Goal: Task Accomplishment & Management: Complete application form

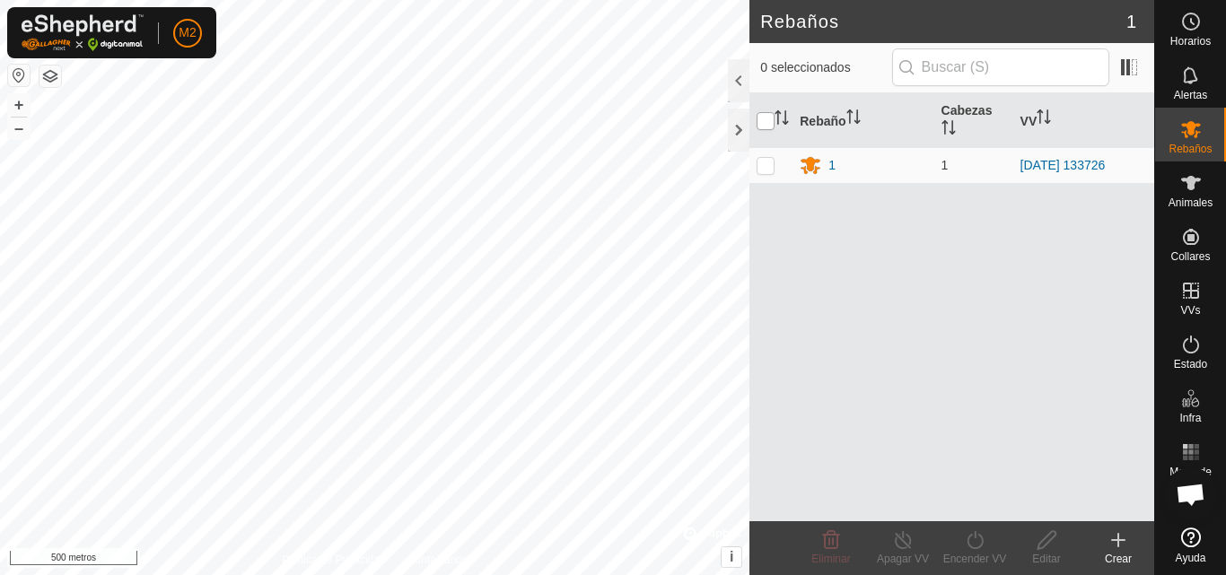
click at [765, 118] on input "checkbox" at bounding box center [766, 121] width 18 height 18
checkbox input "true"
click at [385, 0] on html "M2 Horarios Alertas Rebaños Animales Collares VVs Estado Infra Mapa de calor Ay…" at bounding box center [613, 287] width 1226 height 575
click at [953, 121] on icon "Activar para ordenar" at bounding box center [949, 127] width 14 height 14
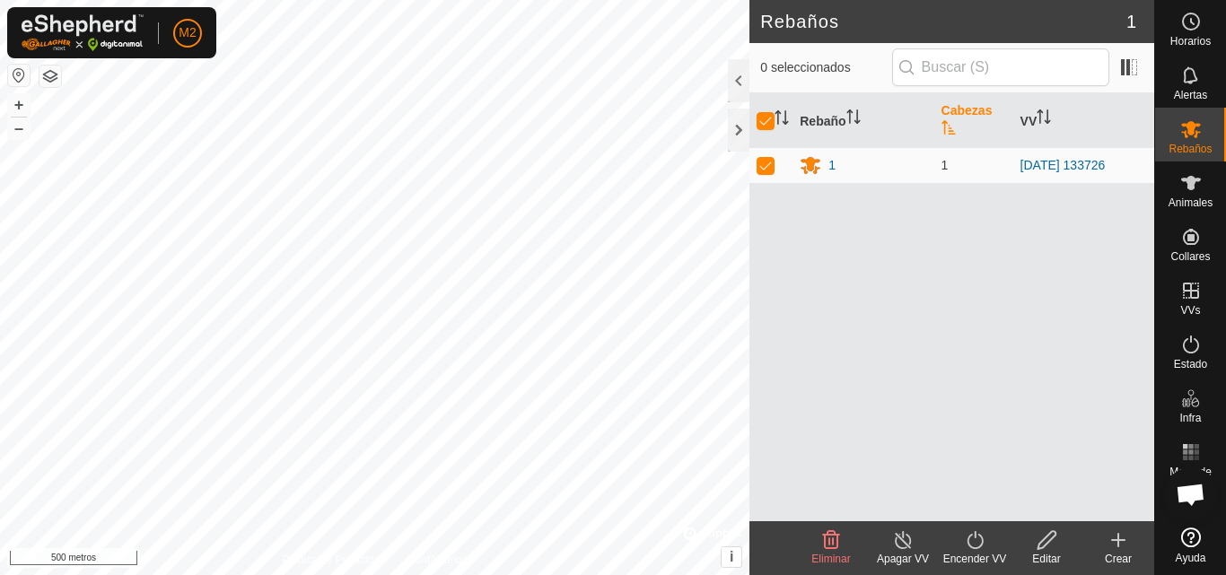
click at [959, 121] on th "Cabezas" at bounding box center [973, 120] width 79 height 55
click at [956, 113] on font "Cabezas" at bounding box center [967, 110] width 51 height 14
click at [1183, 206] on font "Animales" at bounding box center [1191, 203] width 44 height 13
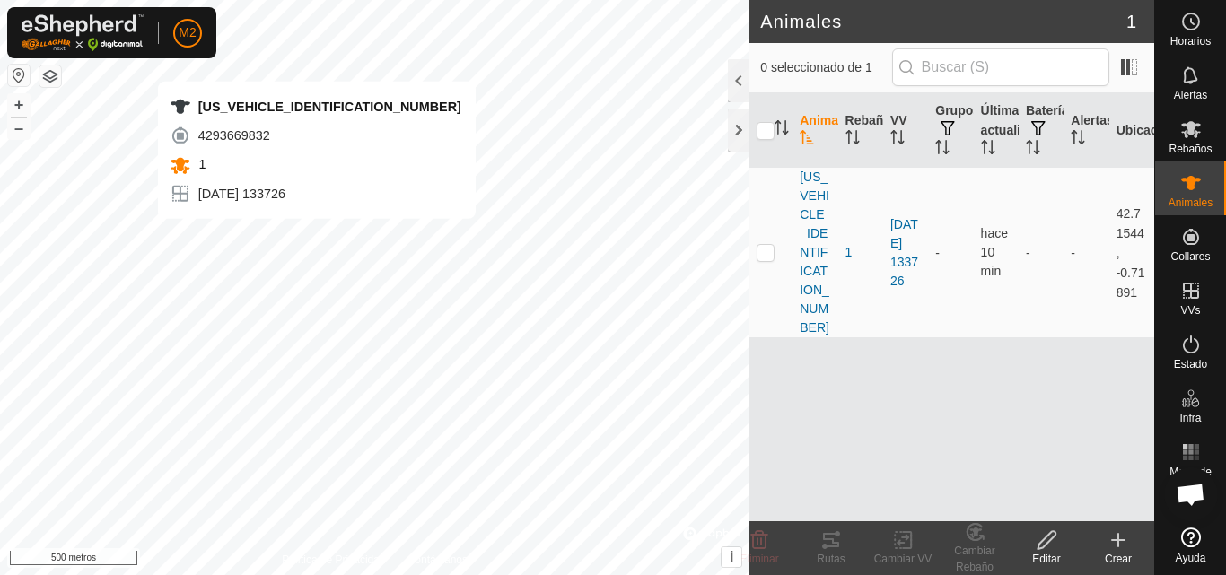
click at [1059, 539] on edit-svg-icon at bounding box center [1047, 541] width 72 height 22
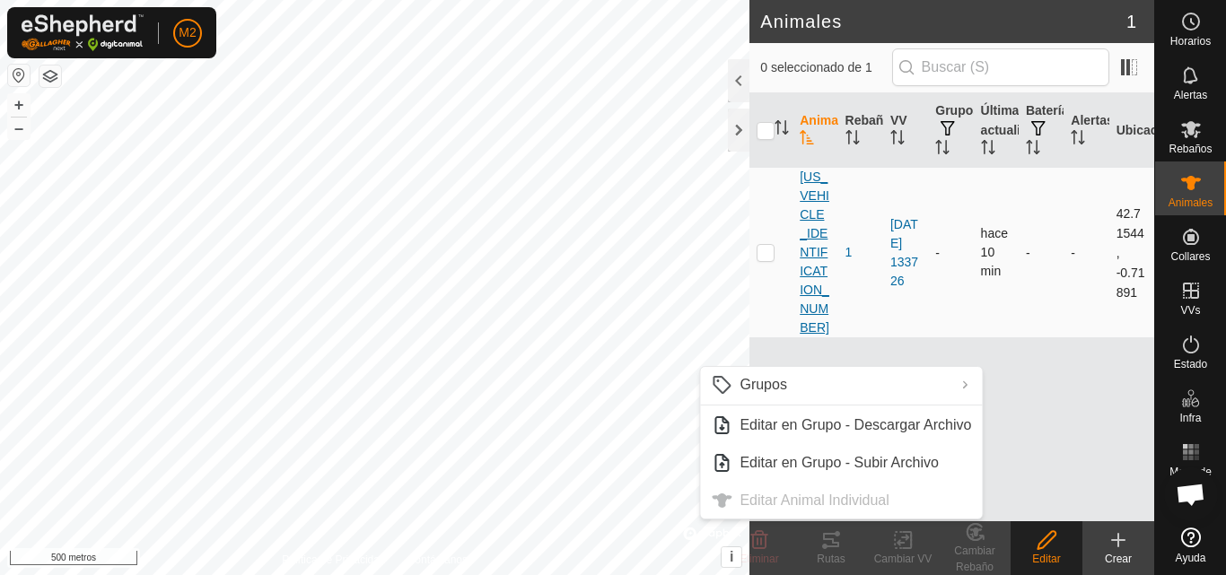
click at [817, 219] on font "[US_VEHICLE_IDENTIFICATION_NUMBER]" at bounding box center [815, 252] width 30 height 165
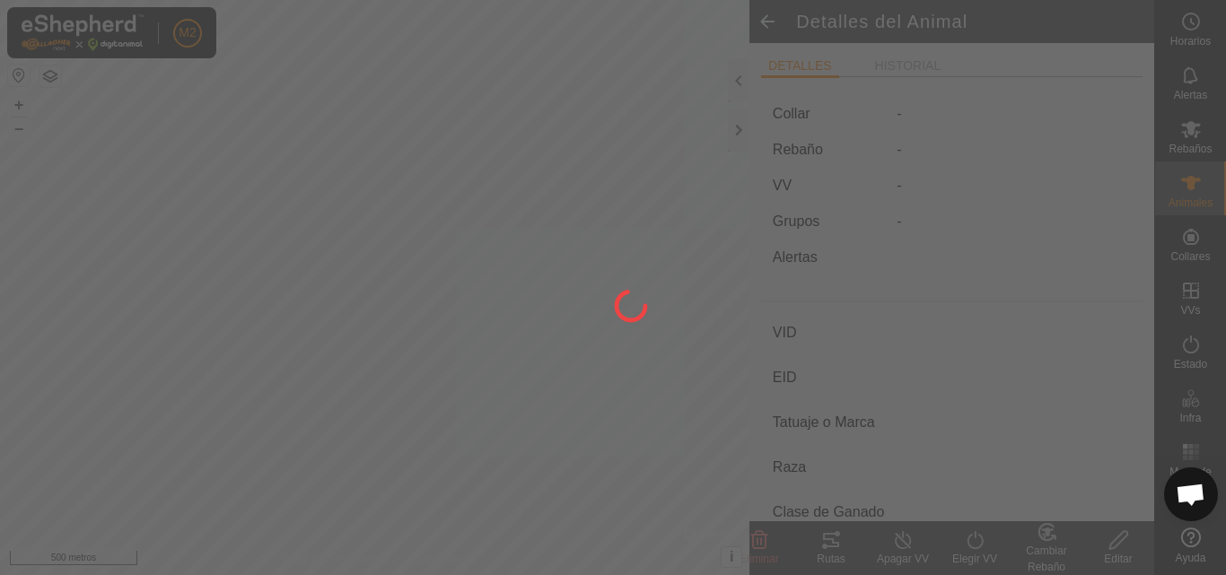
type input "[US_VEHICLE_IDENTIFICATION_NUMBER]"
type input "-"
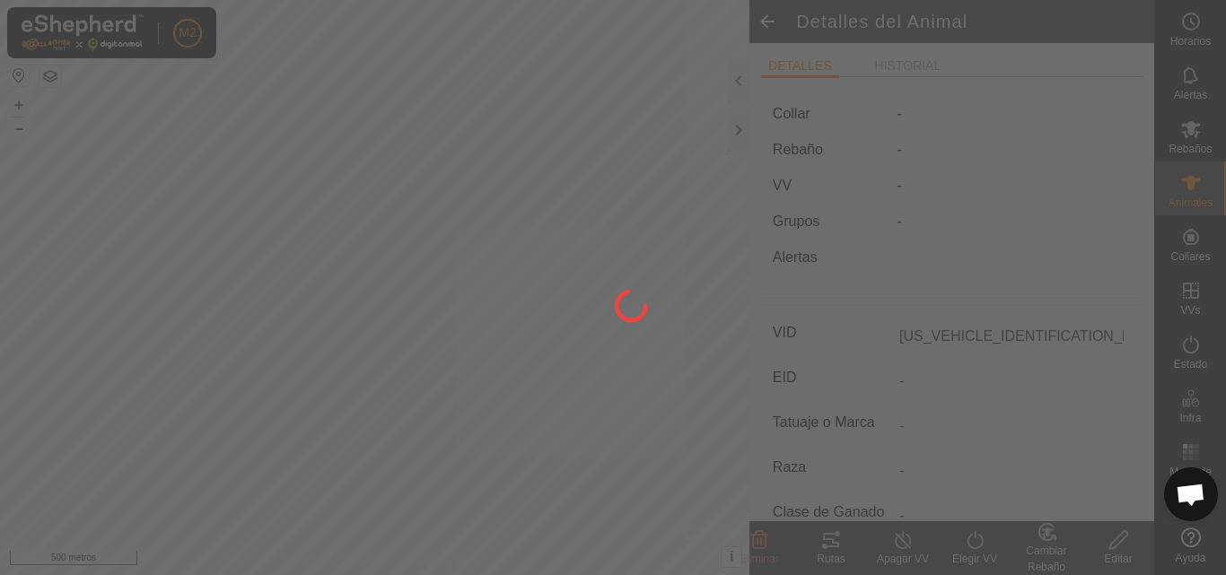
type input "0 kg"
type input "-"
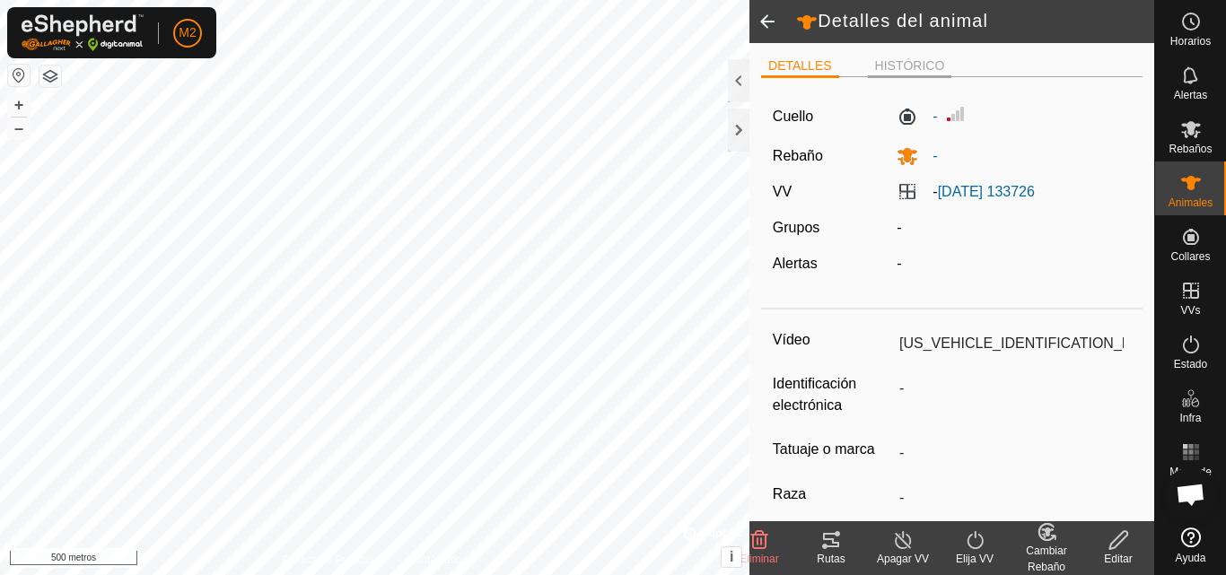
click at [899, 65] on font "HISTÓRICO" at bounding box center [910, 65] width 70 height 14
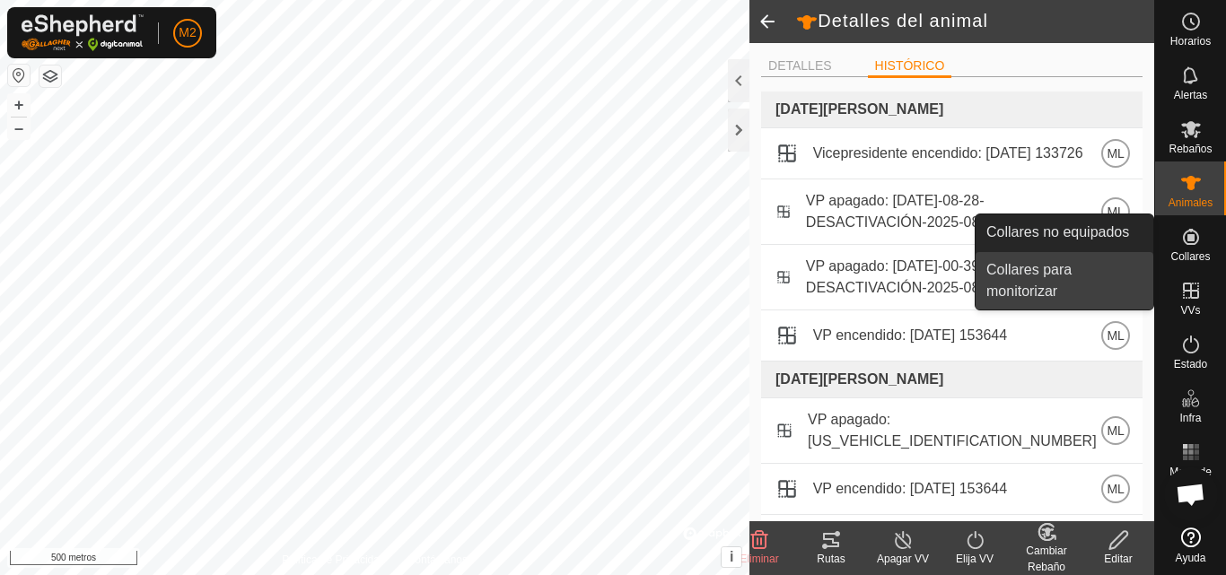
click at [1100, 270] on link "Collares para monitorizar" at bounding box center [1065, 280] width 178 height 57
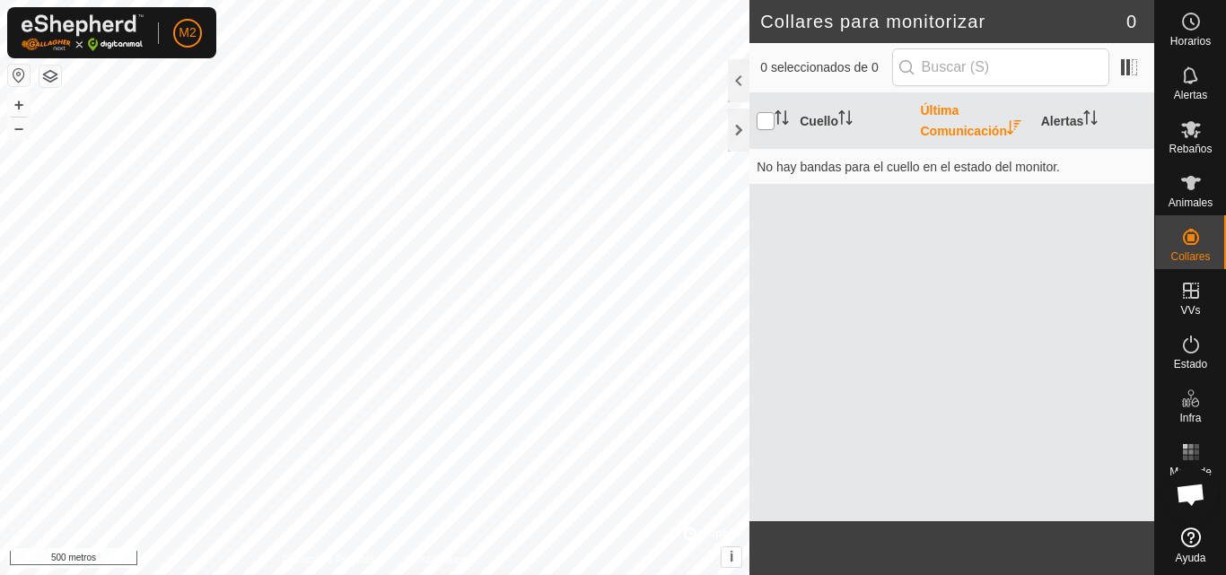
click at [774, 120] on input "checkbox" at bounding box center [766, 121] width 18 height 18
checkbox input "true"
click at [1193, 31] on icon at bounding box center [1191, 22] width 22 height 22
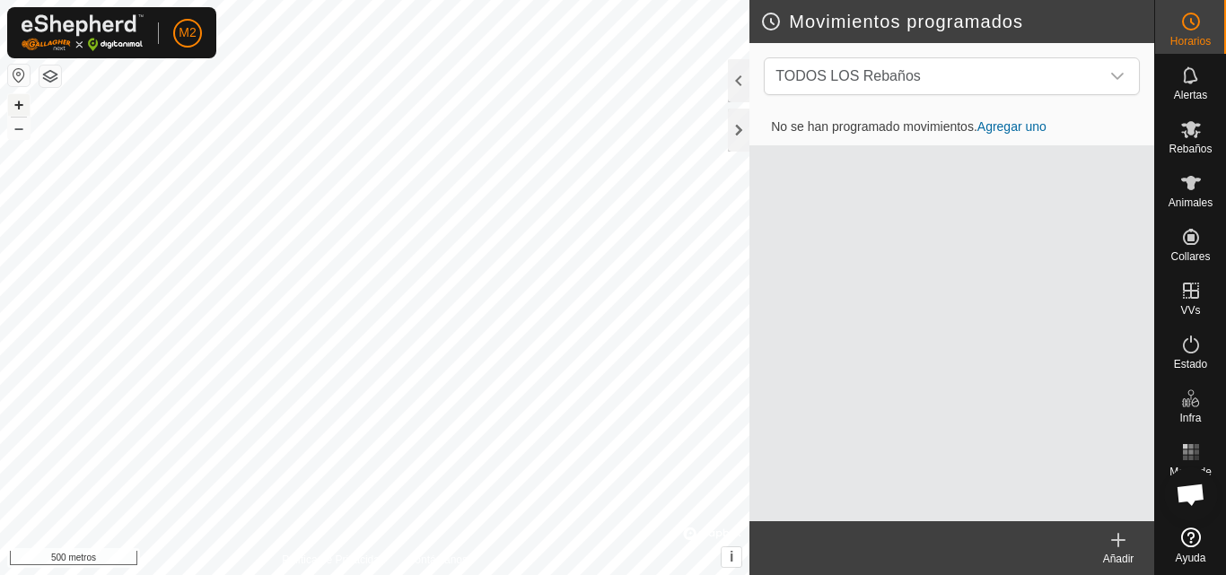
click at [11, 101] on button "+" at bounding box center [19, 105] width 22 height 22
click at [14, 104] on font "+" at bounding box center [19, 104] width 10 height 19
click at [1197, 183] on icon at bounding box center [1191, 183] width 22 height 22
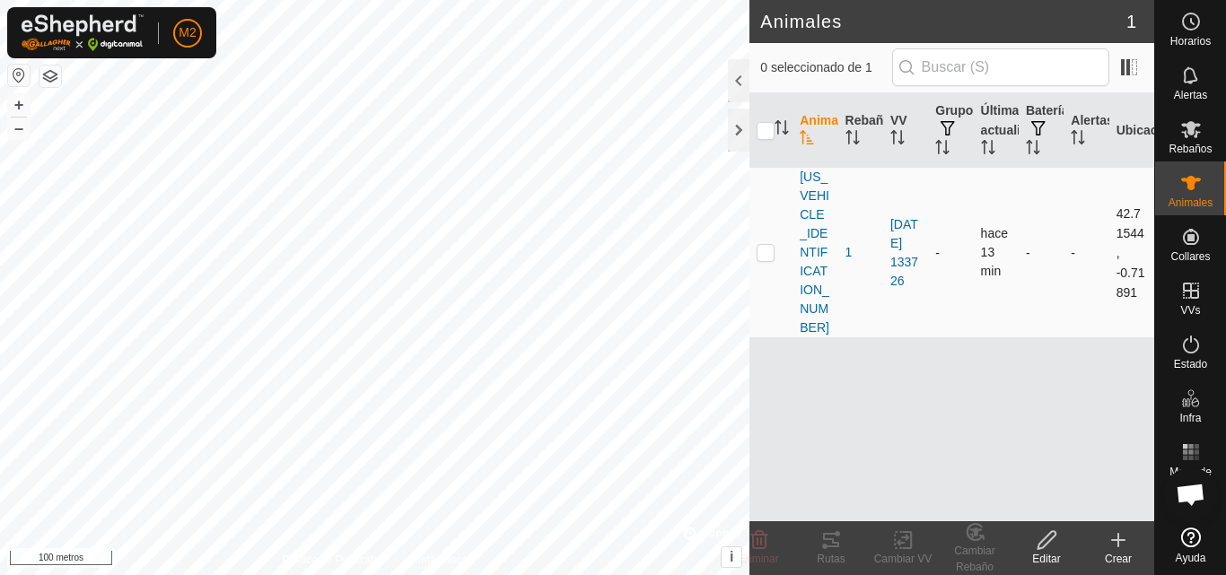
click at [768, 245] on p-checkbox at bounding box center [766, 252] width 18 height 14
checkbox input "true"
click at [768, 245] on p-checkbox at bounding box center [766, 252] width 18 height 14
checkbox input "false"
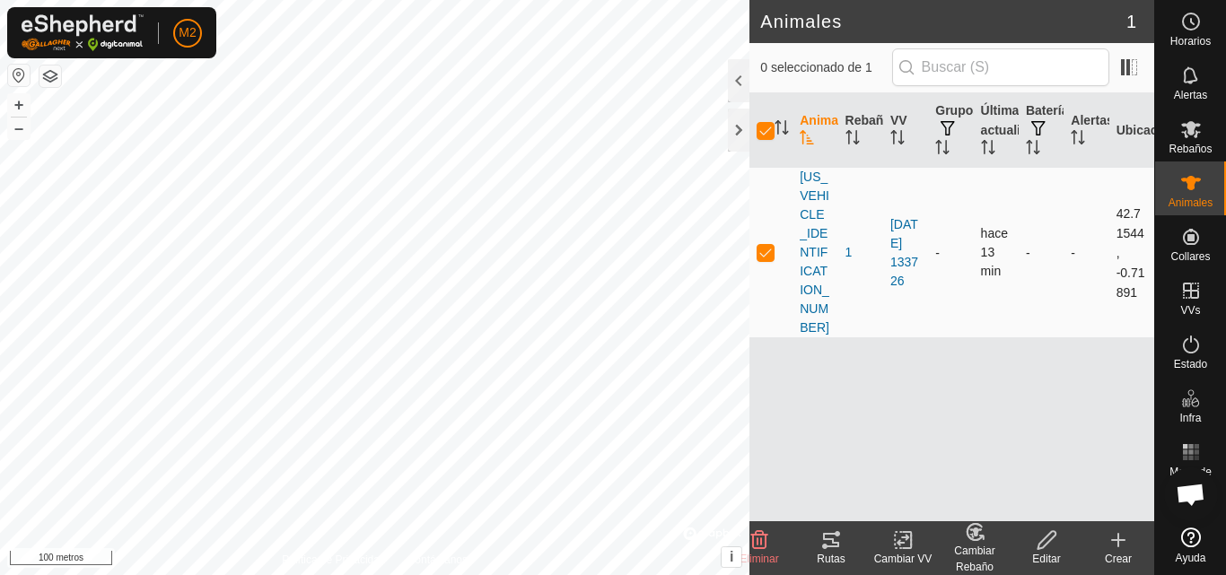
checkbox input "false"
click at [768, 245] on p-checkbox at bounding box center [766, 252] width 18 height 14
checkbox input "true"
drag, startPoint x: 1003, startPoint y: 259, endPoint x: 933, endPoint y: 272, distance: 72.0
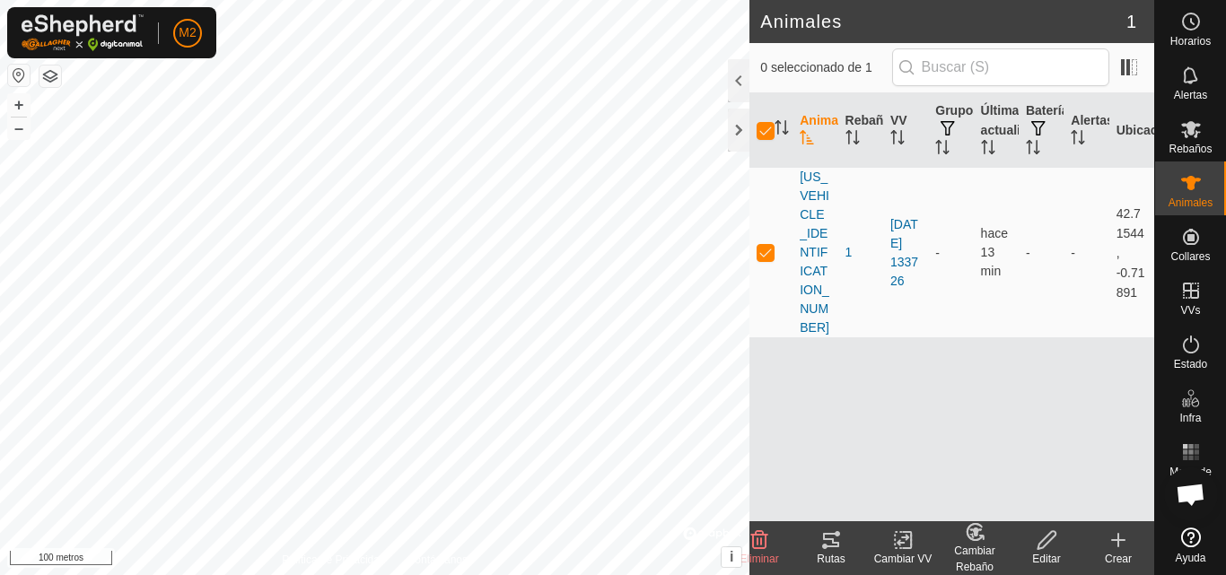
click at [918, 258] on tr "ES000000000000012 1 2025-08-11 133726 - hace 13 min - - 42.71544, -0.71891" at bounding box center [951, 253] width 405 height 171
drag, startPoint x: 1041, startPoint y: 297, endPoint x: 1002, endPoint y: 287, distance: 40.7
click at [1002, 287] on div "Animal Rebaño VV Grupos Última actualización Batería Alertas Ubicación ES000000…" at bounding box center [951, 307] width 405 height 428
drag, startPoint x: 1035, startPoint y: 276, endPoint x: 1076, endPoint y: 327, distance: 65.7
click at [1076, 327] on div "Animal Rebaño VV Grupos Última actualización Batería Alertas Ubicación ES000000…" at bounding box center [951, 307] width 405 height 428
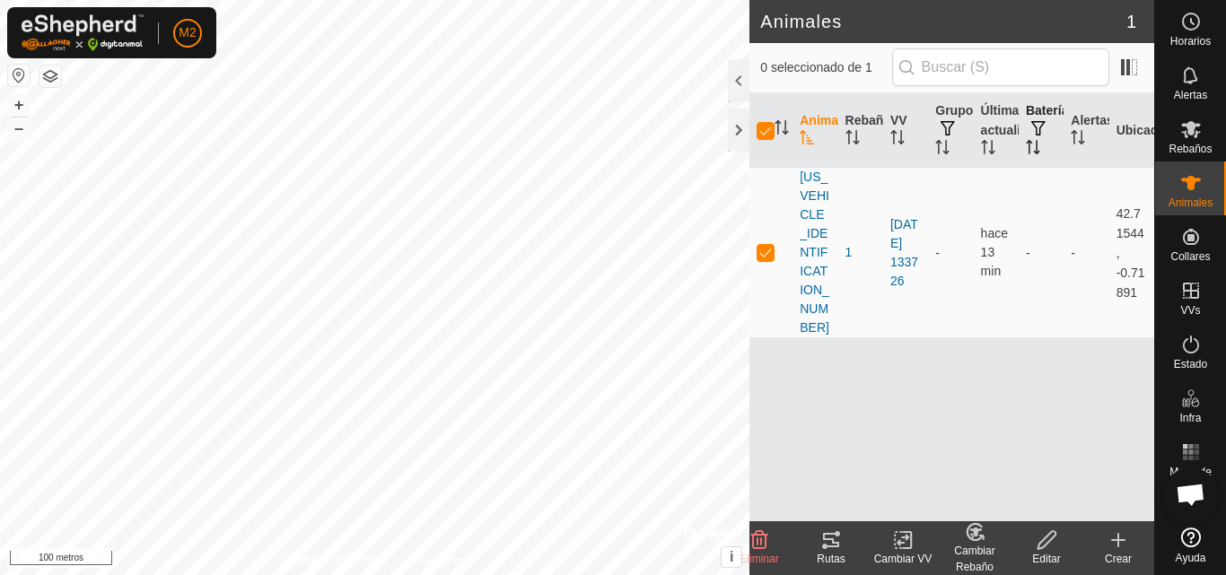
click at [1039, 162] on th "Batería" at bounding box center [1041, 130] width 45 height 74
click at [1079, 142] on icon "Activar para ordenar" at bounding box center [1078, 137] width 14 height 14
click at [1034, 148] on icon "Activar para ordenar" at bounding box center [1033, 147] width 14 height 14
click at [989, 136] on font "Última actualización" at bounding box center [1020, 120] width 79 height 34
click at [942, 147] on icon "Activar para ordenar" at bounding box center [942, 147] width 14 height 14
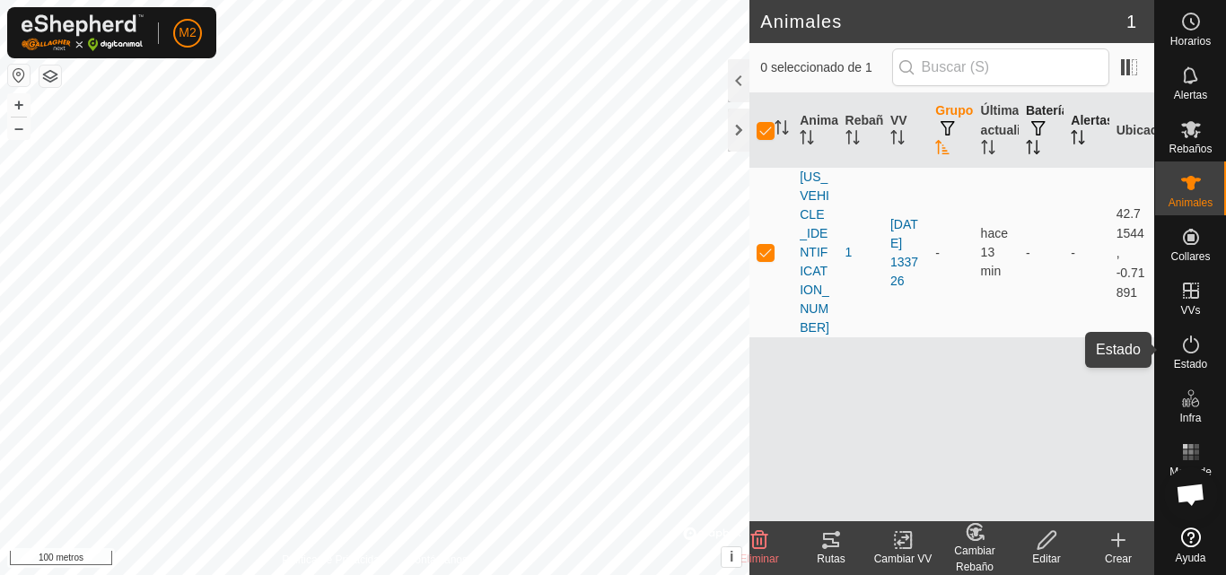
click at [1196, 362] on font "Estado" at bounding box center [1190, 364] width 33 height 13
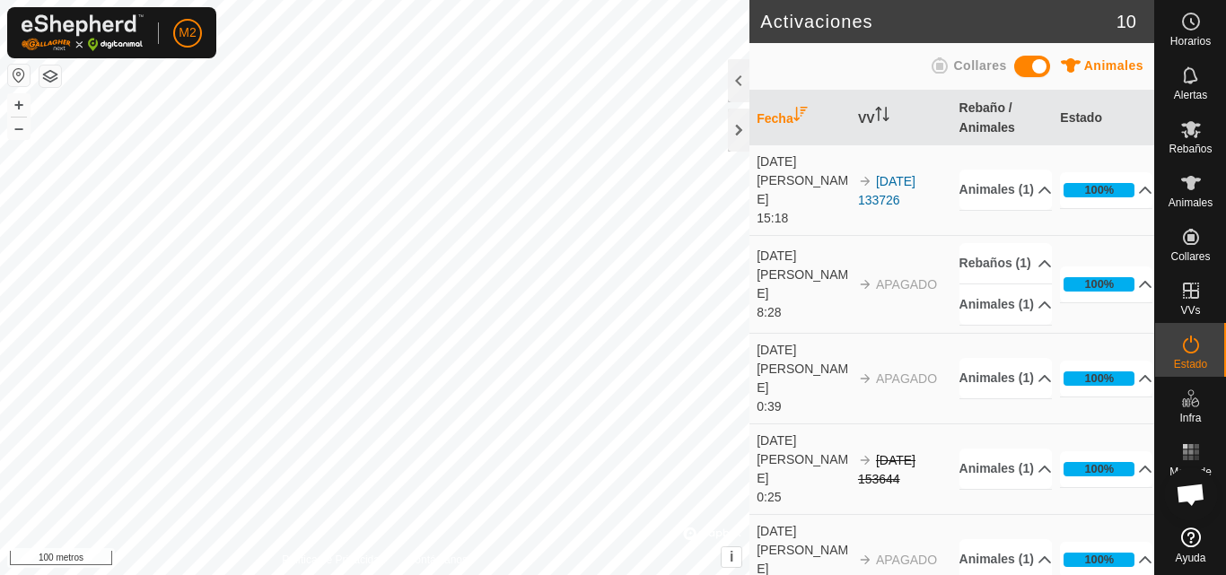
click at [876, 183] on td "[DATE] 133726" at bounding box center [901, 190] width 101 height 91
click at [879, 191] on font "[DATE] 133726" at bounding box center [886, 190] width 57 height 33
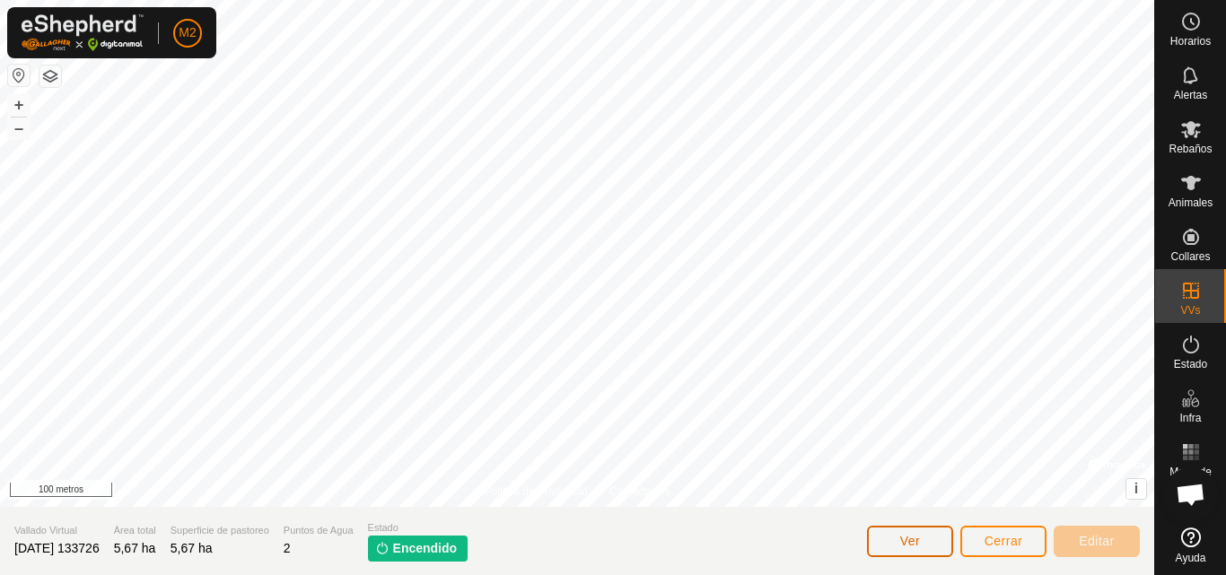
click at [909, 536] on font "Ver" at bounding box center [910, 541] width 21 height 14
click at [1193, 448] on rect at bounding box center [1190, 446] width 4 height 4
click at [1184, 451] on rect at bounding box center [1185, 452] width 4 height 4
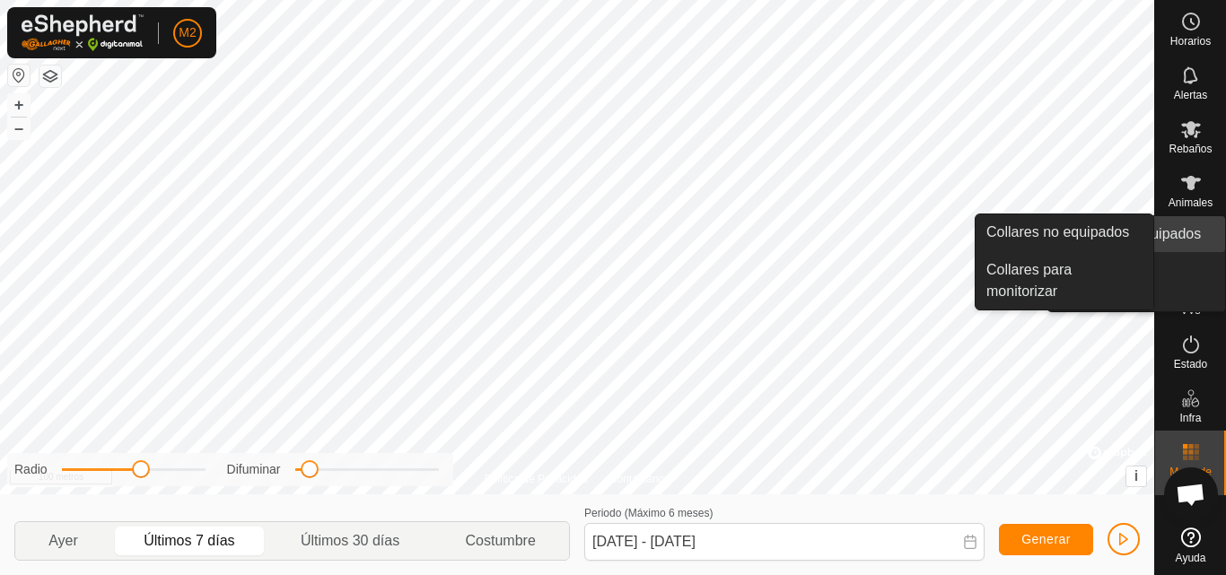
click at [1182, 241] on span "Collares no equipados" at bounding box center [1129, 234] width 143 height 22
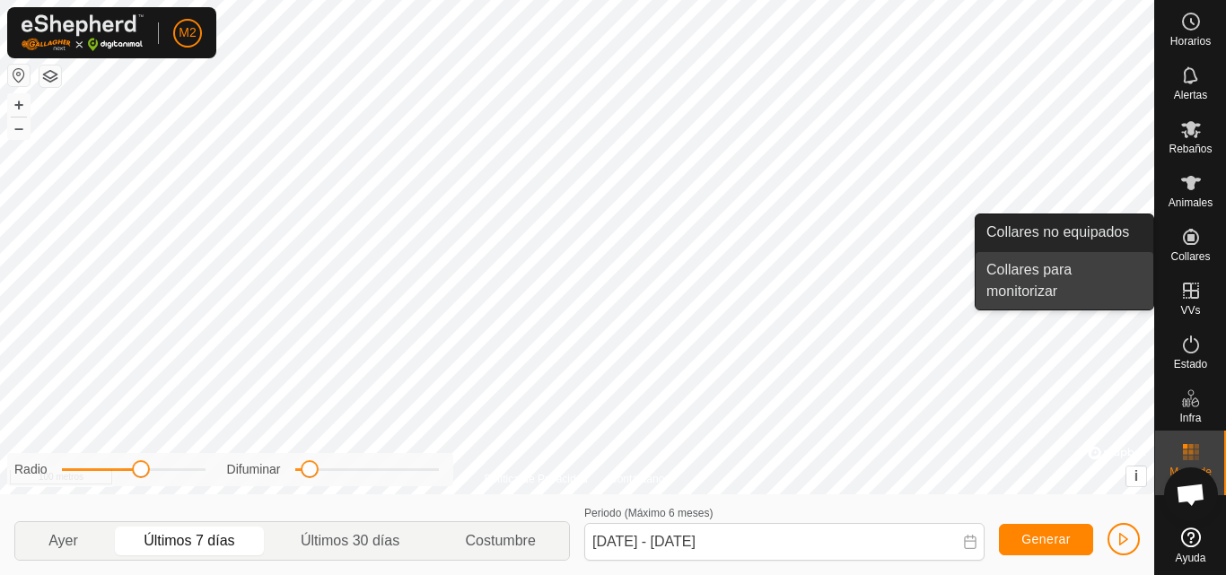
click at [1053, 275] on font "Collares para monitorizar" at bounding box center [1028, 280] width 85 height 37
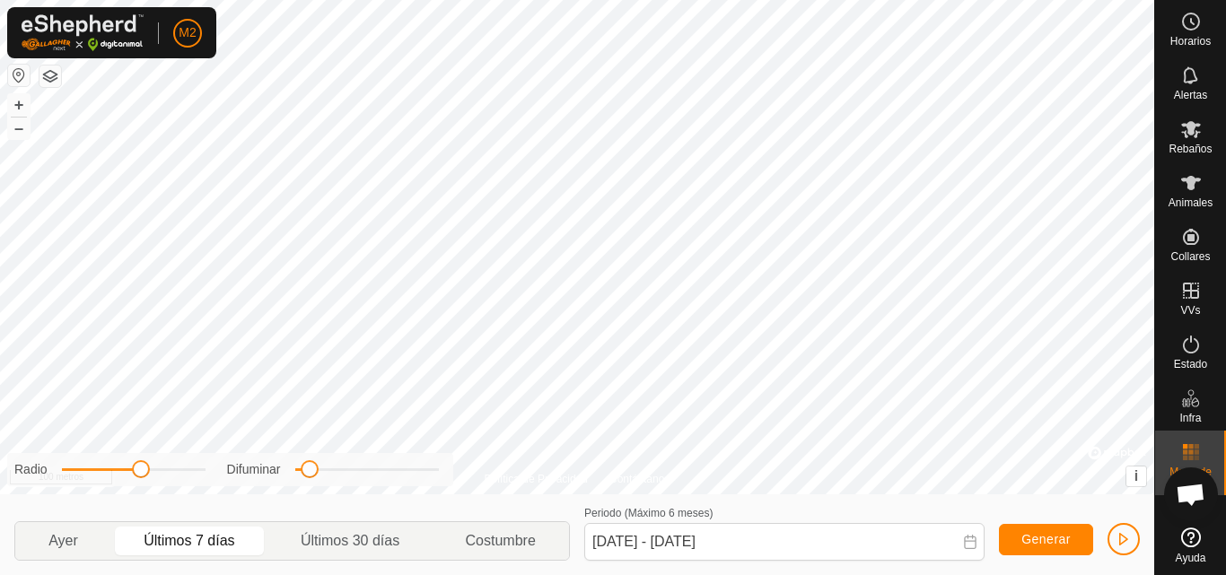
click at [1003, 270] on font "Collares para monitorizar" at bounding box center [1028, 280] width 85 height 37
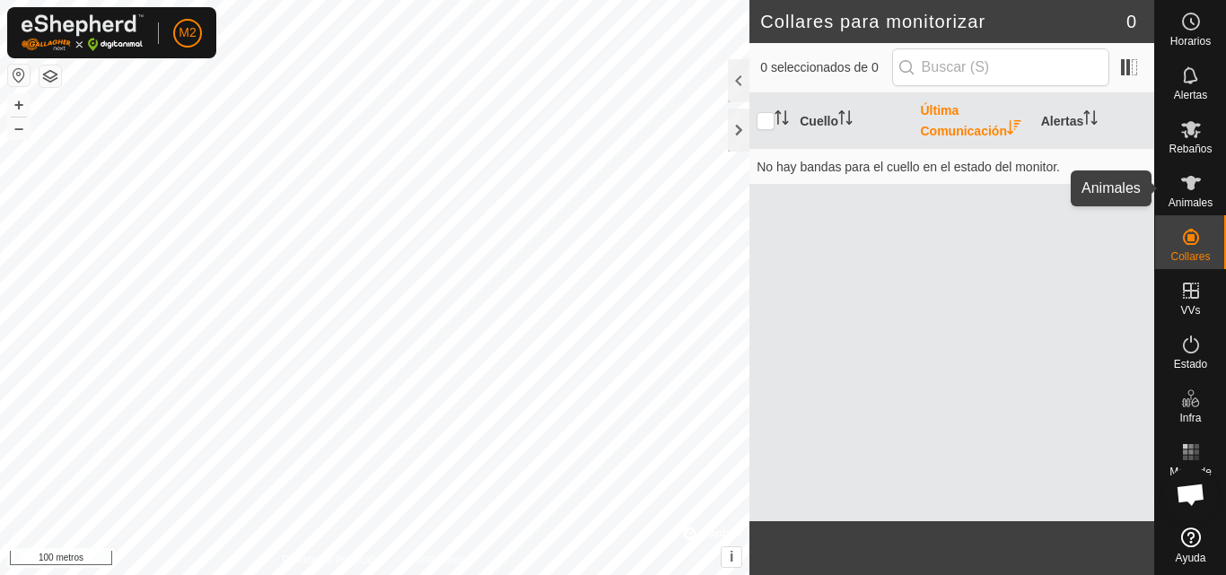
click at [1192, 201] on font "Animales" at bounding box center [1191, 203] width 44 height 13
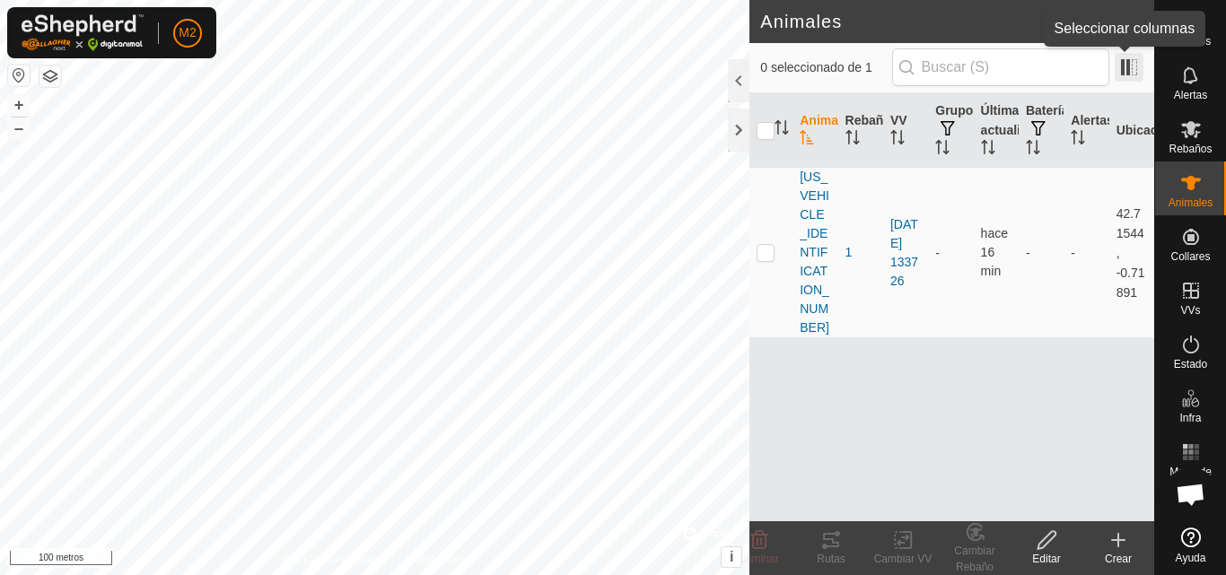
click at [1126, 75] on span at bounding box center [1129, 67] width 29 height 29
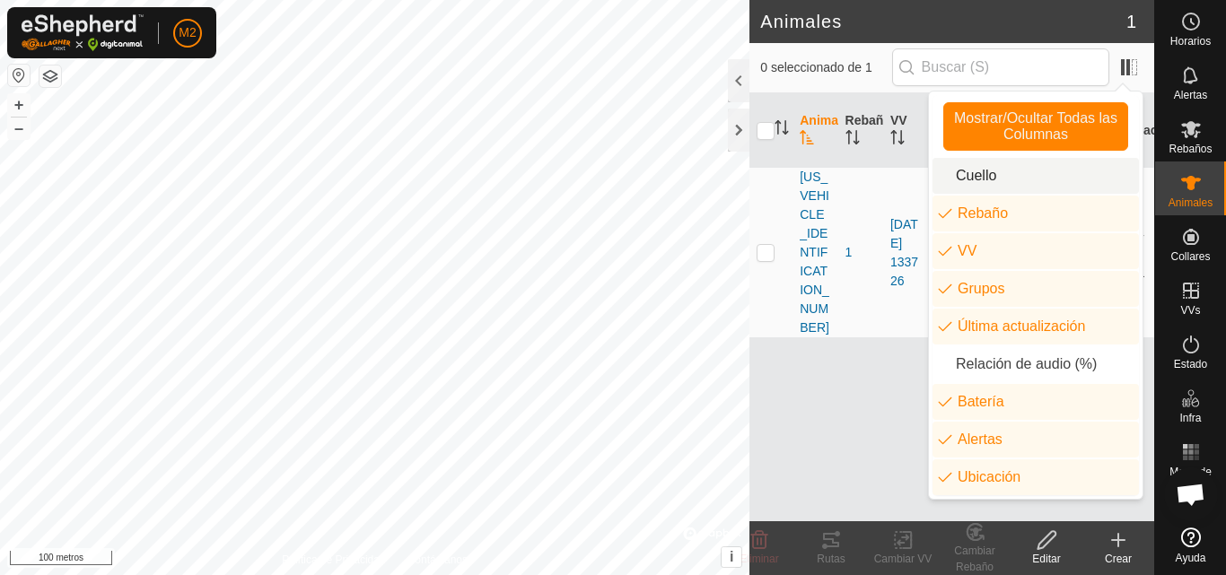
click at [1006, 169] on li "Cuello" at bounding box center [1036, 176] width 206 height 36
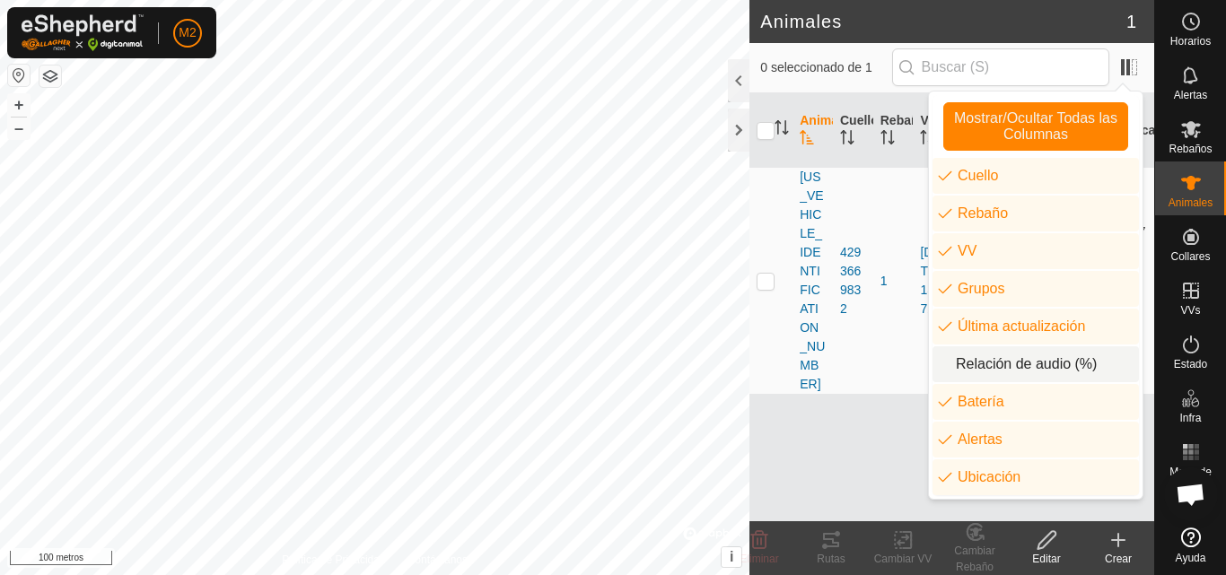
click at [994, 370] on li "Relación de audio (%)" at bounding box center [1036, 364] width 206 height 36
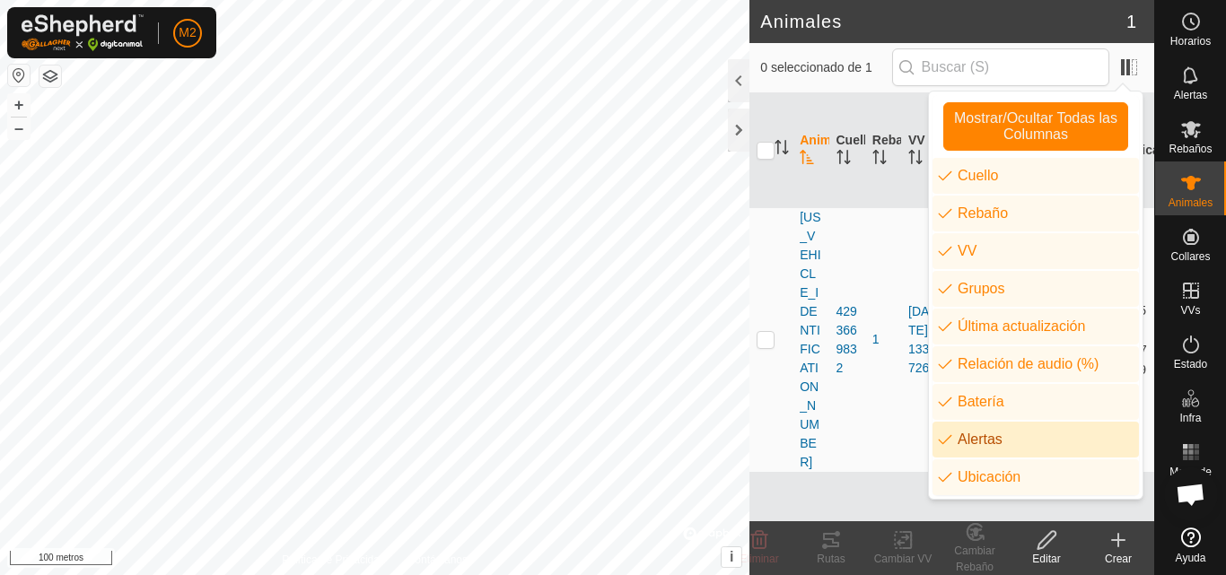
click at [875, 432] on div "Animal [PERSON_NAME] Rebaño VV Grupos Última actualización Relación de audio (%…" at bounding box center [951, 307] width 405 height 428
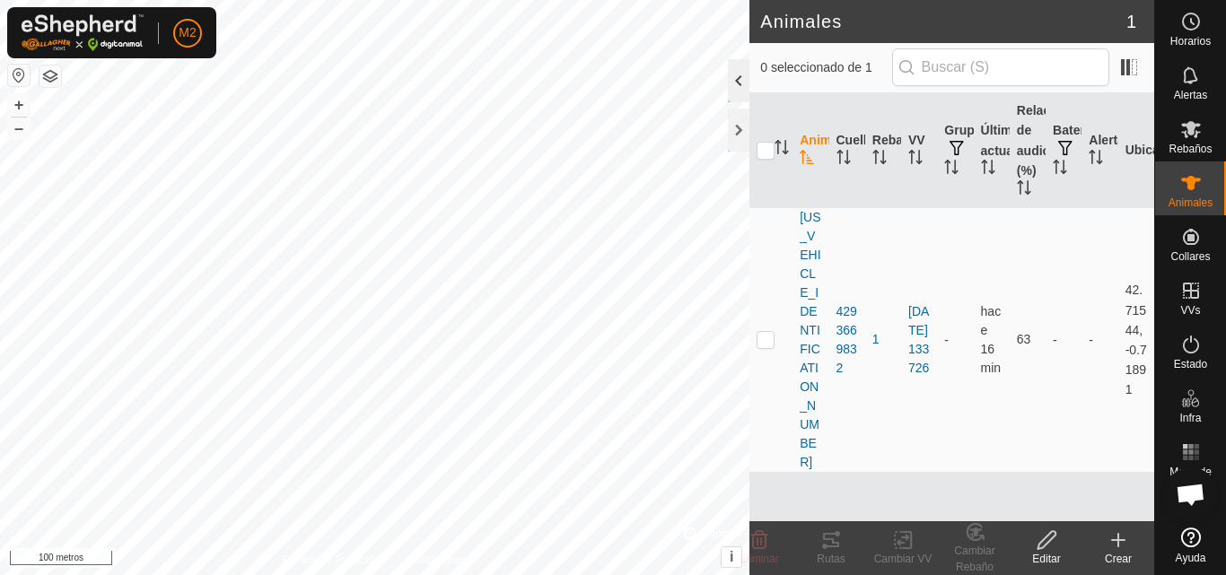
click at [736, 89] on div at bounding box center [739, 80] width 22 height 43
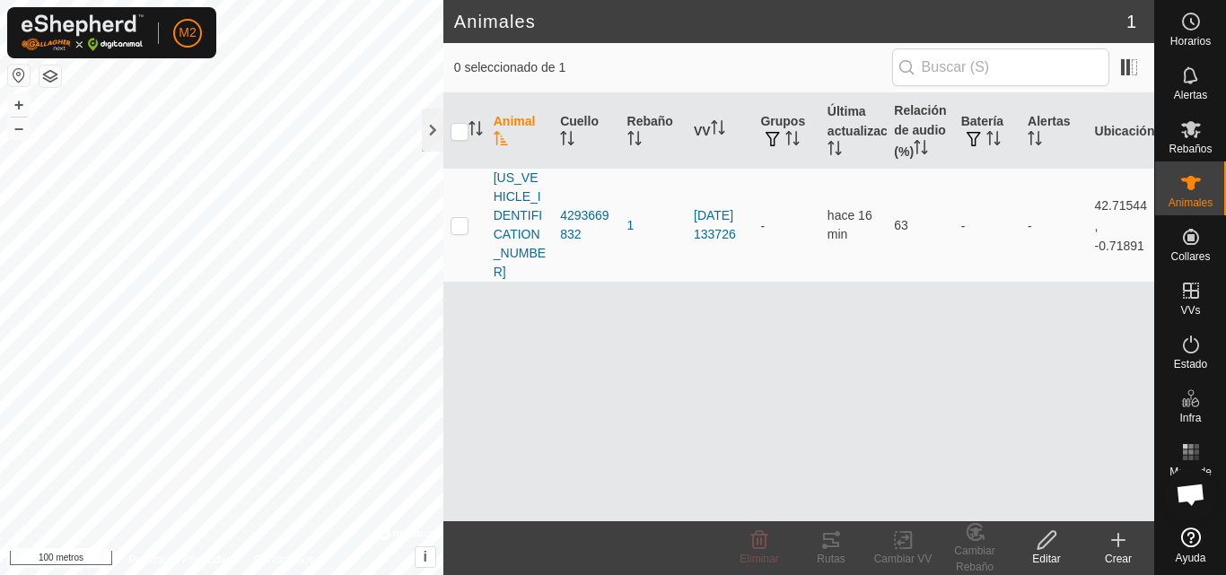
click at [1058, 556] on font "Editar" at bounding box center [1046, 559] width 28 height 13
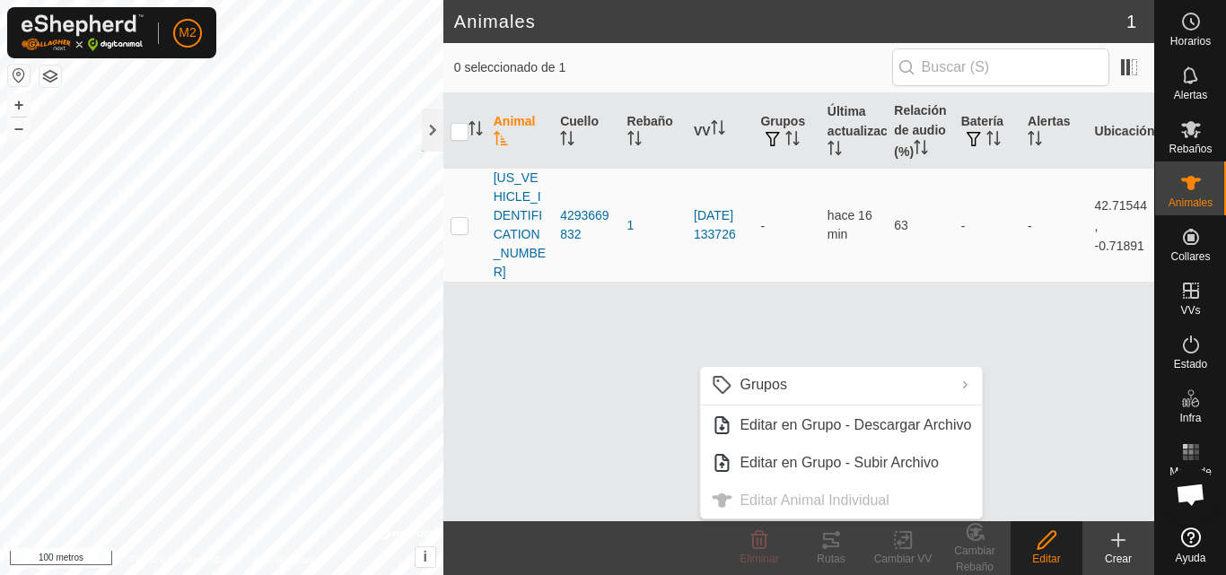
click at [891, 327] on div "Animal [PERSON_NAME] Rebaño VV Grupos Última actualización Relación de audio (%…" at bounding box center [798, 307] width 711 height 428
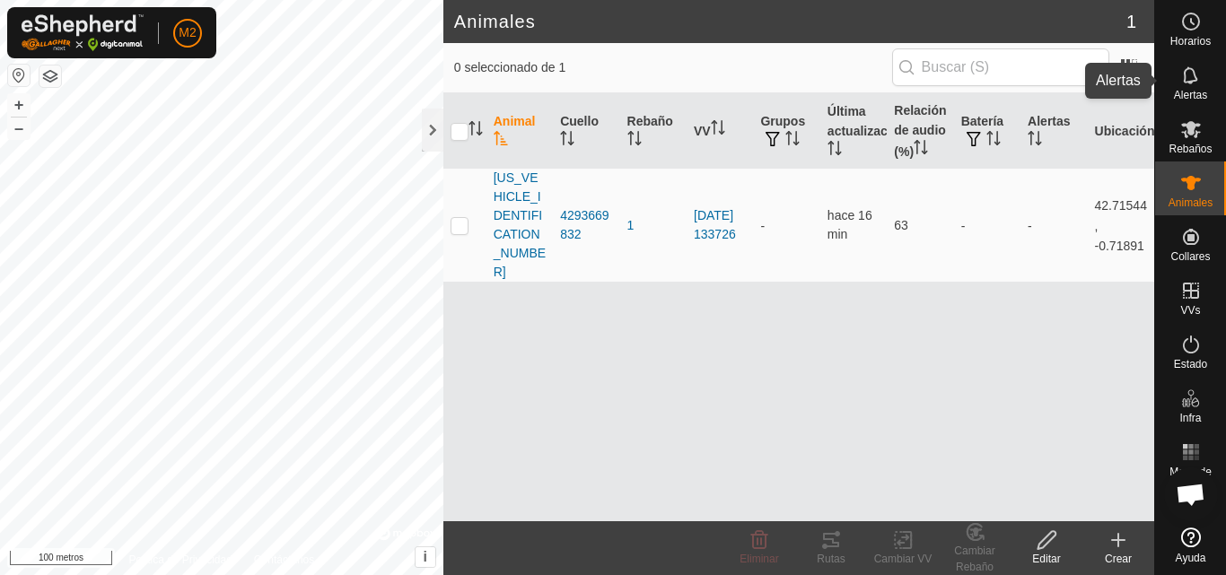
click at [1194, 92] on font "Alertas" at bounding box center [1190, 95] width 33 height 13
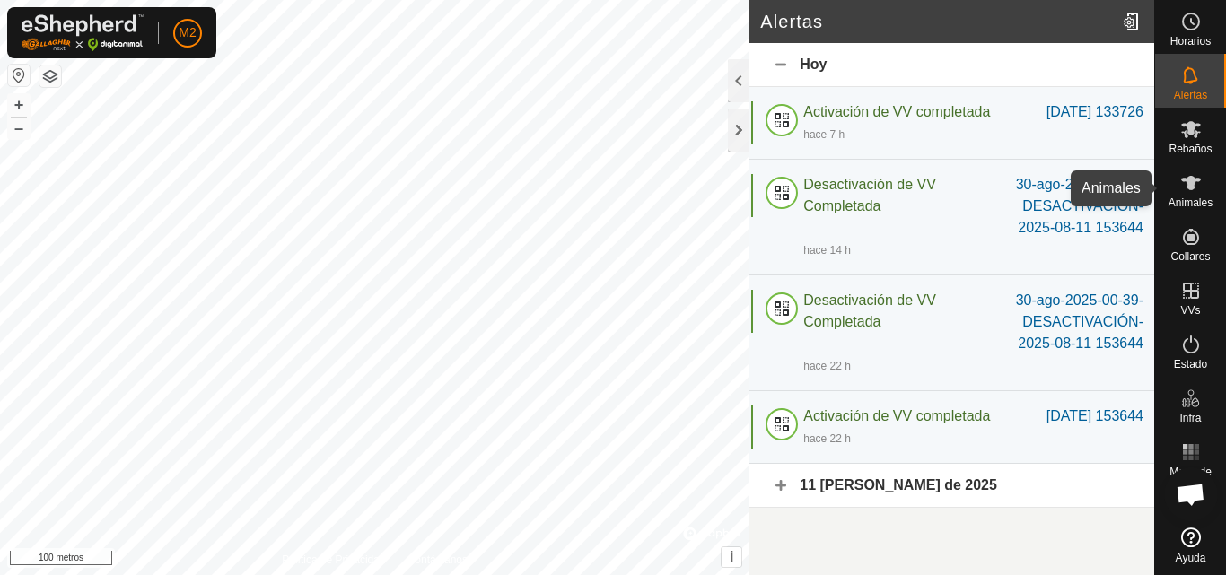
click at [1189, 193] on icon at bounding box center [1191, 183] width 22 height 22
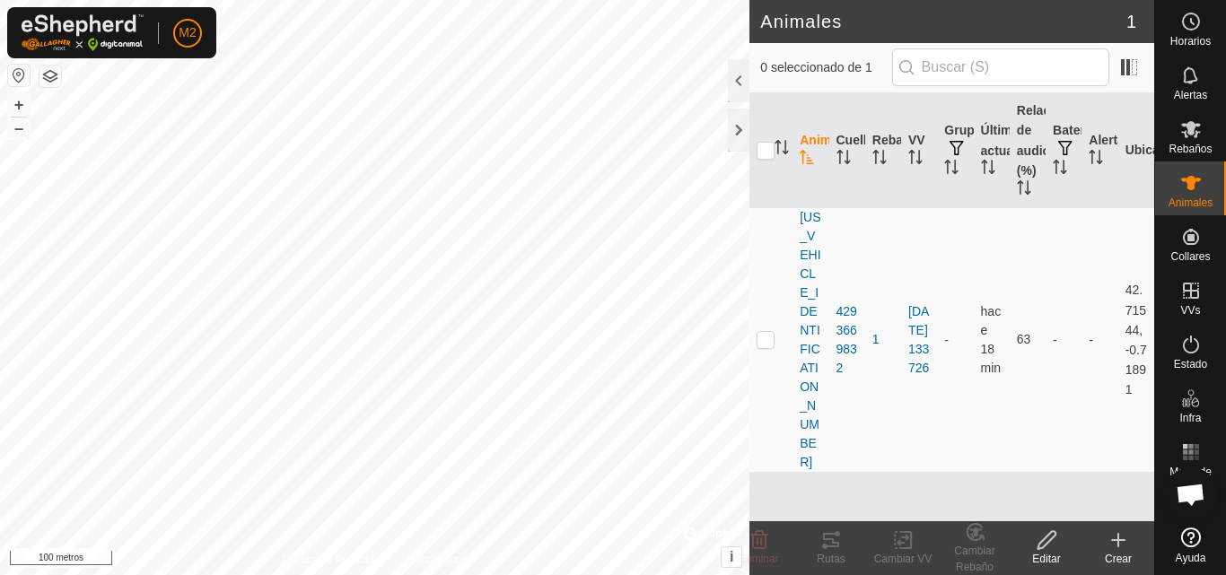
click at [1124, 556] on font "Crear" at bounding box center [1118, 559] width 27 height 13
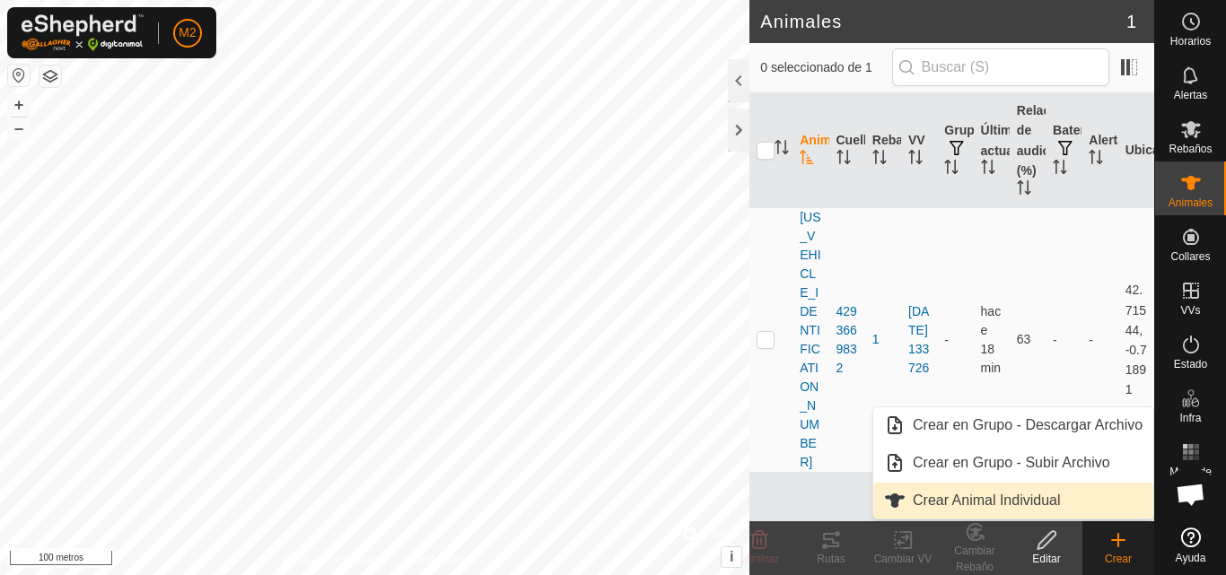
click at [1006, 495] on link "Crear Animal Individual" at bounding box center [1013, 501] width 280 height 36
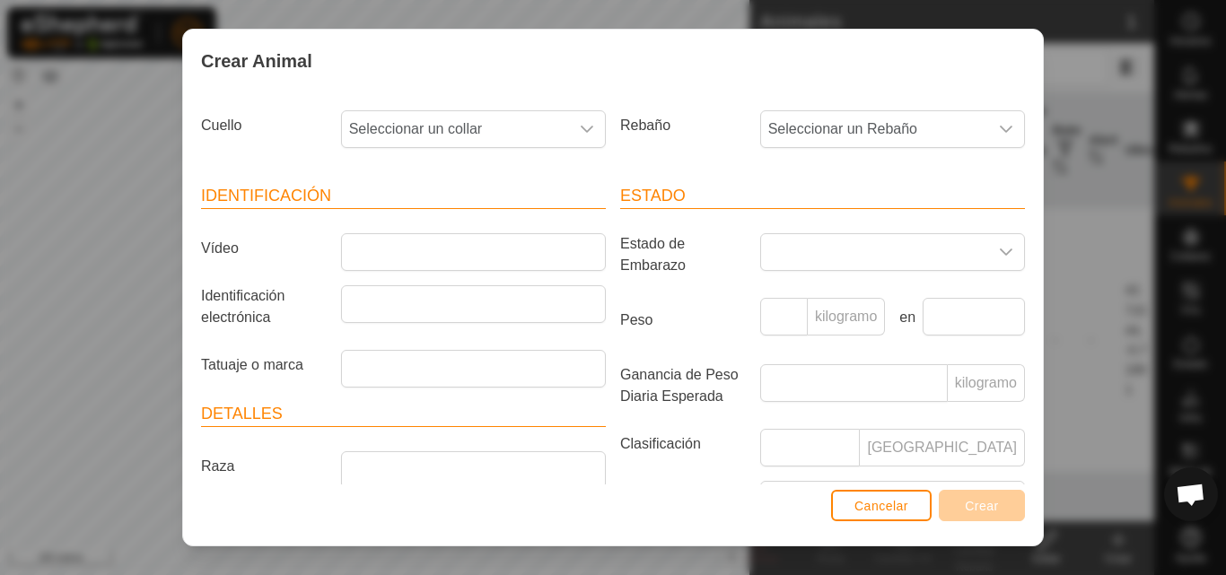
click at [697, 390] on article "Estado Estado de Embarazo Peso kilogramo en Ganancia de Peso Diaria Esperada ki…" at bounding box center [822, 387] width 405 height 406
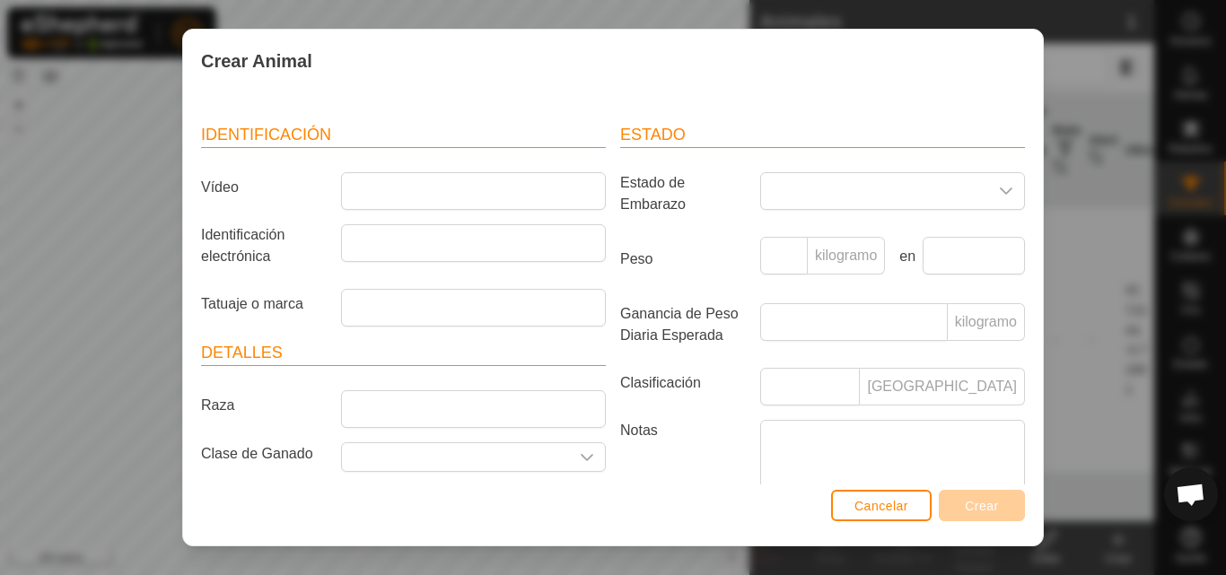
scroll to position [87, 0]
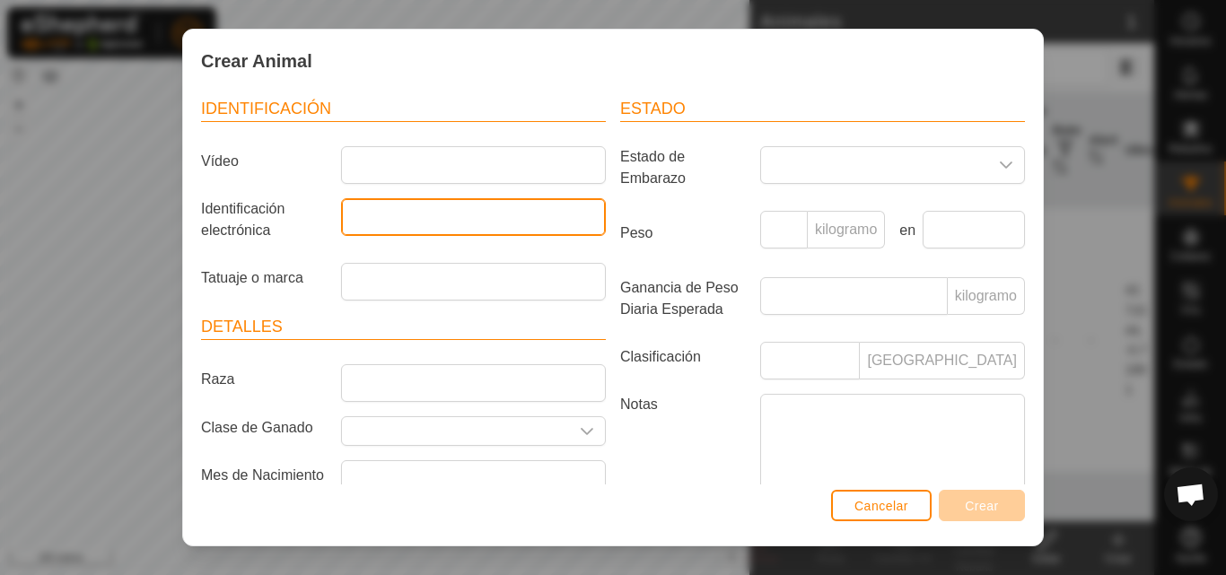
click at [397, 206] on input "Identificación electrónica" at bounding box center [473, 217] width 265 height 38
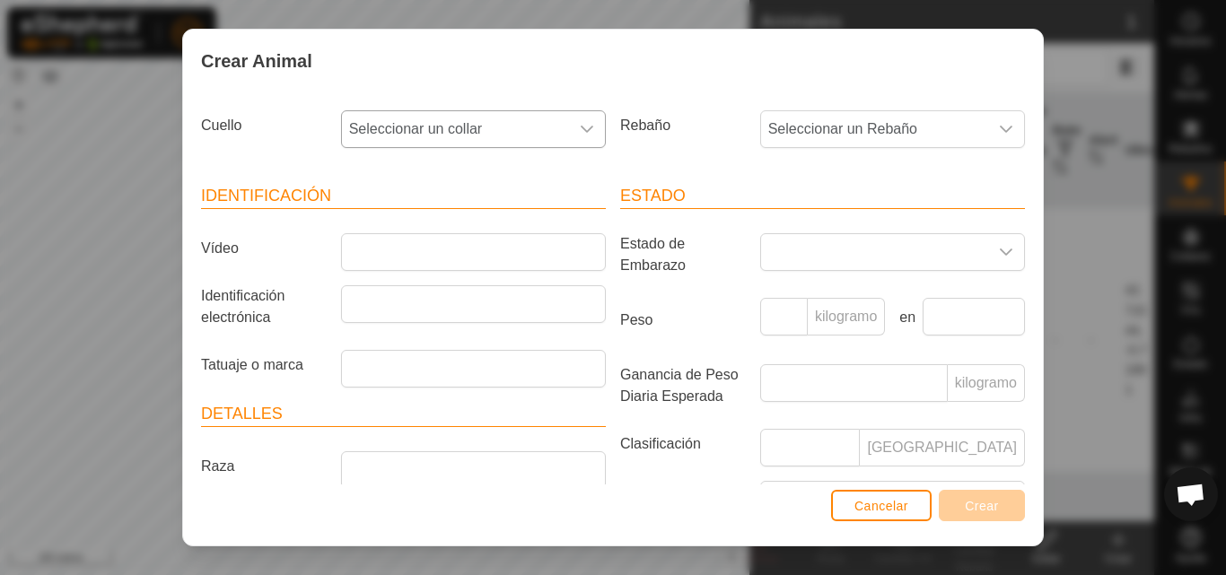
click at [581, 134] on icon "disparador desplegable" at bounding box center [587, 129] width 14 height 14
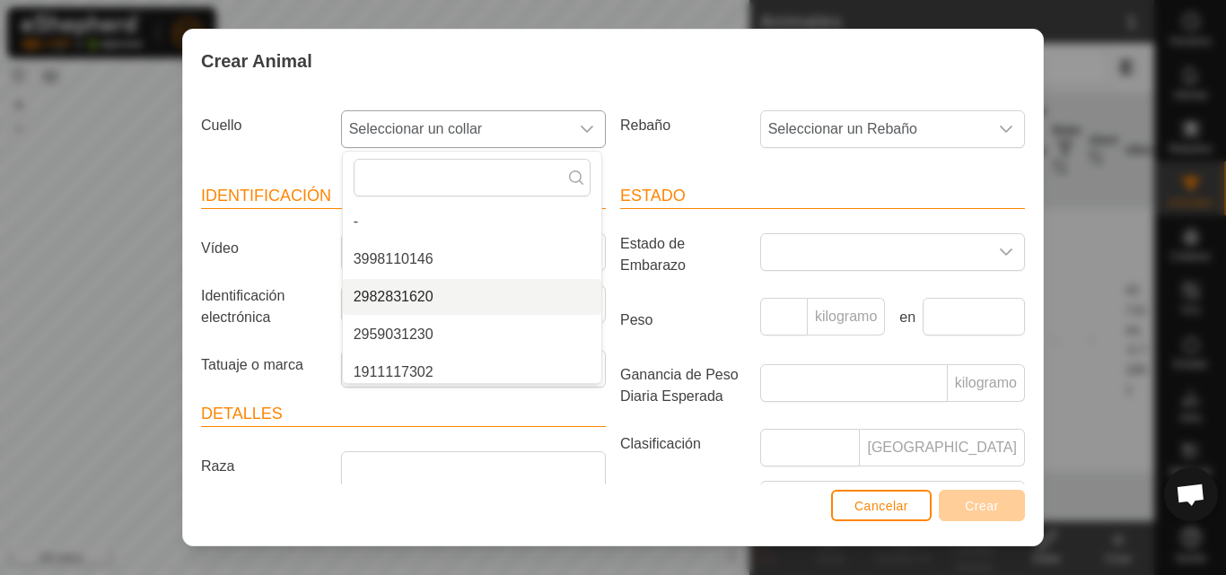
scroll to position [83, 0]
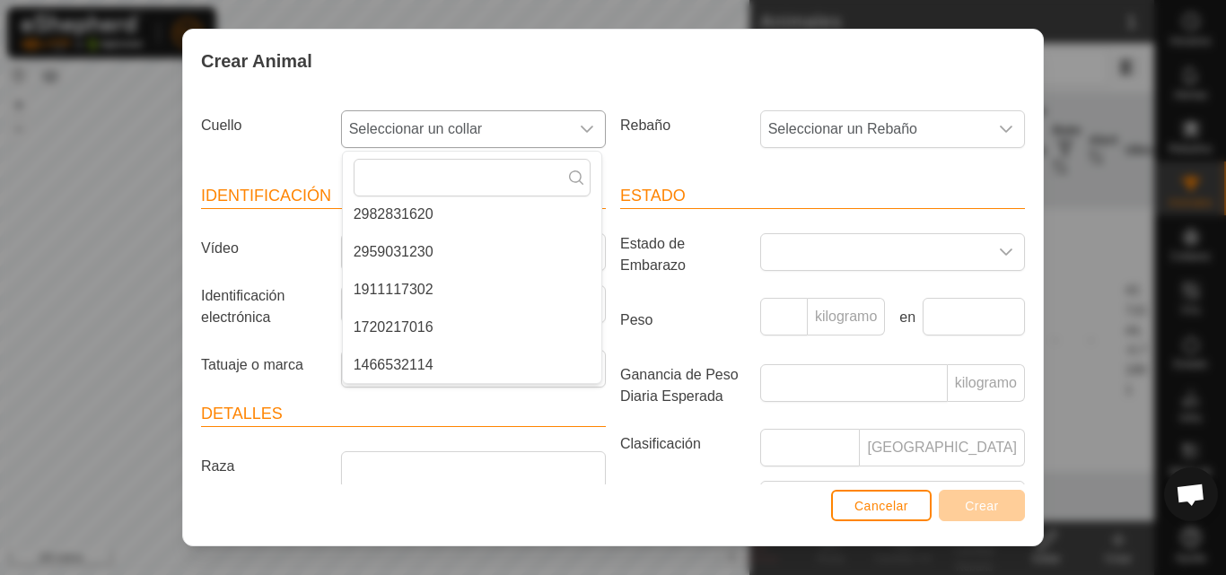
click at [436, 329] on li "1720217016" at bounding box center [472, 328] width 258 height 36
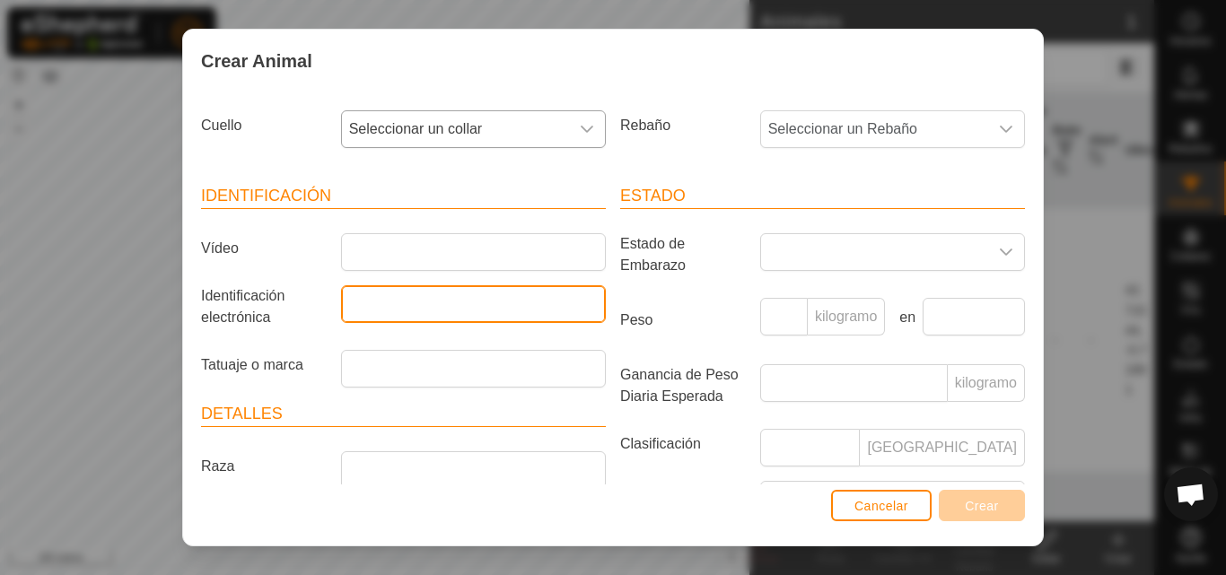
click at [431, 304] on input "Identificación electrónica" at bounding box center [473, 304] width 265 height 38
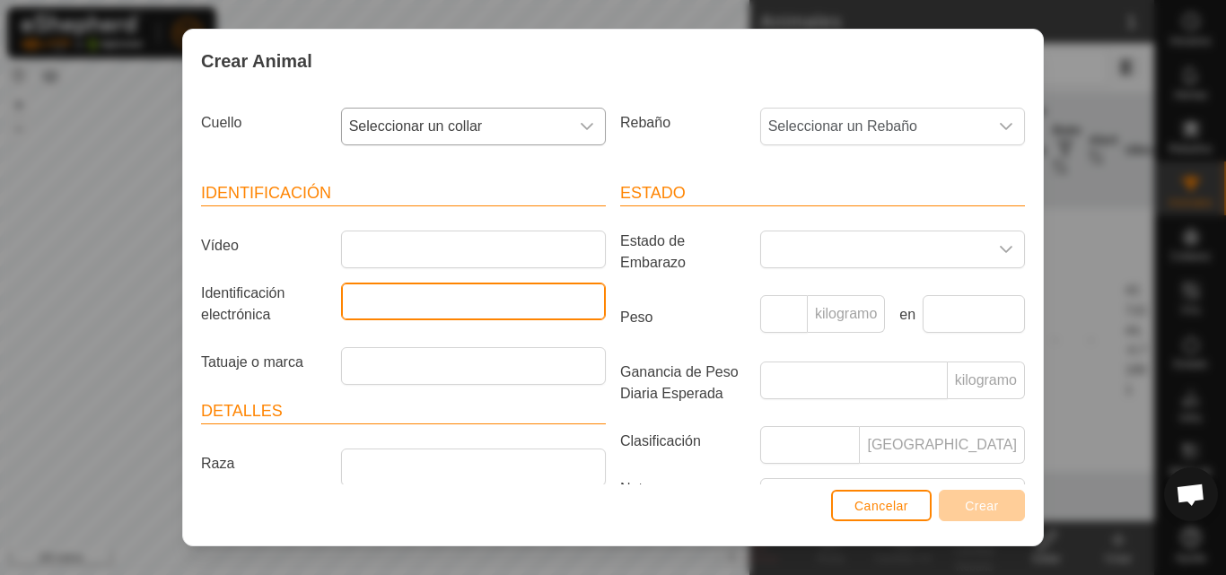
scroll to position [0, 0]
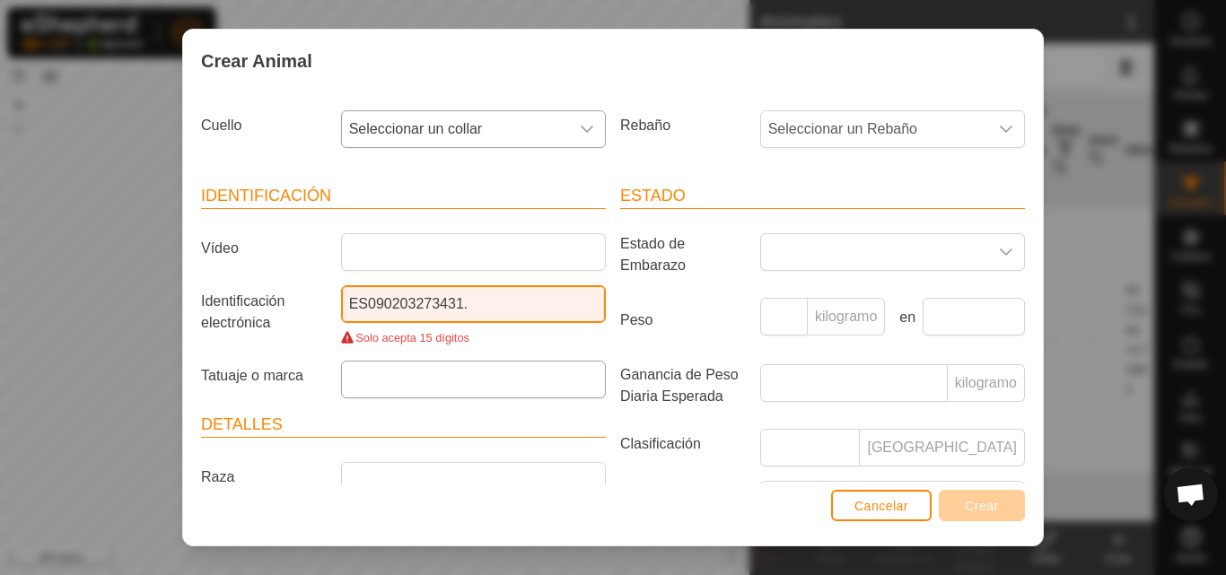
type input "ES090203273431."
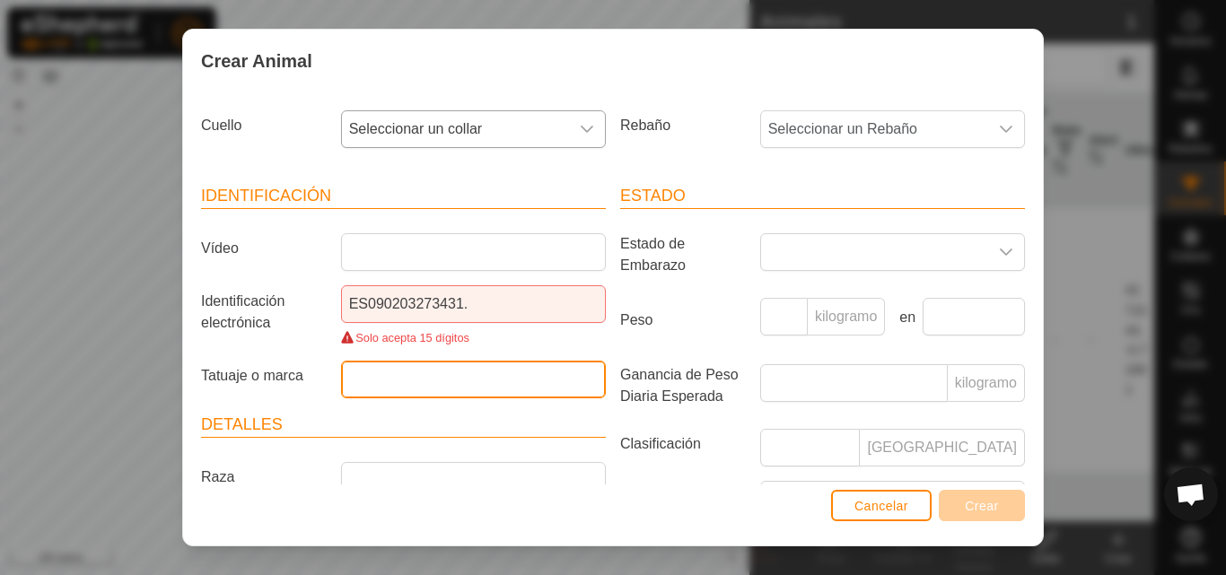
click at [513, 382] on input "Tatuaje o marca" at bounding box center [473, 380] width 265 height 38
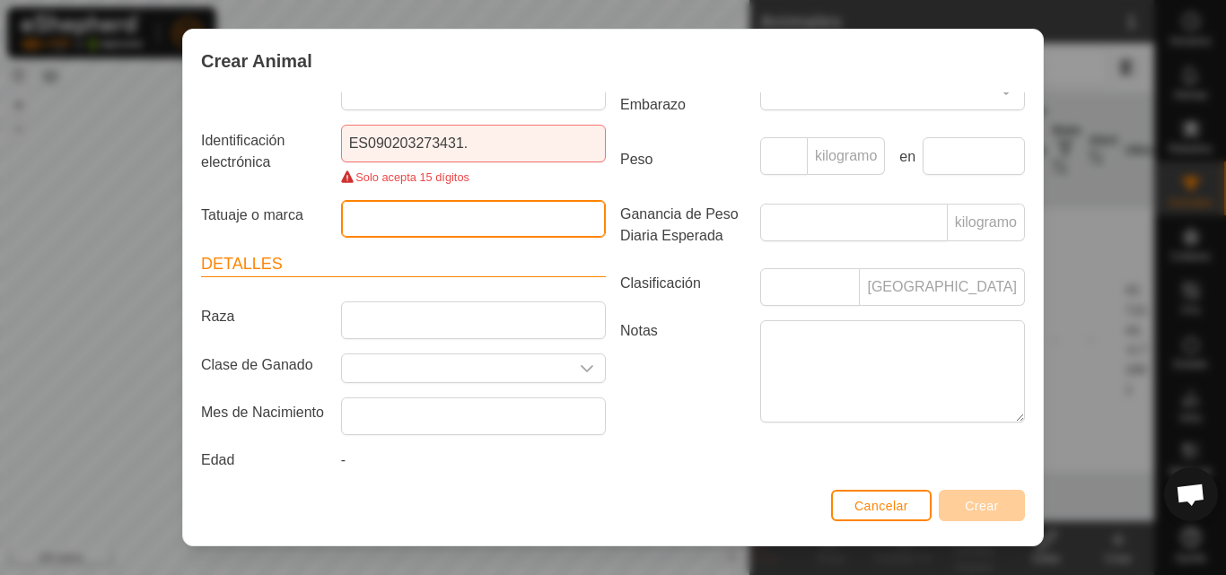
scroll to position [164, 0]
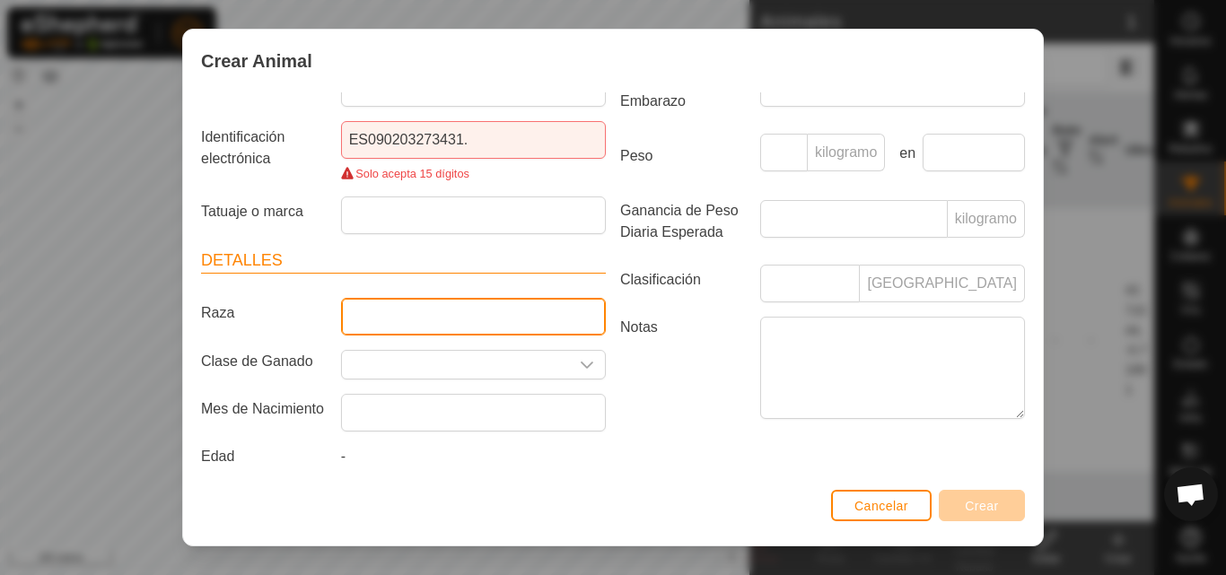
click at [546, 306] on input "Raza" at bounding box center [473, 317] width 265 height 38
type input "PM"
click at [584, 364] on icon "disparador desplegable" at bounding box center [587, 365] width 13 height 7
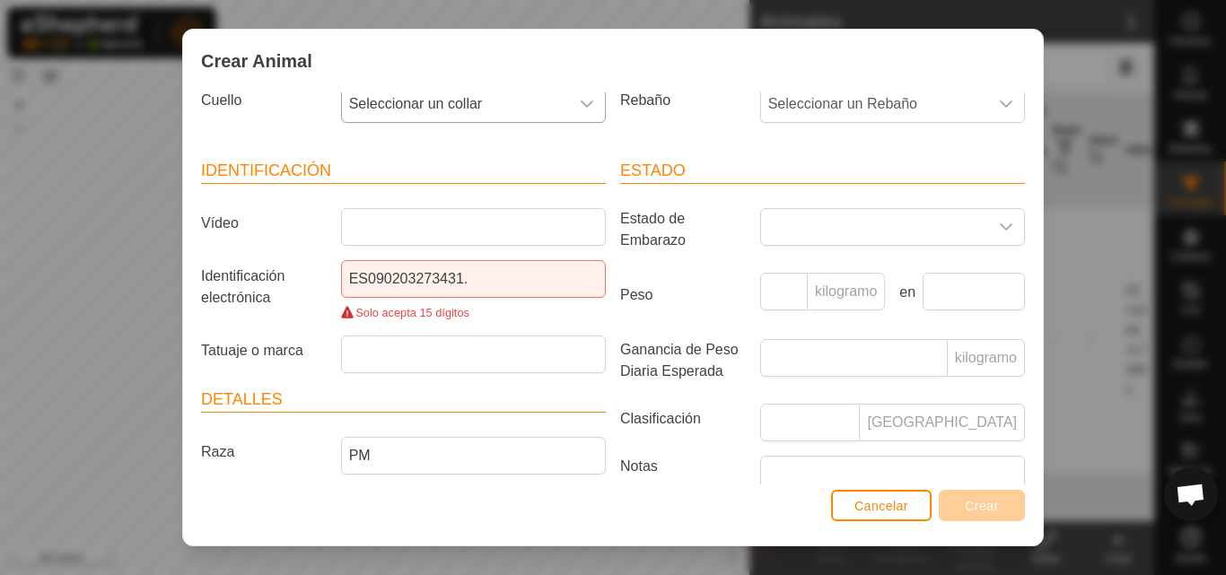
scroll to position [22, 0]
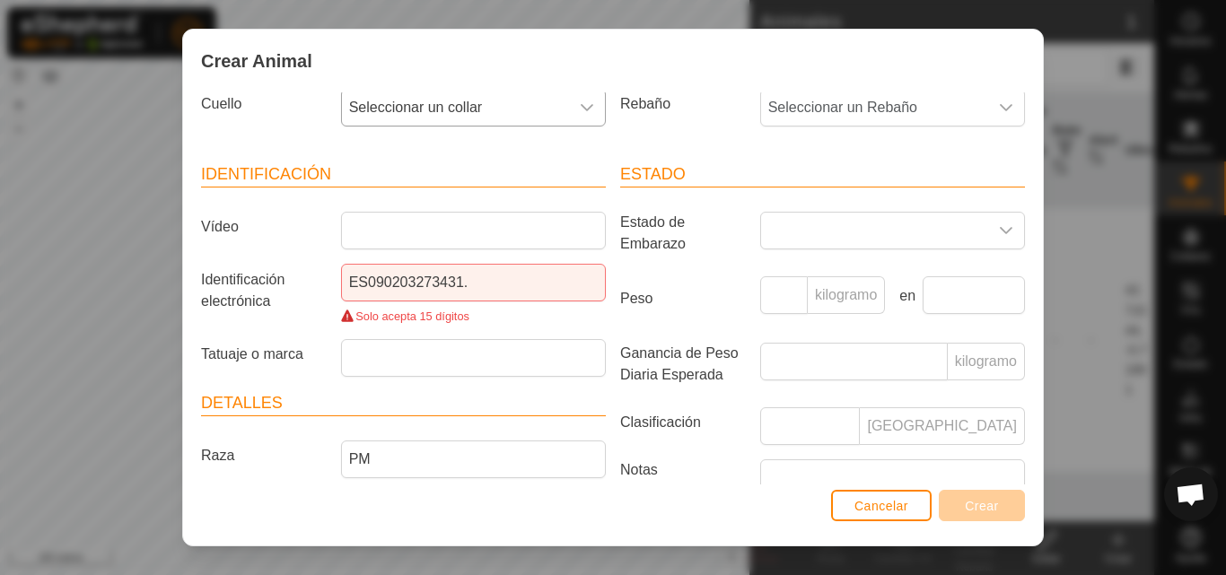
click at [581, 104] on icon "disparador desplegable" at bounding box center [587, 108] width 14 height 14
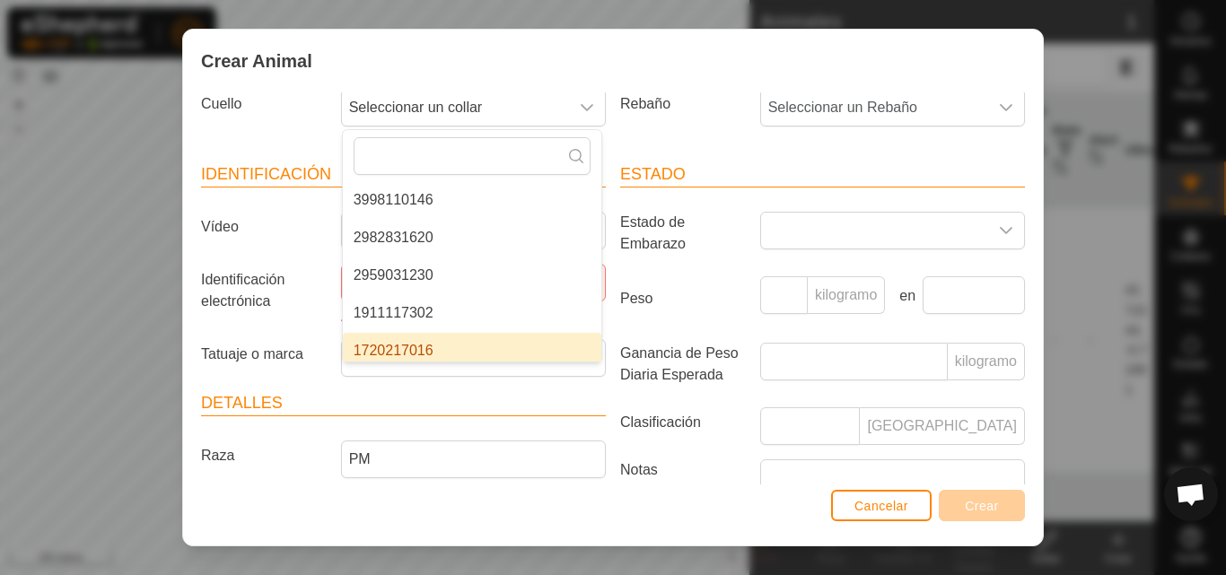
scroll to position [45, 0]
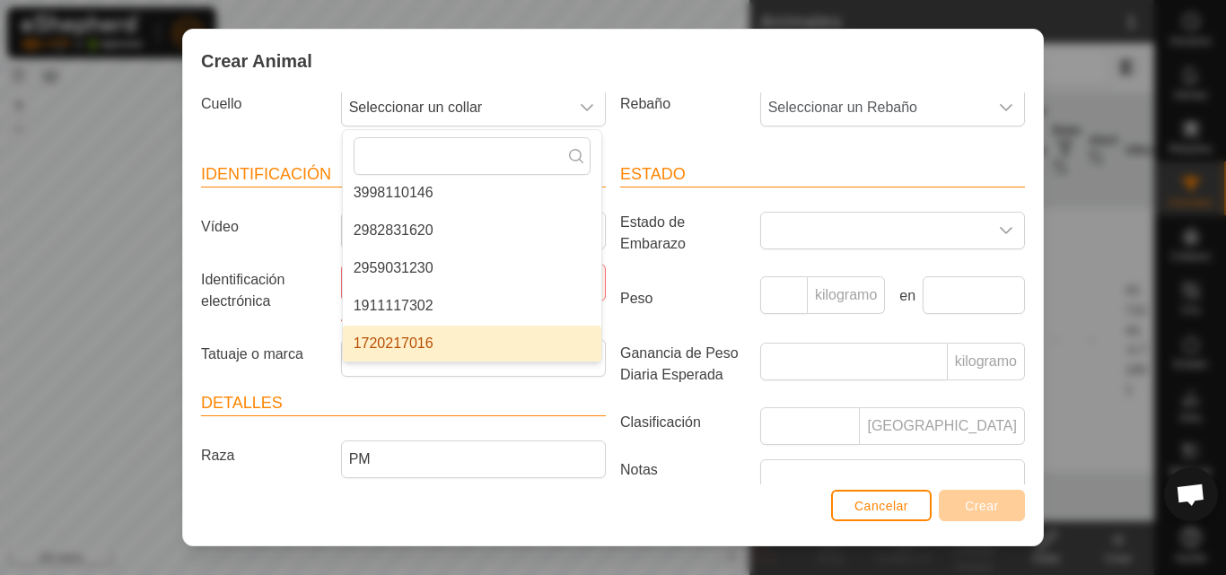
click at [425, 348] on li "1720217016" at bounding box center [472, 344] width 258 height 36
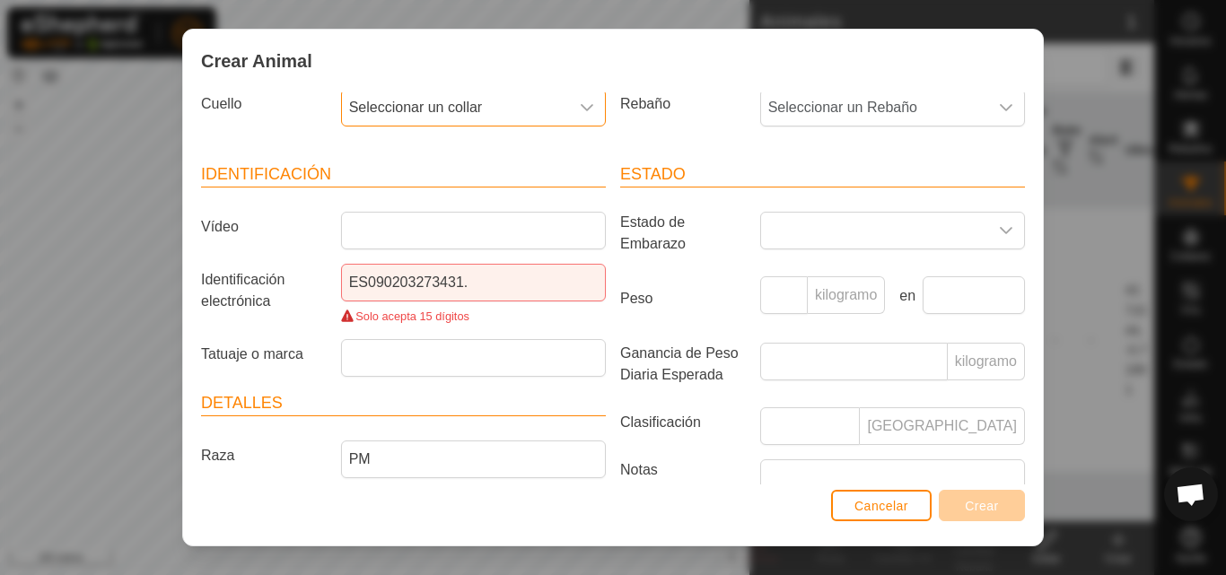
scroll to position [19, 0]
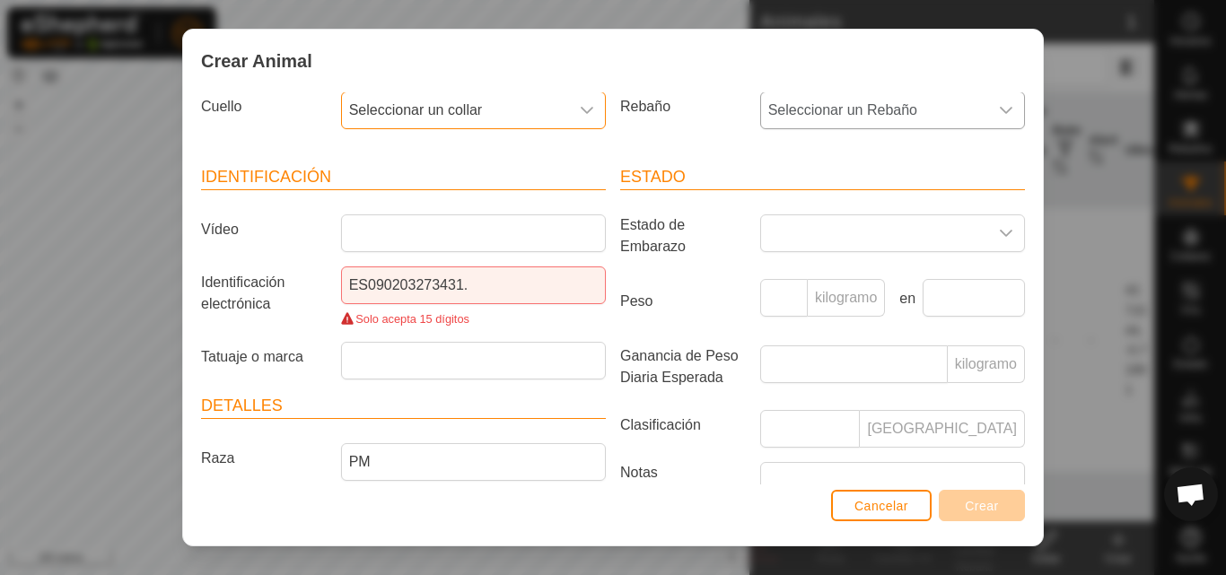
click at [999, 104] on icon "disparador desplegable" at bounding box center [1006, 110] width 14 height 14
click at [841, 230] on li "1" at bounding box center [891, 241] width 258 height 36
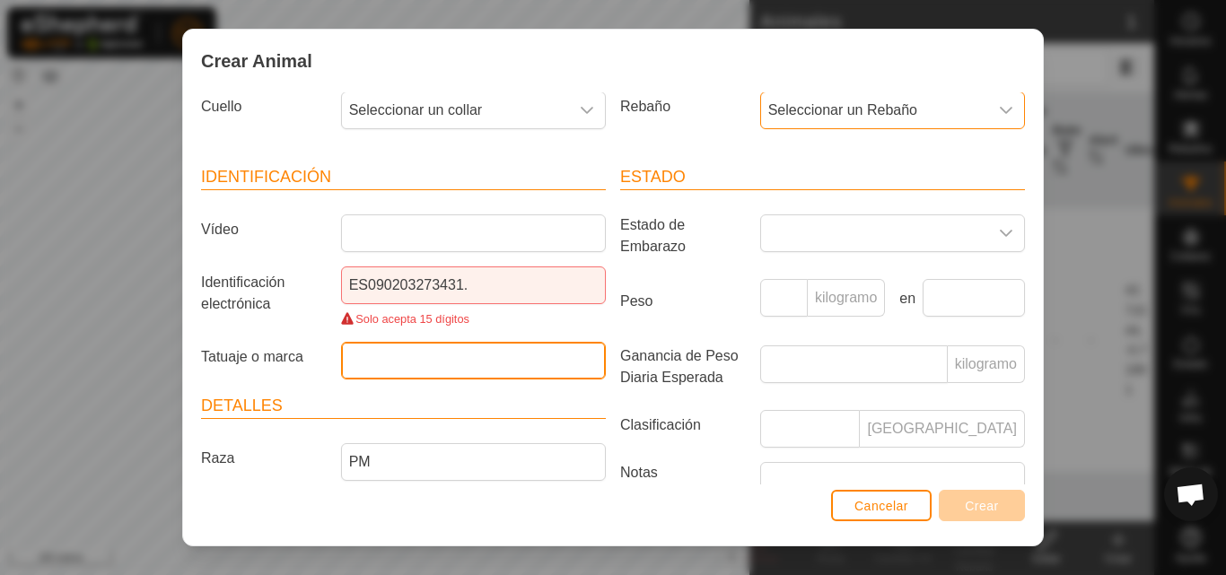
click at [519, 360] on input "Tatuaje o marca" at bounding box center [473, 361] width 265 height 38
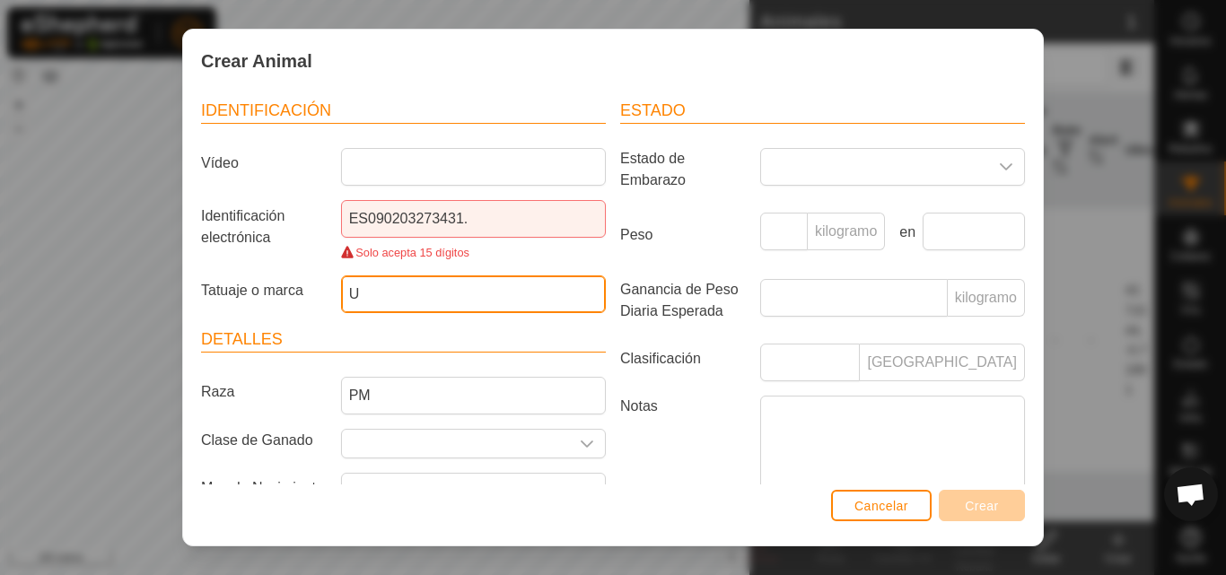
scroll to position [176, 0]
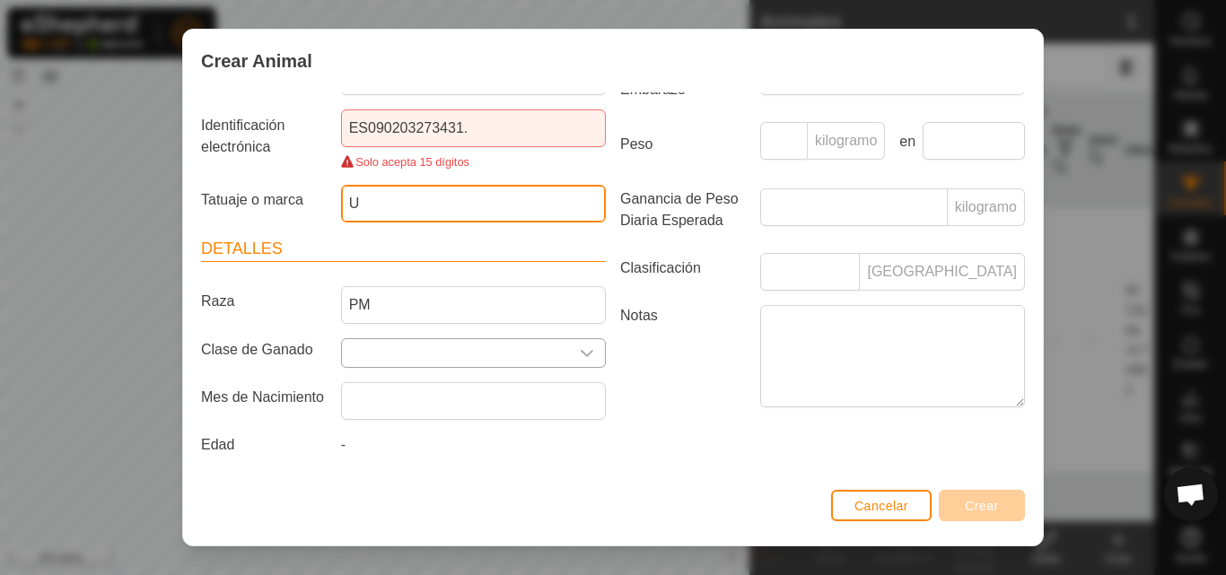
type input "U"
click at [530, 359] on input "Seleccione o ingrese una Clase de Ganado" at bounding box center [455, 353] width 227 height 28
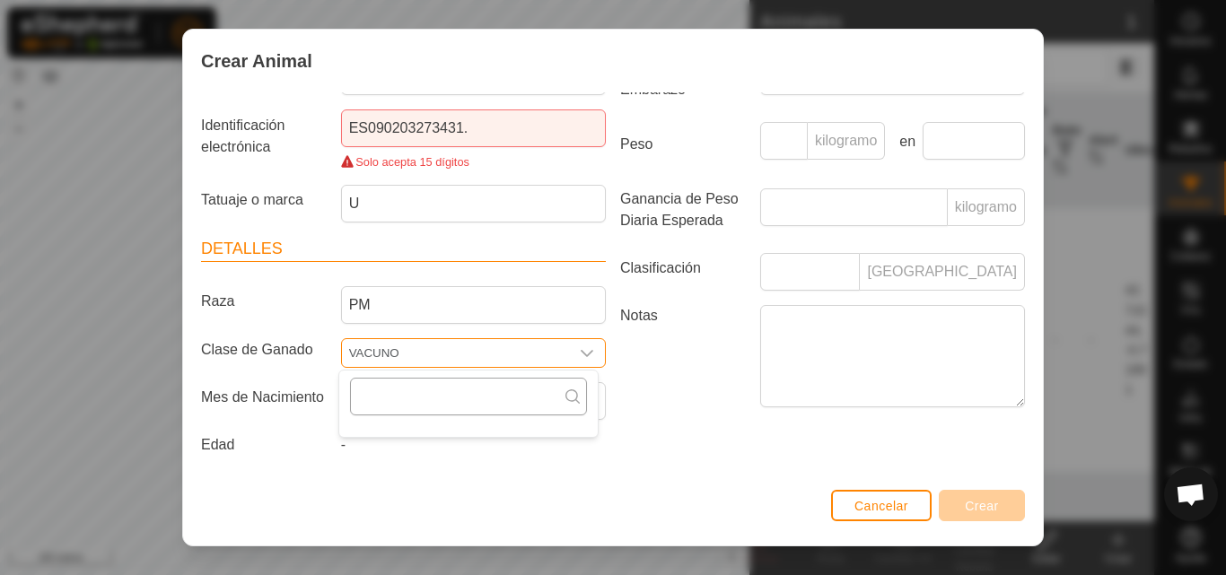
type input "VACUNO"
click at [520, 407] on input "text" at bounding box center [468, 397] width 237 height 38
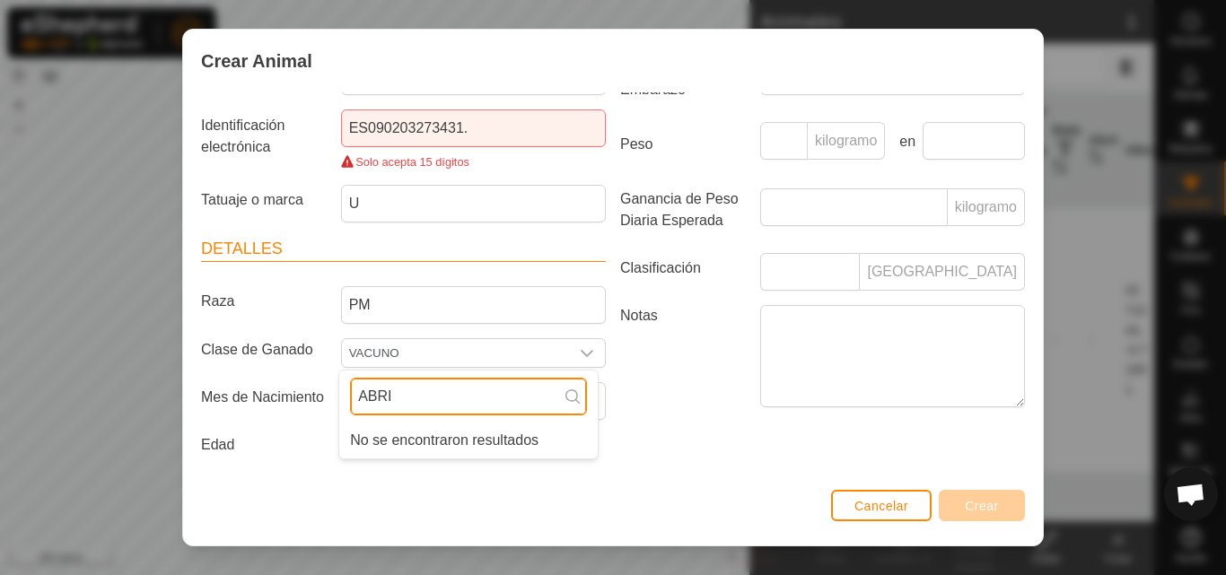
type input "ABRIL"
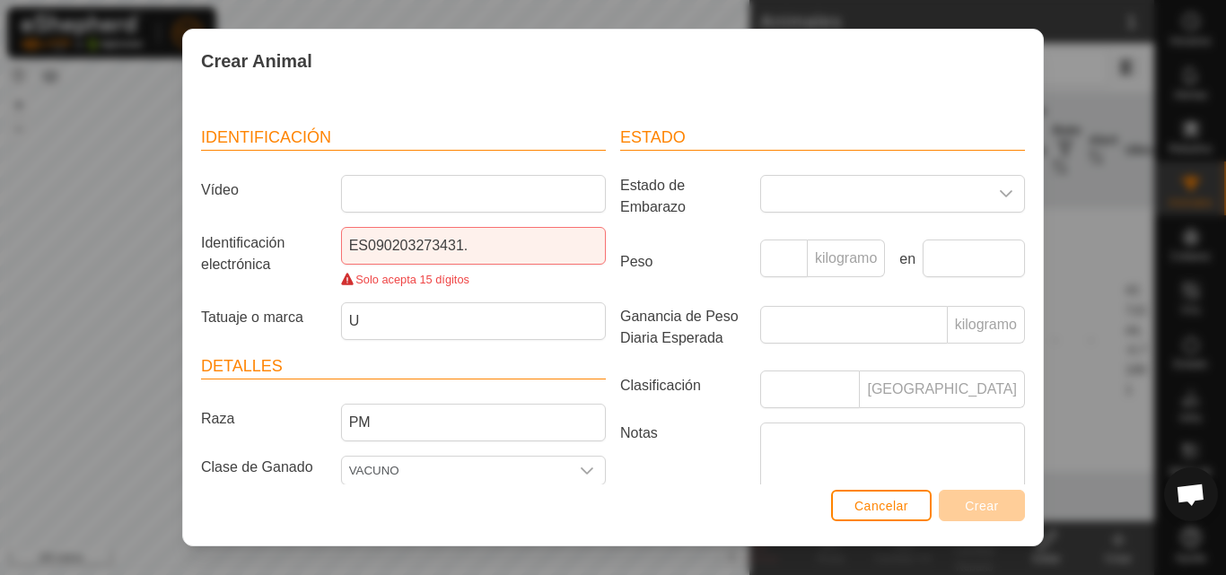
scroll to position [0, 0]
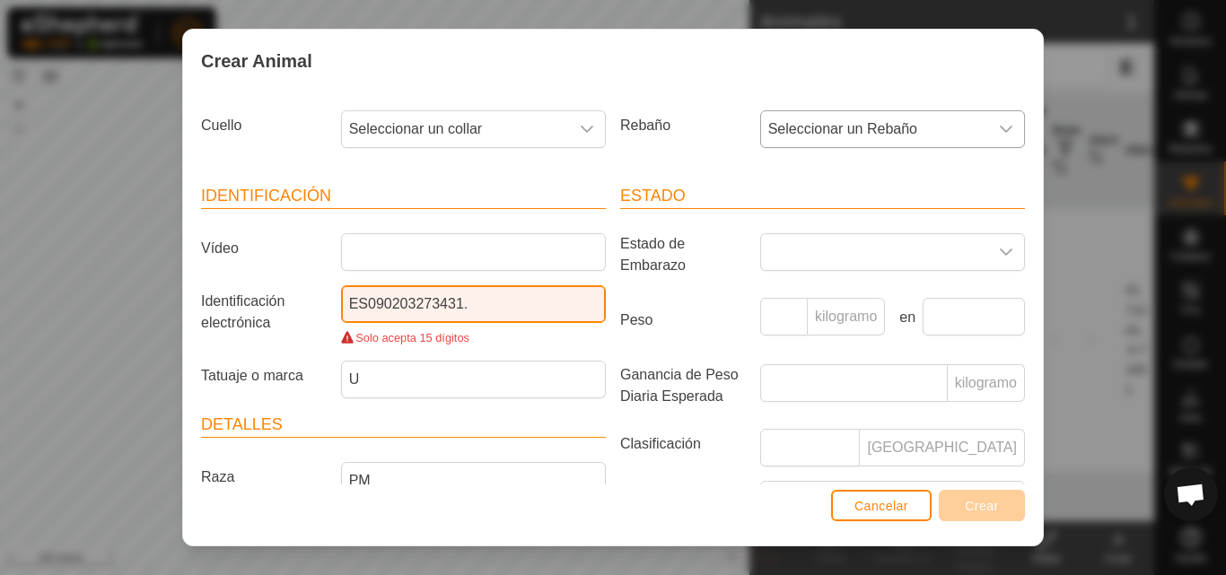
click at [488, 302] on input "ES090203273431." at bounding box center [473, 304] width 265 height 38
click at [999, 250] on icon "disparador desplegable" at bounding box center [1006, 252] width 14 height 14
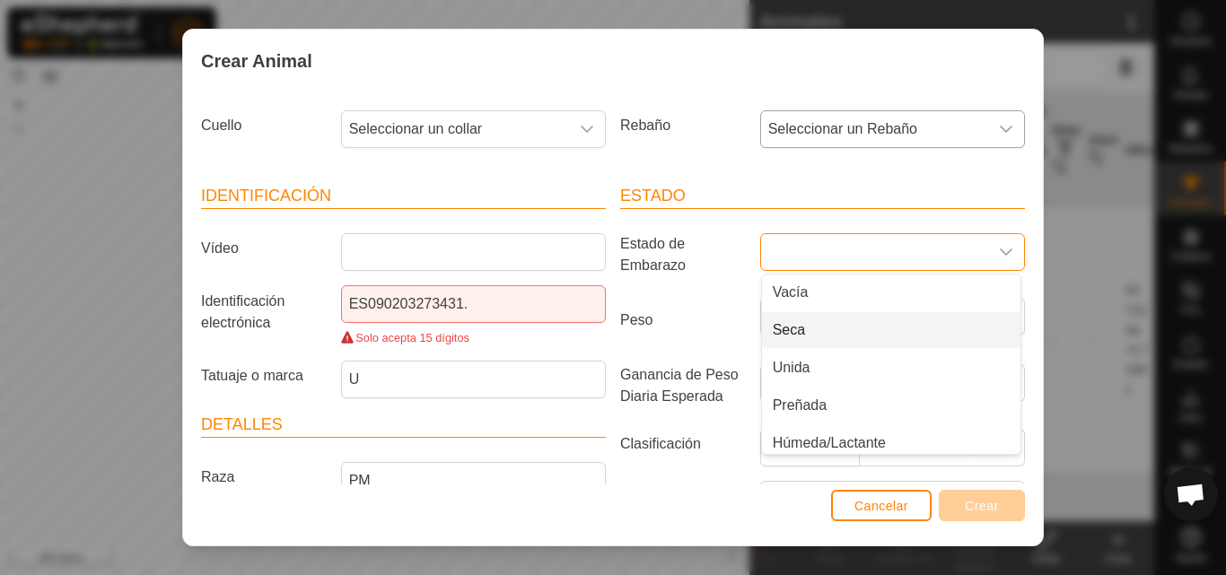
scroll to position [45, 0]
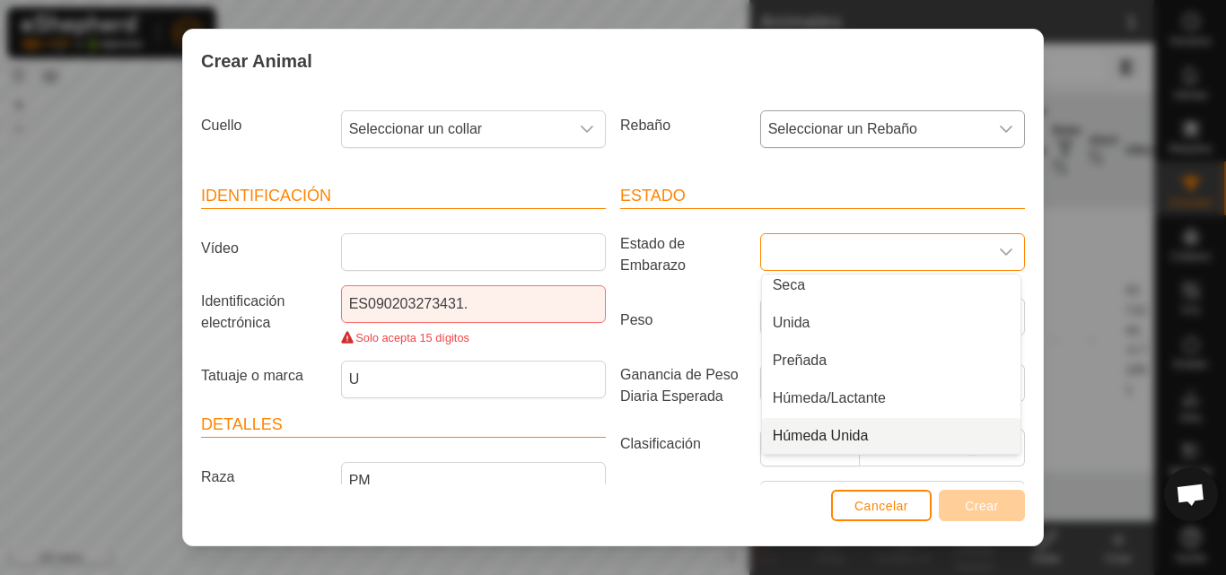
click at [740, 538] on div "Cancelar Crear" at bounding box center [613, 515] width 860 height 61
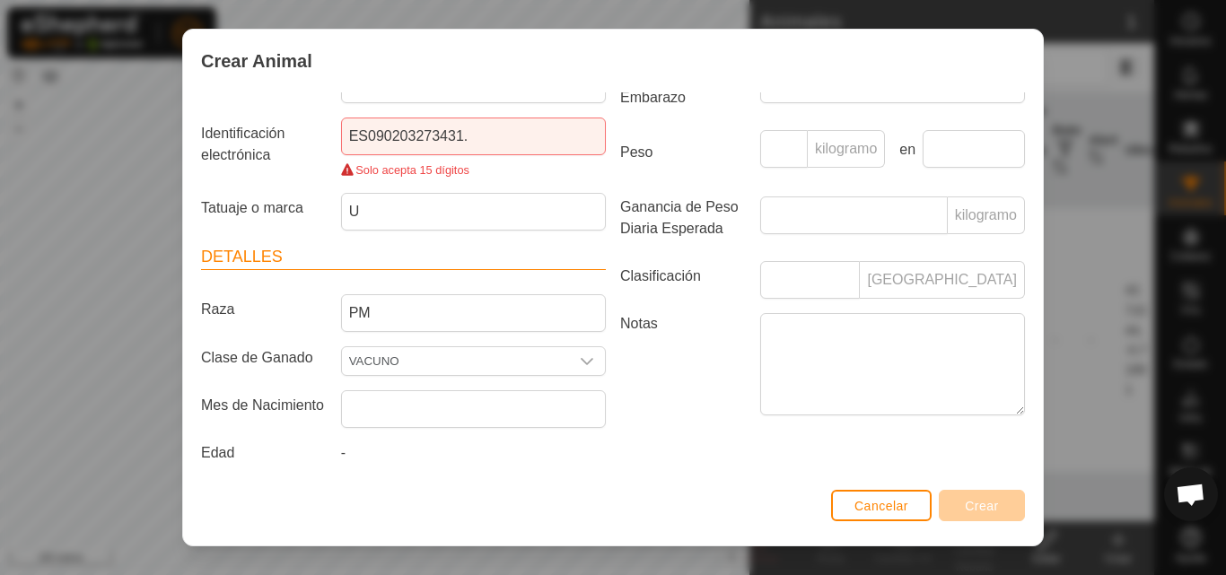
scroll to position [176, 0]
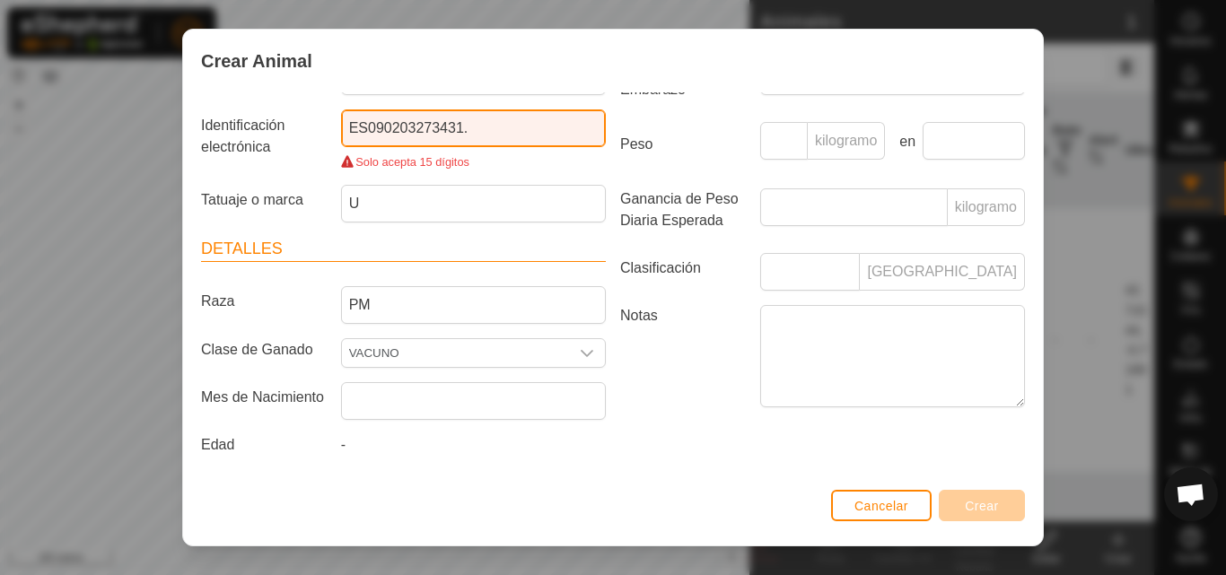
click at [346, 126] on input "ES090203273431." at bounding box center [473, 129] width 265 height 38
click at [511, 137] on input "-ES090203273431." at bounding box center [473, 129] width 265 height 38
type input "-ES090203273431"
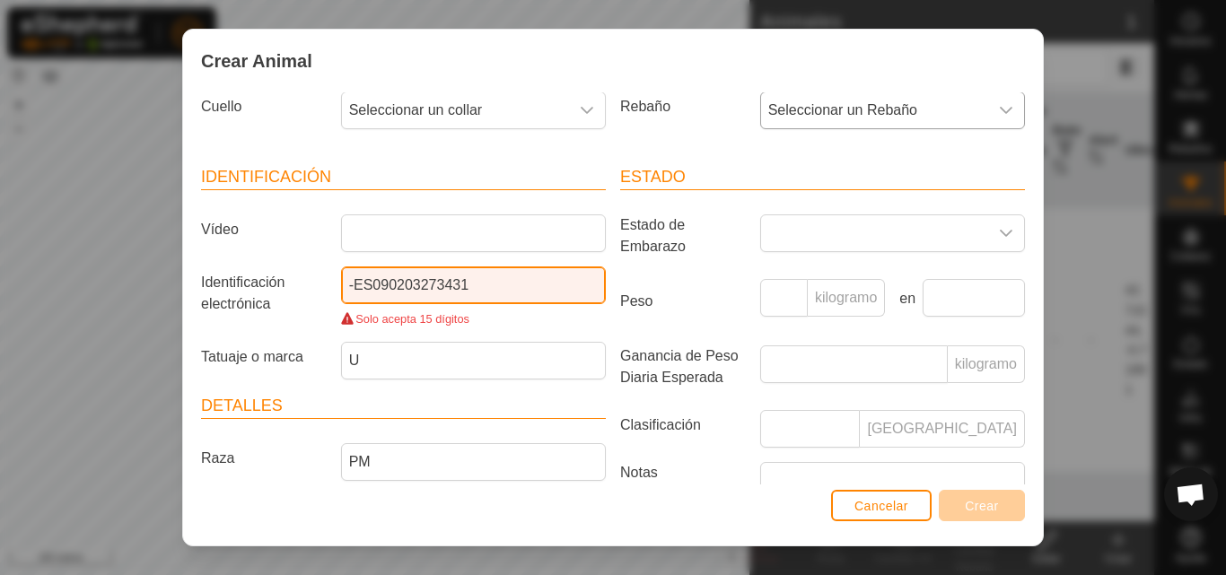
scroll to position [0, 0]
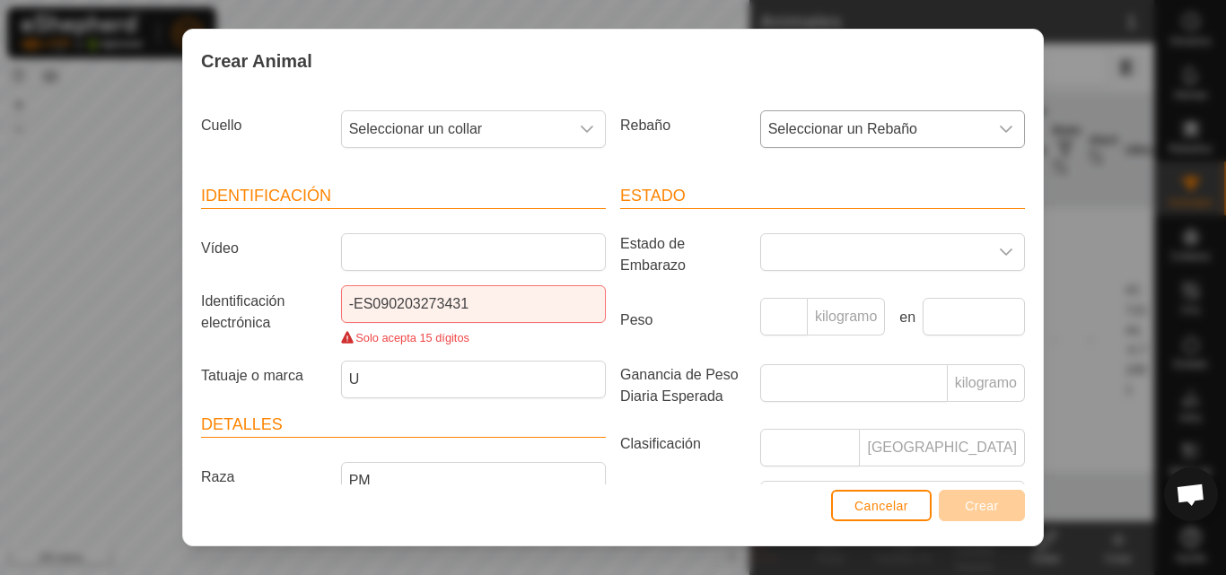
drag, startPoint x: 1028, startPoint y: 230, endPoint x: 694, endPoint y: 111, distance: 354.3
click at [694, 111] on label "Rebaño" at bounding box center [683, 125] width 140 height 31
click at [580, 132] on icon "disparador desplegable" at bounding box center [587, 129] width 14 height 14
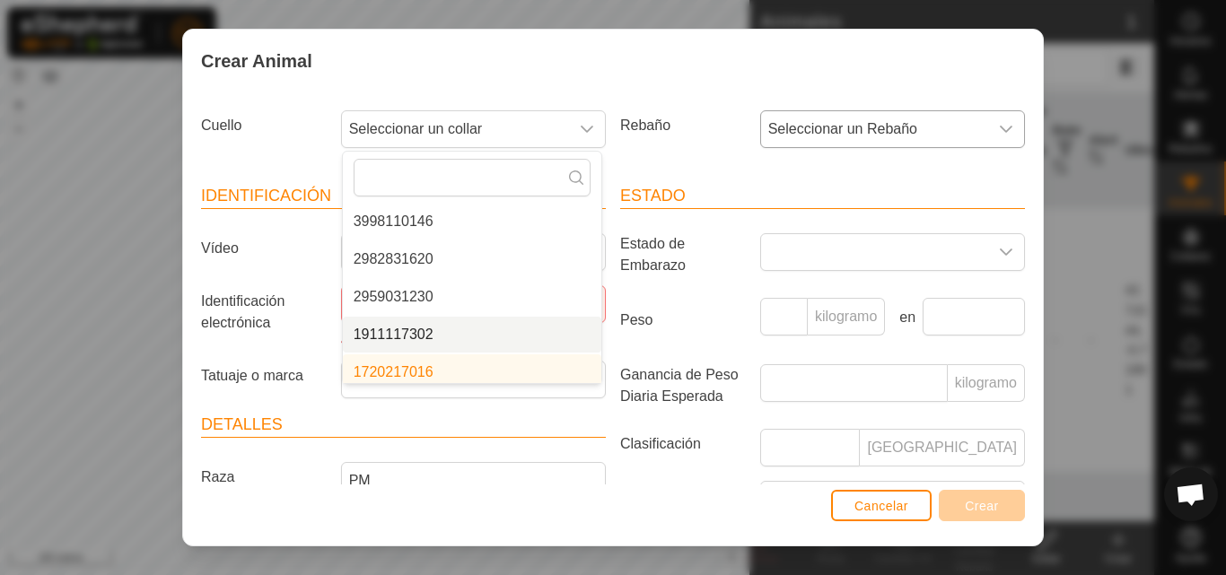
scroll to position [45, 0]
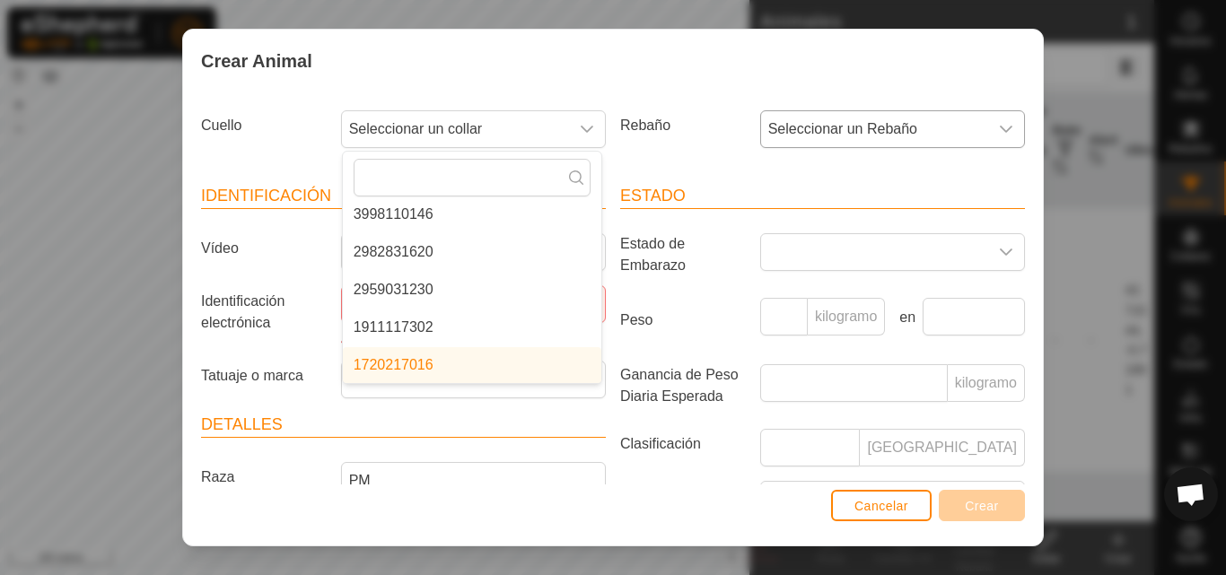
click at [501, 365] on li "1720217016" at bounding box center [472, 365] width 258 height 36
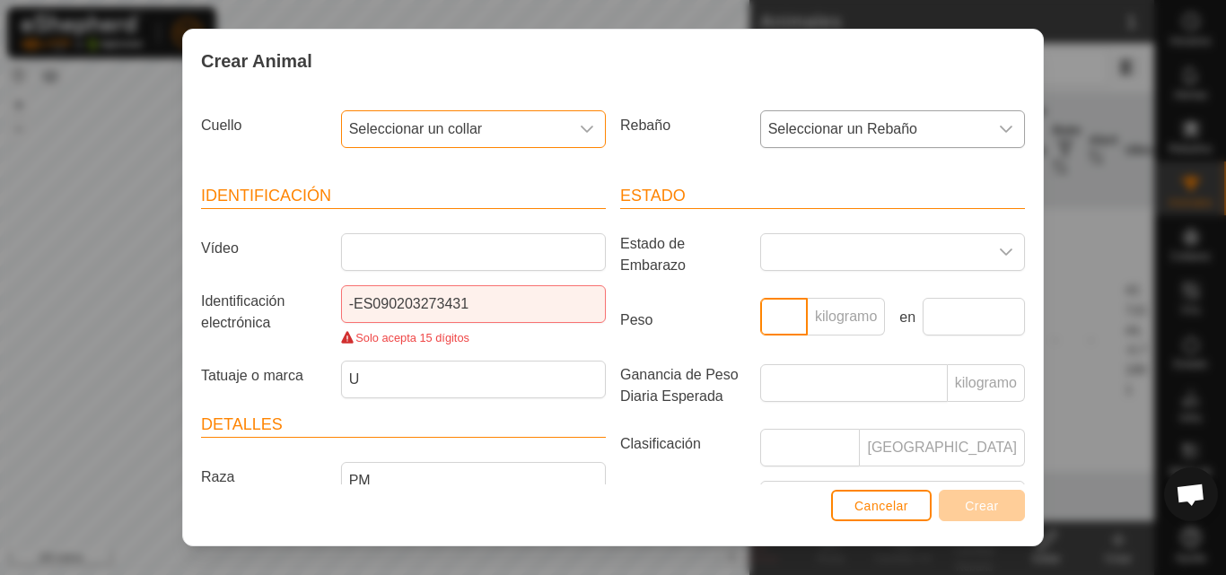
click at [782, 320] on input "Peso" at bounding box center [784, 317] width 48 height 38
type input "0"
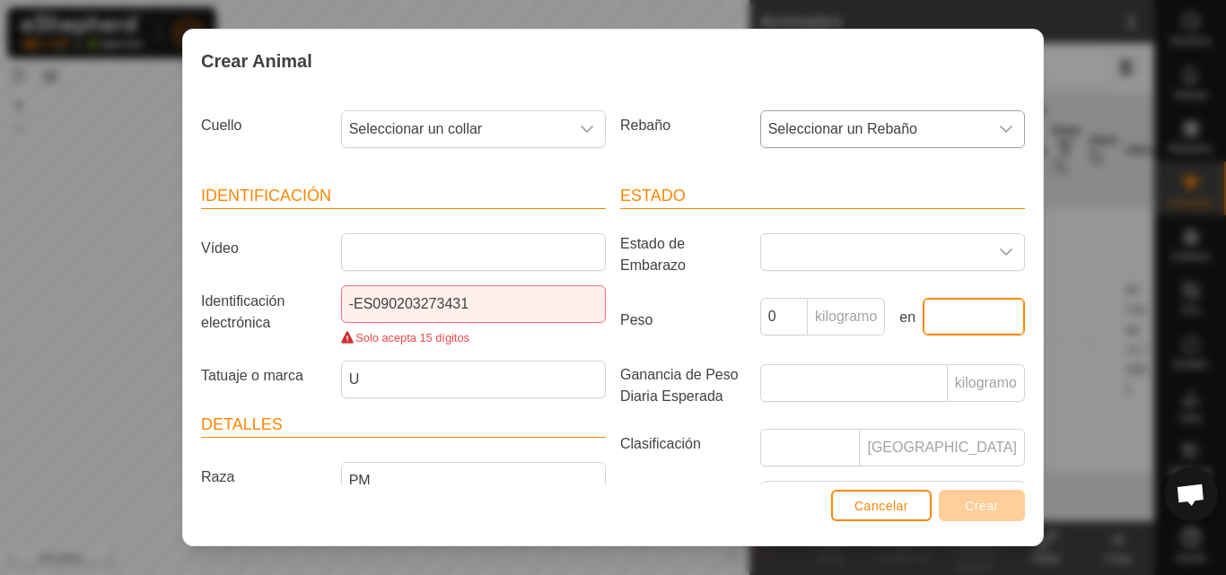
click at [937, 318] on input "text" at bounding box center [974, 317] width 102 height 38
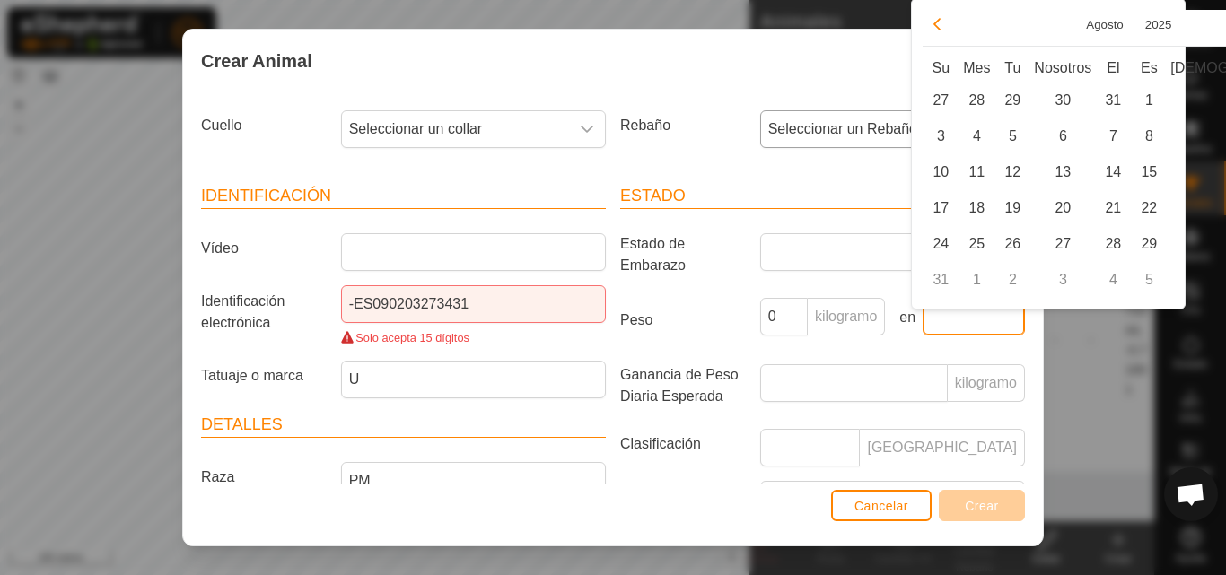
click at [937, 318] on input "text" at bounding box center [974, 317] width 102 height 38
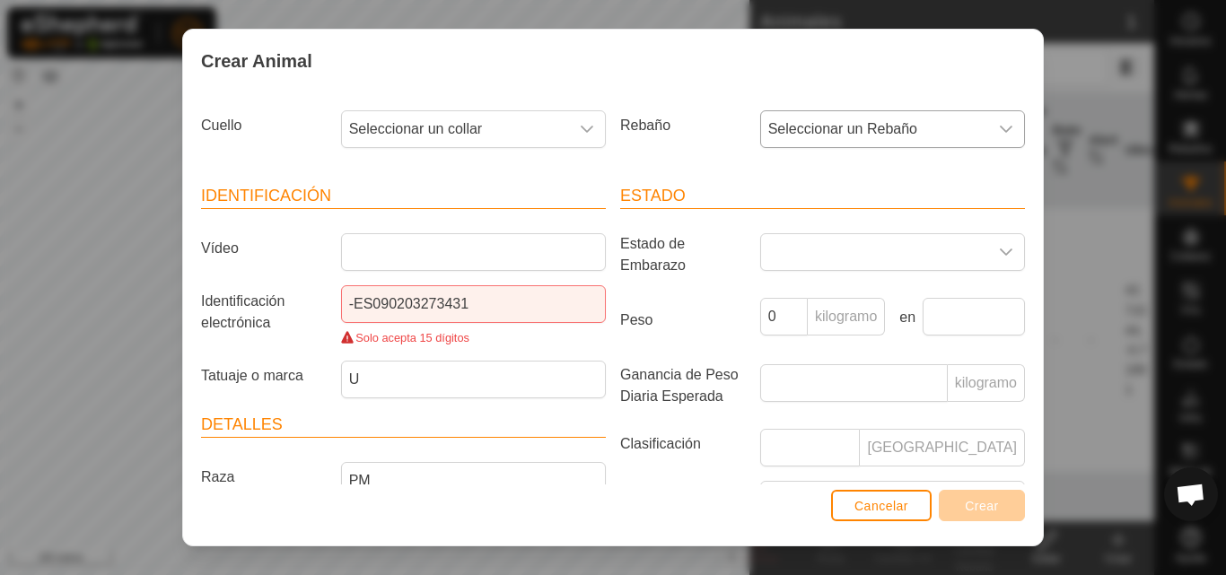
click at [808, 317] on p-inputgroup-addon "kilogramo" at bounding box center [846, 317] width 77 height 38
click at [788, 317] on input "0" at bounding box center [784, 317] width 48 height 38
type input "500"
click at [933, 320] on input "text" at bounding box center [974, 317] width 102 height 38
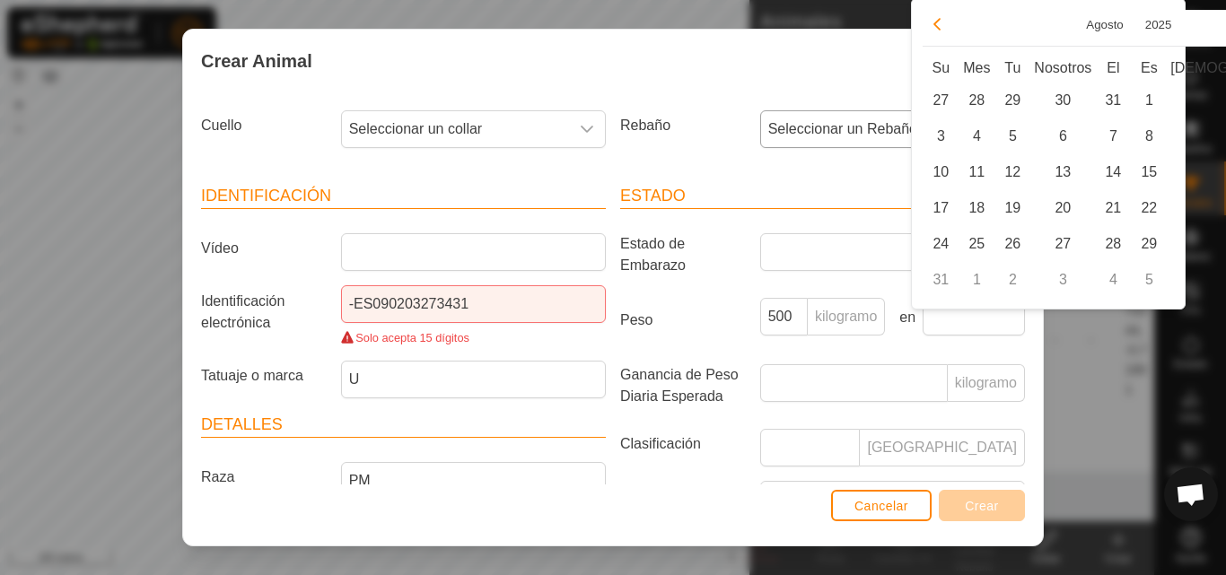
type input "[DATE]"
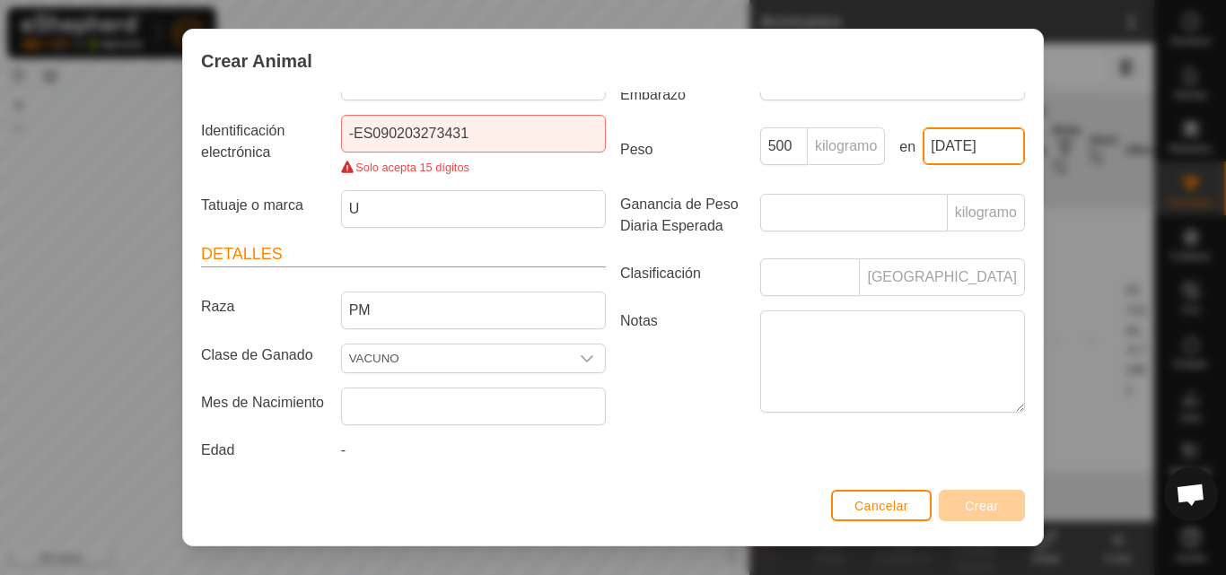
scroll to position [176, 0]
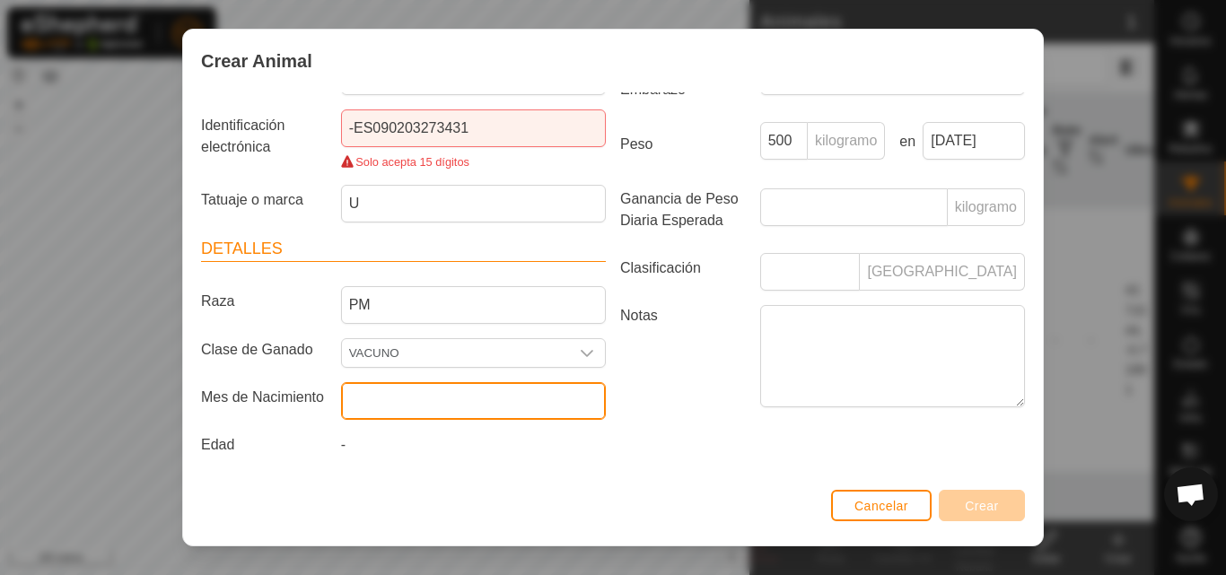
click at [532, 409] on input "text" at bounding box center [473, 401] width 265 height 38
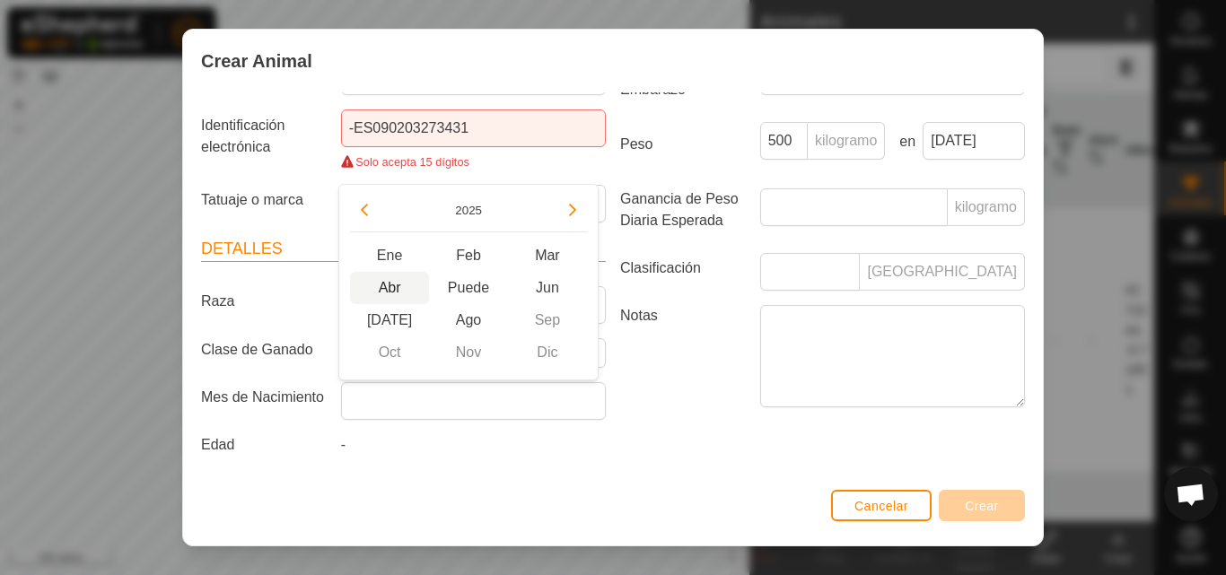
click at [387, 295] on span "Abr" at bounding box center [389, 288] width 79 height 32
type input "[DATE]"
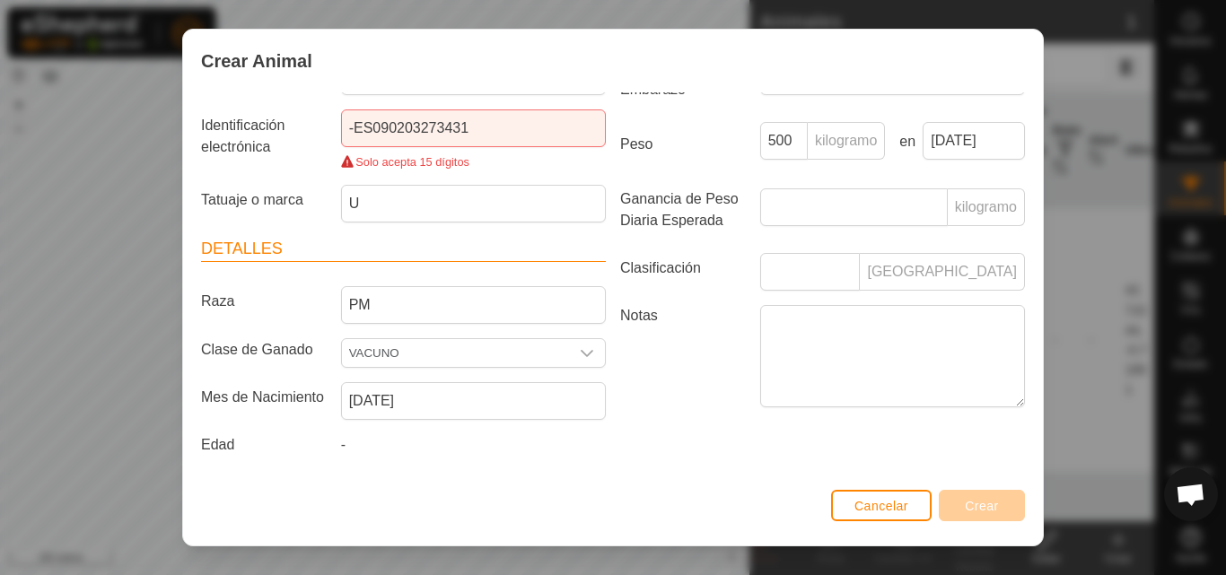
click at [918, 270] on font "[GEOGRAPHIC_DATA]" at bounding box center [942, 271] width 150 height 15
click at [867, 267] on font "[GEOGRAPHIC_DATA]" at bounding box center [942, 271] width 150 height 15
click at [915, 210] on input "Ganancia de Peso Diaria Esperada" at bounding box center [854, 207] width 188 height 38
click at [867, 200] on input "Ganancia de Peso Diaria Esperada" at bounding box center [854, 207] width 188 height 38
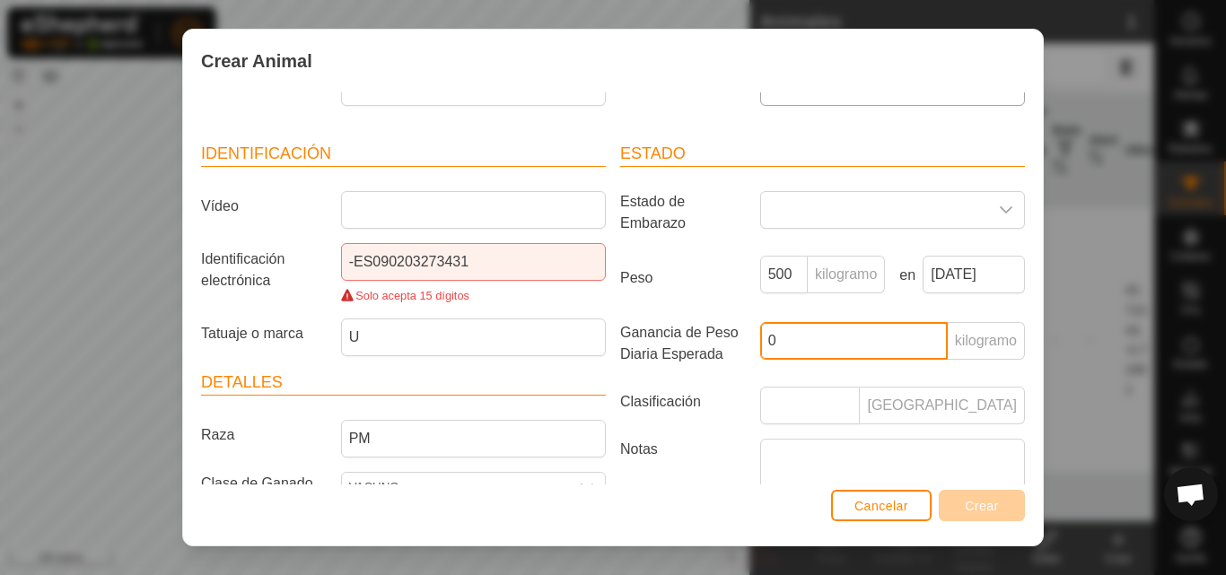
scroll to position [0, 0]
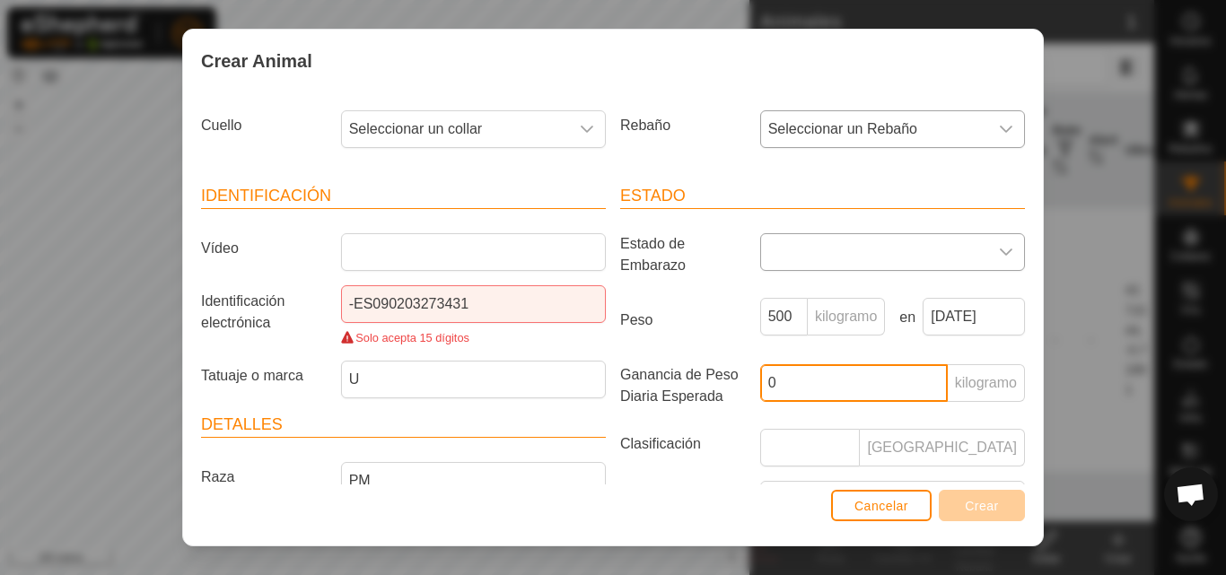
type input "0"
click at [947, 256] on span at bounding box center [874, 252] width 227 height 36
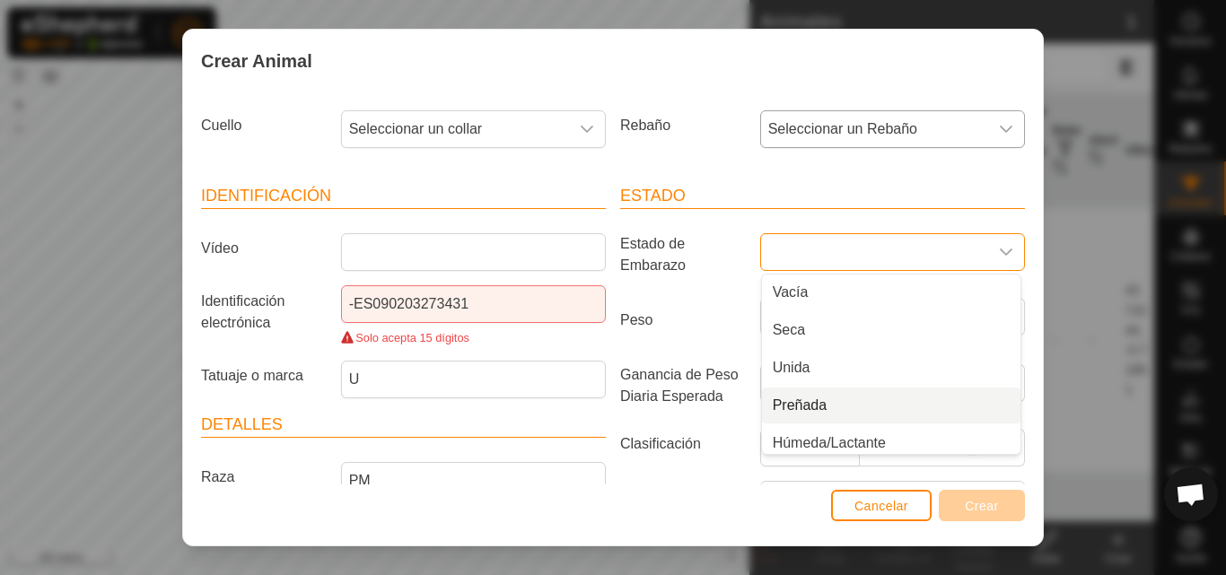
click at [881, 409] on li "Preñada" at bounding box center [891, 406] width 258 height 36
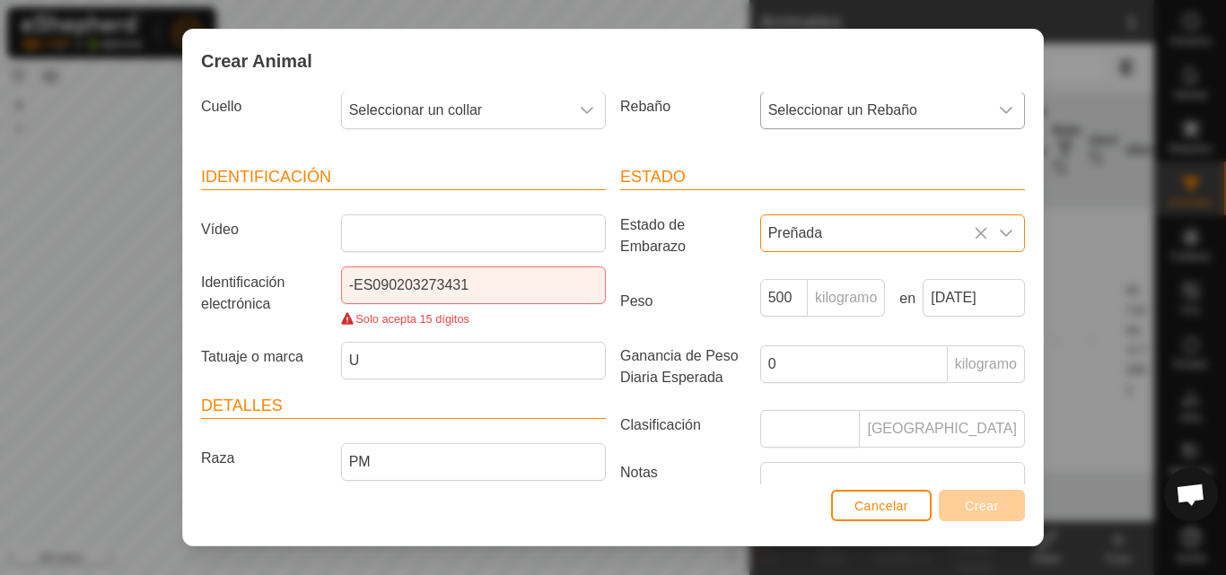
scroll to position [15, 0]
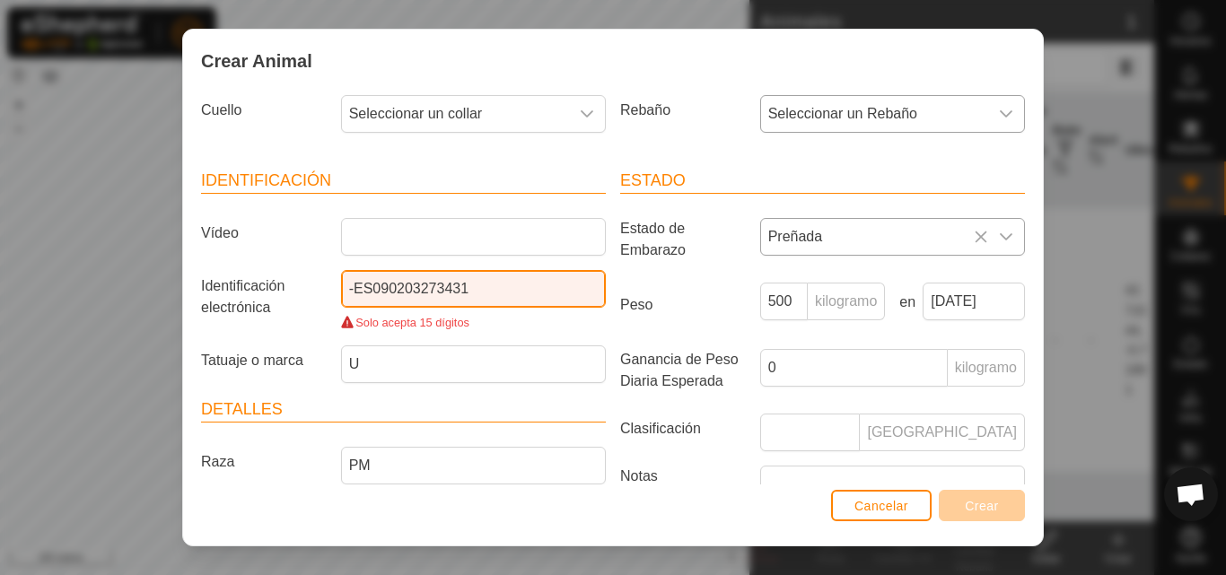
click at [493, 287] on input "-ES090203273431" at bounding box center [473, 289] width 265 height 38
click at [353, 285] on input "-ES090203273431" at bounding box center [473, 289] width 265 height 38
click at [417, 287] on input "ES090203273431" at bounding box center [473, 289] width 265 height 38
click at [504, 344] on article "Identificación Vídeo Identificación electrónica ES090203E273431 Solo acepta 15 …" at bounding box center [403, 276] width 405 height 215
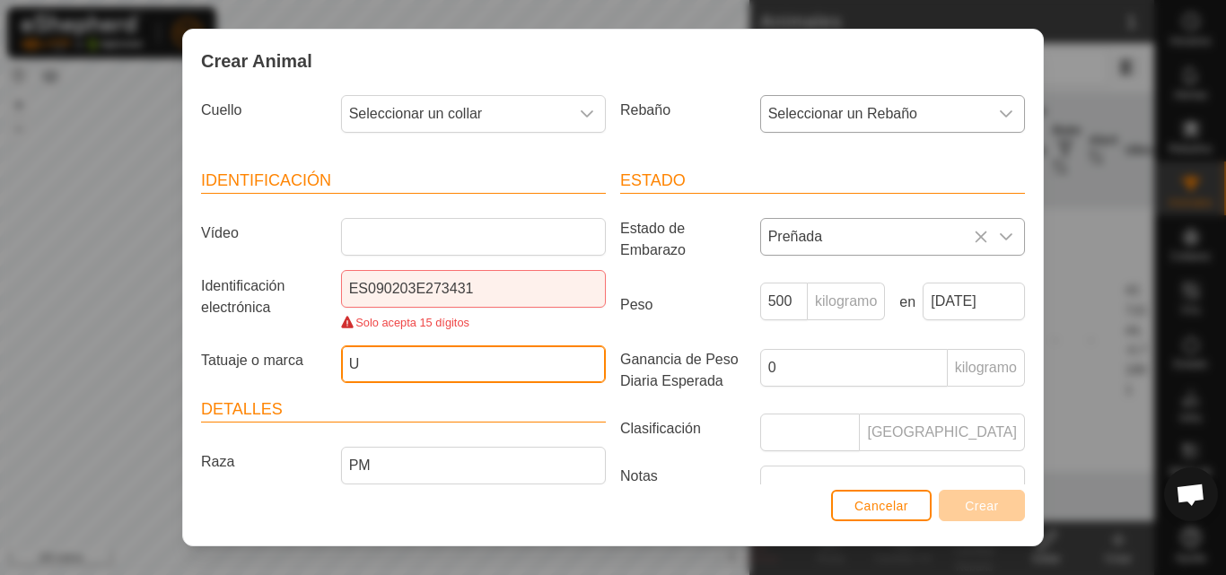
drag, startPoint x: 504, startPoint y: 344, endPoint x: 504, endPoint y: 360, distance: 16.2
click at [504, 360] on article "Identificación Vídeo Identificación electrónica ES090203E273431 Solo acepta 15 …" at bounding box center [403, 276] width 405 height 215
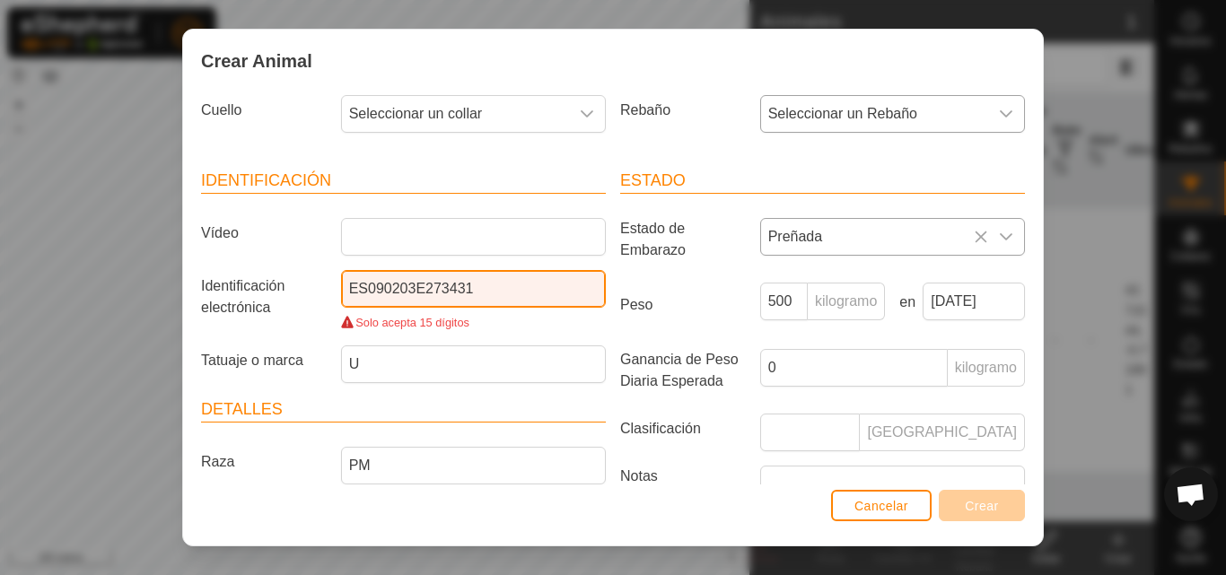
click at [479, 280] on input "ES090203E273431" at bounding box center [473, 289] width 265 height 38
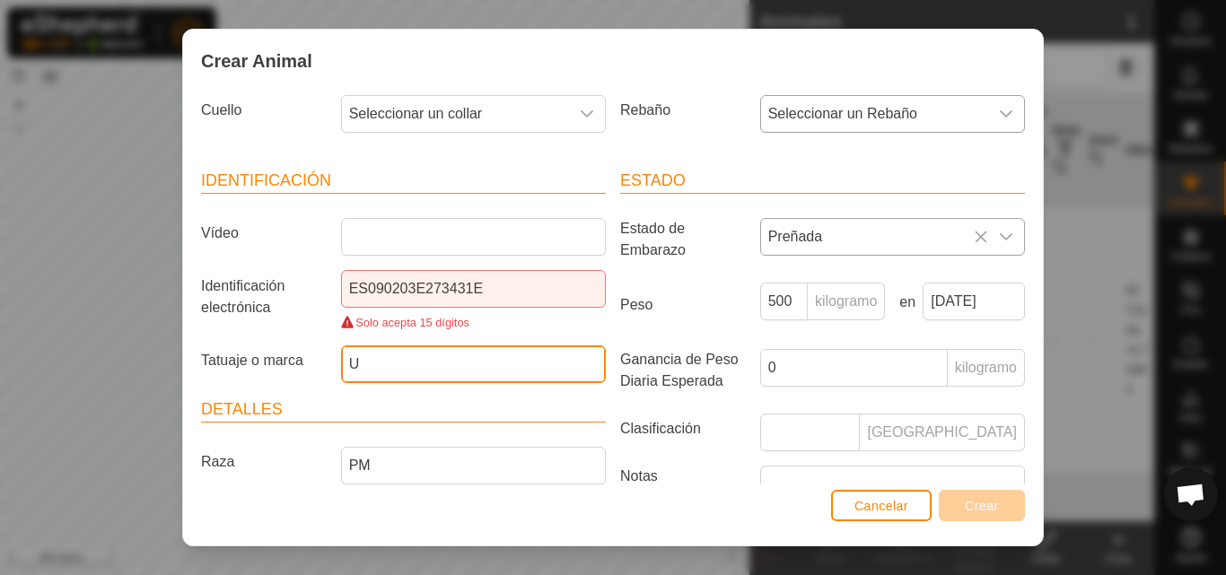
click at [476, 358] on input "U" at bounding box center [473, 365] width 265 height 38
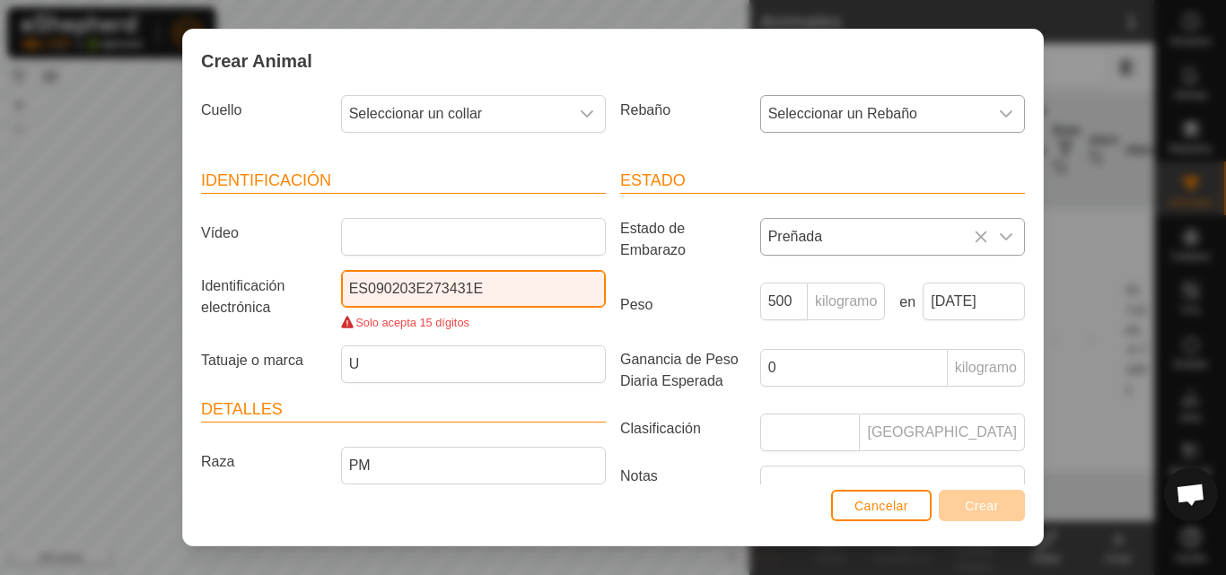
click at [425, 283] on input "ES090203E273431E" at bounding box center [473, 289] width 265 height 38
type input "ES090203273431E"
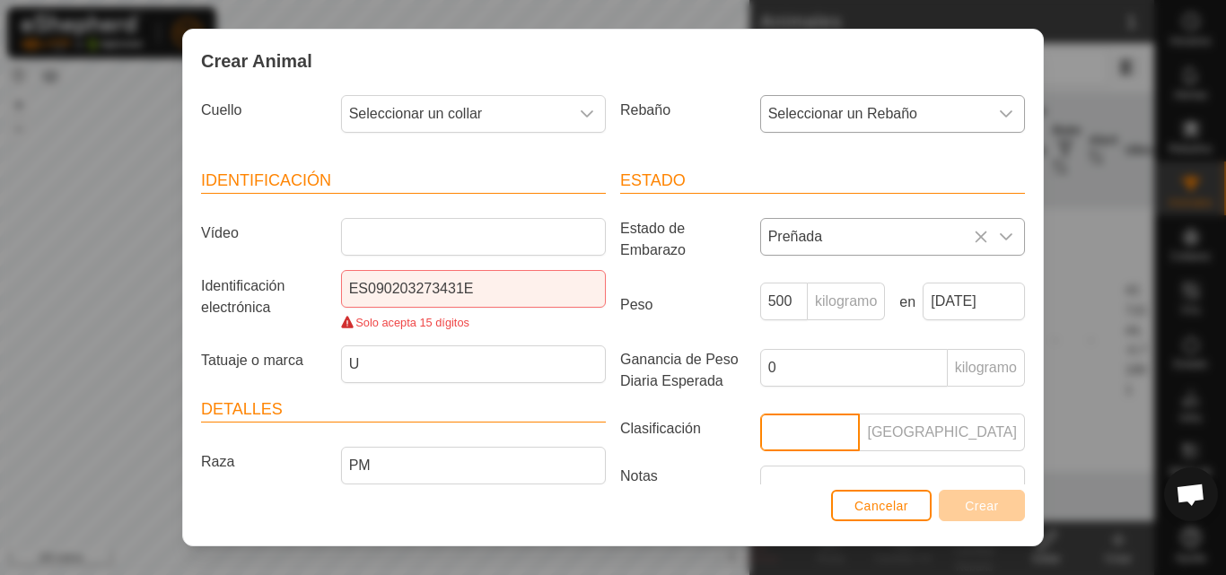
click at [784, 421] on input "Clasificación" at bounding box center [810, 433] width 101 height 38
click at [966, 262] on div "Preñada" at bounding box center [892, 243] width 279 height 50
click at [768, 448] on input "Clasificación" at bounding box center [810, 433] width 101 height 38
type input "E"
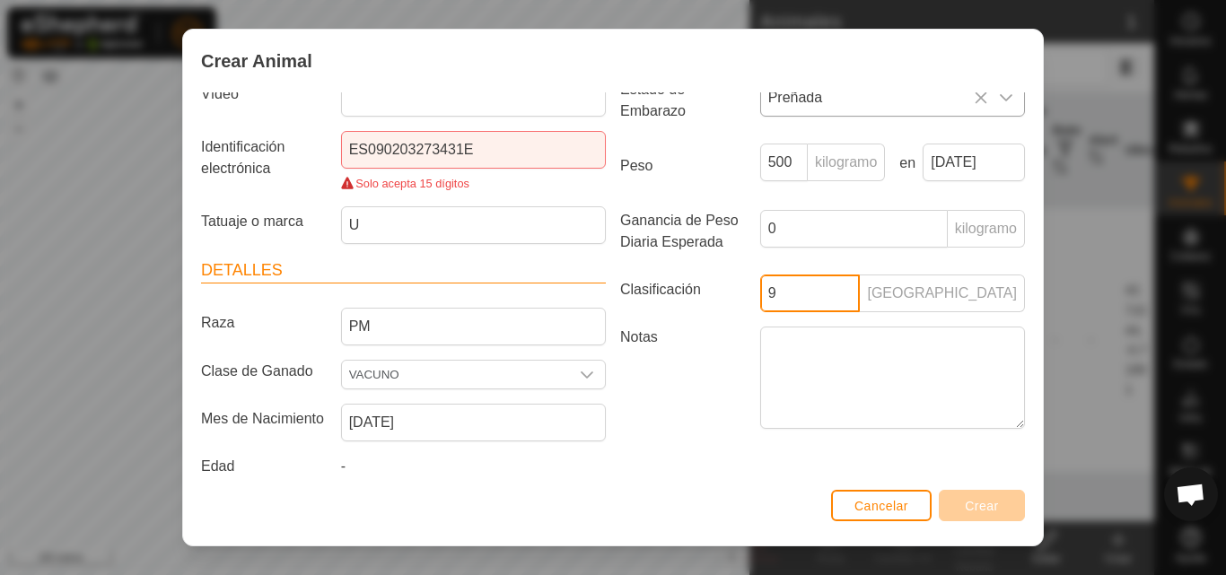
scroll to position [176, 0]
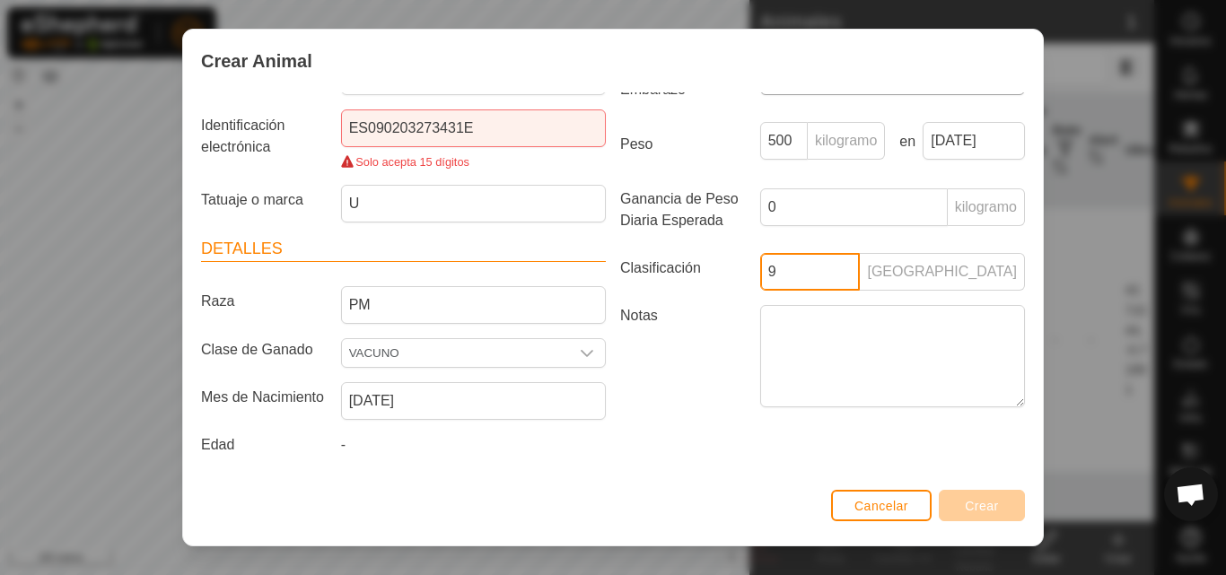
type input "9"
click at [1043, 432] on div "Crear Animal [PERSON_NAME] Seleccionar un collar Rebaño Seleccionar un Rebaño I…" at bounding box center [613, 288] width 862 height 518
click at [351, 446] on div "-" at bounding box center [473, 448] width 279 height 29
click at [334, 446] on div "-" at bounding box center [473, 448] width 279 height 29
click at [582, 355] on icon "disparador desplegable" at bounding box center [587, 353] width 13 height 7
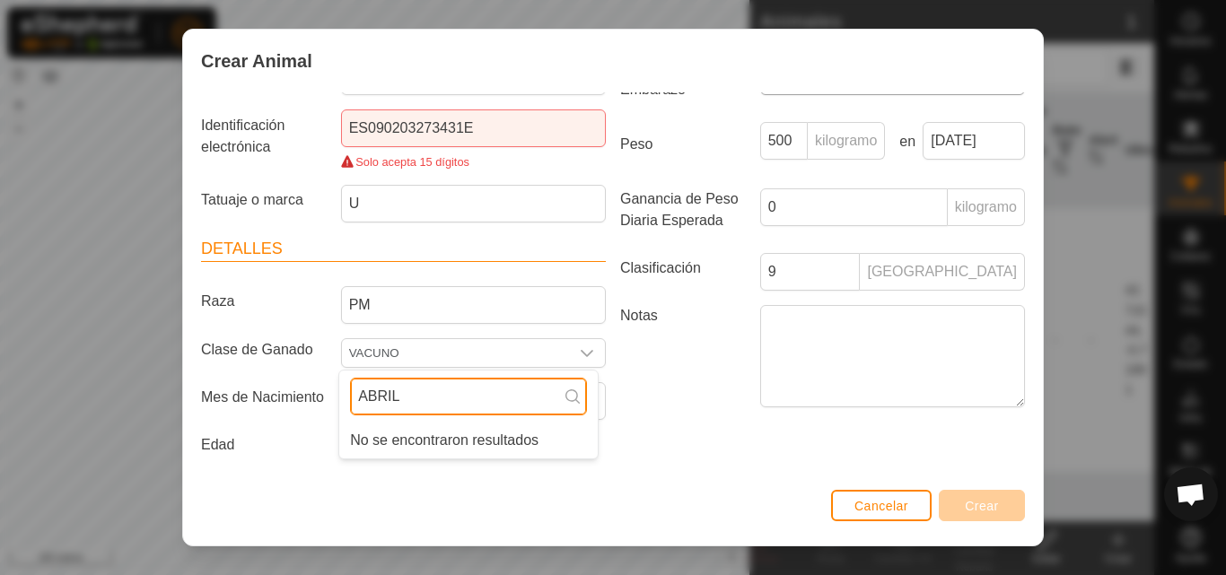
click at [583, 407] on input "ABRIL" at bounding box center [468, 397] width 237 height 38
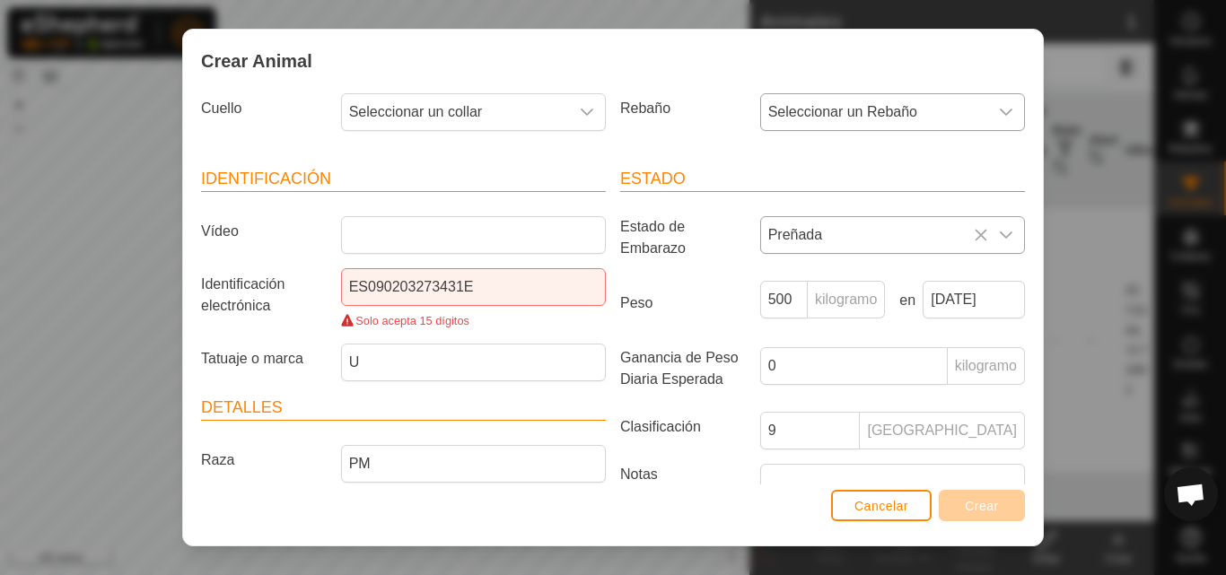
scroll to position [14, 0]
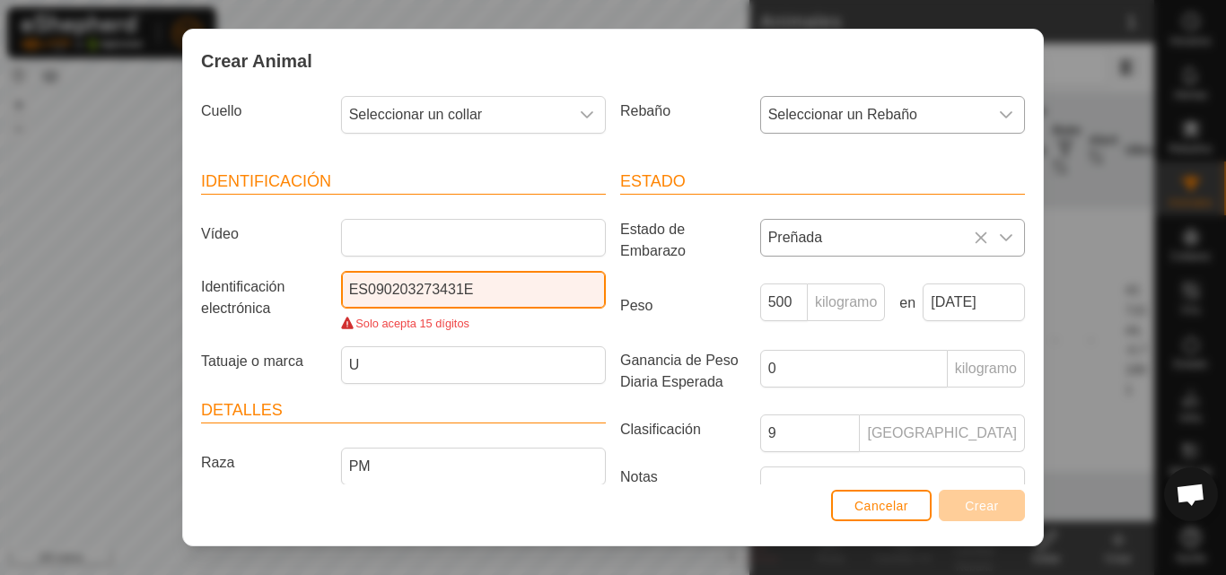
click at [543, 300] on input "ES090203273431E" at bounding box center [473, 290] width 265 height 38
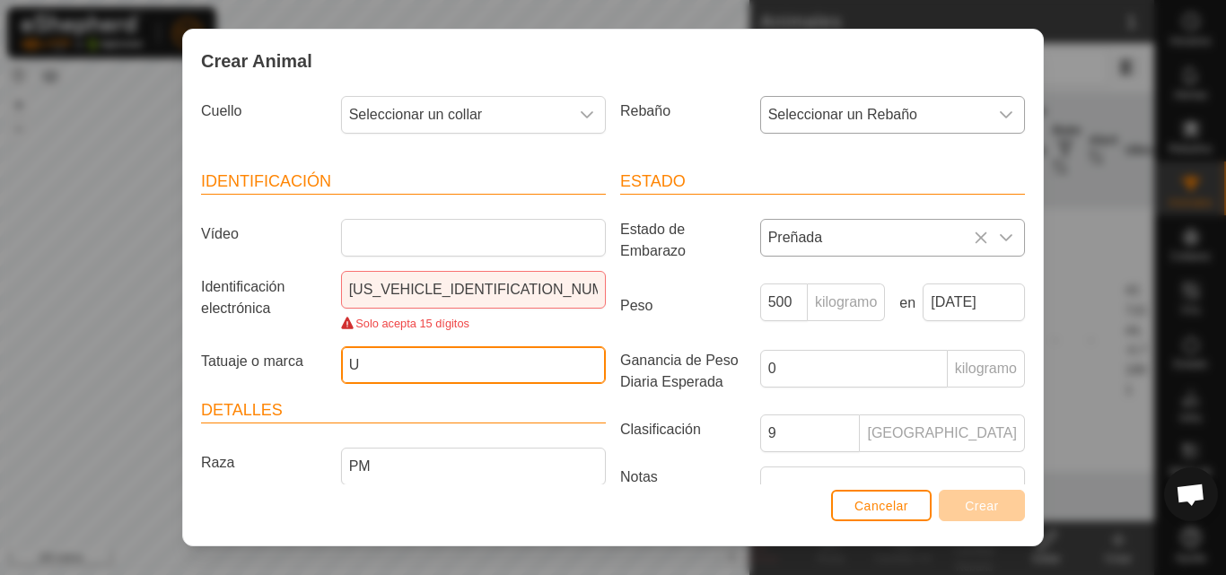
click at [456, 363] on input "U" at bounding box center [473, 365] width 265 height 38
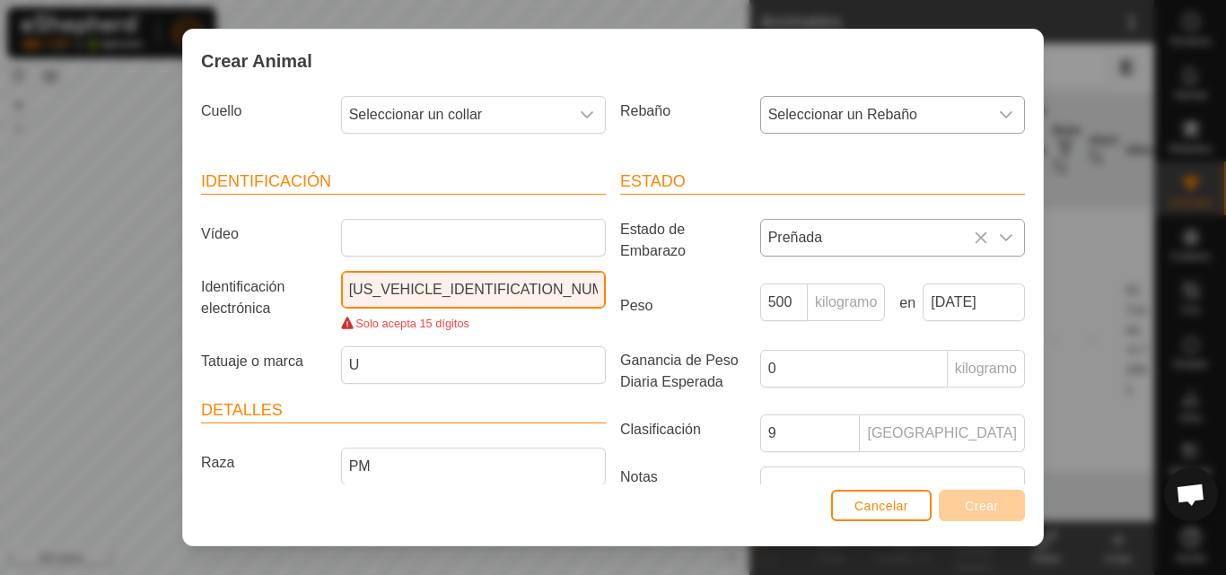
click at [504, 309] on input "[US_VEHICLE_IDENTIFICATION_NUMBER]" at bounding box center [473, 290] width 265 height 38
click at [504, 307] on input "[US_VEHICLE_IDENTIFICATION_NUMBER]" at bounding box center [473, 290] width 265 height 38
type input "E"
type input "ES090203273431E"
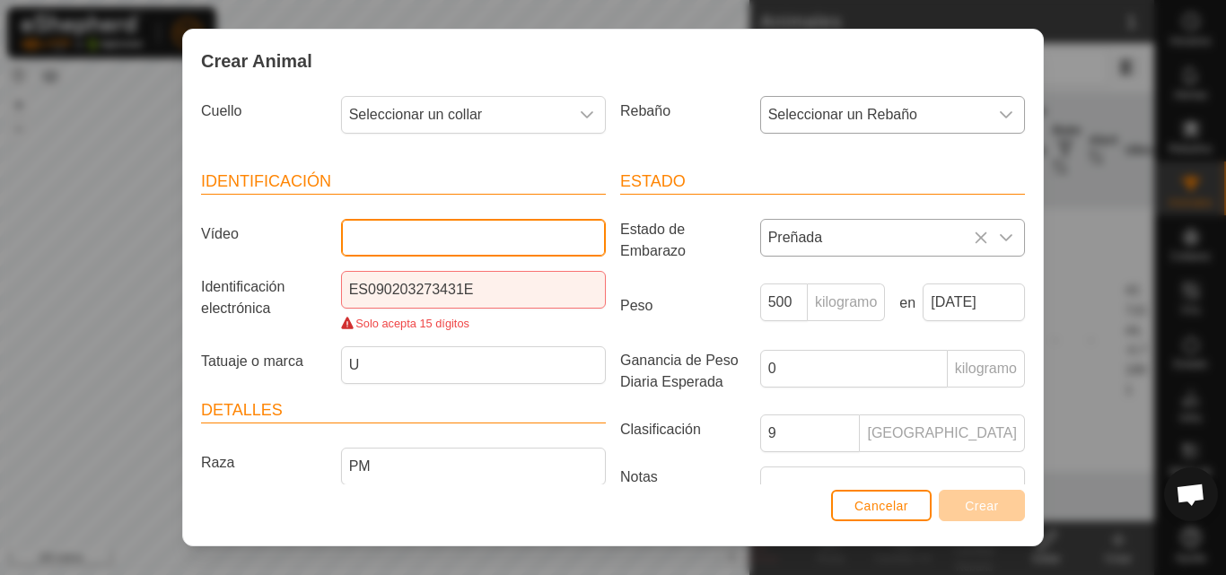
click at [536, 249] on input "Vídeo" at bounding box center [473, 238] width 265 height 38
type input "[US_VEHICLE_IDENTIFICATION_NUMBER]"
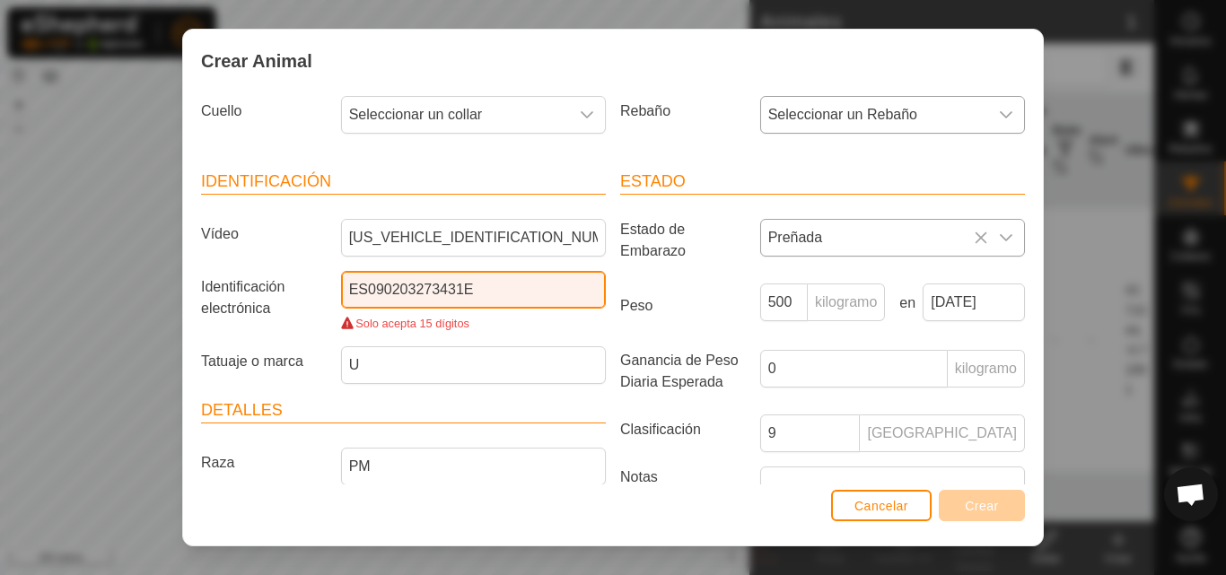
click at [506, 290] on input "ES090203273431E" at bounding box center [473, 290] width 265 height 38
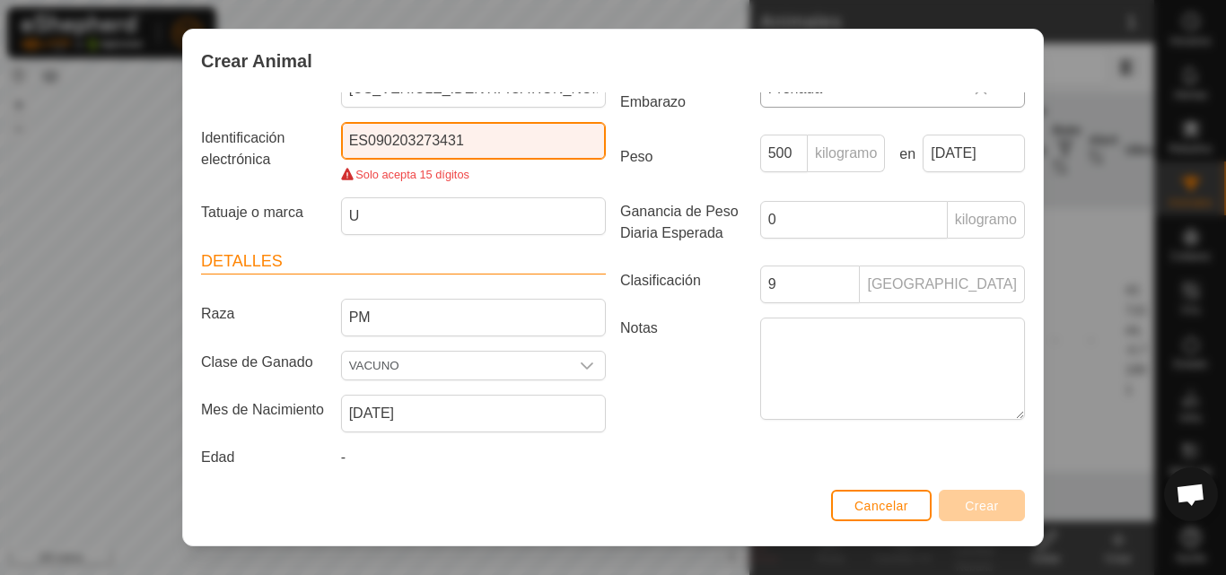
scroll to position [176, 0]
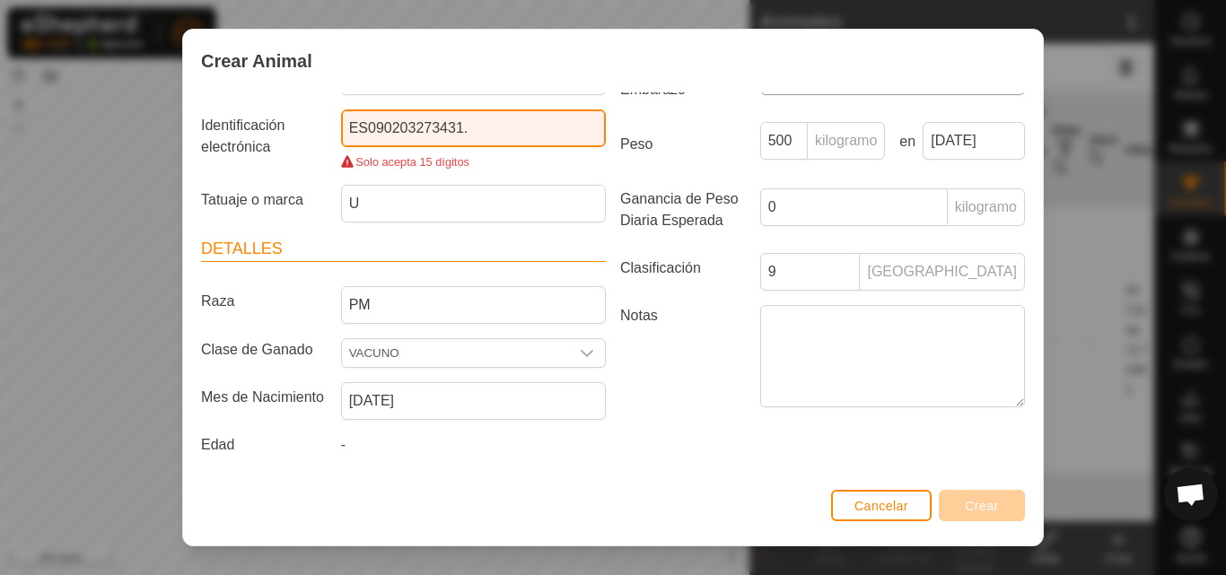
click at [515, 143] on input "ES090203273431." at bounding box center [473, 129] width 265 height 38
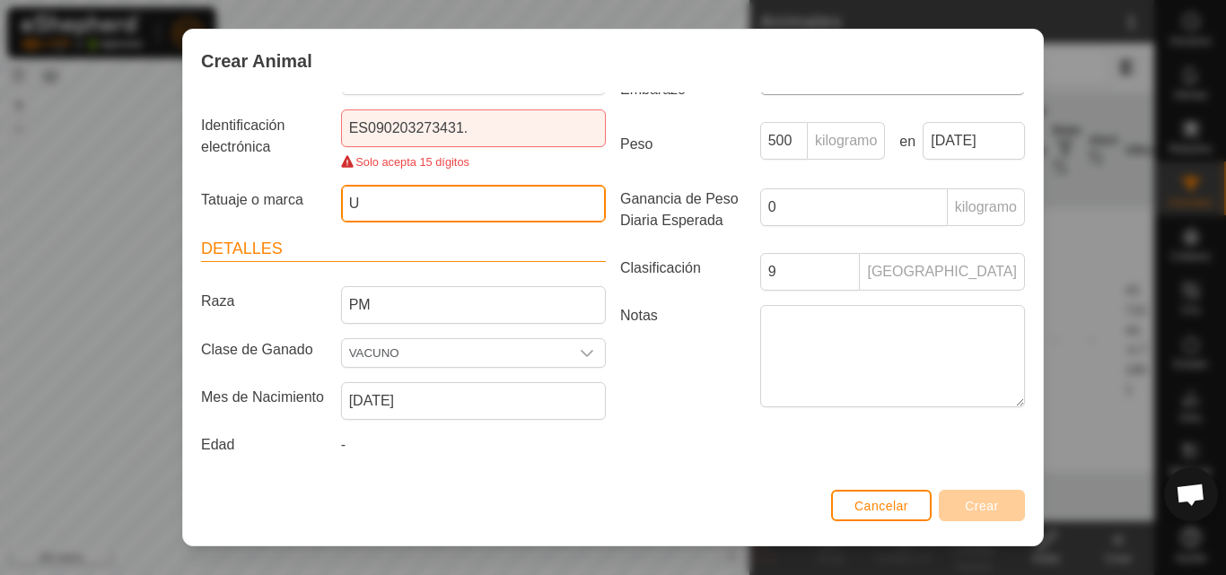
click at [514, 198] on input "U" at bounding box center [473, 204] width 265 height 38
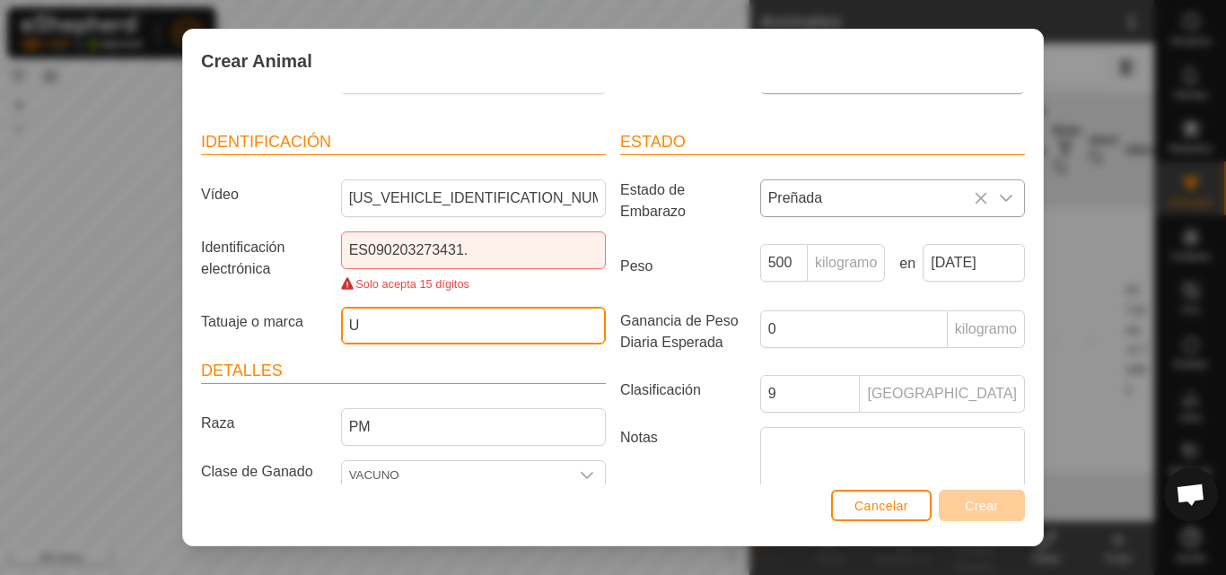
scroll to position [0, 0]
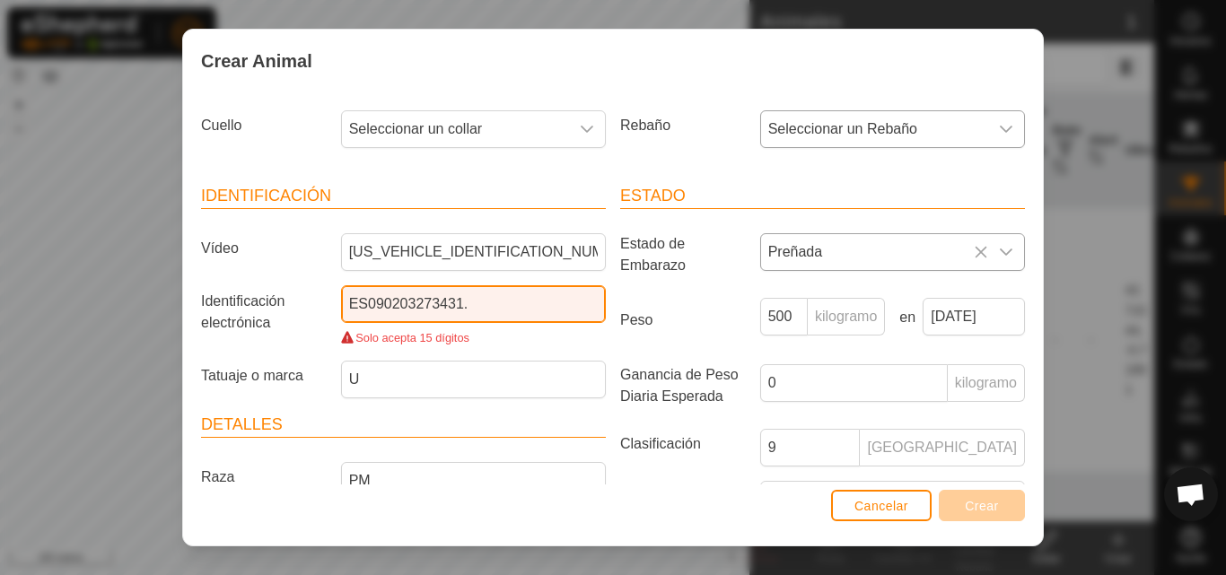
click at [540, 304] on input "ES090203273431." at bounding box center [473, 304] width 265 height 38
type input "E"
click at [364, 304] on input "[US_VEHICLE_IDENTIFICATION_NUMBER]" at bounding box center [473, 304] width 265 height 38
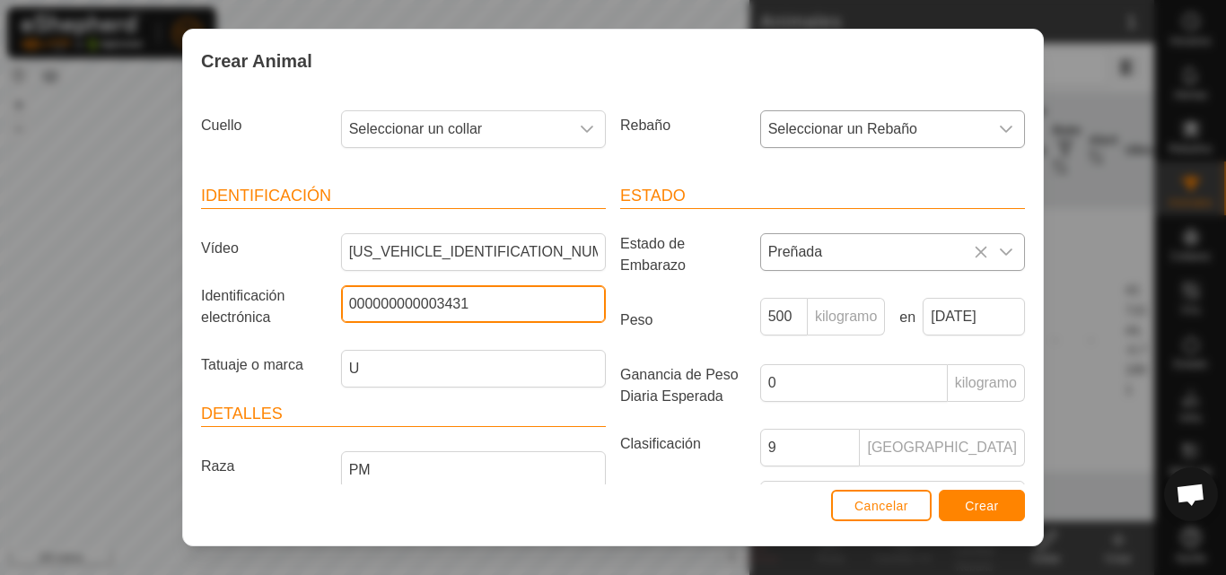
click at [434, 305] on input "000000000003431" at bounding box center [473, 304] width 265 height 38
click at [343, 306] on input "090203273431" at bounding box center [473, 304] width 265 height 38
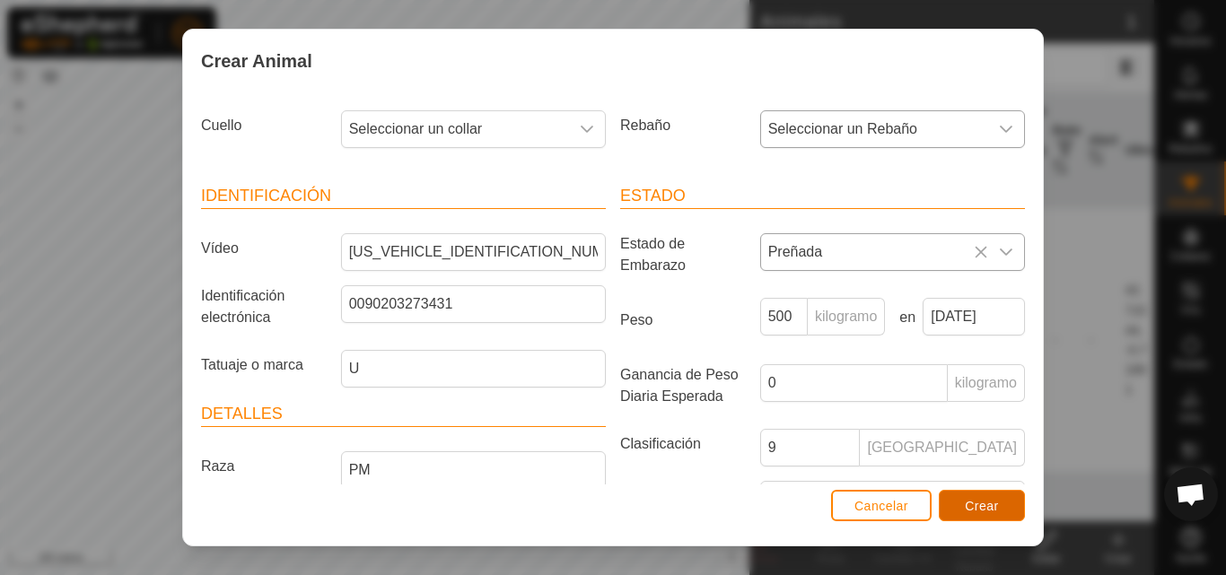
click at [995, 513] on font "Crear" at bounding box center [982, 506] width 34 height 14
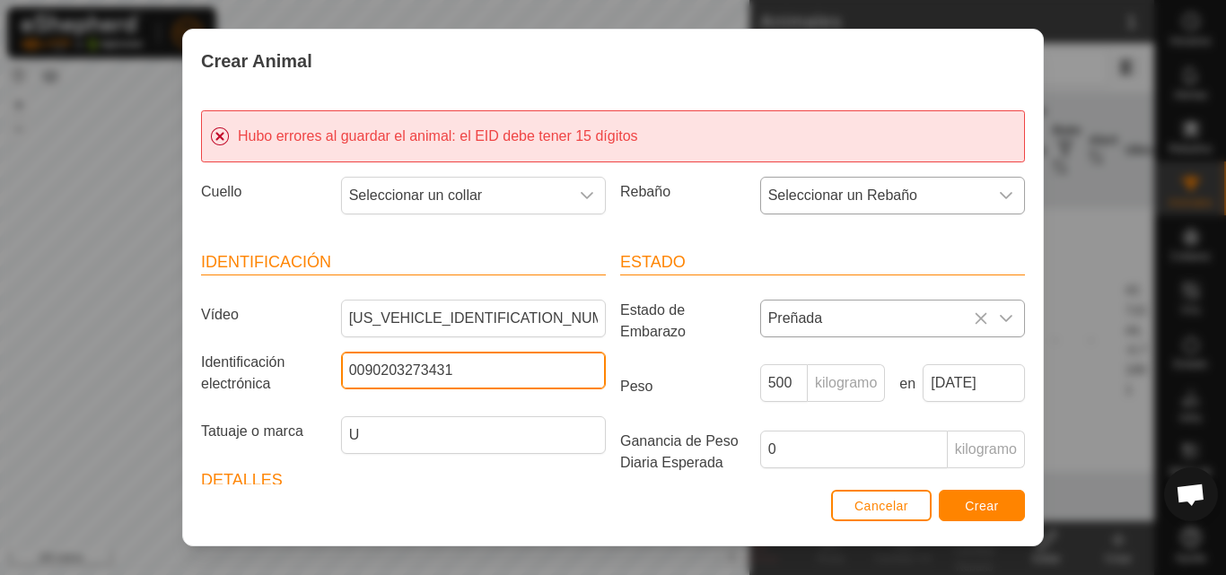
click at [350, 369] on input "0090203273431" at bounding box center [473, 371] width 265 height 38
click at [352, 369] on input "0090203273431" at bounding box center [473, 371] width 265 height 38
type input "000090203273431"
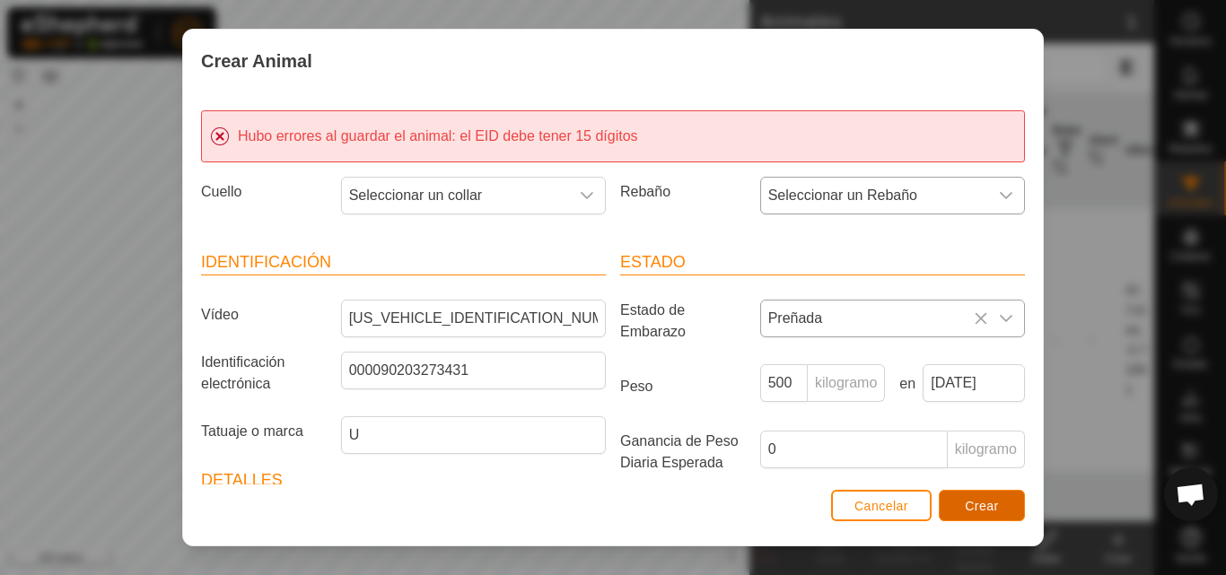
click at [998, 509] on font "Crear" at bounding box center [982, 506] width 34 height 14
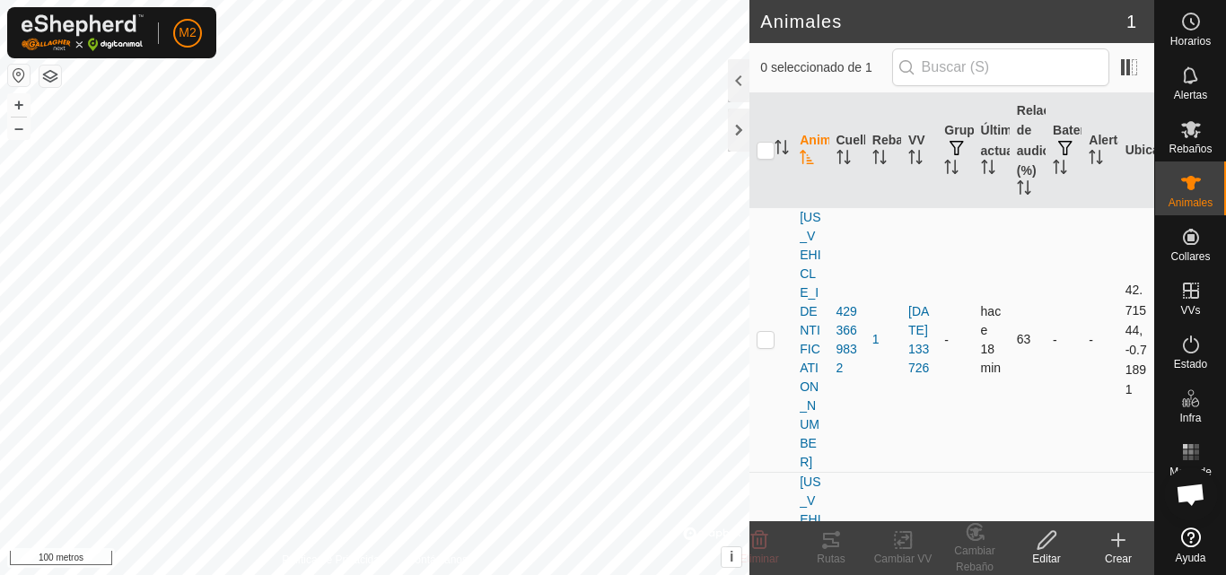
click at [770, 332] on p-checkbox at bounding box center [766, 339] width 18 height 14
checkbox input "true"
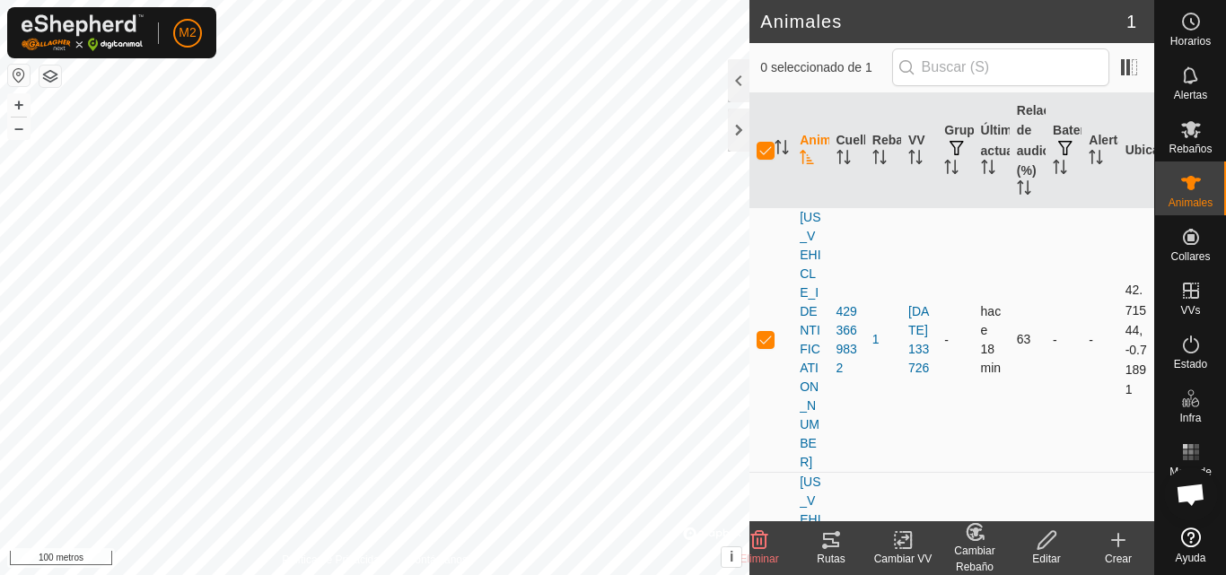
click at [764, 332] on p-checkbox at bounding box center [766, 339] width 18 height 14
checkbox input "false"
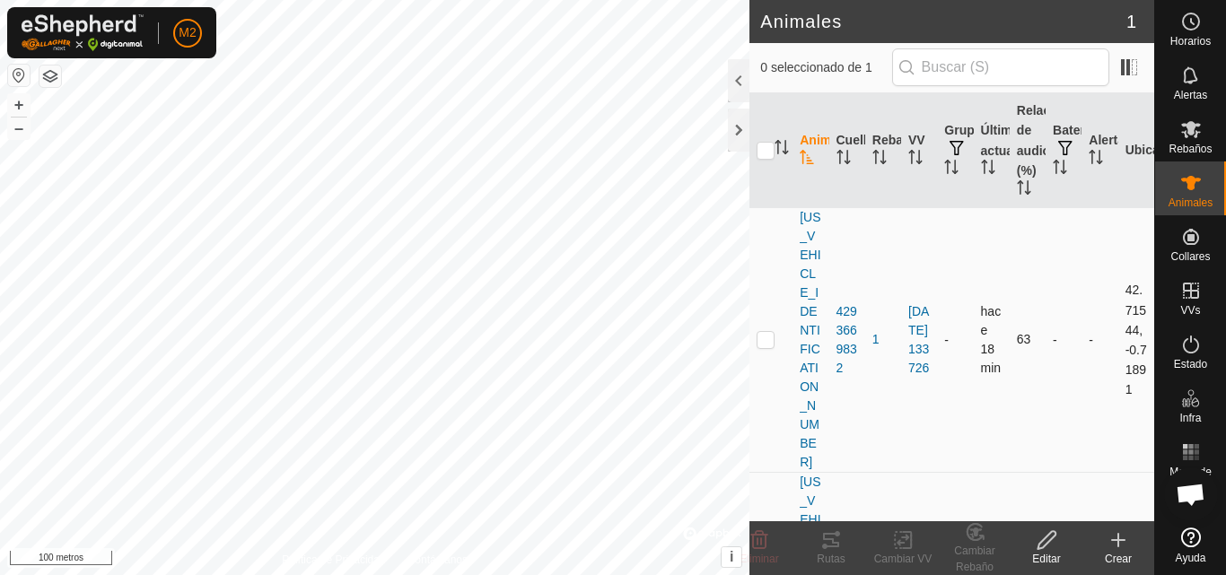
click at [760, 332] on p-checkbox at bounding box center [766, 339] width 18 height 14
checkbox input "true"
click at [1056, 543] on icon at bounding box center [1047, 541] width 22 height 22
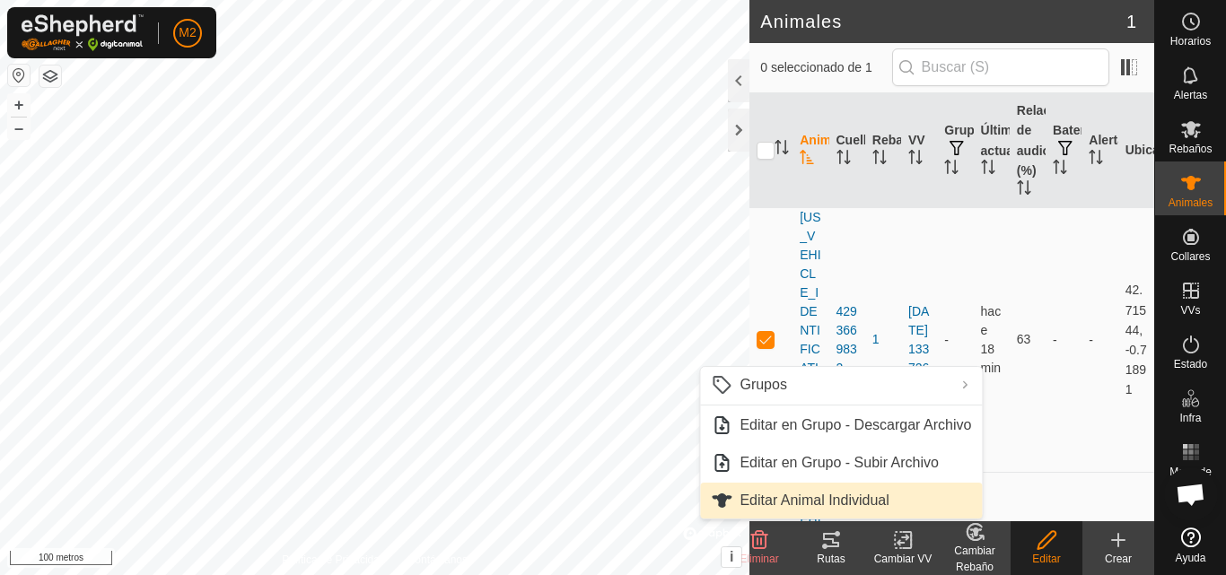
click at [903, 498] on link "Editar Animal Individual" at bounding box center [841, 501] width 282 height 36
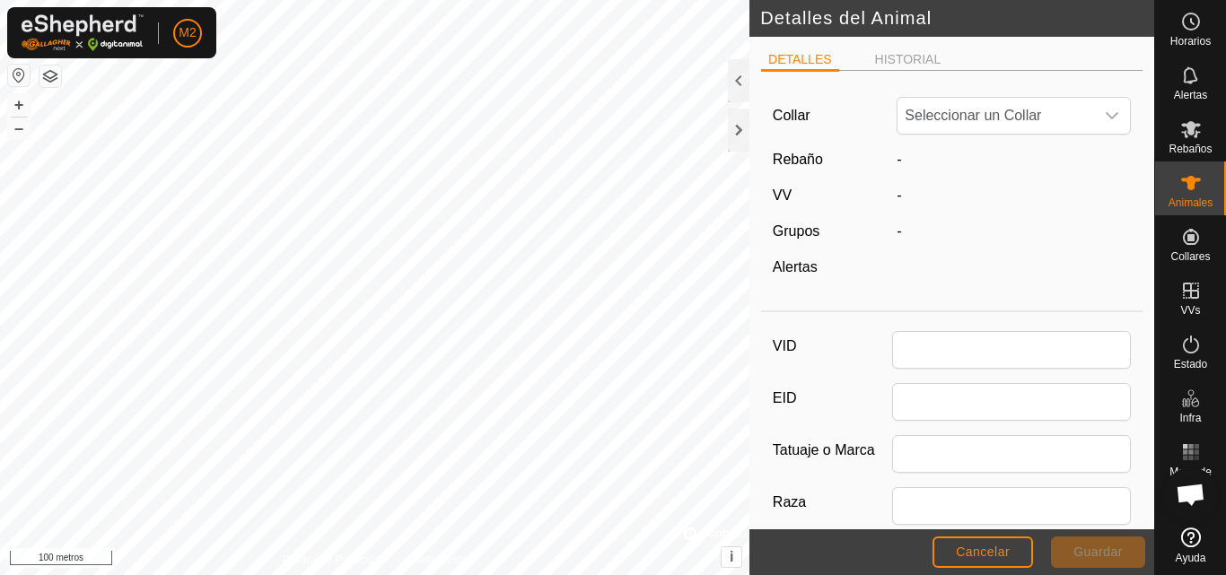
type input "[US_VEHICLE_IDENTIFICATION_NUMBER]"
type input "0"
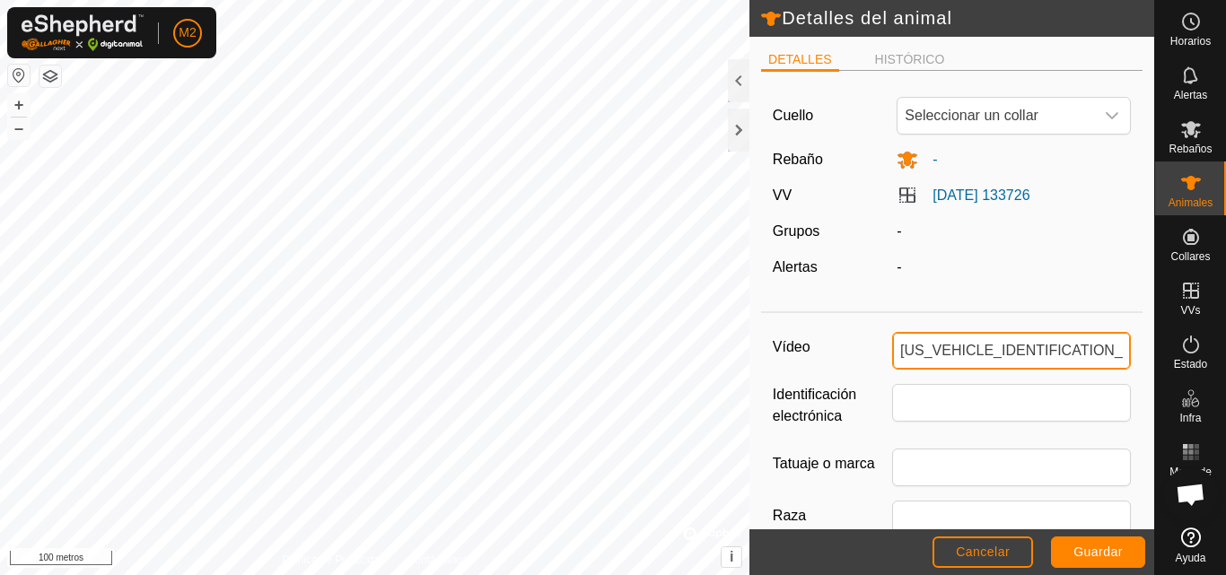
click at [1056, 352] on input "[US_VEHICLE_IDENTIFICATION_NUMBER]" at bounding box center [1011, 351] width 239 height 38
type input "E"
click at [897, 352] on input "8195" at bounding box center [1011, 351] width 239 height 38
click at [896, 353] on input "8195" at bounding box center [1011, 351] width 239 height 38
click at [892, 355] on input "070203318195" at bounding box center [1011, 351] width 239 height 38
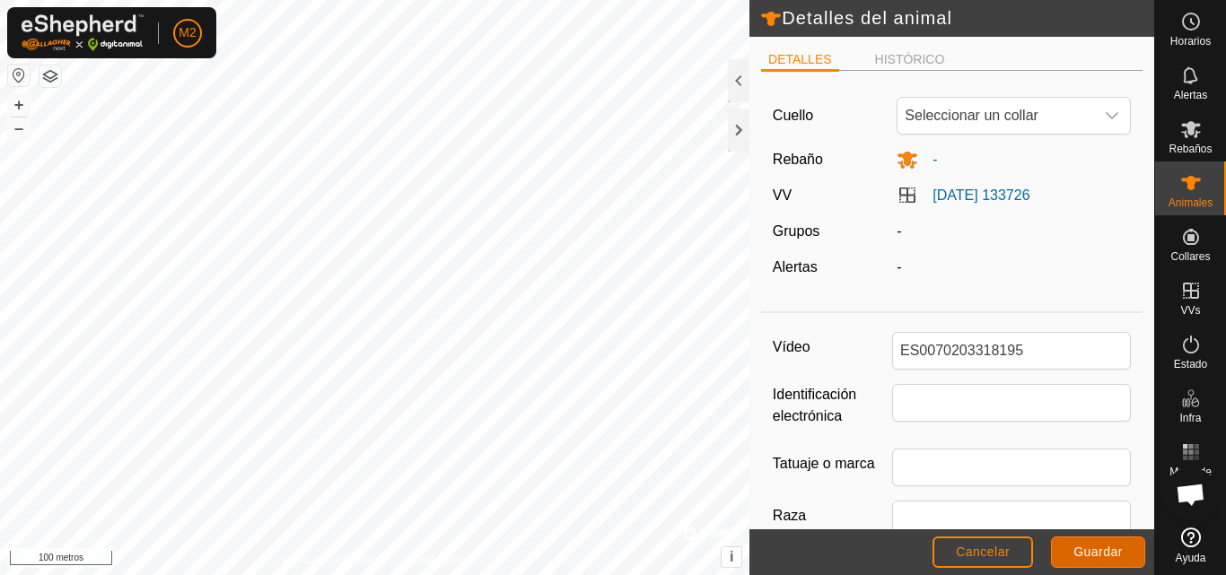
click at [1091, 545] on font "Guardar" at bounding box center [1097, 552] width 49 height 14
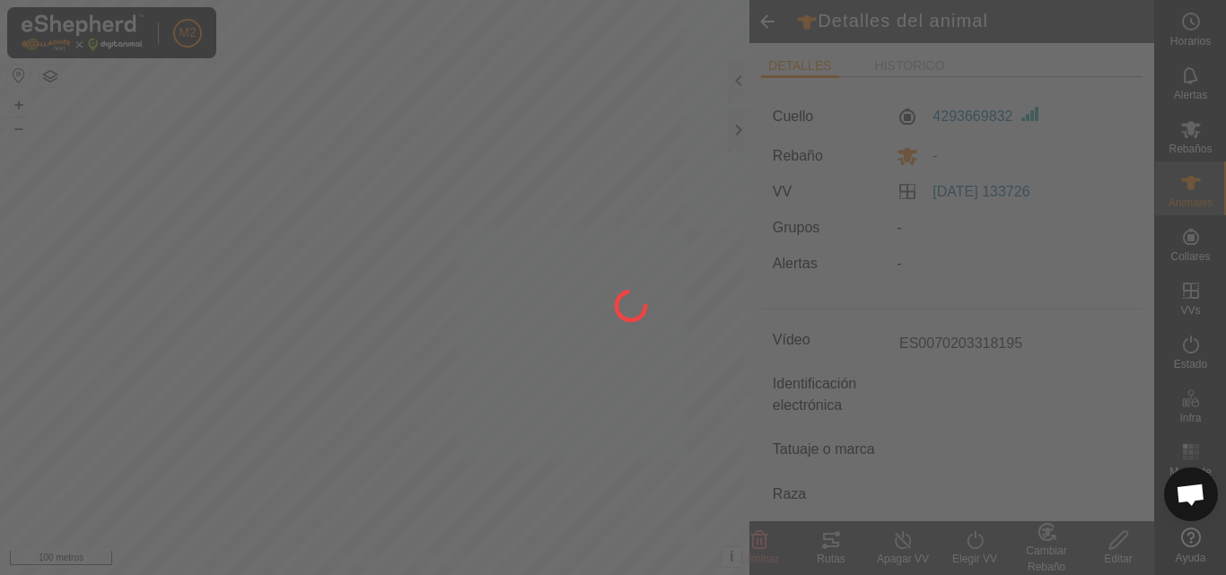
type input "ES0070203318195"
type input "-"
type input "0 kg"
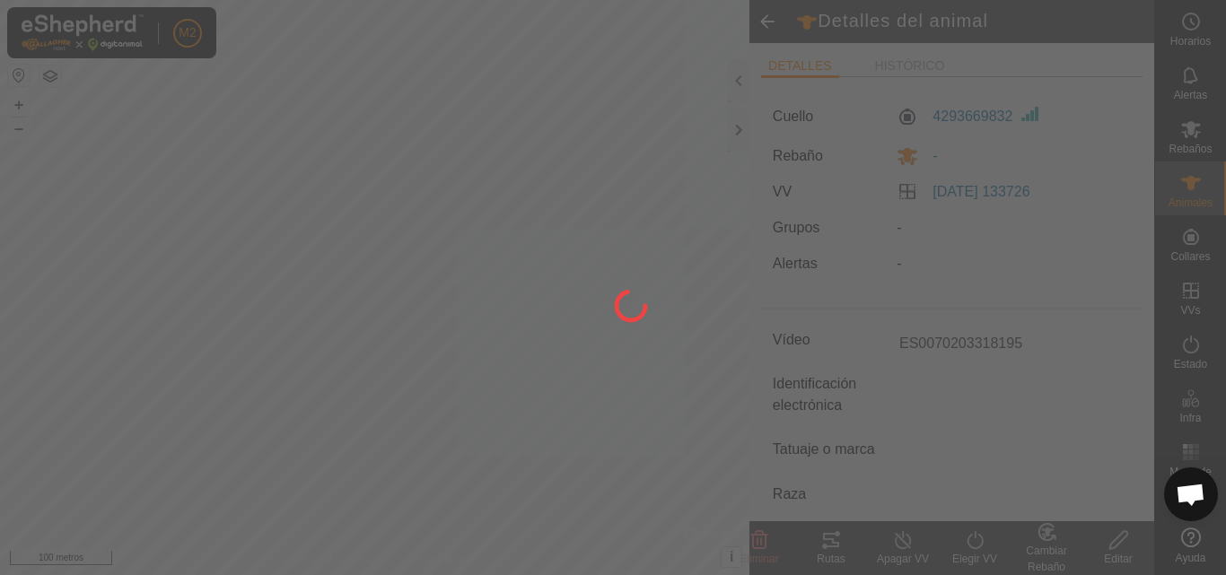
type input "-"
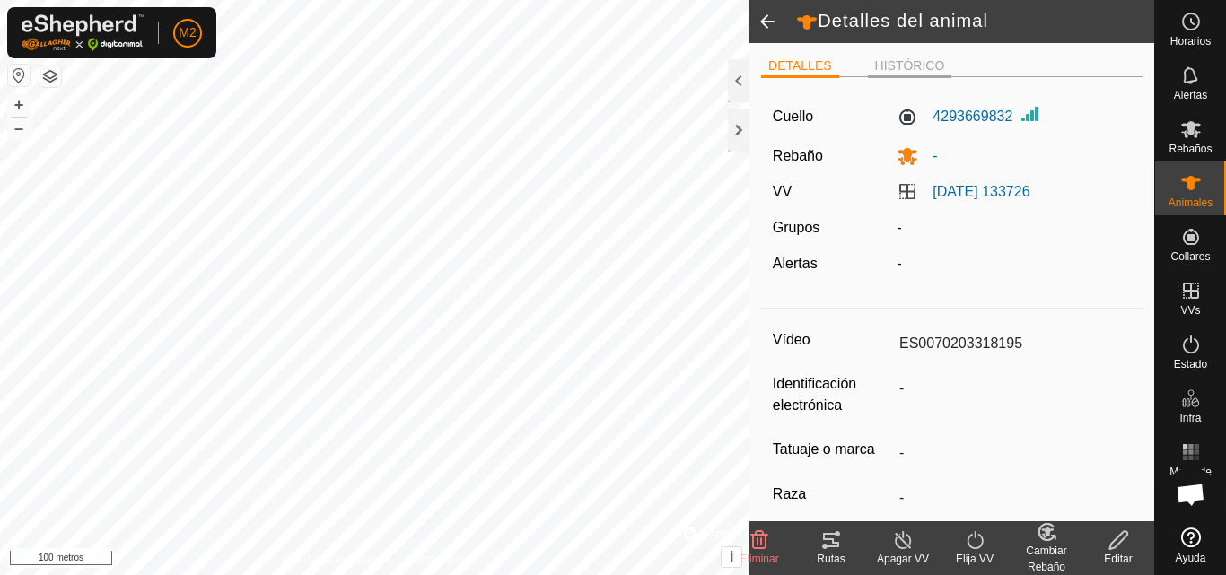
click at [927, 74] on li "HISTÓRICO" at bounding box center [910, 68] width 84 height 22
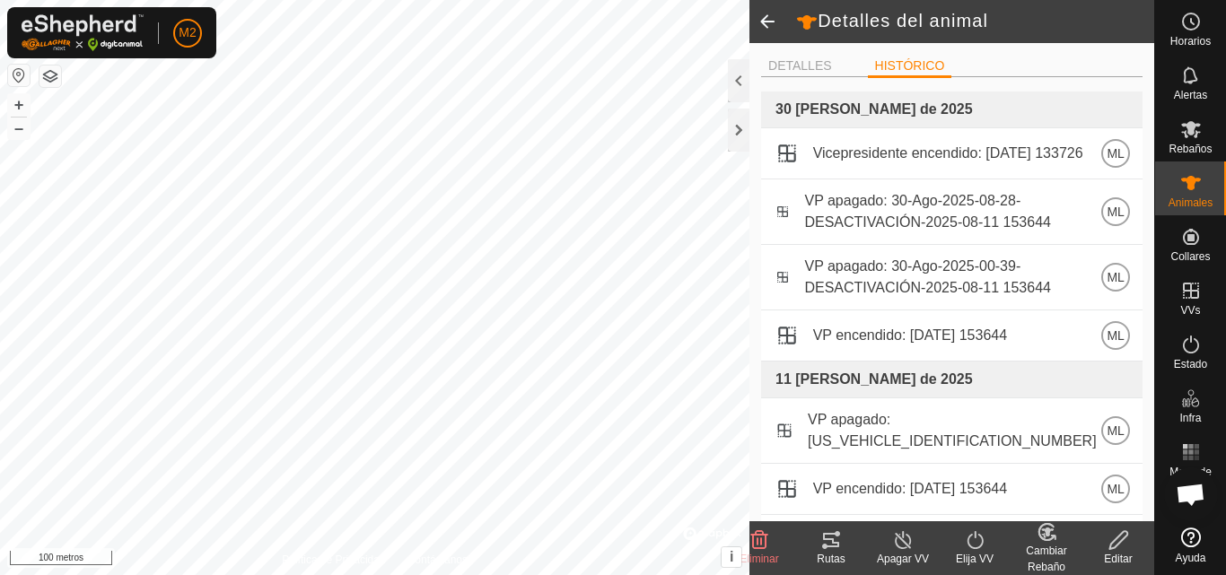
click at [766, 26] on span at bounding box center [767, 21] width 36 height 43
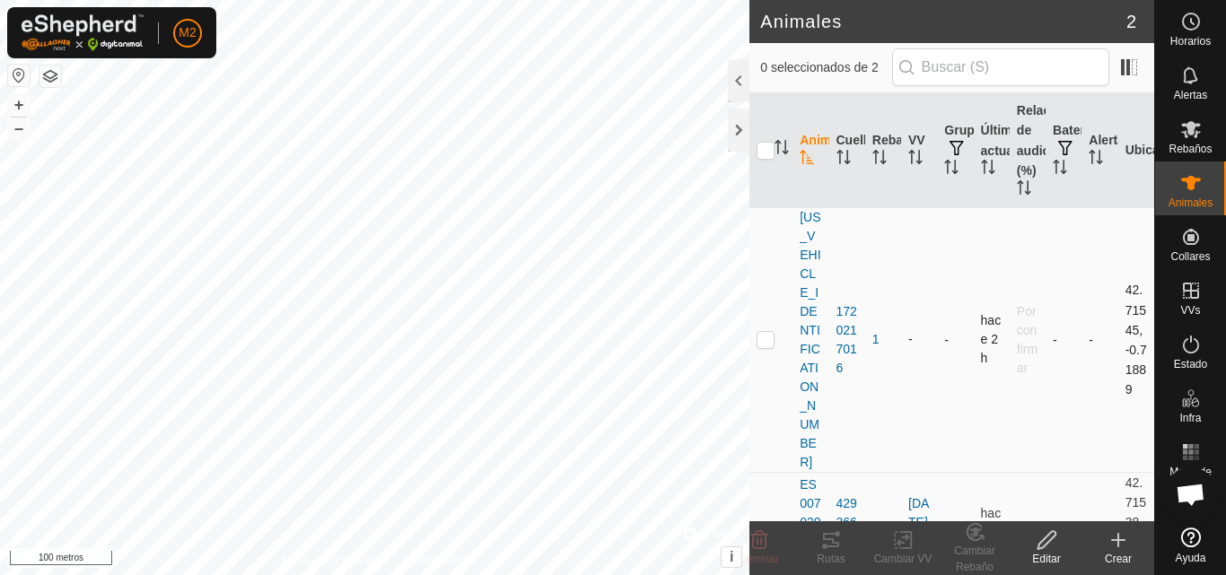
click at [767, 332] on p-tablecheckbox at bounding box center [766, 339] width 18 height 14
checkbox input "true"
click at [767, 525] on p-checkbox at bounding box center [766, 532] width 18 height 14
checkbox input "true"
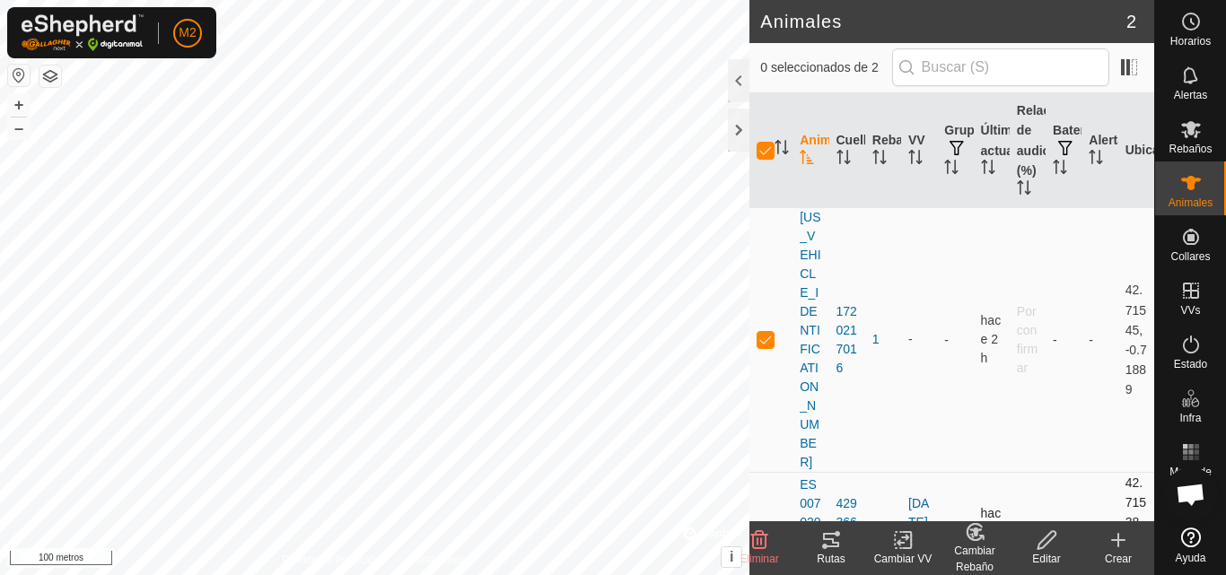
click at [767, 525] on p-checkbox at bounding box center [766, 532] width 18 height 14
checkbox input "false"
click at [766, 332] on p-checkbox at bounding box center [766, 339] width 18 height 14
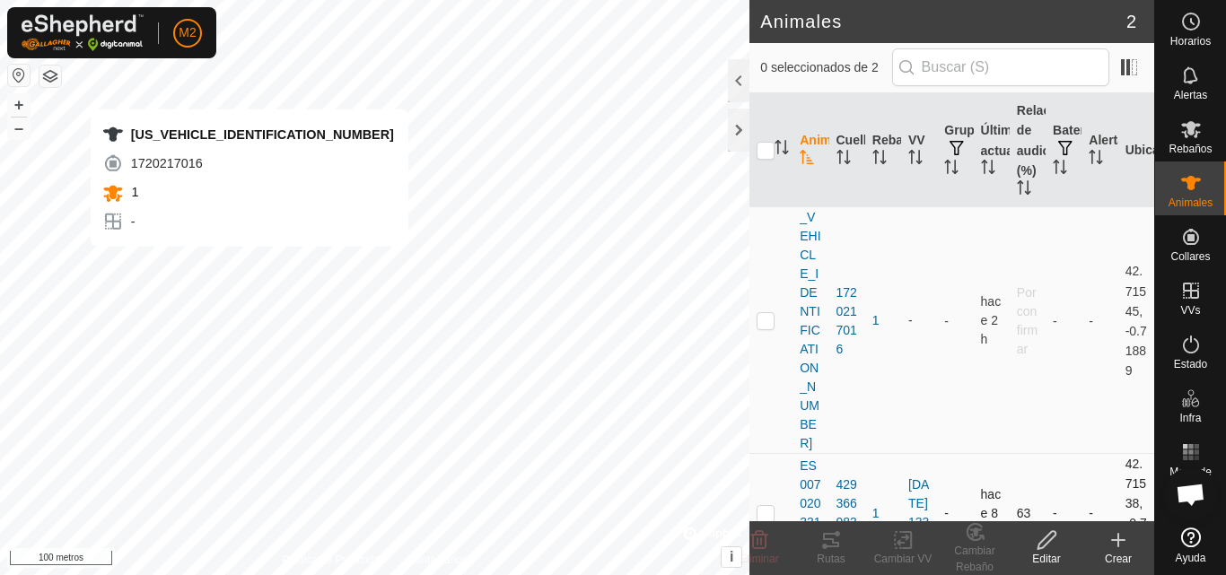
checkbox input "true"
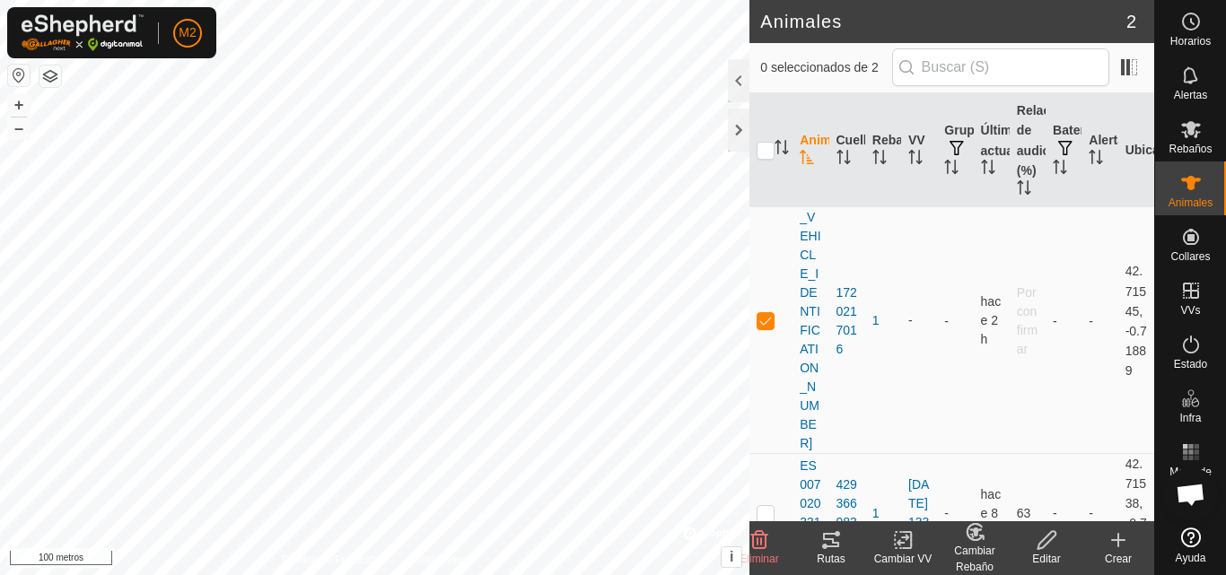
click at [1043, 558] on font "Editar" at bounding box center [1046, 559] width 28 height 13
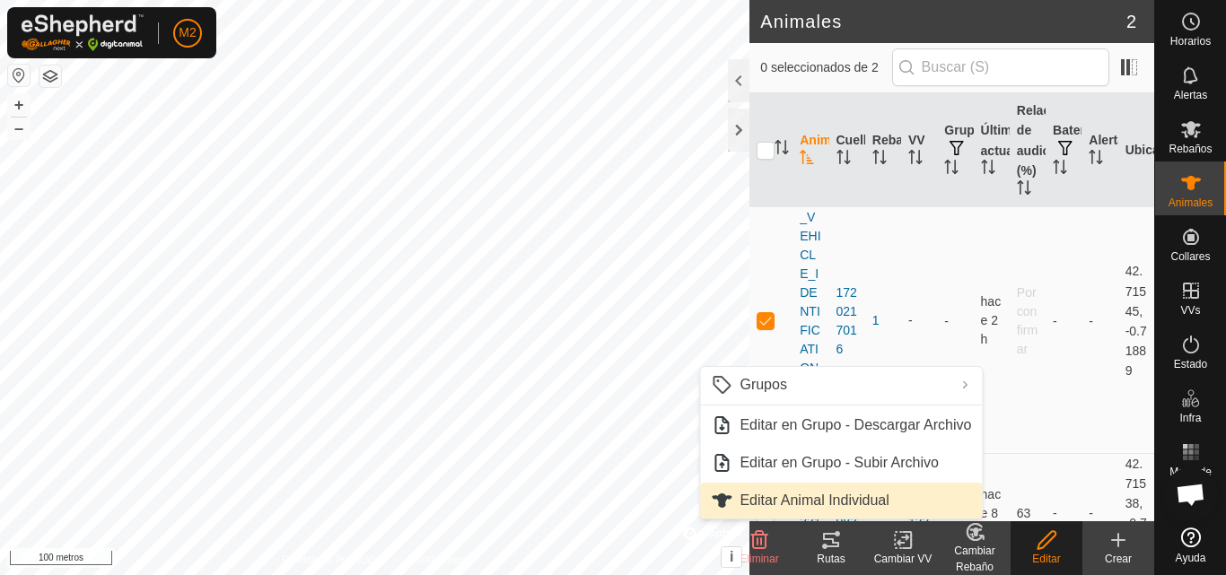
click at [855, 506] on link "Editar Animal Individual" at bounding box center [841, 501] width 282 height 36
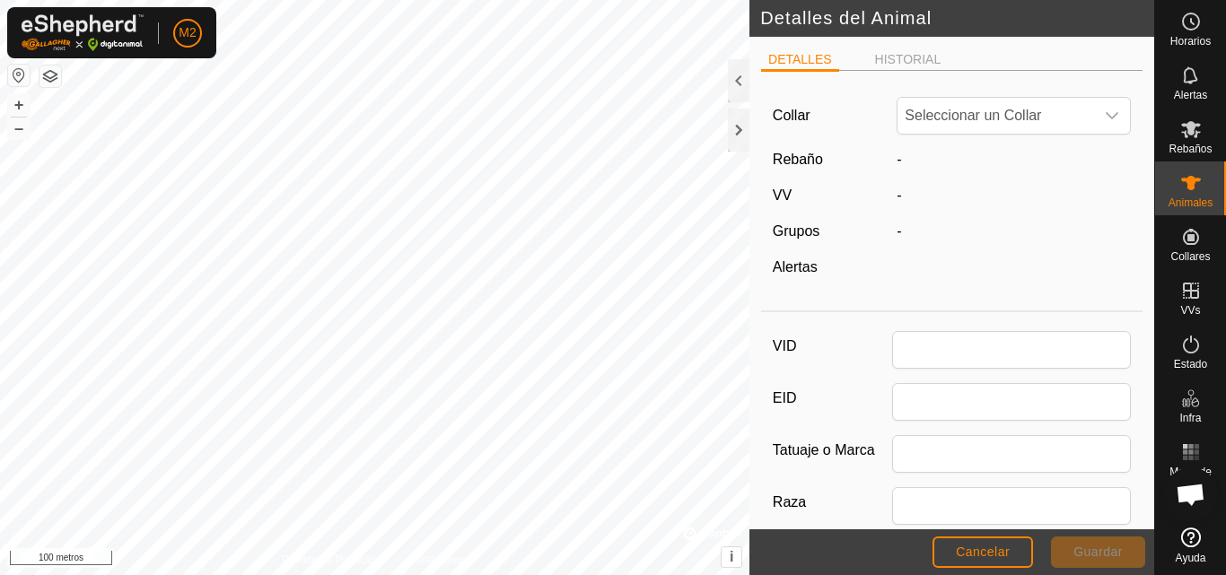
type input "[US_VEHICLE_IDENTIFICATION_NUMBER]"
type input "000090203273431"
type input "U"
type input "PM"
type input "VACUNO"
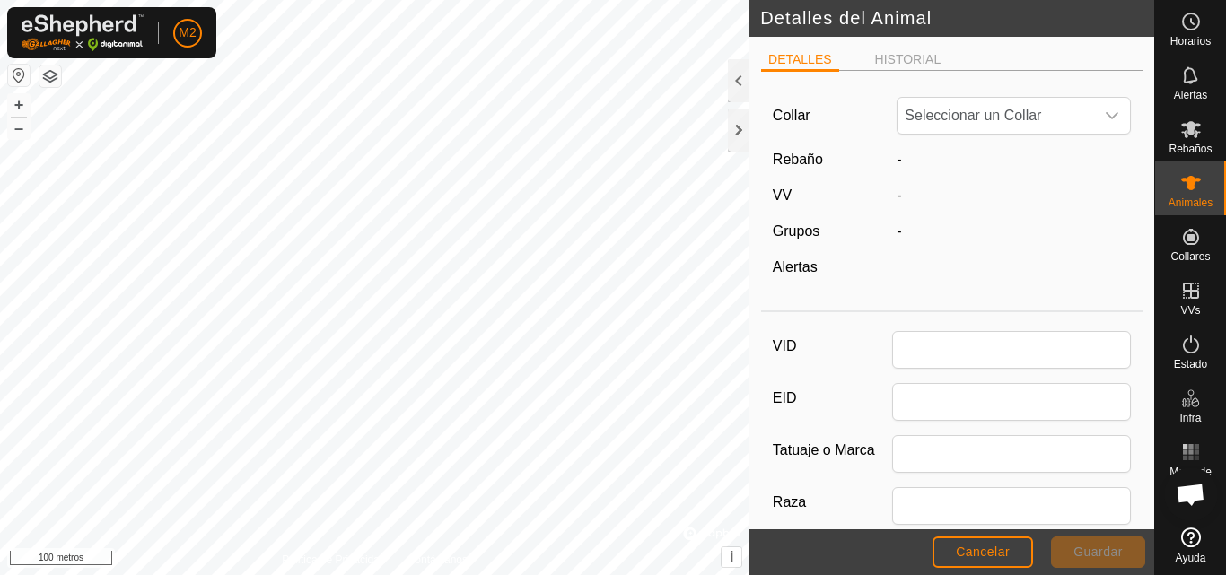
type input "04/2025"
type input "5 months"
type input "500"
type input "[DATE]"
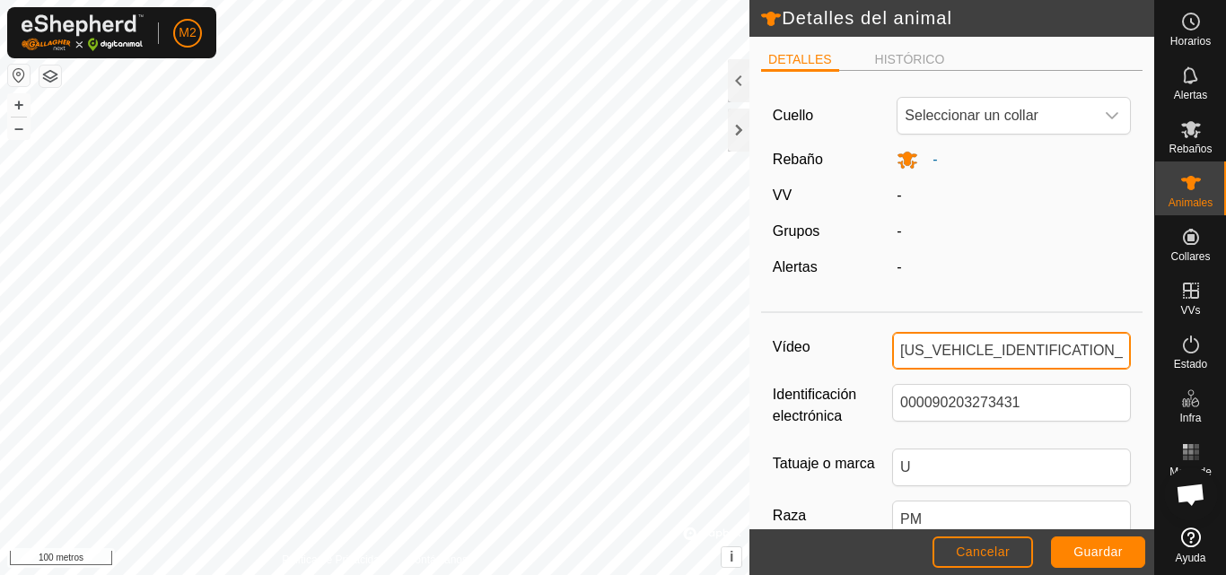
click at [1054, 346] on input "[US_VEHICLE_IDENTIFICATION_NUMBER]" at bounding box center [1011, 351] width 239 height 38
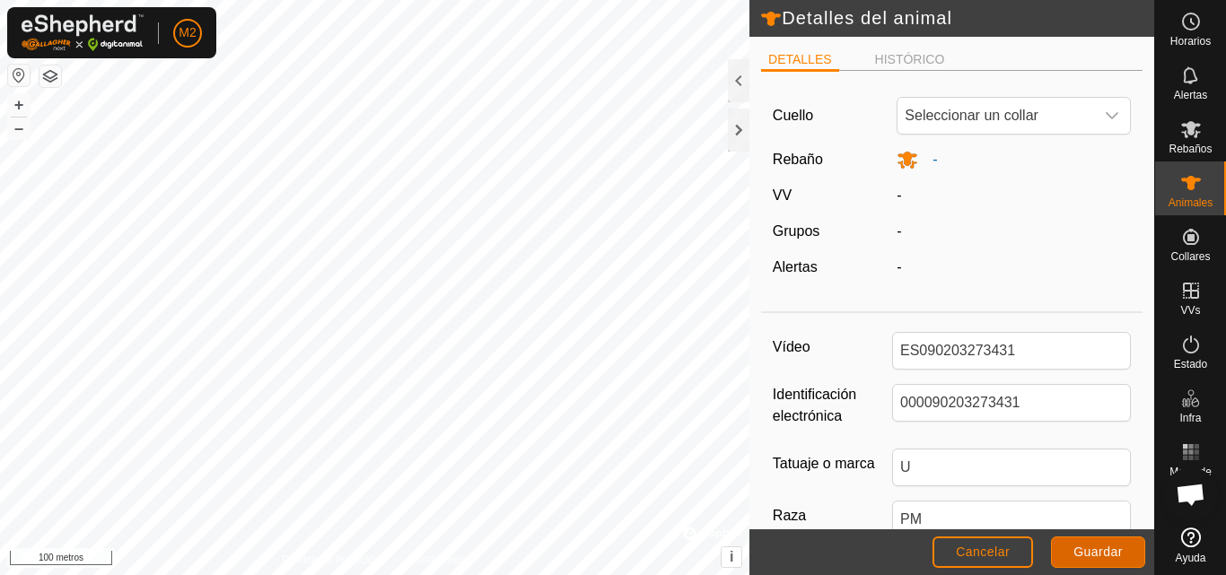
click at [1106, 548] on font "Guardar" at bounding box center [1097, 552] width 49 height 14
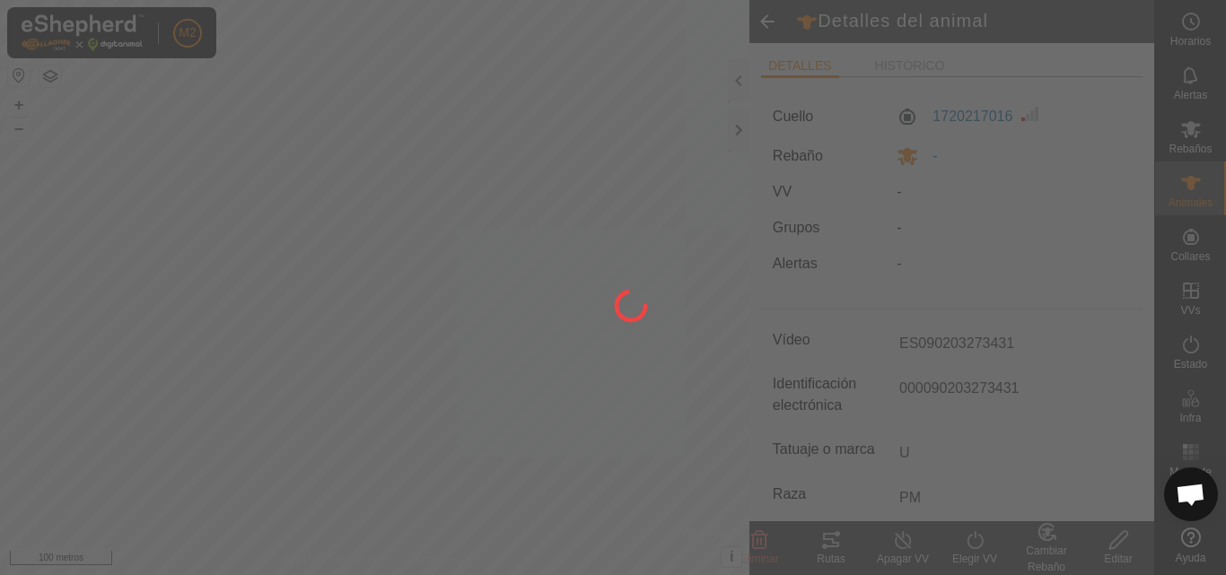
type input "[US_VEHICLE_IDENTIFICATION_NUMBER]"
type input "500 kg"
type input "-"
type input "ES090203273431"
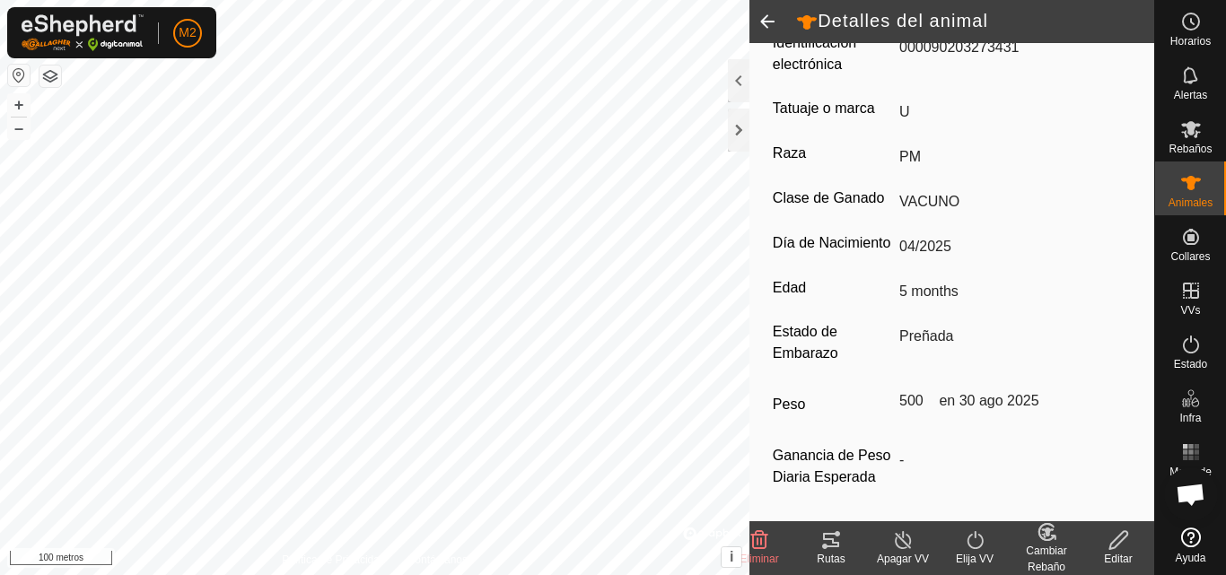
scroll to position [382, 0]
click at [986, 552] on div "Elija VV" at bounding box center [975, 559] width 72 height 16
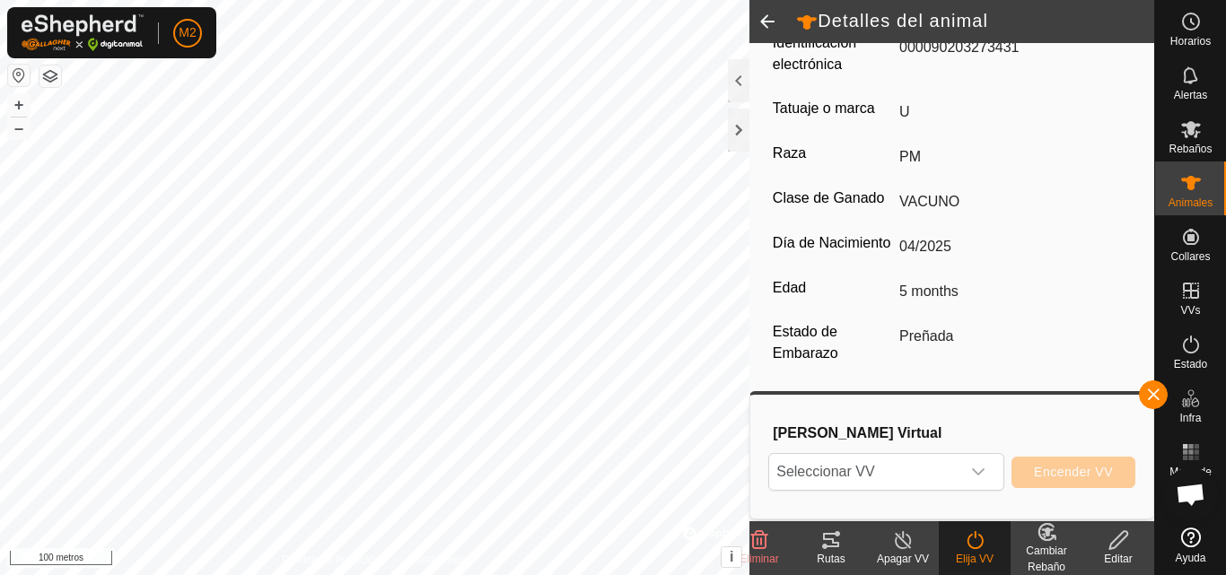
click at [762, 19] on span at bounding box center [767, 21] width 36 height 43
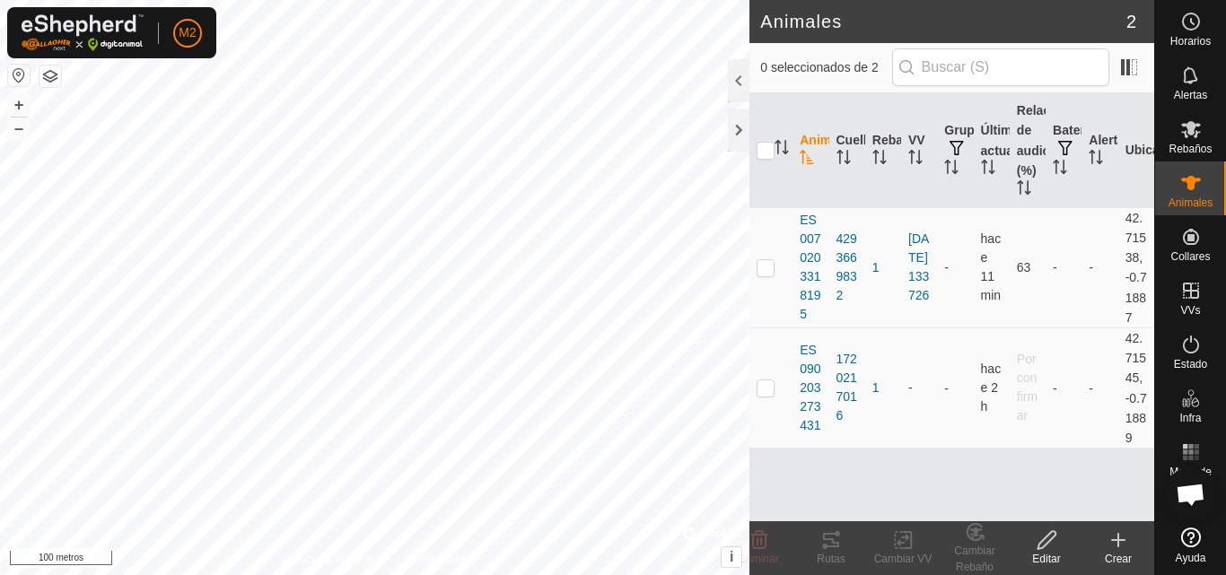
click at [1057, 539] on icon at bounding box center [1047, 541] width 22 height 22
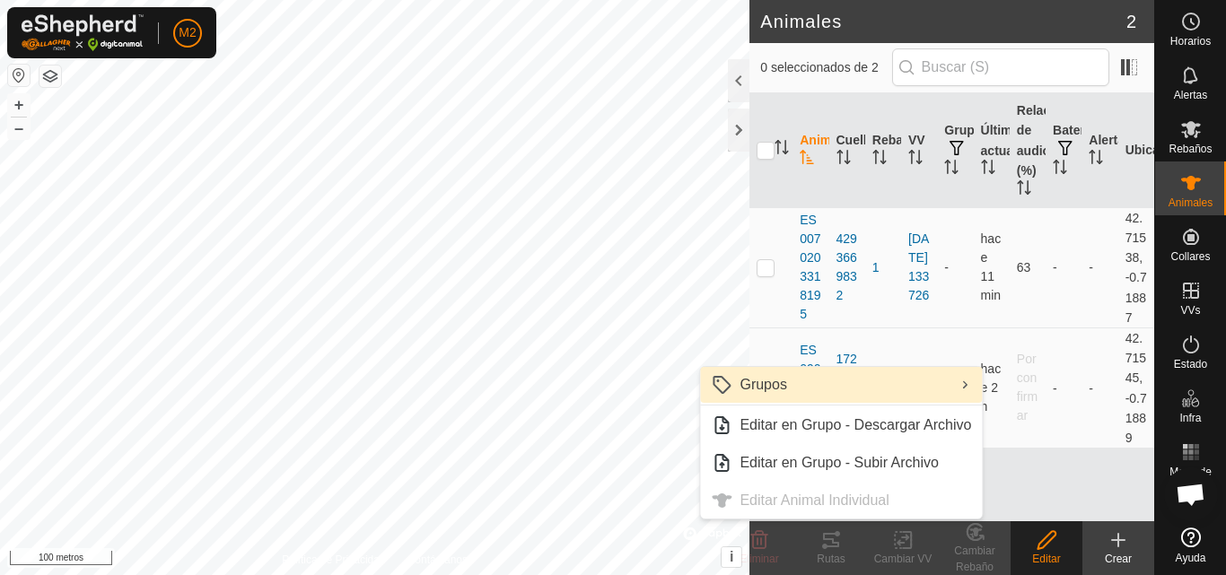
click at [853, 383] on link "Grupos" at bounding box center [841, 385] width 282 height 36
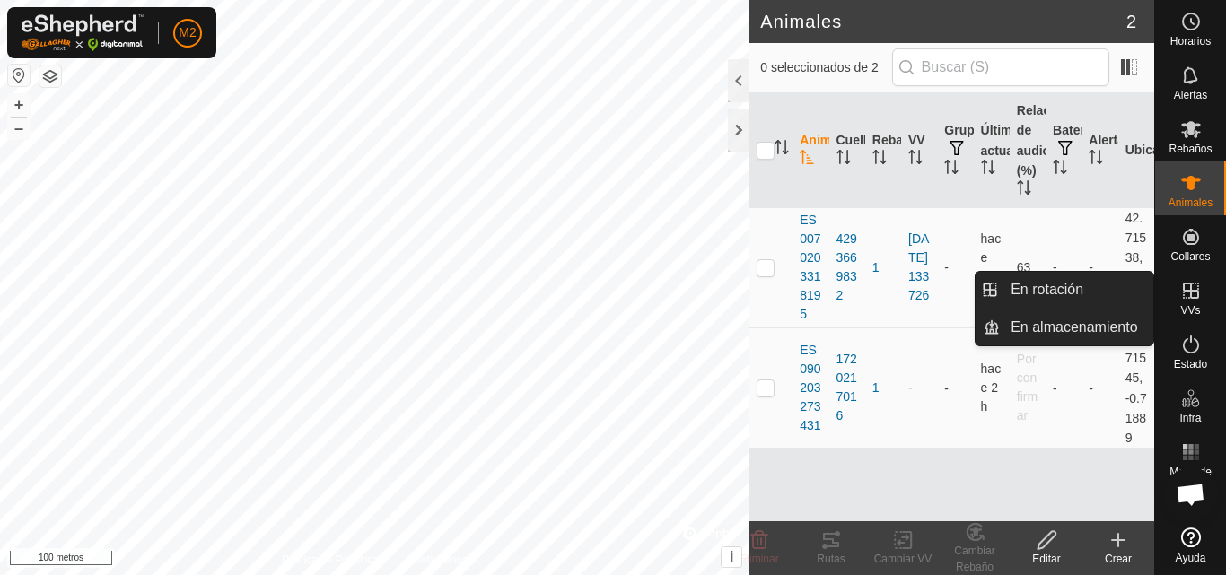
click at [1188, 306] on font "VVs" at bounding box center [1190, 310] width 20 height 13
click at [1070, 296] on link "En rotación" at bounding box center [1076, 290] width 153 height 36
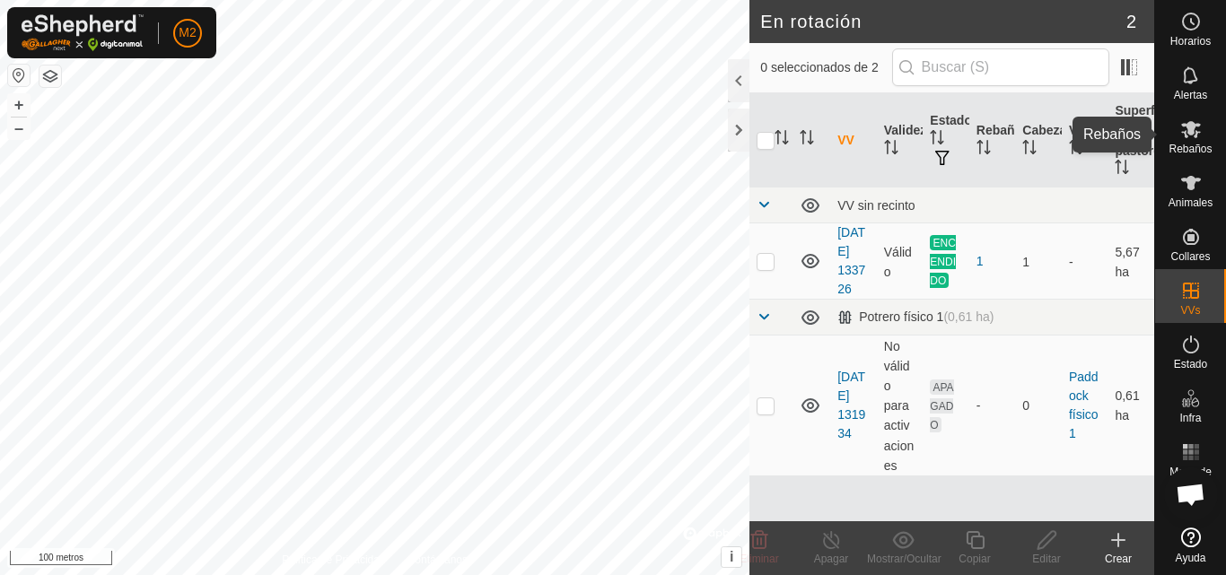
click at [1177, 149] on font "Rebaños" at bounding box center [1190, 149] width 43 height 13
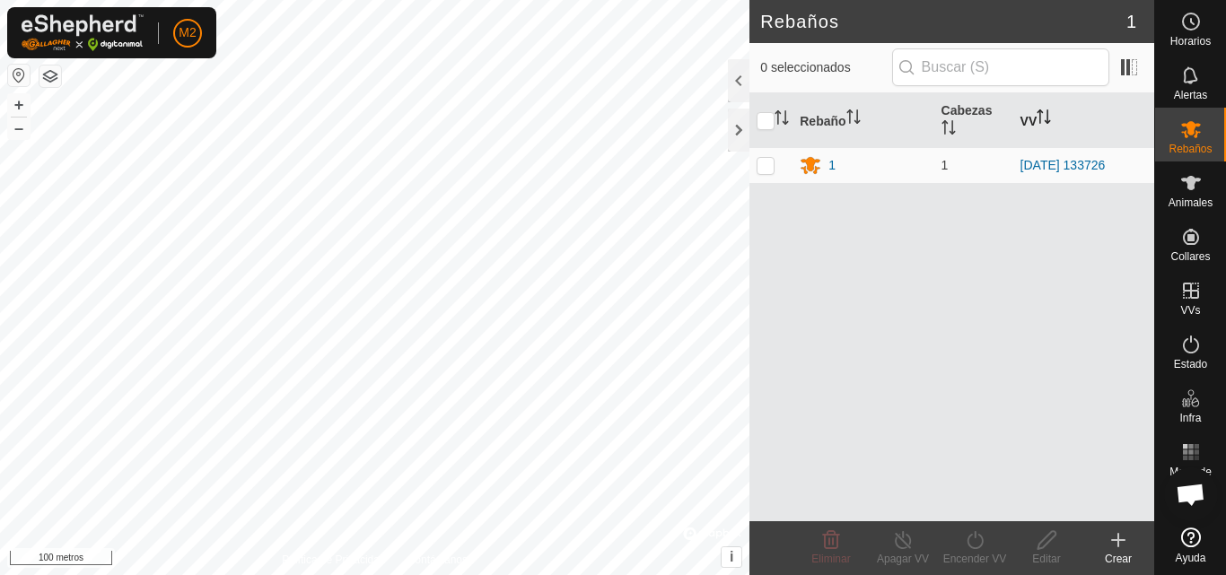
click at [1043, 116] on icon "Activar para ordenar" at bounding box center [1044, 117] width 14 height 14
click at [1043, 117] on icon "Activar para ordenar" at bounding box center [1044, 117] width 14 height 14
click at [810, 159] on icon at bounding box center [811, 166] width 20 height 17
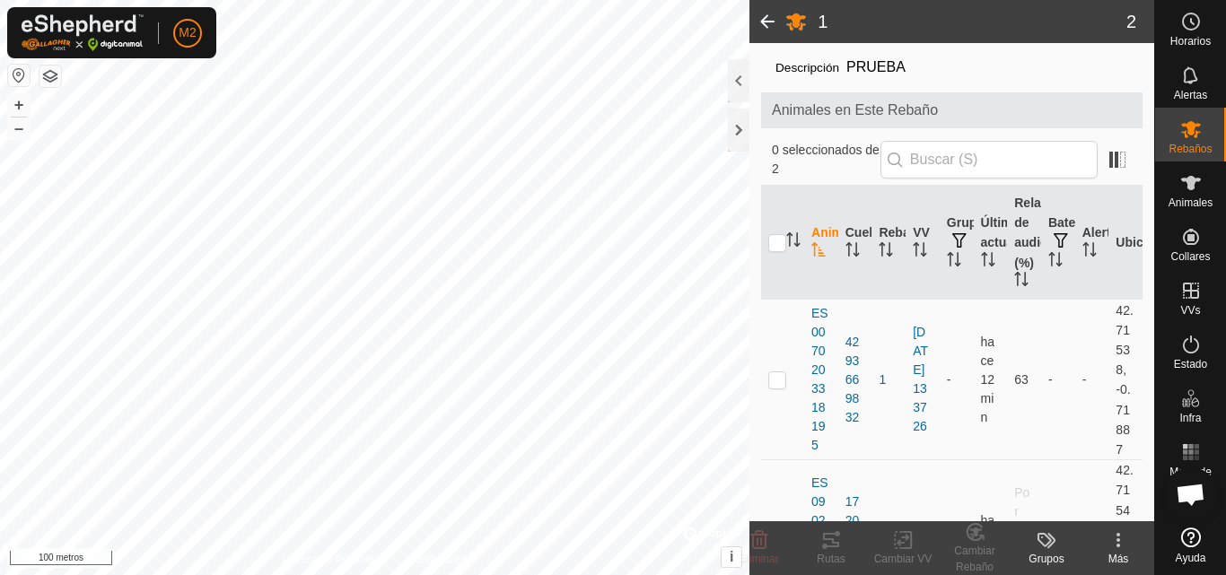
scroll to position [135, 0]
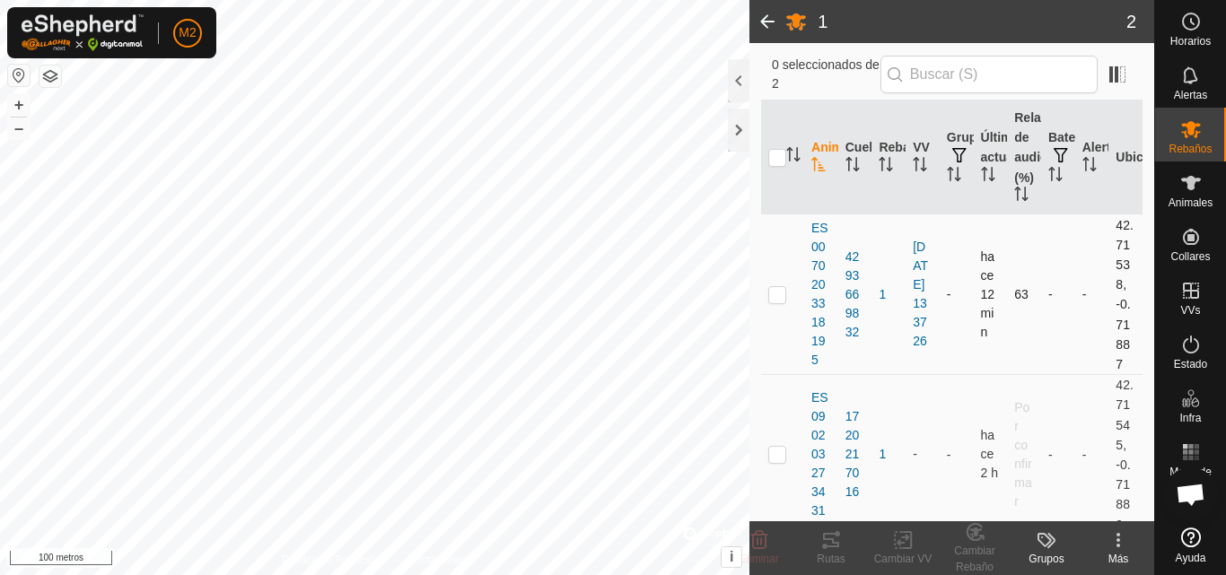
click at [777, 301] on p-checkbox at bounding box center [777, 294] width 18 height 14
checkbox input "true"
click at [779, 458] on p-checkbox at bounding box center [777, 454] width 18 height 14
checkbox input "true"
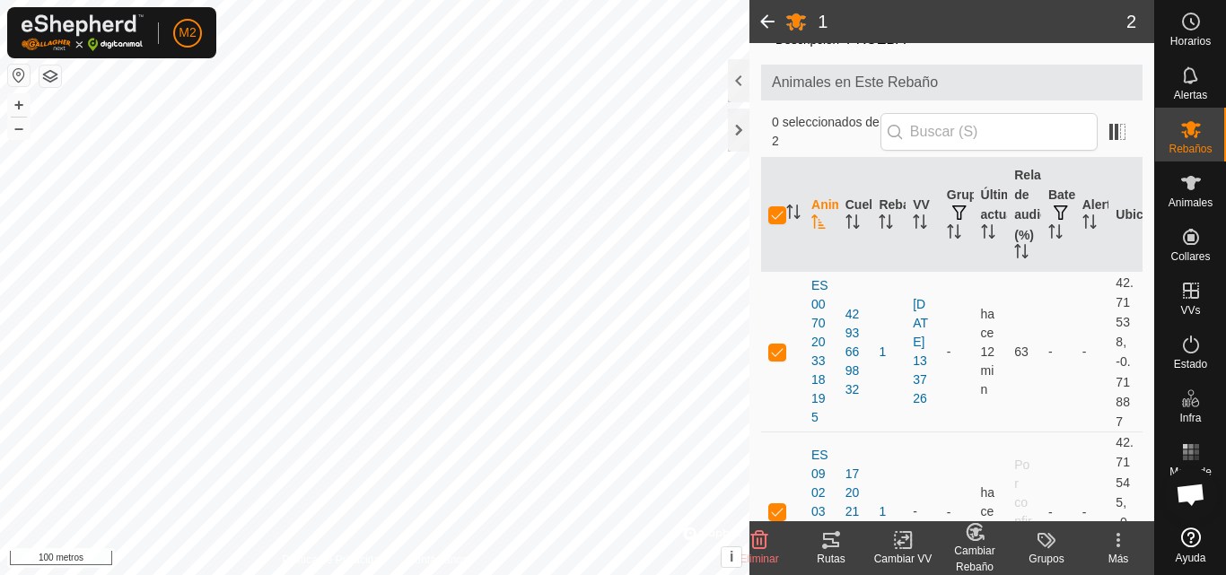
scroll to position [76, 0]
click at [740, 82] on div at bounding box center [739, 80] width 22 height 43
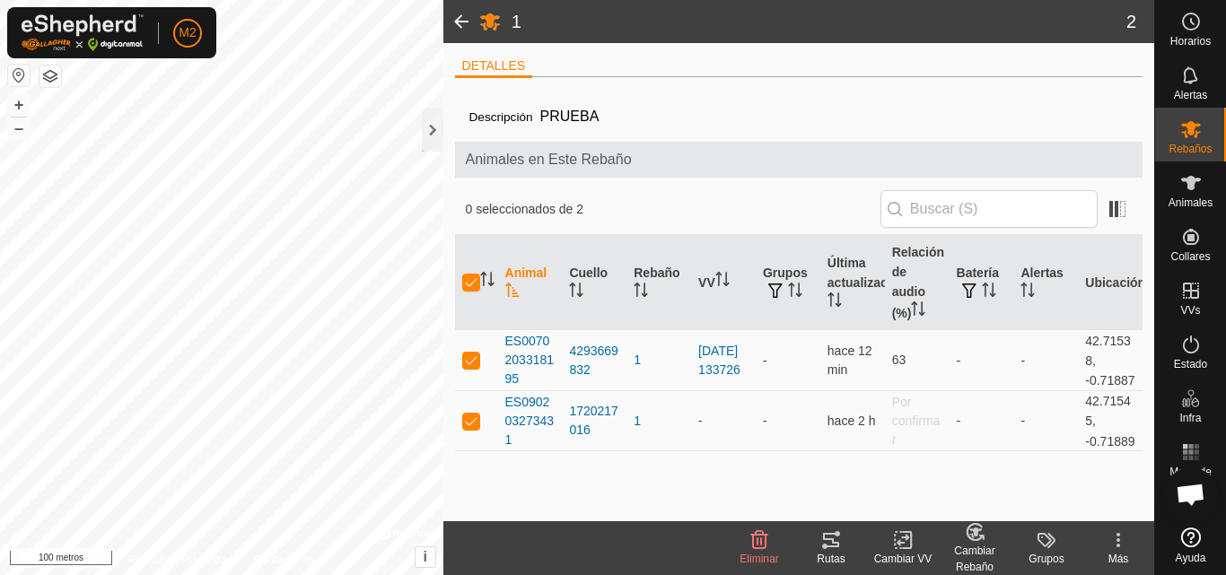
scroll to position [0, 0]
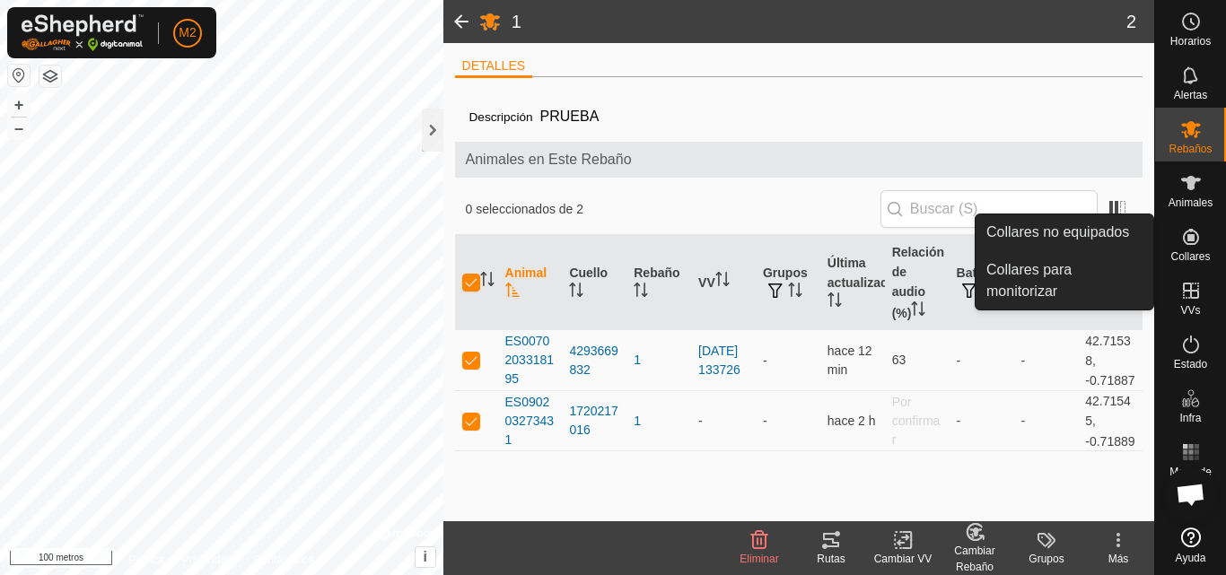
click at [1189, 255] on font "Collares" at bounding box center [1189, 256] width 39 height 13
click at [1072, 276] on link "Collares para monitorizar" at bounding box center [1065, 280] width 178 height 57
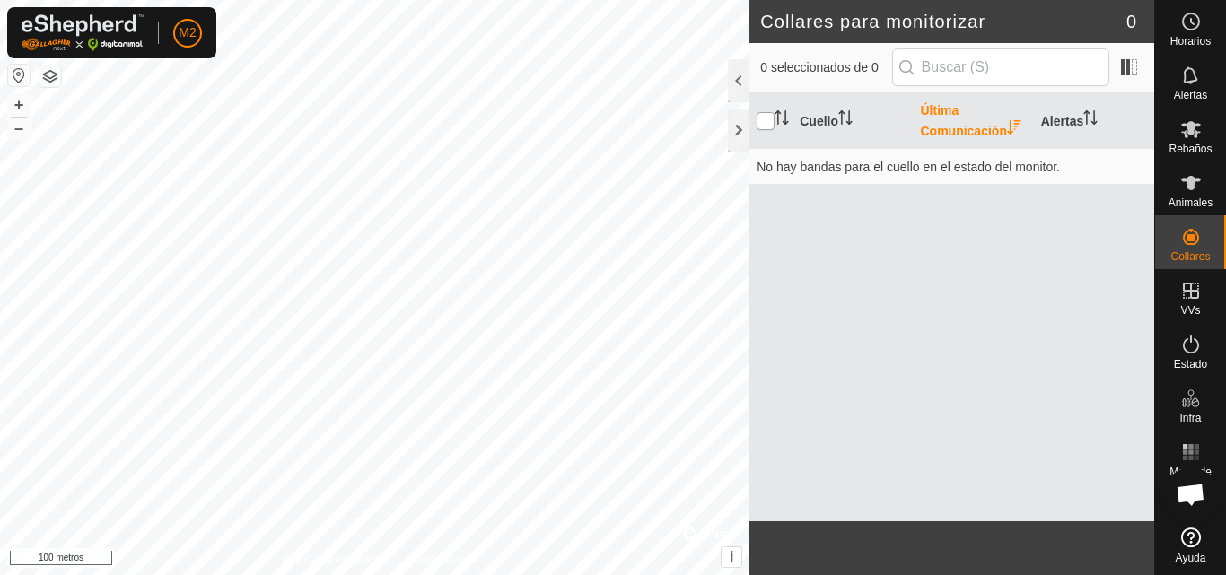
click at [771, 121] on input "checkbox" at bounding box center [766, 121] width 18 height 18
click at [767, 121] on input "checkbox" at bounding box center [766, 121] width 18 height 18
checkbox input "false"
click at [1203, 193] on es-animals-svg-icon at bounding box center [1191, 183] width 32 height 29
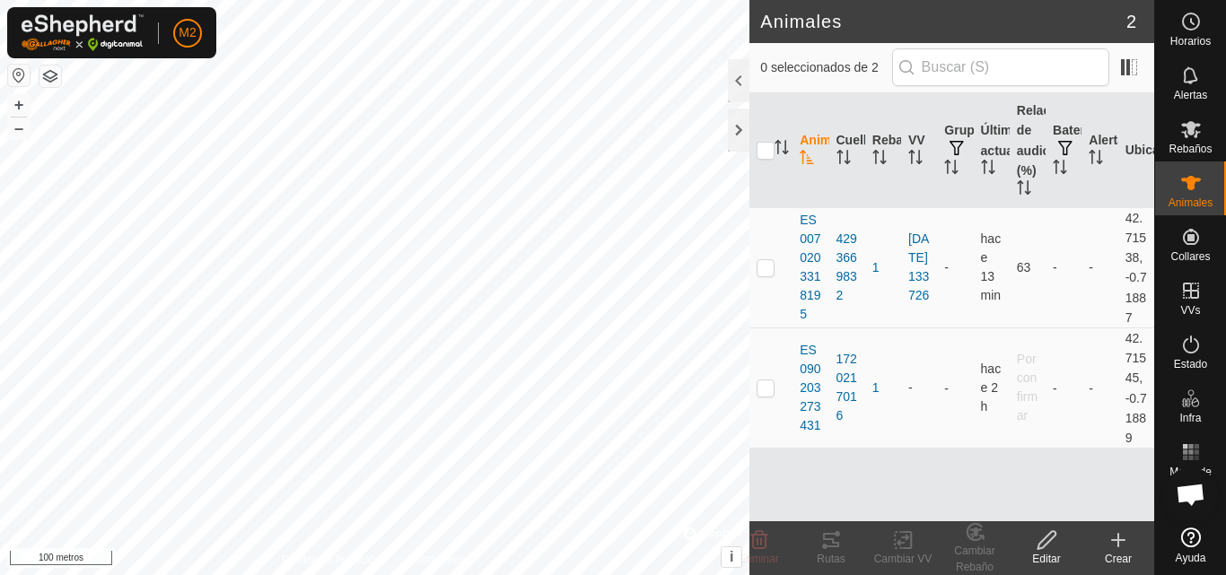
click at [1118, 547] on icon at bounding box center [1118, 540] width 0 height 13
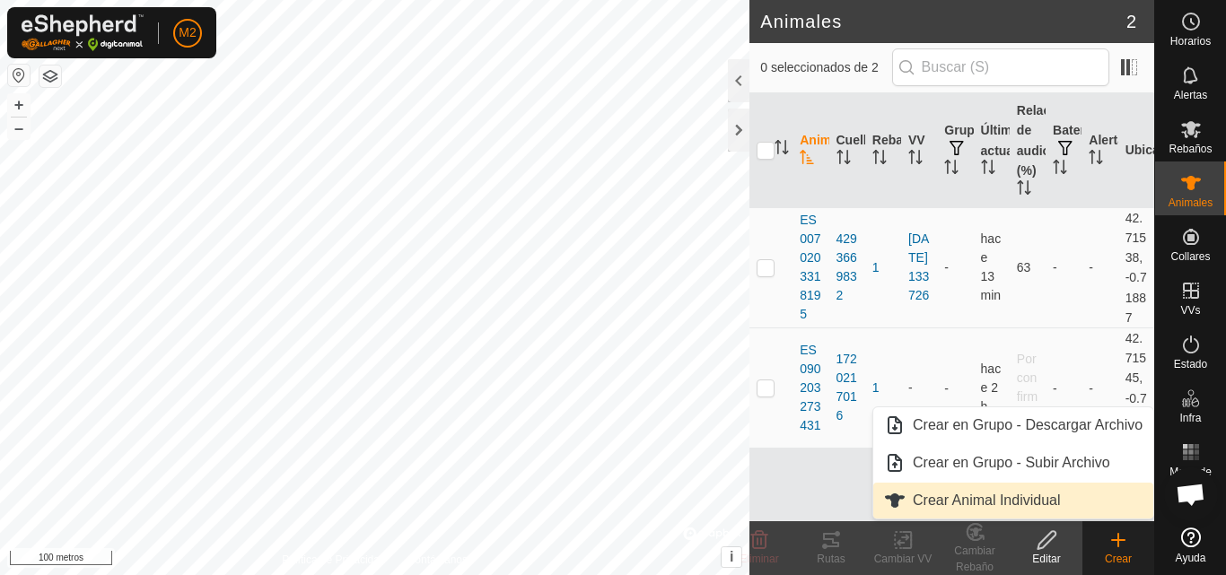
click at [1040, 495] on link "Crear Animal Individual" at bounding box center [1013, 501] width 280 height 36
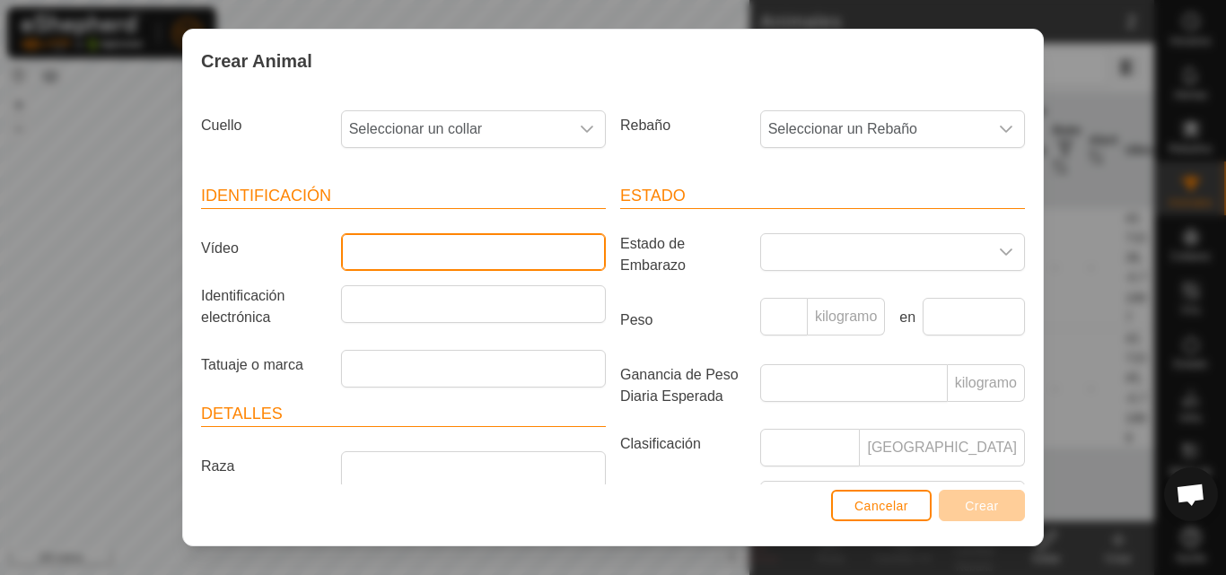
click at [475, 261] on input "Vídeo" at bounding box center [473, 252] width 265 height 38
type input "ES030203034512"
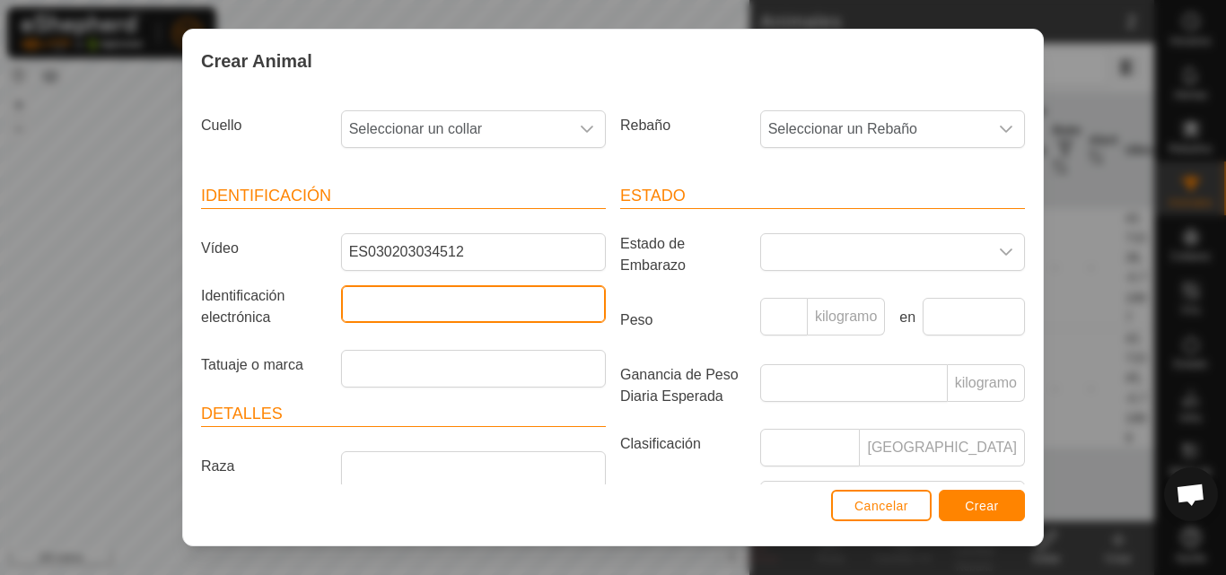
click at [476, 289] on input "Identificación electrónica" at bounding box center [473, 304] width 265 height 38
click at [418, 302] on input "0000302034512" at bounding box center [473, 304] width 265 height 38
type input "000030203034512"
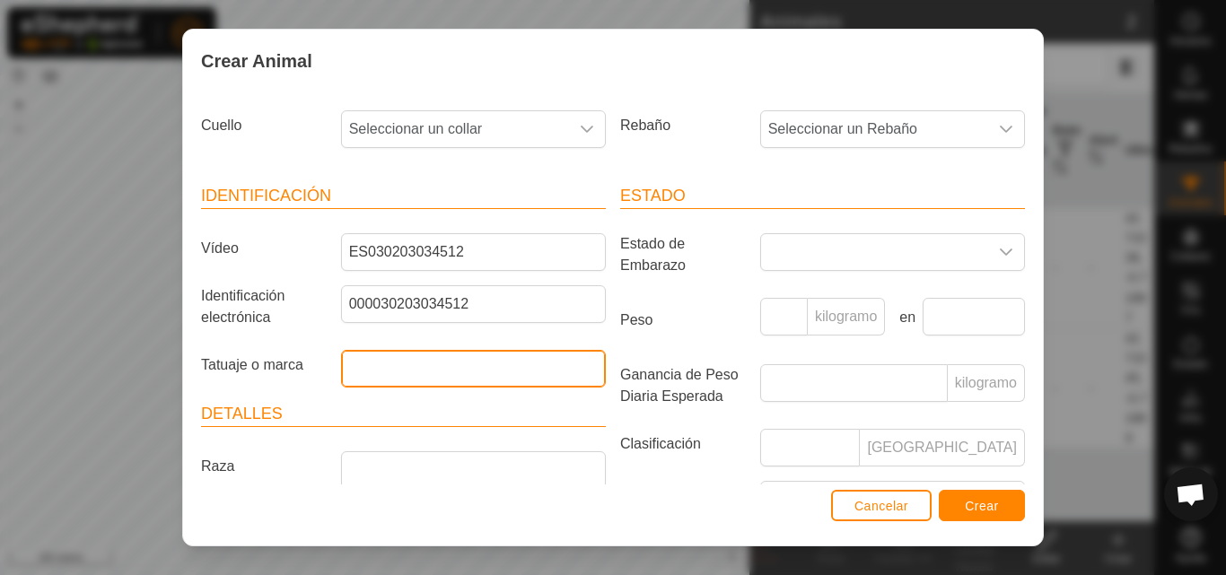
click at [541, 373] on input "Tatuaje o marca" at bounding box center [473, 369] width 265 height 38
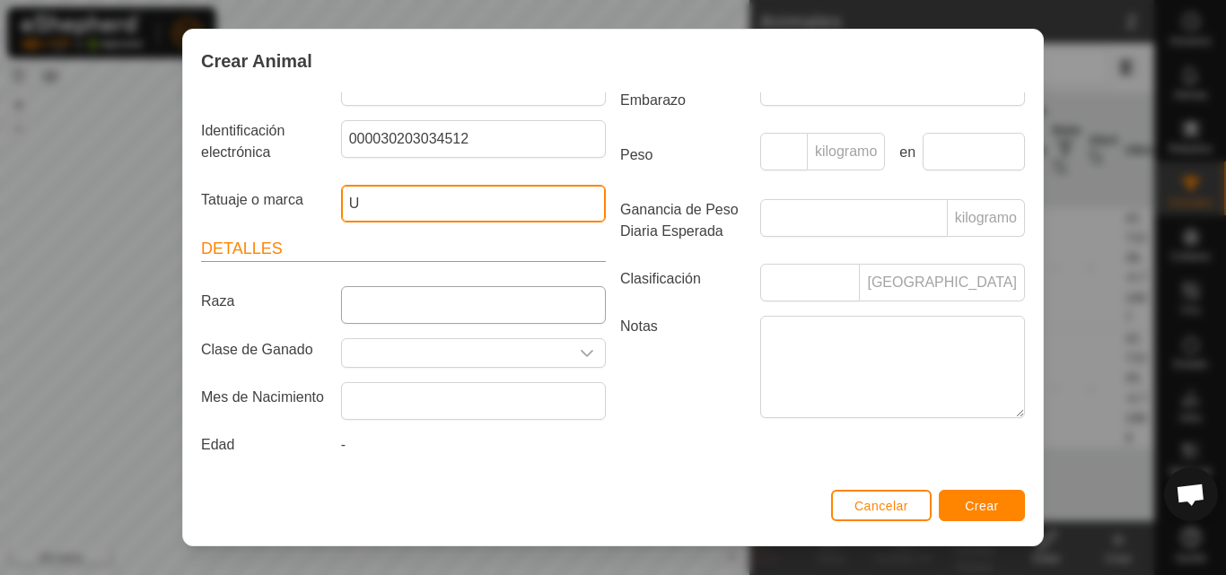
type input "U"
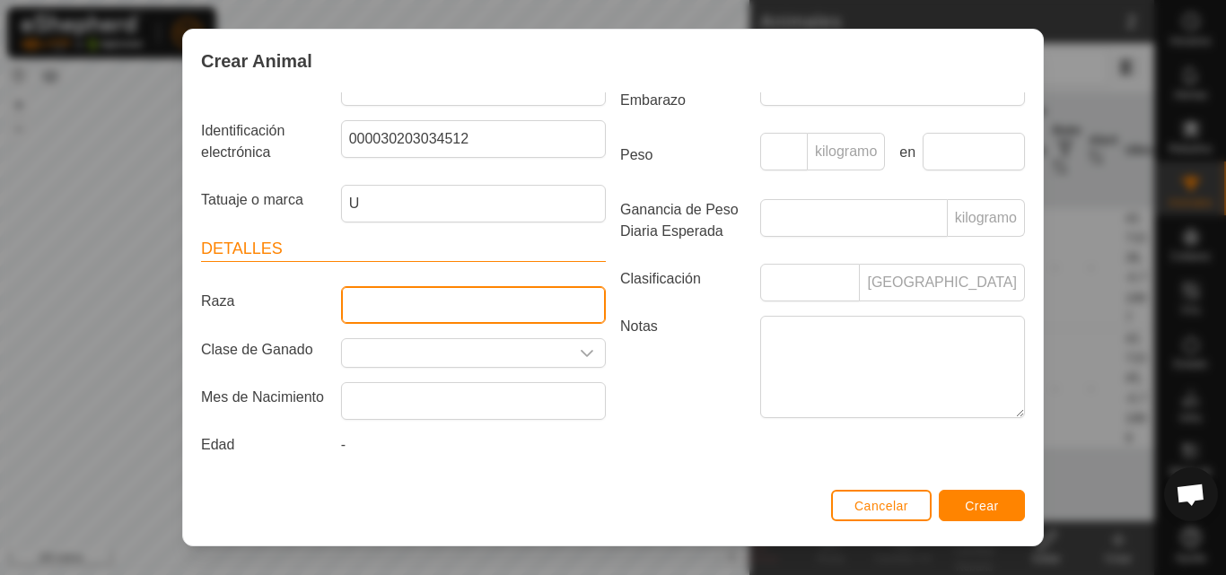
click at [535, 302] on input "Raza" at bounding box center [473, 305] width 265 height 38
type input "CM"
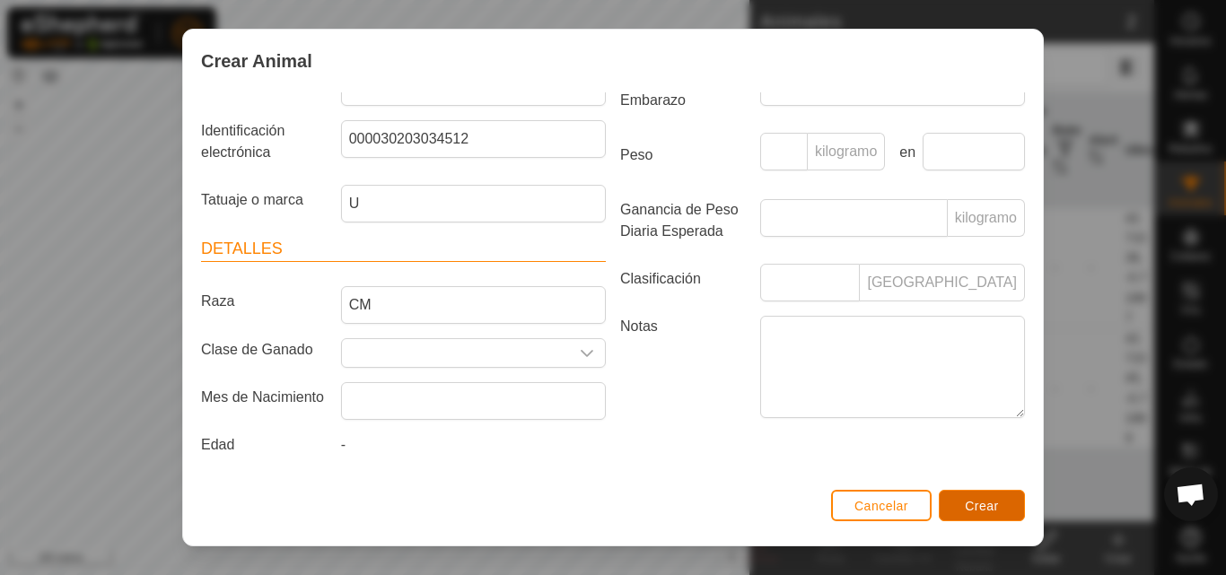
click at [998, 506] on font "Crear" at bounding box center [982, 506] width 34 height 14
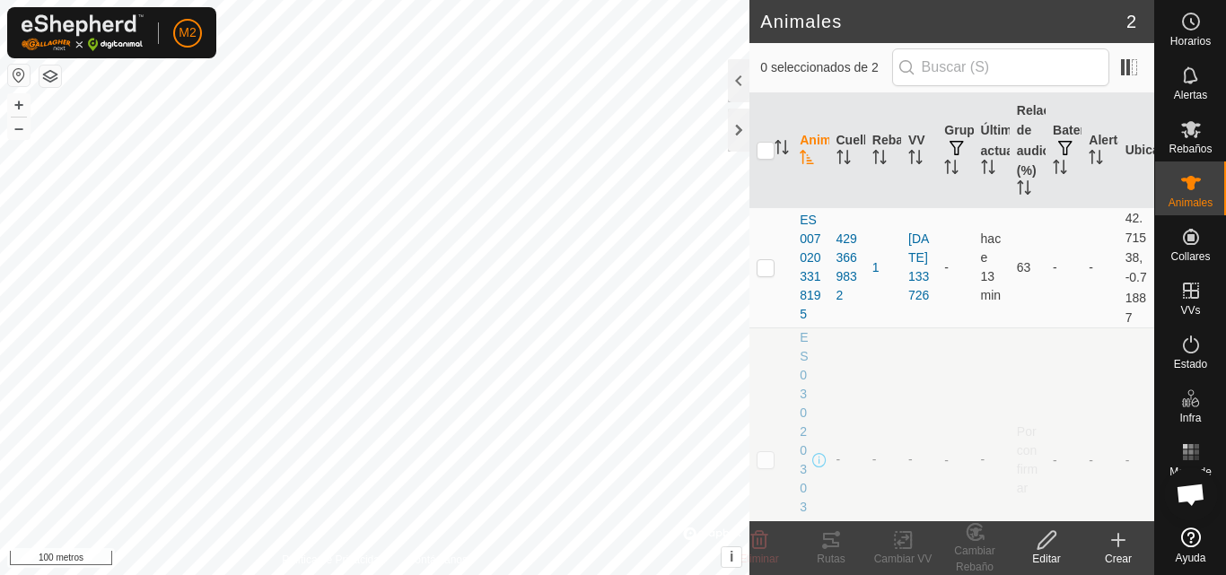
click at [1047, 544] on icon at bounding box center [1047, 541] width 22 height 22
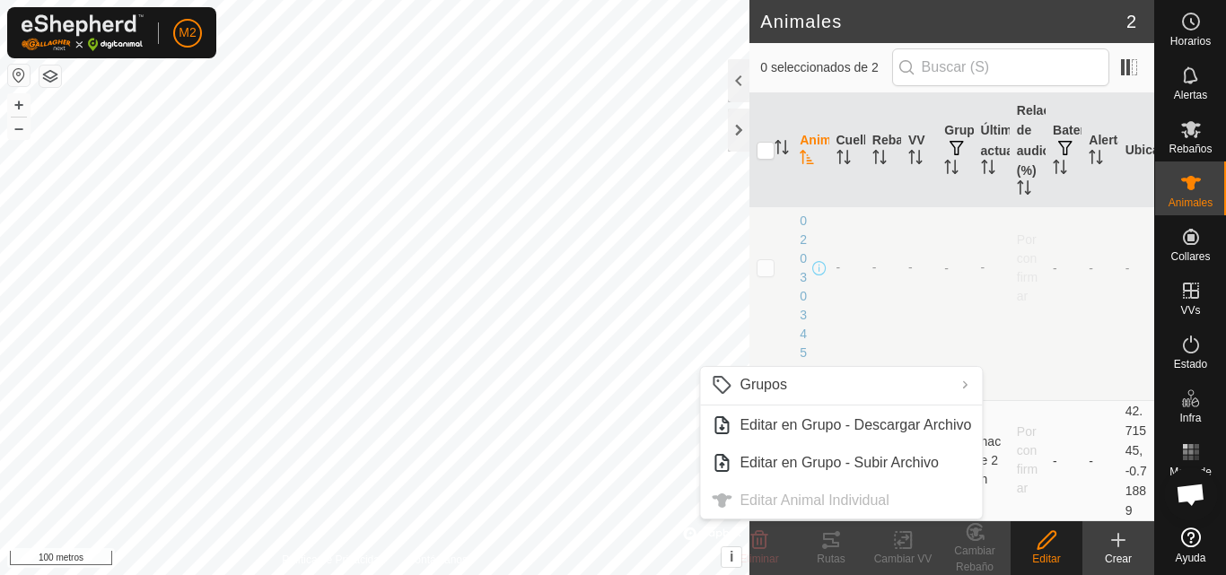
scroll to position [274, 0]
click at [1099, 400] on td "-" at bounding box center [1100, 460] width 36 height 120
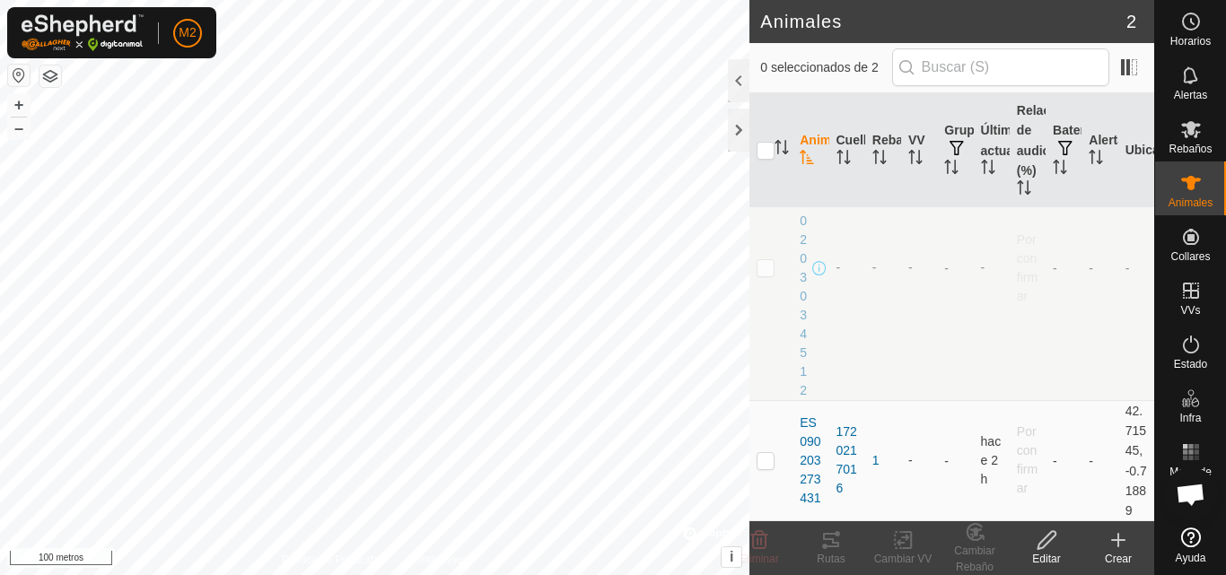
click at [762, 260] on p-checkbox at bounding box center [766, 267] width 18 height 14
checkbox input "true"
click at [1055, 544] on icon at bounding box center [1047, 541] width 22 height 22
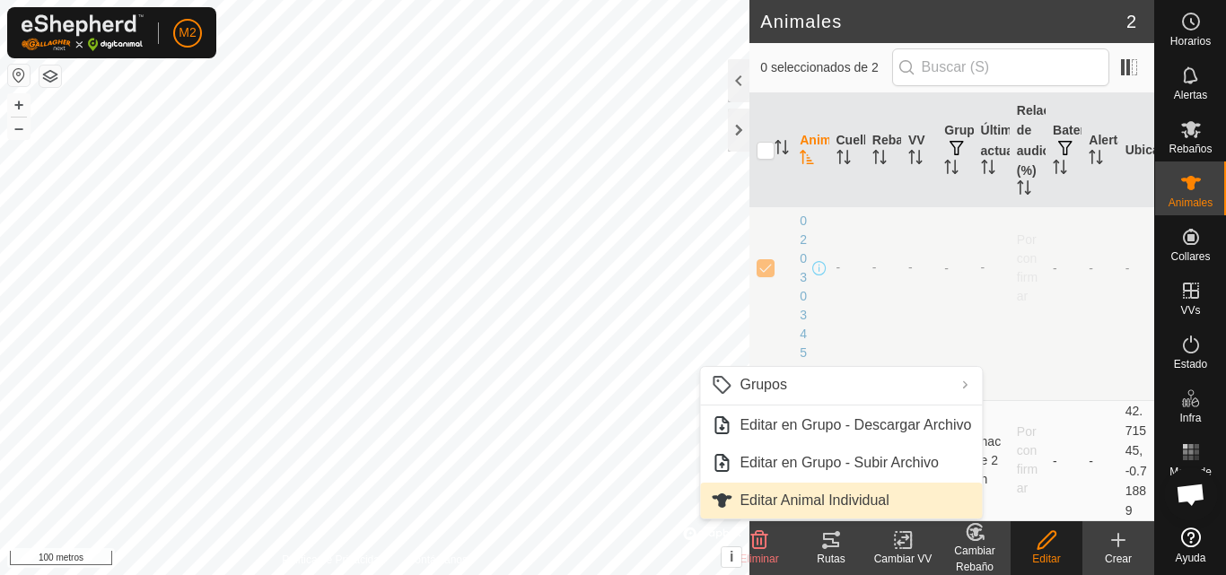
click at [929, 505] on link "Editar Animal Individual" at bounding box center [841, 501] width 282 height 36
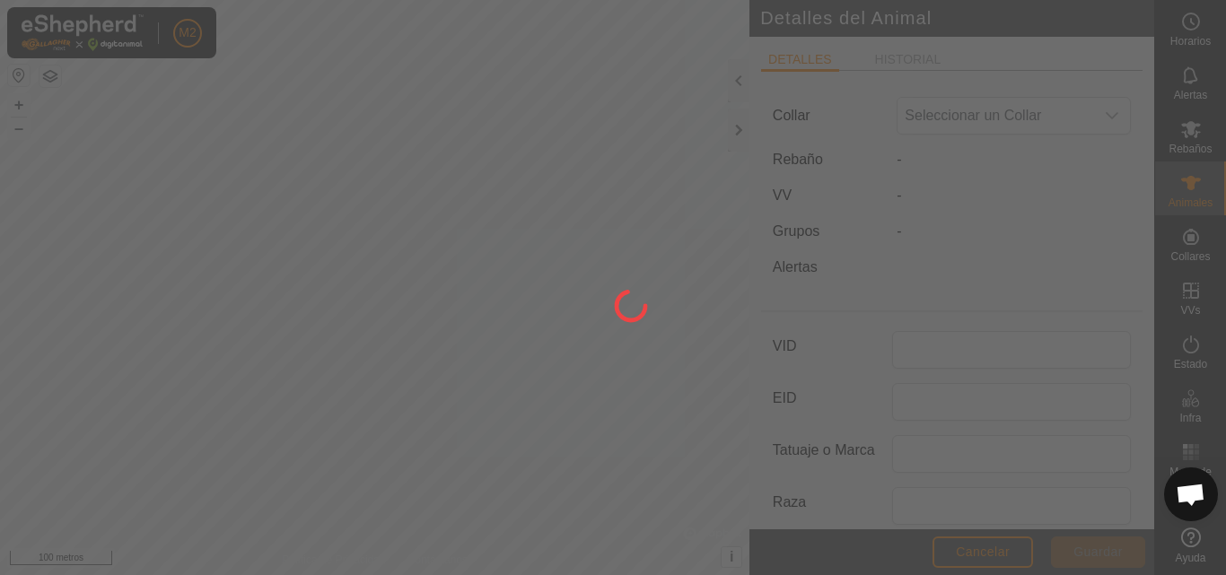
type input "ES030203034512"
type input "000030203034512"
type input "U"
type input "CM"
type input "0"
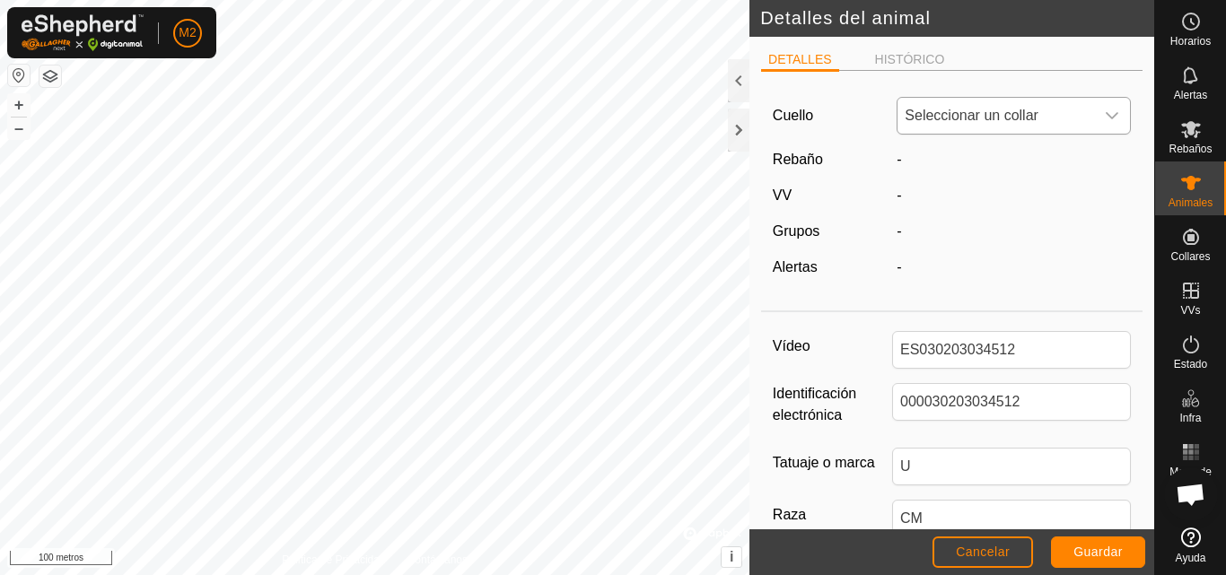
click at [1107, 118] on div "disparador desplegable" at bounding box center [1112, 116] width 36 height 36
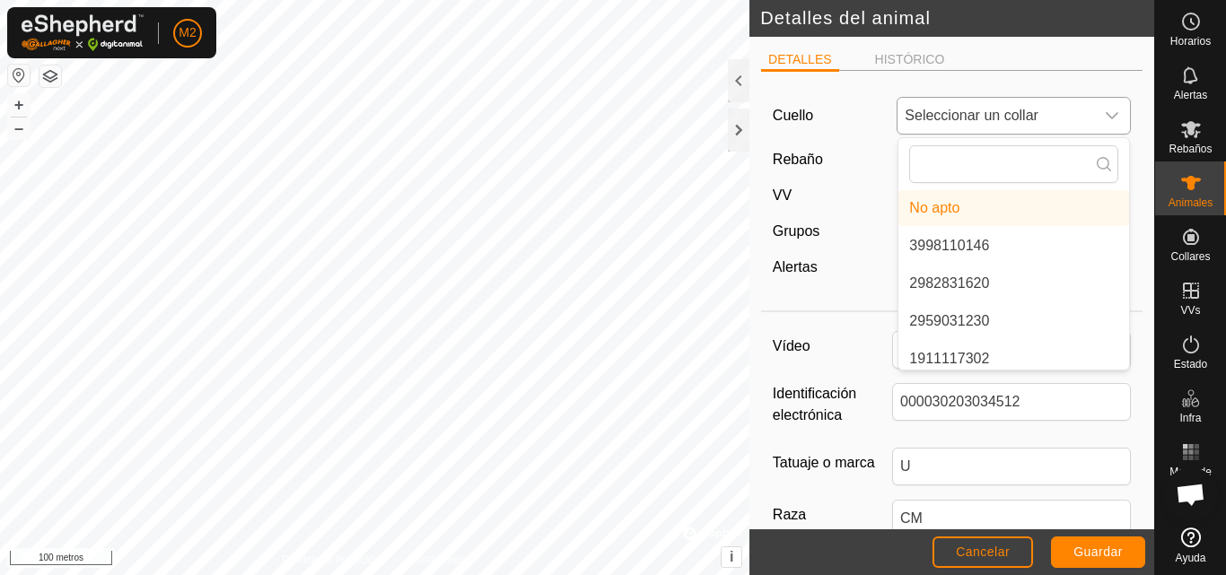
click at [986, 244] on li "3998110146" at bounding box center [1013, 246] width 231 height 36
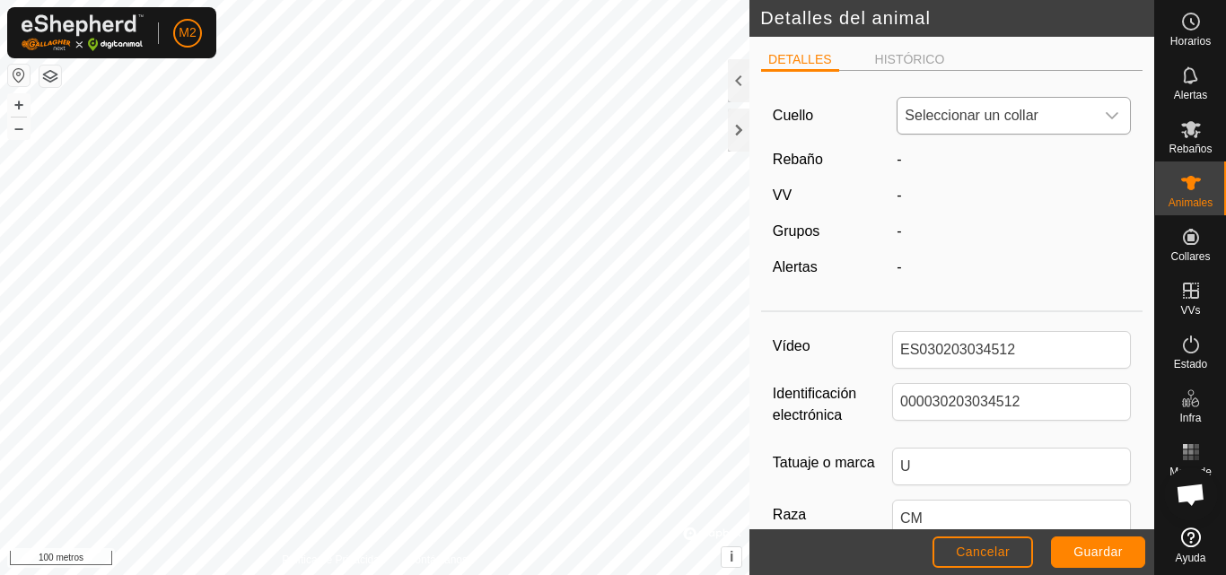
click at [1094, 116] on div "disparador desplegable" at bounding box center [1112, 116] width 36 height 36
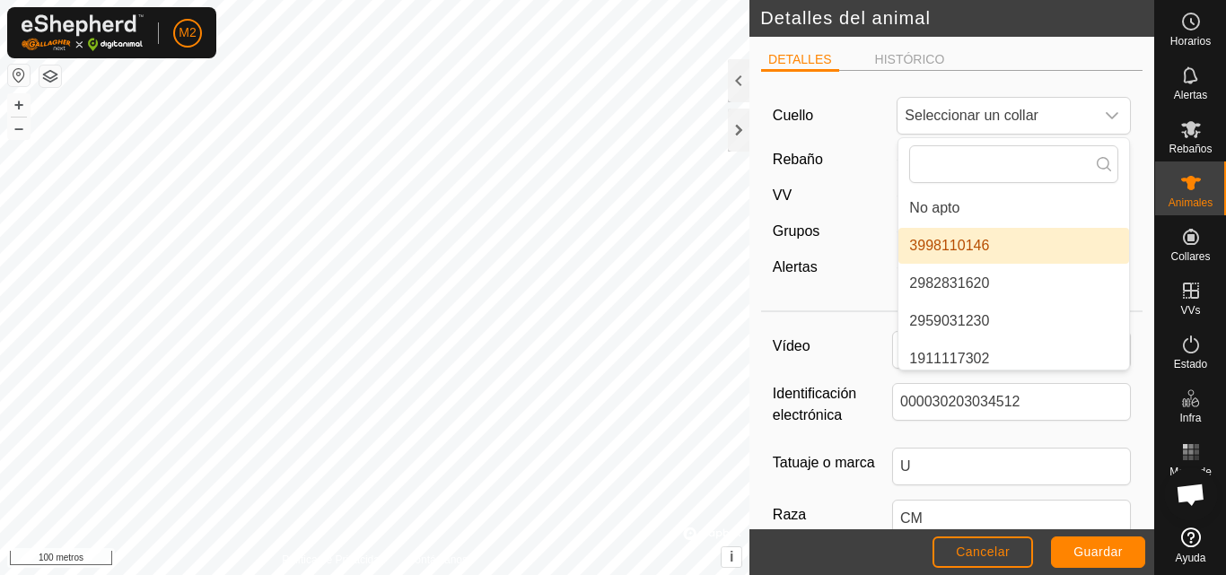
scroll to position [7, 0]
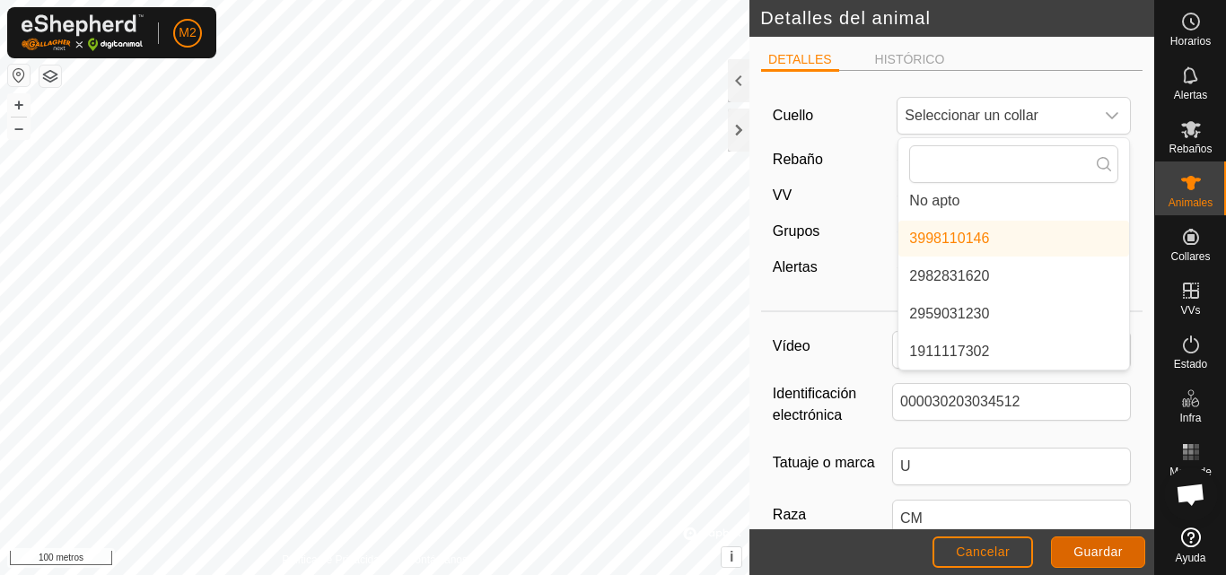
click at [1091, 565] on button "Guardar" at bounding box center [1098, 552] width 94 height 31
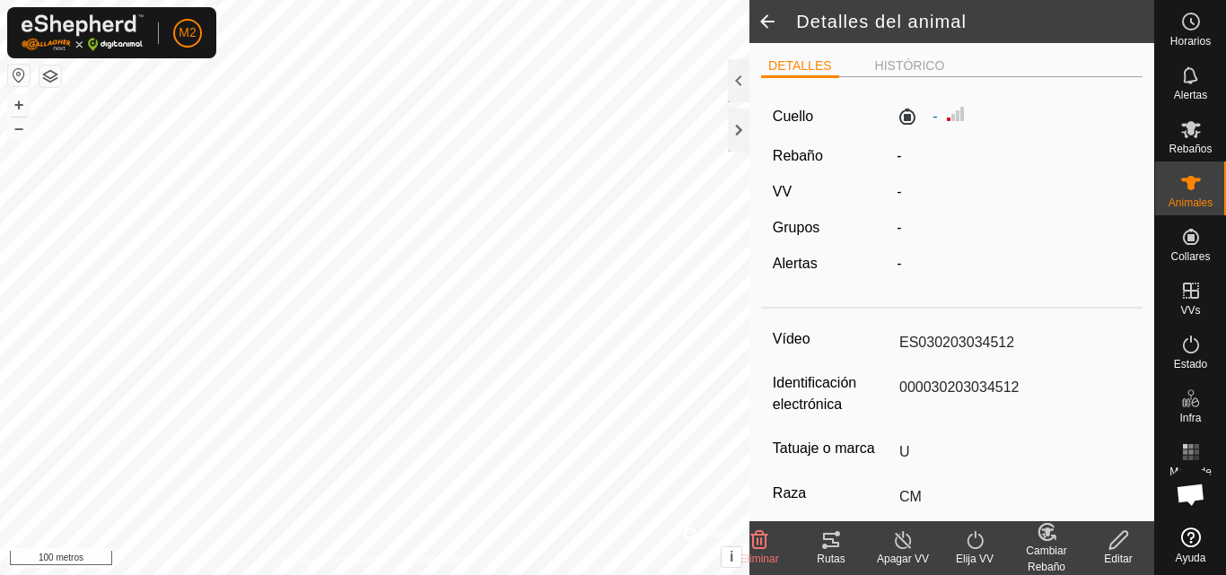
type input "0 kg"
type input "-"
click at [804, 59] on font "DETALLES" at bounding box center [800, 65] width 64 height 14
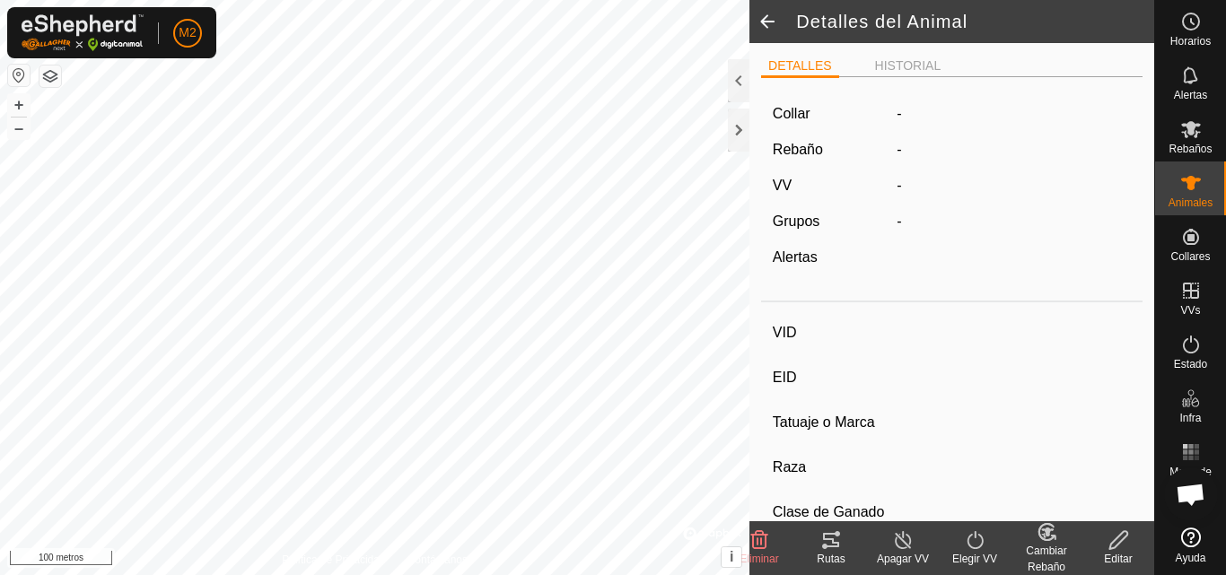
type input "ES0070203318195"
type input "-"
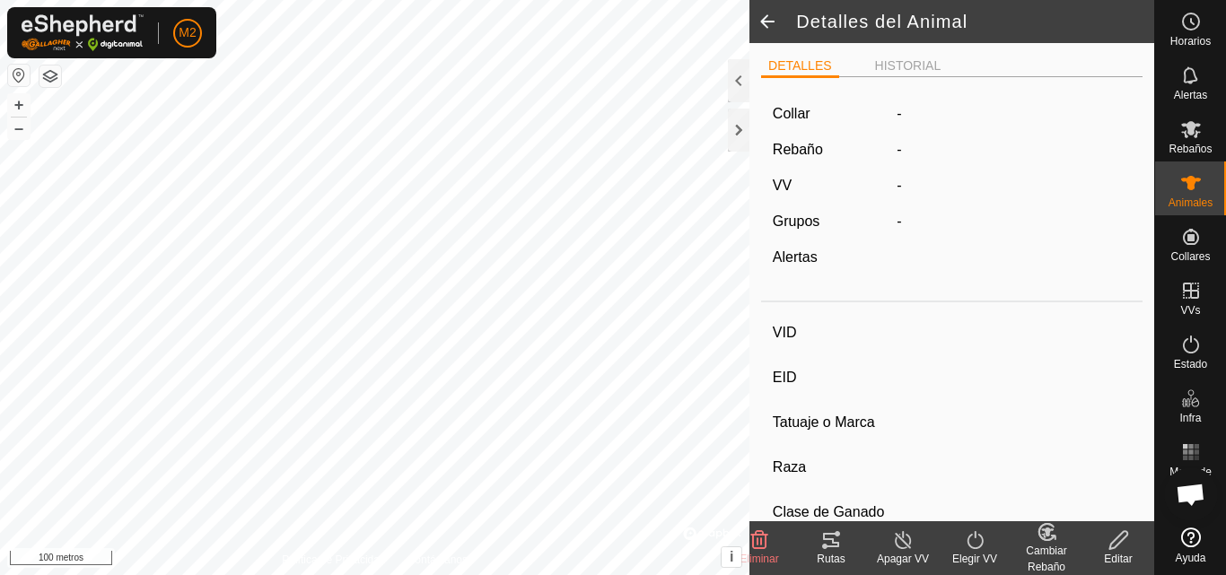
type input "0 kg"
type input "-"
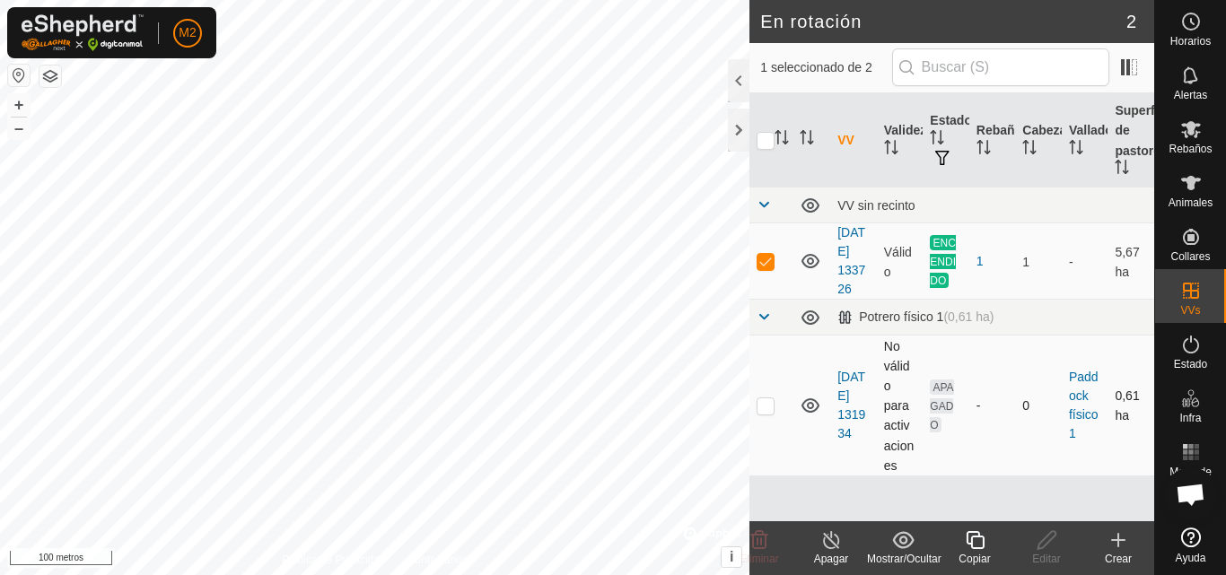
click at [767, 413] on p-checkbox at bounding box center [766, 406] width 18 height 14
checkbox input "true"
click at [767, 413] on p-checkbox at bounding box center [766, 406] width 18 height 14
checkbox input "false"
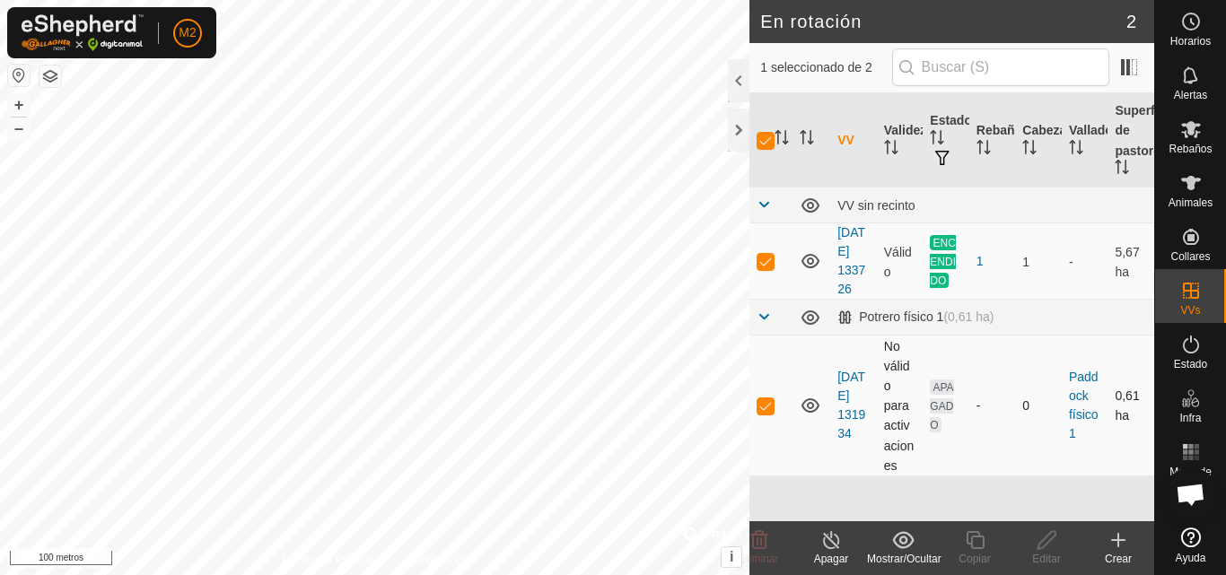
checkbox input "false"
click at [767, 268] on p-checkbox at bounding box center [766, 261] width 18 height 14
checkbox input "false"
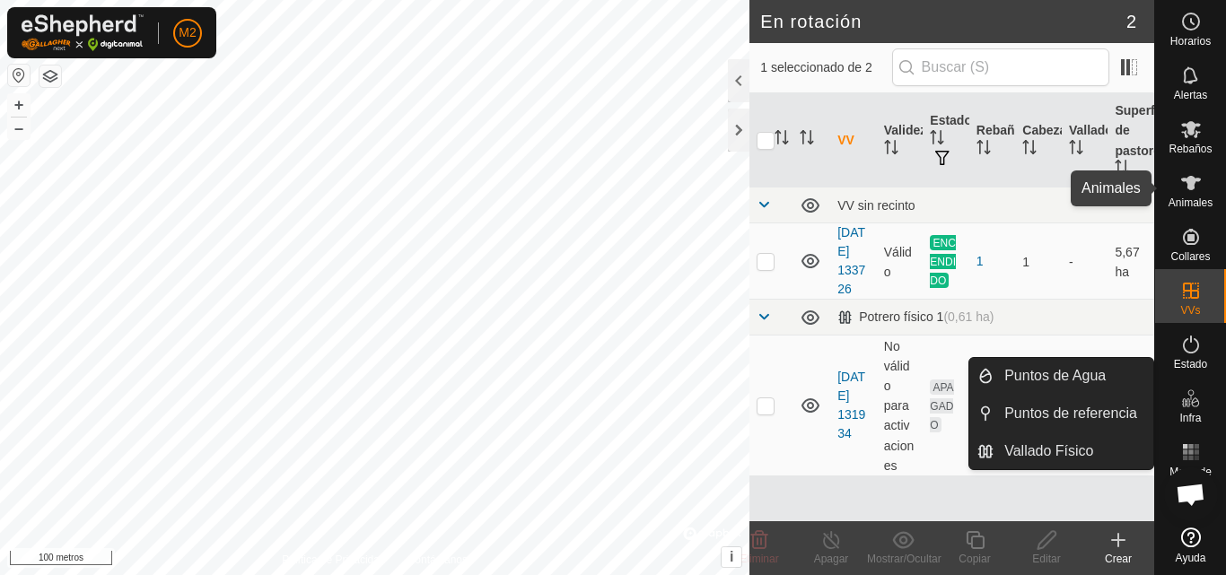
click at [1196, 179] on icon at bounding box center [1191, 183] width 20 height 14
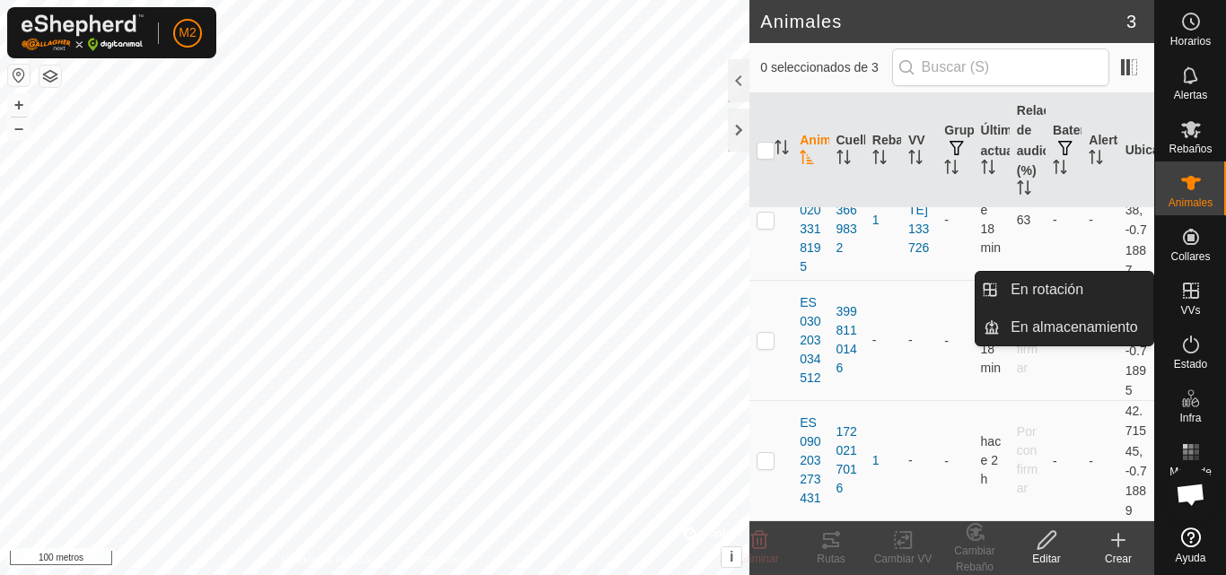
scroll to position [150, 0]
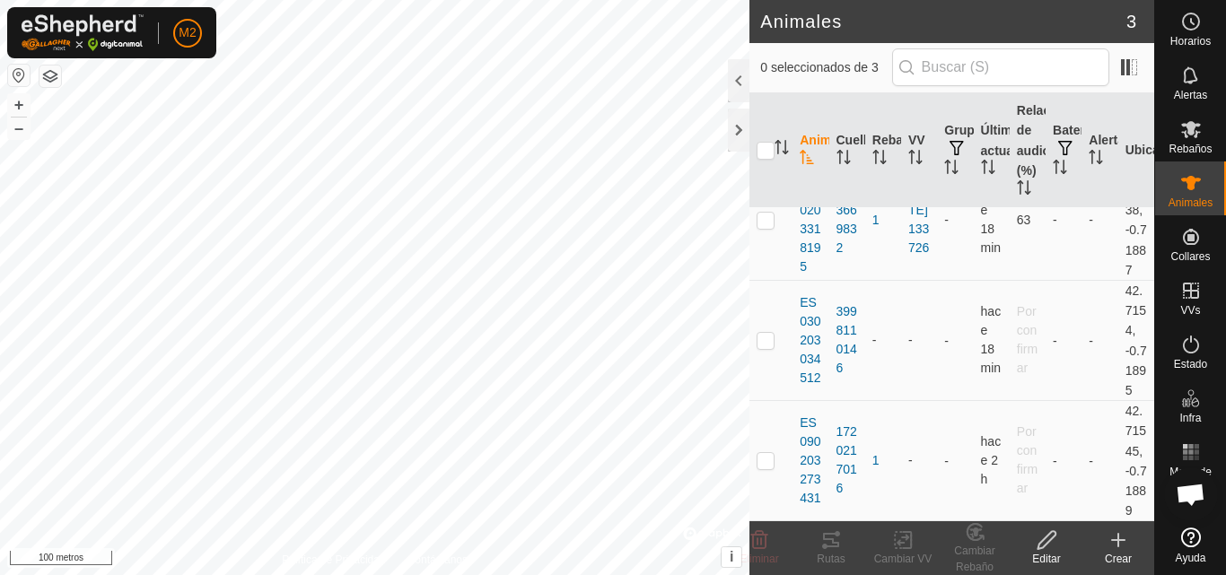
click at [1116, 543] on icon at bounding box center [1119, 541] width 22 height 22
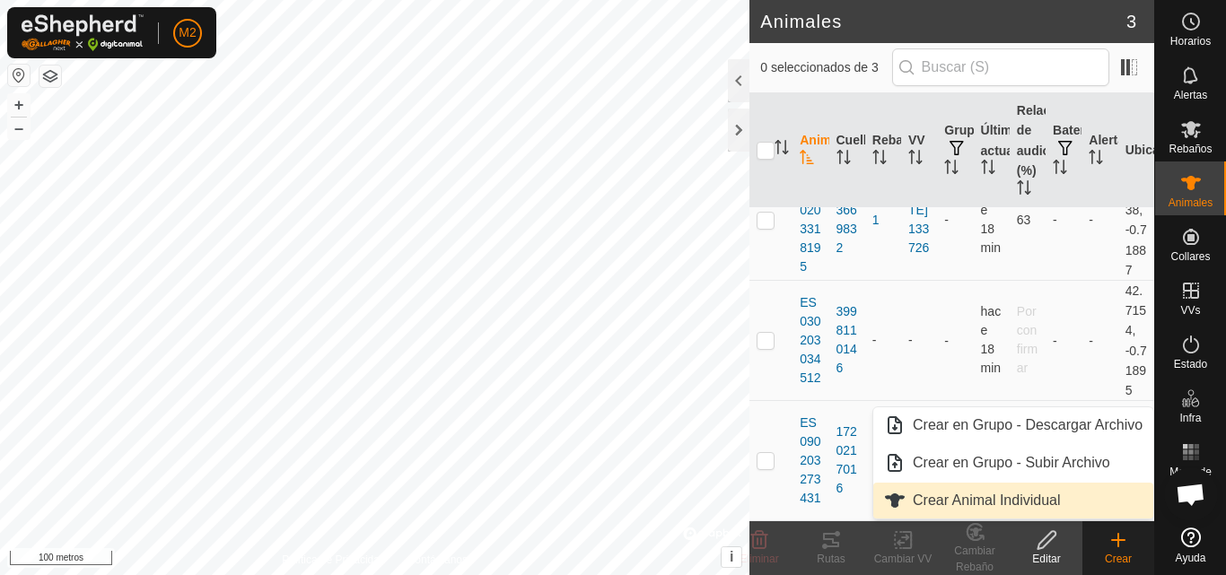
click at [1072, 494] on link "Crear Animal Individual" at bounding box center [1013, 501] width 280 height 36
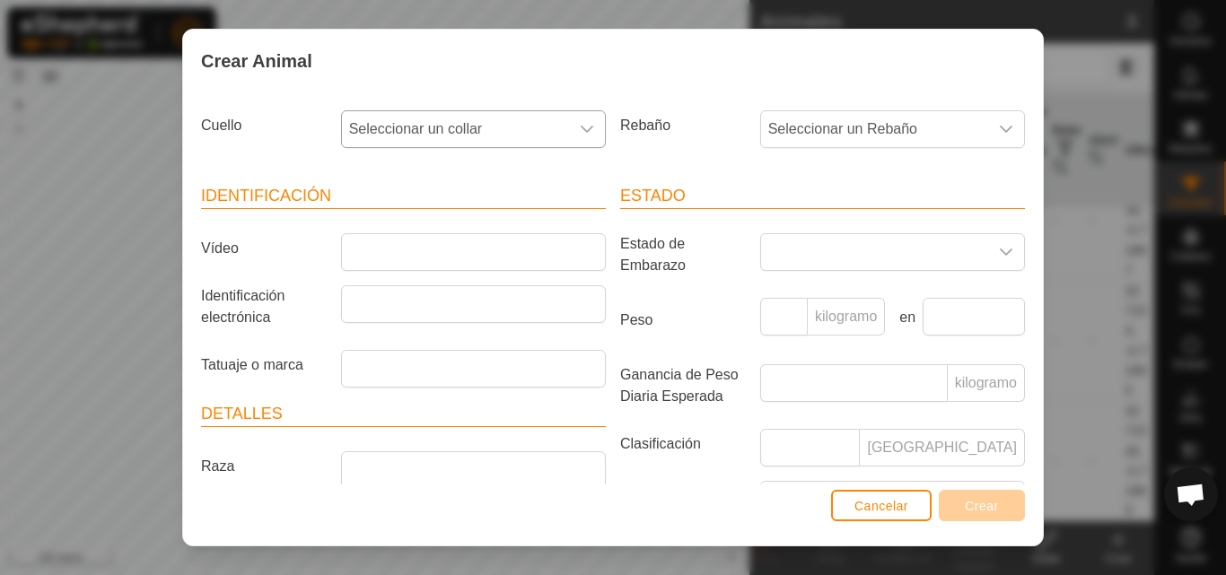
click at [580, 129] on icon "disparador desplegable" at bounding box center [587, 129] width 14 height 14
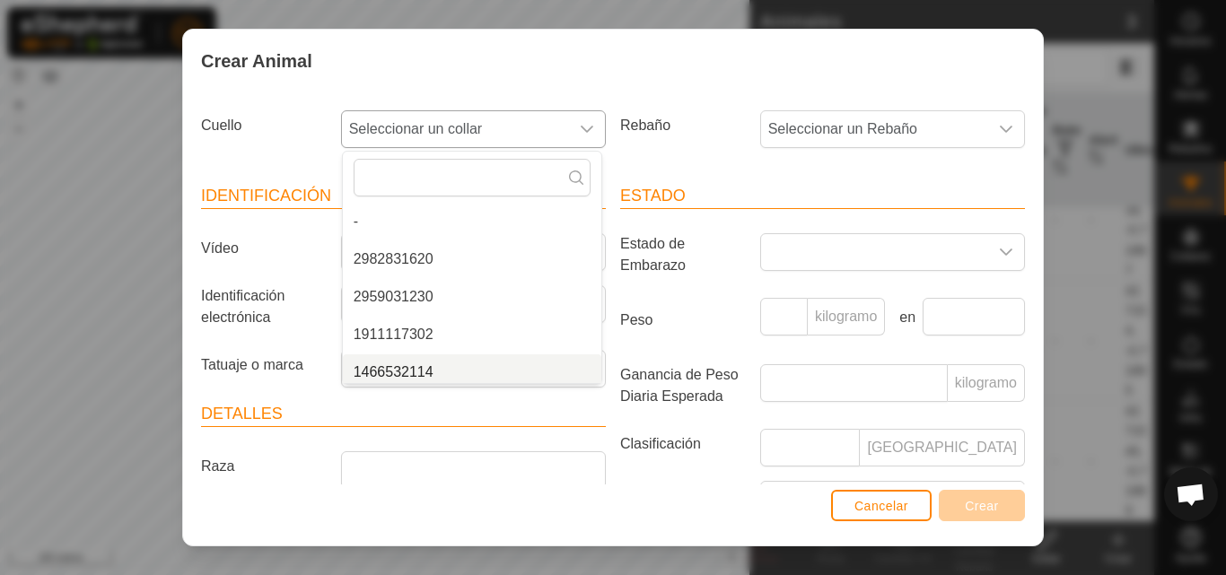
scroll to position [7, 0]
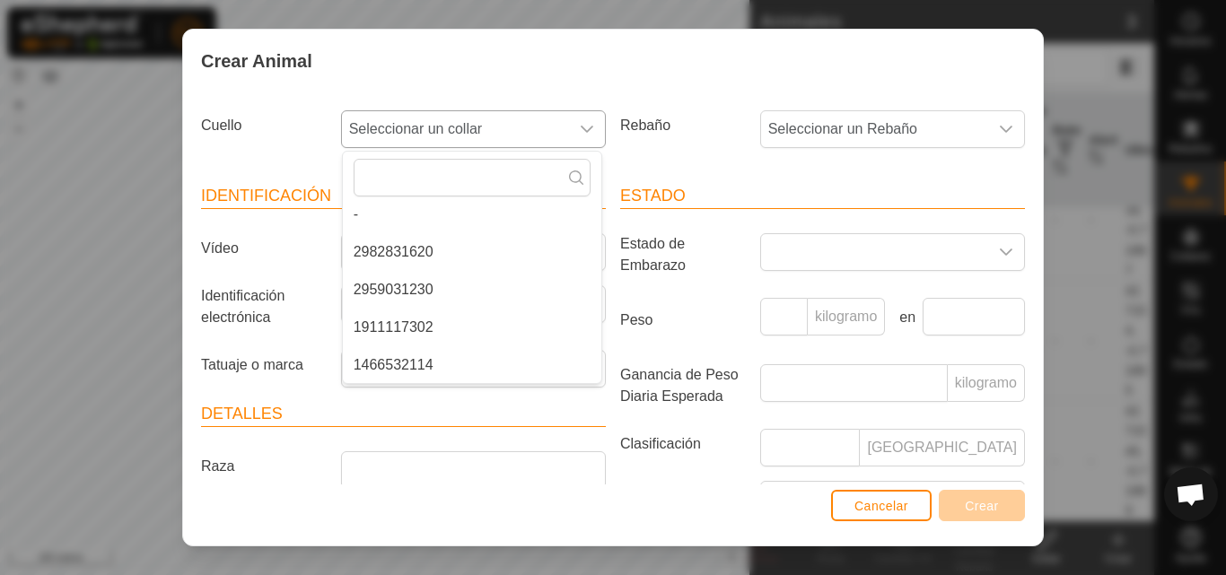
click at [434, 367] on li "1466532114" at bounding box center [472, 365] width 258 height 36
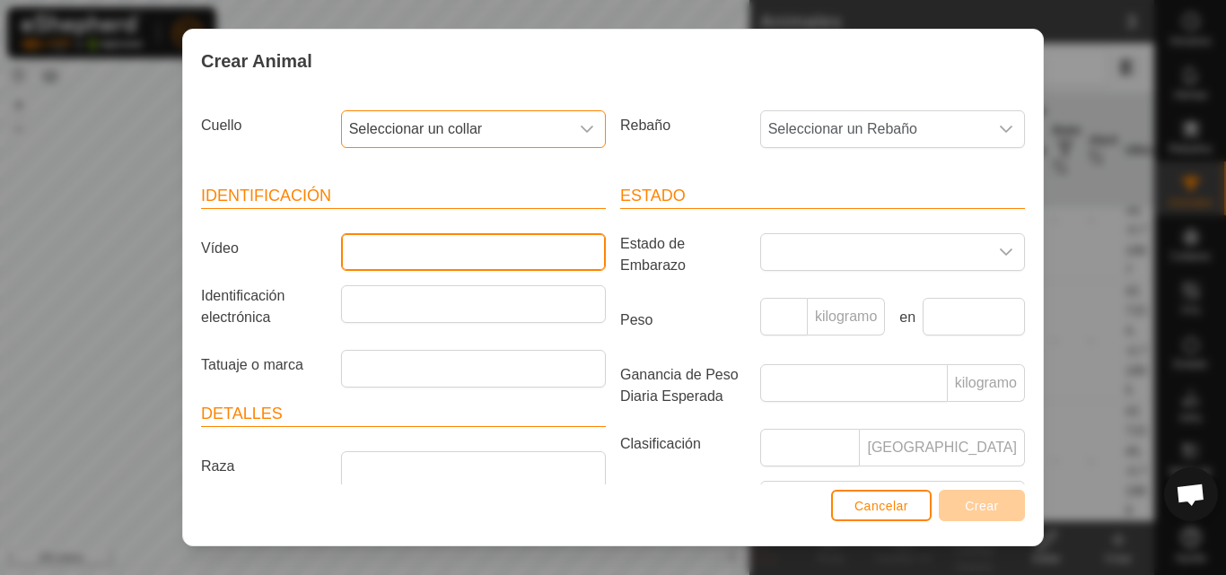
click at [472, 253] on input "Vídeo" at bounding box center [473, 252] width 265 height 38
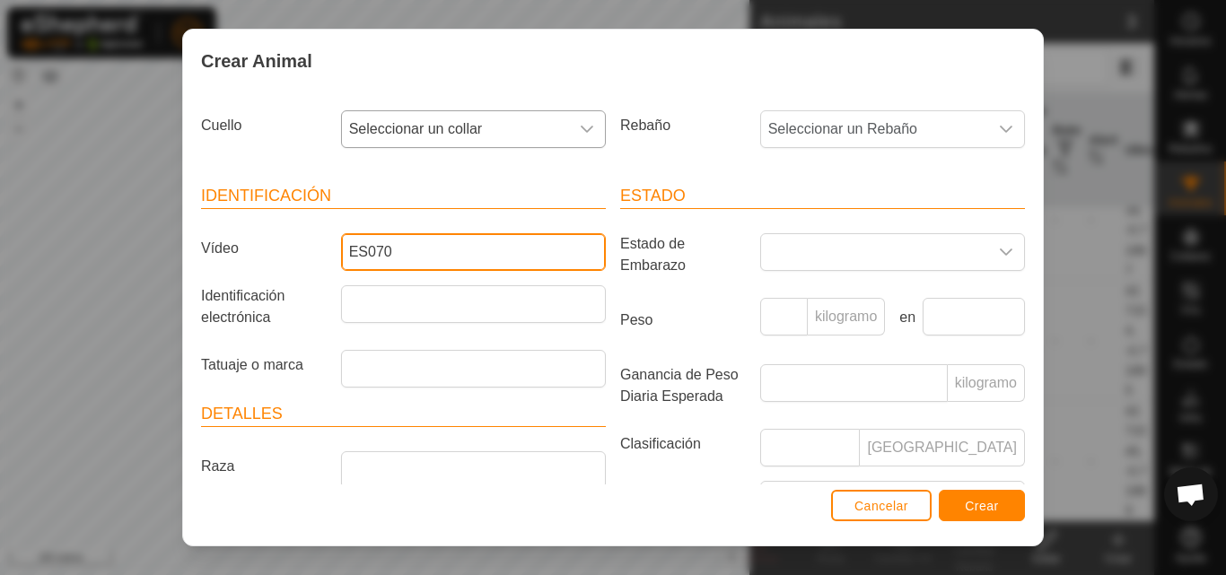
click at [472, 253] on input "ES070" at bounding box center [473, 252] width 265 height 38
type input "ES070203165663"
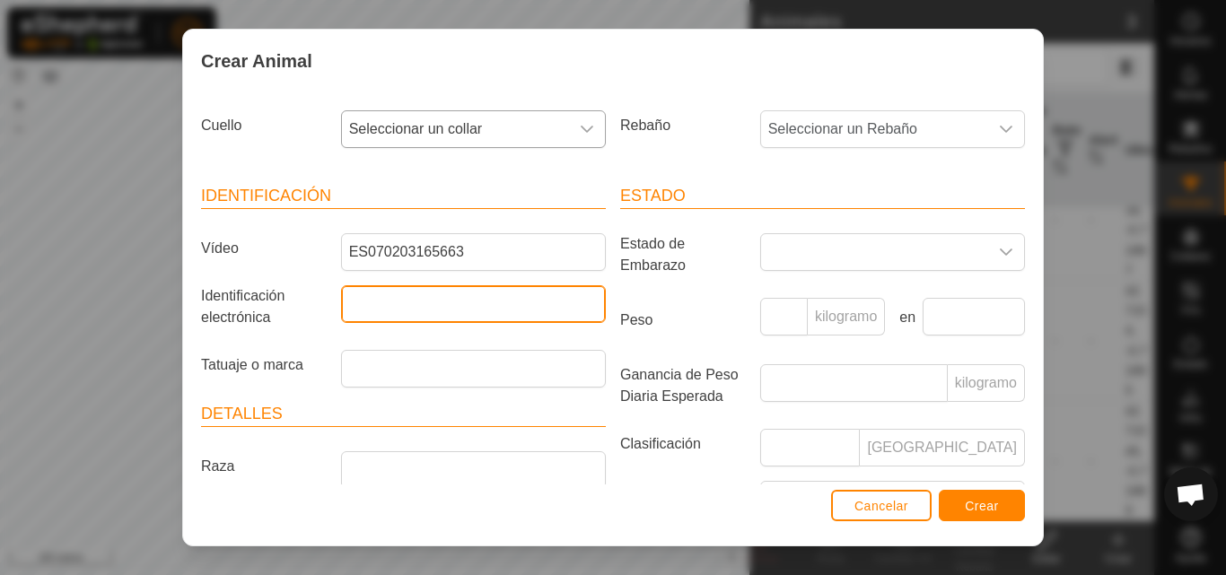
click at [393, 300] on input "Identificación electrónica" at bounding box center [473, 304] width 265 height 38
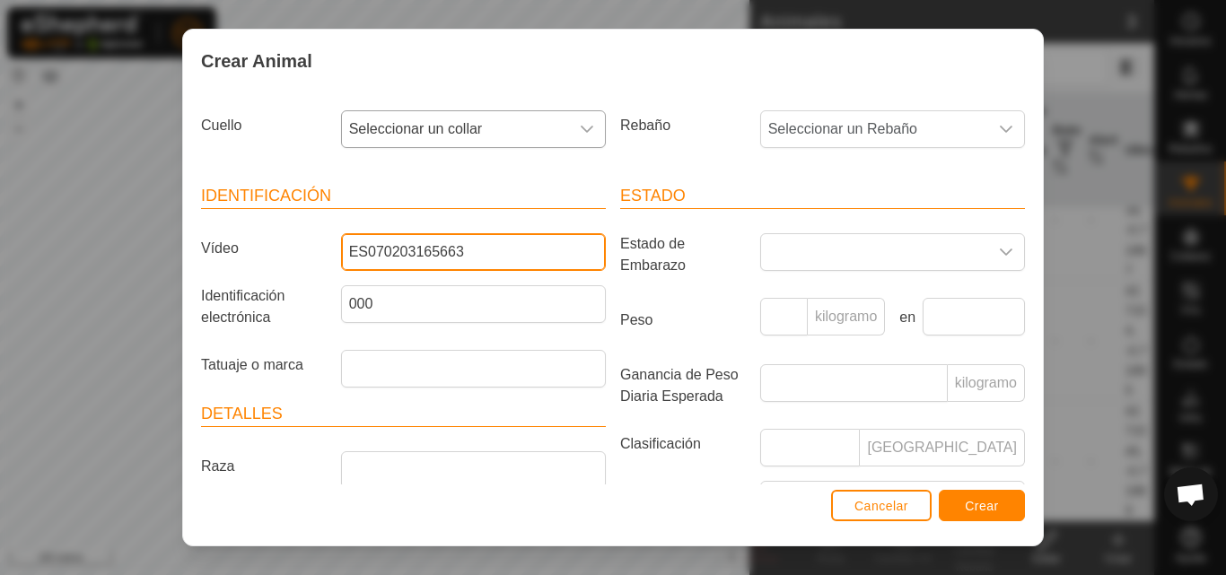
click at [381, 254] on input "ES070203165663" at bounding box center [473, 252] width 265 height 38
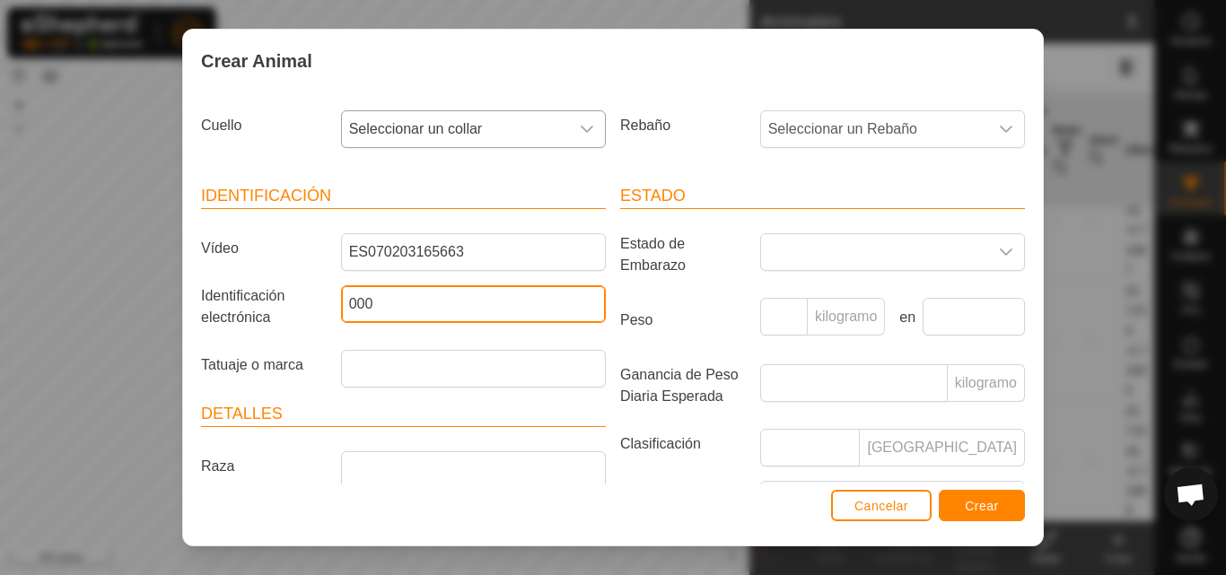
click at [390, 309] on input "000" at bounding box center [473, 304] width 265 height 38
type input "000070203165663"
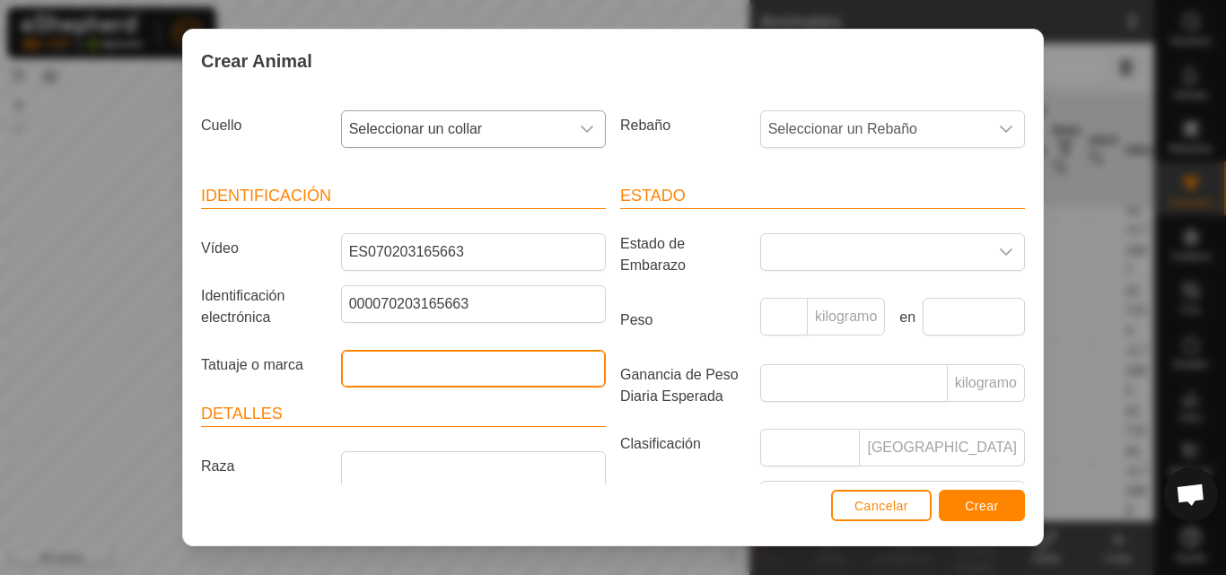
click at [523, 379] on input "Tatuaje o marca" at bounding box center [473, 369] width 265 height 38
type input "U"
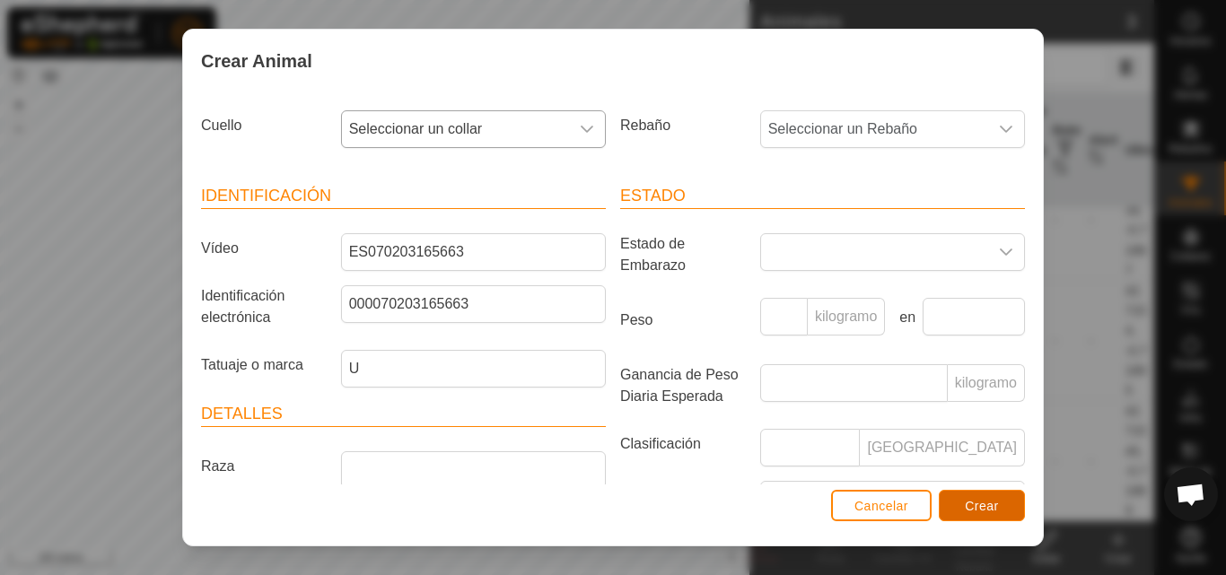
click at [980, 500] on font "Crear" at bounding box center [982, 506] width 34 height 14
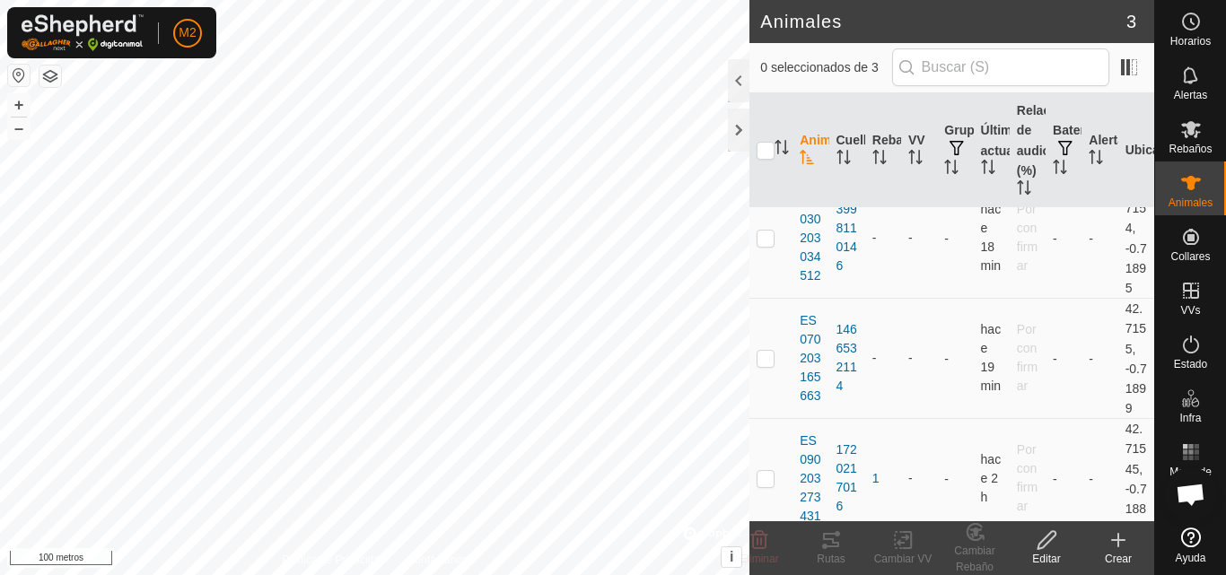
click at [1122, 540] on icon at bounding box center [1118, 540] width 13 height 0
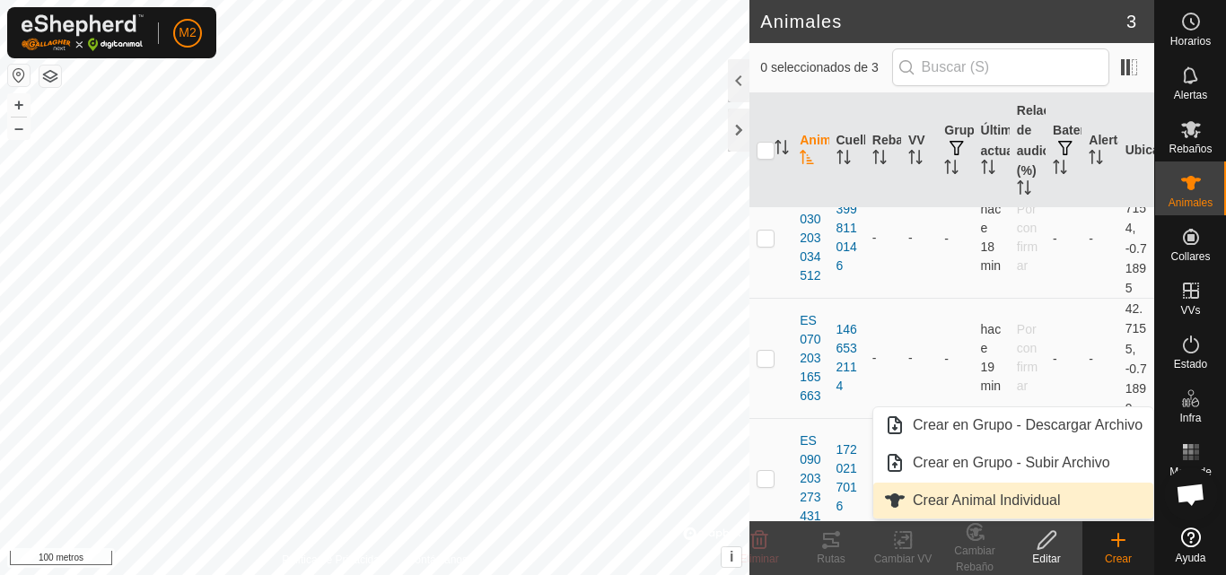
click at [1049, 502] on link "Crear Animal Individual" at bounding box center [1013, 501] width 280 height 36
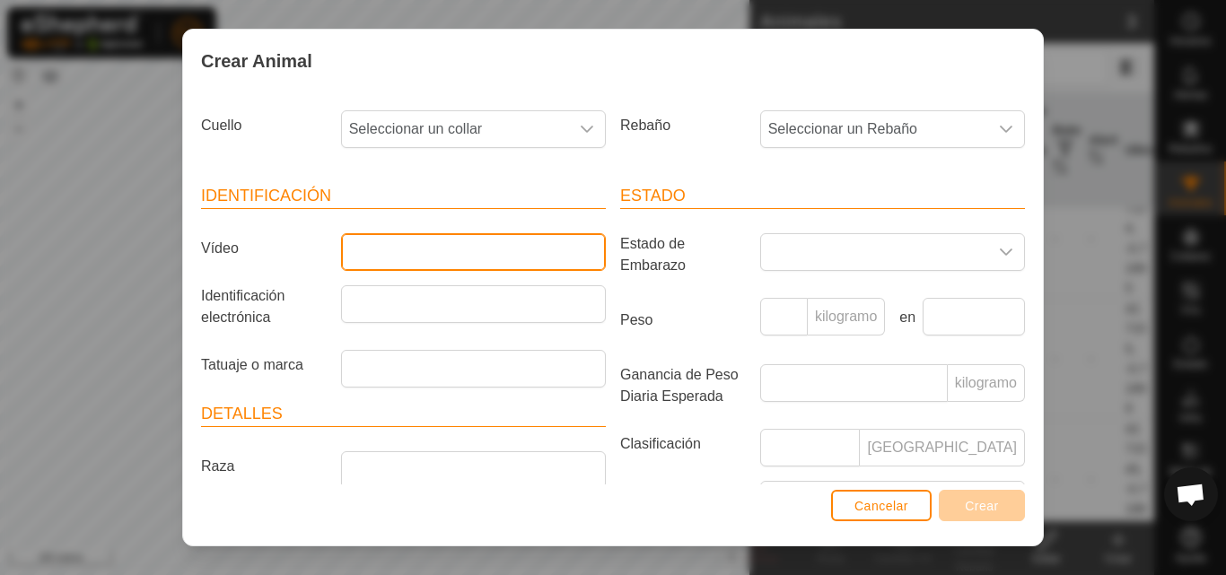
click at [518, 262] on input "Vídeo" at bounding box center [473, 252] width 265 height 38
type input "TORO1230"
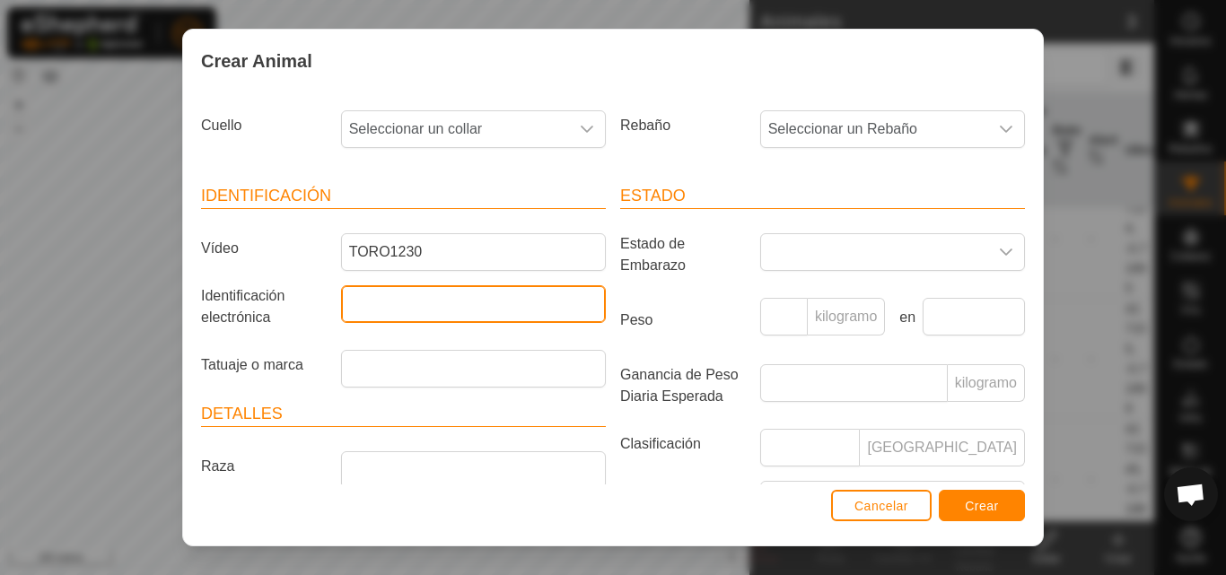
click at [486, 311] on input "Identificación electrónica" at bounding box center [473, 304] width 265 height 38
type input "000000000001230"
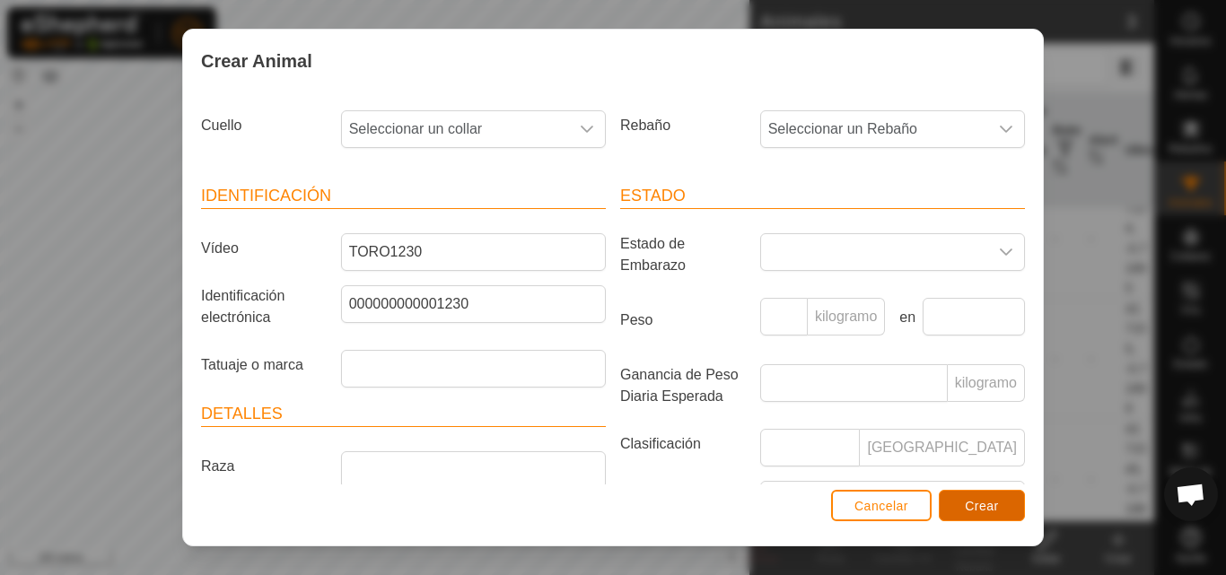
click at [975, 509] on font "Crear" at bounding box center [982, 506] width 34 height 14
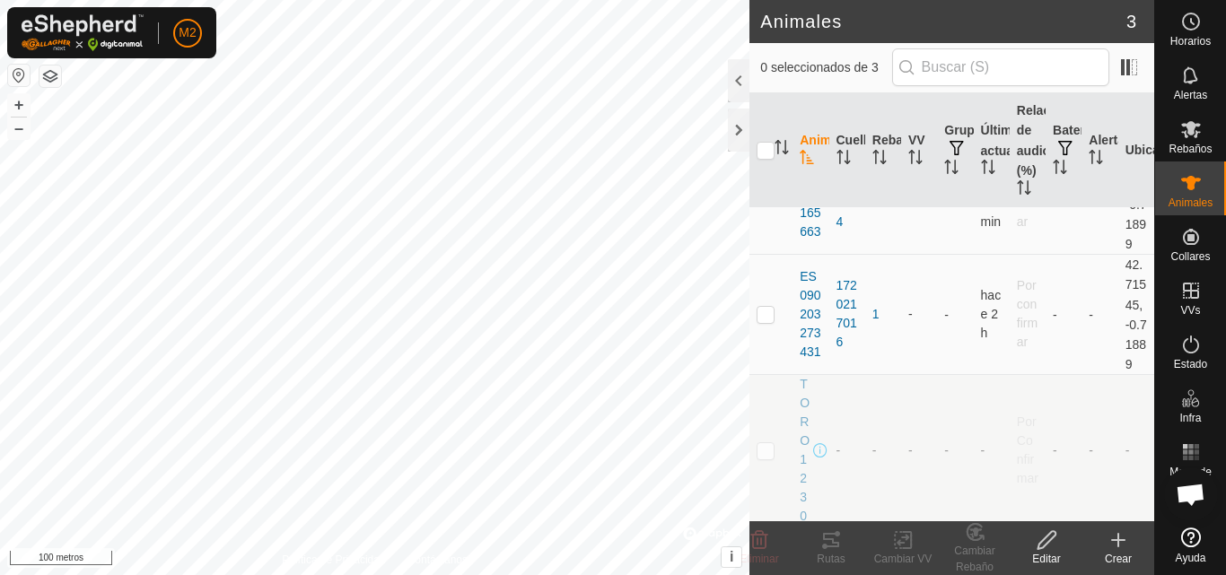
scroll to position [442, 0]
click at [928, 442] on td "-" at bounding box center [919, 446] width 36 height 152
click at [1049, 558] on font "Editar" at bounding box center [1046, 559] width 28 height 13
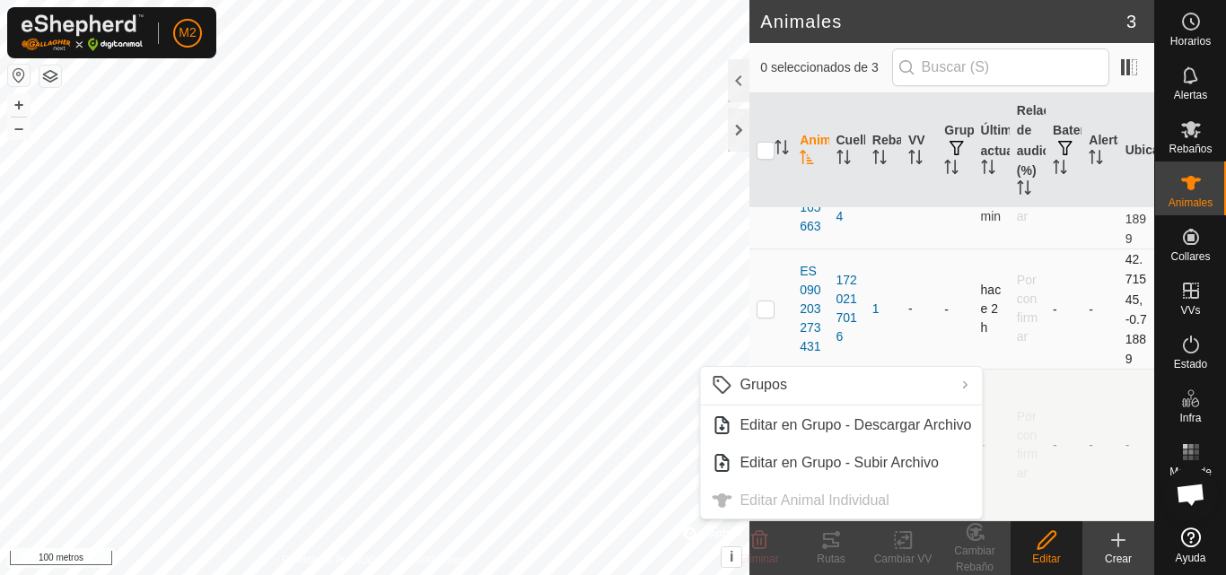
click at [762, 296] on td at bounding box center [770, 309] width 43 height 120
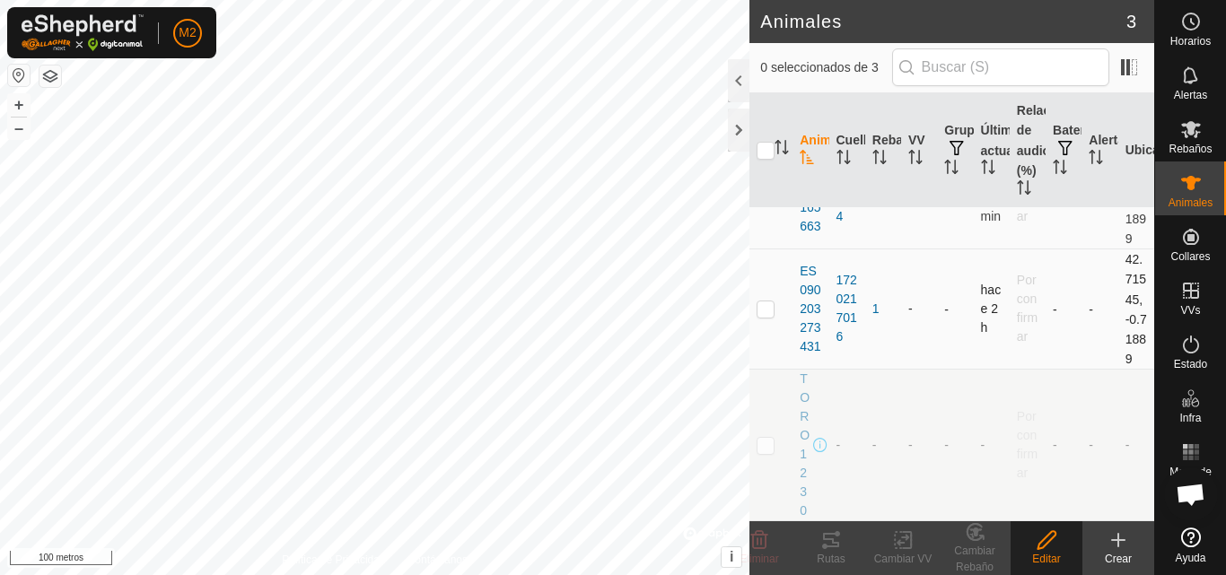
checkbox input "true"
click at [775, 440] on td at bounding box center [770, 446] width 43 height 152
checkbox input "true"
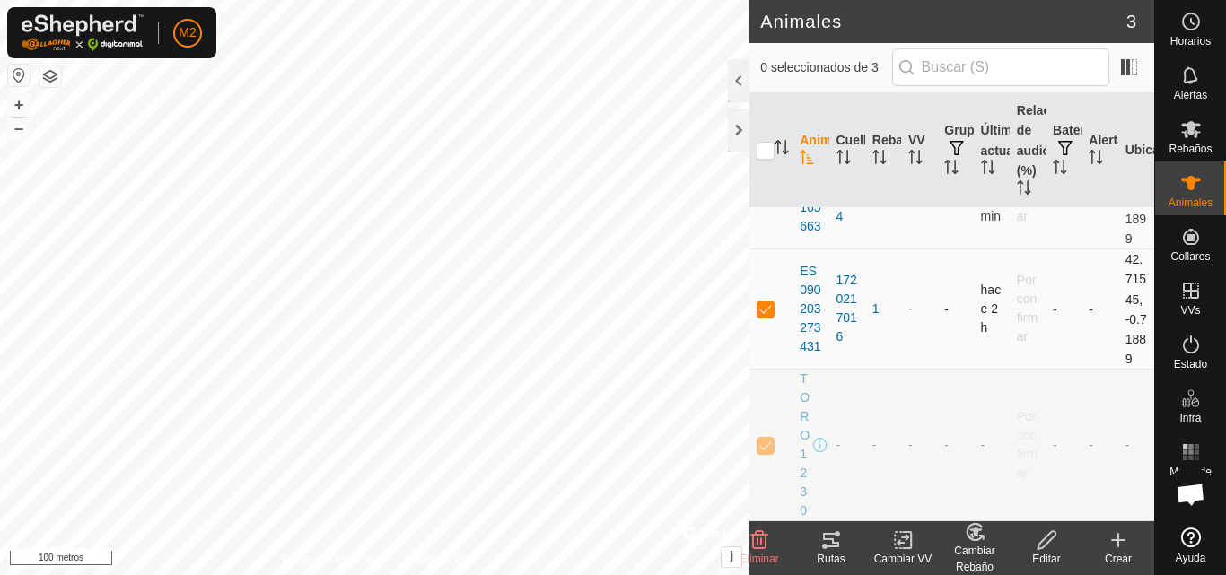
click at [767, 302] on p-checkbox at bounding box center [766, 309] width 18 height 14
checkbox input "false"
click at [1048, 554] on font "Editar" at bounding box center [1046, 559] width 28 height 13
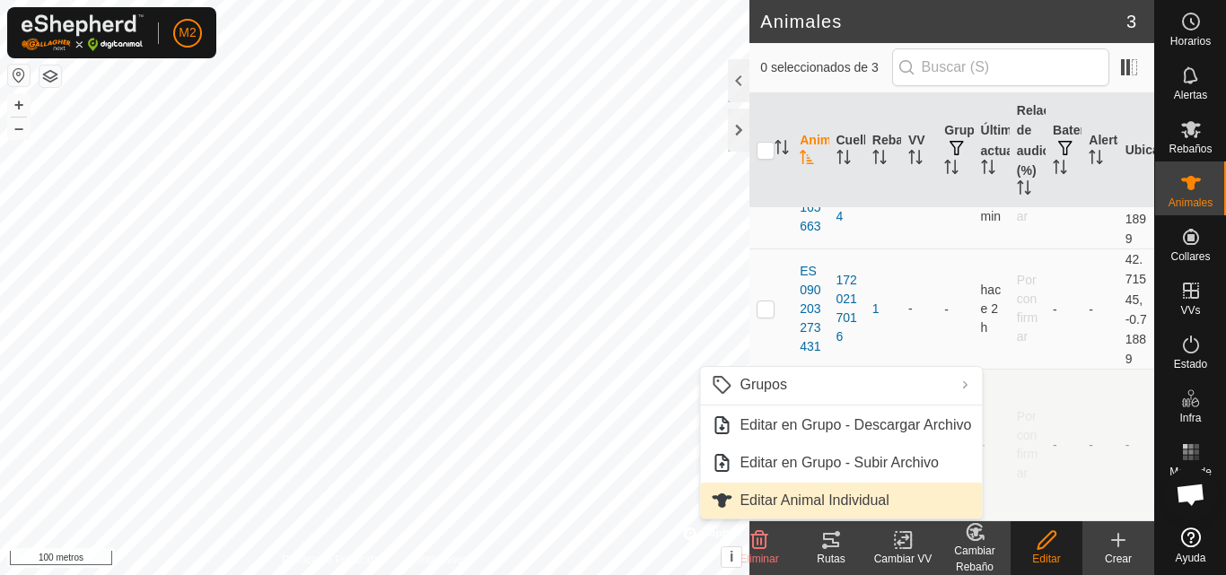
click at [940, 504] on link "Editar Animal Individual" at bounding box center [841, 501] width 282 height 36
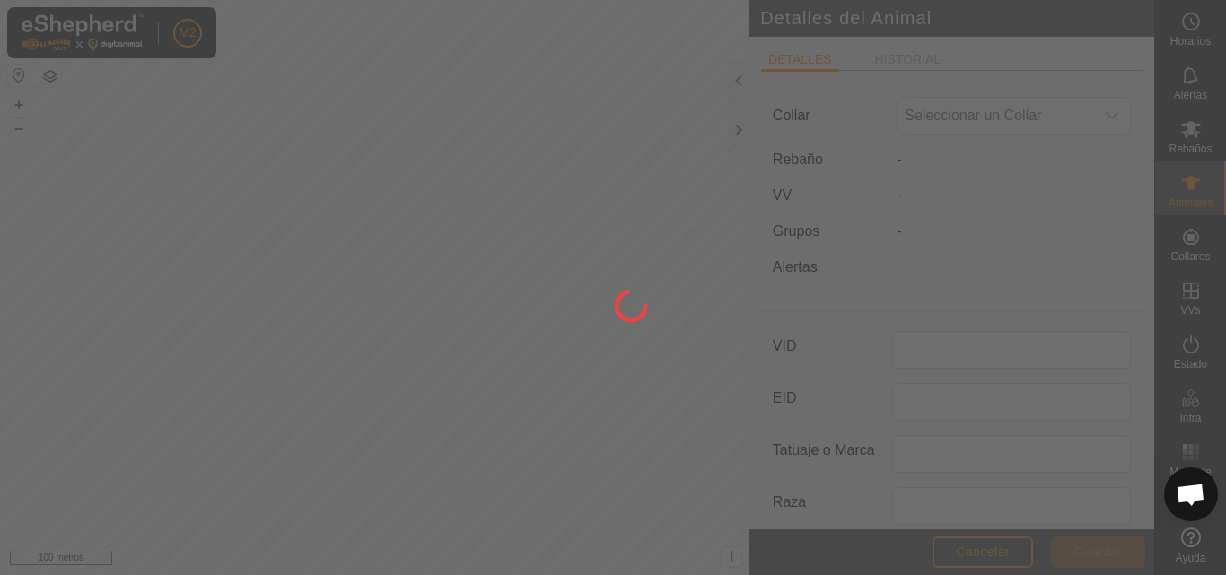
type input "TORO1230"
type input "000000000001230"
type input "0"
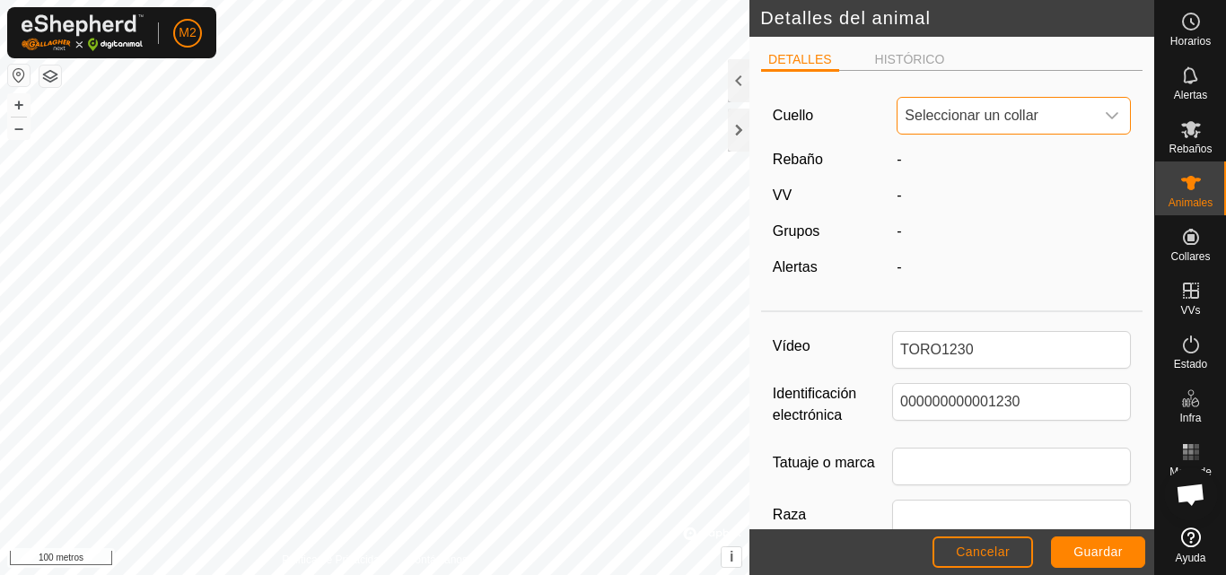
click at [982, 127] on span "Seleccionar un collar" at bounding box center [996, 116] width 197 height 36
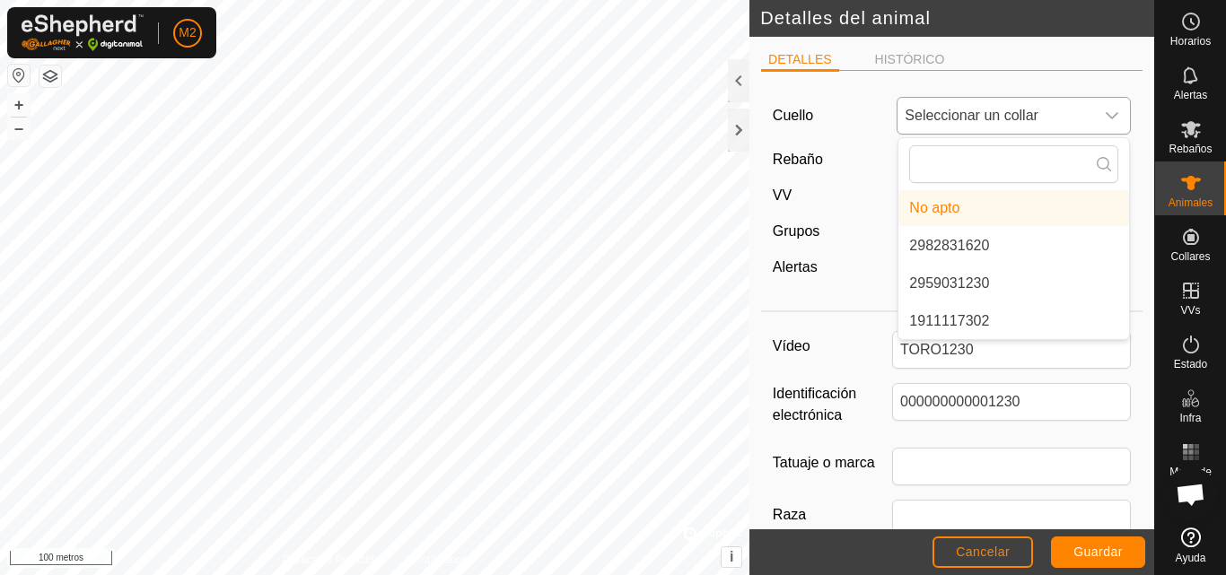
click at [977, 277] on li "2959031230" at bounding box center [1013, 284] width 231 height 36
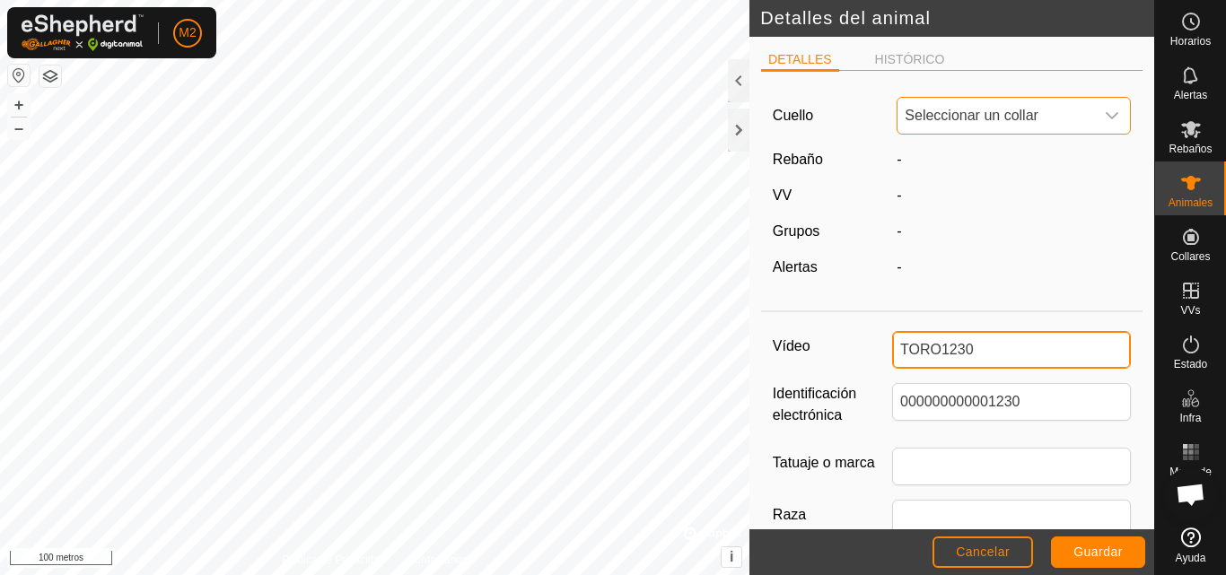
click at [995, 347] on input "TORO1230" at bounding box center [1011, 350] width 239 height 38
type input "TORO2593"
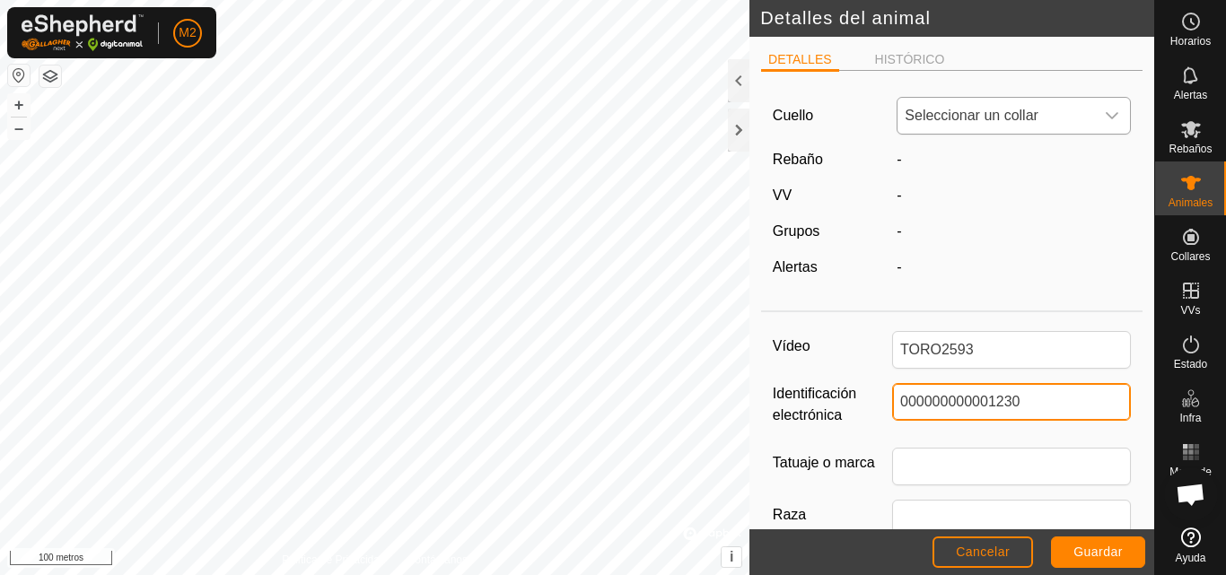
click at [1026, 407] on input "000000000001230" at bounding box center [1011, 402] width 239 height 38
type input "000000000002593"
click at [1094, 123] on div "disparador desplegable" at bounding box center [1112, 116] width 36 height 36
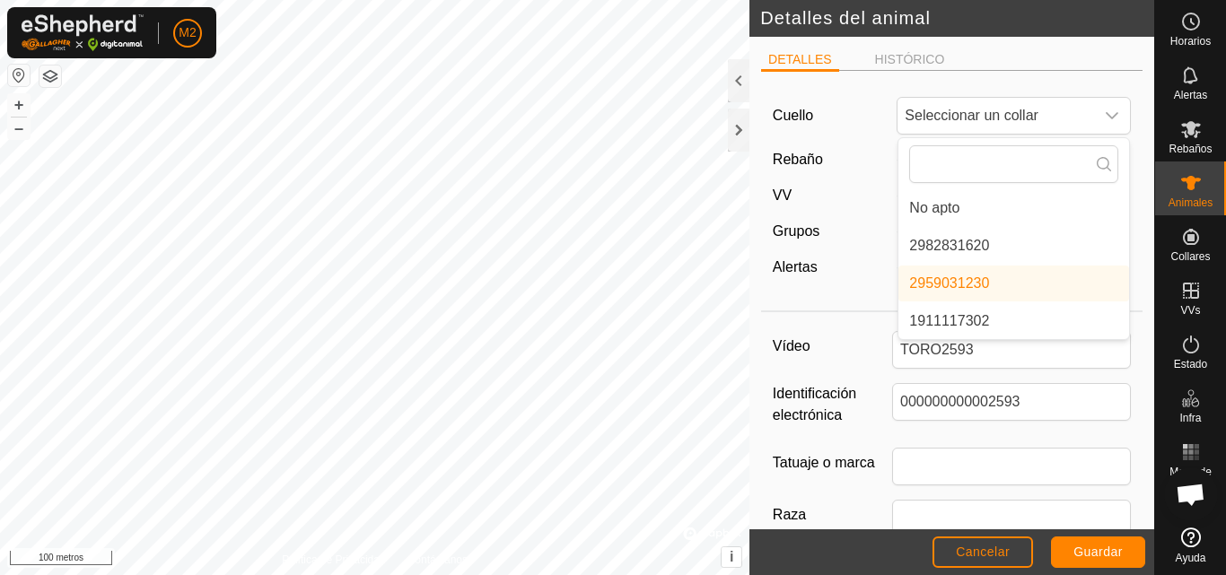
click at [1001, 285] on li "2959031230" at bounding box center [1013, 284] width 231 height 36
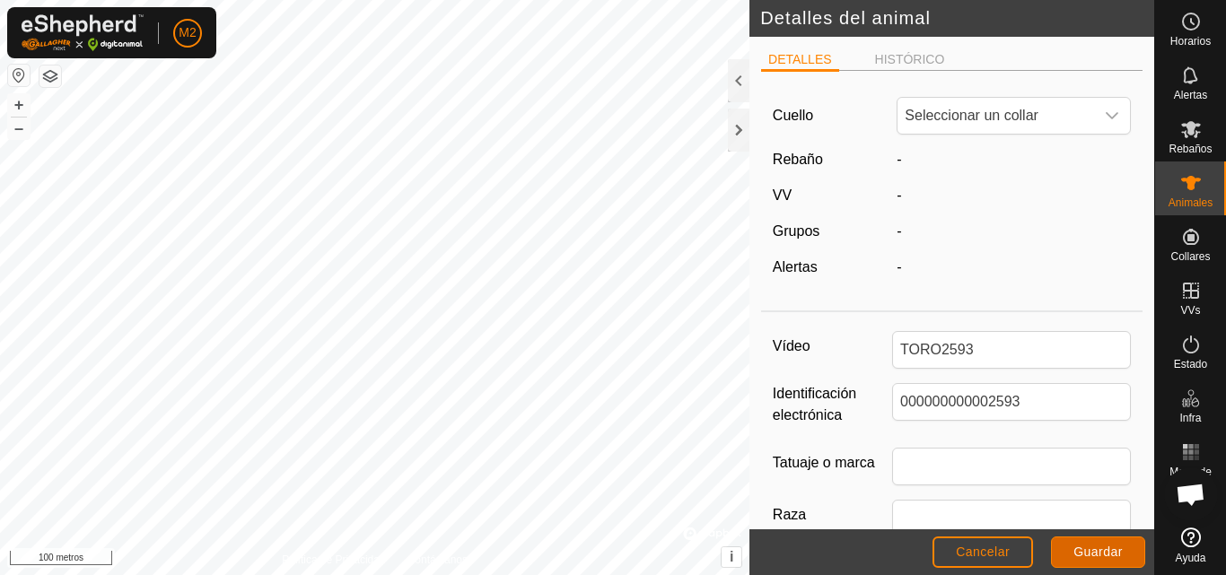
click at [1100, 548] on font "Guardar" at bounding box center [1097, 552] width 49 height 14
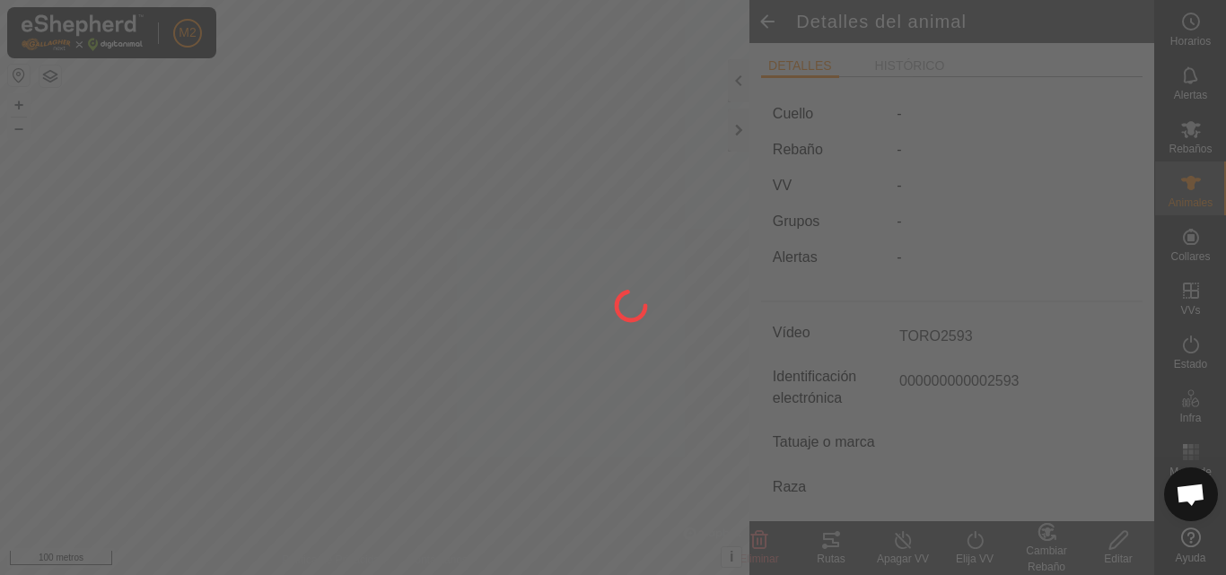
type input "TORO1230"
type input "000000000001230"
type input "-"
type input "0 kg"
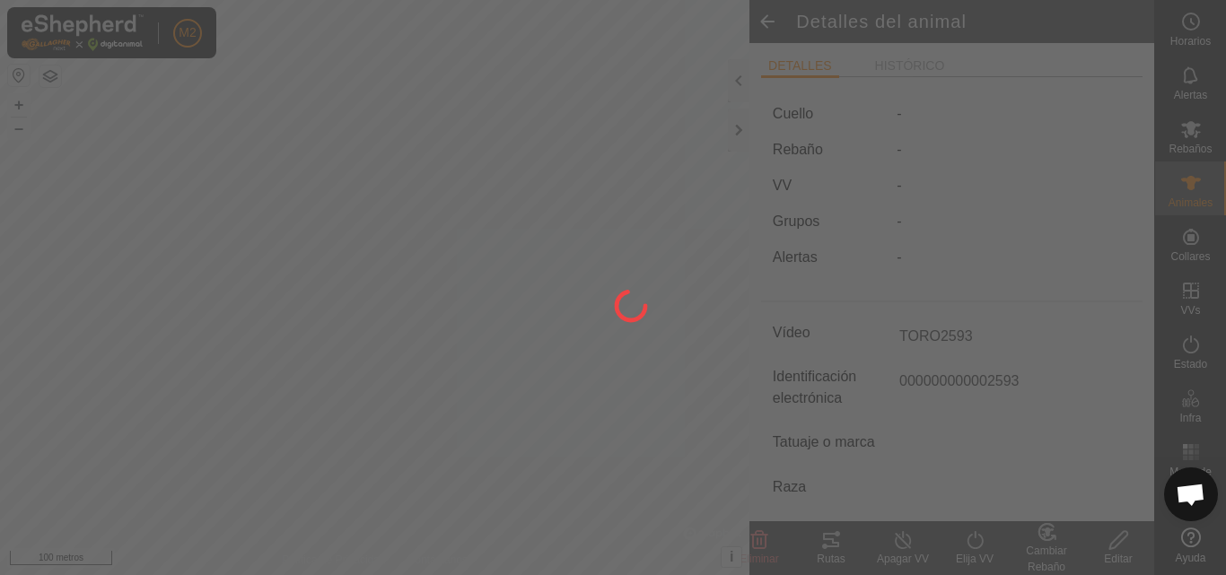
type input "-"
type input "TORO2593"
type input "000000000002593"
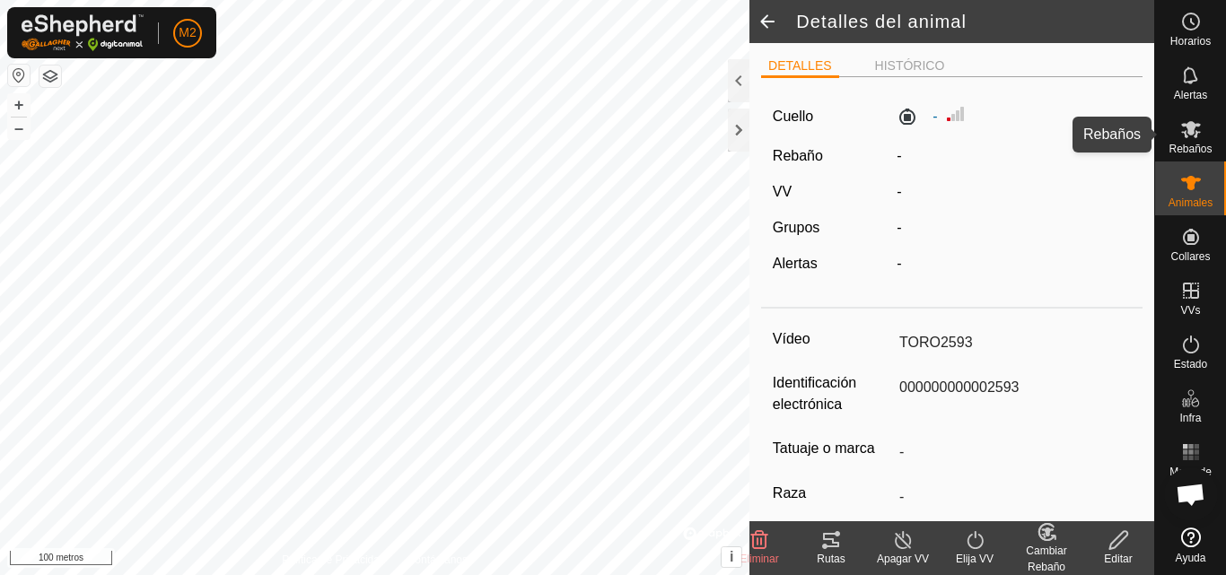
click at [1183, 133] on icon at bounding box center [1191, 129] width 20 height 17
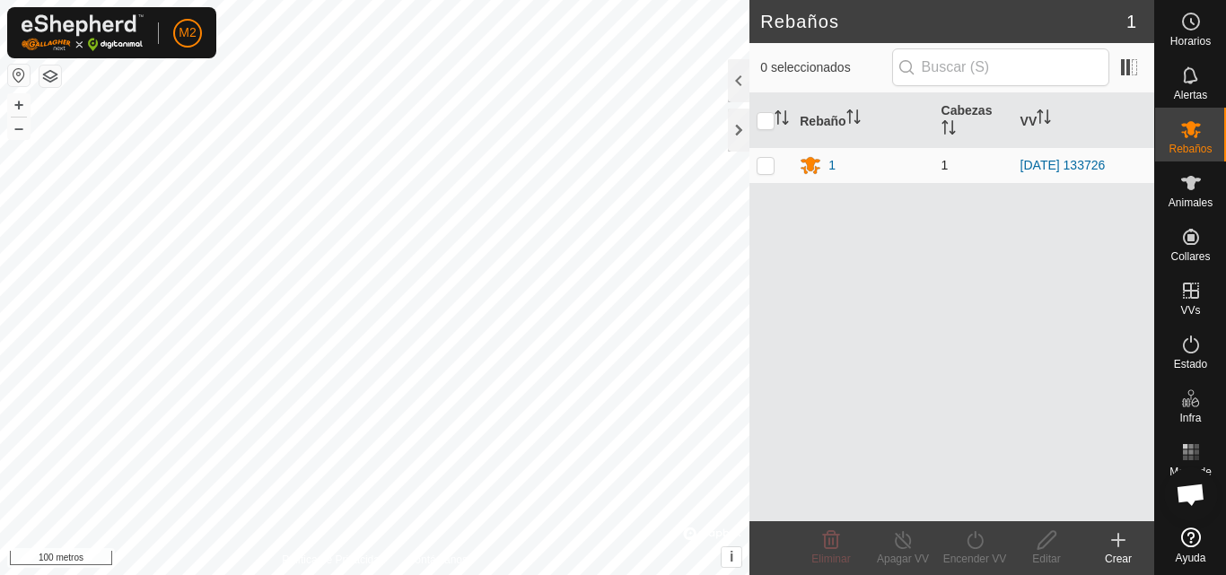
click at [772, 163] on p-checkbox at bounding box center [766, 165] width 18 height 14
checkbox input "true"
click at [960, 132] on th "Cabezas" at bounding box center [973, 120] width 79 height 55
click at [1047, 545] on icon at bounding box center [1047, 541] width 22 height 22
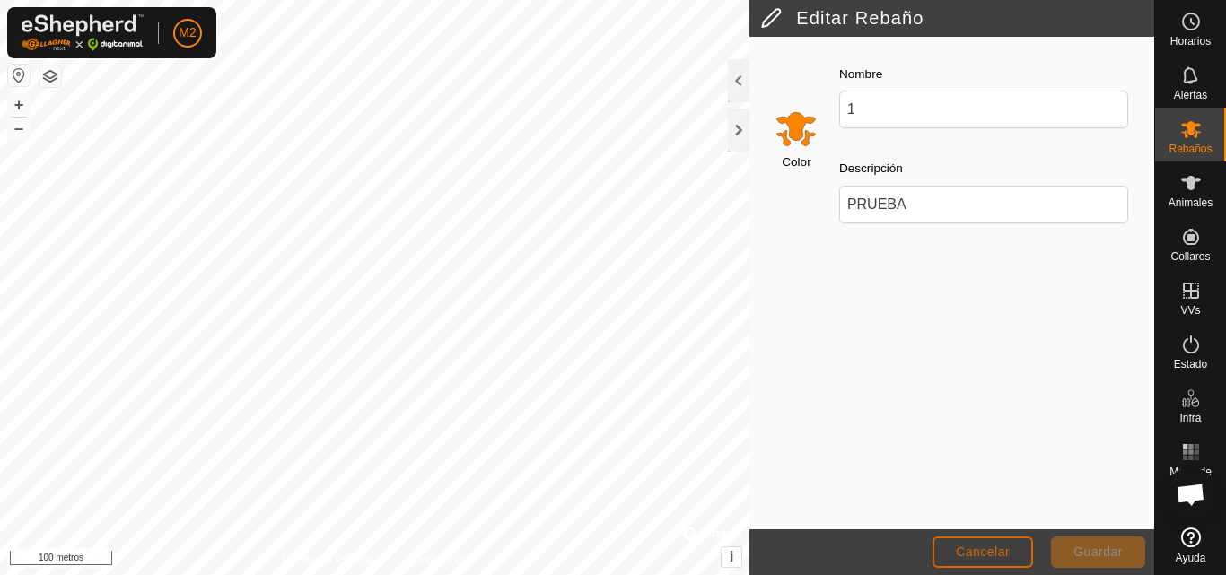
click at [1018, 539] on button "Cancelar" at bounding box center [983, 552] width 101 height 31
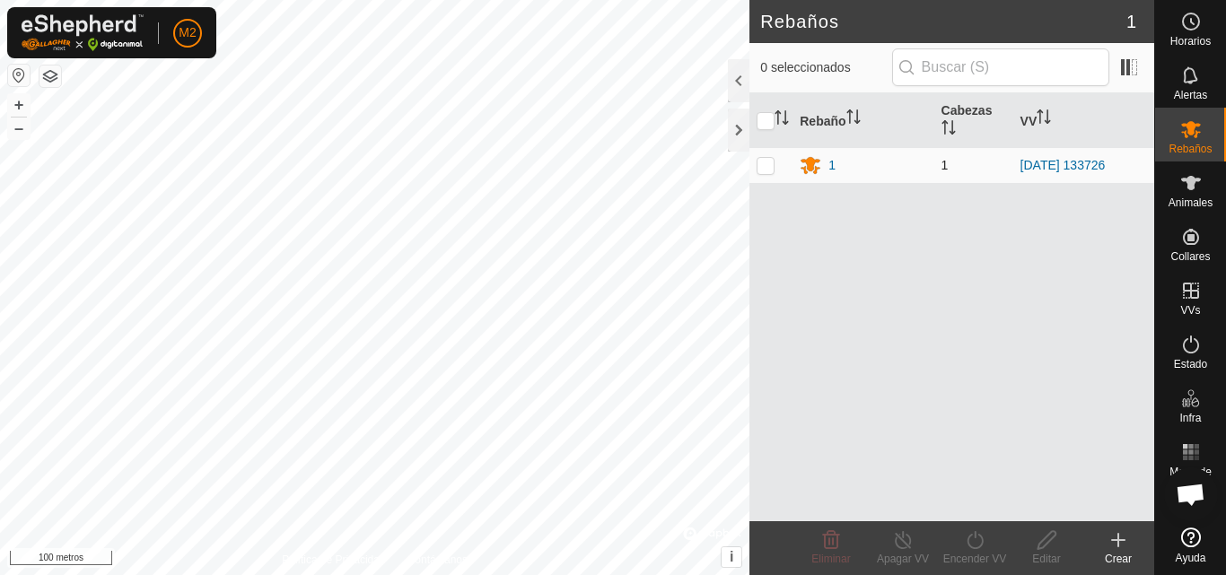
click at [950, 160] on td "1" at bounding box center [973, 165] width 79 height 36
click at [942, 132] on icon "Activar para ordenar" at bounding box center [949, 127] width 14 height 14
click at [957, 111] on font "Cabezas" at bounding box center [967, 110] width 51 height 14
click at [1029, 115] on font "VV" at bounding box center [1029, 120] width 17 height 14
click at [933, 120] on th "Rebaño" at bounding box center [863, 120] width 141 height 55
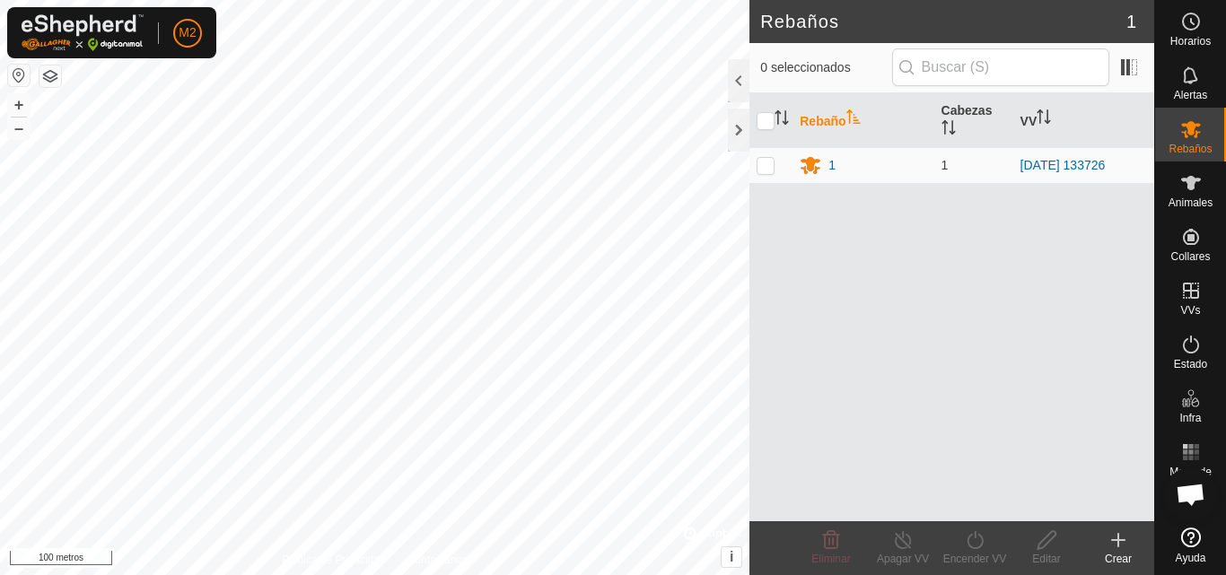
click at [951, 121] on icon "Activar para ordenar" at bounding box center [949, 127] width 14 height 14
click at [951, 167] on td "1" at bounding box center [973, 165] width 79 height 36
click at [762, 123] on input "checkbox" at bounding box center [766, 121] width 18 height 18
checkbox input "true"
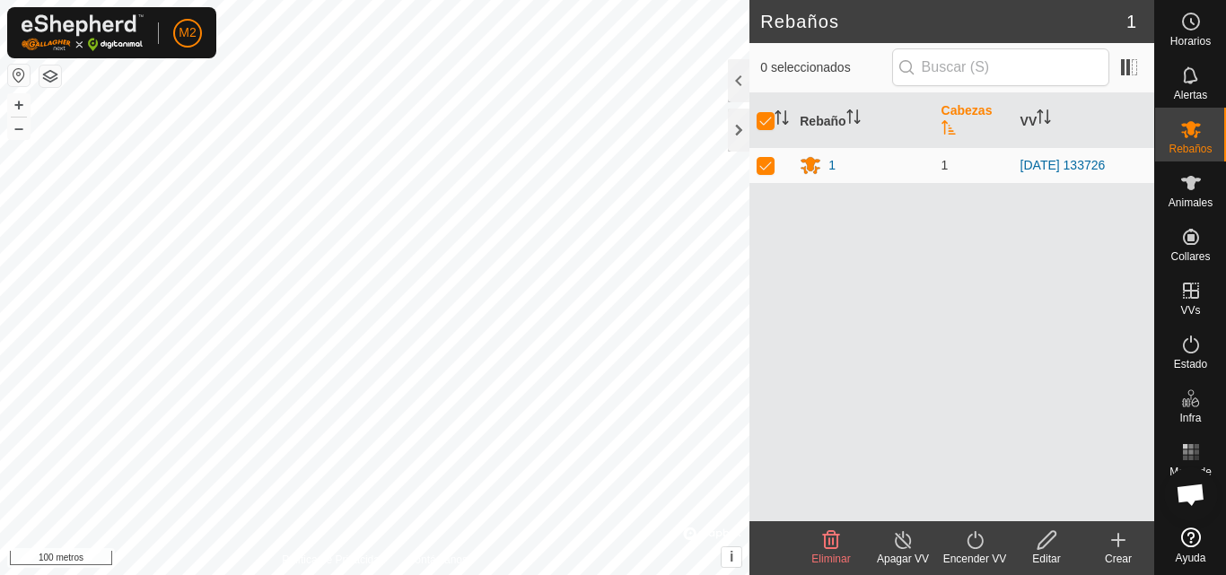
click at [1049, 540] on icon at bounding box center [1047, 540] width 18 height 18
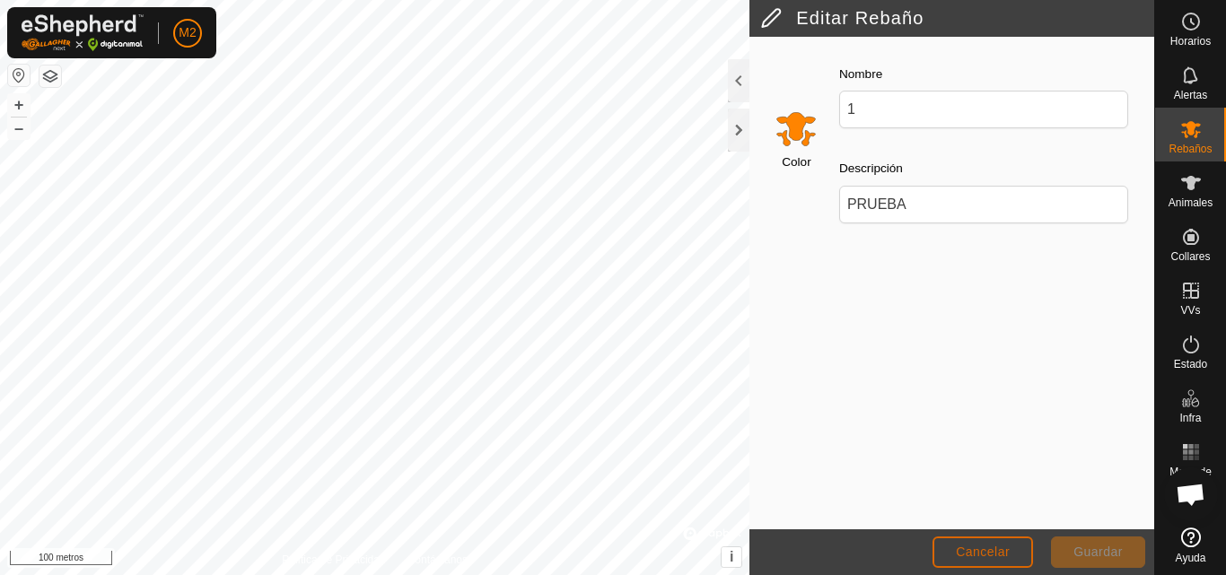
click at [984, 546] on button "Cancelar" at bounding box center [983, 552] width 101 height 31
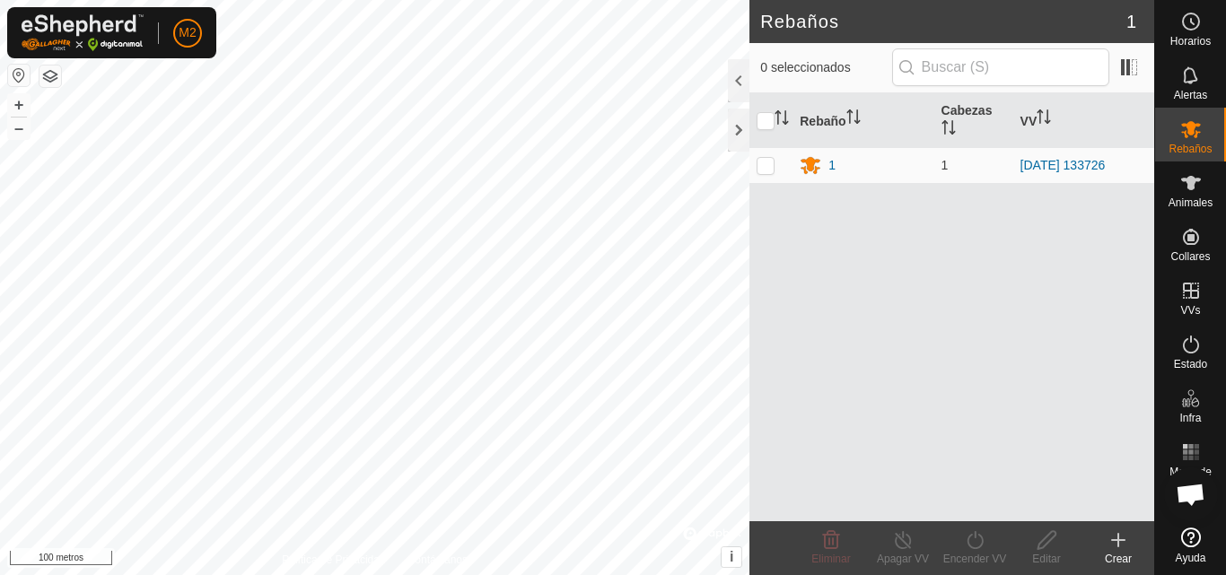
click at [1119, 548] on icon at bounding box center [1119, 541] width 22 height 22
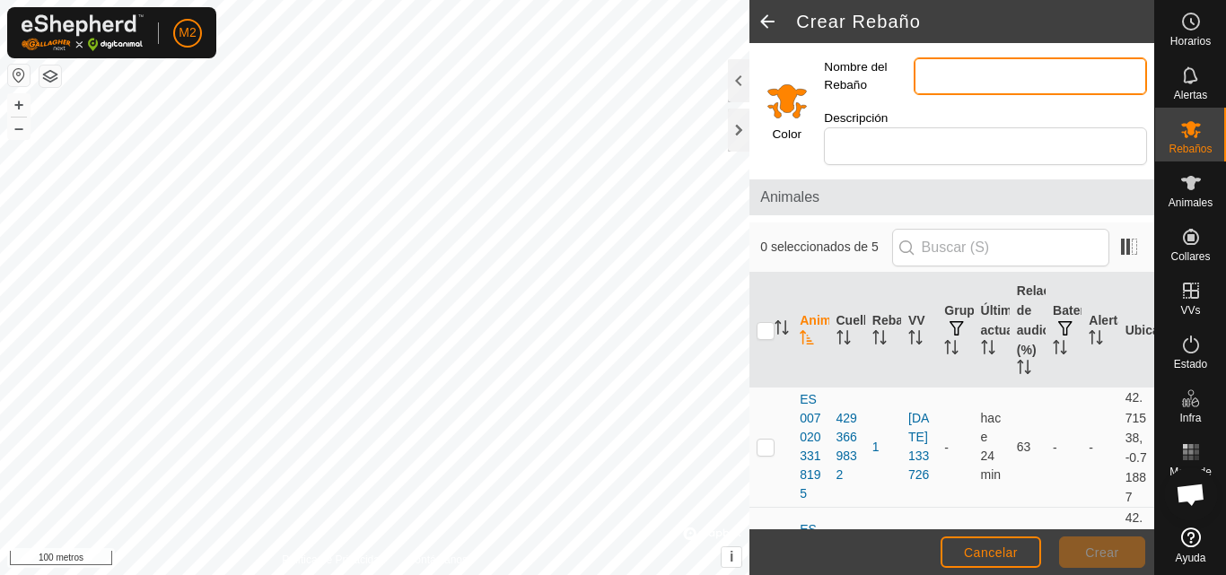
click at [1031, 70] on input "Nombre del Rebaño" at bounding box center [1030, 76] width 233 height 38
type input "SOBRE"
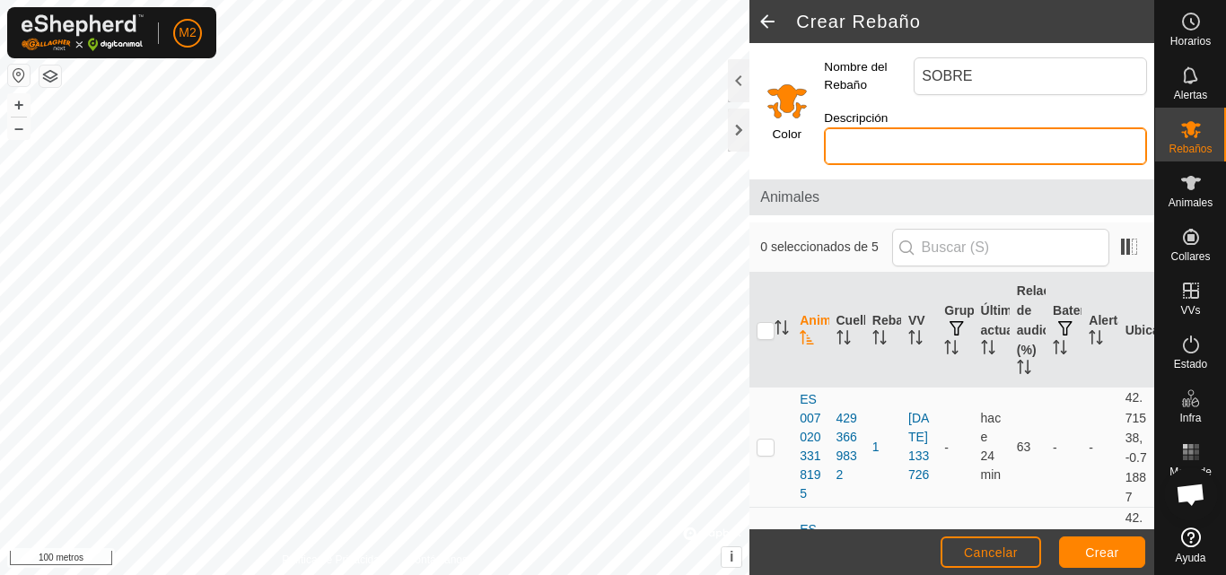
click at [976, 152] on input "Descripción" at bounding box center [985, 146] width 323 height 38
type input "CANAL"
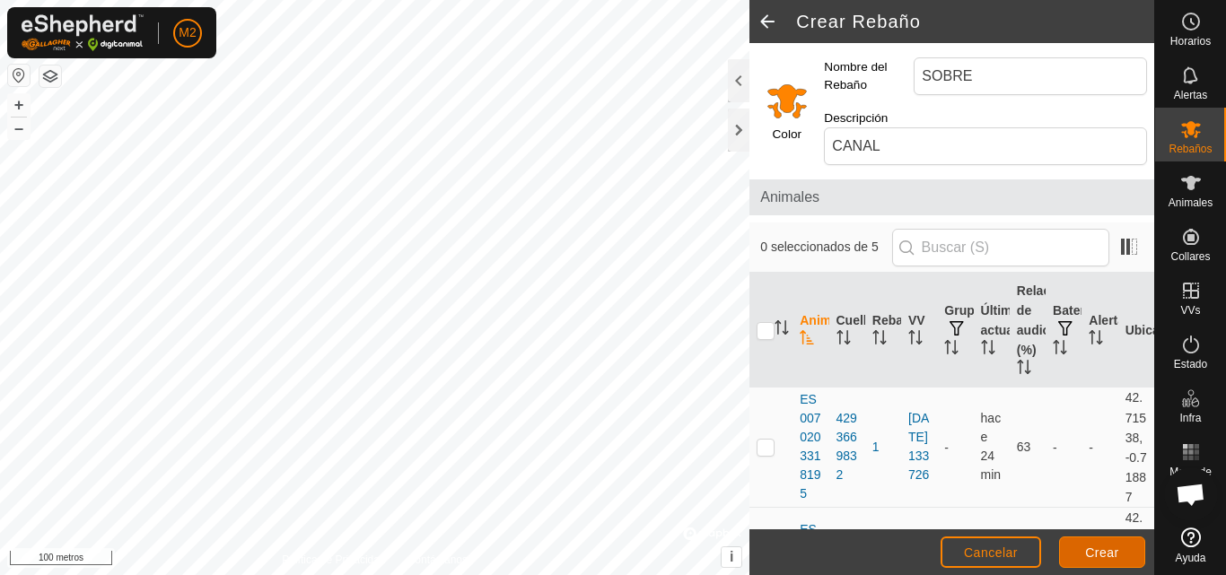
click at [1120, 542] on button "Crear" at bounding box center [1102, 552] width 86 height 31
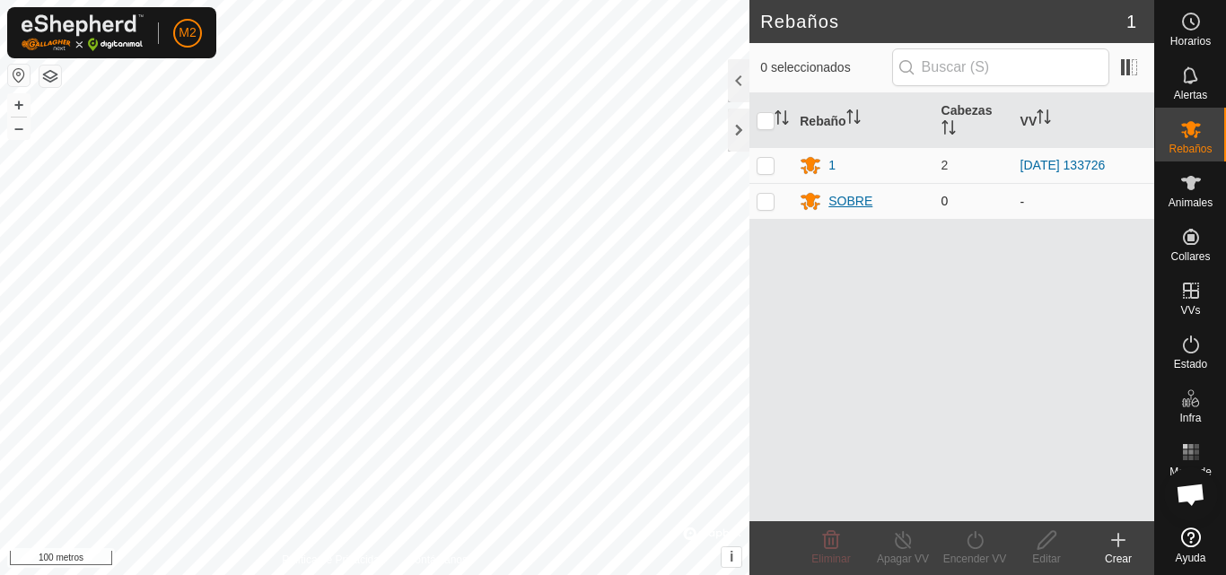
click at [840, 203] on font "SOBRE" at bounding box center [850, 201] width 44 height 14
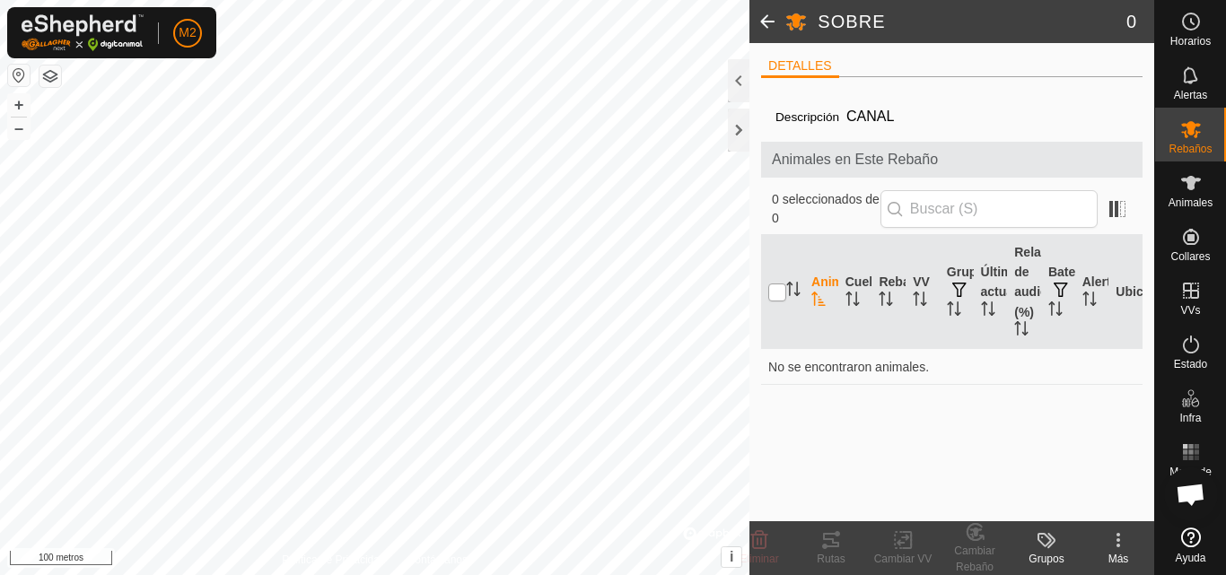
click at [769, 295] on input "checkbox" at bounding box center [777, 293] width 18 height 18
click at [772, 296] on input "checkbox" at bounding box center [777, 293] width 18 height 18
checkbox input "false"
click at [1057, 240] on th "Batería" at bounding box center [1058, 292] width 34 height 114
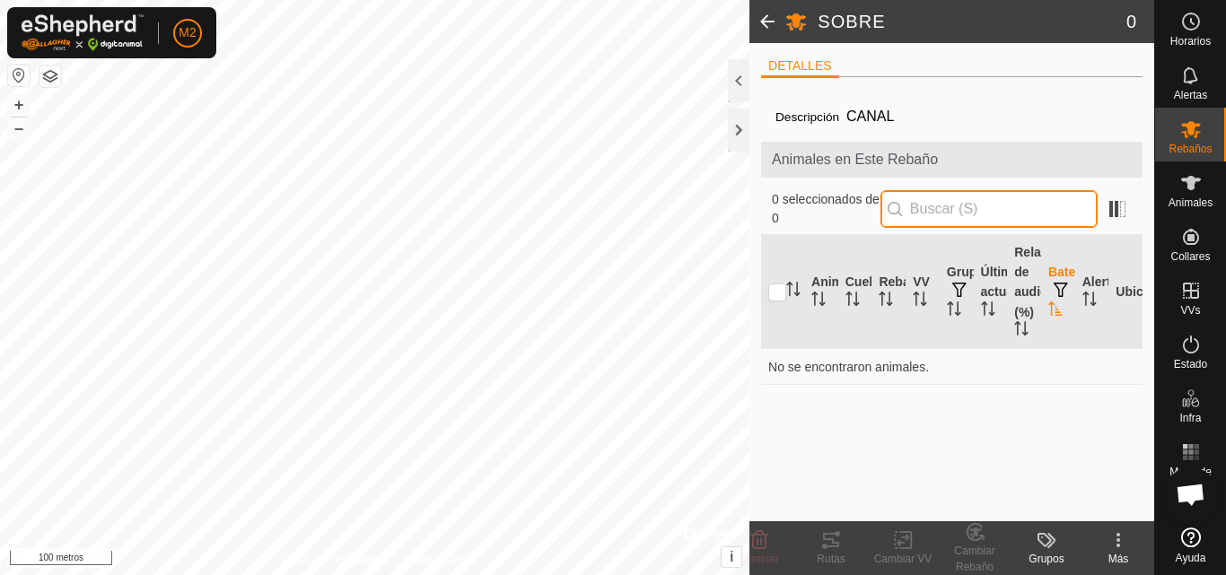
click at [1046, 223] on input "text" at bounding box center [989, 209] width 217 height 38
type input "H"
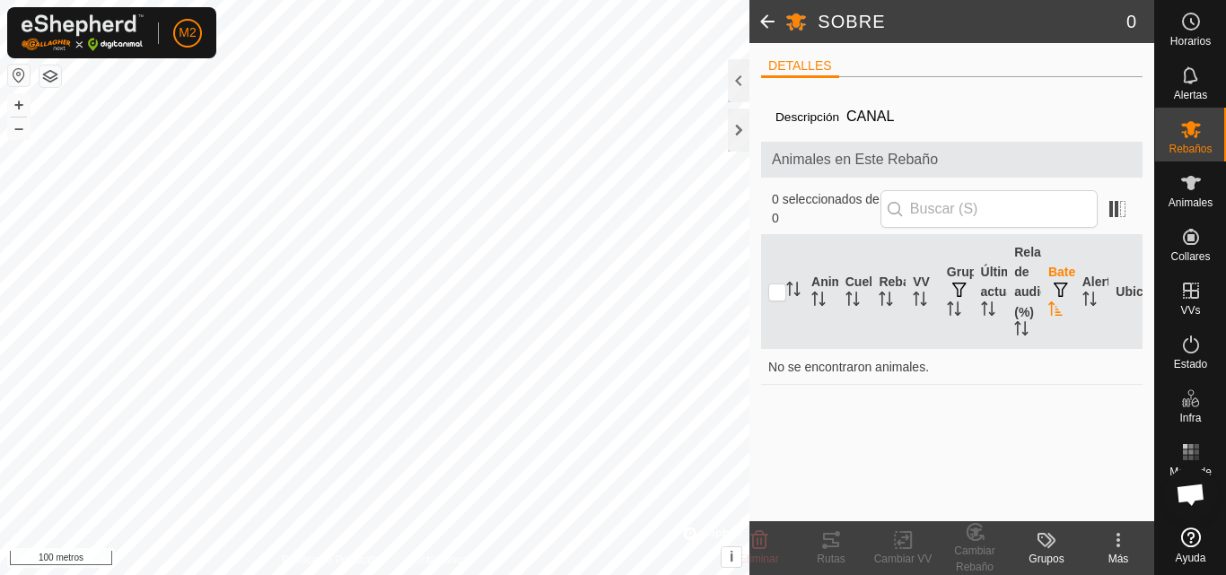
click at [764, 24] on span at bounding box center [767, 21] width 36 height 43
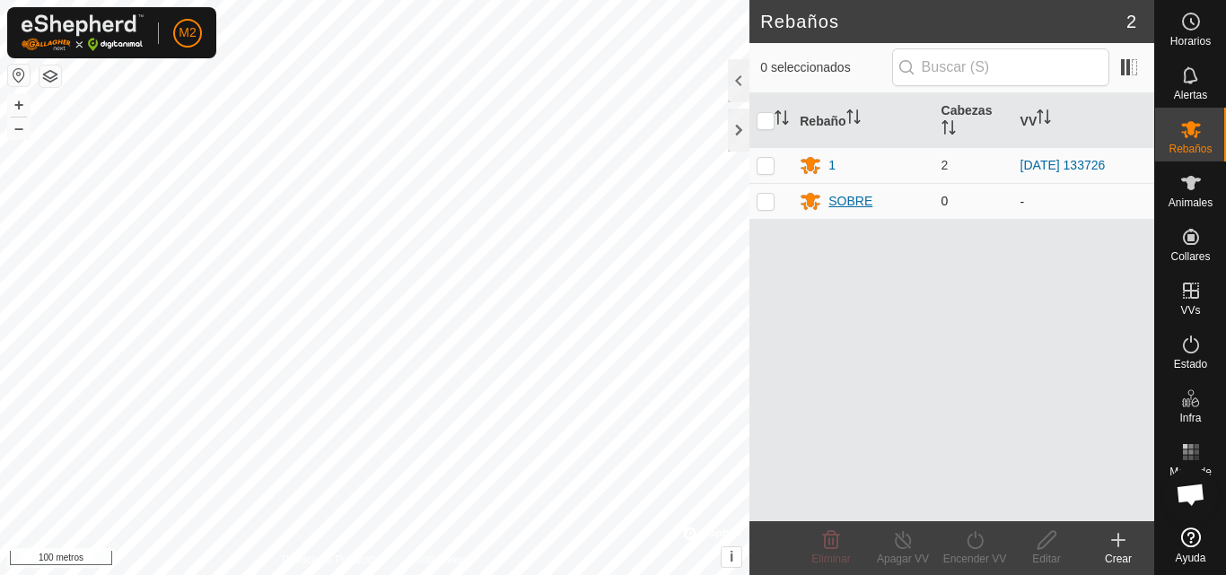
click at [845, 198] on font "SOBRE" at bounding box center [850, 201] width 44 height 14
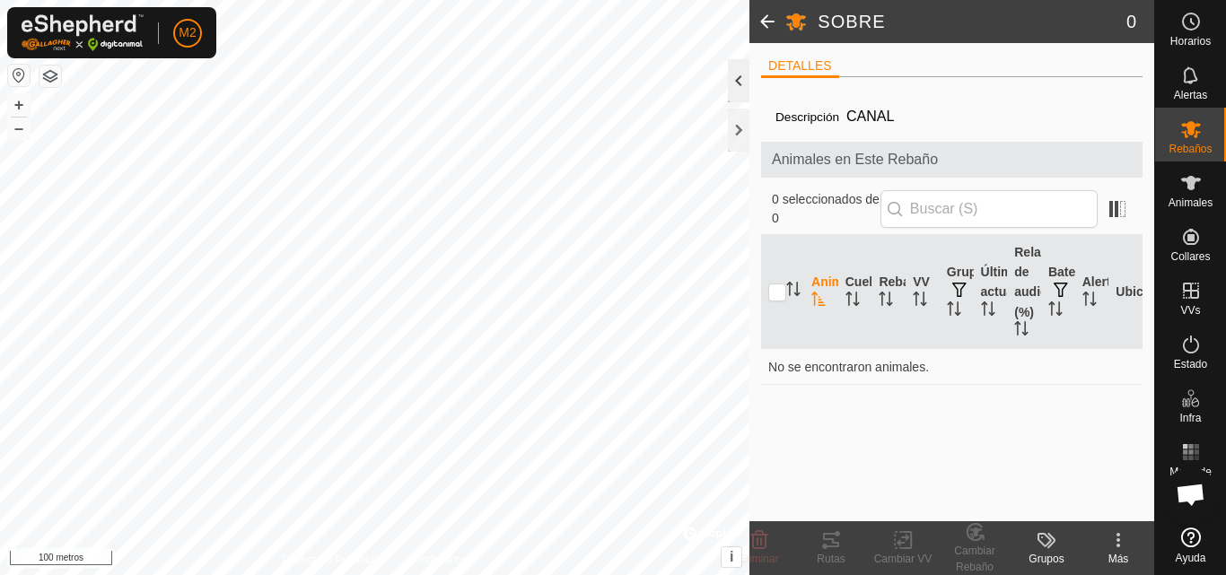
click at [738, 80] on div at bounding box center [739, 80] width 22 height 43
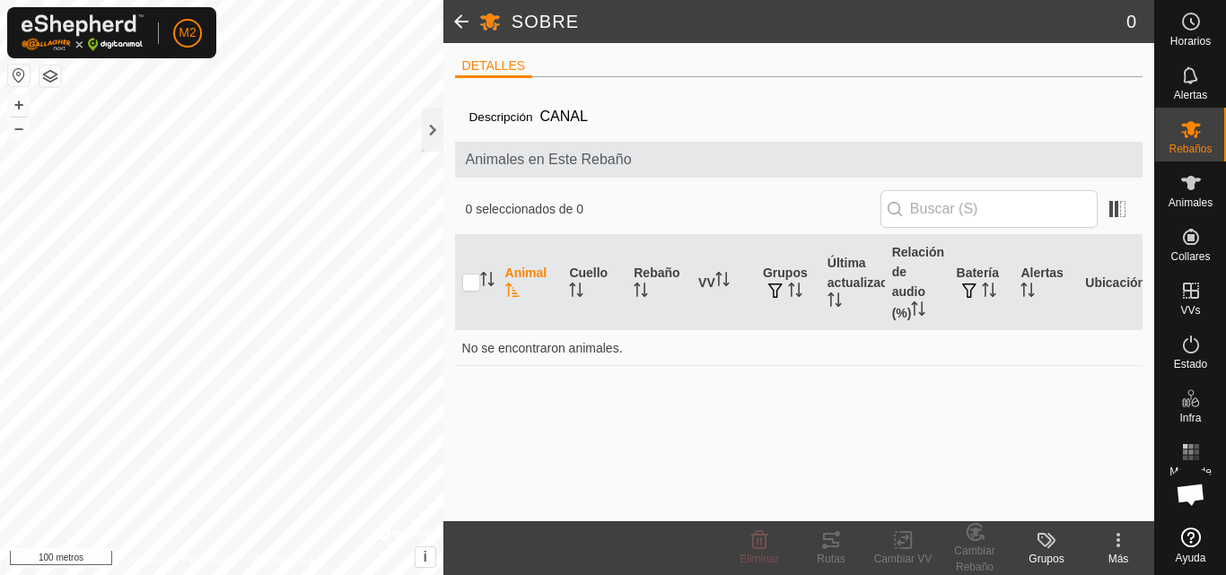
click at [456, 21] on span at bounding box center [461, 21] width 36 height 43
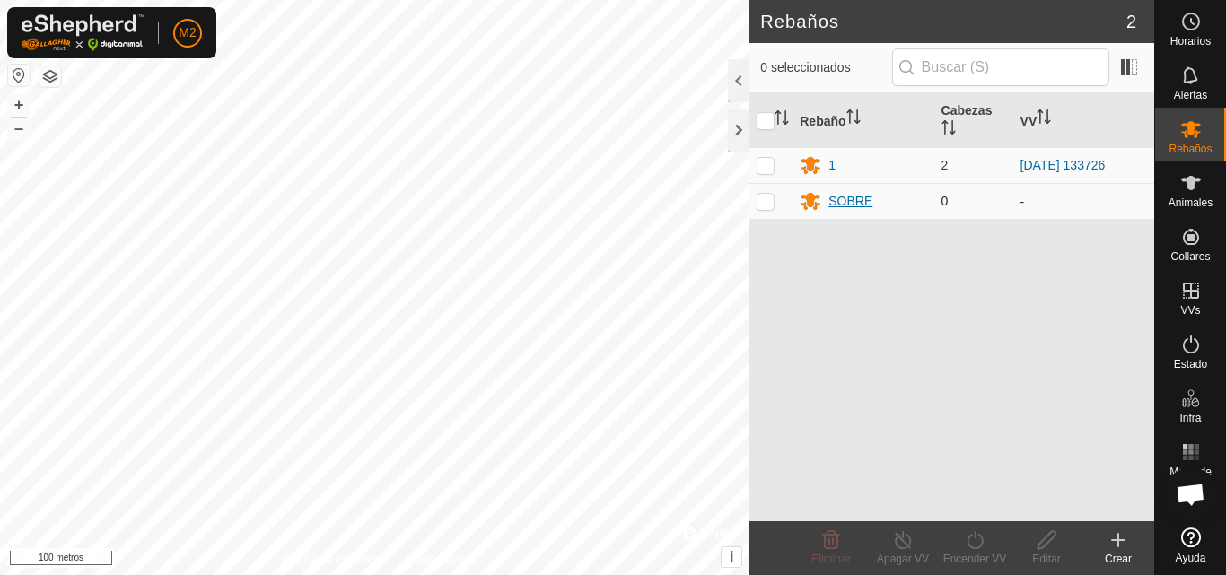
click at [849, 190] on div "SOBRE" at bounding box center [863, 201] width 127 height 22
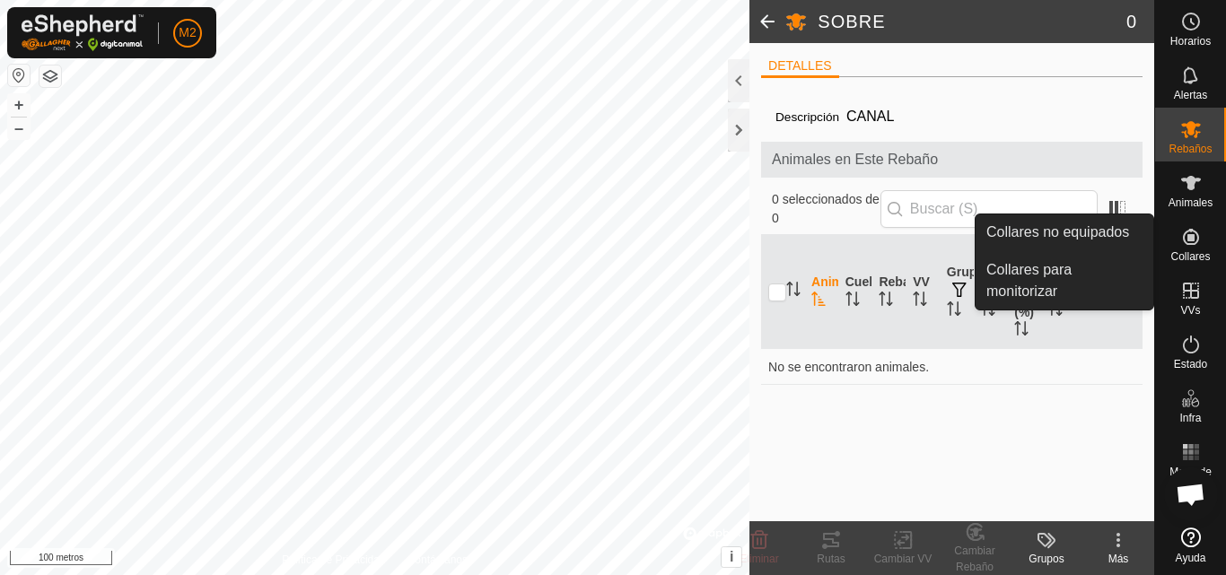
click at [1196, 239] on icon at bounding box center [1191, 237] width 22 height 22
click at [1079, 258] on link "Collares para monitorizar" at bounding box center [1065, 280] width 178 height 57
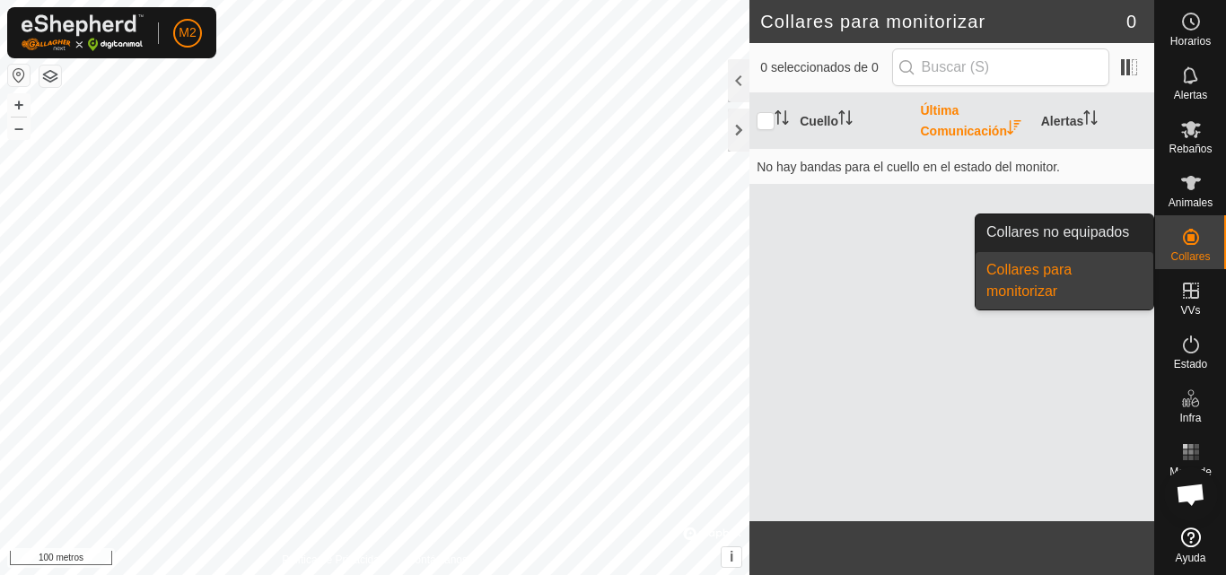
click at [1079, 258] on link "Collares para monitorizar" at bounding box center [1065, 280] width 178 height 57
click at [1068, 241] on link "Collares no equipados" at bounding box center [1065, 233] width 178 height 36
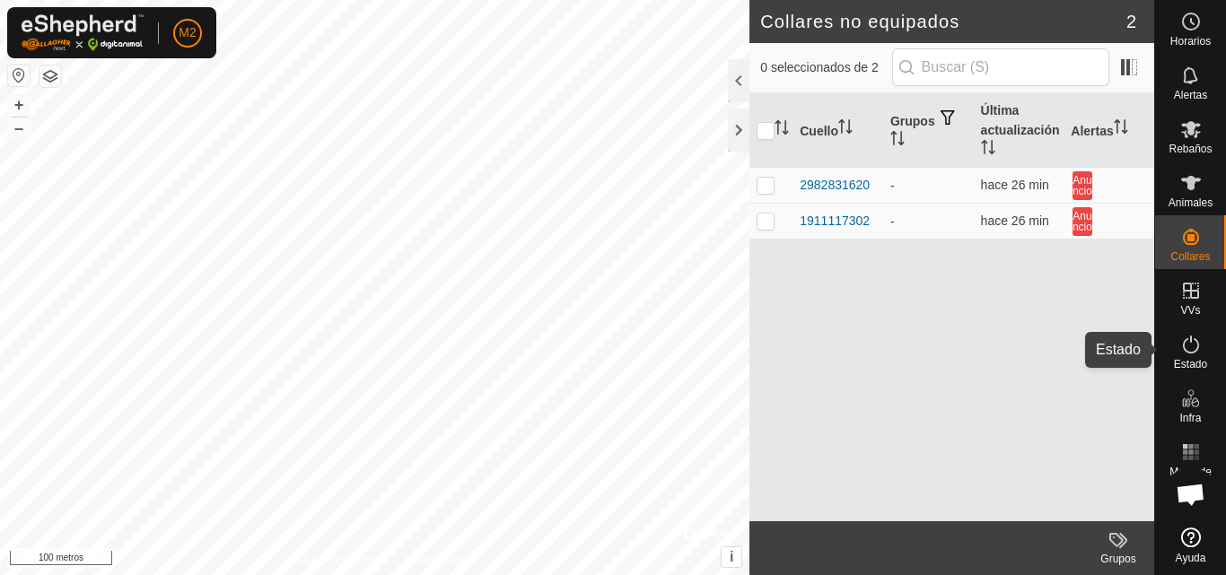
click at [1198, 356] on es-activation-svg-icon at bounding box center [1191, 344] width 32 height 29
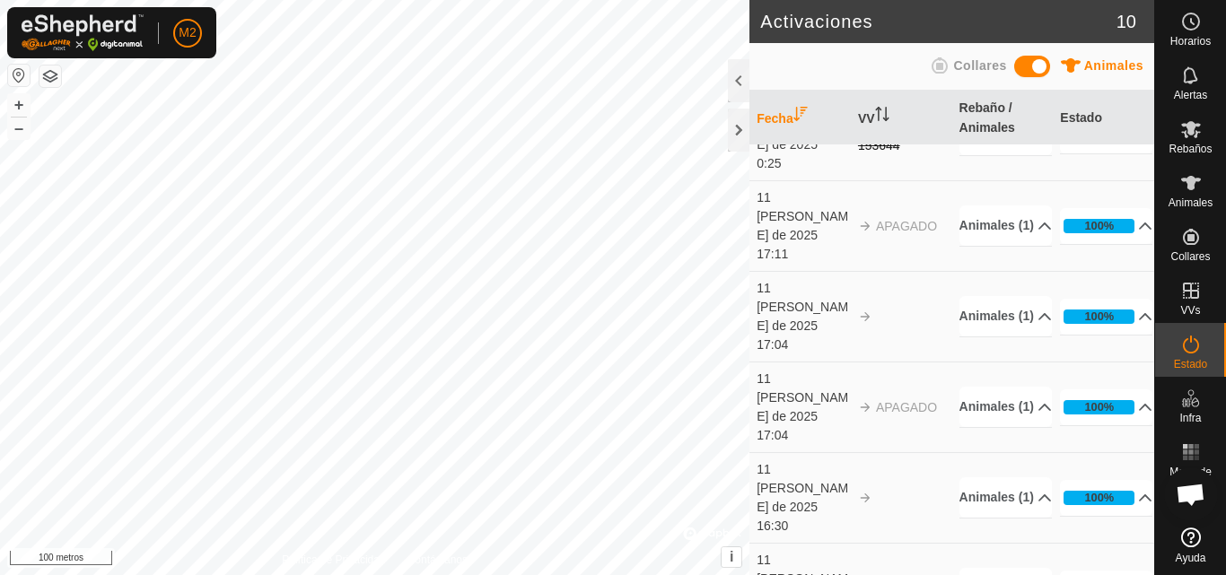
scroll to position [350, 0]
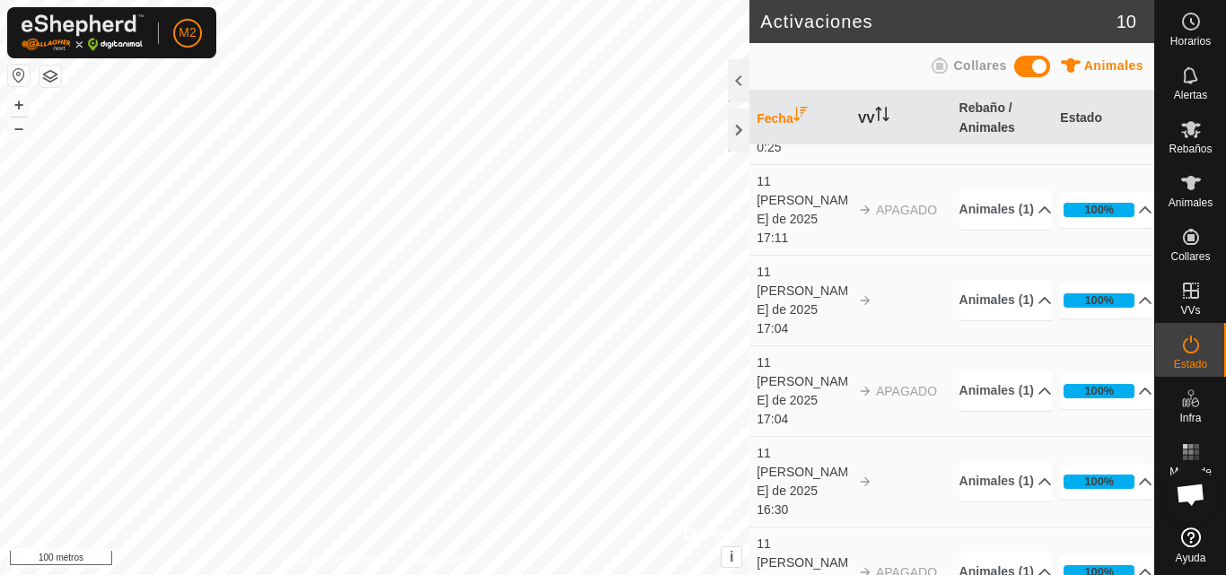
click at [877, 123] on th "VV" at bounding box center [901, 118] width 101 height 55
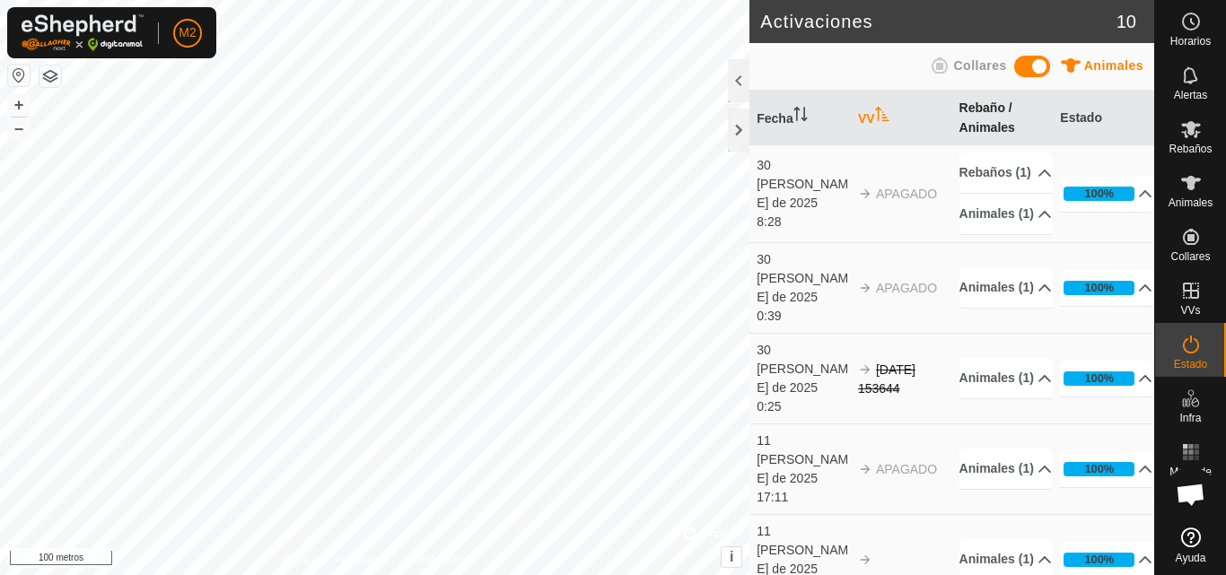
click at [977, 123] on font "Rebaño / Animales" at bounding box center [987, 118] width 56 height 34
click at [1060, 118] on font "Estado" at bounding box center [1081, 117] width 42 height 14
click at [1190, 457] on rect at bounding box center [1190, 458] width 4 height 4
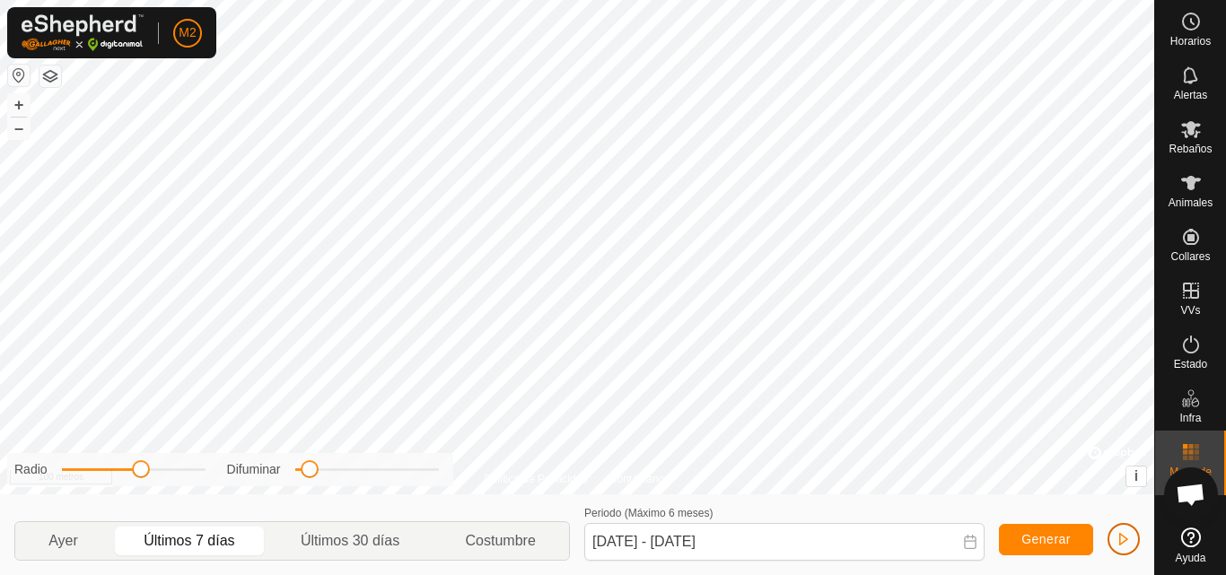
click at [1117, 547] on button "button" at bounding box center [1124, 539] width 32 height 32
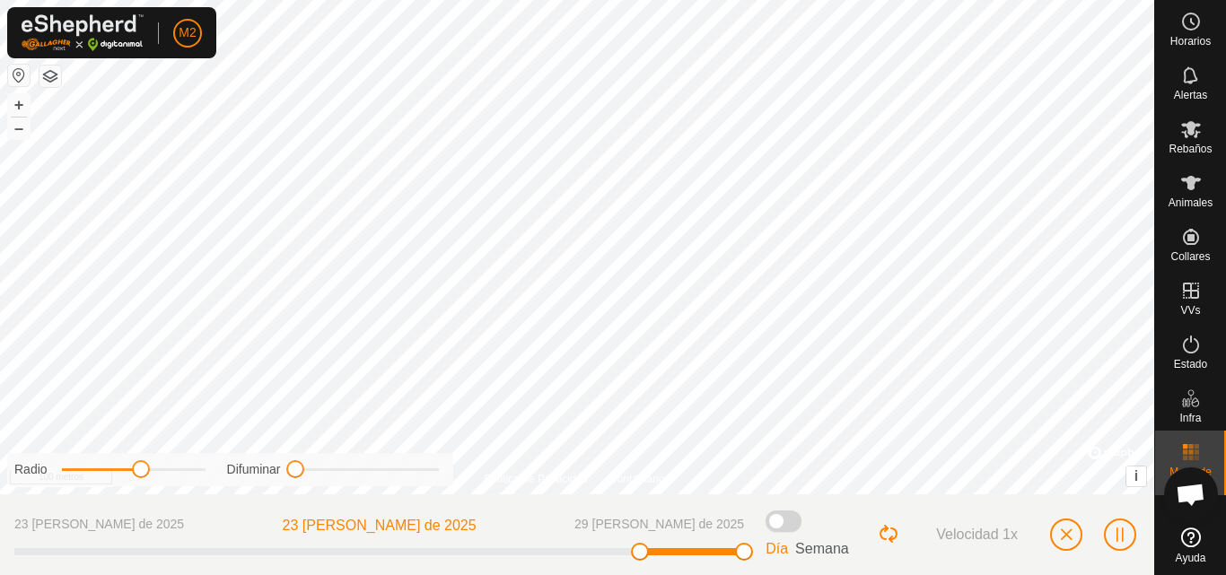
drag, startPoint x: 311, startPoint y: 477, endPoint x: 294, endPoint y: 464, distance: 21.7
click at [294, 464] on span at bounding box center [295, 469] width 18 height 18
click at [307, 475] on div "Difuminar" at bounding box center [333, 469] width 212 height 19
drag, startPoint x: 294, startPoint y: 475, endPoint x: 308, endPoint y: 474, distance: 13.5
click at [308, 474] on span at bounding box center [306, 469] width 18 height 18
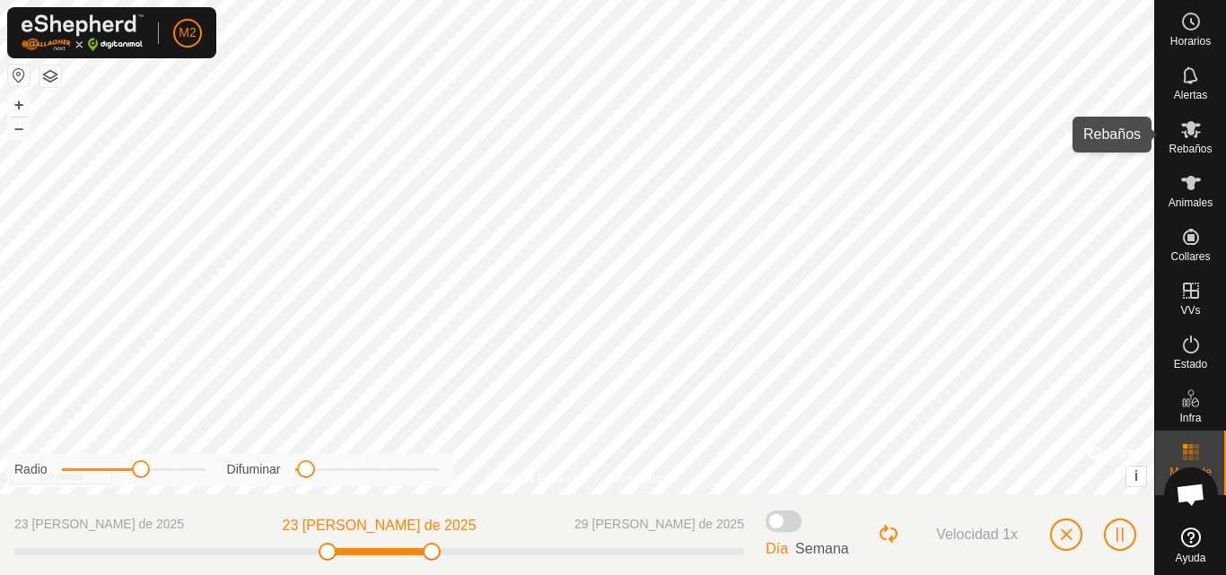
click at [1198, 145] on font "Rebaños" at bounding box center [1190, 149] width 43 height 13
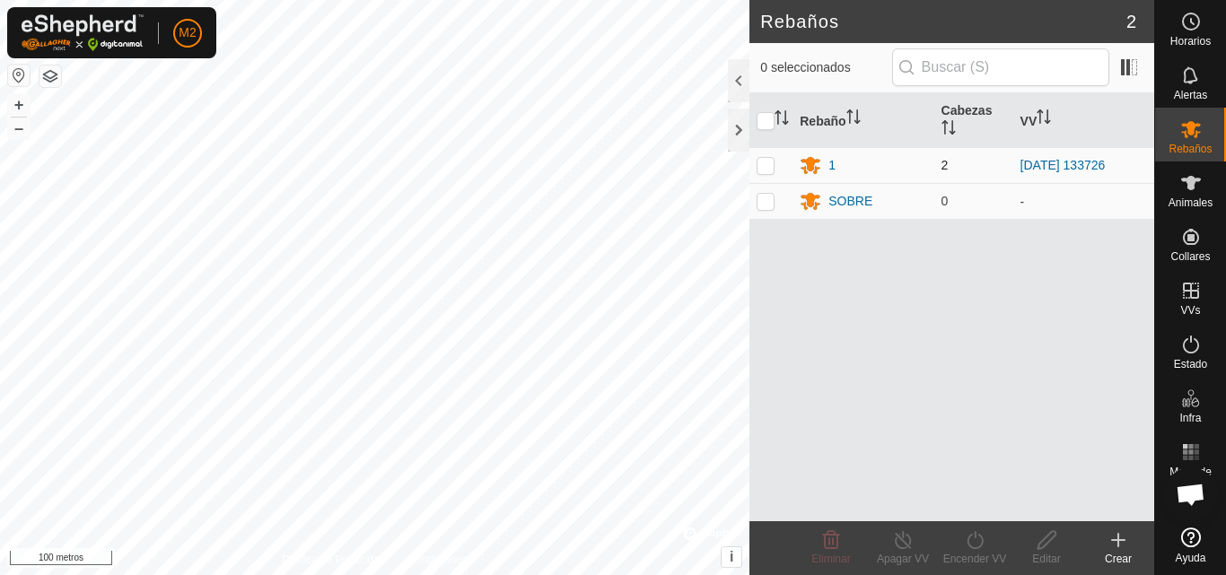
click at [939, 171] on td "2" at bounding box center [973, 165] width 79 height 36
click at [771, 153] on td at bounding box center [770, 165] width 43 height 36
checkbox input "true"
click at [768, 209] on td at bounding box center [770, 201] width 43 height 36
checkbox input "true"
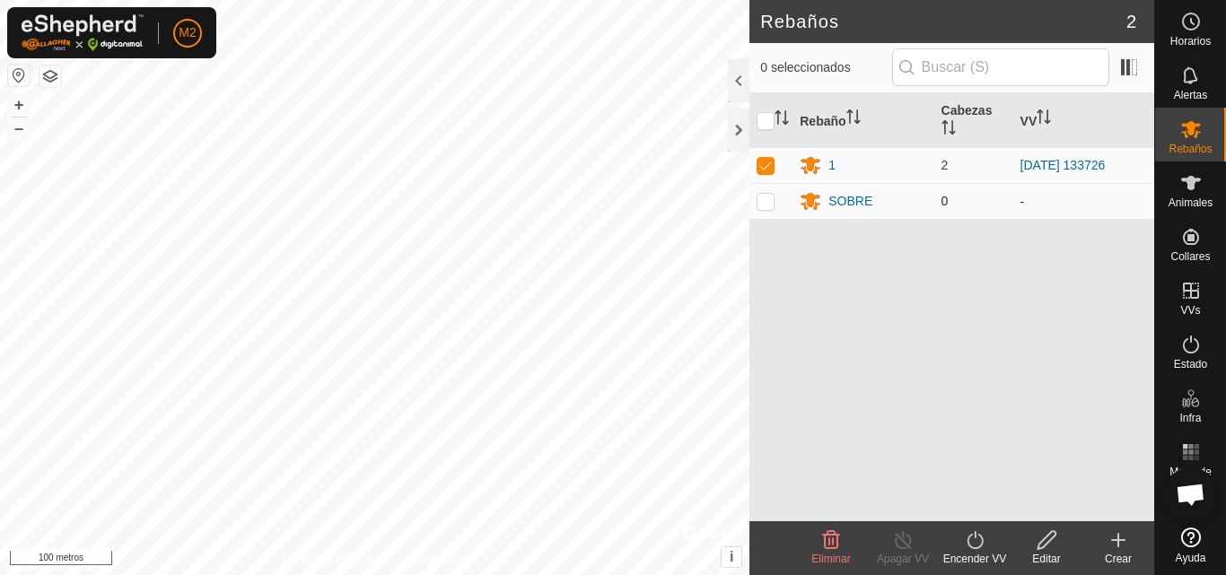
checkbox input "true"
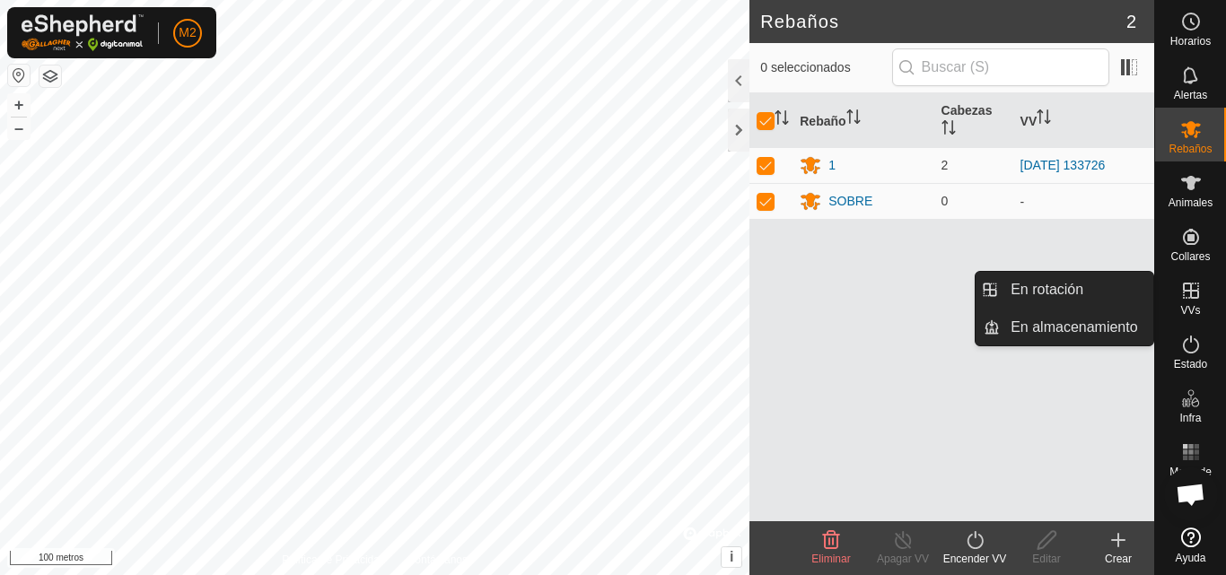
drag, startPoint x: 1198, startPoint y: 236, endPoint x: 1205, endPoint y: 280, distance: 44.4
click at [1196, 303] on es-virtualpaddocks-svg-icon at bounding box center [1191, 290] width 32 height 29
click at [1117, 302] on link "En rotación" at bounding box center [1076, 290] width 153 height 36
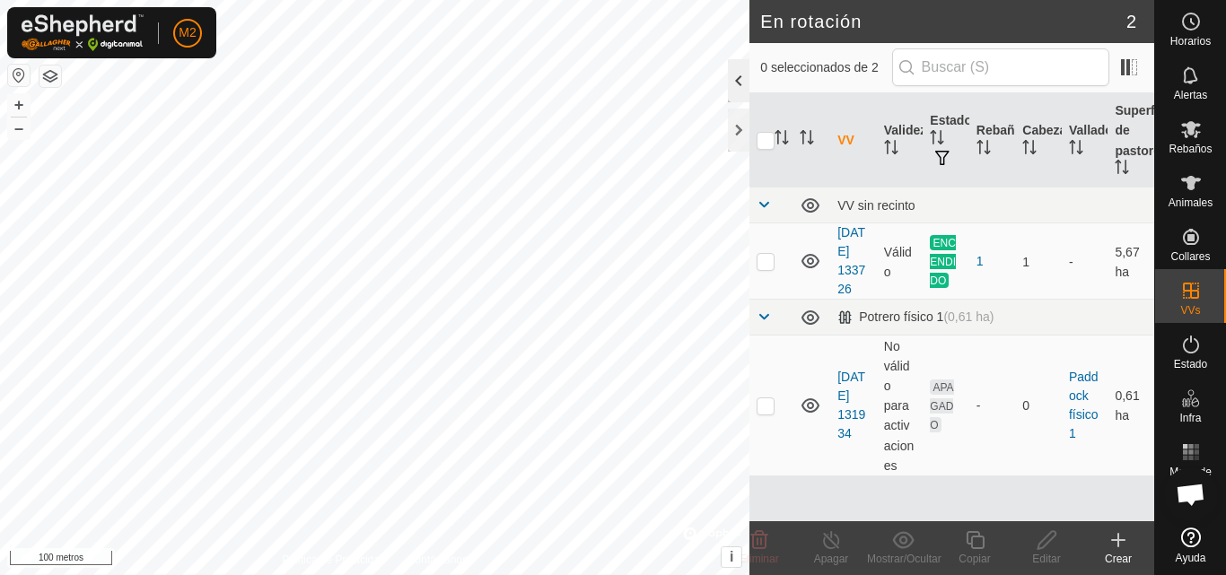
click at [741, 85] on div at bounding box center [739, 80] width 22 height 43
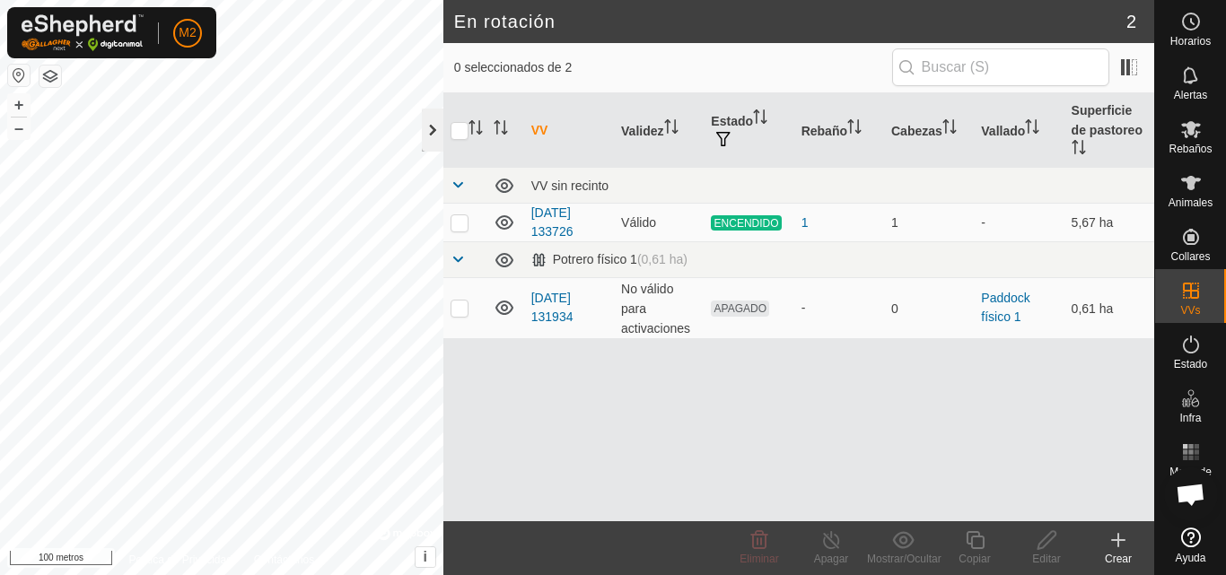
click at [441, 128] on div at bounding box center [433, 130] width 22 height 43
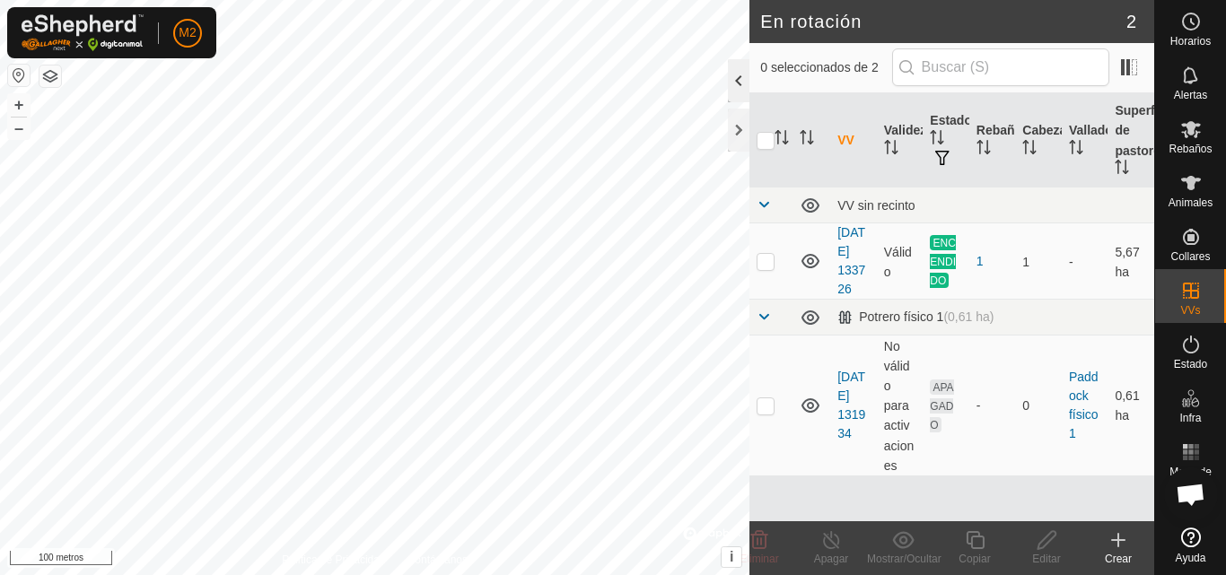
click at [736, 93] on div at bounding box center [739, 80] width 22 height 43
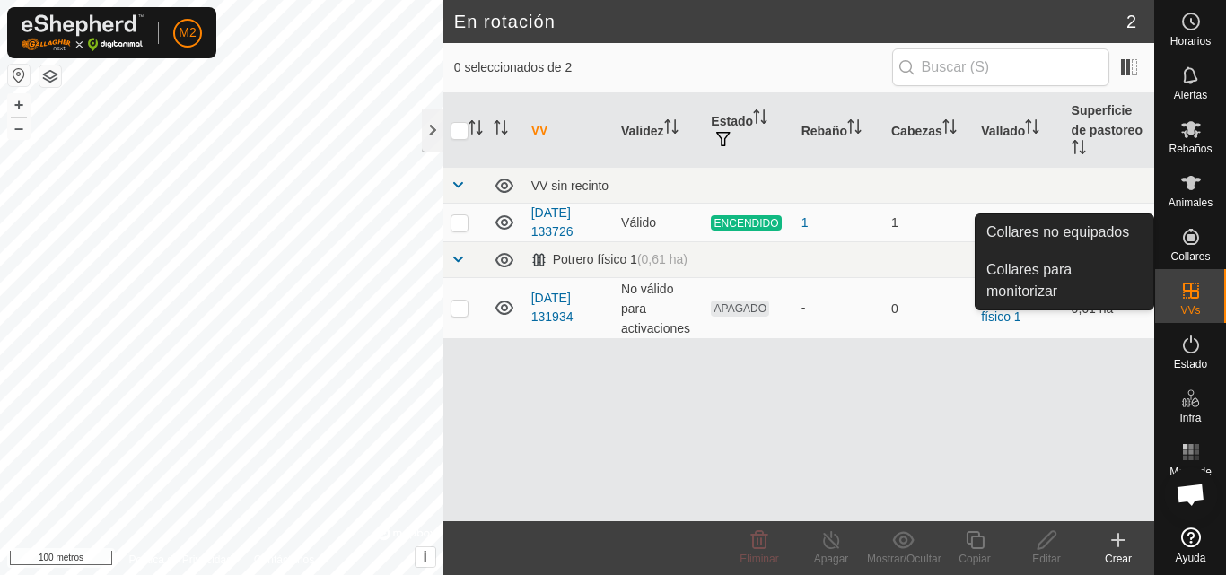
click at [1196, 250] on es-neckbands-svg-icon at bounding box center [1191, 237] width 32 height 29
click at [1179, 249] on es-neckbands-svg-icon at bounding box center [1191, 237] width 32 height 29
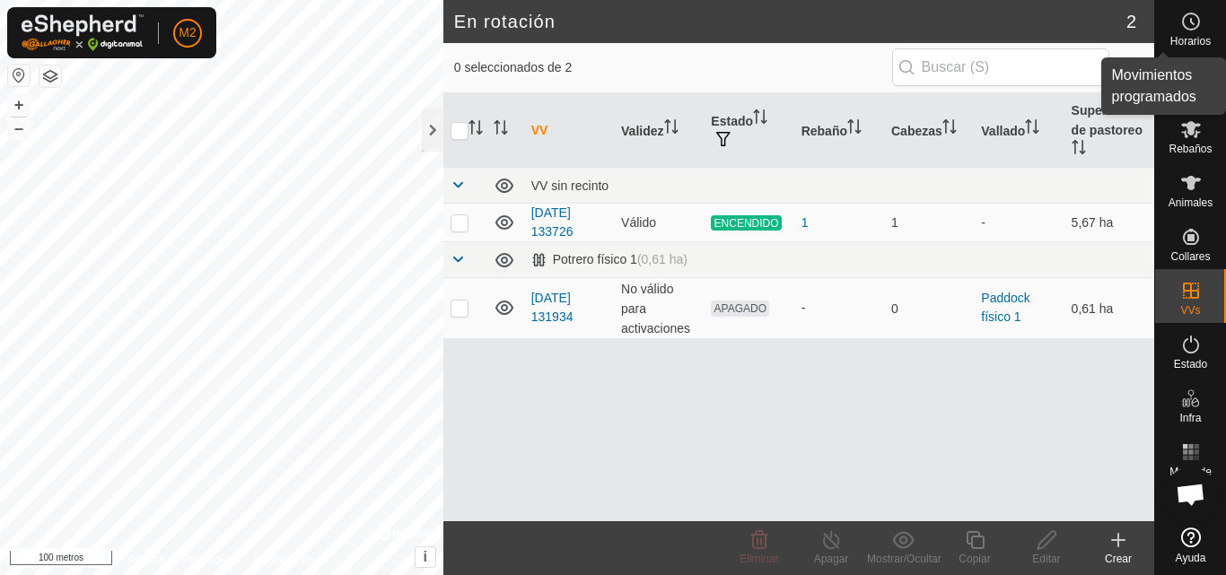
click at [1203, 42] on font "Horarios" at bounding box center [1190, 41] width 40 height 13
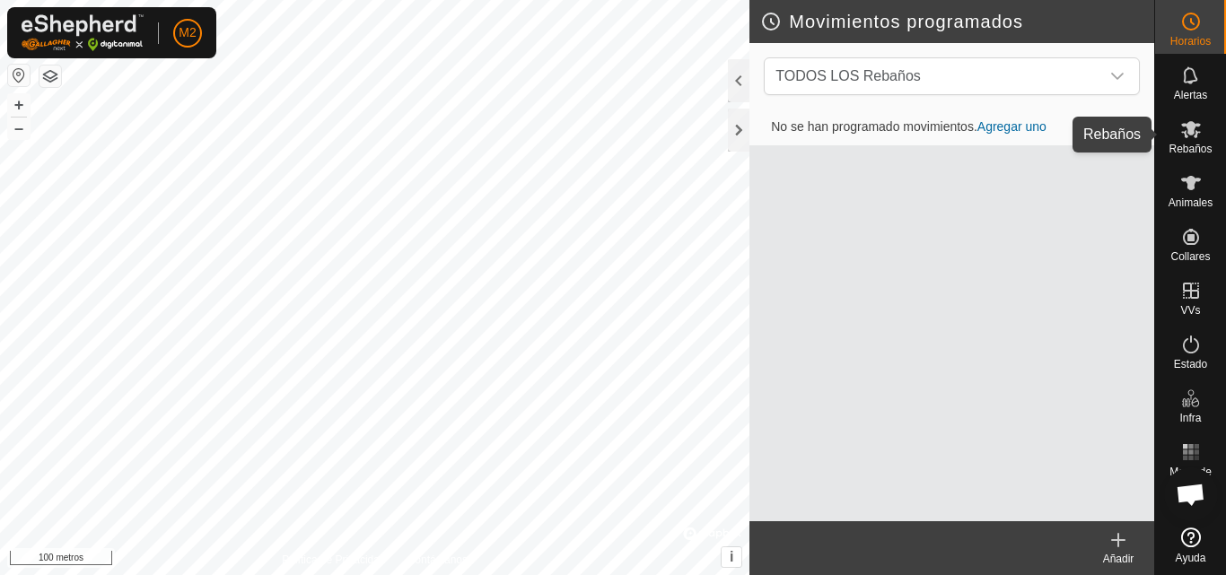
click at [1200, 139] on icon at bounding box center [1191, 129] width 22 height 22
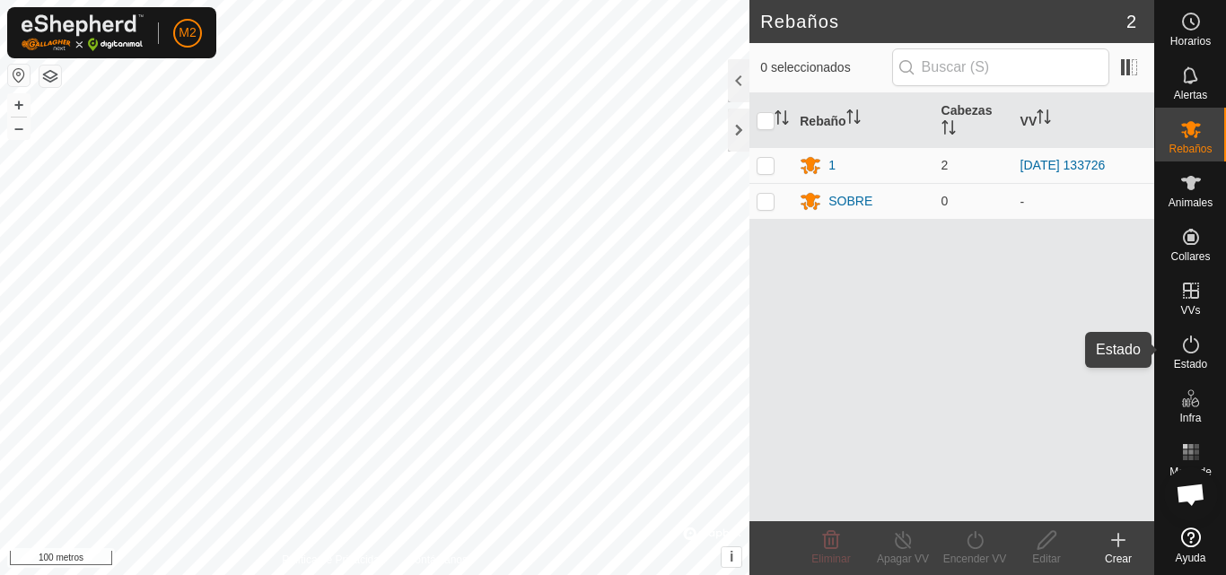
click at [1189, 352] on icon at bounding box center [1191, 345] width 22 height 22
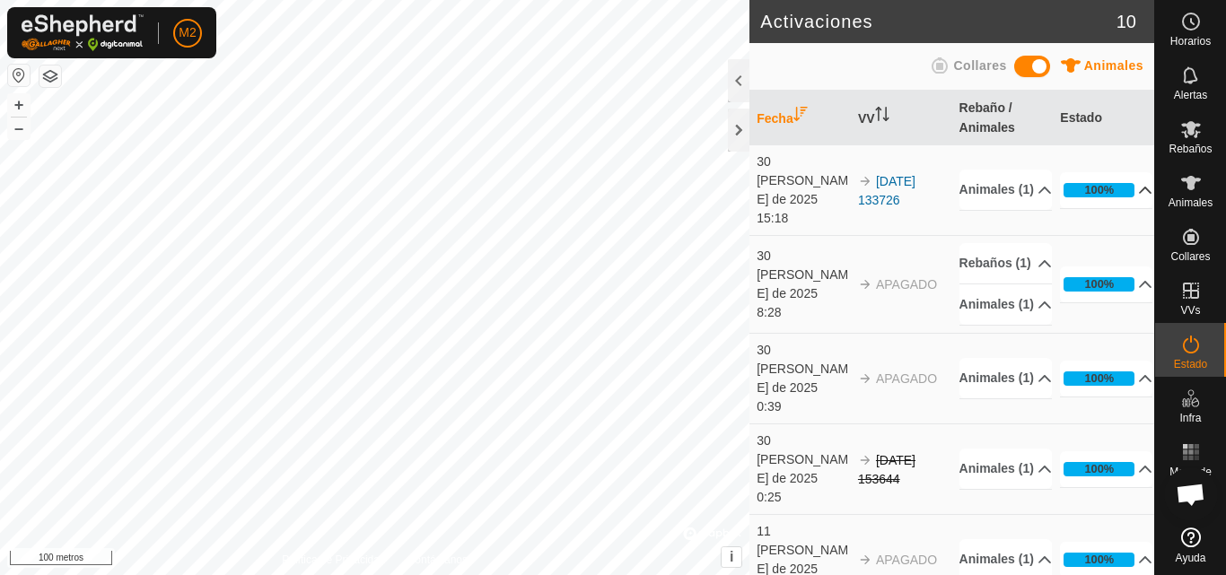
click at [1117, 180] on p-accordion-header "100%" at bounding box center [1106, 190] width 92 height 36
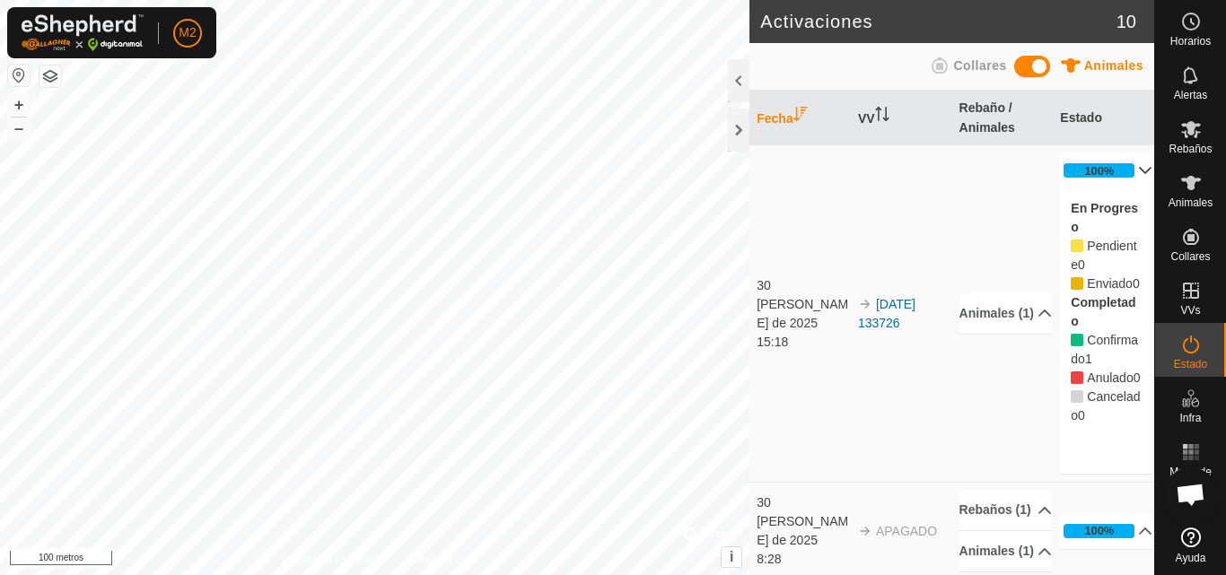
click at [1123, 180] on p-accordion-header "100%" at bounding box center [1106, 171] width 92 height 36
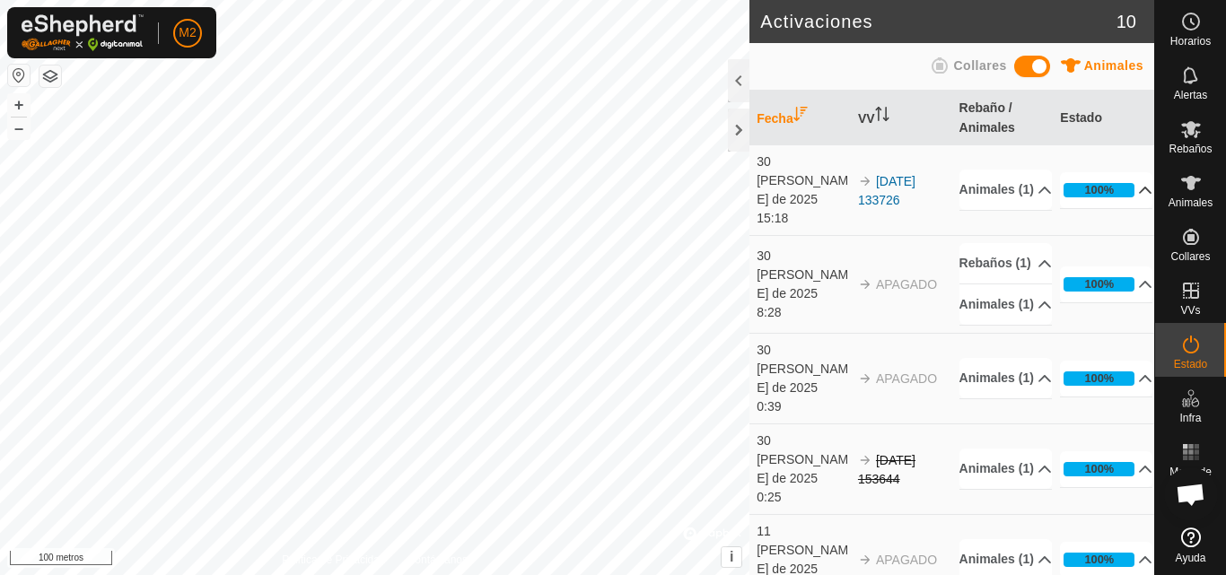
click at [1123, 180] on p-accordion-header "100%" at bounding box center [1106, 190] width 92 height 36
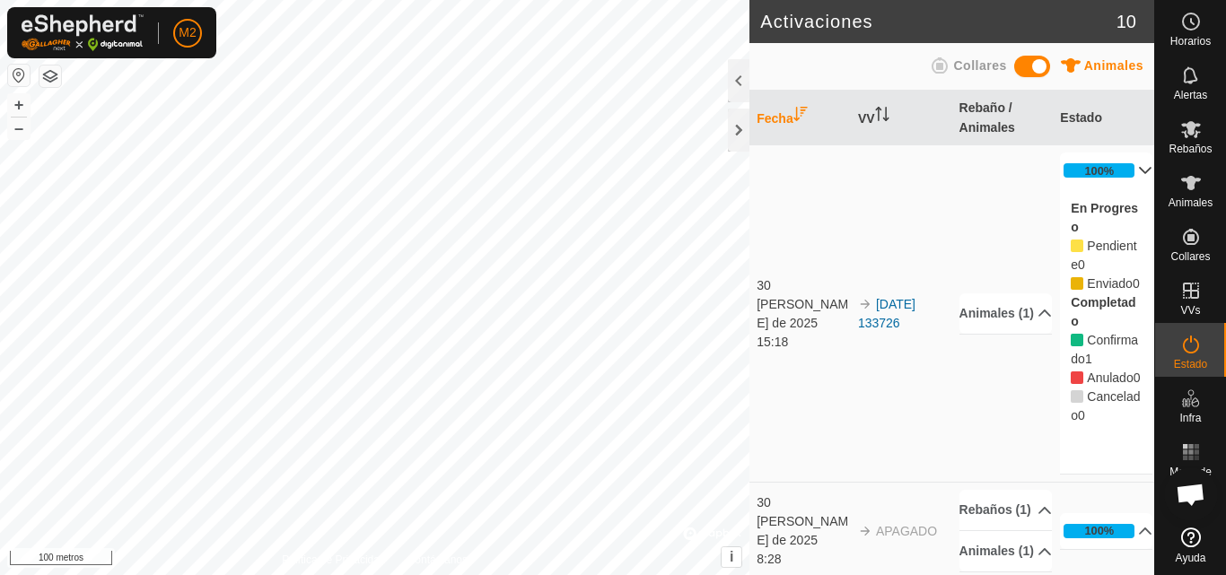
click at [1138, 174] on icon at bounding box center [1145, 170] width 14 height 14
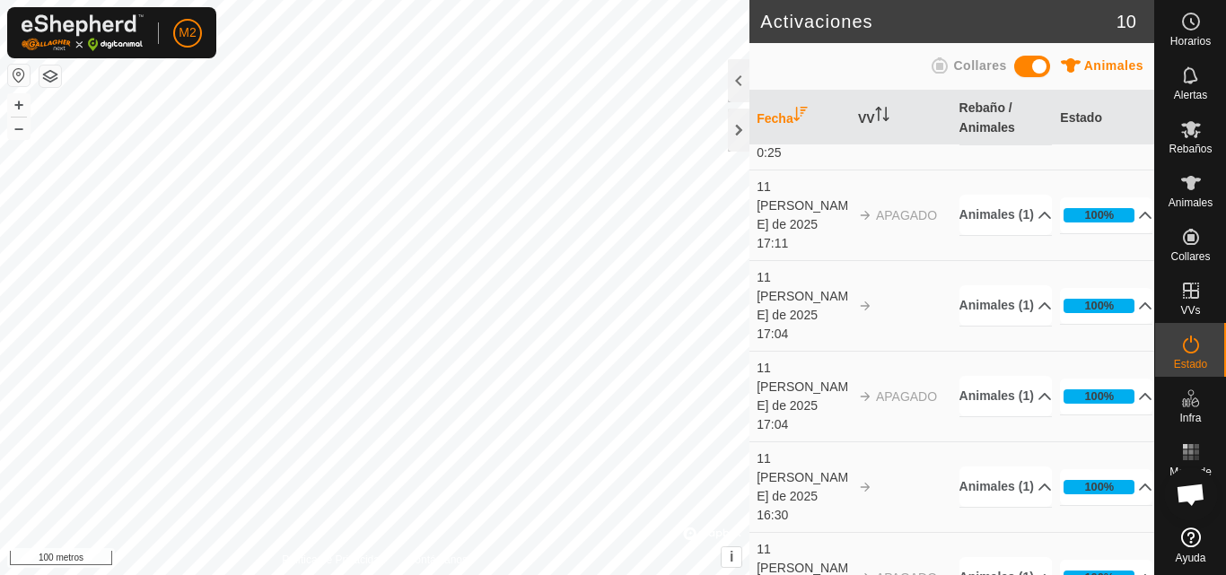
scroll to position [384, 0]
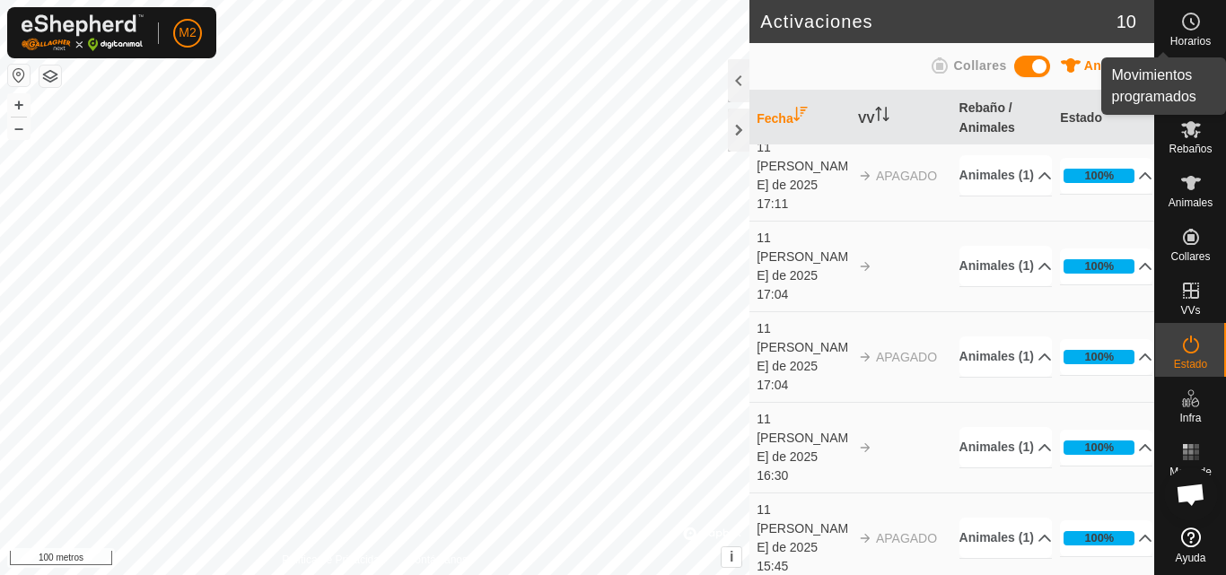
click at [1205, 25] on es-schedule-vp-svg-icon at bounding box center [1191, 21] width 32 height 29
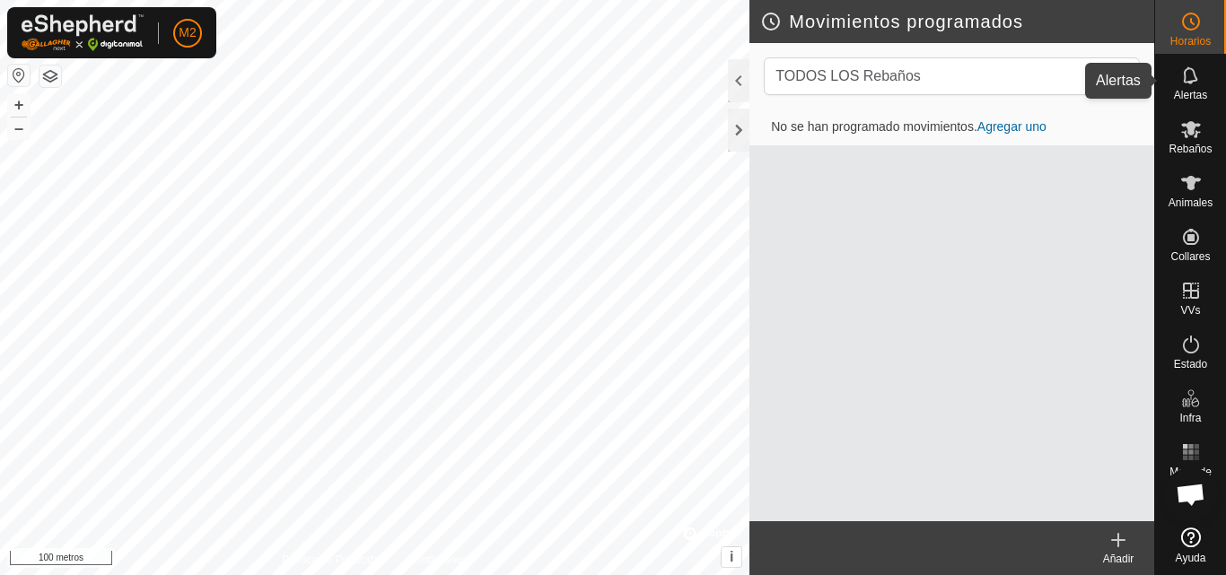
click at [1196, 83] on icon at bounding box center [1191, 76] width 22 height 22
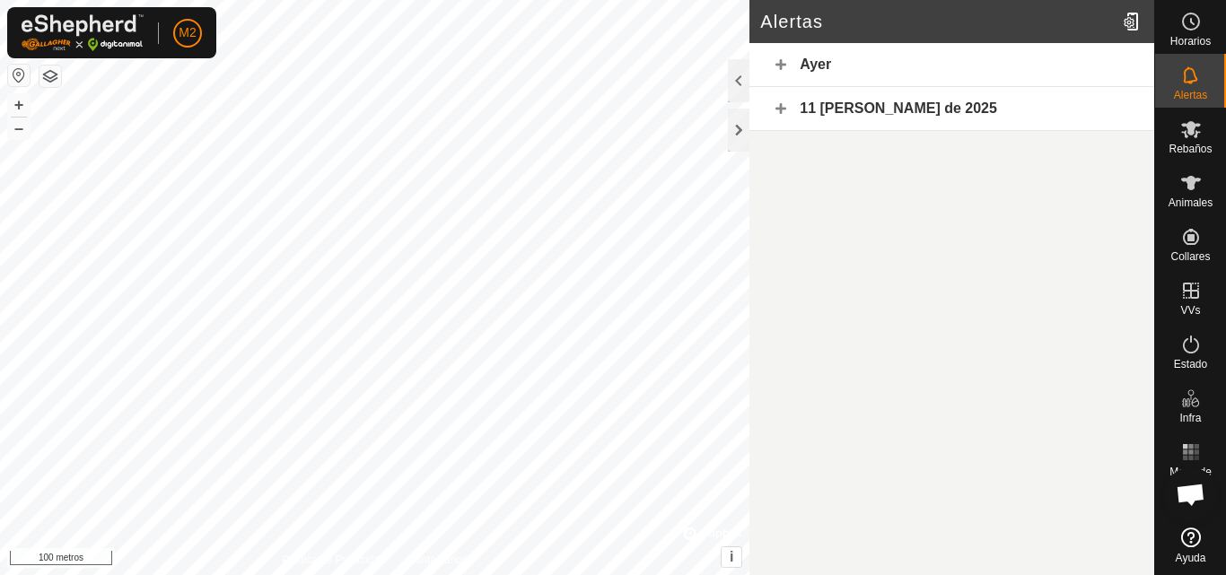
click at [796, 57] on div "Ayer" at bounding box center [951, 65] width 405 height 44
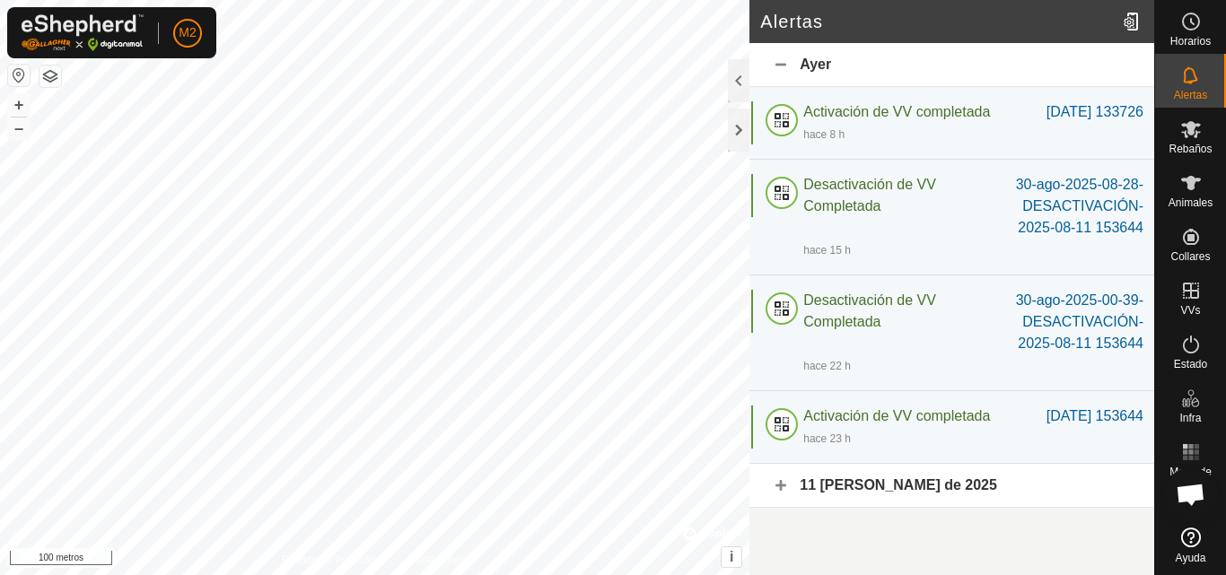
click at [53, 78] on button "button" at bounding box center [50, 77] width 22 height 22
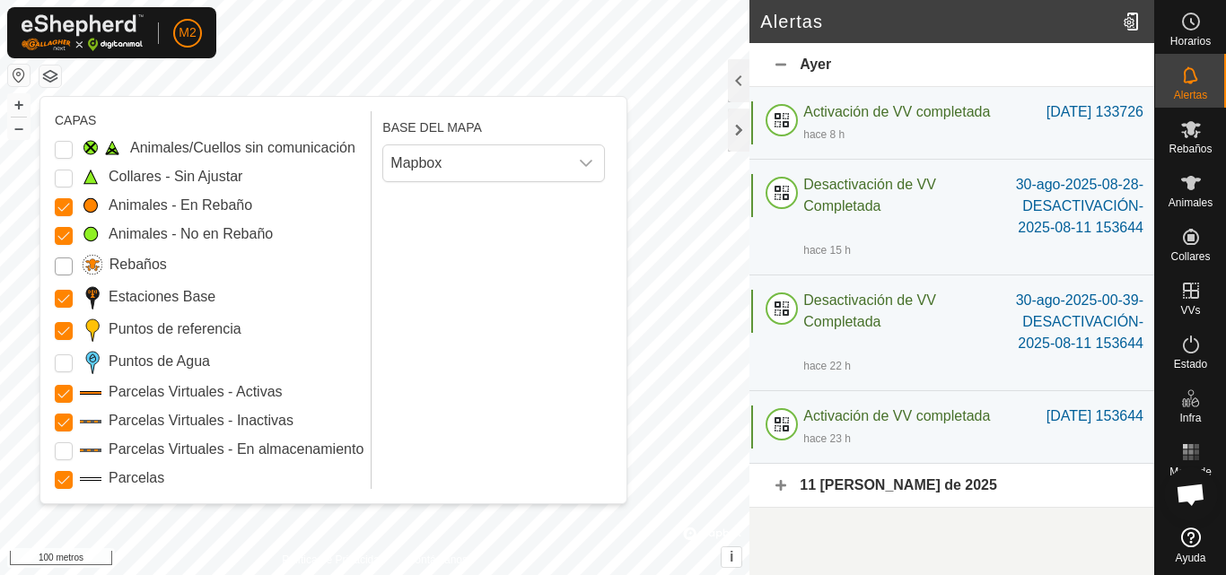
click at [70, 262] on input "Rebaños" at bounding box center [64, 267] width 18 height 18
click at [65, 363] on Points "Puntos de Agua" at bounding box center [64, 364] width 18 height 18
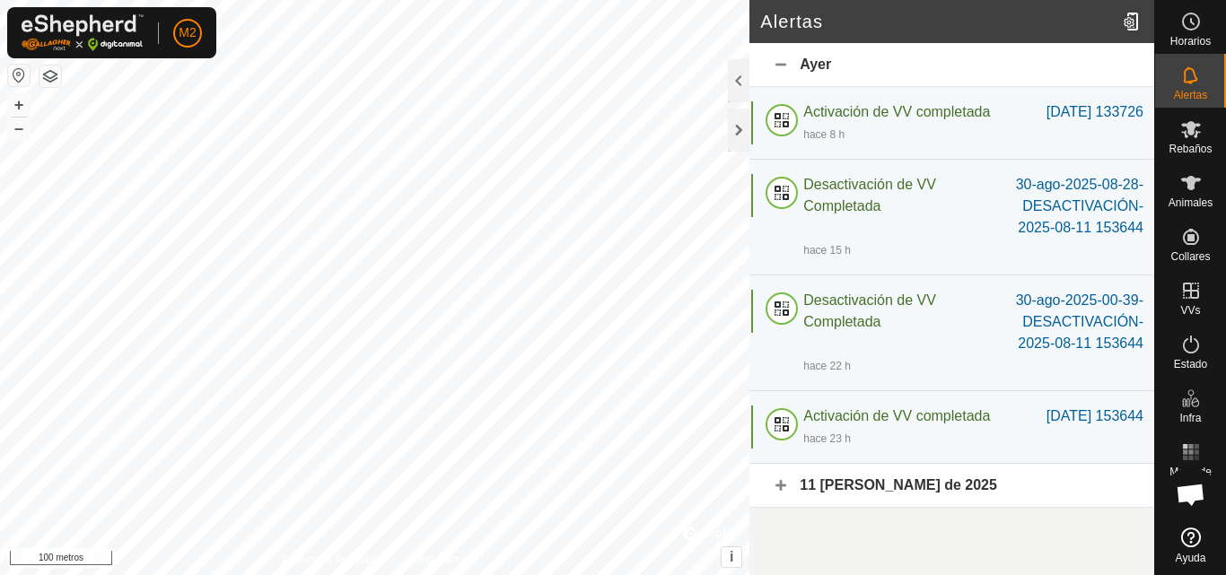
click at [60, 79] on button "button" at bounding box center [50, 77] width 22 height 22
click at [57, 79] on button "button" at bounding box center [50, 77] width 22 height 22
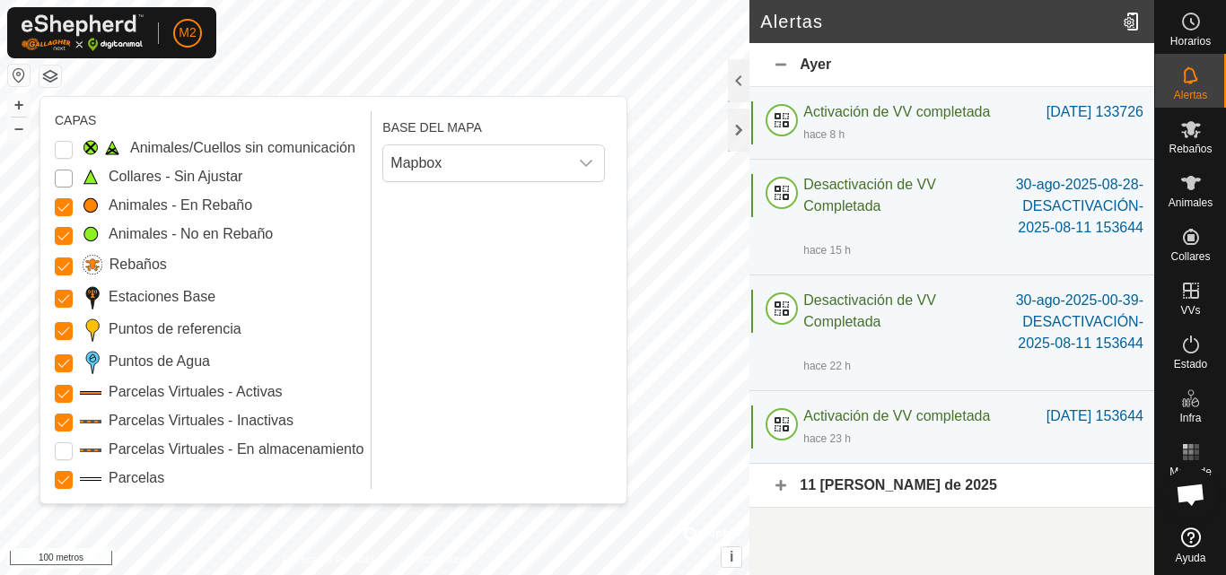
click at [70, 176] on Unfitted "Collares - Sin Ajustar" at bounding box center [64, 179] width 18 height 18
click at [67, 157] on Issue "Animales/Cuellos sin comunicación" at bounding box center [64, 150] width 18 height 18
click at [71, 452] on Storage "Parcelas Virtuales - En almacenamiento" at bounding box center [64, 451] width 18 height 18
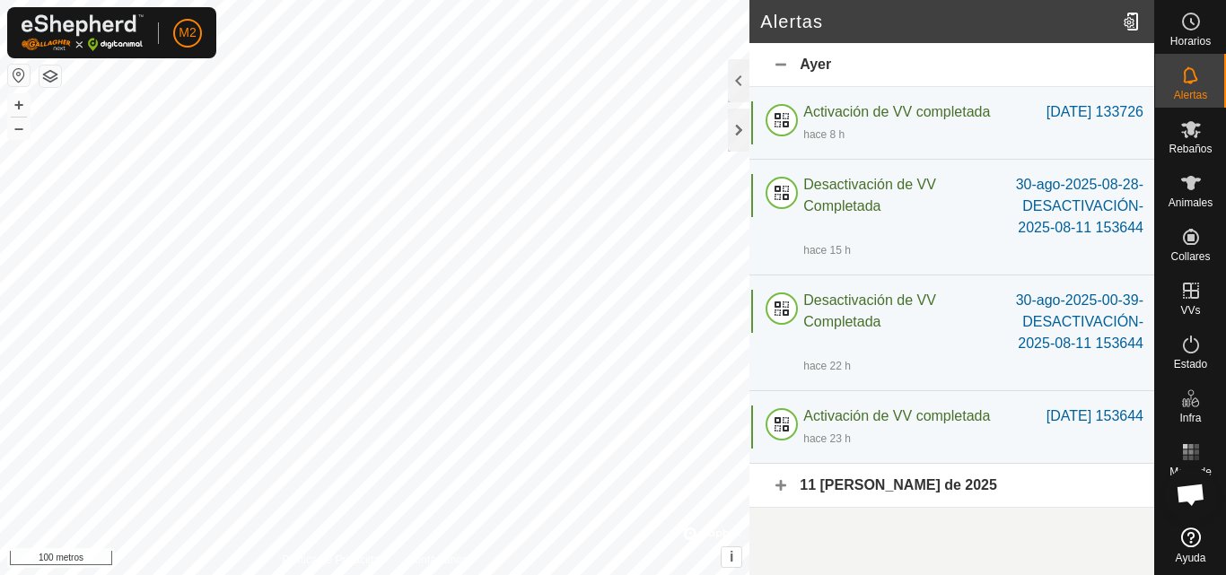
click at [55, 80] on button "button" at bounding box center [50, 77] width 22 height 22
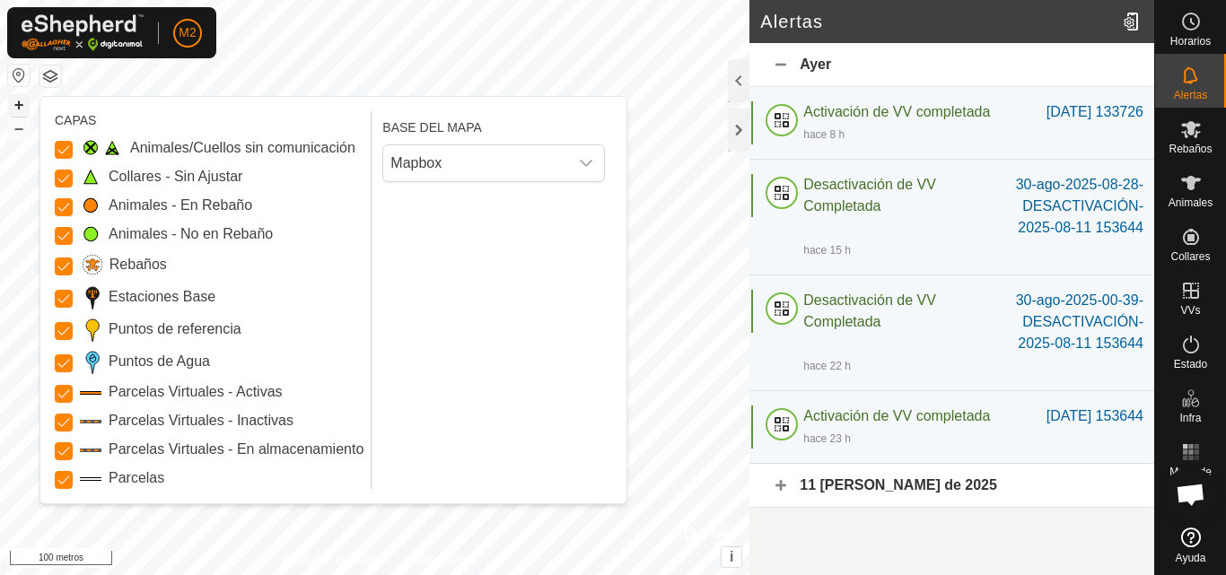
click at [22, 103] on font "+" at bounding box center [19, 104] width 10 height 19
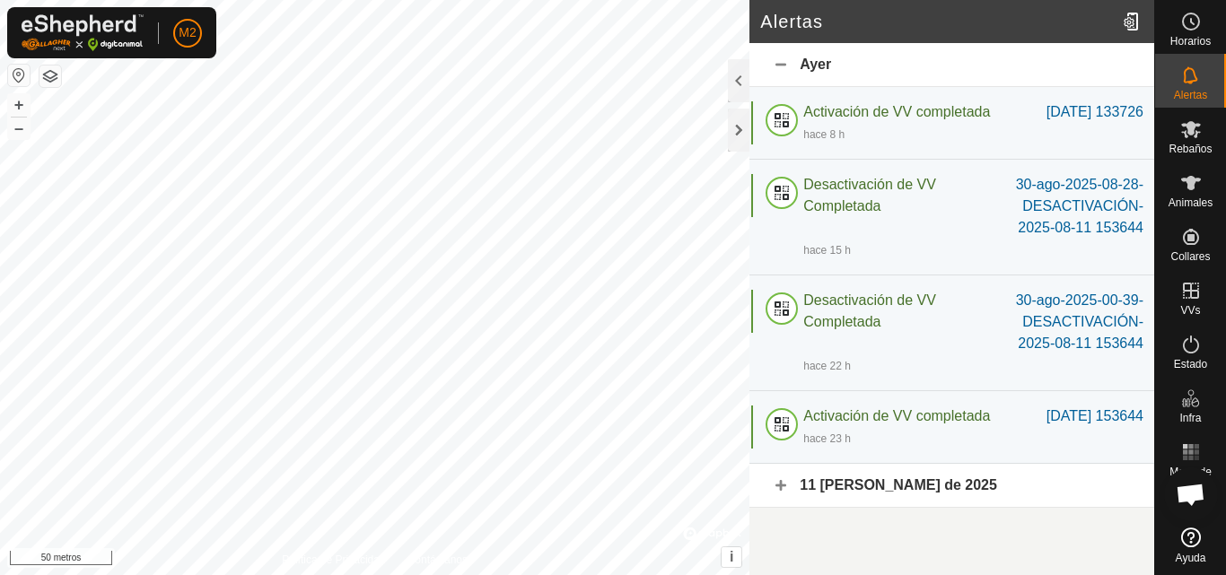
click at [52, 77] on button "button" at bounding box center [50, 77] width 22 height 22
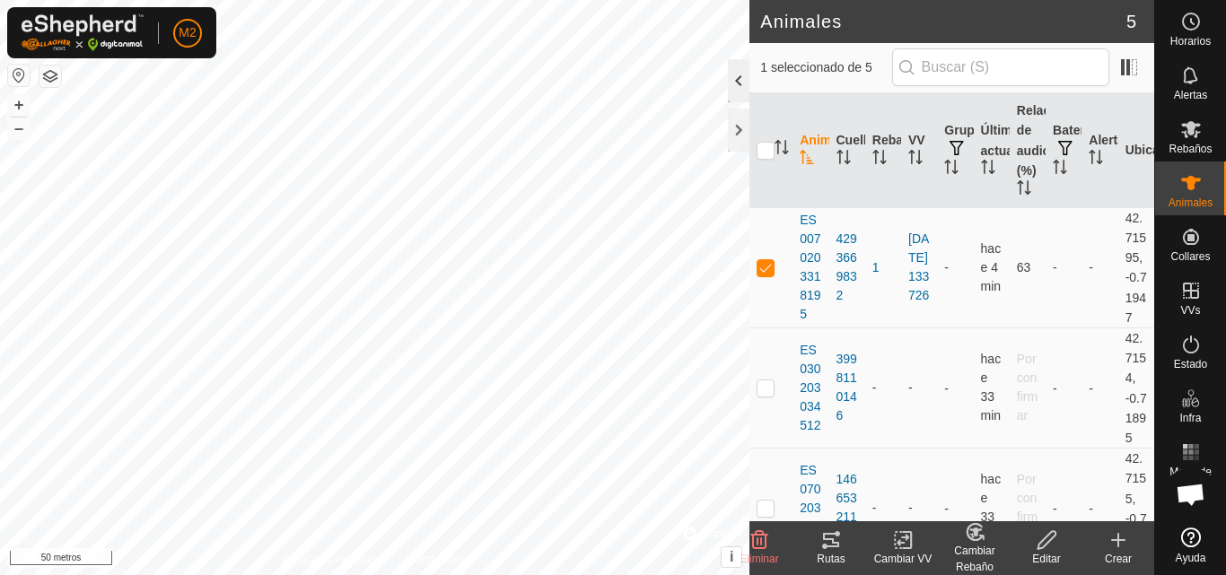
click at [735, 93] on div at bounding box center [739, 80] width 22 height 43
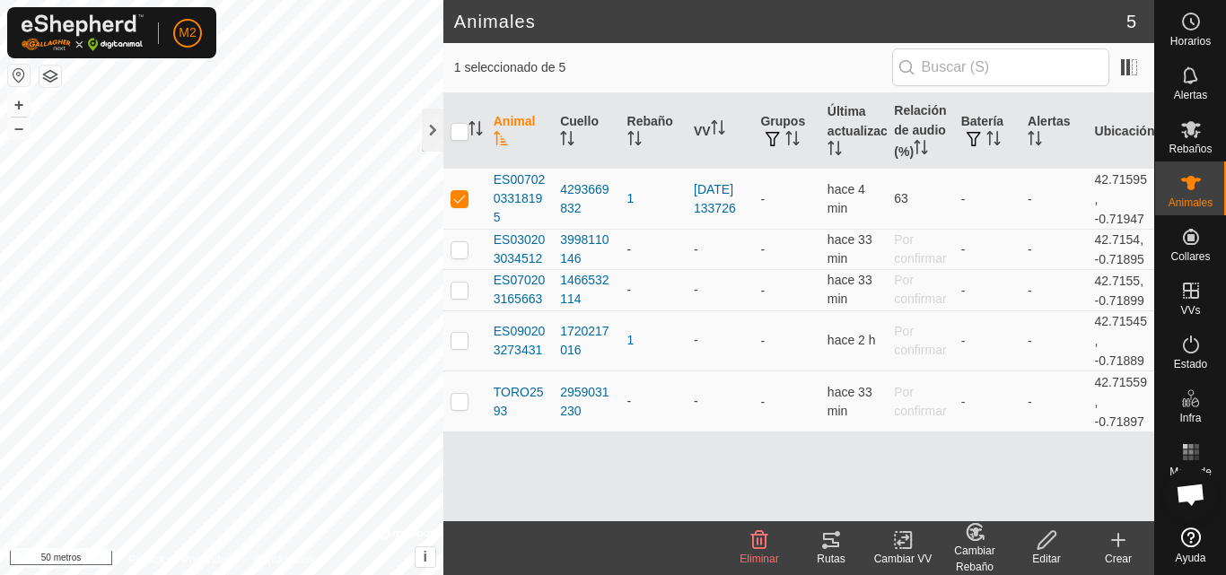
click at [1056, 555] on font "Editar" at bounding box center [1046, 559] width 28 height 13
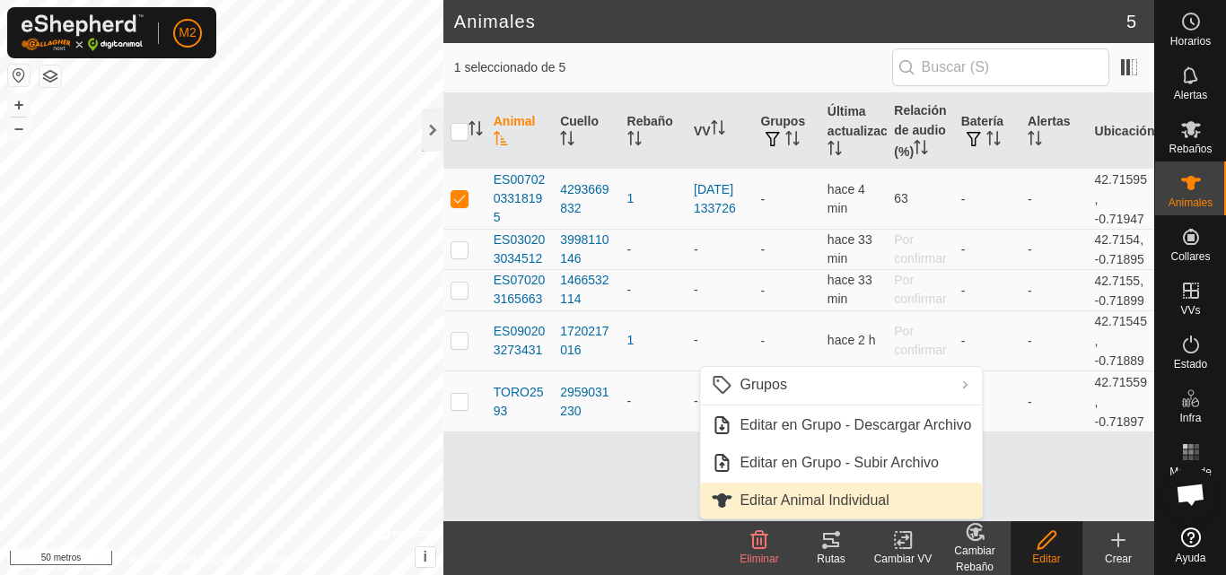
click at [908, 496] on link "Editar Animal Individual" at bounding box center [841, 501] width 282 height 36
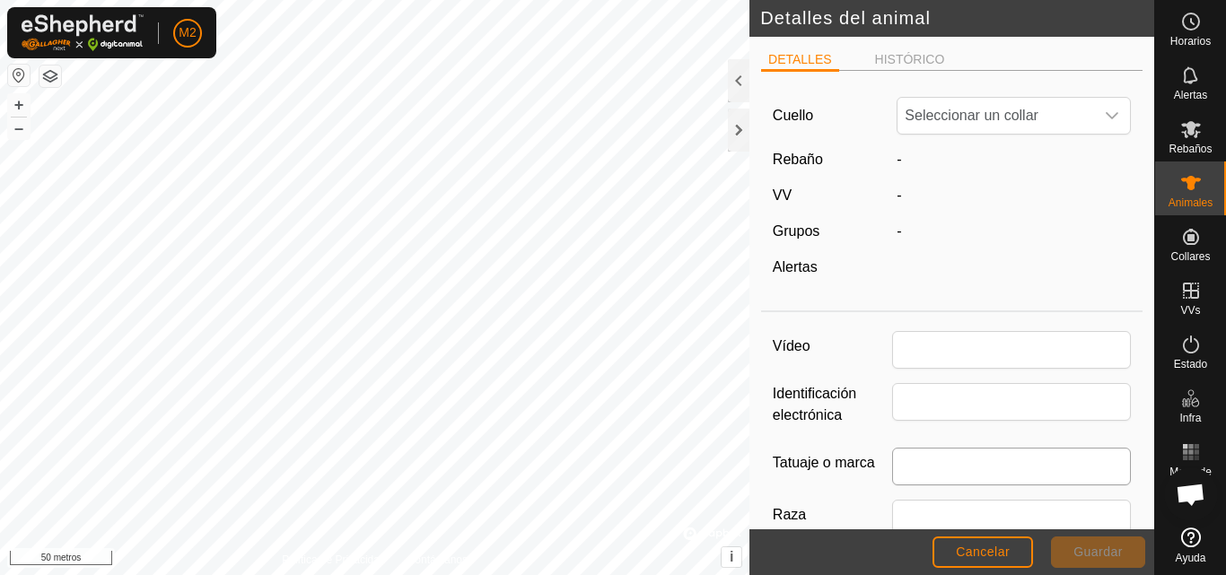
type input "ES0070203318195"
type input "0"
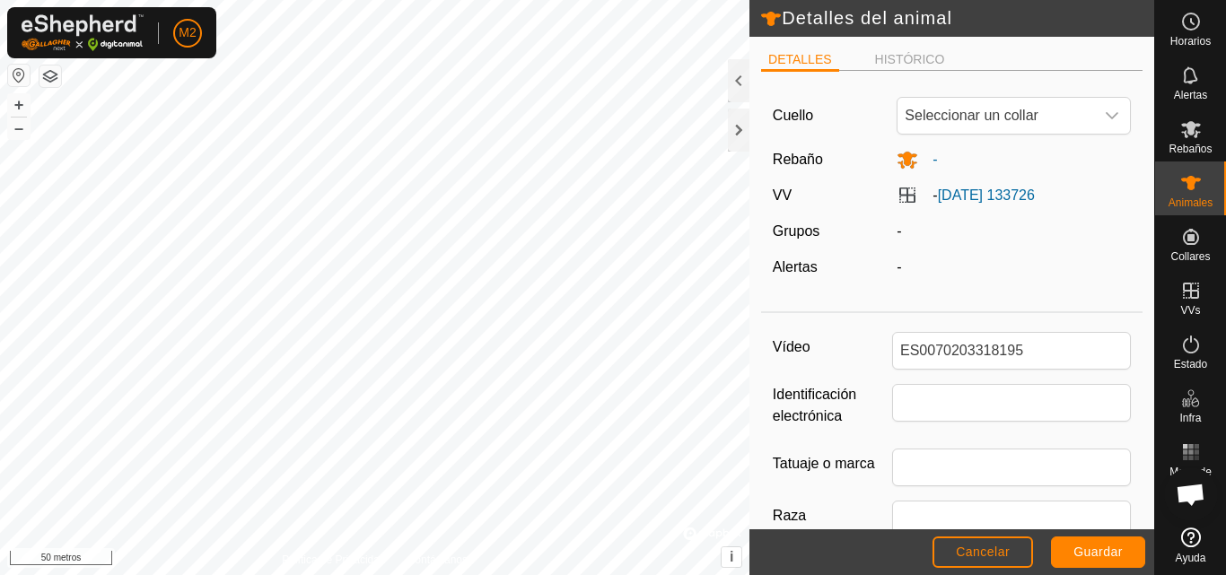
click at [740, 95] on div at bounding box center [739, 80] width 22 height 43
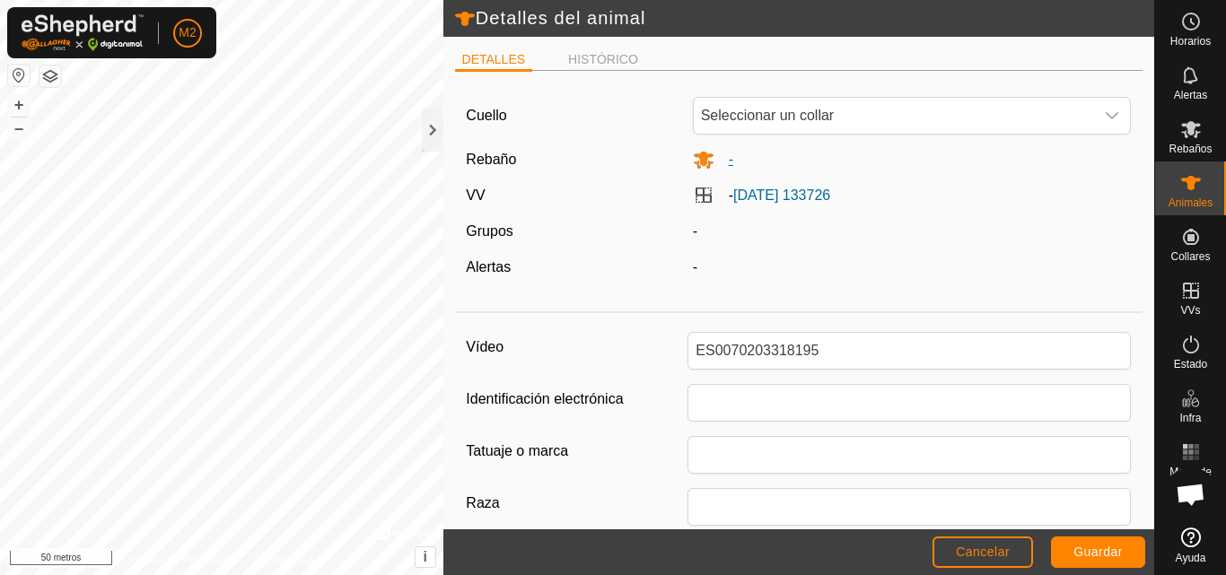
click at [717, 165] on span "-" at bounding box center [723, 159] width 19 height 15
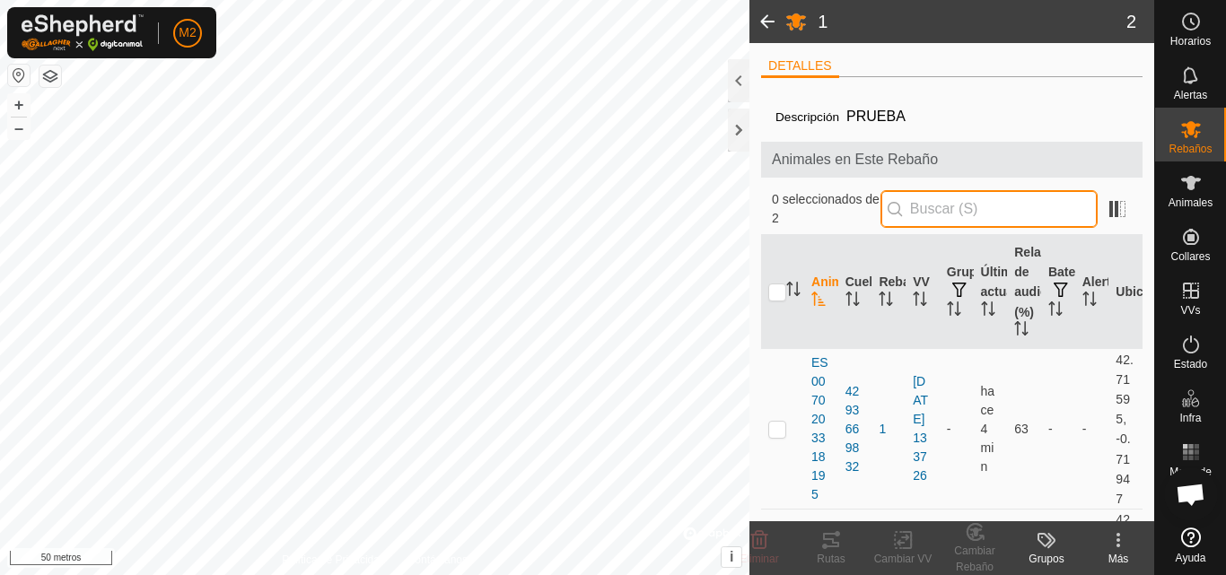
click at [933, 213] on input "text" at bounding box center [989, 209] width 217 height 38
type input "1"
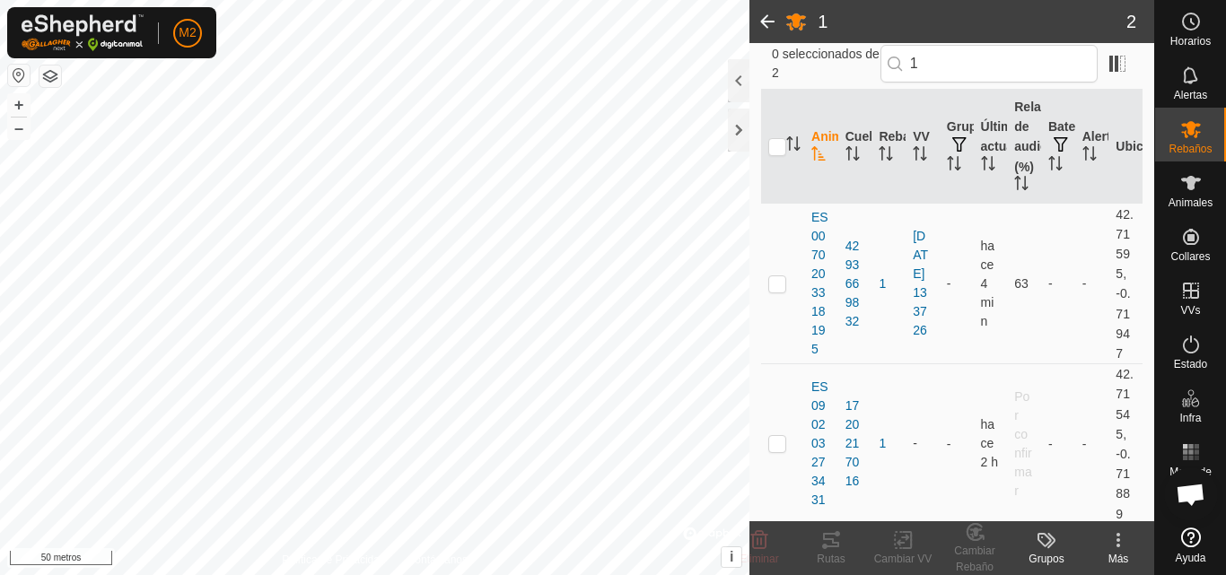
scroll to position [151, 0]
click at [736, 84] on div at bounding box center [739, 80] width 22 height 43
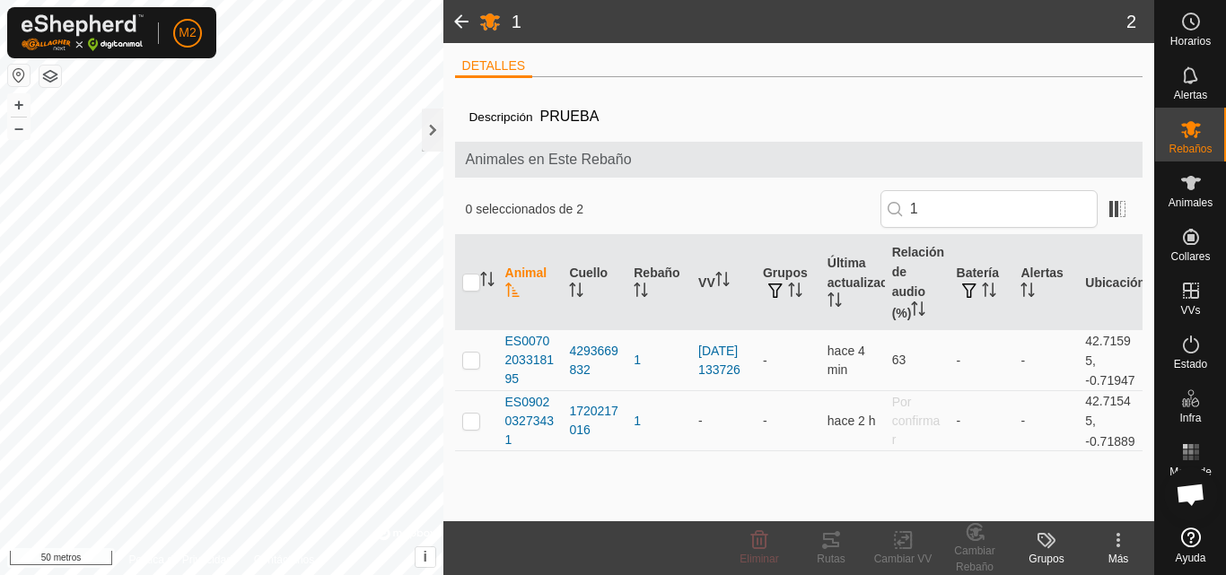
click at [1056, 541] on icon at bounding box center [1047, 541] width 22 height 22
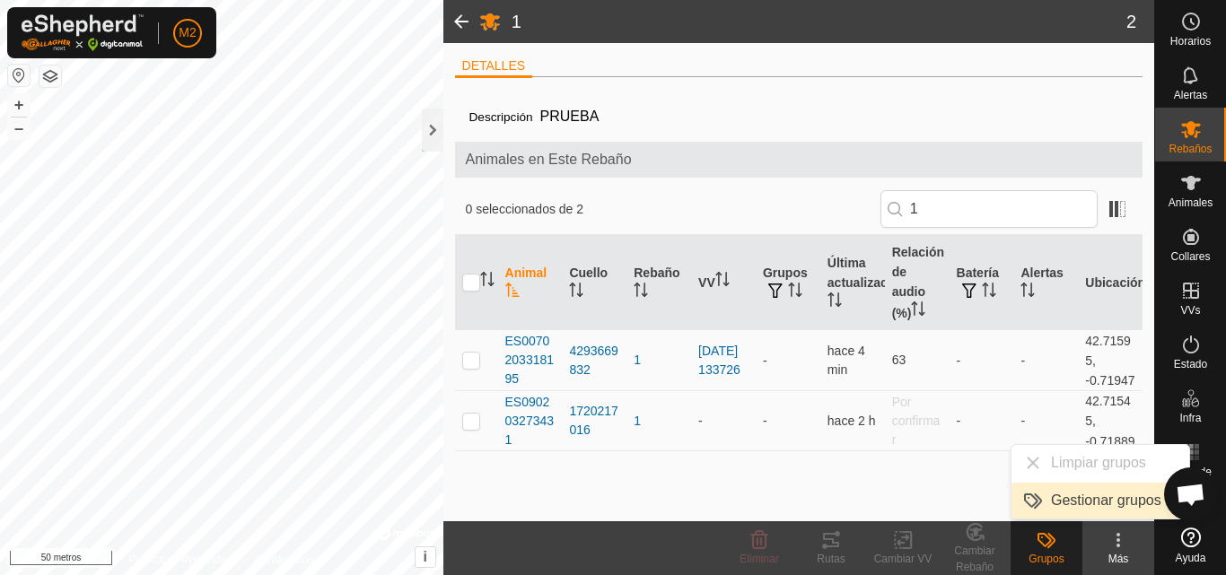
click at [1066, 509] on link "Gestionar grupos" at bounding box center [1101, 501] width 178 height 36
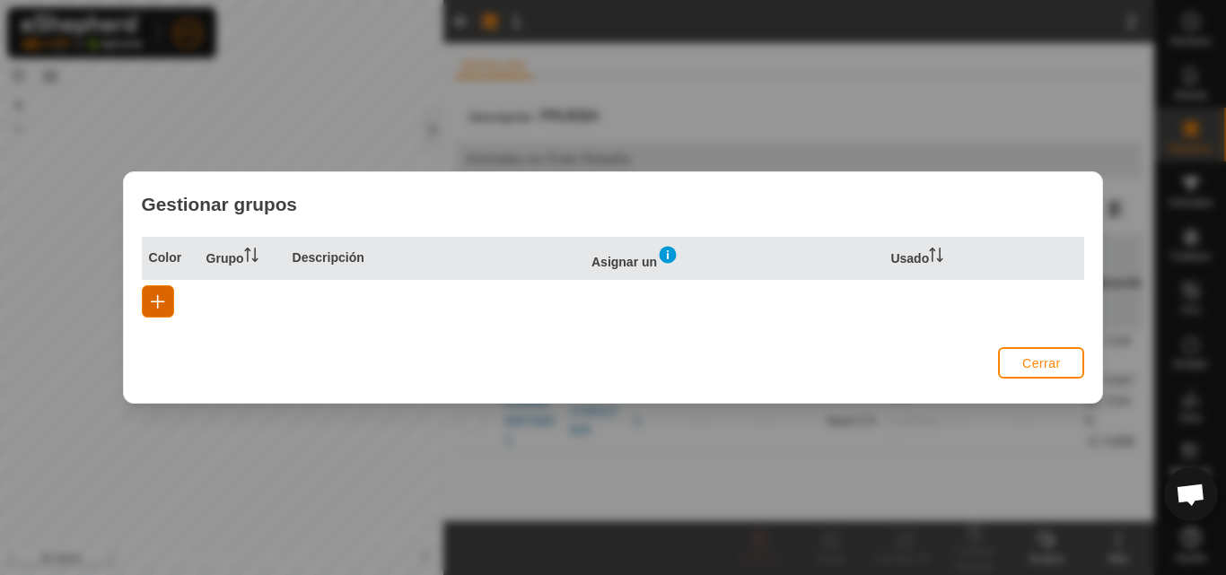
click at [163, 305] on span "button" at bounding box center [158, 301] width 14 height 14
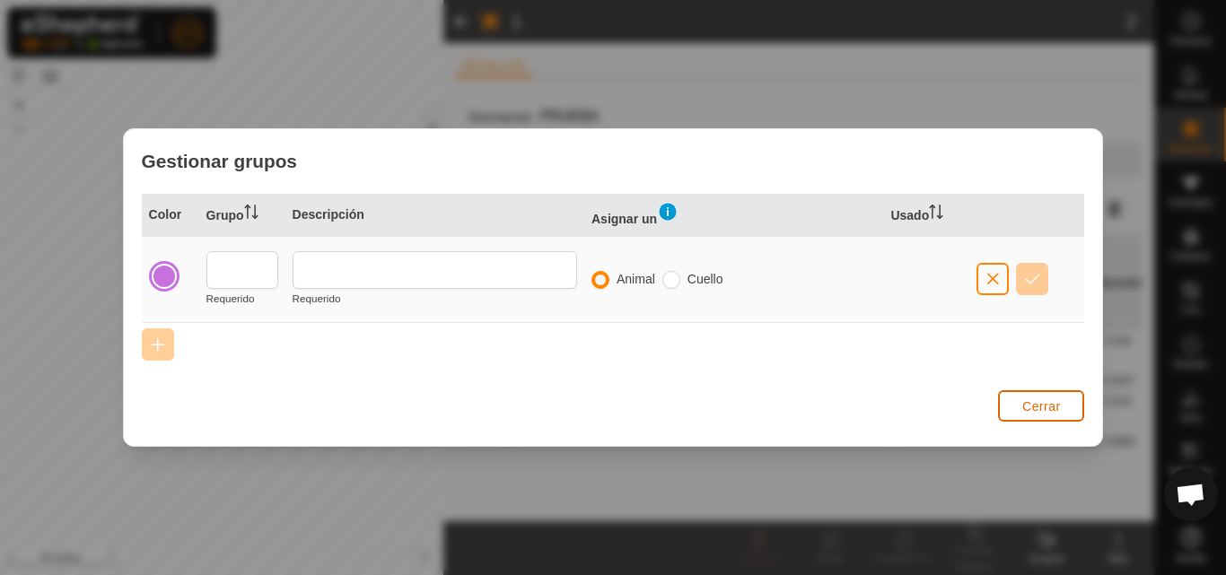
click at [1044, 401] on font "Cerrar" at bounding box center [1041, 406] width 39 height 14
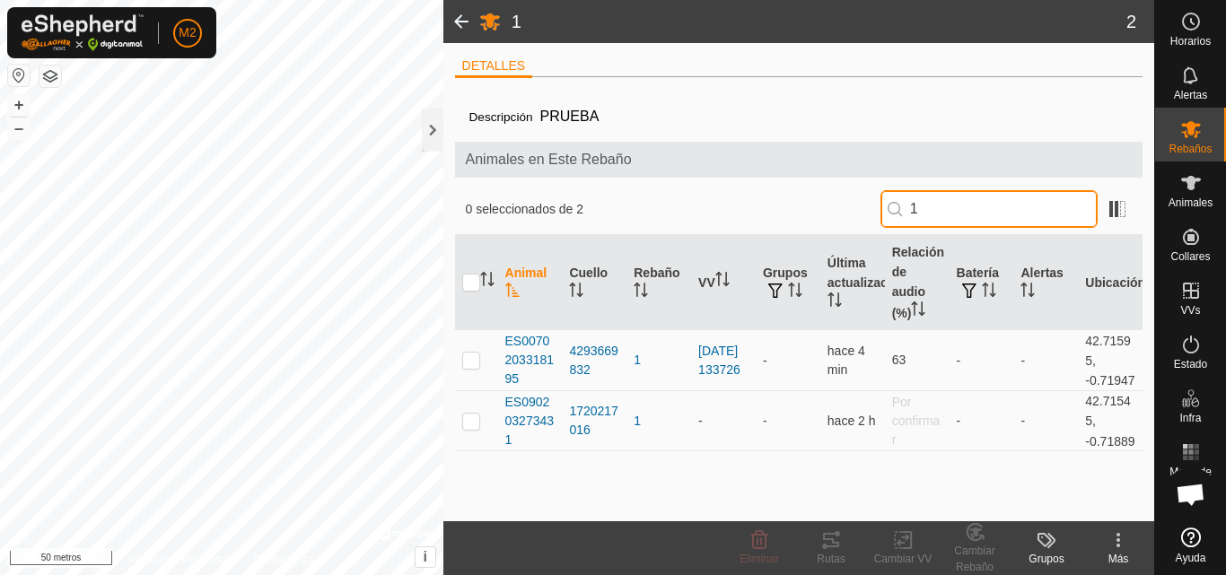
click at [935, 202] on input "1" at bounding box center [989, 209] width 217 height 38
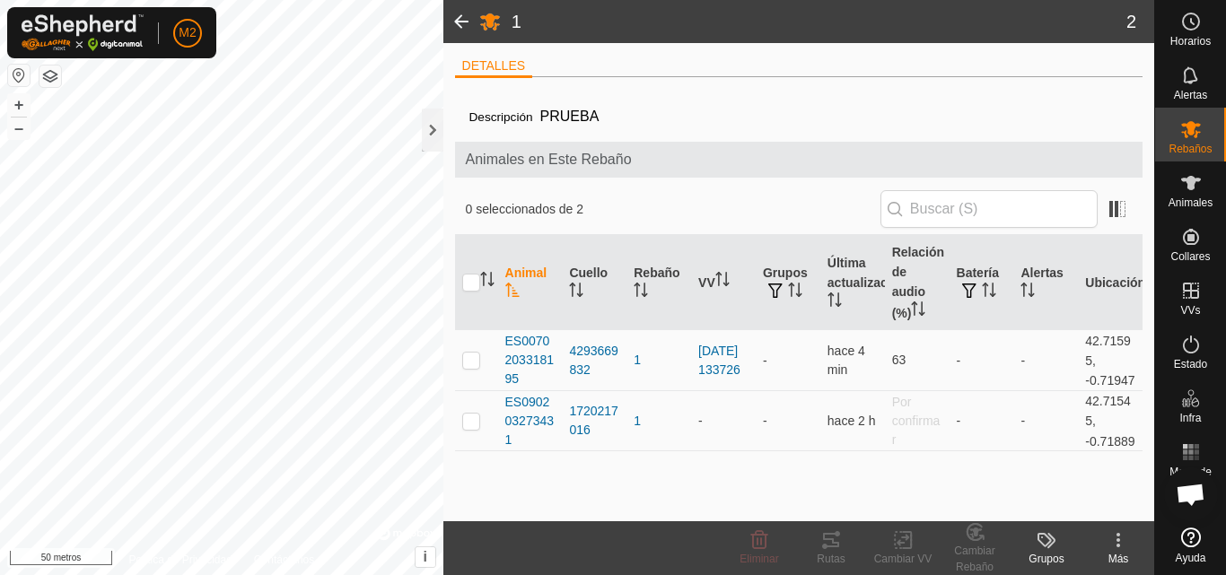
click at [48, 73] on button "button" at bounding box center [50, 77] width 22 height 22
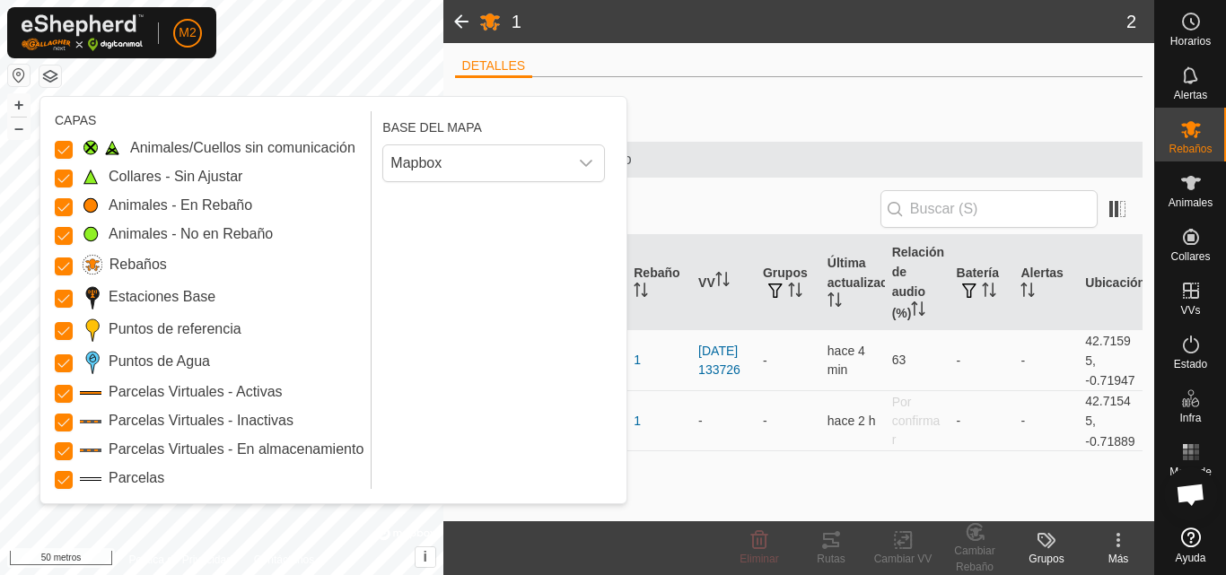
click at [209, 219] on div "Animales/Cuellos sin comunicación Collares - Sin Ajustar Animales - En Rebaño A…" at bounding box center [209, 313] width 309 height 352
click at [245, 98] on div "CAPAS Animales/Cuellos sin comunicación Collares - Sin Ajustar Animales - En Re…" at bounding box center [333, 300] width 586 height 407
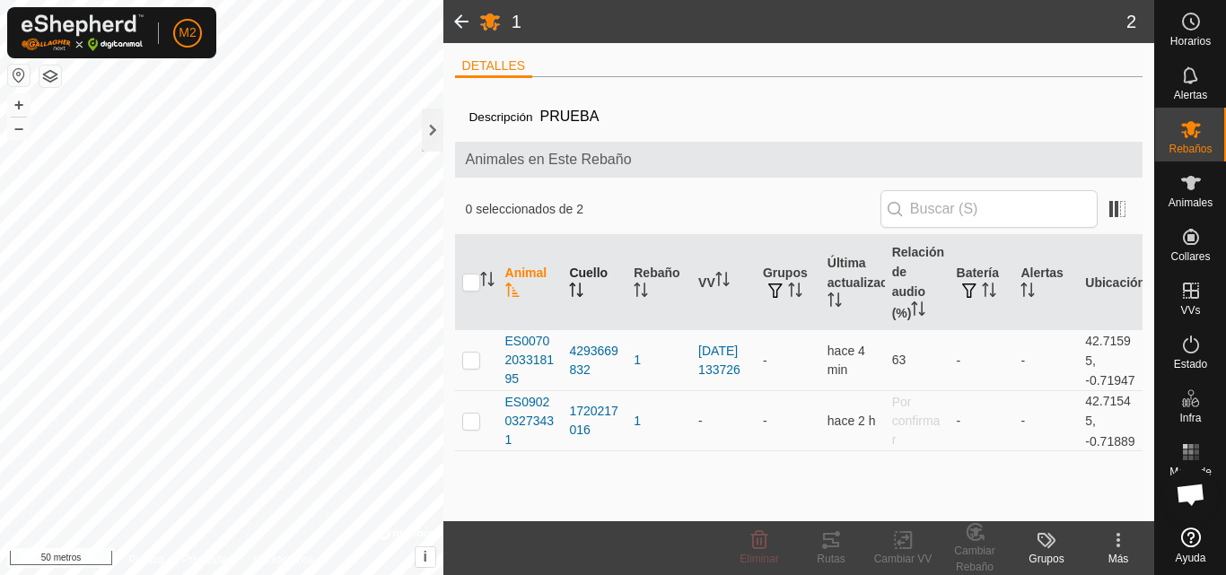
click at [609, 273] on th "Cuello" at bounding box center [594, 282] width 65 height 95
click at [663, 274] on font "Rebaño" at bounding box center [657, 273] width 46 height 14
click at [710, 383] on td "-" at bounding box center [723, 360] width 65 height 61
click at [719, 261] on th "VV" at bounding box center [723, 282] width 65 height 95
click at [728, 278] on icon "Activar para ordenar" at bounding box center [722, 279] width 14 height 14
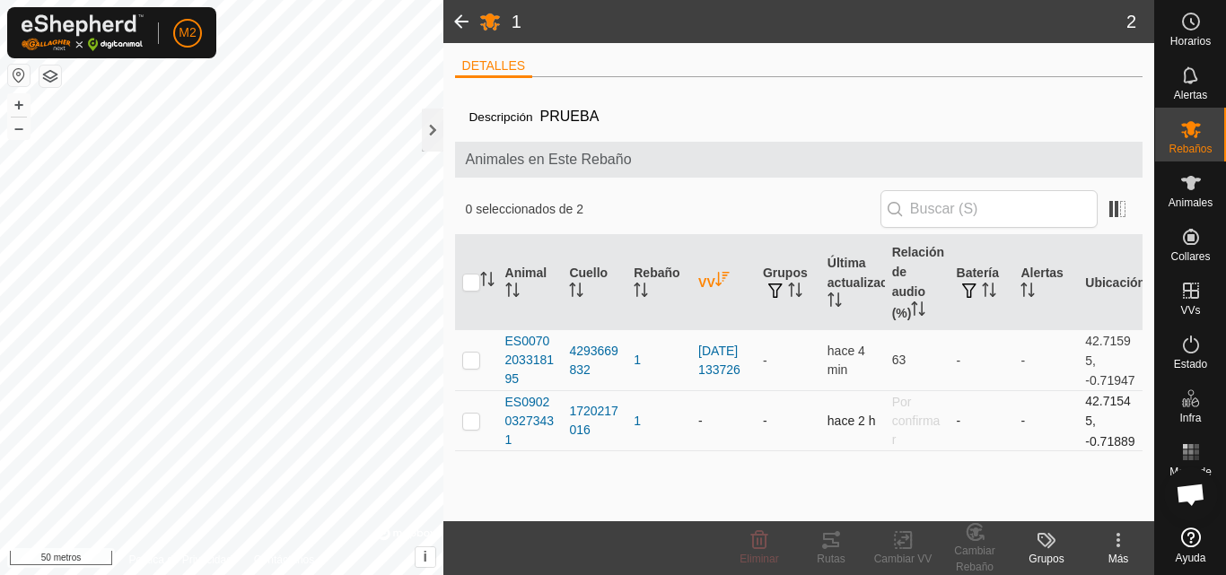
click at [706, 414] on td "-" at bounding box center [723, 420] width 65 height 61
click at [1116, 549] on div "Más" at bounding box center [1118, 548] width 72 height 54
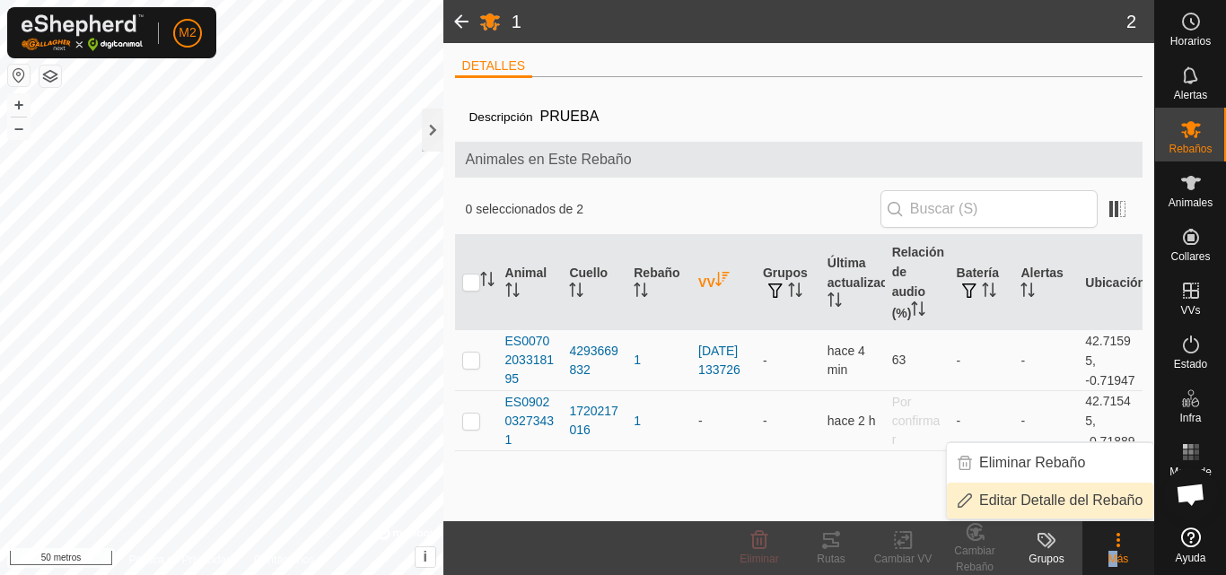
click at [1086, 505] on link "Editar Detalle del Rebaño" at bounding box center [1050, 501] width 206 height 36
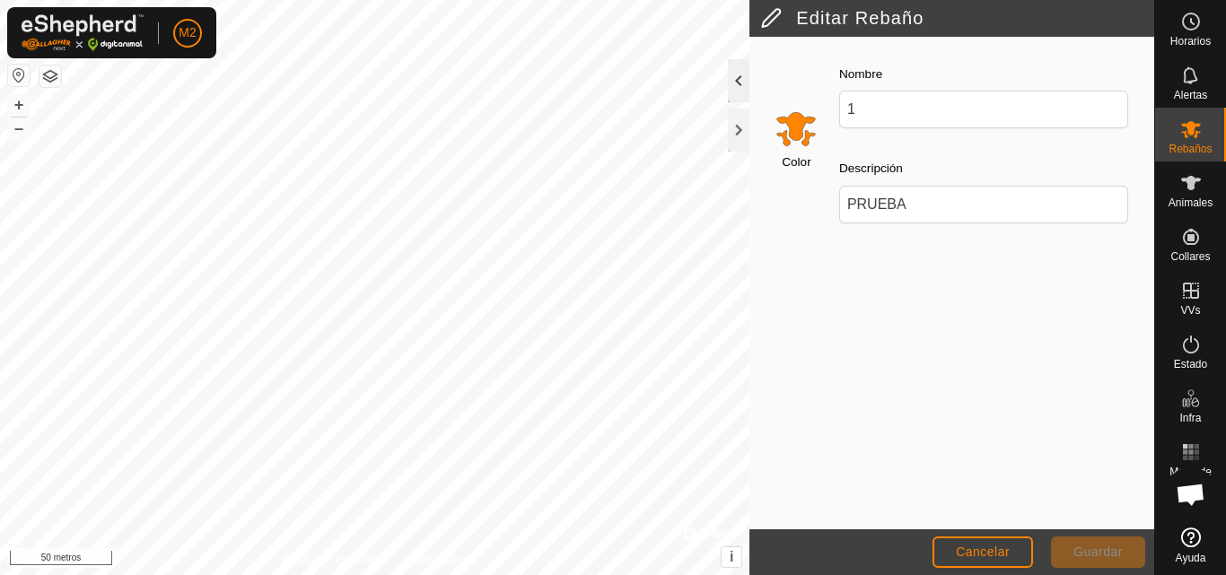
click at [732, 87] on div at bounding box center [739, 80] width 22 height 43
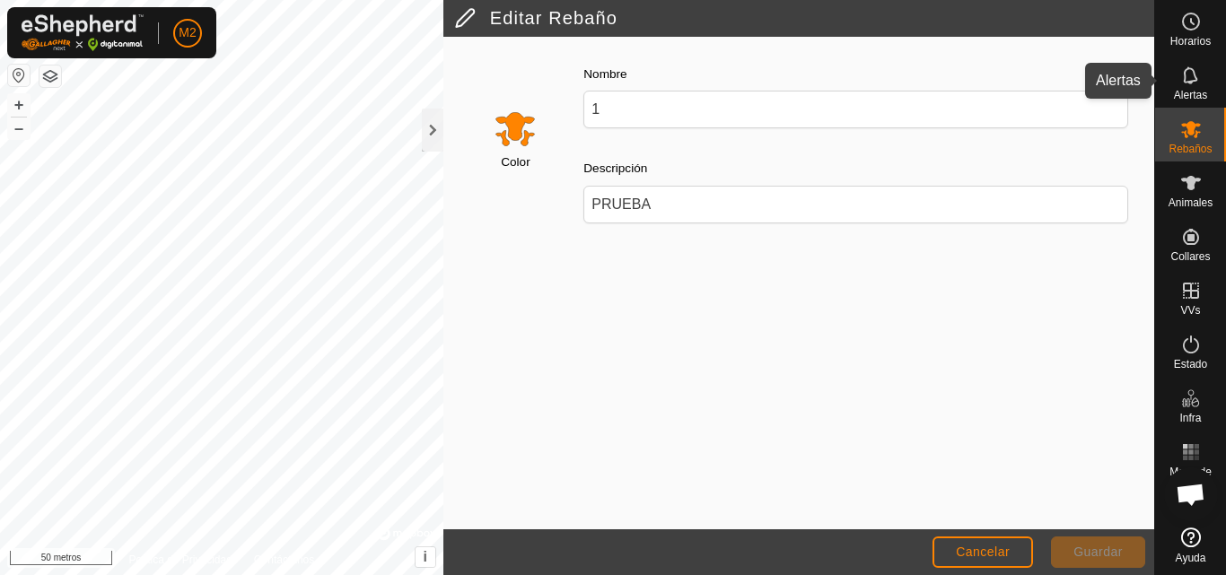
click at [1193, 88] on es-notification-svg-icon at bounding box center [1191, 75] width 32 height 29
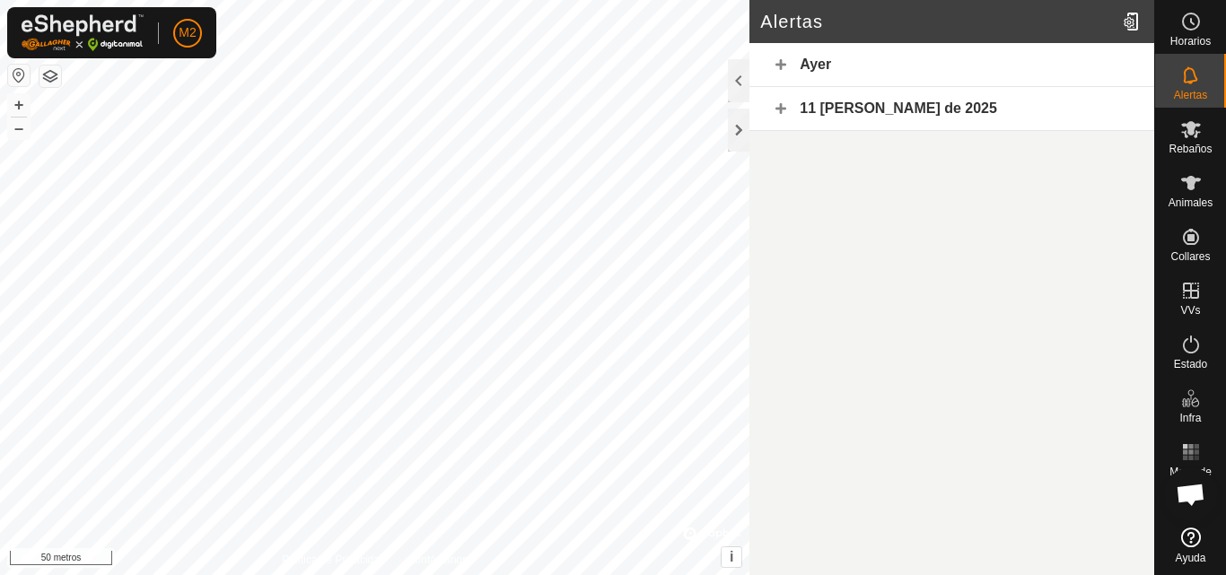
click at [50, 71] on button "button" at bounding box center [50, 77] width 22 height 22
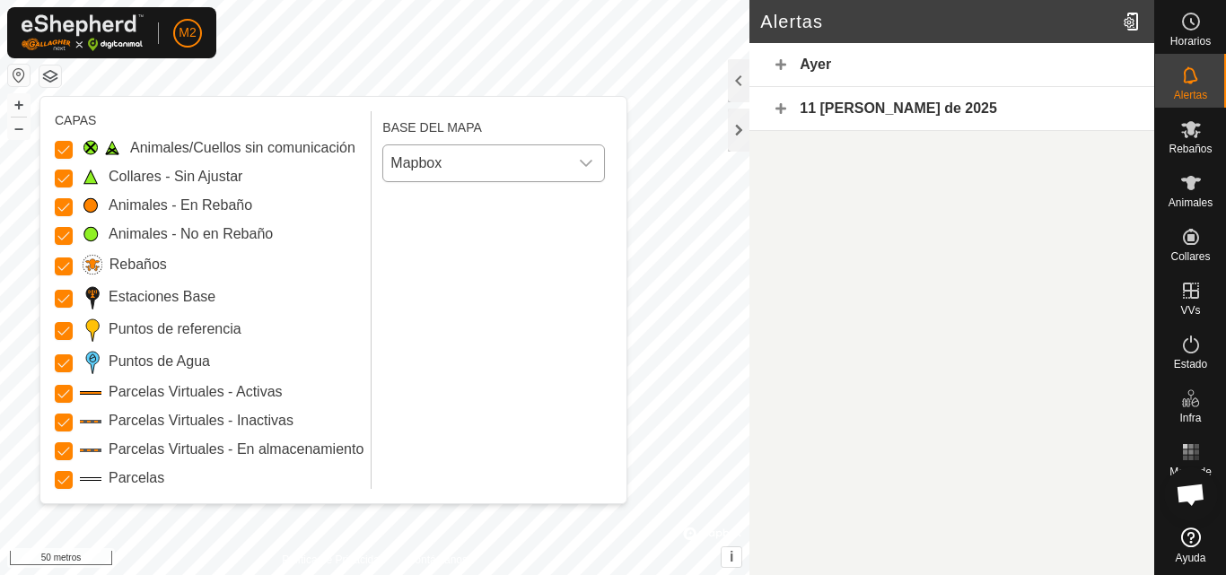
click at [585, 158] on icon "disparador desplegable" at bounding box center [586, 163] width 14 height 14
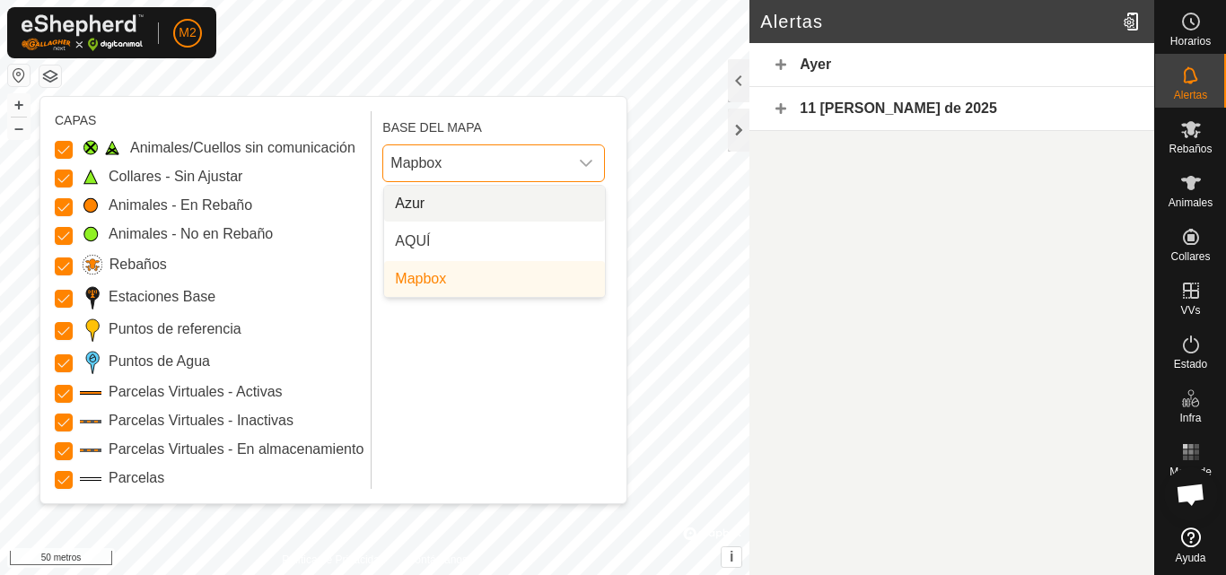
click at [524, 205] on li "Azur" at bounding box center [494, 204] width 221 height 36
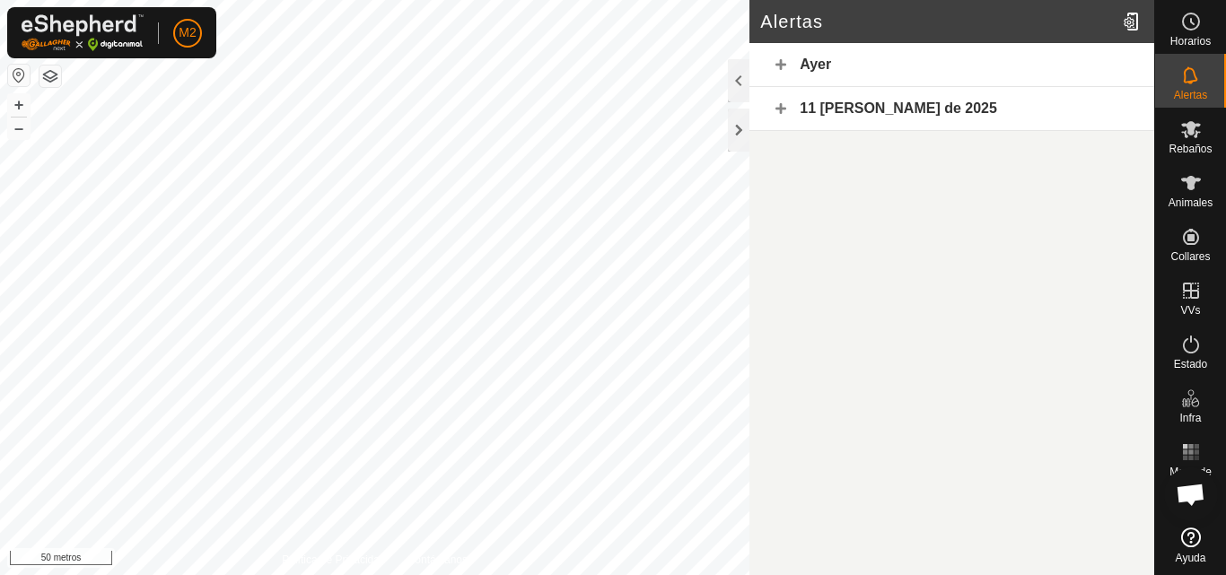
click at [632, 0] on html "M2 Horarios Alertas Rebaños Animales Collares VVs Estado Infra Mapa de calor Ay…" at bounding box center [613, 287] width 1226 height 575
click at [50, 78] on button "button" at bounding box center [50, 77] width 22 height 22
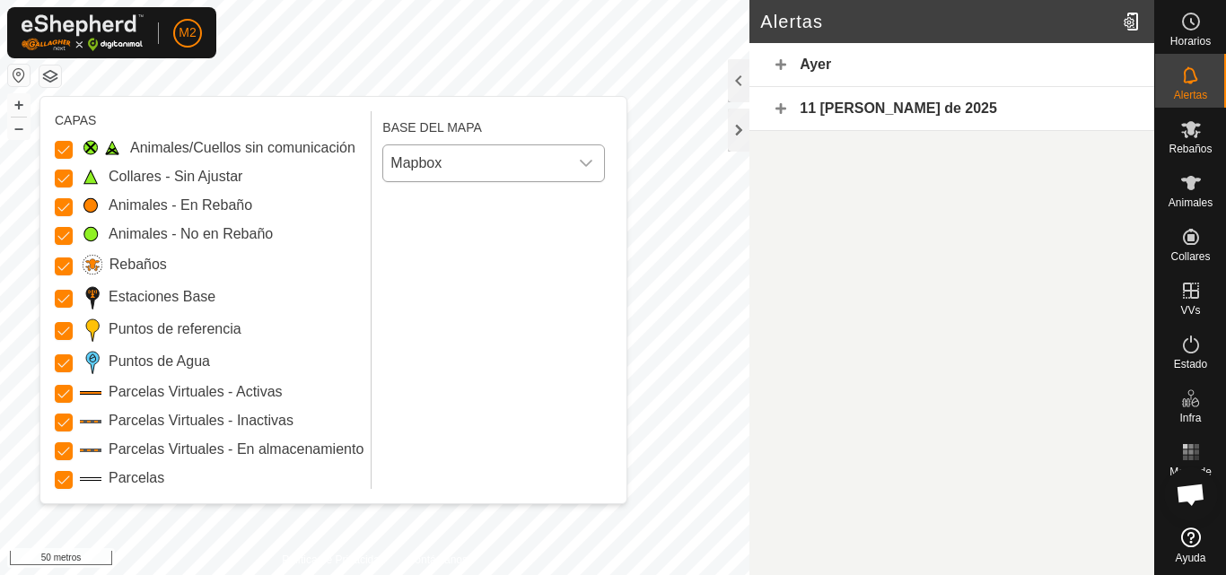
click at [562, 165] on span "Mapbox" at bounding box center [475, 163] width 185 height 36
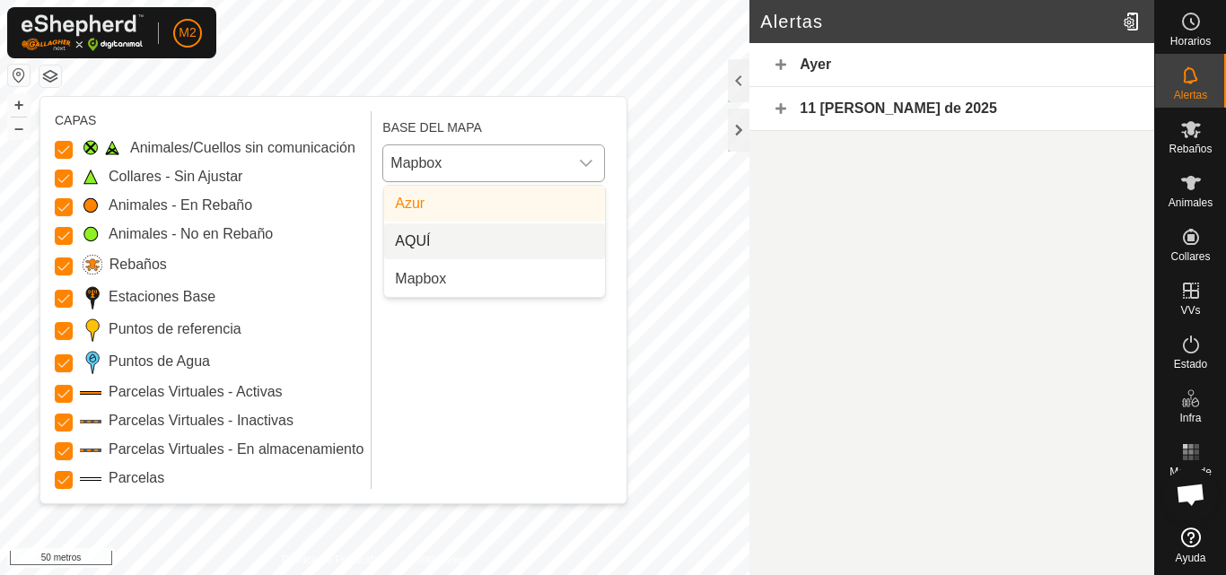
click at [539, 232] on li "AQUÍ" at bounding box center [494, 241] width 221 height 36
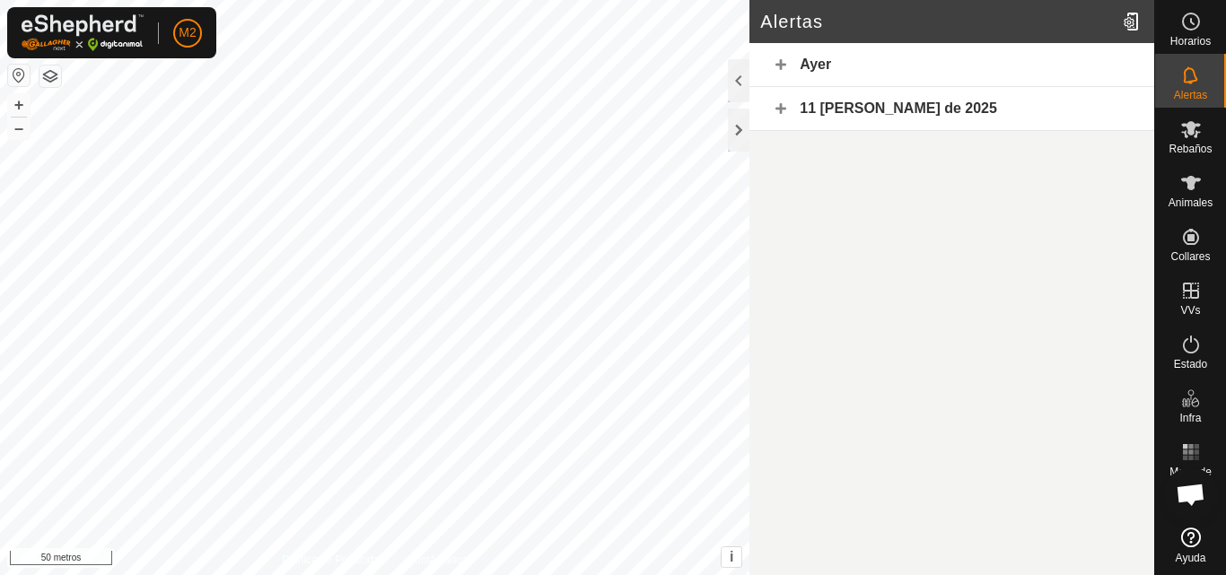
click at [620, 0] on html "M2 Horarios Alertas Rebaños Animales Collares VVs Estado Infra Mapa de calor Ay…" at bounding box center [613, 287] width 1226 height 575
click at [584, 0] on html "M2 Horarios Alertas Rebaños Animales Collares VVs Estado Infra Mapa de calor Ay…" at bounding box center [613, 287] width 1226 height 575
click at [22, 131] on font "–" at bounding box center [18, 127] width 9 height 19
click at [56, 77] on button "button" at bounding box center [50, 77] width 22 height 22
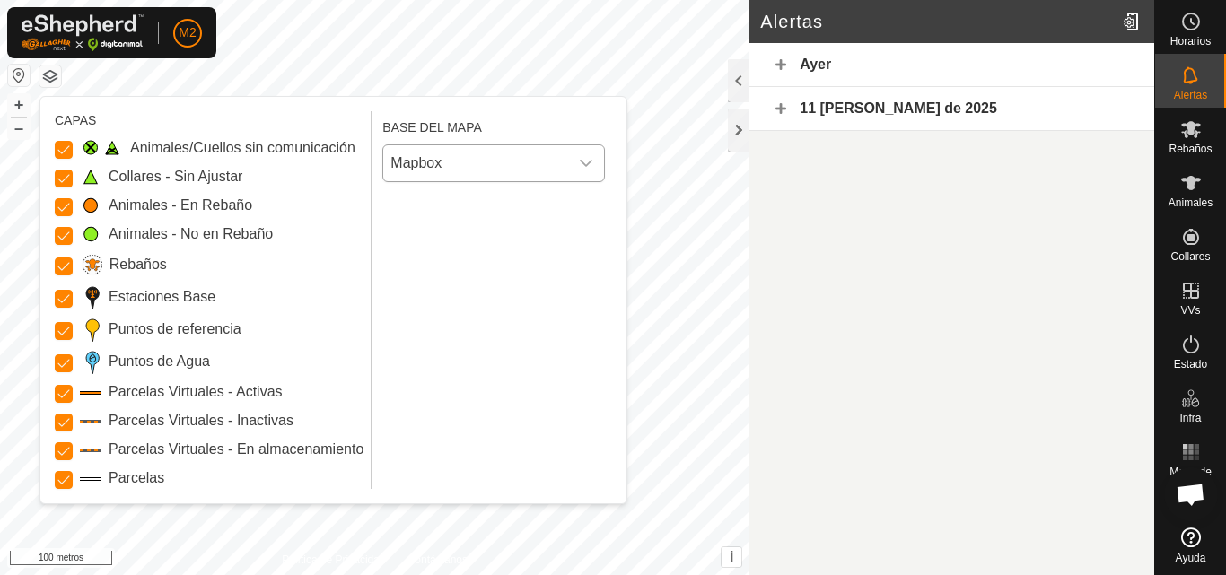
click at [486, 167] on span "Mapbox" at bounding box center [475, 163] width 185 height 36
click at [485, 167] on span "Mapbox" at bounding box center [475, 163] width 185 height 36
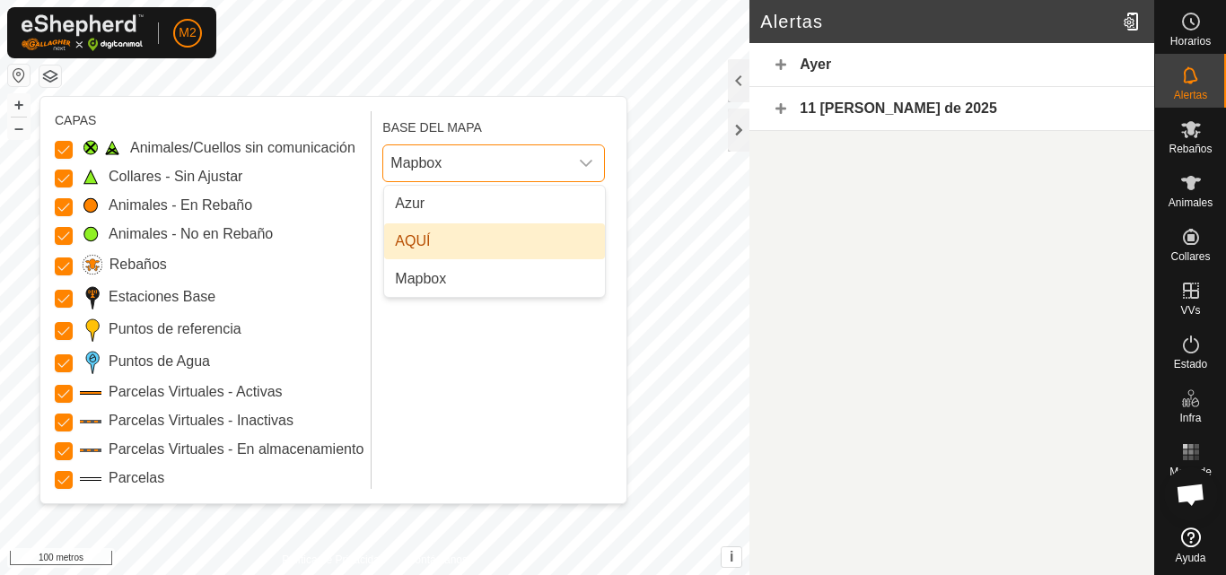
click at [485, 167] on span "Mapbox" at bounding box center [475, 163] width 185 height 36
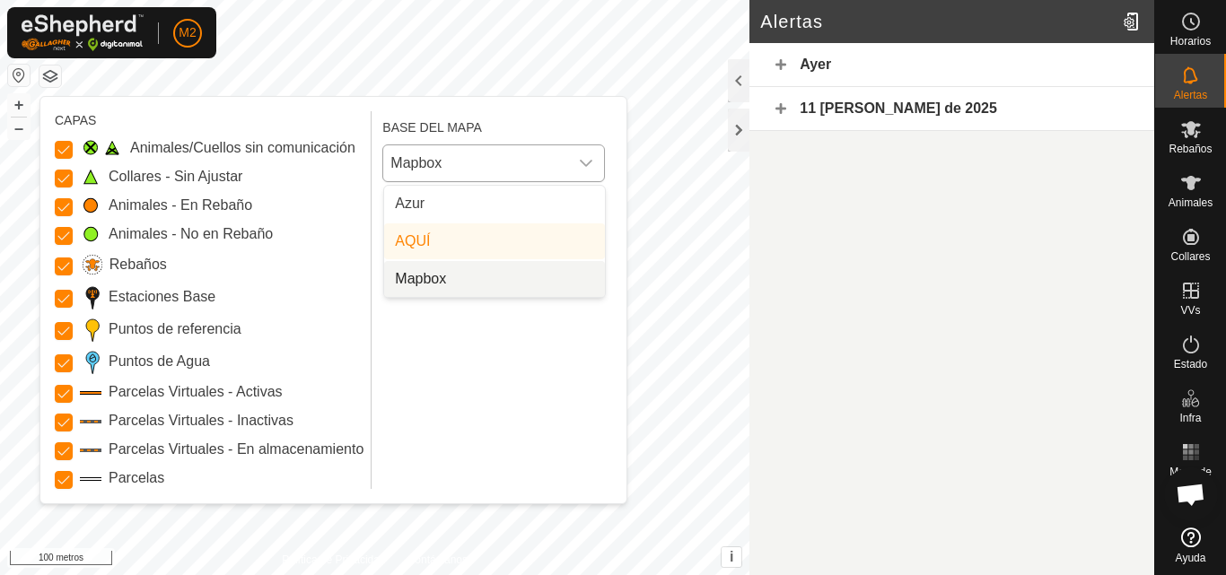
click at [471, 276] on li "Mapbox" at bounding box center [494, 279] width 221 height 36
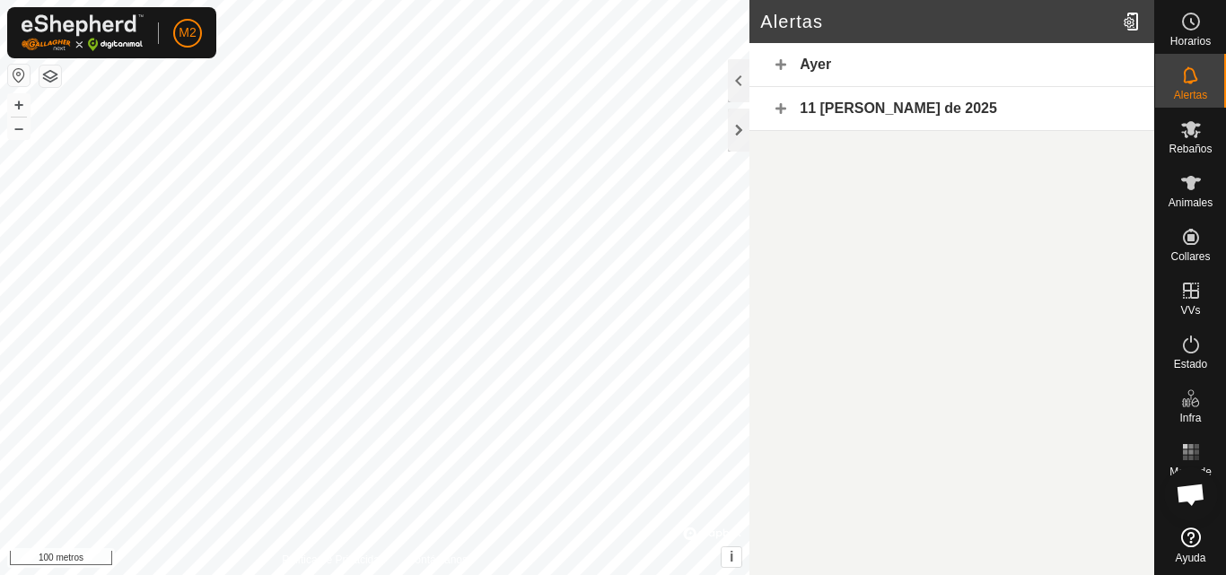
click at [59, 74] on button "button" at bounding box center [50, 77] width 22 height 22
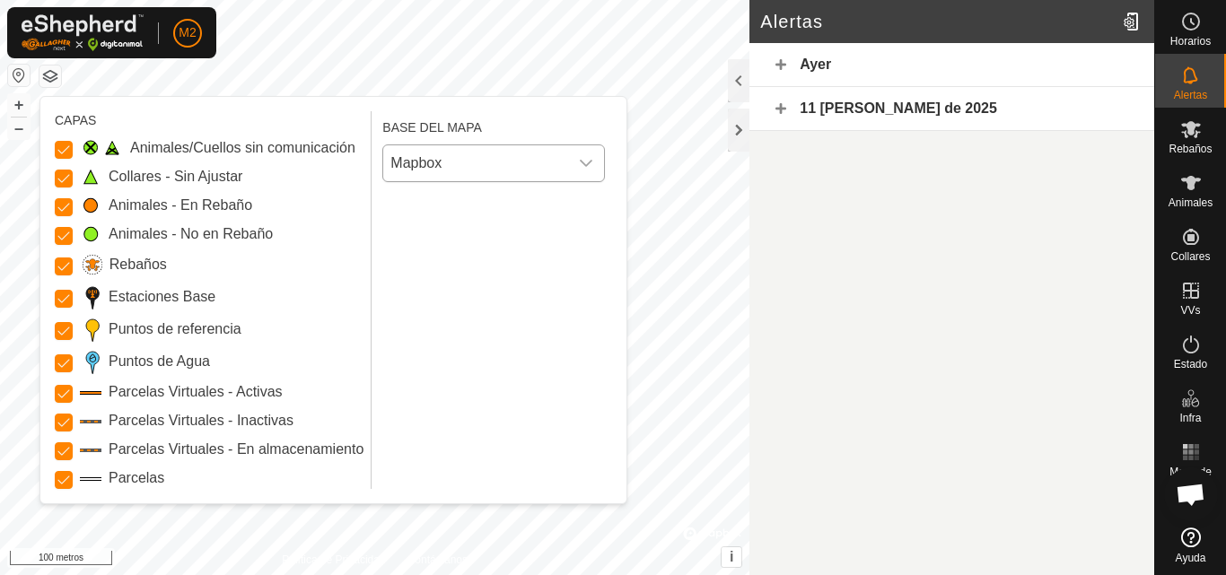
click at [460, 156] on span "Mapbox" at bounding box center [475, 163] width 185 height 36
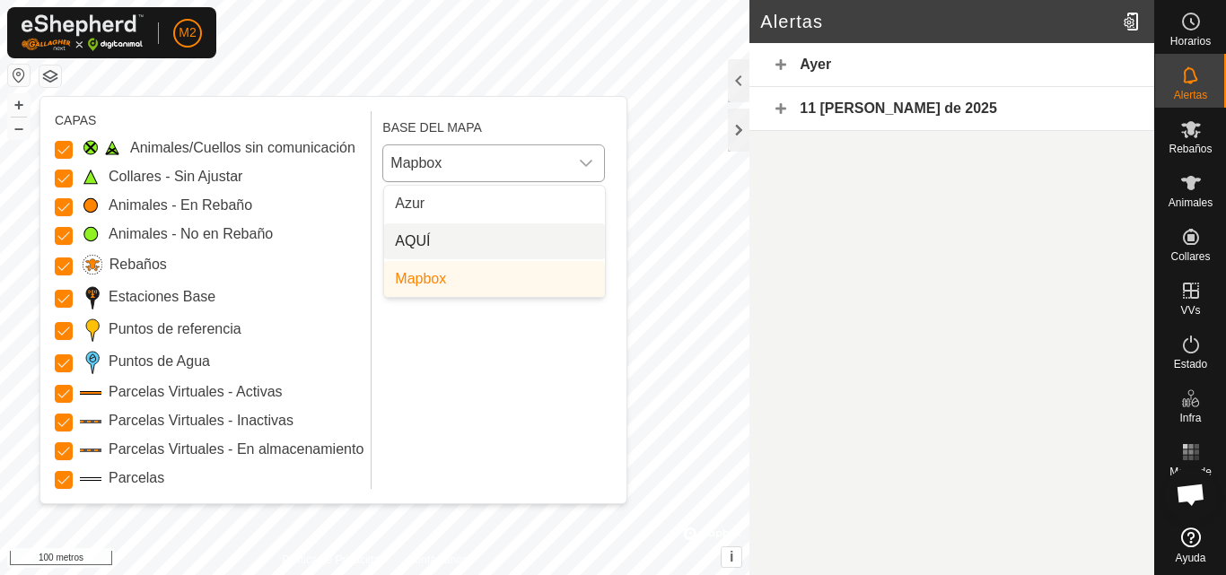
click at [474, 235] on li "AQUÍ" at bounding box center [494, 241] width 221 height 36
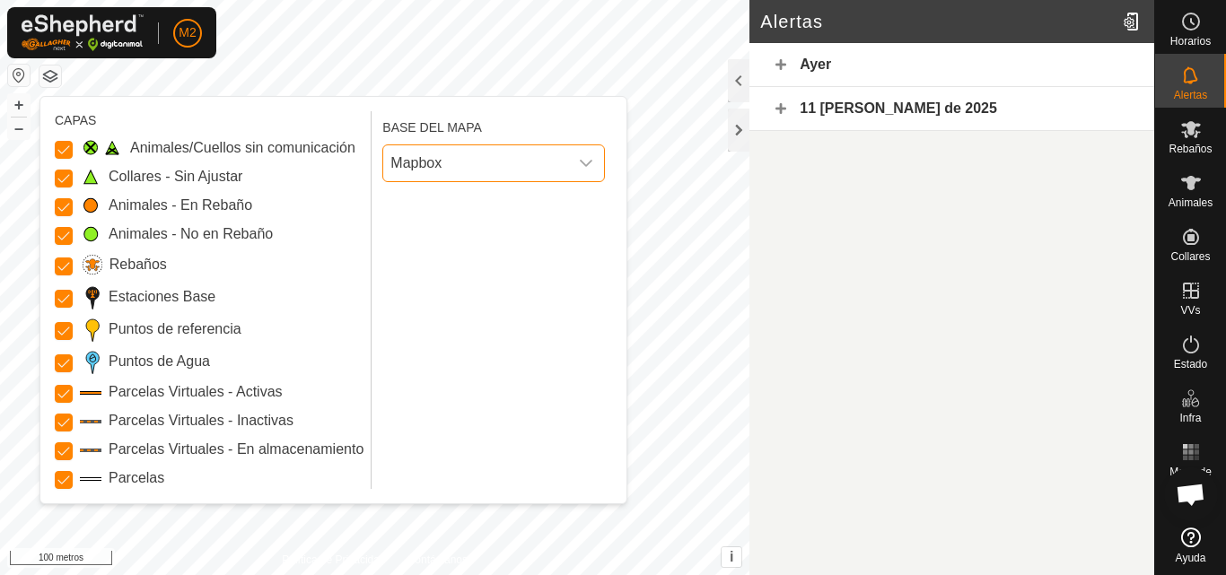
click at [533, 161] on span "Mapbox" at bounding box center [475, 163] width 185 height 36
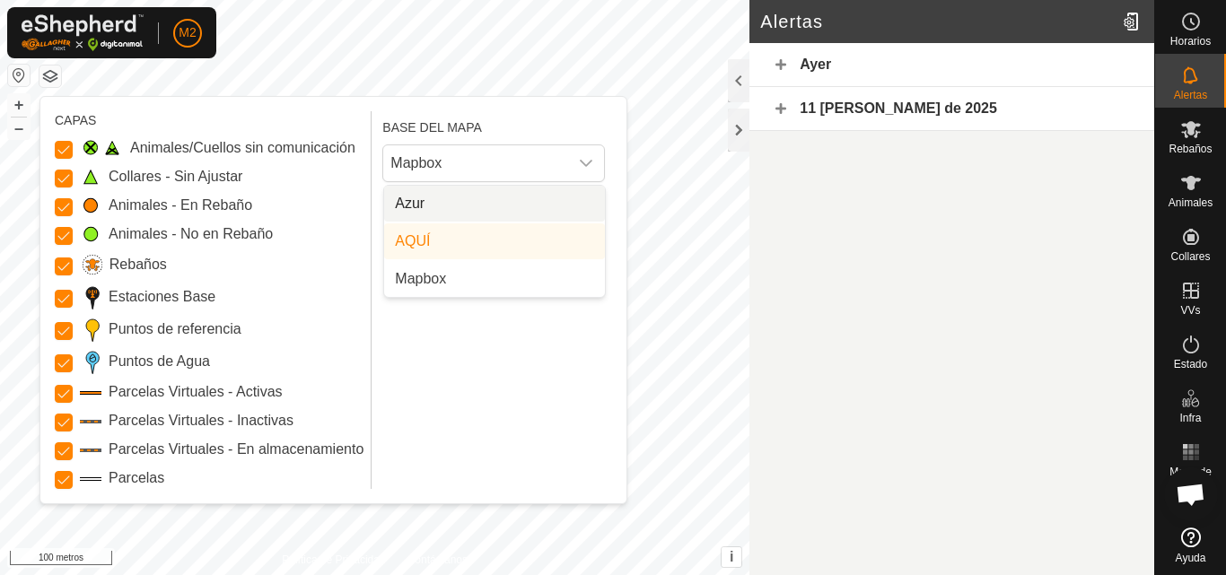
click at [480, 210] on li "Azur" at bounding box center [494, 204] width 221 height 36
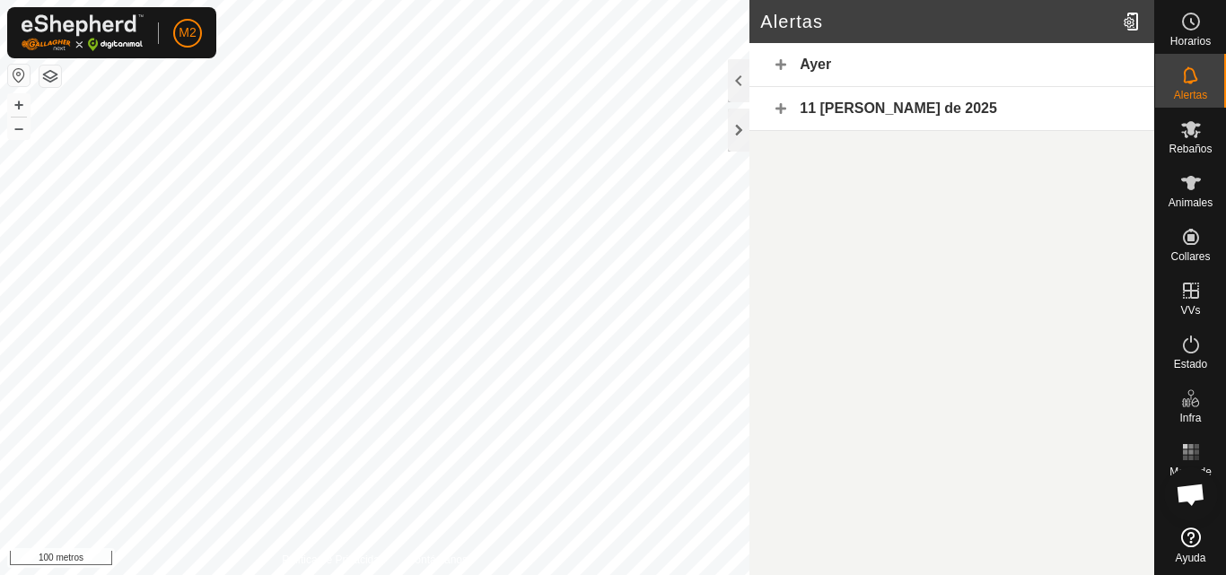
click at [853, 556] on div "[PERSON_NAME] 11 [PERSON_NAME] de 2025 Política de Privacidad Contáctanos ES007…" at bounding box center [577, 287] width 1154 height 575
click at [49, 72] on button "button" at bounding box center [50, 77] width 22 height 22
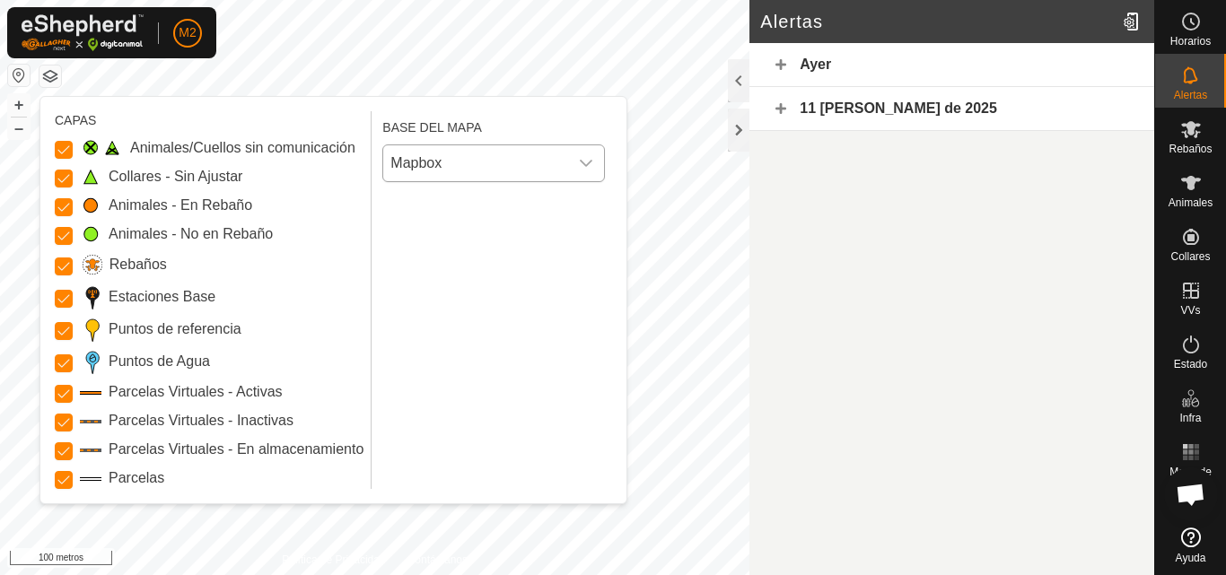
click at [407, 169] on font "Mapbox" at bounding box center [415, 162] width 51 height 15
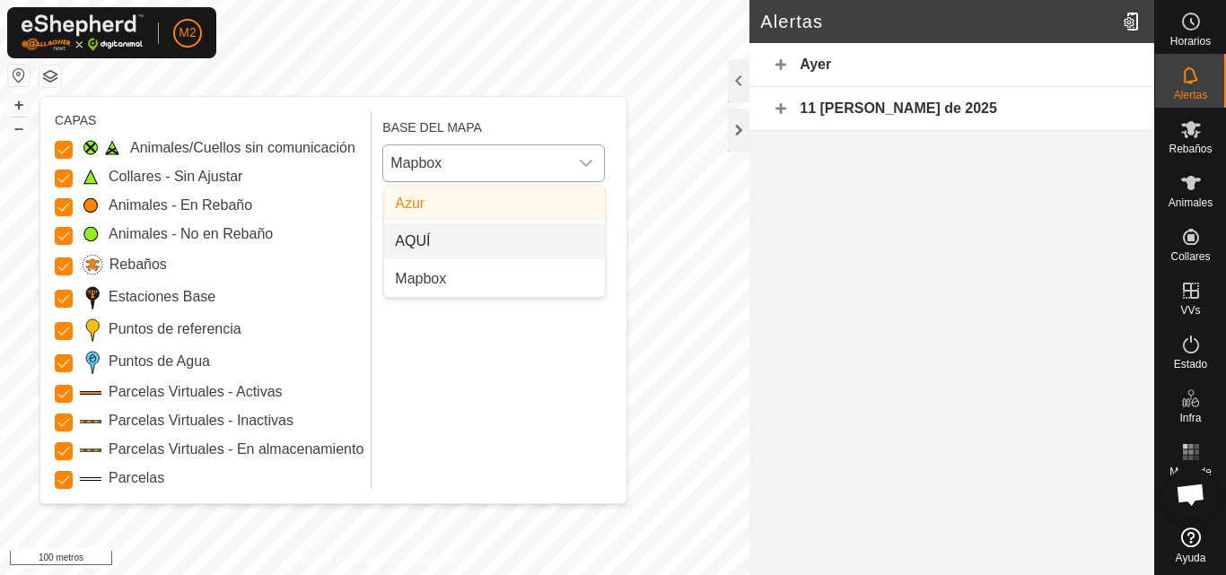
click at [411, 235] on li "AQUÍ" at bounding box center [494, 241] width 221 height 36
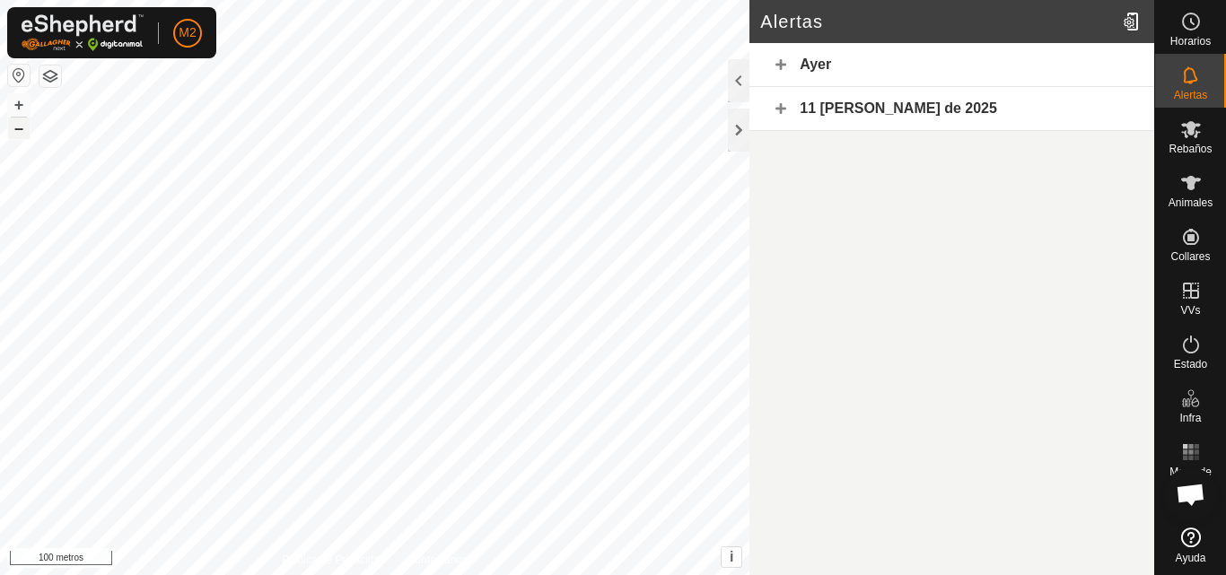
click at [18, 133] on font "–" at bounding box center [18, 127] width 9 height 19
click at [346, 574] on html "M2 Horarios Alertas Rebaños Animales Collares VVs Estado Infra Mapa de calor Ay…" at bounding box center [613, 287] width 1226 height 575
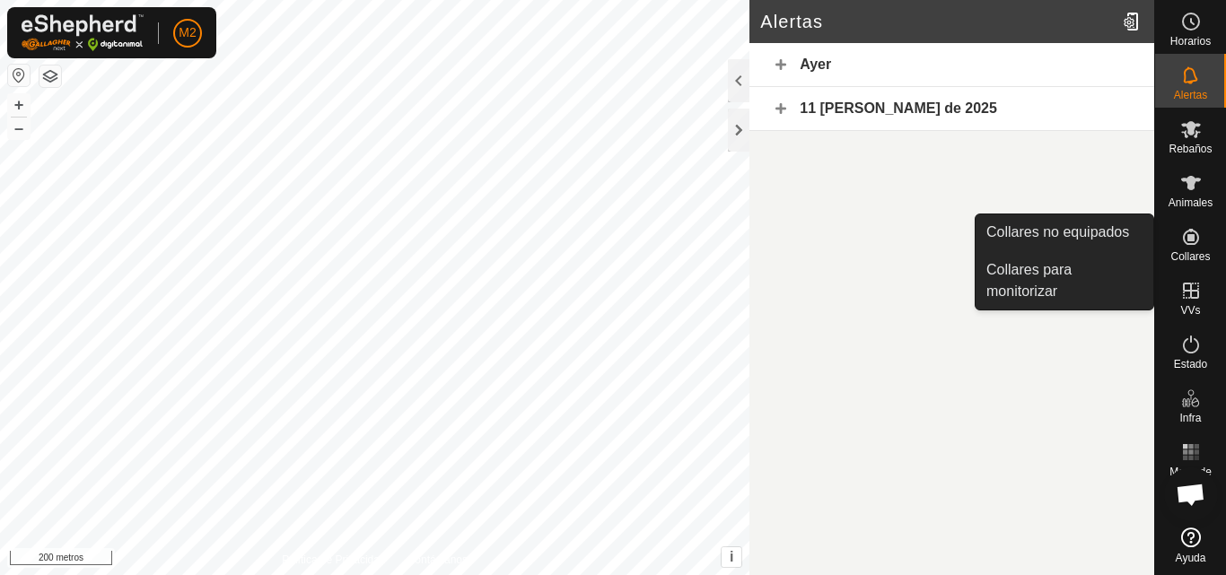
click at [1195, 253] on font "Collares" at bounding box center [1189, 256] width 39 height 13
click at [1105, 258] on link "Collares para monitorizar" at bounding box center [1065, 280] width 178 height 57
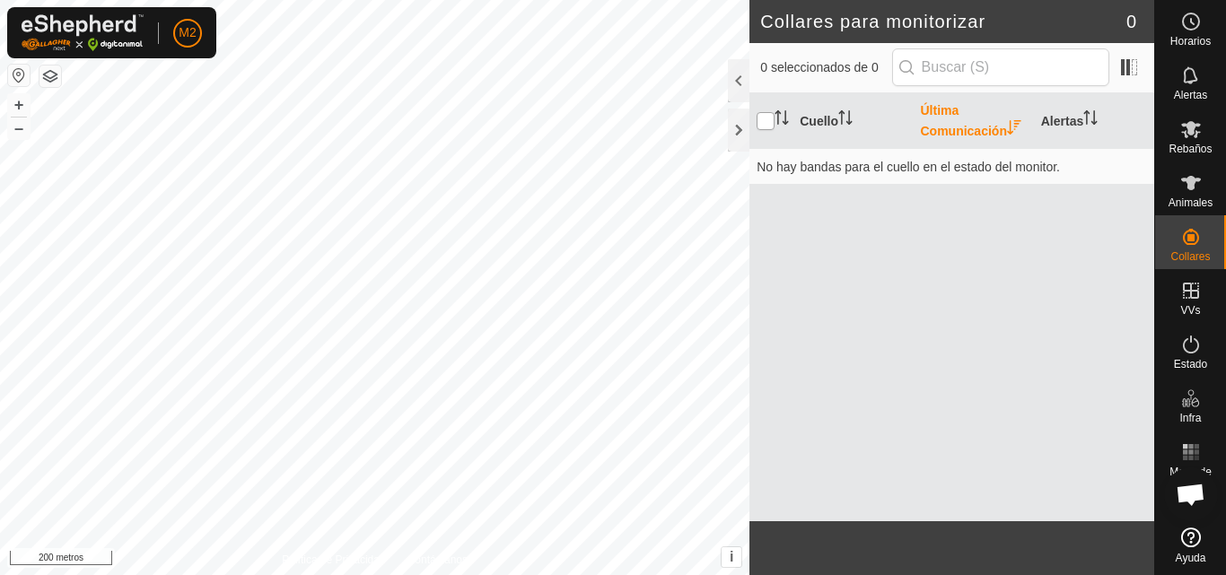
click at [765, 126] on input "checkbox" at bounding box center [766, 121] width 18 height 18
checkbox input "true"
click at [744, 120] on div at bounding box center [739, 130] width 22 height 43
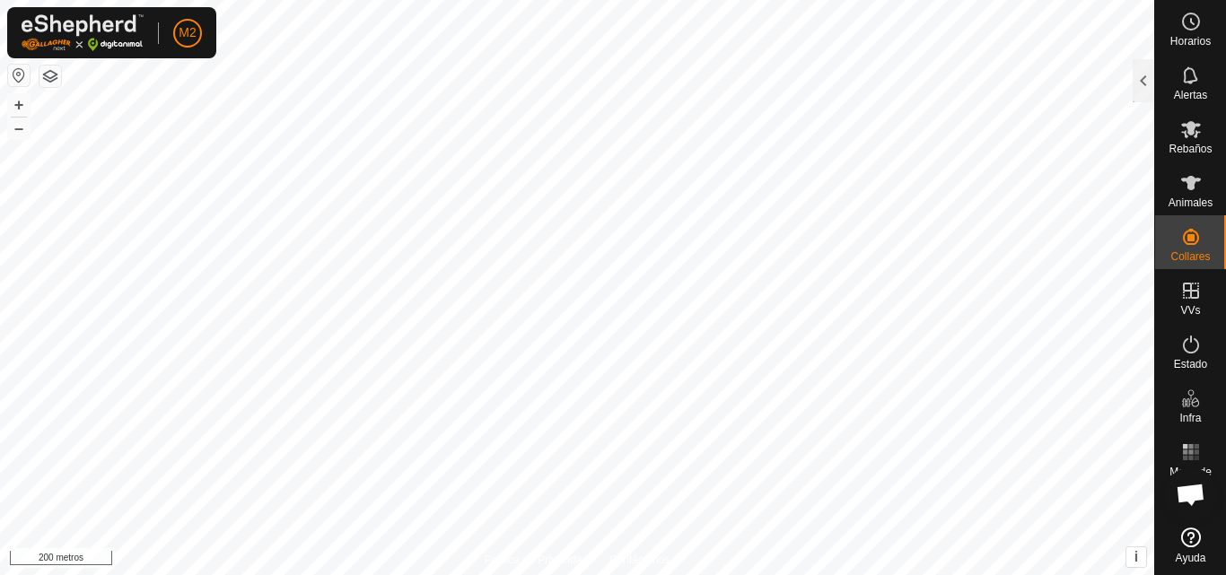
click at [22, 82] on button "button" at bounding box center [19, 76] width 22 height 22
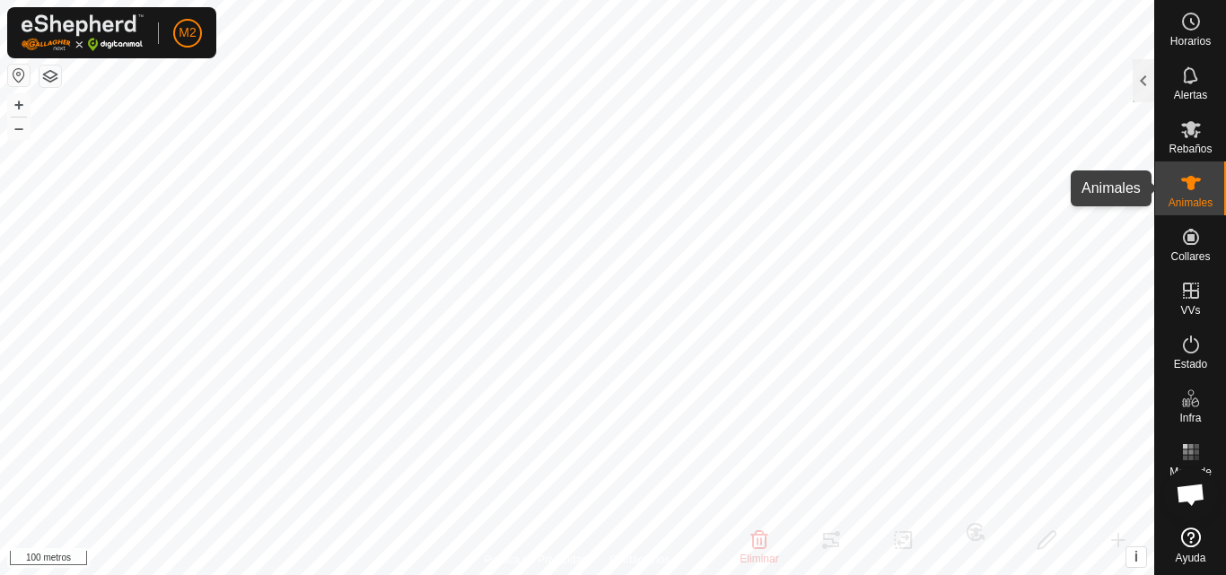
click at [1189, 206] on font "Animales" at bounding box center [1191, 203] width 44 height 13
click at [1198, 197] on div "Animales" at bounding box center [1190, 189] width 71 height 54
click at [1148, 74] on div at bounding box center [1144, 80] width 22 height 43
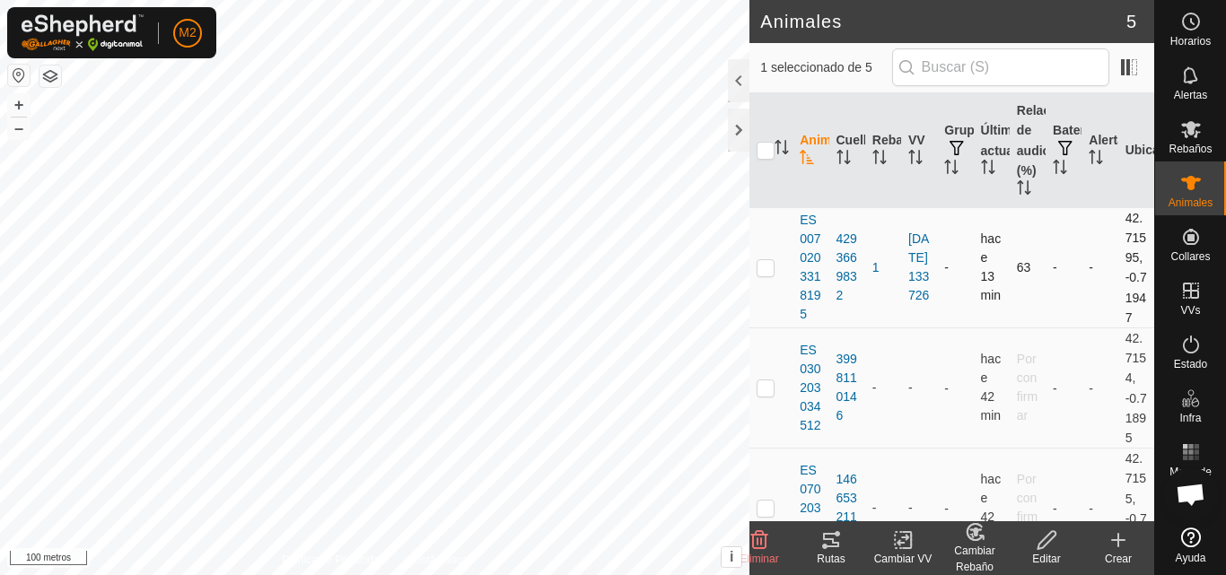
click at [772, 278] on td at bounding box center [770, 267] width 43 height 120
checkbox input "true"
click at [772, 395] on p-checkbox at bounding box center [766, 388] width 18 height 14
checkbox input "true"
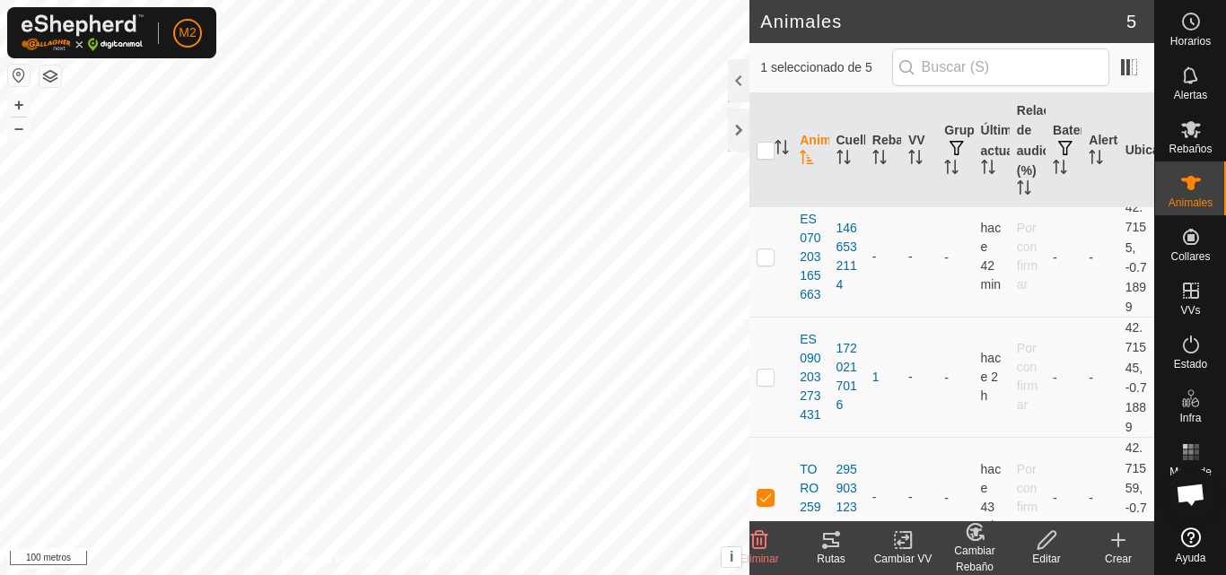
scroll to position [323, 0]
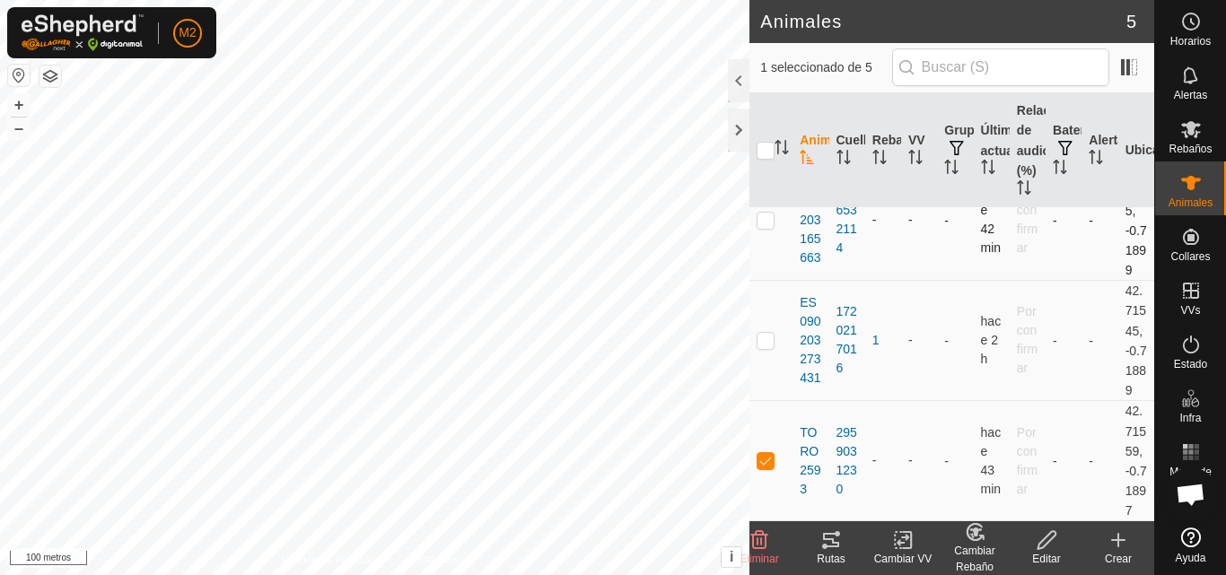
click at [759, 267] on td at bounding box center [770, 220] width 43 height 120
checkbox input "true"
click at [769, 347] on p-checkbox at bounding box center [766, 340] width 18 height 14
checkbox input "false"
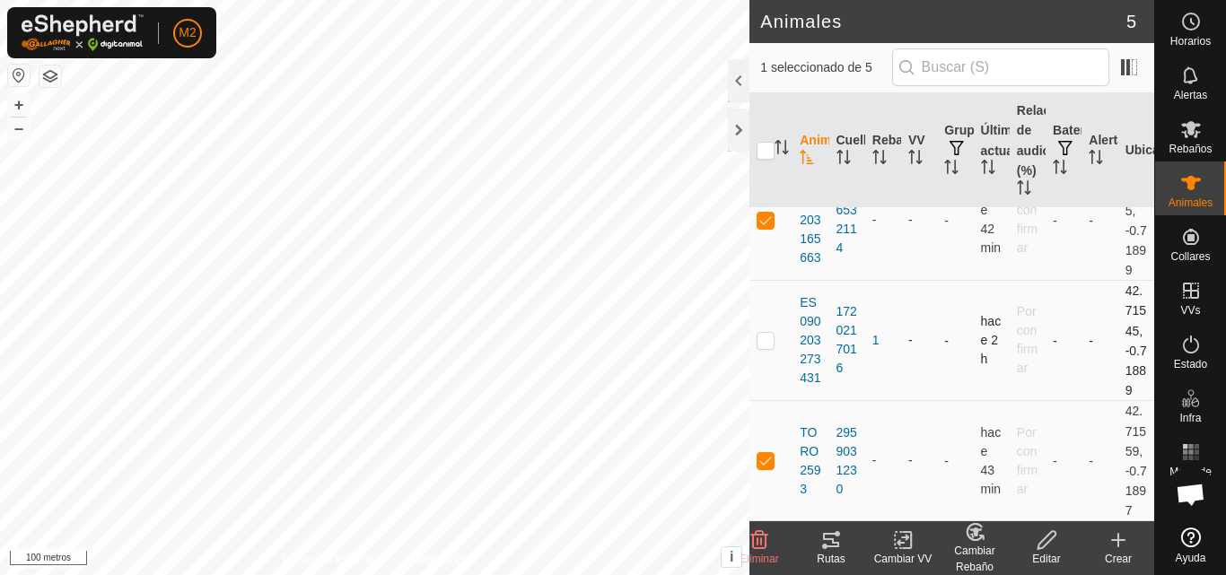
checkbox input "false"
click at [769, 347] on p-checkbox at bounding box center [766, 340] width 18 height 14
checkbox input "true"
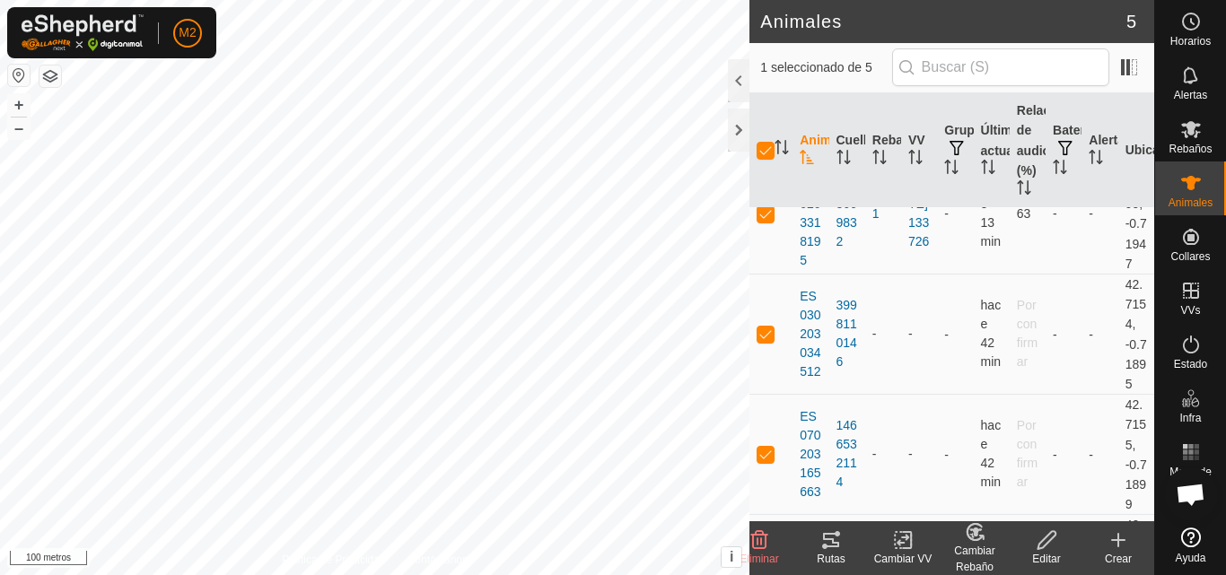
scroll to position [6, 0]
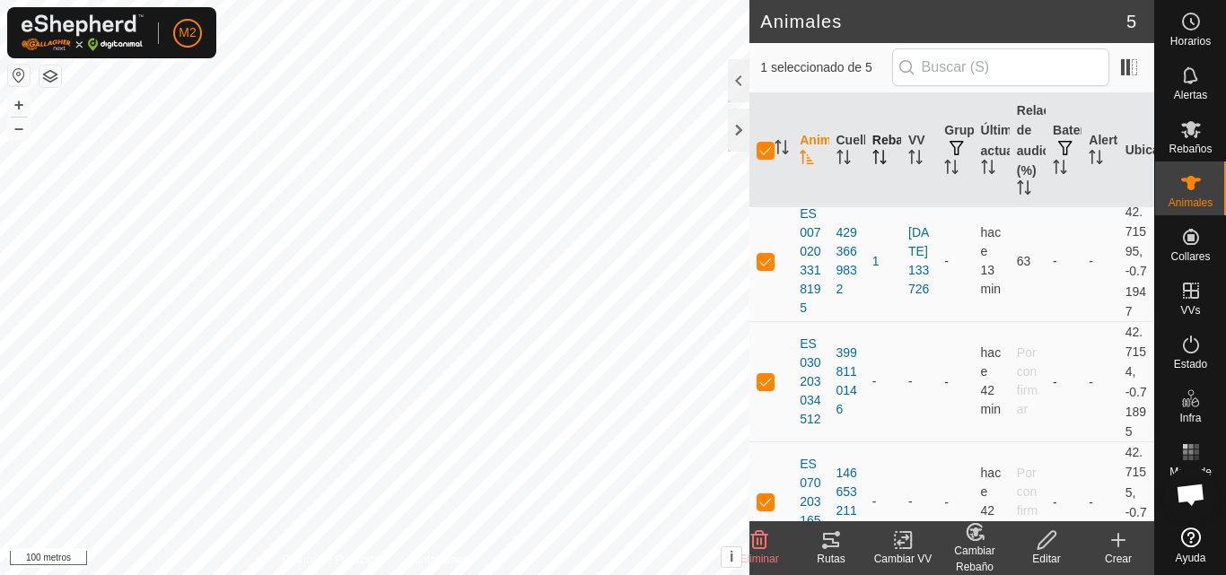
click at [872, 153] on icon "Activar para ordenar" at bounding box center [879, 157] width 14 height 14
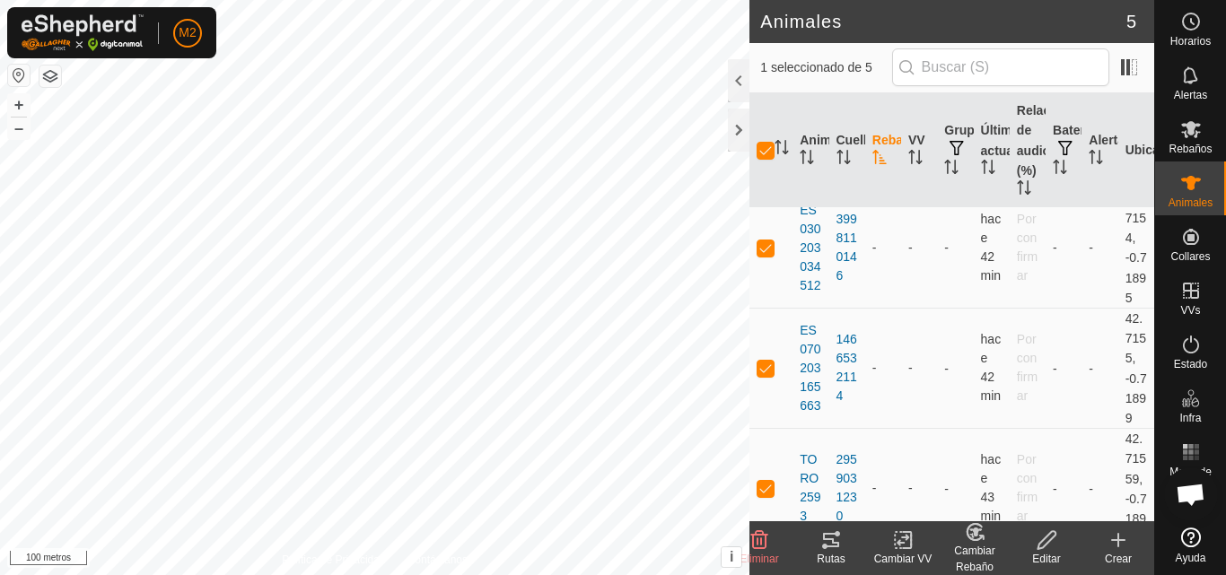
scroll to position [0, 0]
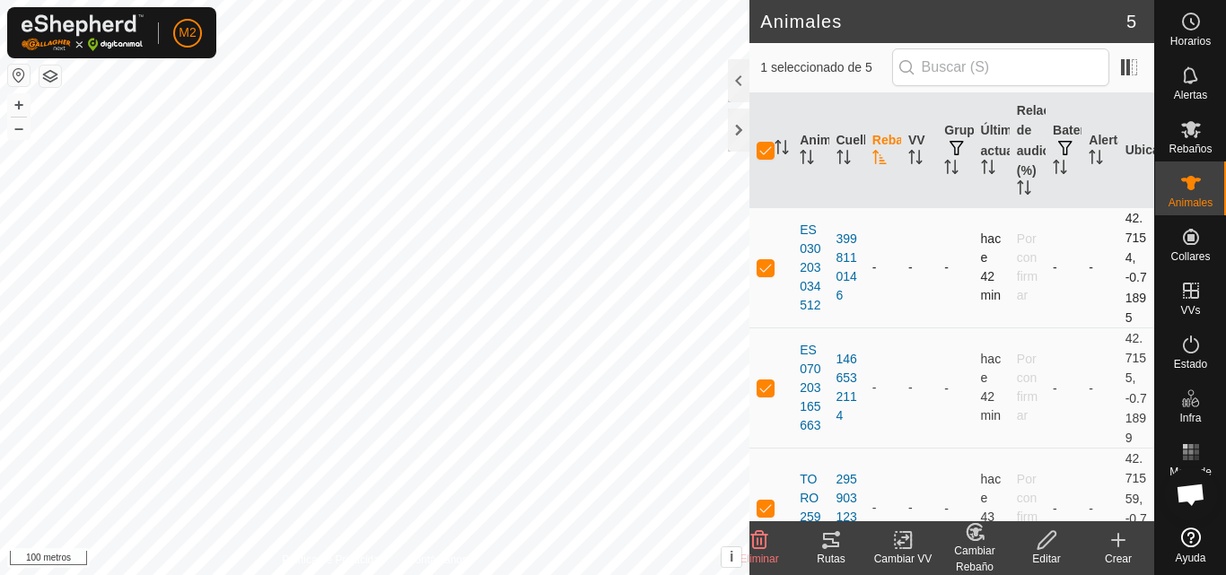
click at [868, 280] on td "-" at bounding box center [883, 267] width 36 height 120
click at [1044, 541] on icon at bounding box center [1047, 541] width 22 height 22
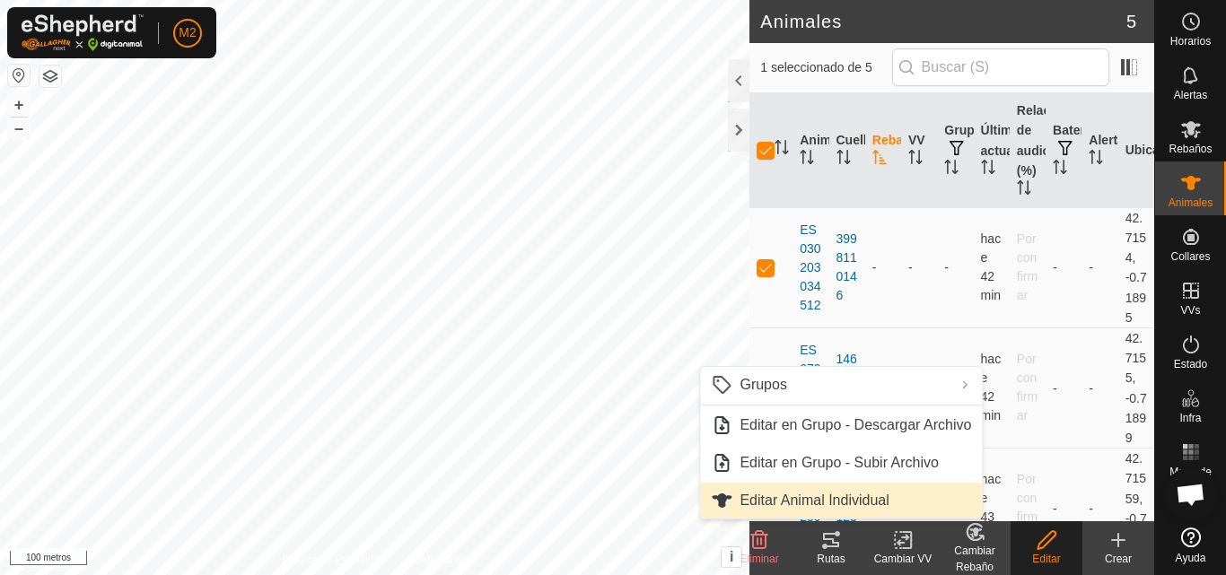
click at [924, 502] on link "Editar Animal Individual" at bounding box center [841, 501] width 282 height 36
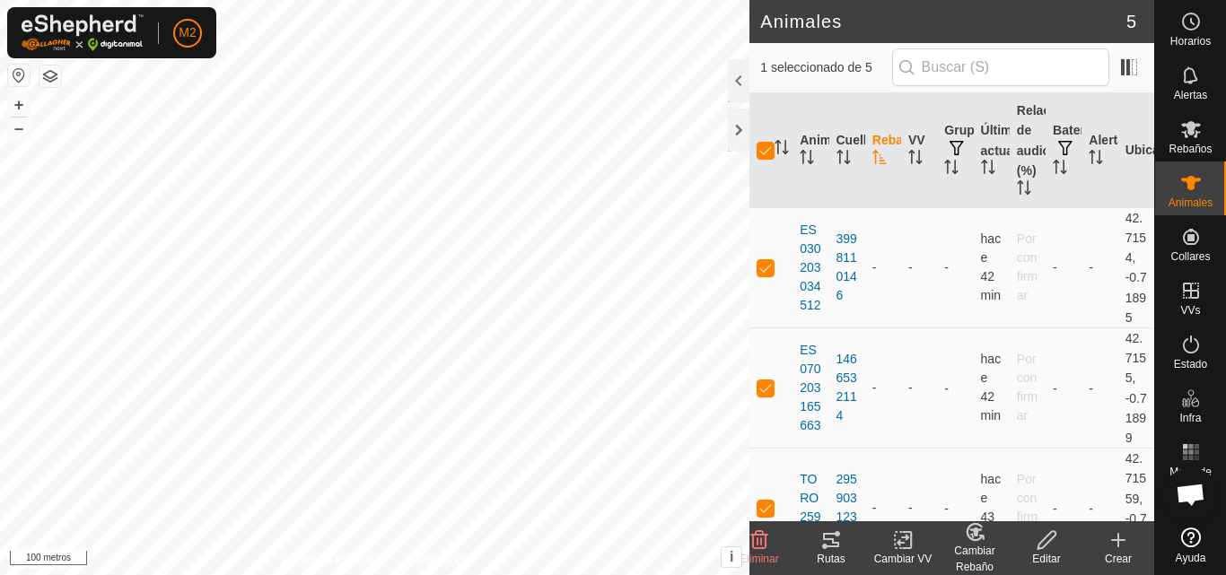
click at [1038, 550] on icon at bounding box center [1047, 541] width 22 height 22
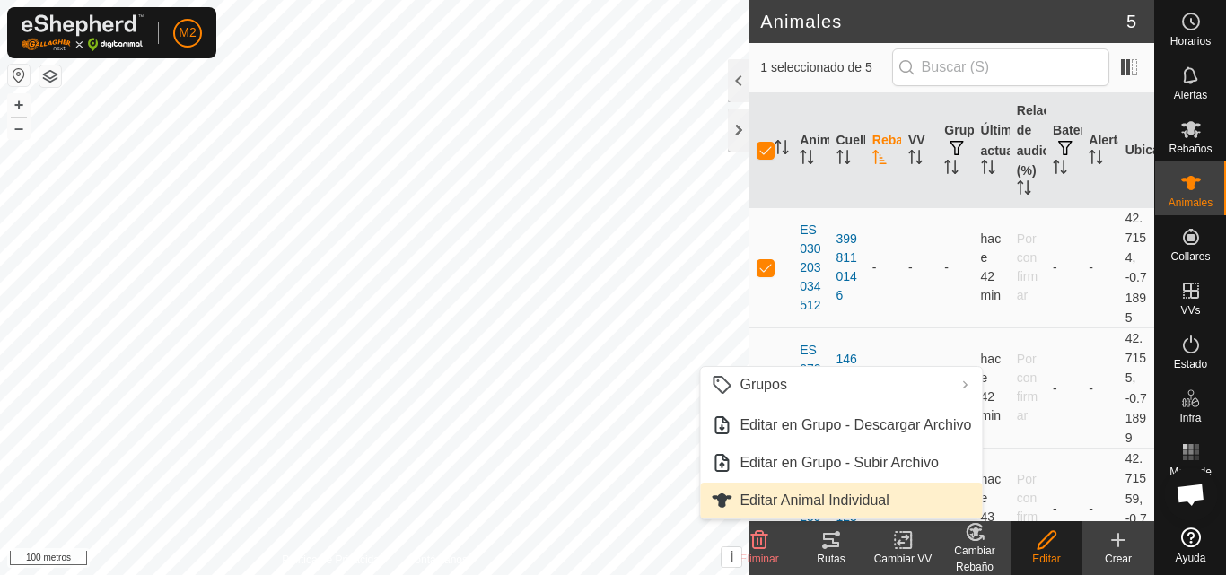
click at [857, 495] on link "Editar Animal Individual" at bounding box center [841, 501] width 282 height 36
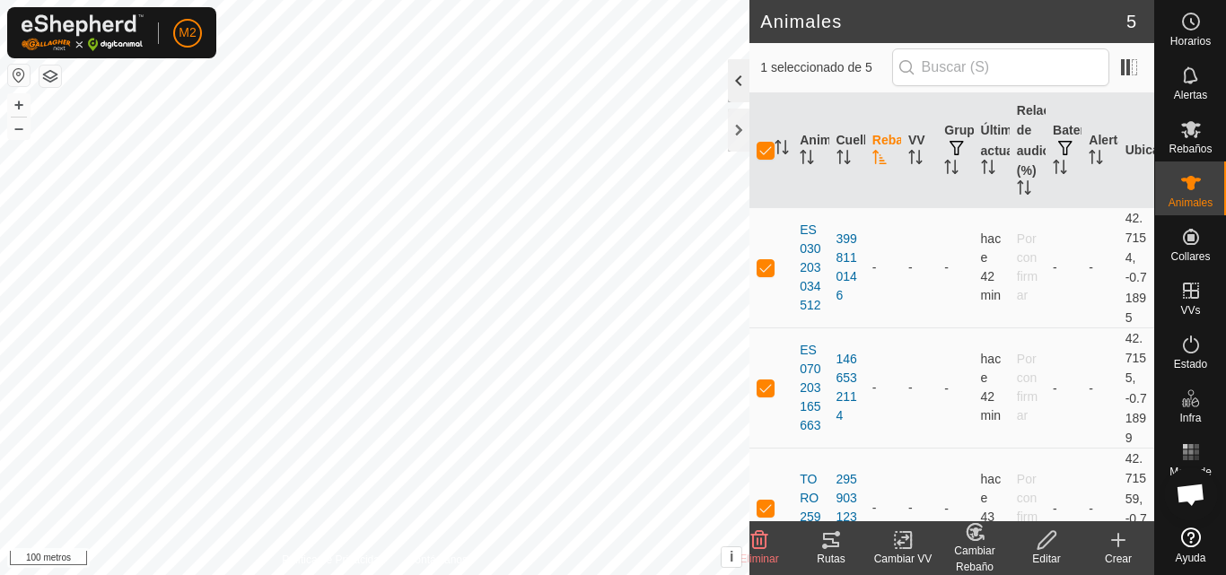
click at [740, 97] on div at bounding box center [739, 80] width 22 height 43
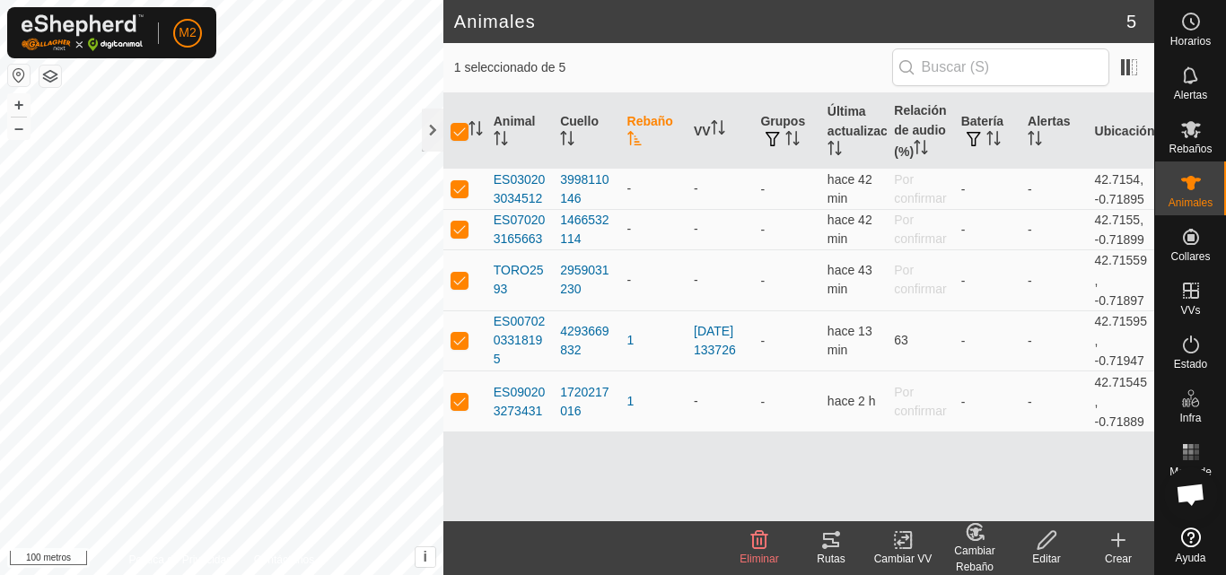
click at [975, 550] on font "Cambiar Rebaño" at bounding box center [974, 559] width 40 height 29
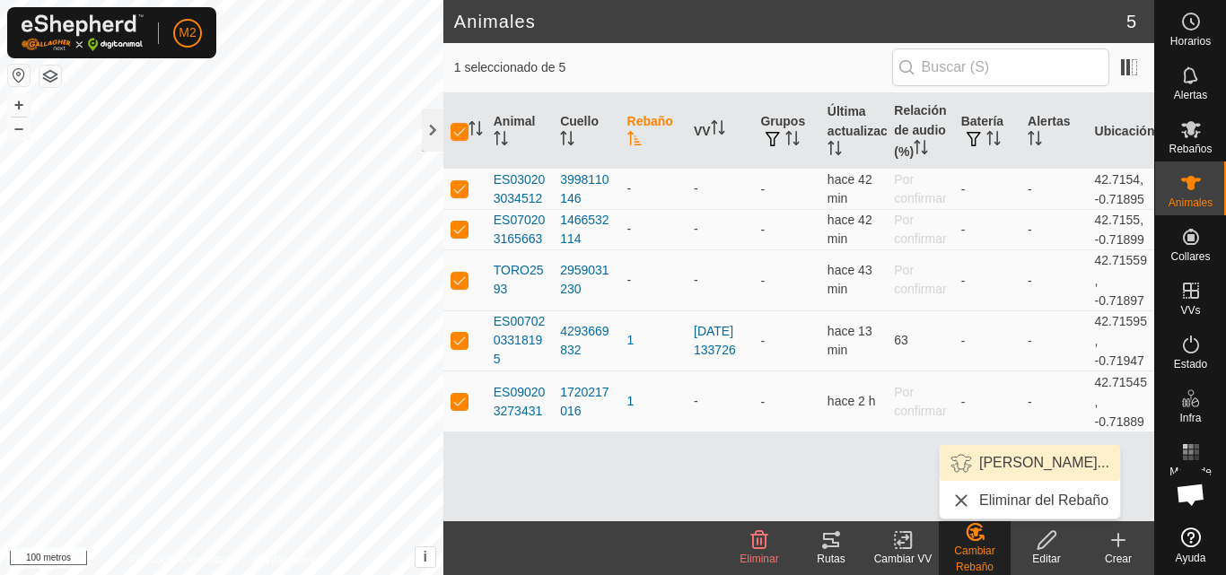
click at [984, 456] on link "[PERSON_NAME]..." at bounding box center [1030, 463] width 180 height 36
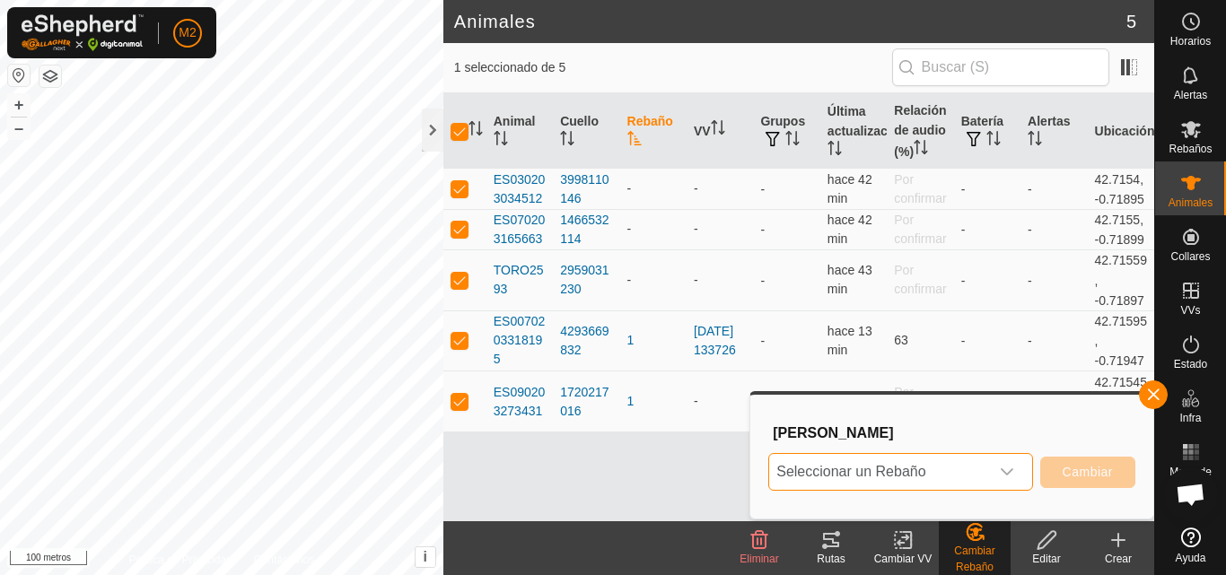
click at [975, 460] on span "Seleccionar un Rebaño" at bounding box center [878, 472] width 219 height 36
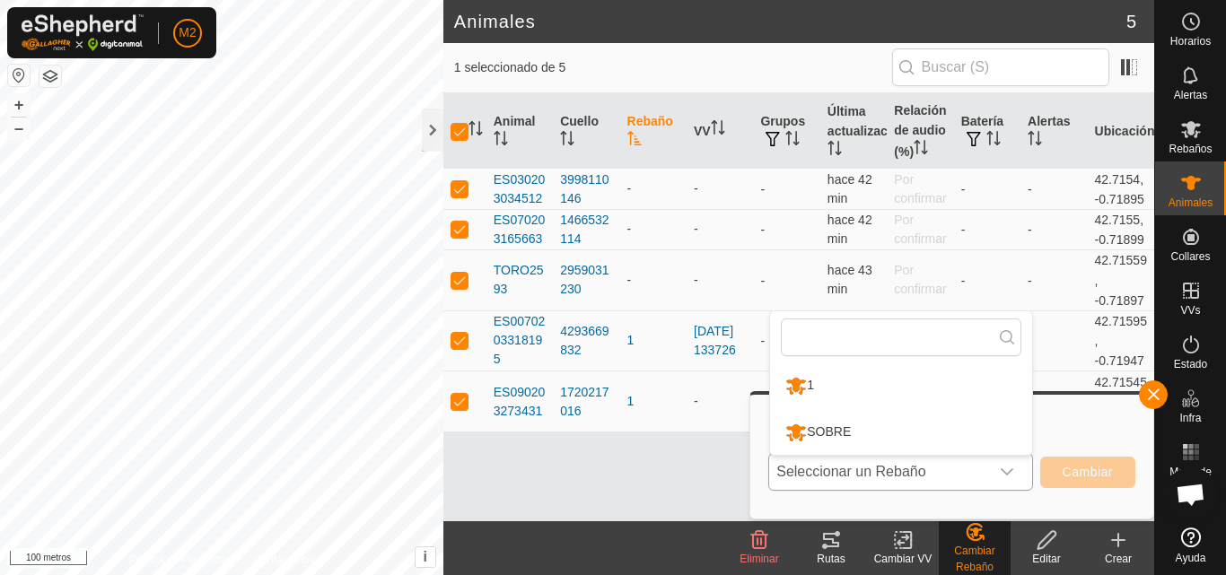
click at [893, 381] on li "1" at bounding box center [901, 386] width 262 height 45
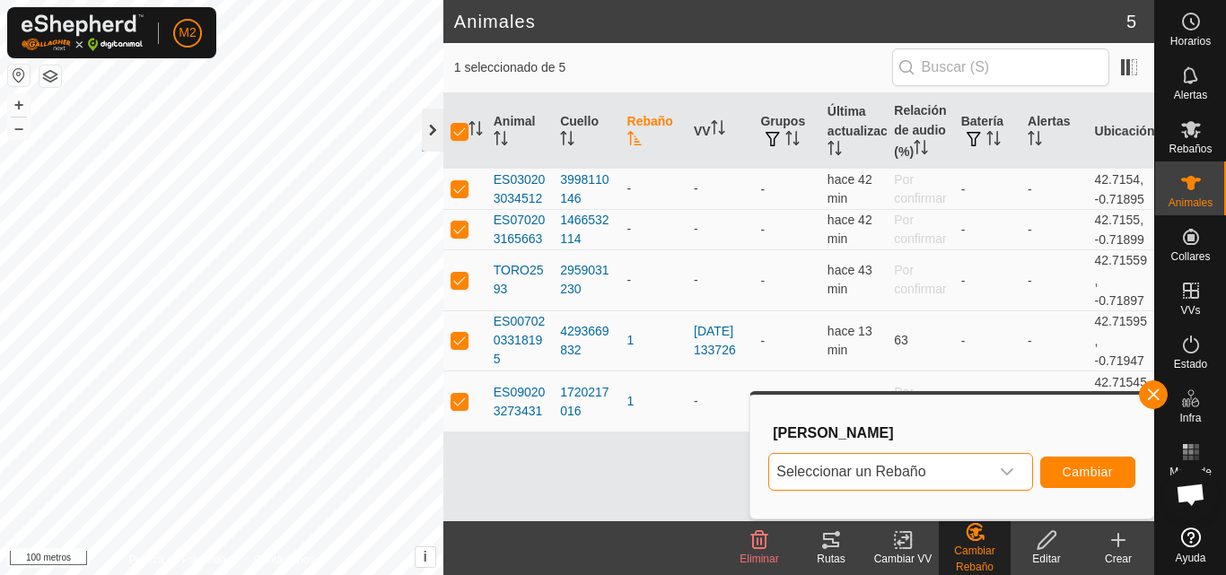
click at [428, 141] on div at bounding box center [433, 130] width 22 height 43
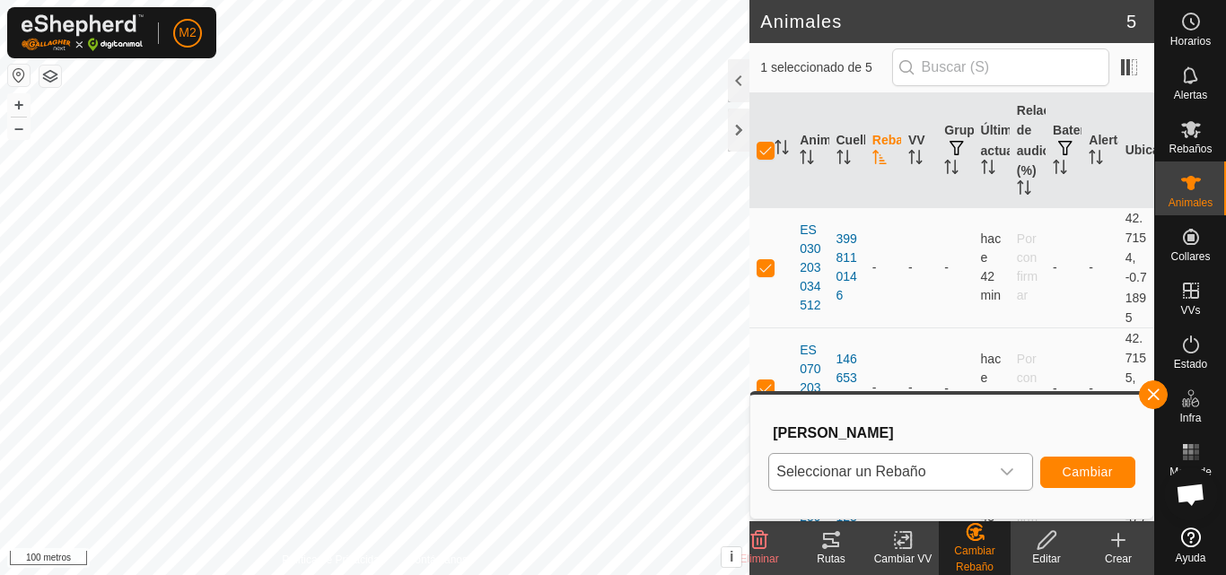
click at [1047, 558] on font "Editar" at bounding box center [1046, 559] width 28 height 13
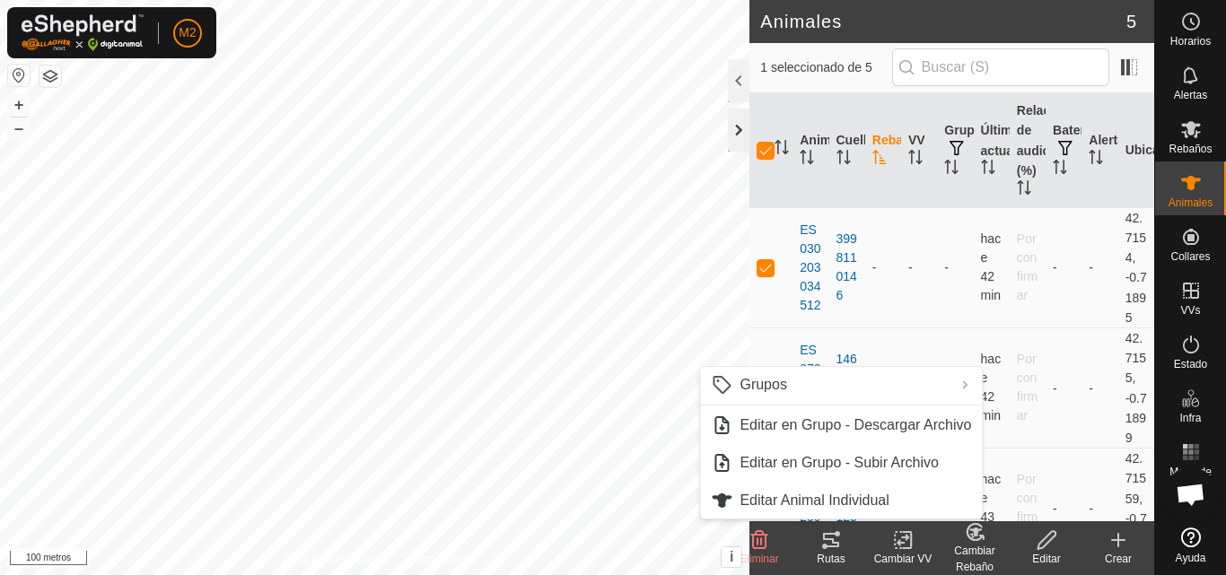
click at [744, 113] on div at bounding box center [739, 130] width 22 height 43
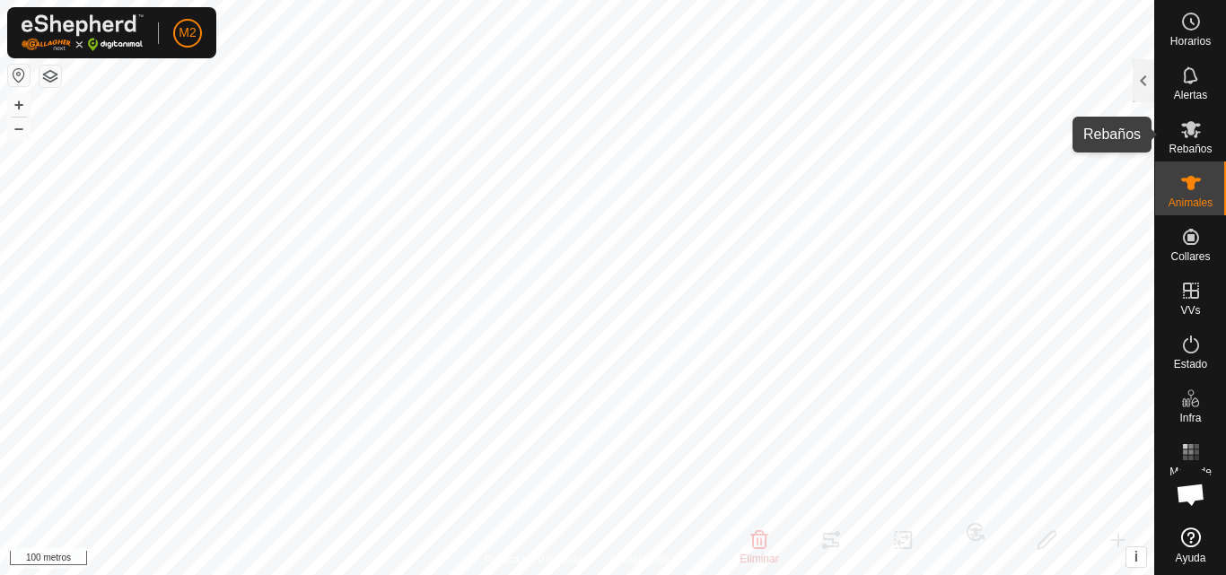
click at [1195, 155] on div "Rebaños" at bounding box center [1190, 135] width 71 height 54
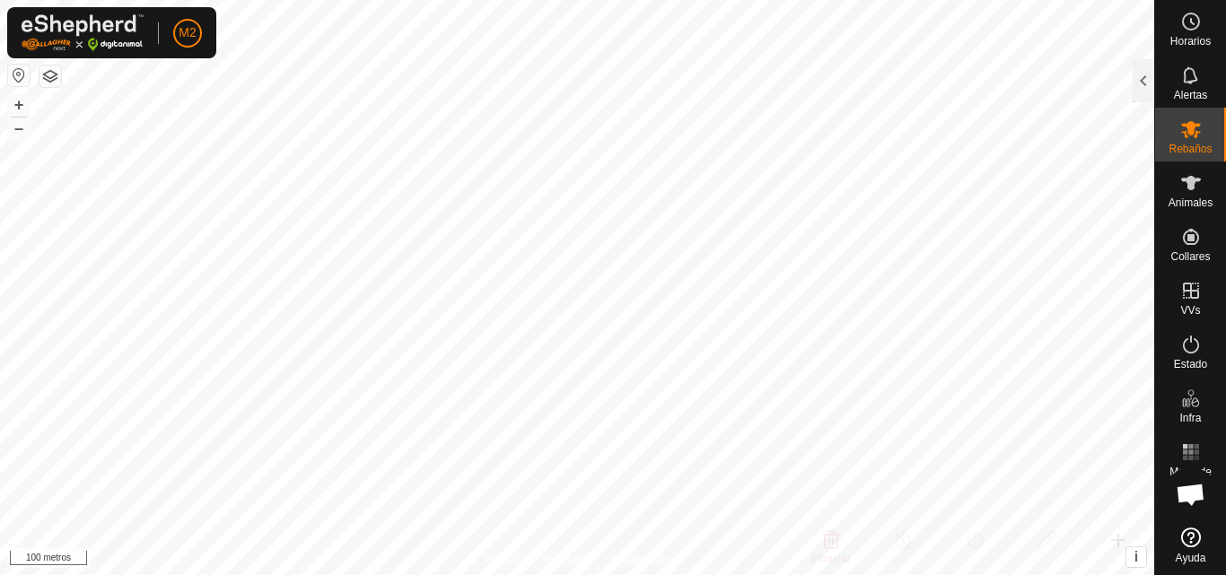
click at [50, 77] on button "button" at bounding box center [50, 77] width 22 height 22
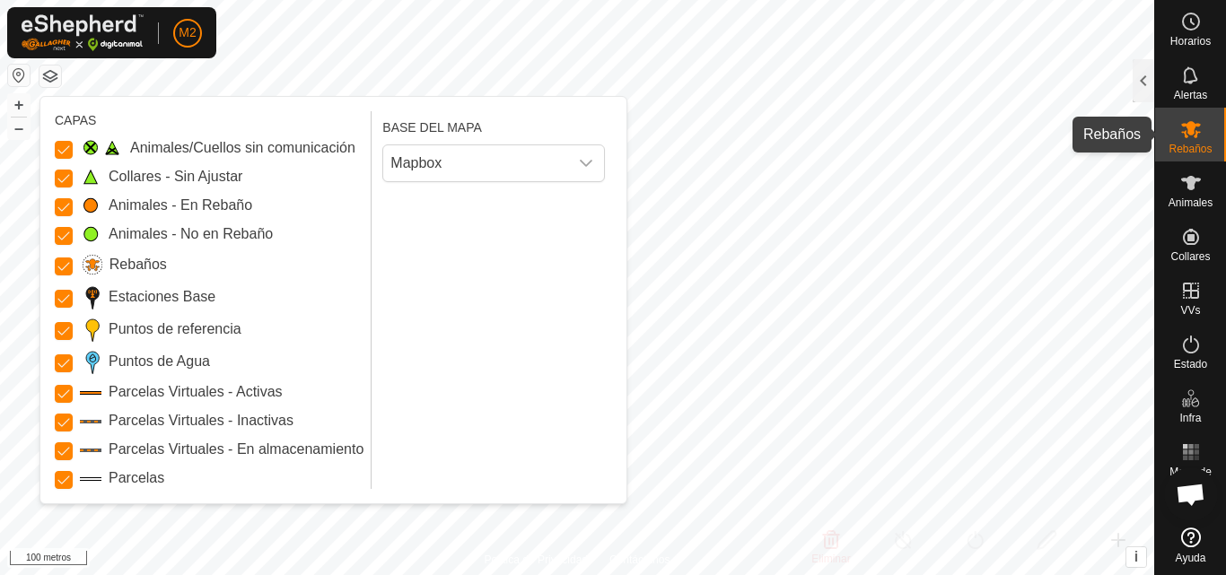
click at [1187, 138] on icon at bounding box center [1191, 129] width 22 height 22
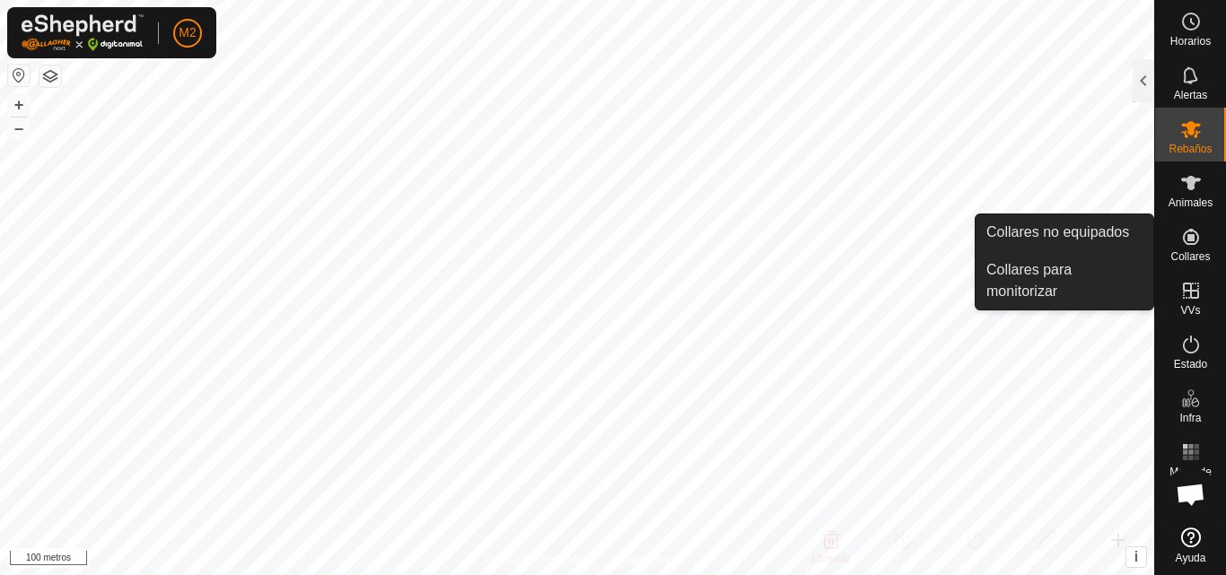
click at [1194, 234] on icon at bounding box center [1191, 237] width 22 height 22
click at [1109, 269] on link "Collares para monitorizar" at bounding box center [1065, 280] width 178 height 57
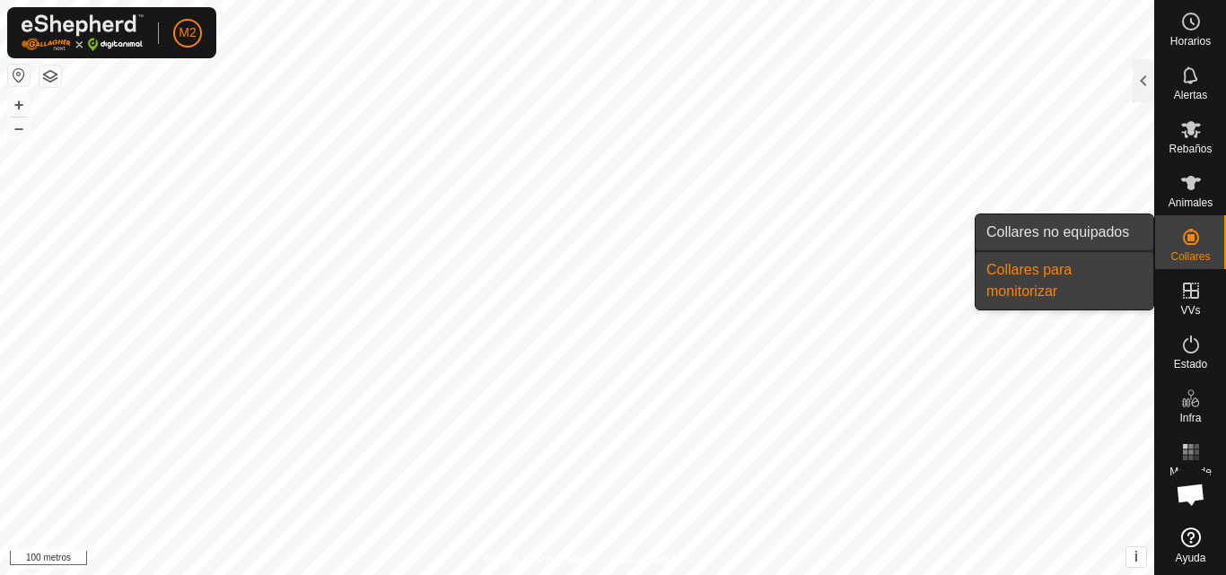
click at [1114, 238] on link "Collares no equipados" at bounding box center [1065, 233] width 178 height 36
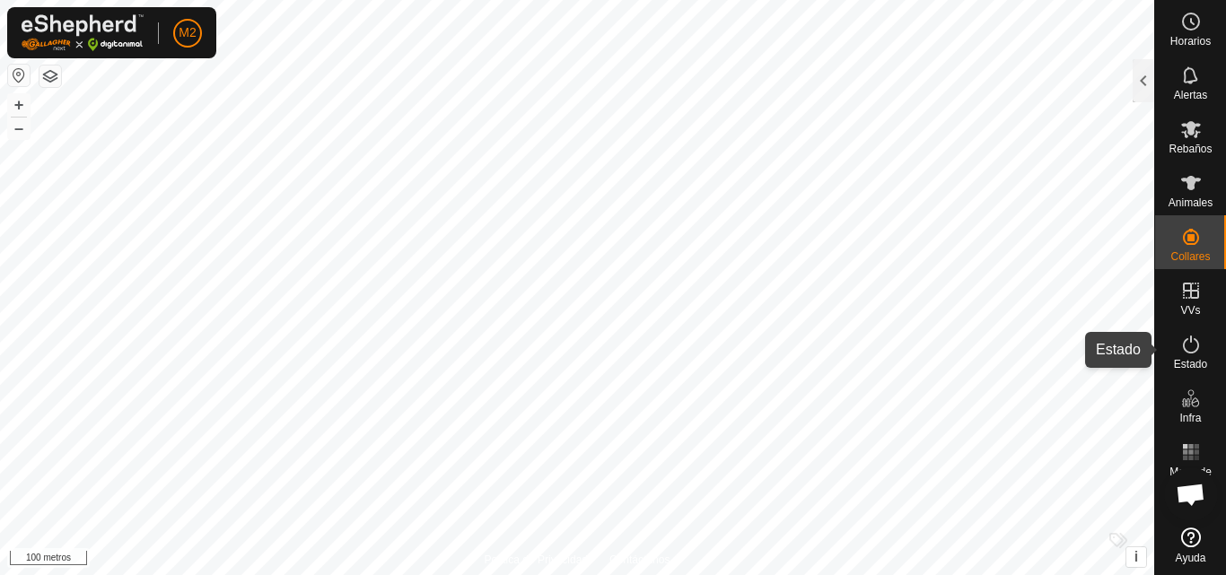
click at [1199, 369] on font "Estado" at bounding box center [1190, 364] width 33 height 13
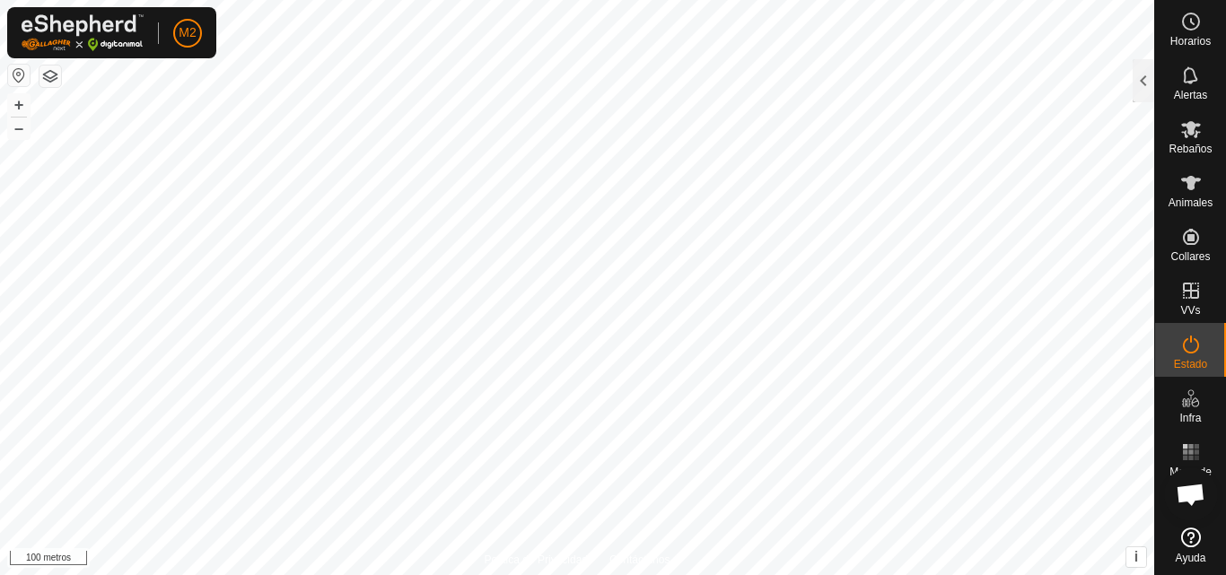
click at [1191, 363] on font "Estado" at bounding box center [1190, 364] width 33 height 13
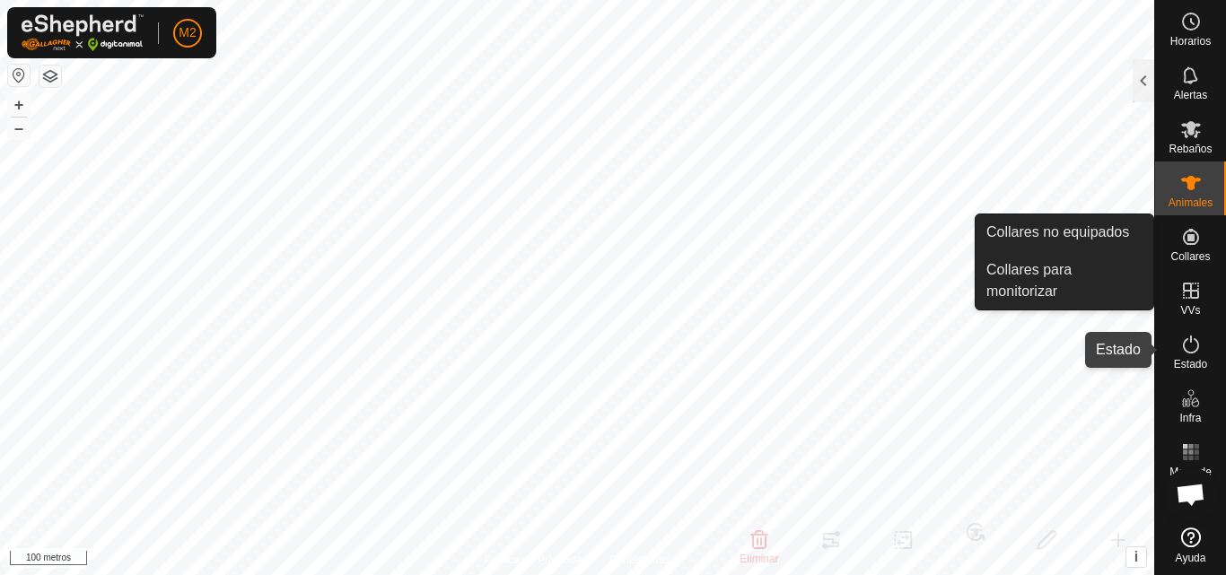
drag, startPoint x: 1205, startPoint y: 355, endPoint x: 1185, endPoint y: 365, distance: 23.3
drag, startPoint x: 1185, startPoint y: 365, endPoint x: 1199, endPoint y: 368, distance: 14.6
click at [1199, 367] on font "Estado" at bounding box center [1190, 364] width 33 height 13
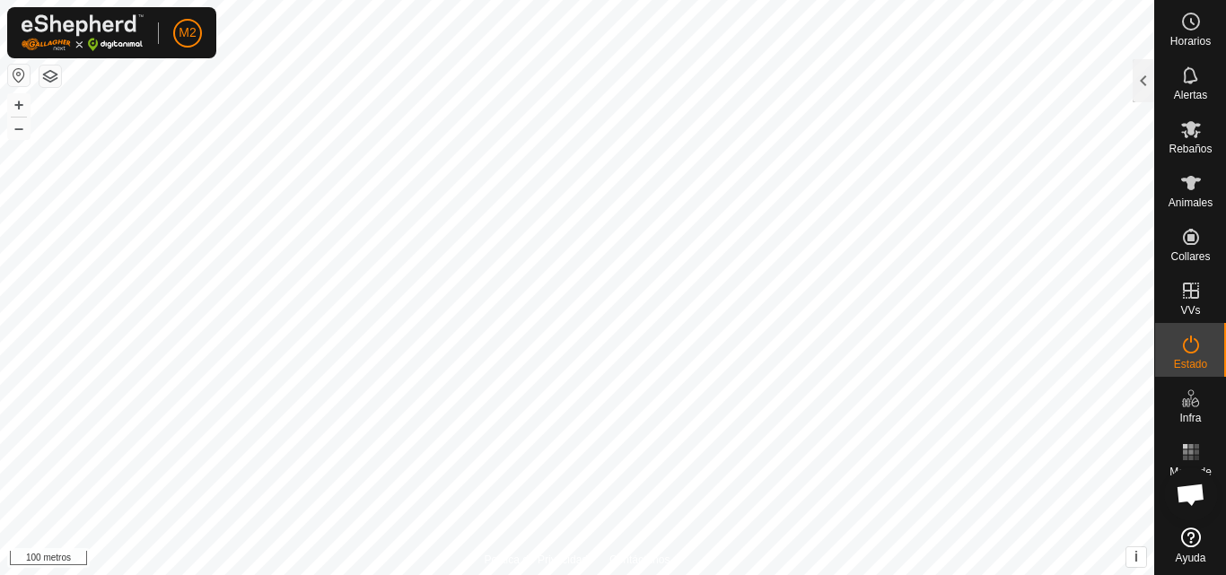
click at [1200, 358] on font "Estado" at bounding box center [1190, 364] width 33 height 13
click at [1180, 345] on icon at bounding box center [1191, 345] width 22 height 22
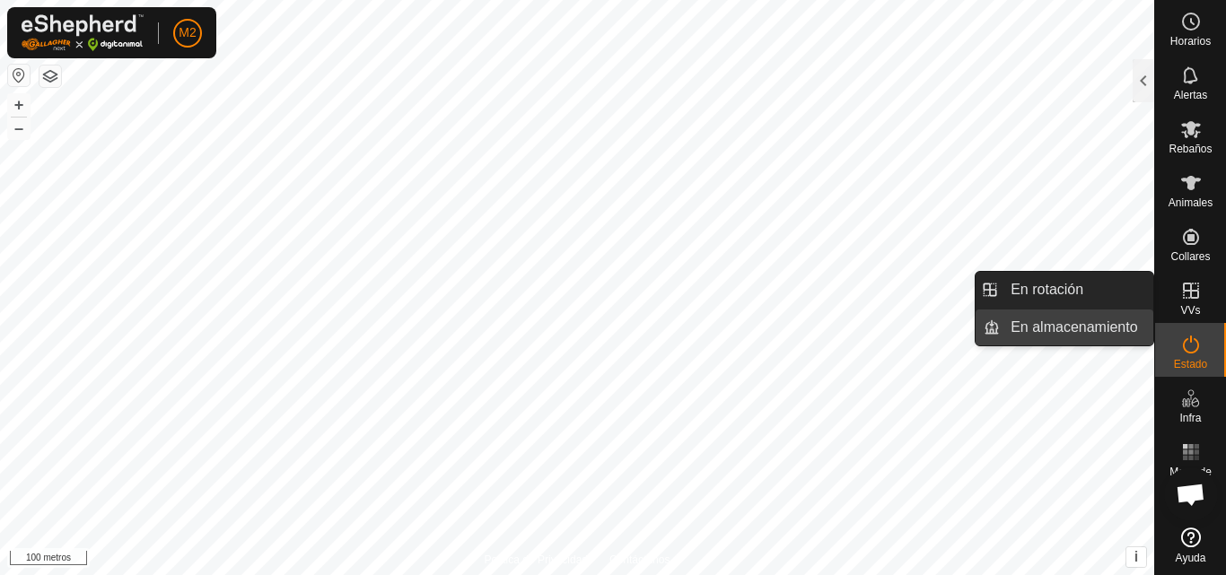
drag, startPoint x: 1106, startPoint y: 325, endPoint x: 1114, endPoint y: 332, distance: 10.8
click at [1114, 332] on link "En almacenamiento" at bounding box center [1076, 328] width 153 height 36
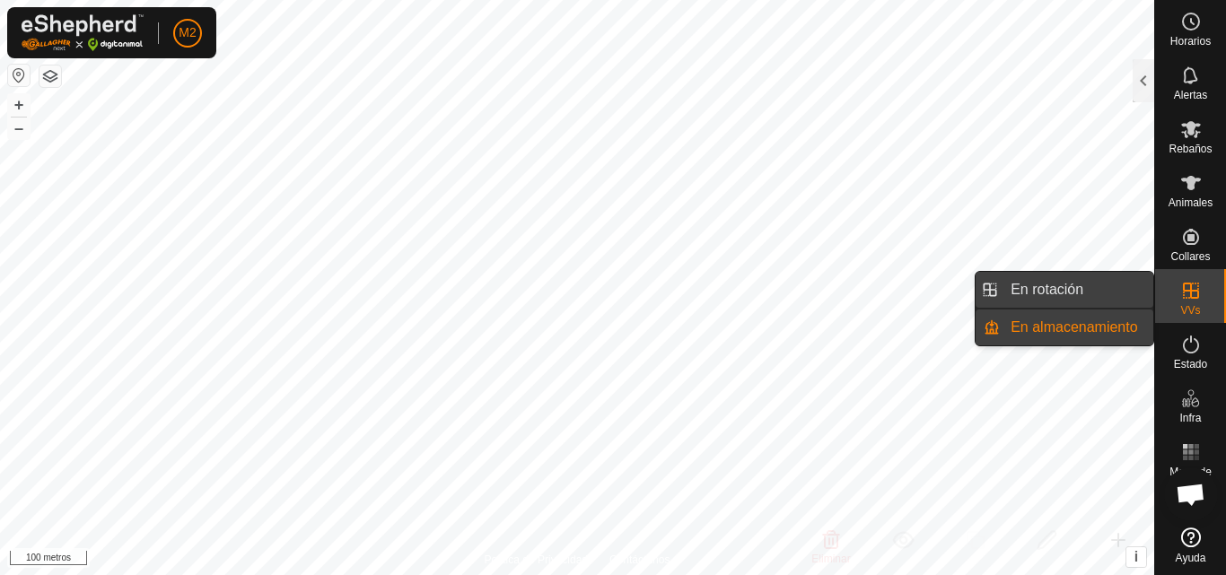
click at [1104, 302] on link "En rotación" at bounding box center [1076, 290] width 153 height 36
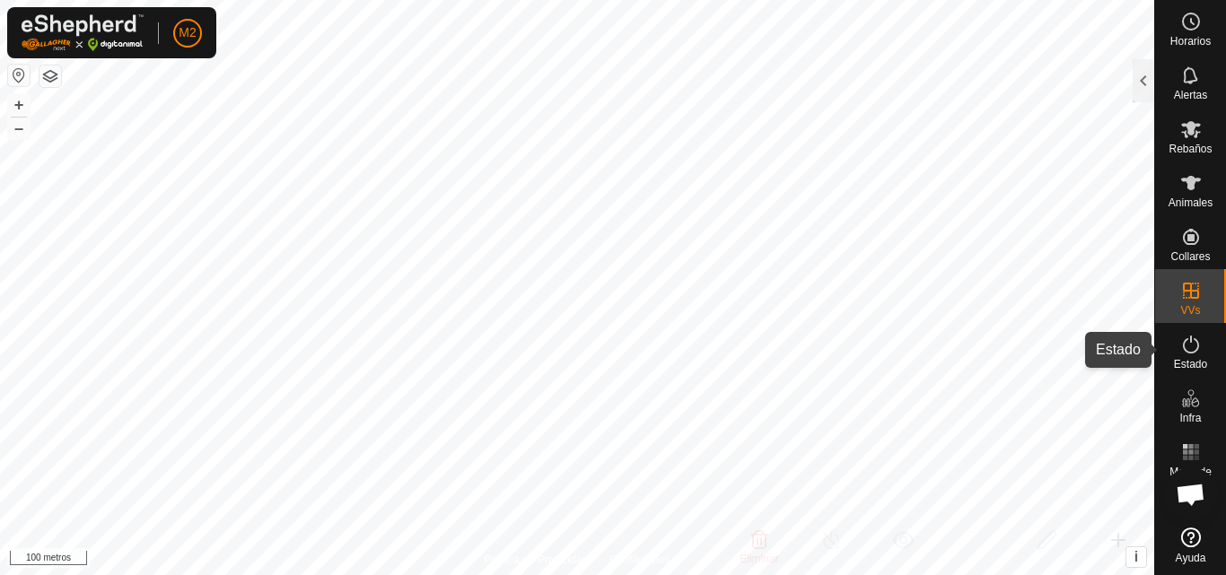
click at [1199, 350] on icon at bounding box center [1191, 345] width 22 height 22
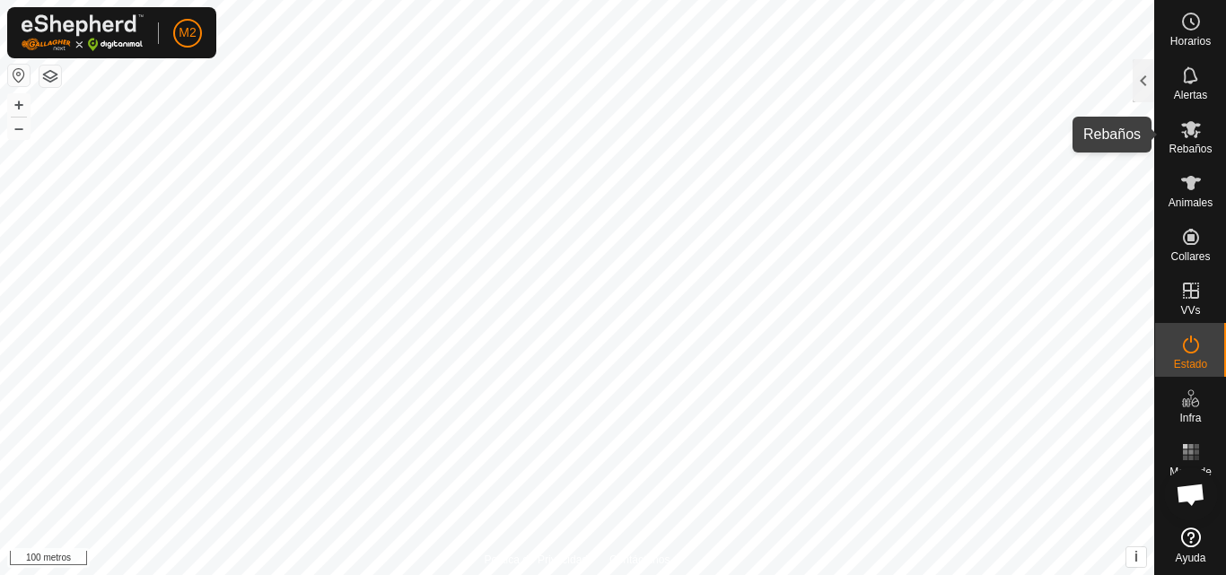
drag, startPoint x: 1193, startPoint y: 135, endPoint x: 1189, endPoint y: 144, distance: 9.7
click at [1189, 144] on div "Rebaños" at bounding box center [1190, 135] width 71 height 54
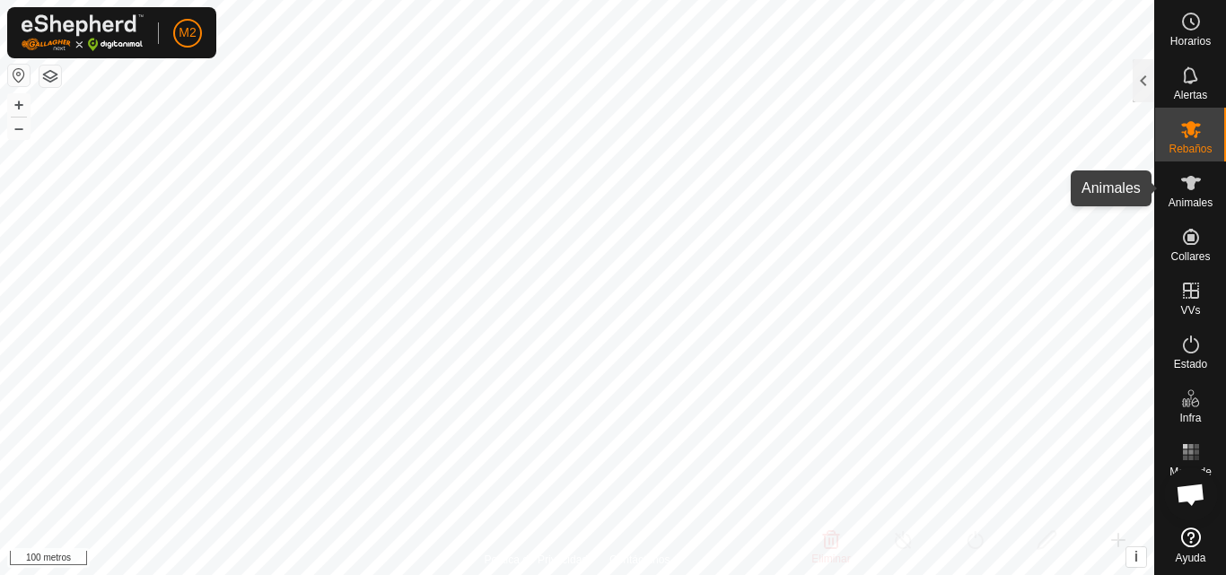
click at [1197, 183] on icon at bounding box center [1191, 183] width 22 height 22
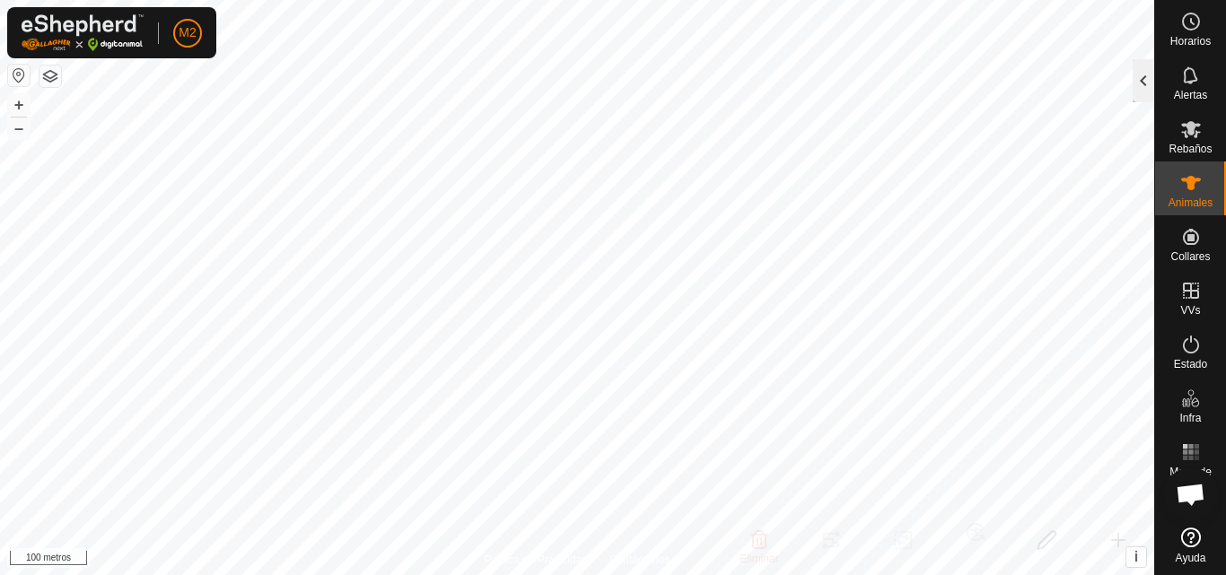
click at [1144, 90] on div at bounding box center [1144, 80] width 22 height 43
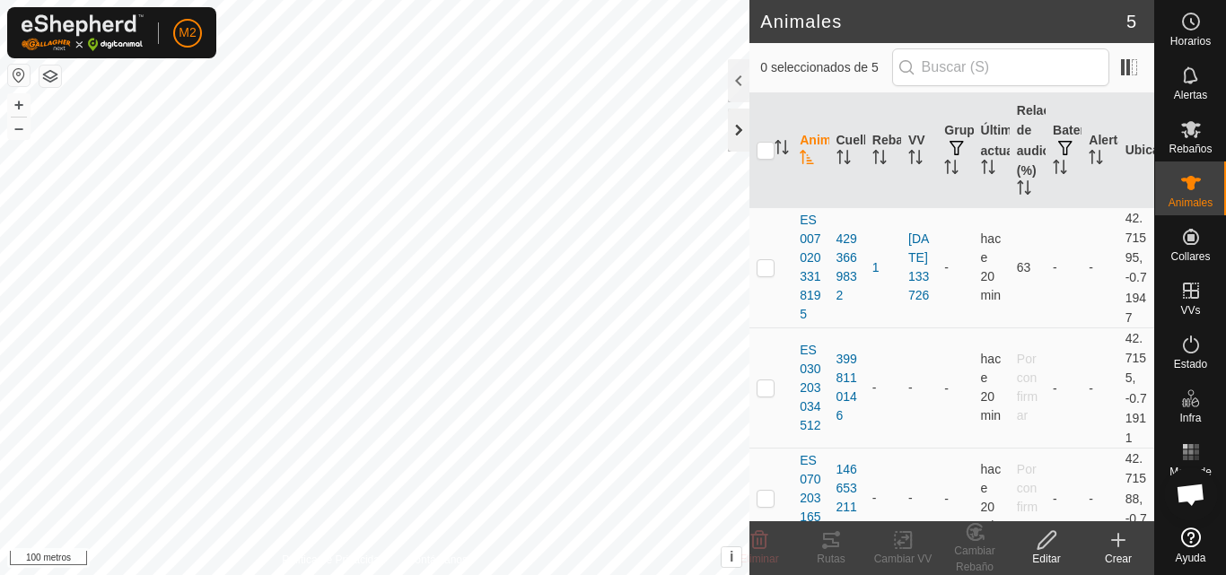
click at [736, 131] on div at bounding box center [739, 130] width 22 height 43
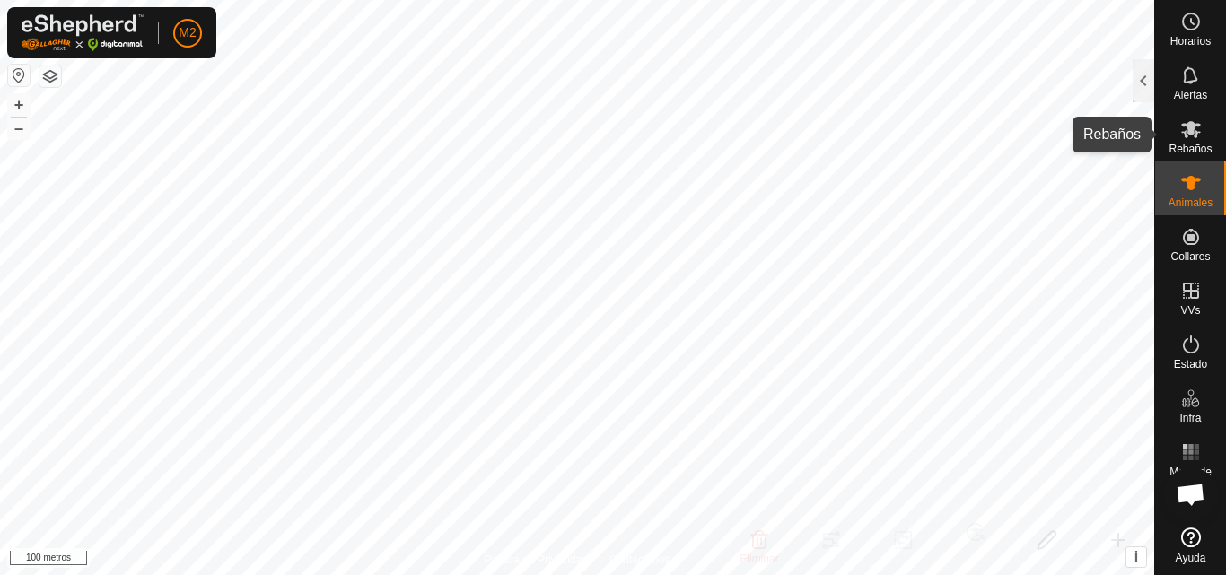
click at [1194, 132] on icon at bounding box center [1191, 129] width 20 height 17
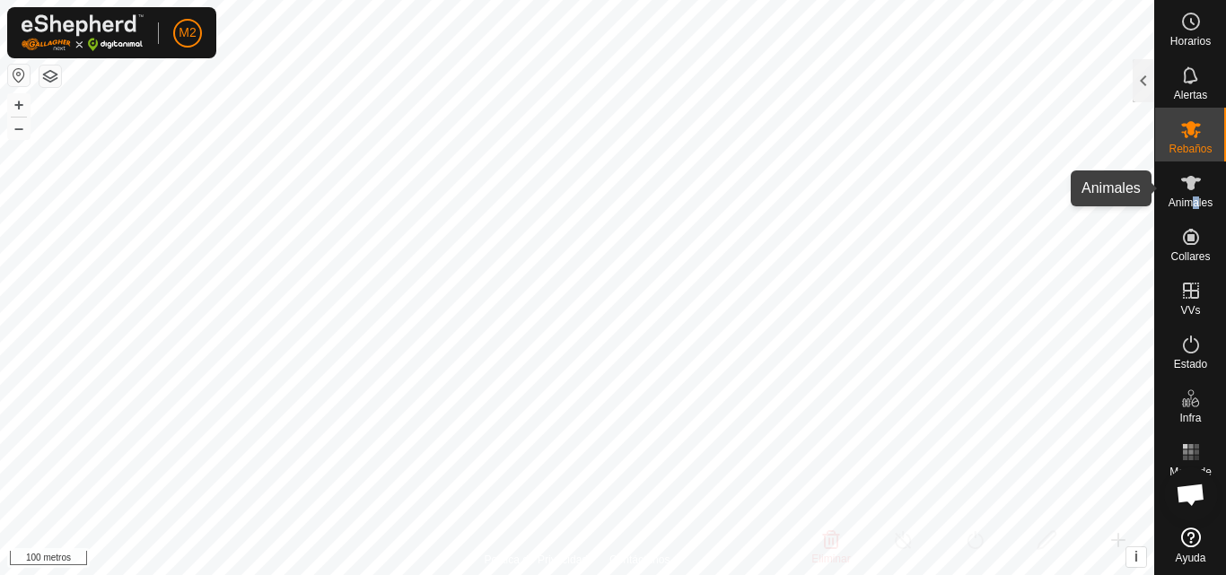
click at [1197, 215] on div "Animales" at bounding box center [1190, 189] width 71 height 54
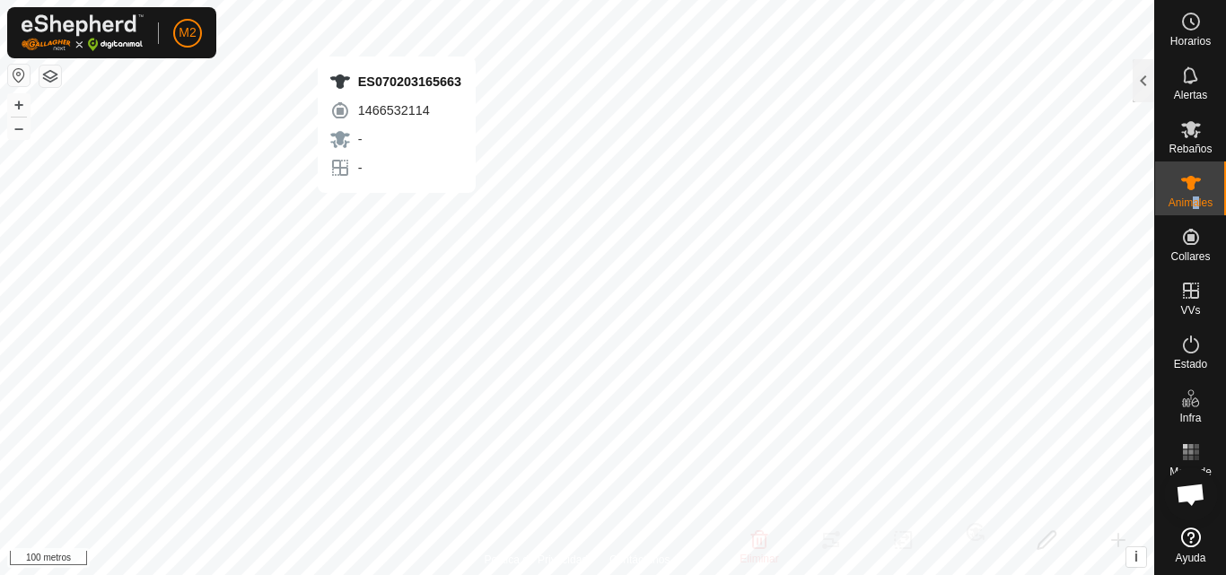
checkbox input "true"
checkbox input "false"
checkbox input "true"
checkbox input "false"
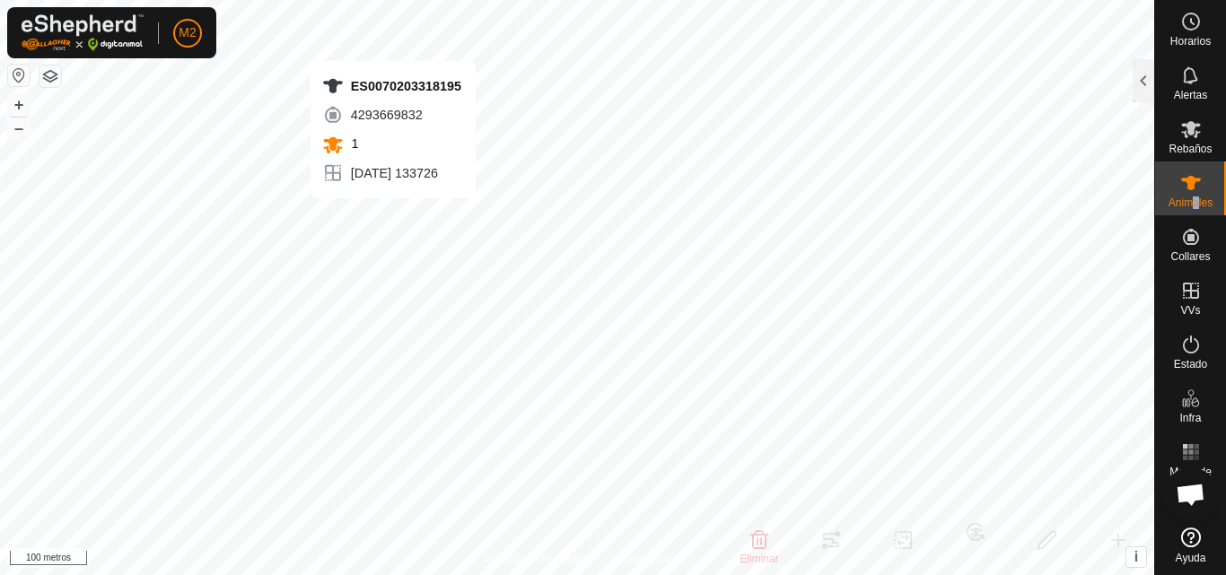
checkbox input "false"
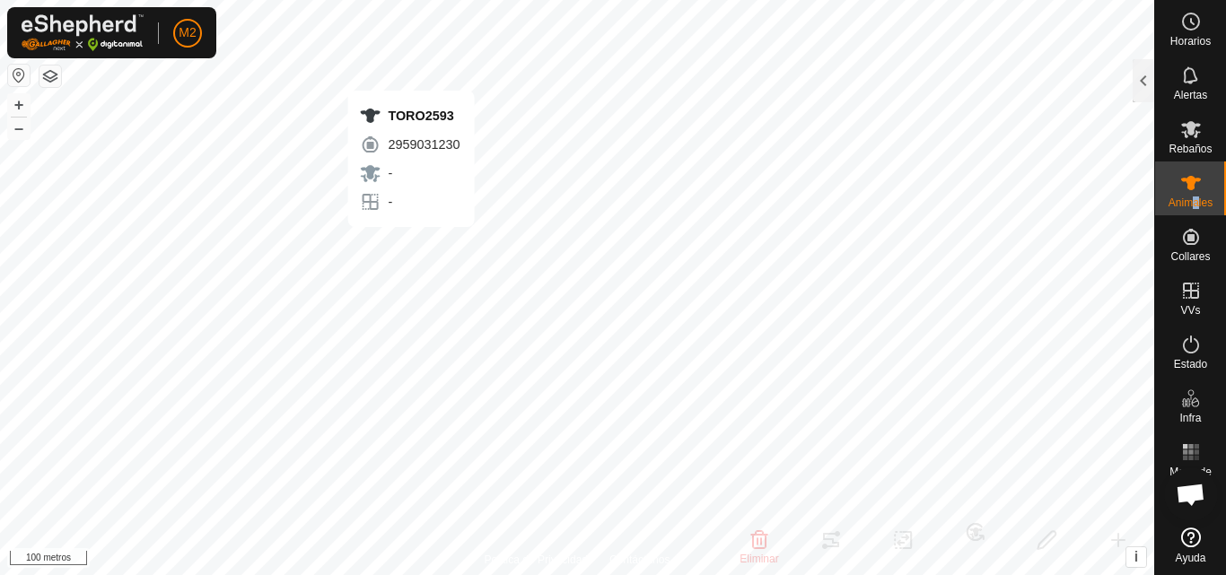
checkbox input "false"
checkbox input "true"
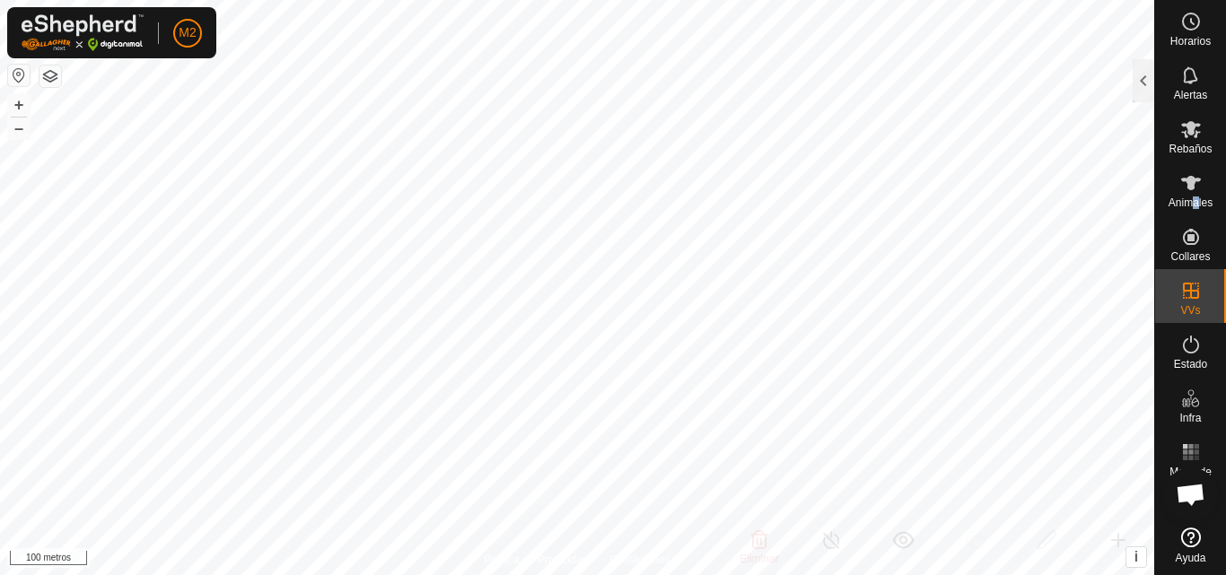
click at [54, 75] on button "button" at bounding box center [50, 77] width 22 height 22
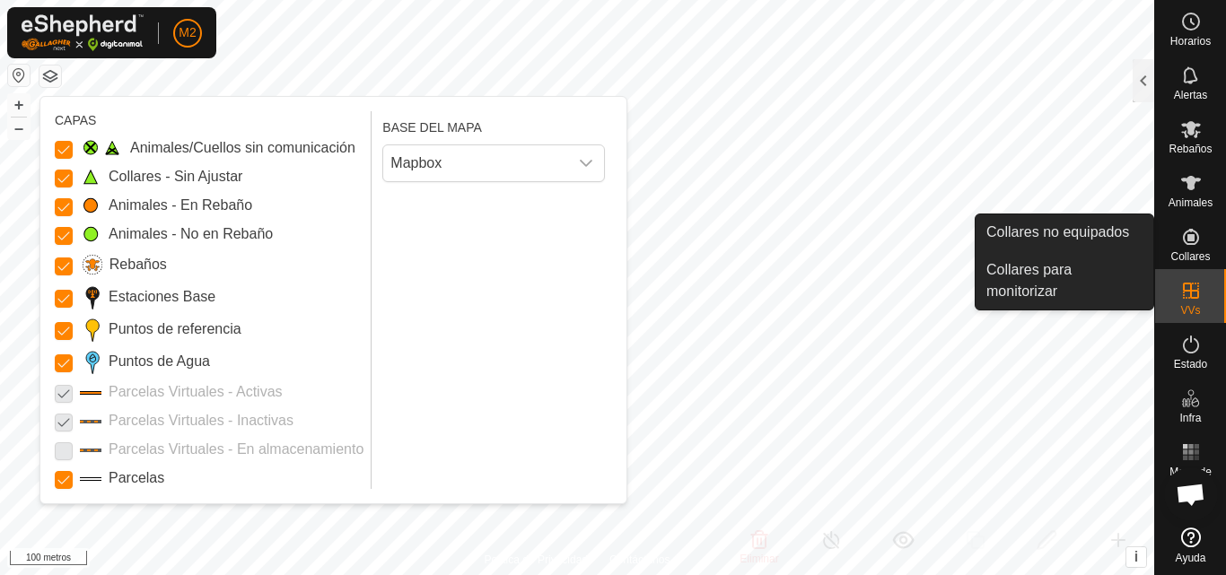
click at [1171, 243] on div "Collares" at bounding box center [1190, 242] width 71 height 54
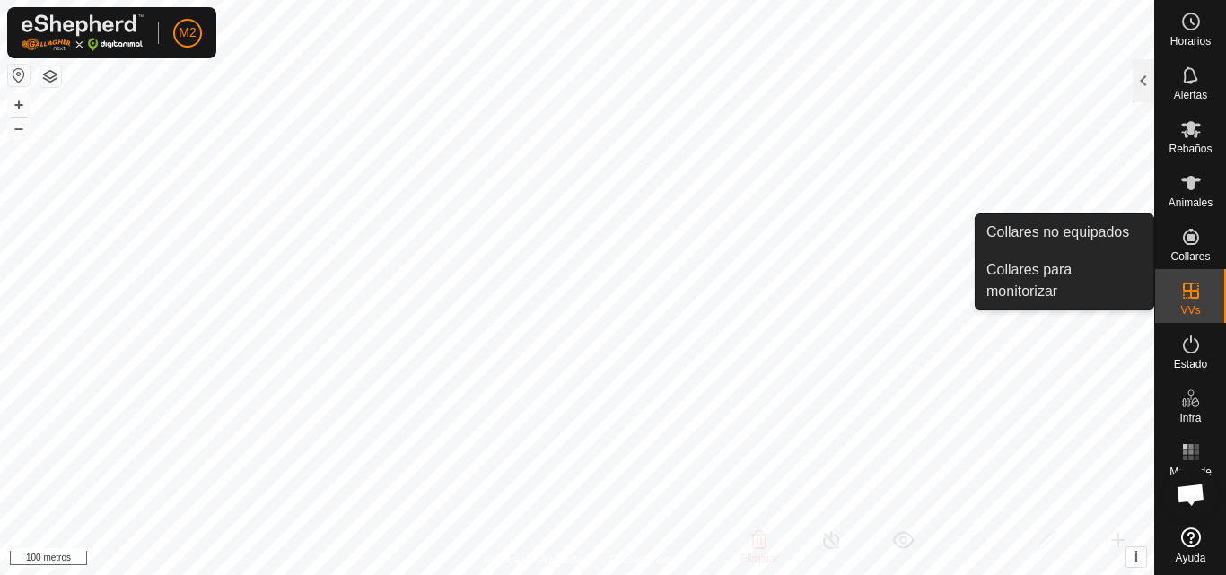
click at [1211, 250] on div "Collares" at bounding box center [1190, 242] width 71 height 54
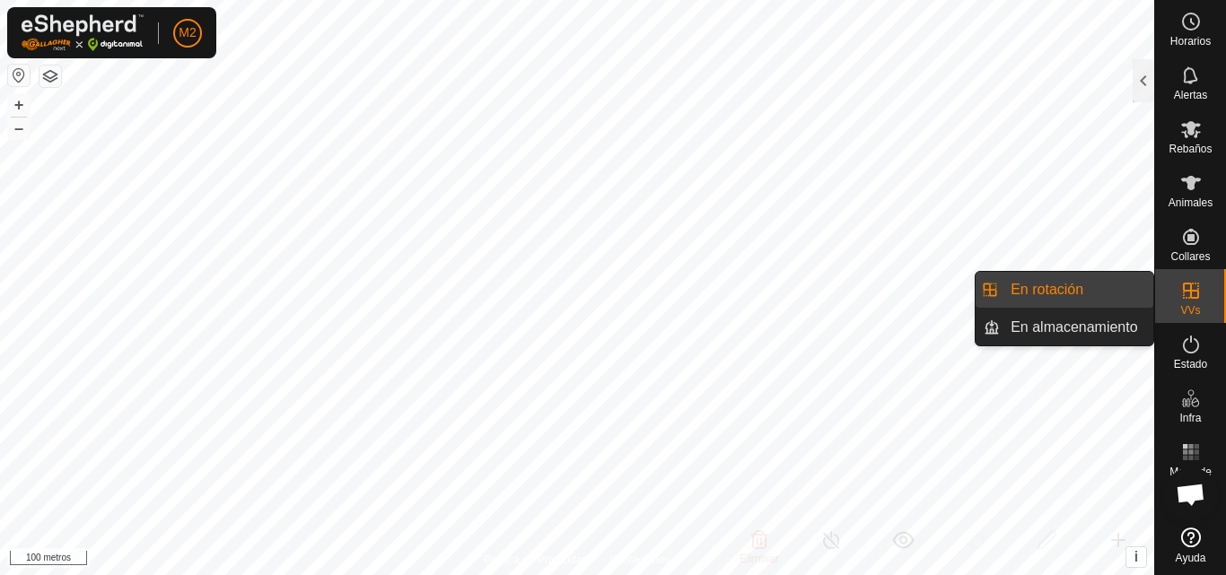
click at [1087, 286] on link "En rotación" at bounding box center [1076, 290] width 153 height 36
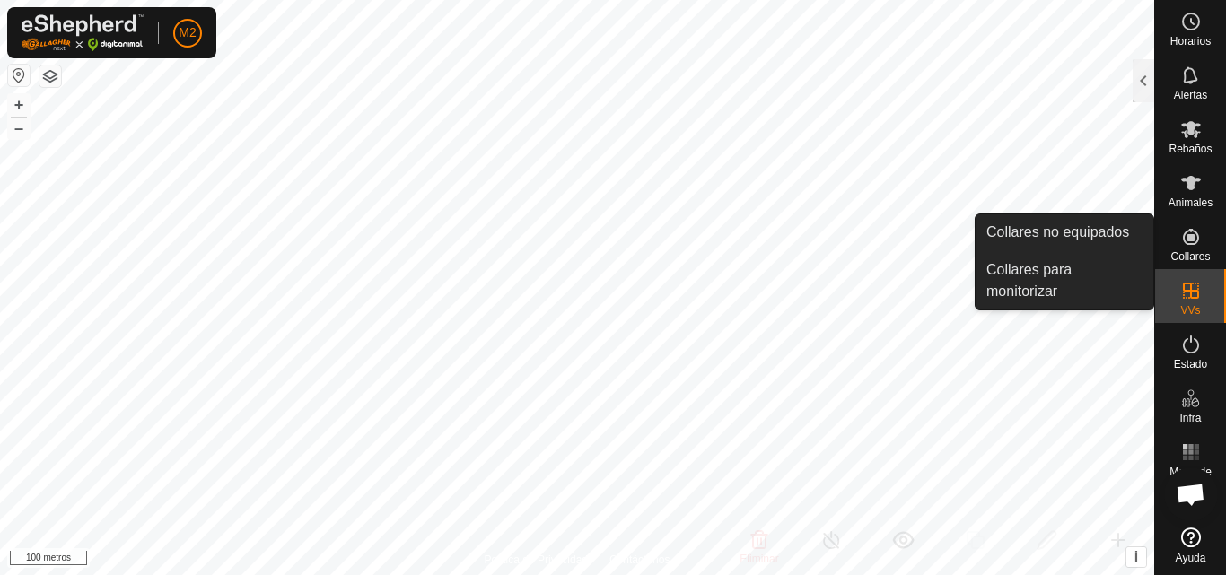
click at [1186, 232] on icon at bounding box center [1191, 237] width 16 height 16
click at [1079, 267] on link "Collares para monitorizar" at bounding box center [1065, 280] width 178 height 57
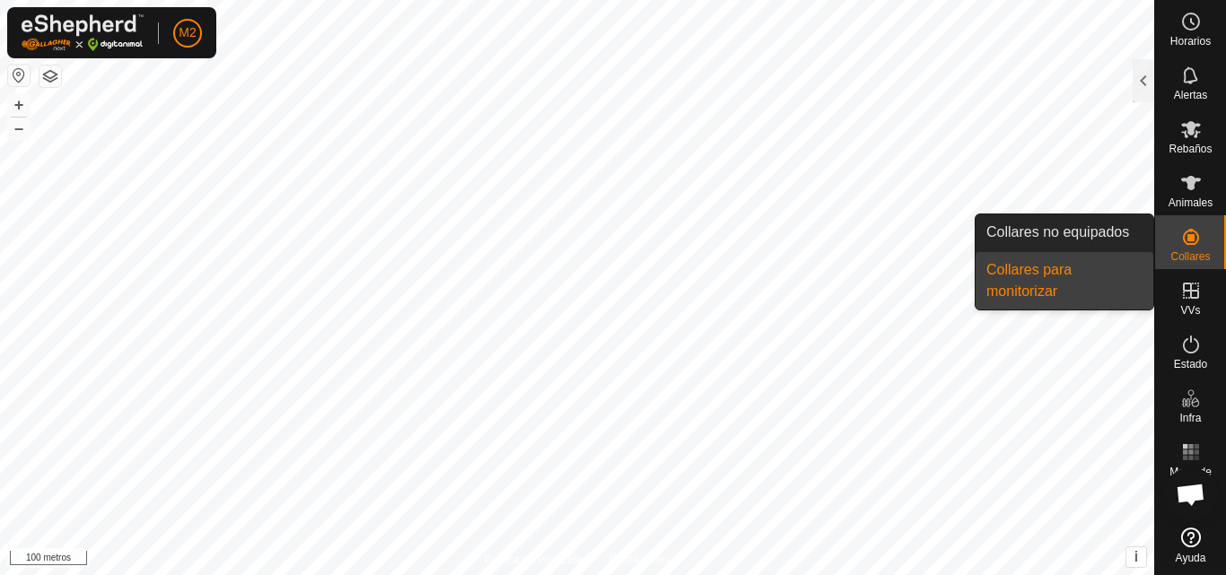
click at [1036, 278] on link "Collares para monitorizar" at bounding box center [1065, 280] width 178 height 57
click at [1031, 276] on link "Collares para monitorizar" at bounding box center [1065, 280] width 178 height 57
click at [1012, 242] on link "Collares no equipados" at bounding box center [1065, 233] width 178 height 36
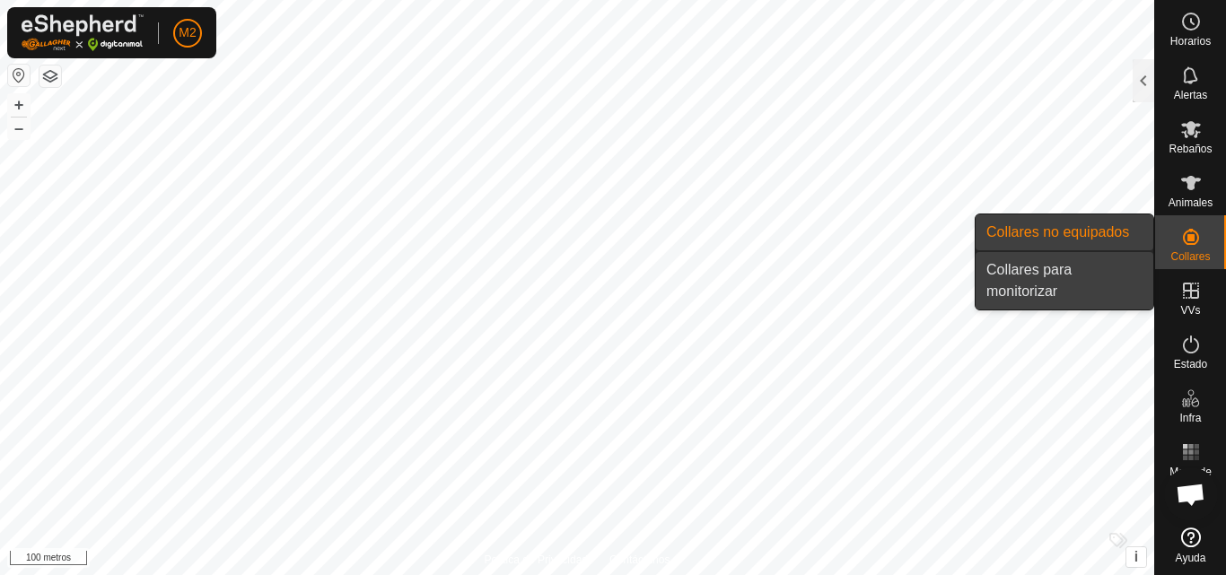
click at [1022, 262] on link "Collares para monitorizar" at bounding box center [1065, 280] width 178 height 57
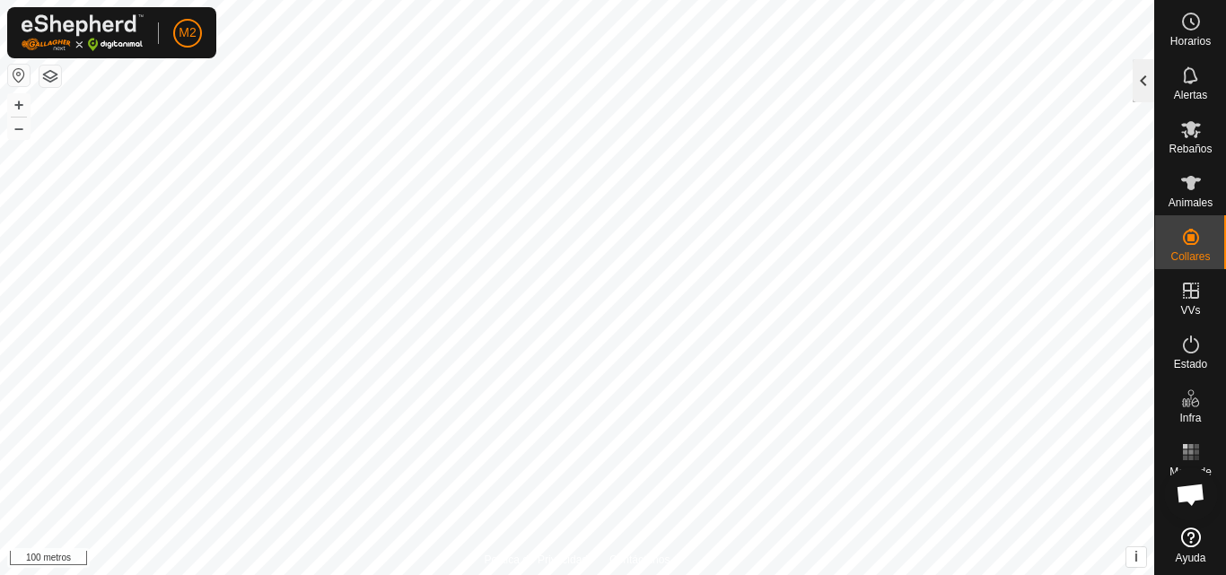
click at [1143, 83] on div at bounding box center [1144, 80] width 22 height 43
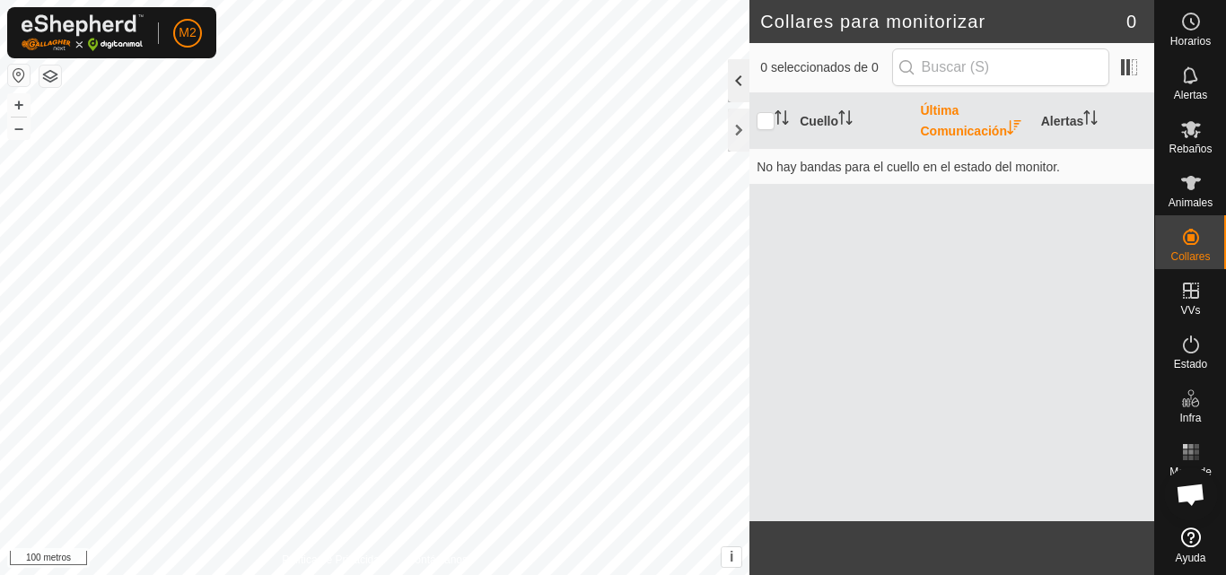
click at [728, 90] on div at bounding box center [739, 80] width 22 height 43
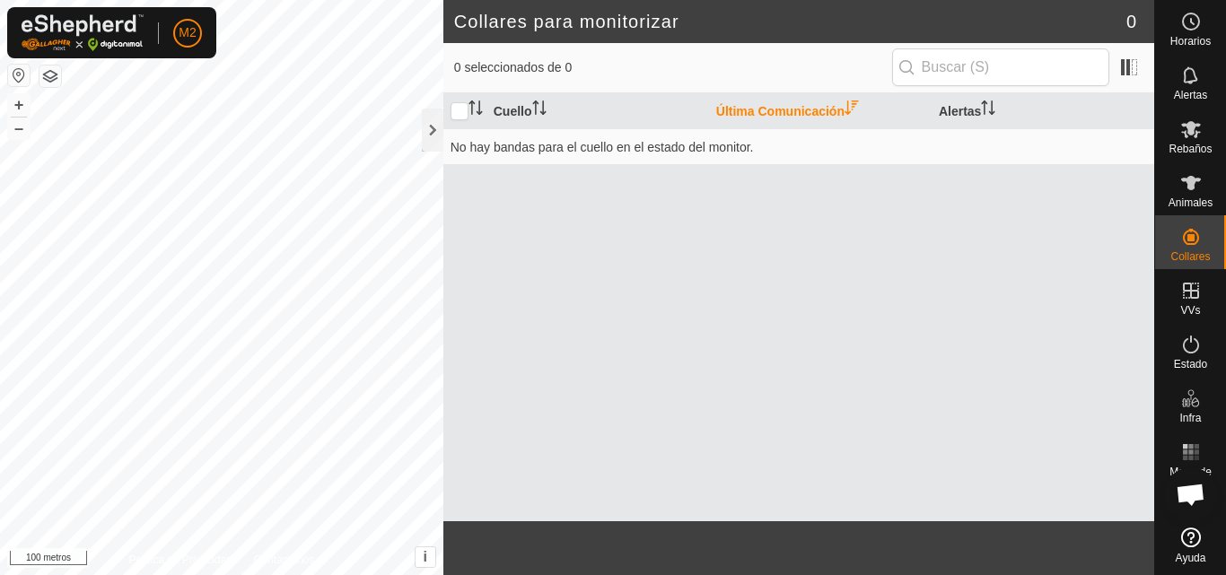
click at [450, 118] on th at bounding box center [464, 111] width 43 height 36
click at [464, 116] on input "checkbox" at bounding box center [460, 111] width 18 height 18
checkbox input "true"
click at [427, 133] on div at bounding box center [433, 130] width 22 height 43
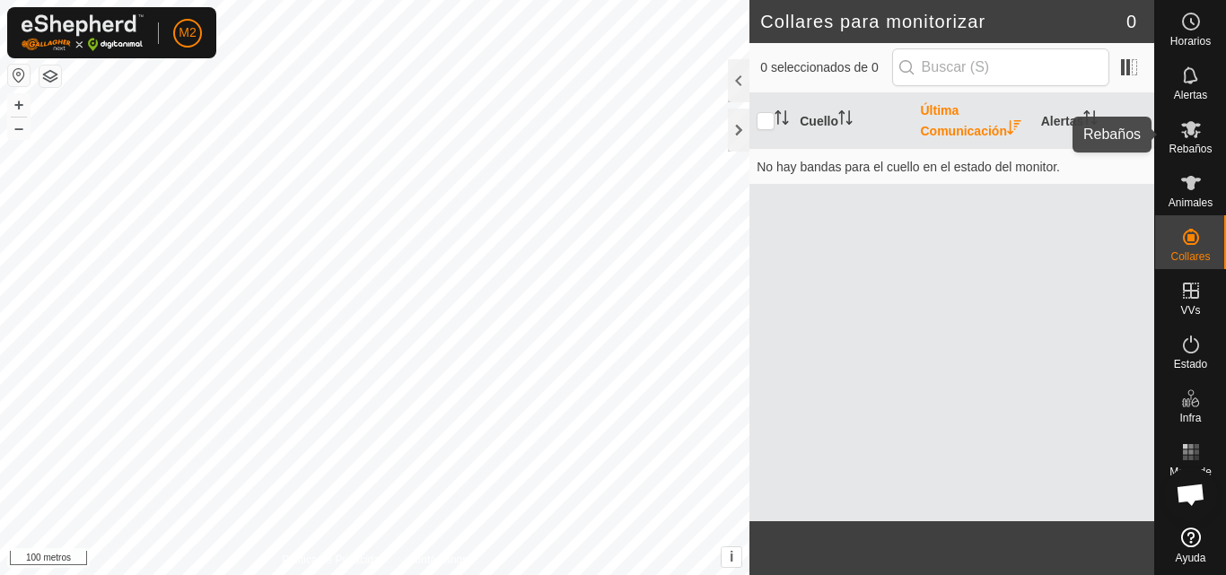
click at [1190, 145] on font "Rebaños" at bounding box center [1190, 149] width 43 height 13
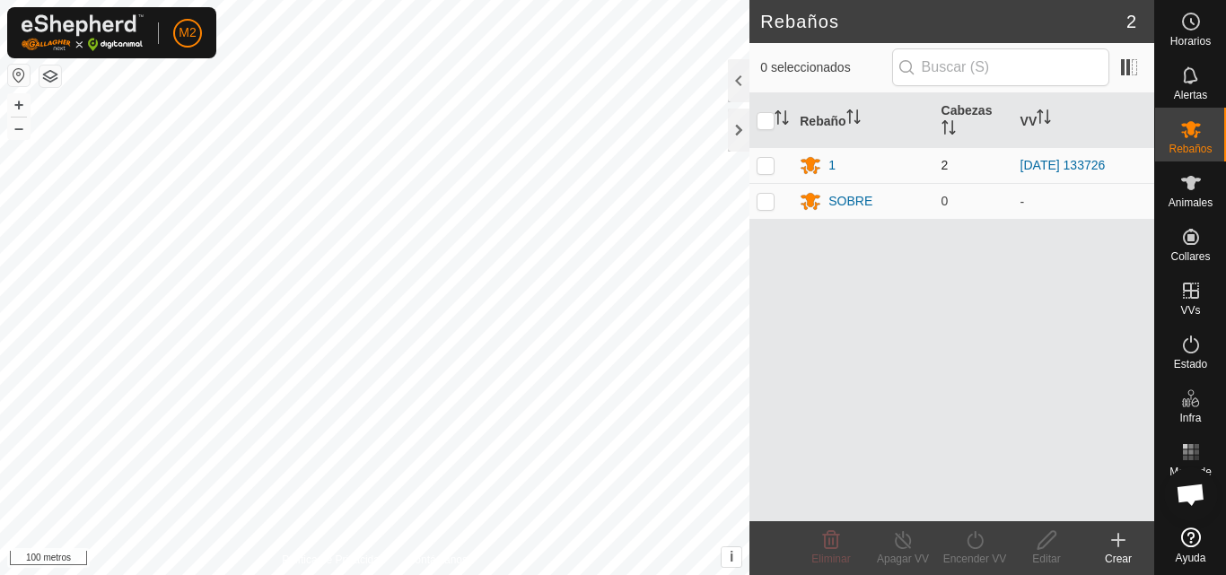
click at [932, 163] on td "1" at bounding box center [863, 165] width 141 height 36
click at [838, 164] on div "1" at bounding box center [863, 165] width 127 height 22
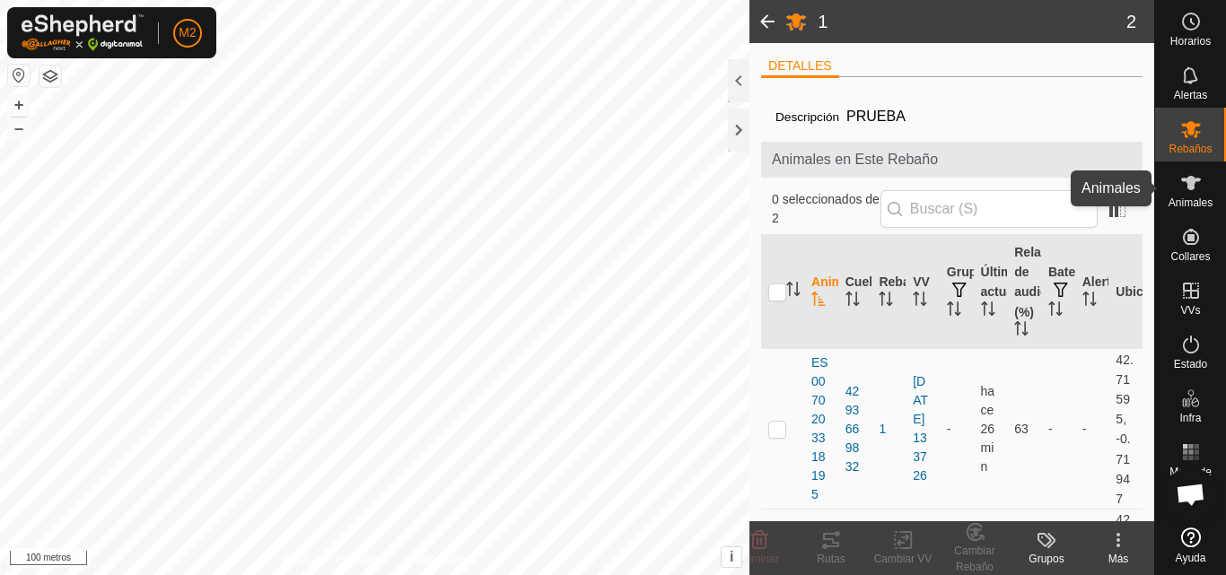
click at [1207, 199] on font "Animales" at bounding box center [1191, 203] width 44 height 13
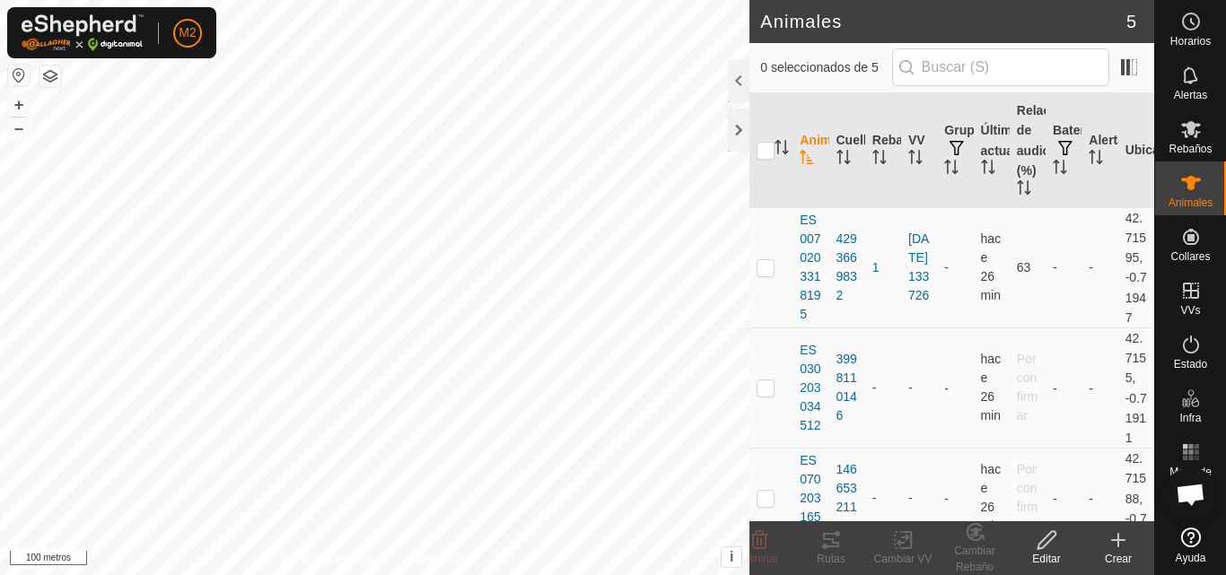
click at [1048, 547] on icon at bounding box center [1047, 541] width 22 height 22
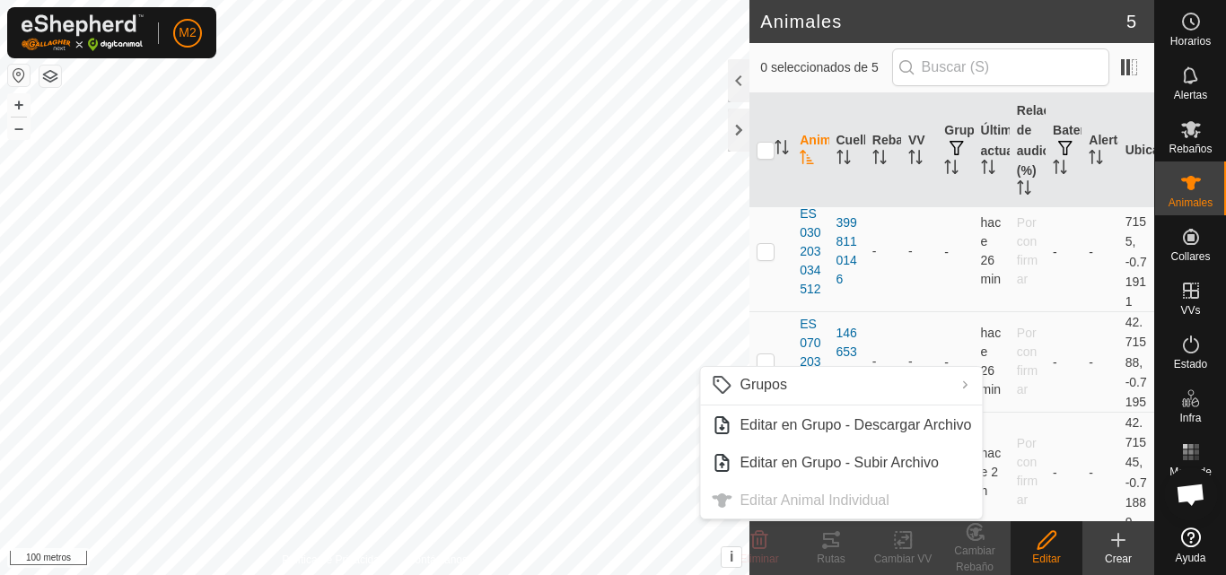
scroll to position [150, 0]
click at [764, 245] on p-checkbox at bounding box center [766, 238] width 18 height 14
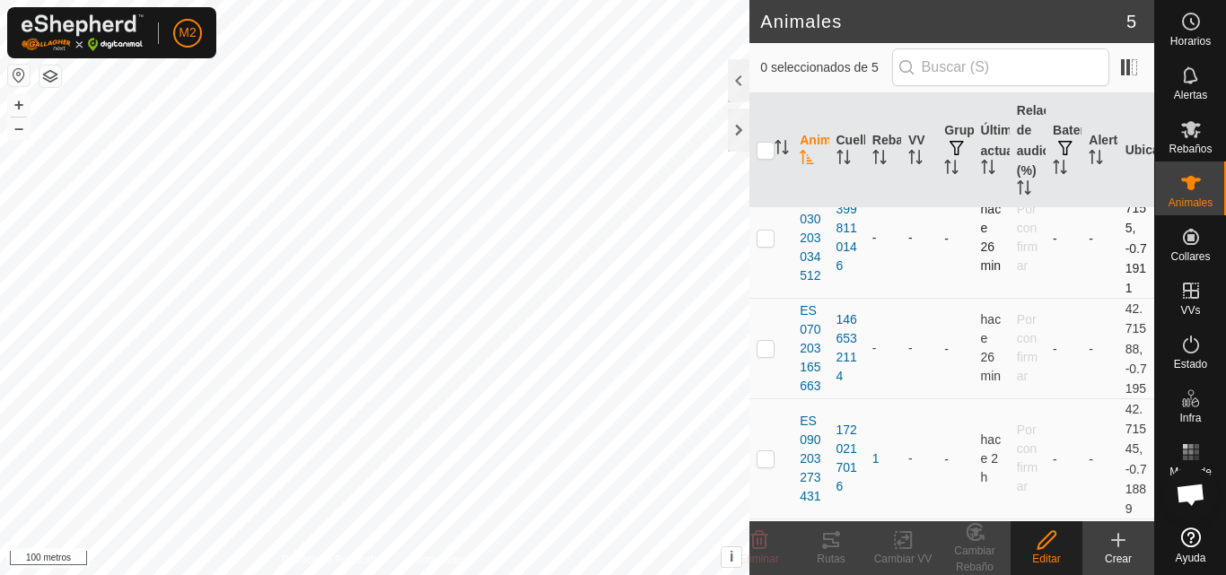
checkbox input "true"
click at [1043, 531] on icon at bounding box center [1047, 541] width 22 height 22
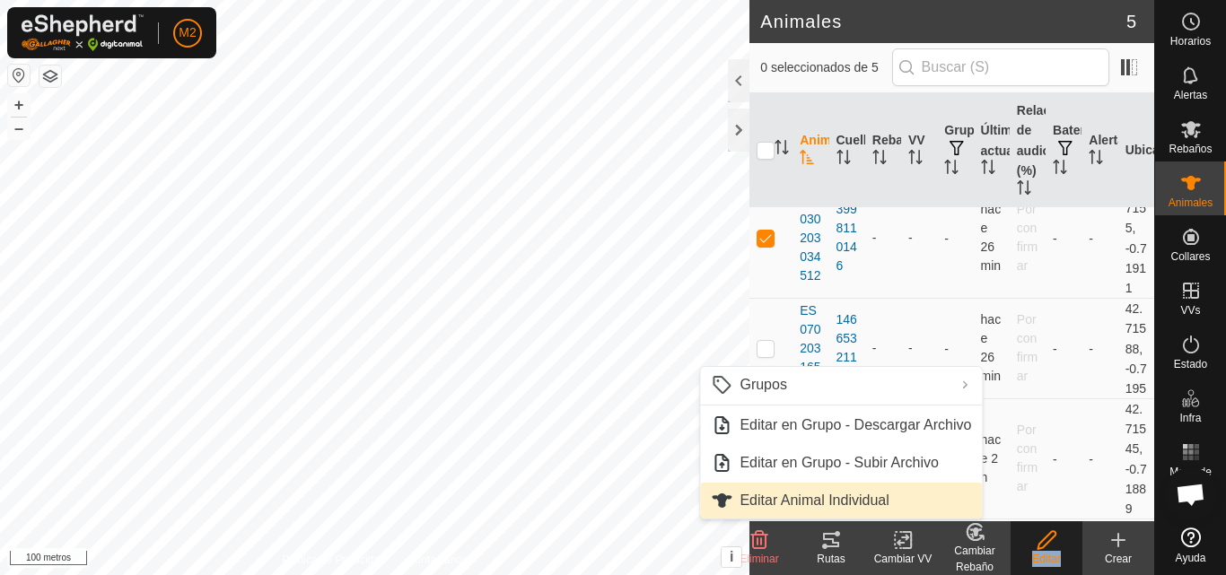
click at [884, 487] on link "Editar Animal Individual" at bounding box center [841, 501] width 282 height 36
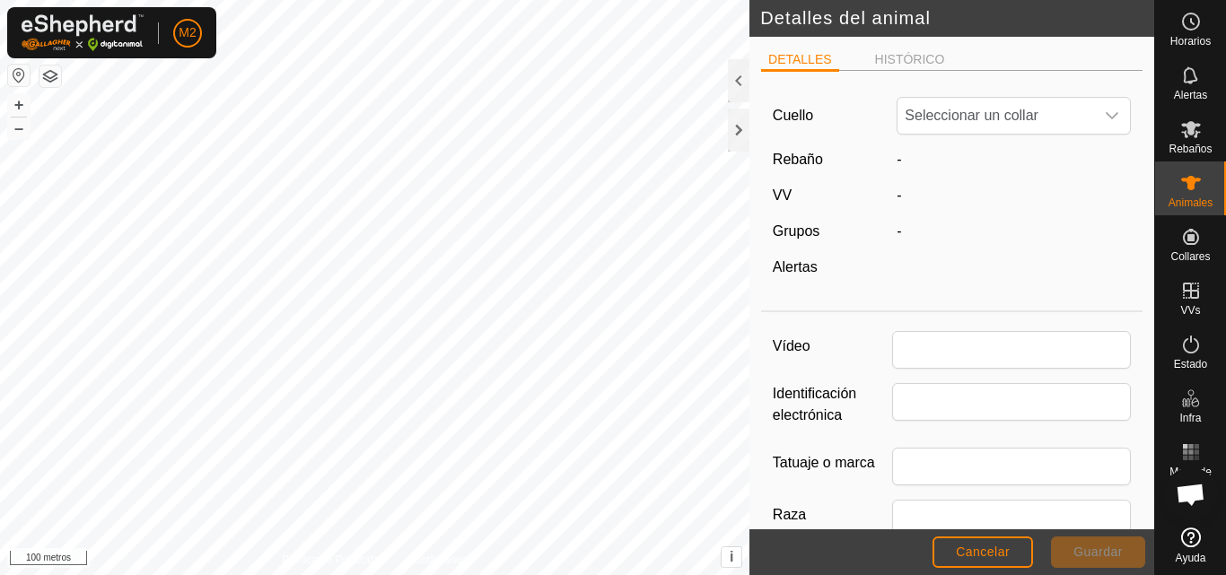
type input "ES030203034512"
type input "000030203034512"
type input "U"
type input "CM"
type input "0"
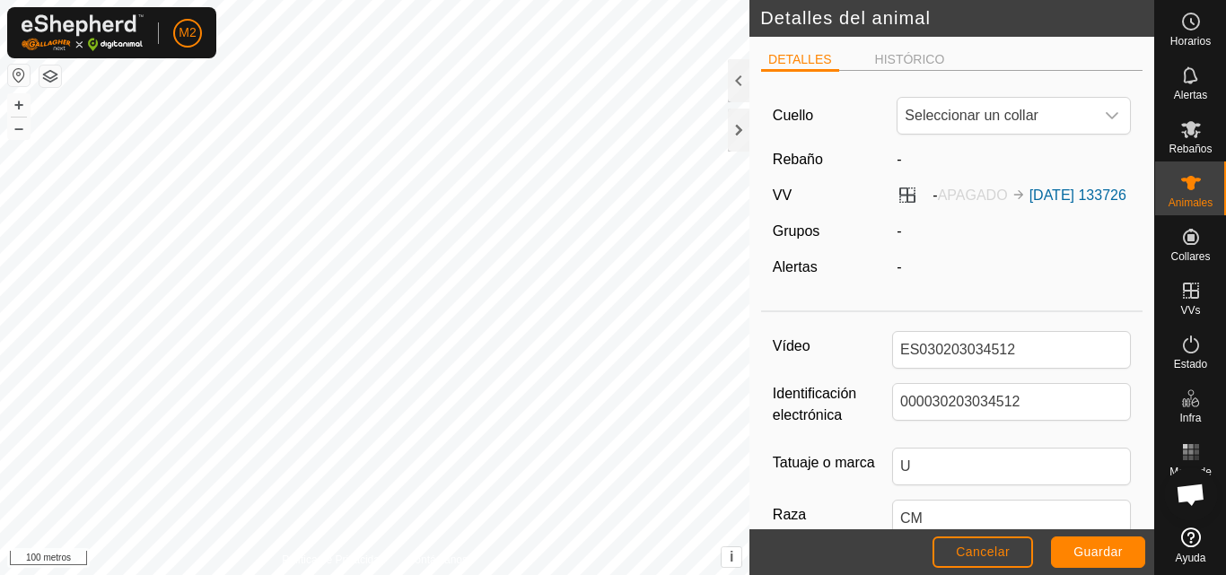
click at [890, 162] on div "-" at bounding box center [1013, 160] width 249 height 22
click at [908, 242] on div "-" at bounding box center [1013, 232] width 249 height 22
click at [1056, 180] on div "[PERSON_NAME] Seleccionar un collar Rebaño - VV - APAGADO [DATE] 133726 Grupos …" at bounding box center [951, 194] width 381 height 219
click at [898, 158] on div "-" at bounding box center [1013, 160] width 249 height 22
click at [915, 61] on font "HISTÓRICO" at bounding box center [910, 59] width 70 height 14
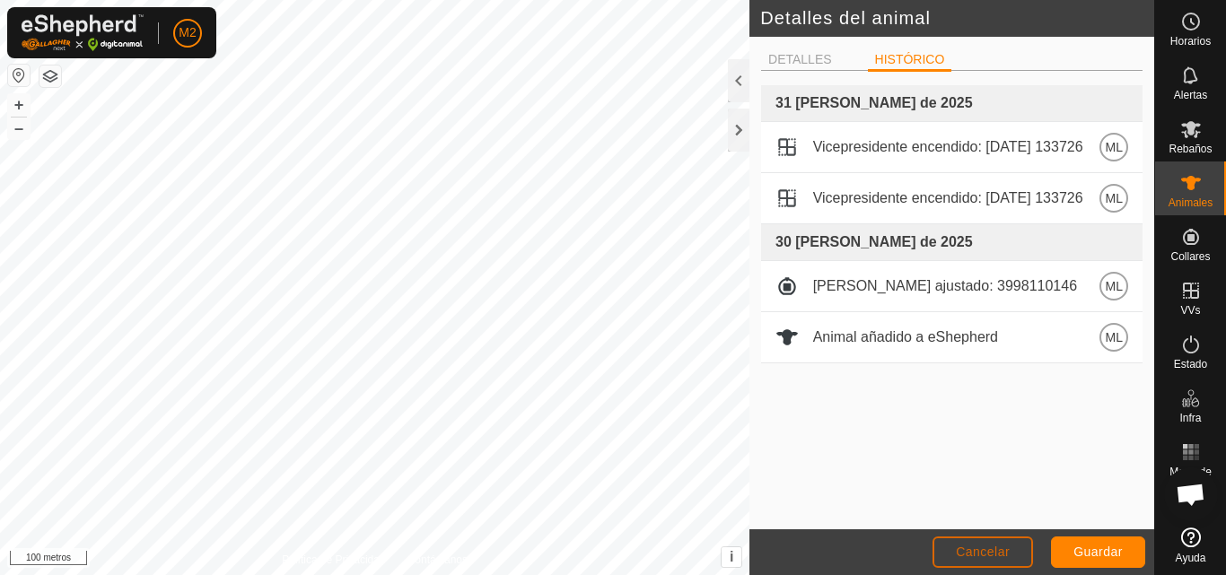
click at [971, 551] on font "Cancelar" at bounding box center [983, 552] width 54 height 14
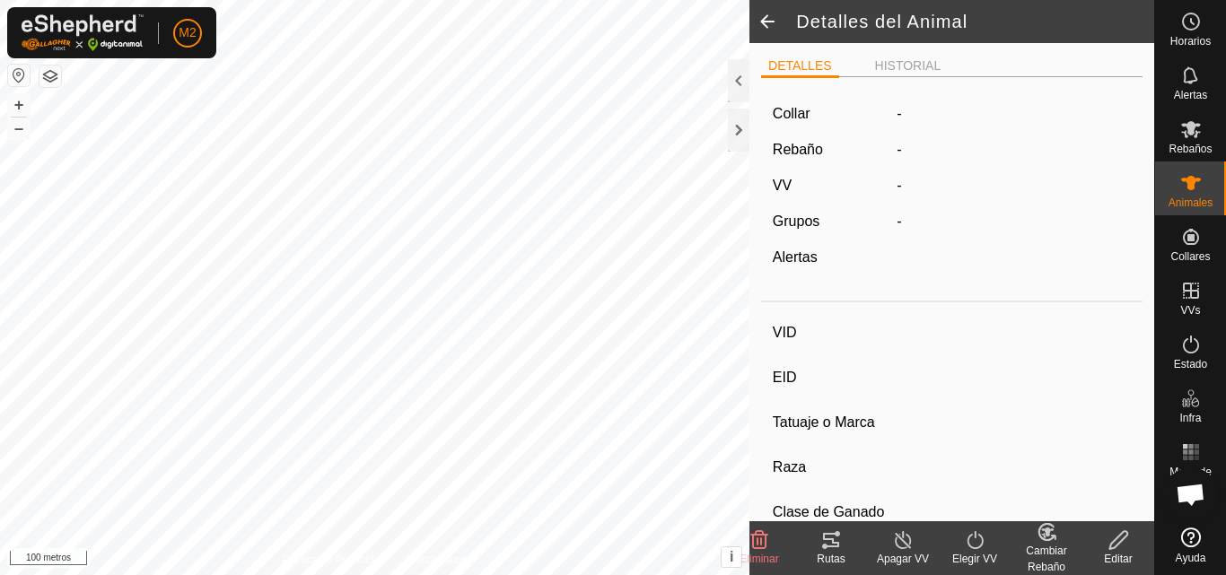
type input "ES030203034512"
type input "000030203034512"
type input "U"
type input "CM"
type input "-"
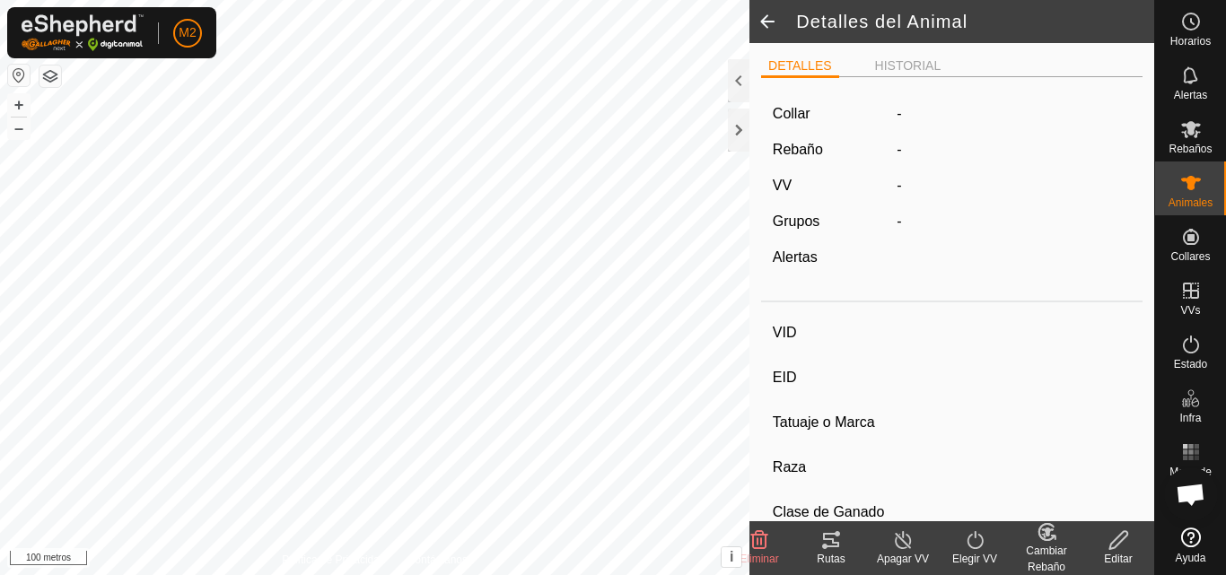
type input "0 kg"
type input "-"
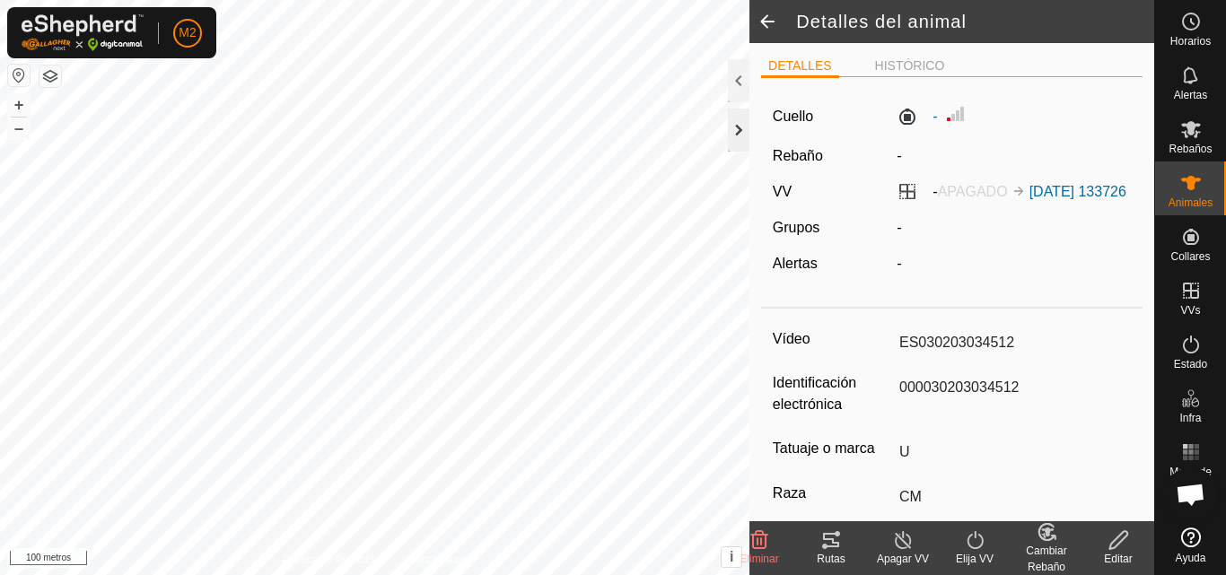
click at [734, 119] on div at bounding box center [739, 130] width 22 height 43
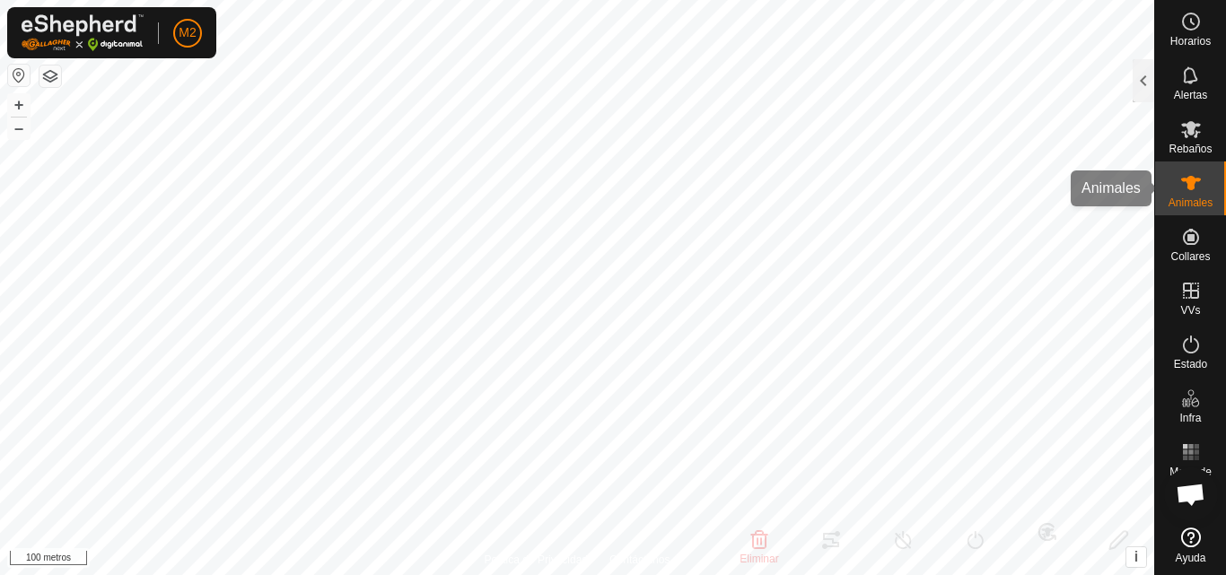
click at [1184, 185] on icon at bounding box center [1191, 183] width 22 height 22
click at [1148, 88] on div at bounding box center [1144, 80] width 22 height 43
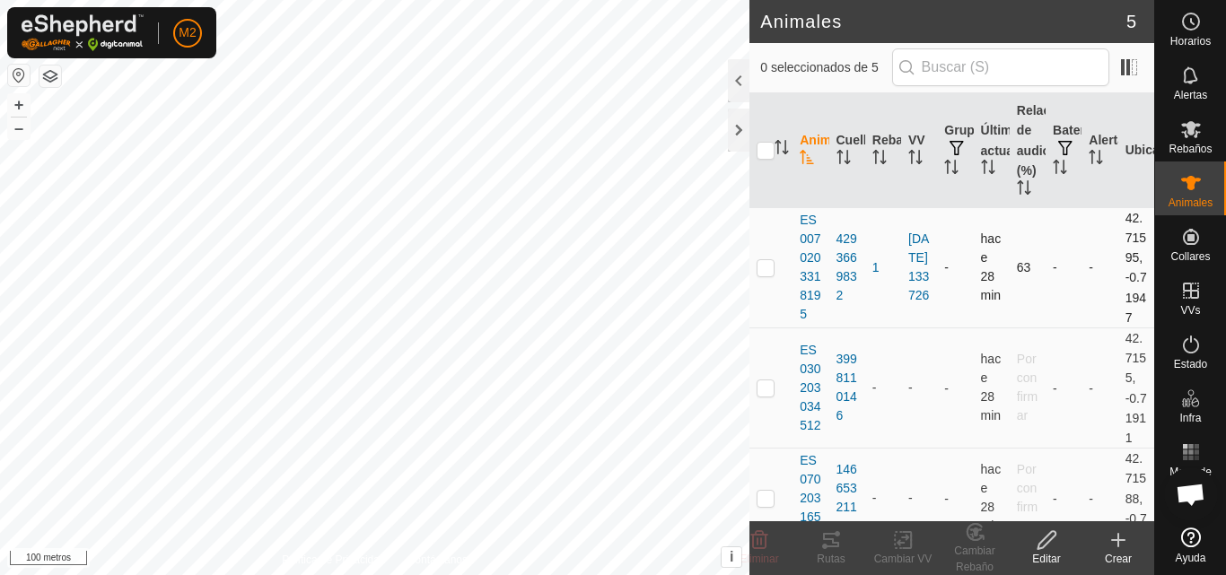
click at [776, 294] on td at bounding box center [770, 267] width 43 height 120
checkbox input "true"
click at [1053, 562] on font "Editar" at bounding box center [1046, 559] width 28 height 13
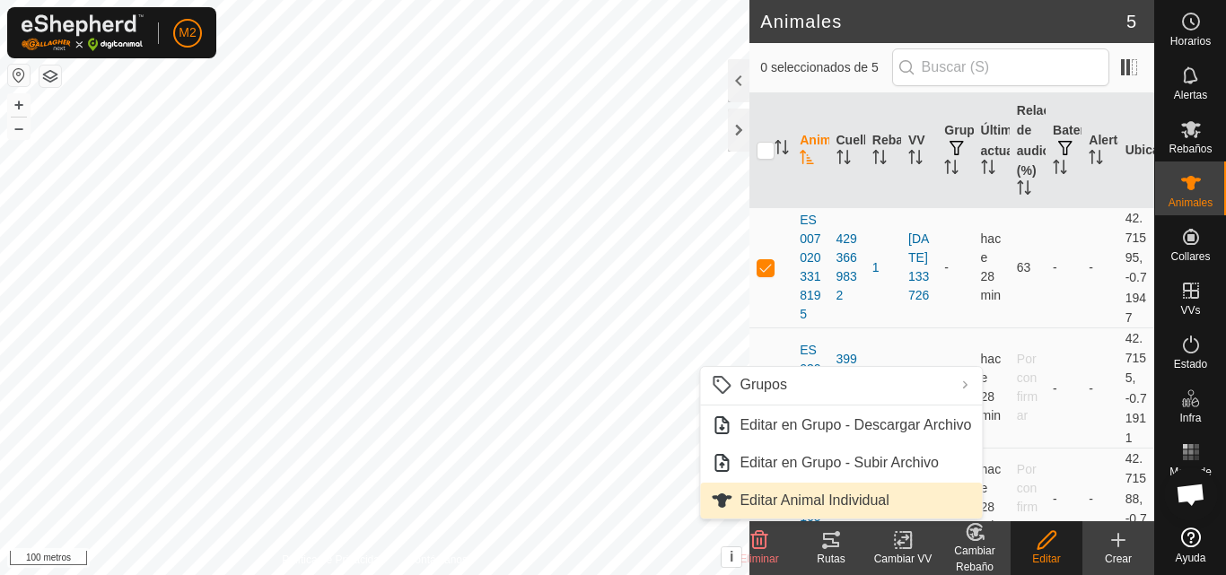
click at [906, 503] on link "Editar Animal Individual" at bounding box center [841, 501] width 282 height 36
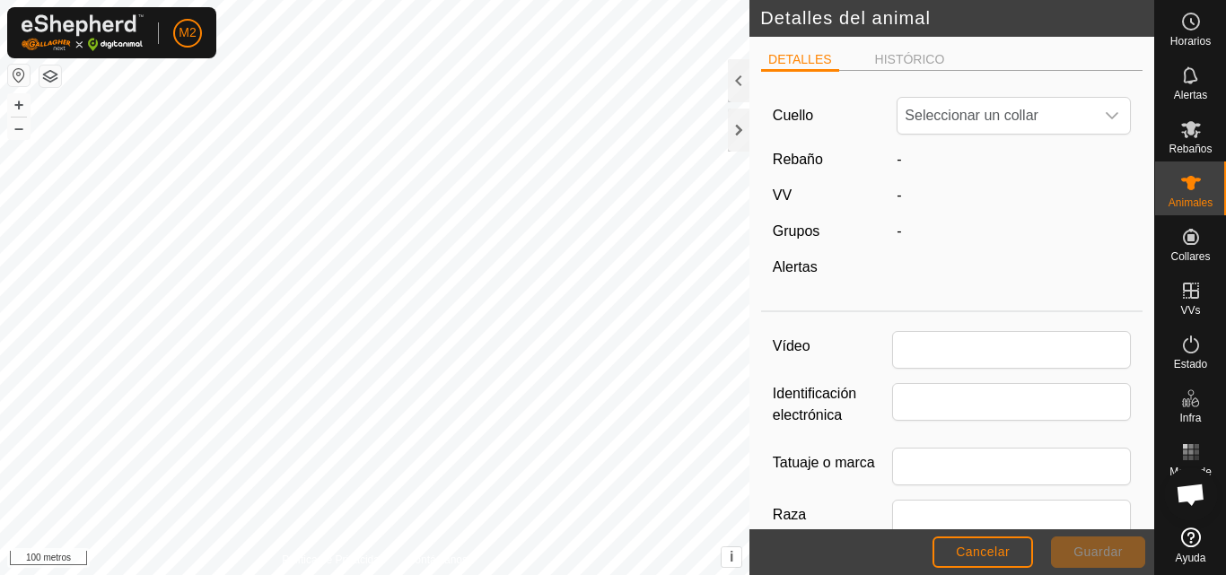
type input "ES0070203318195"
type input "0"
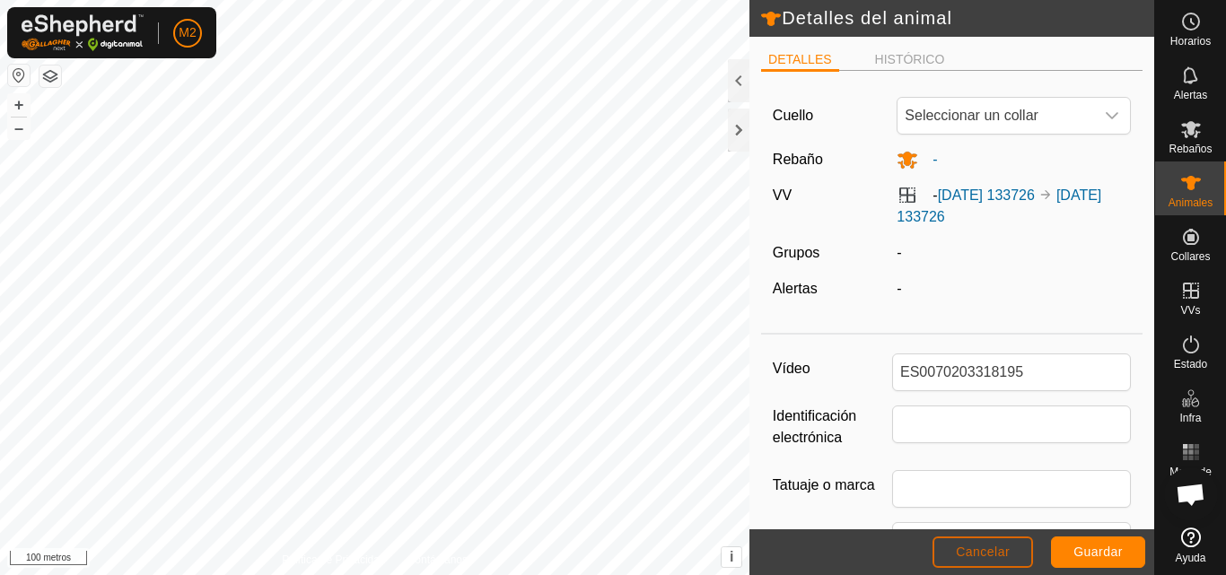
click at [1024, 541] on button "Cancelar" at bounding box center [983, 552] width 101 height 31
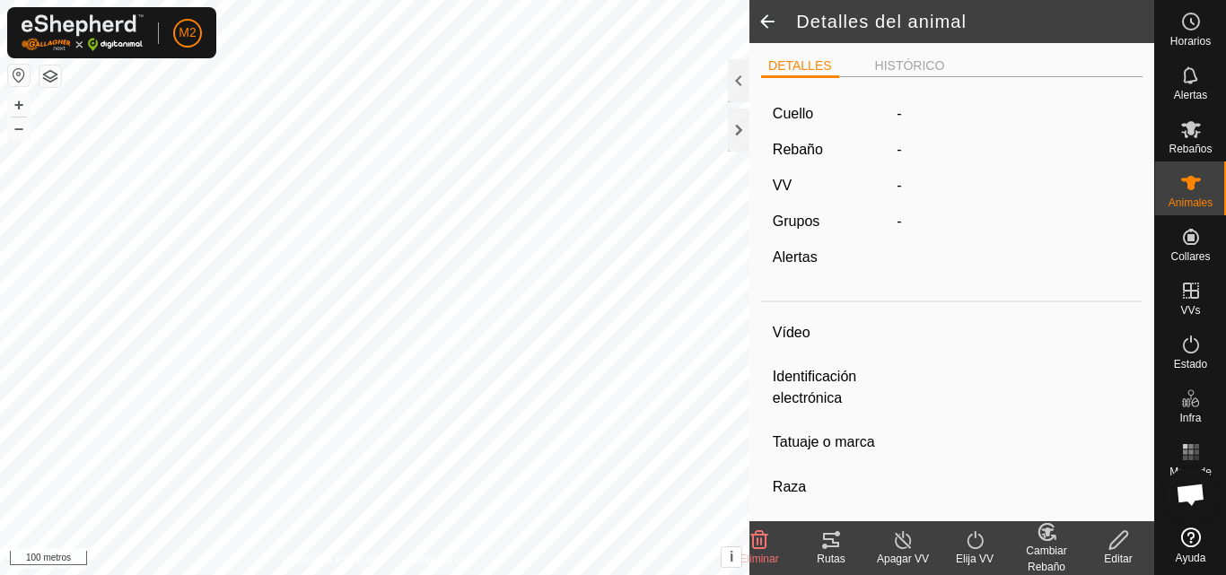
type input "ES0070203318195"
type input "-"
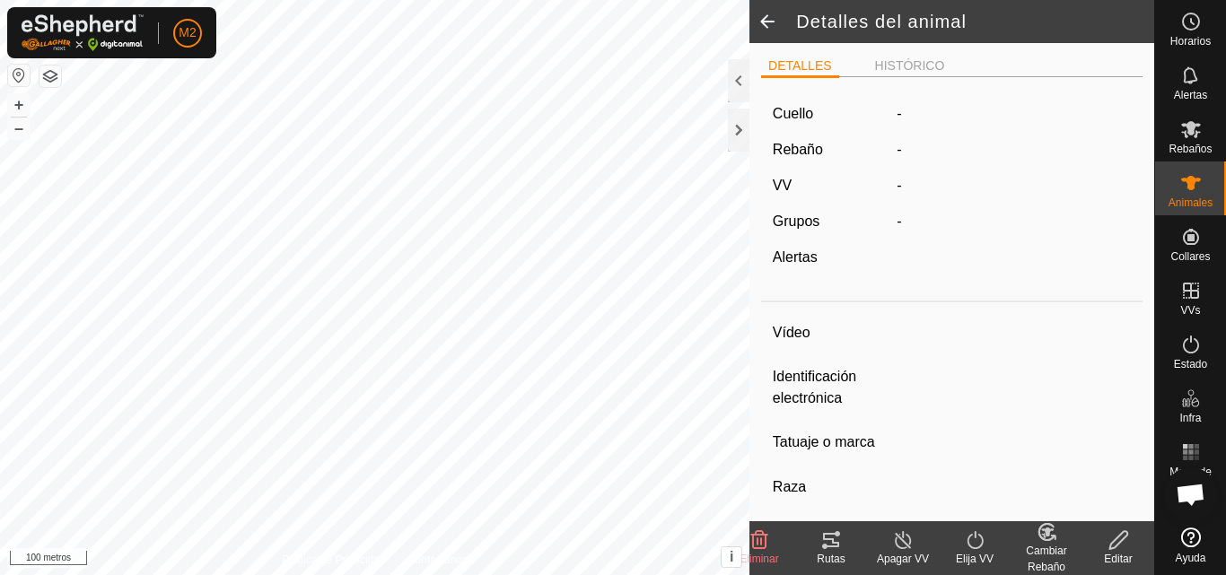
type input "0 kg"
type input "-"
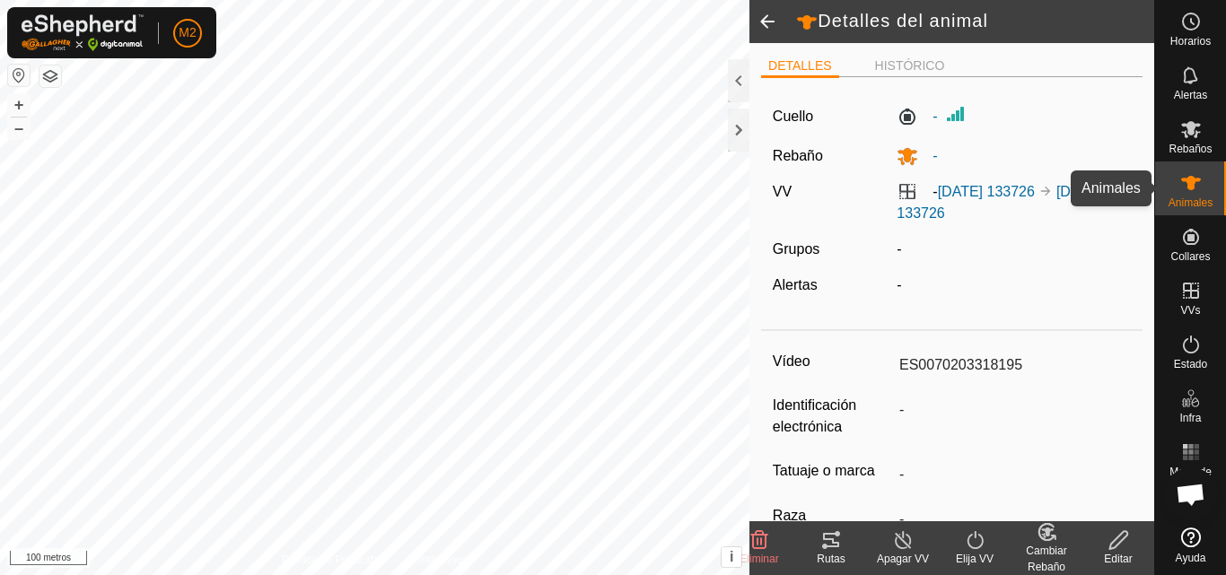
click at [1215, 196] on div "Animales" at bounding box center [1190, 189] width 71 height 54
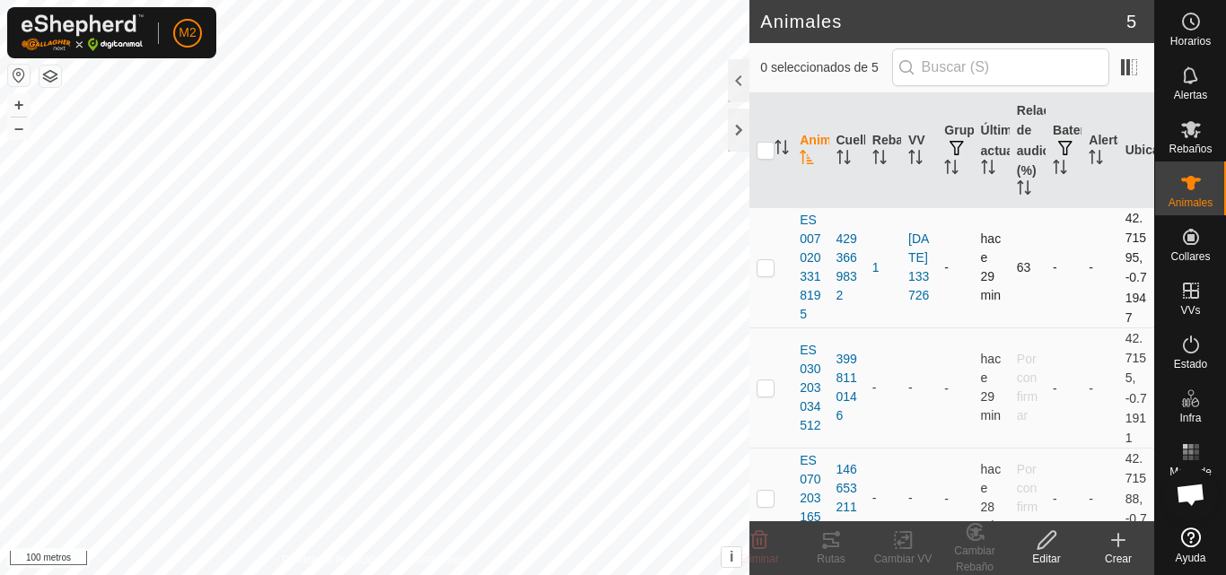
click at [765, 298] on td at bounding box center [770, 267] width 43 height 120
checkbox input "true"
click at [762, 395] on p-checkbox at bounding box center [766, 388] width 18 height 14
checkbox input "true"
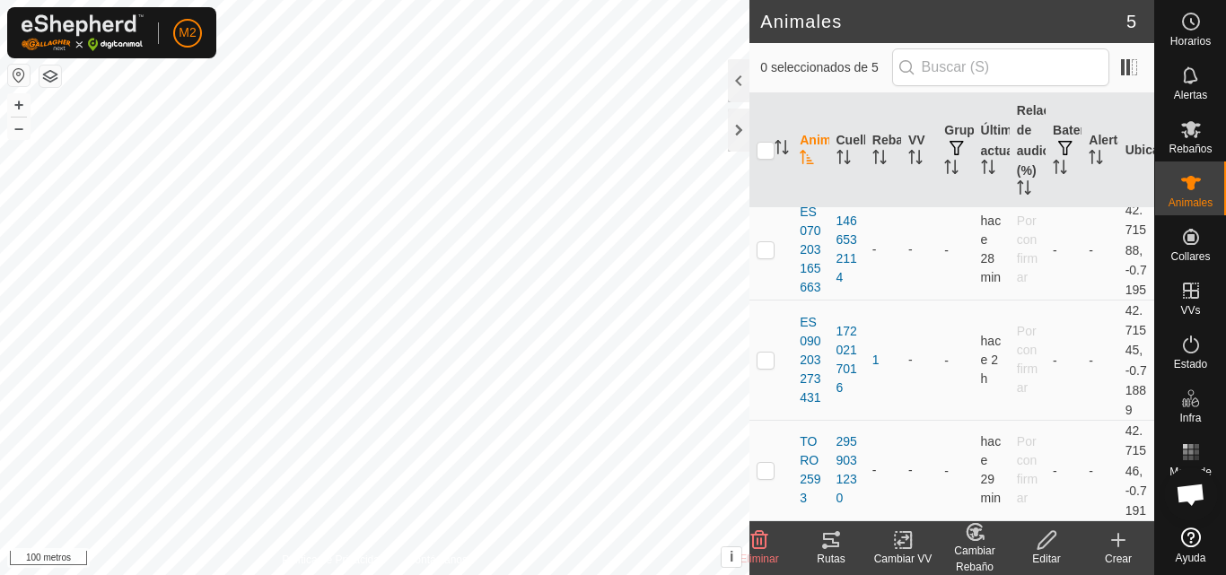
scroll to position [227, 0]
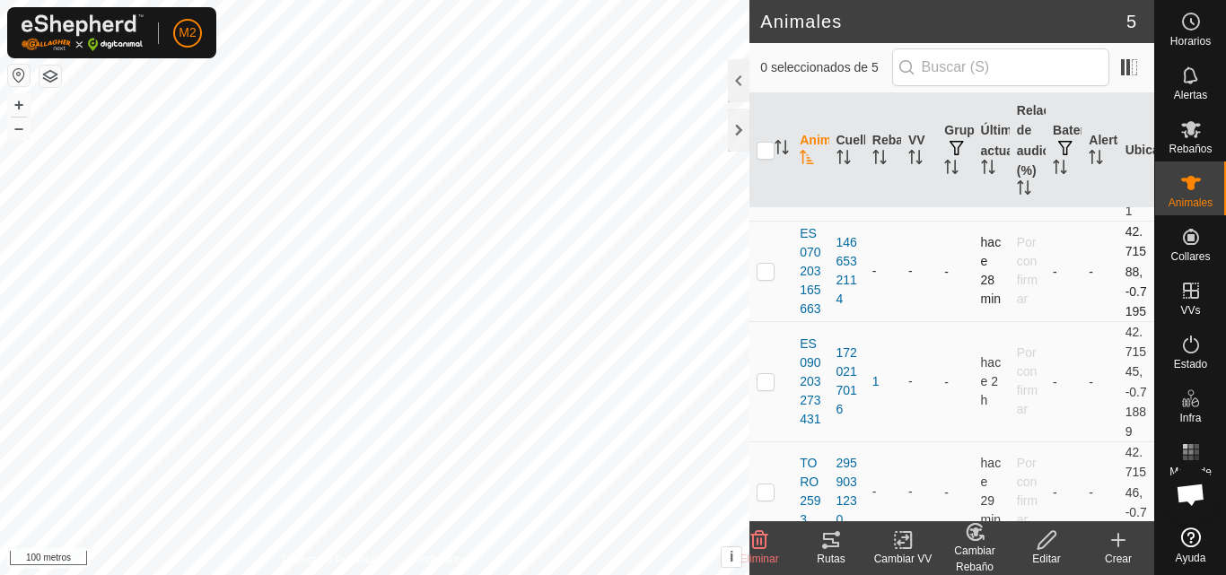
click at [771, 278] on p-checkbox at bounding box center [766, 271] width 18 height 14
checkbox input "true"
click at [767, 389] on p-checkbox at bounding box center [766, 381] width 18 height 14
checkbox input "true"
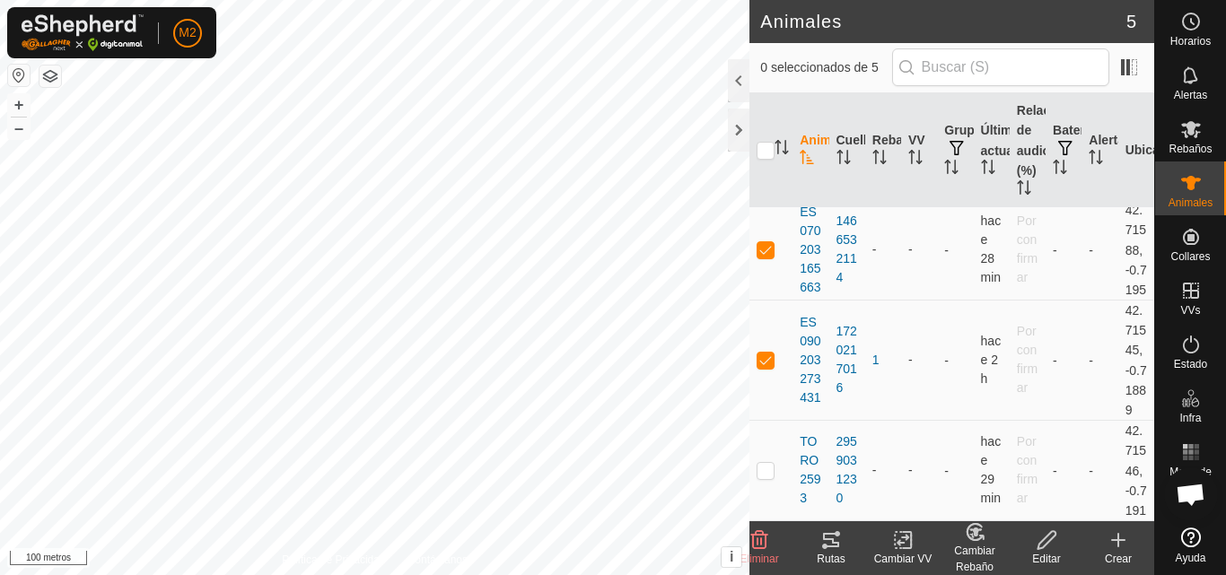
scroll to position [424, 0]
click at [772, 460] on td at bounding box center [770, 470] width 43 height 101
checkbox input "true"
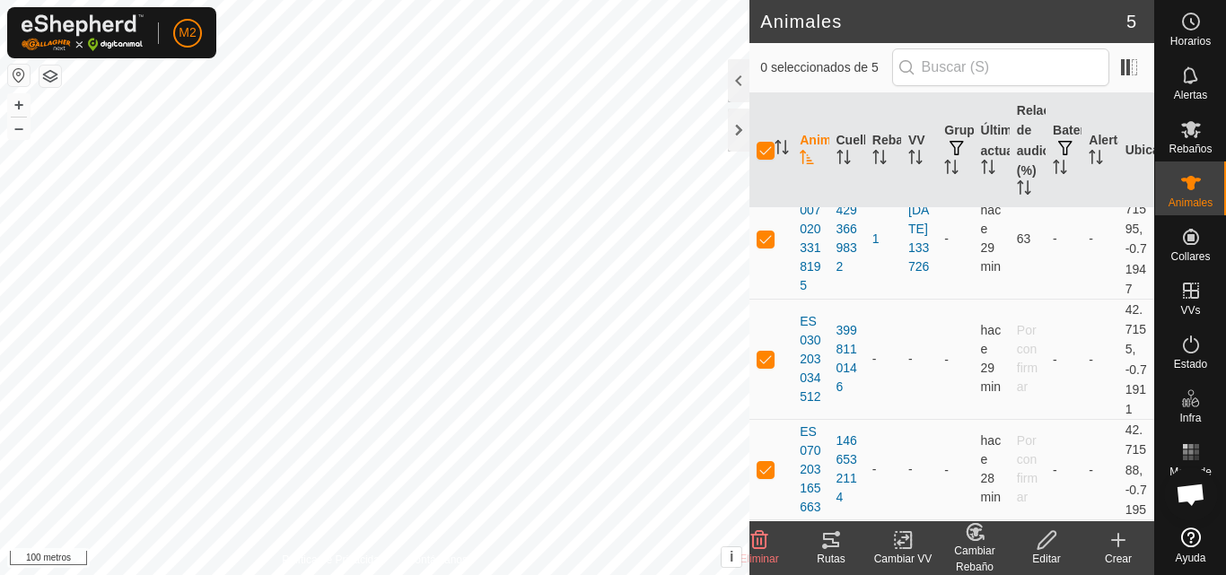
scroll to position [0, 0]
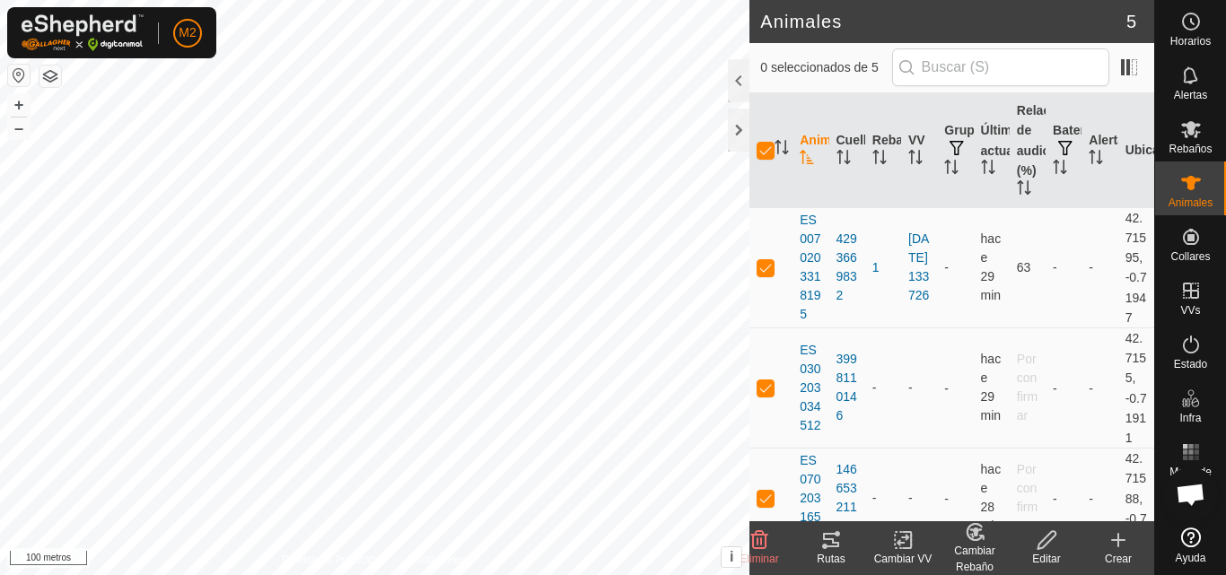
click at [1056, 551] on div "Editar" at bounding box center [1047, 559] width 72 height 16
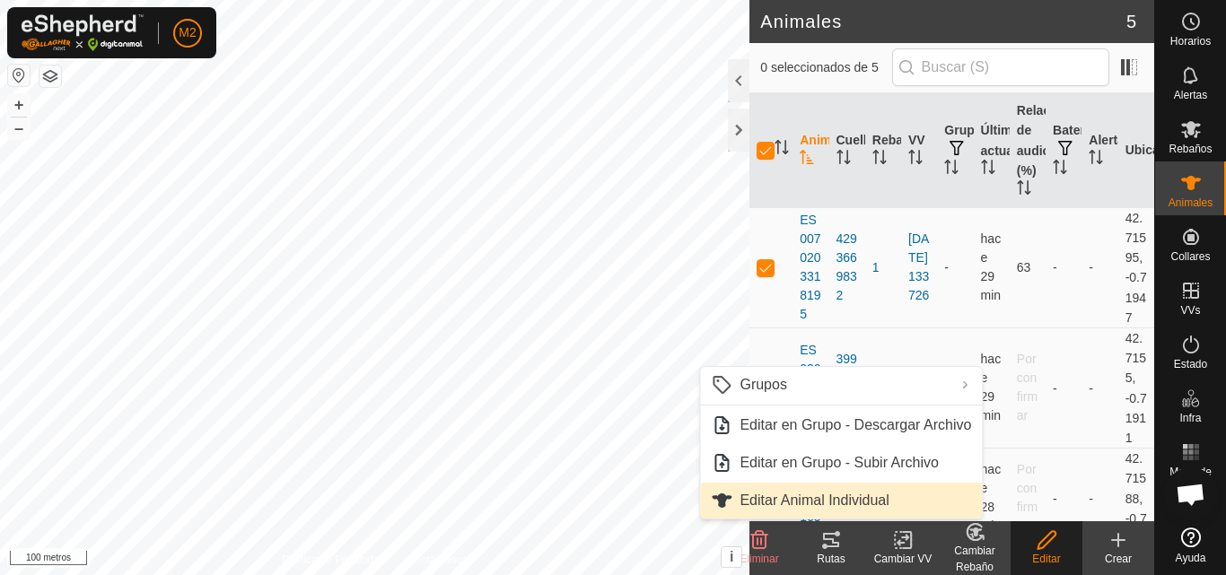
click at [758, 495] on link "Editar Animal Individual" at bounding box center [841, 501] width 282 height 36
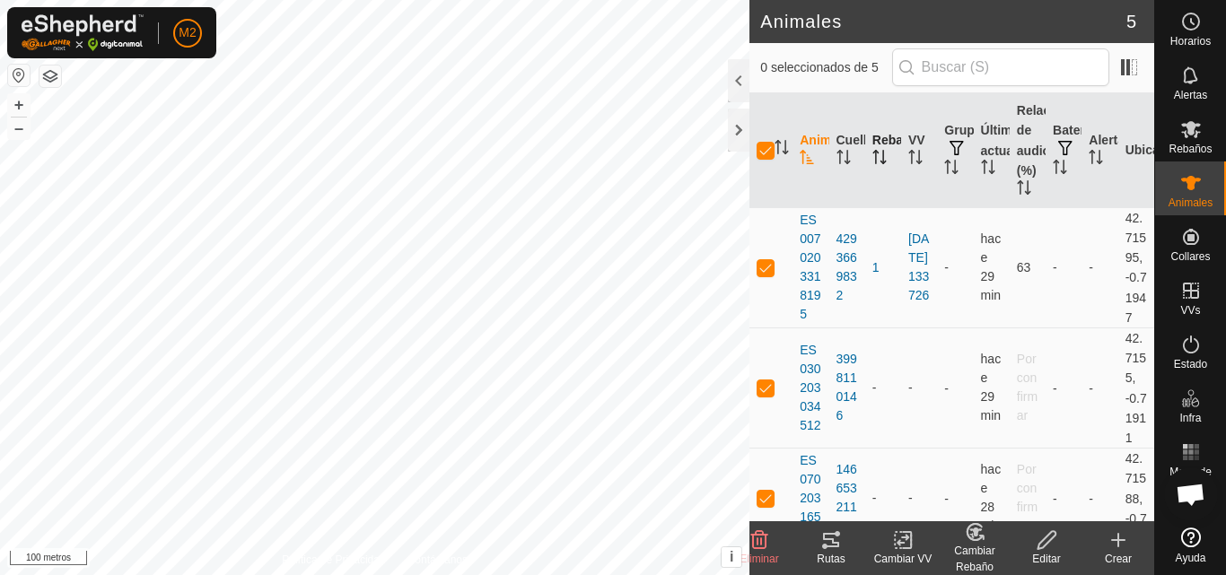
click at [885, 141] on font "Rebaño" at bounding box center [895, 140] width 46 height 14
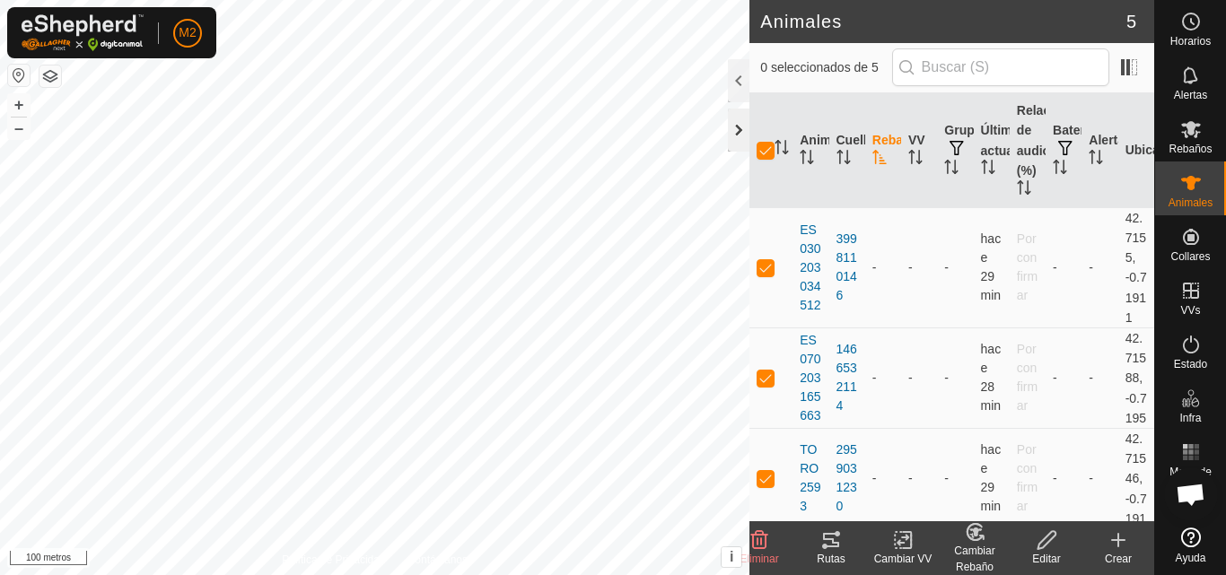
click at [740, 133] on div at bounding box center [739, 130] width 22 height 43
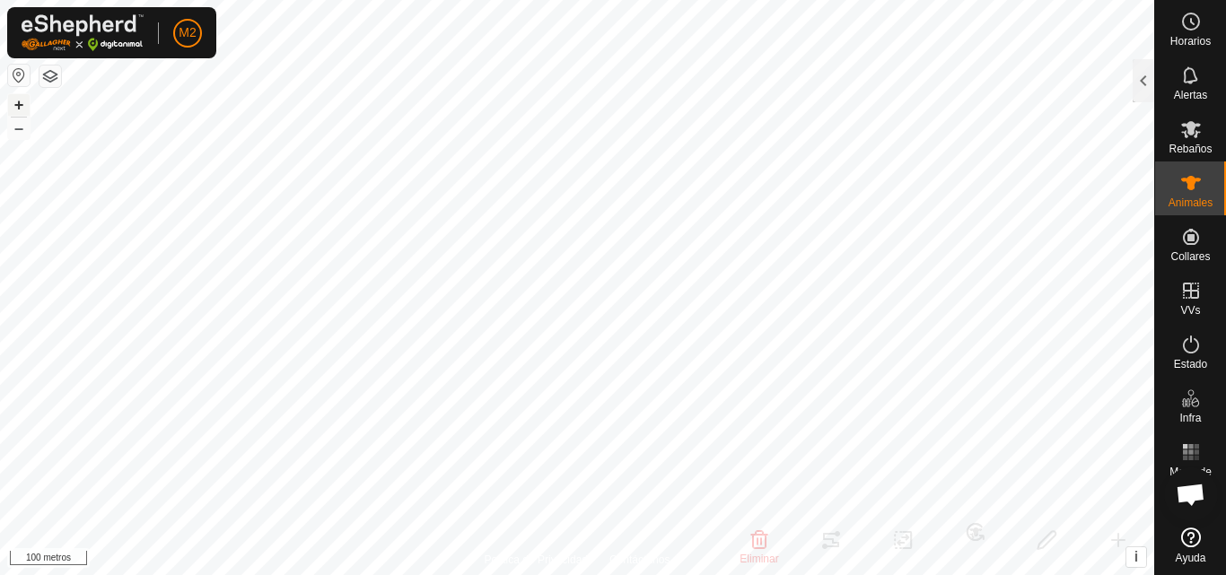
click at [21, 115] on button "+" at bounding box center [19, 105] width 22 height 22
checkbox input "false"
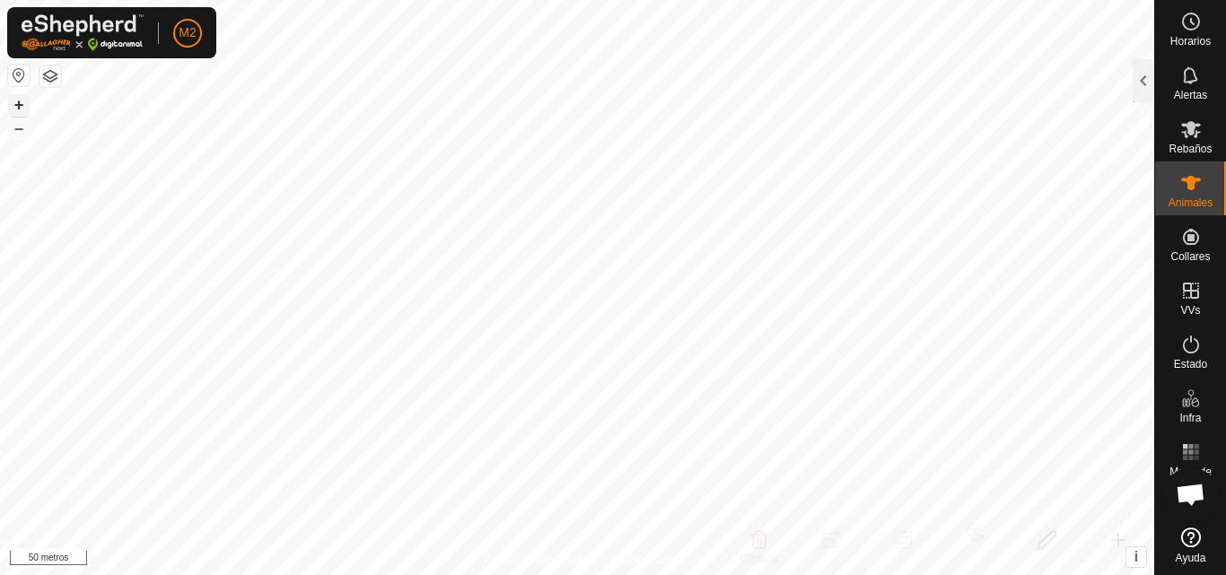
checkbox input "false"
checkbox input "true"
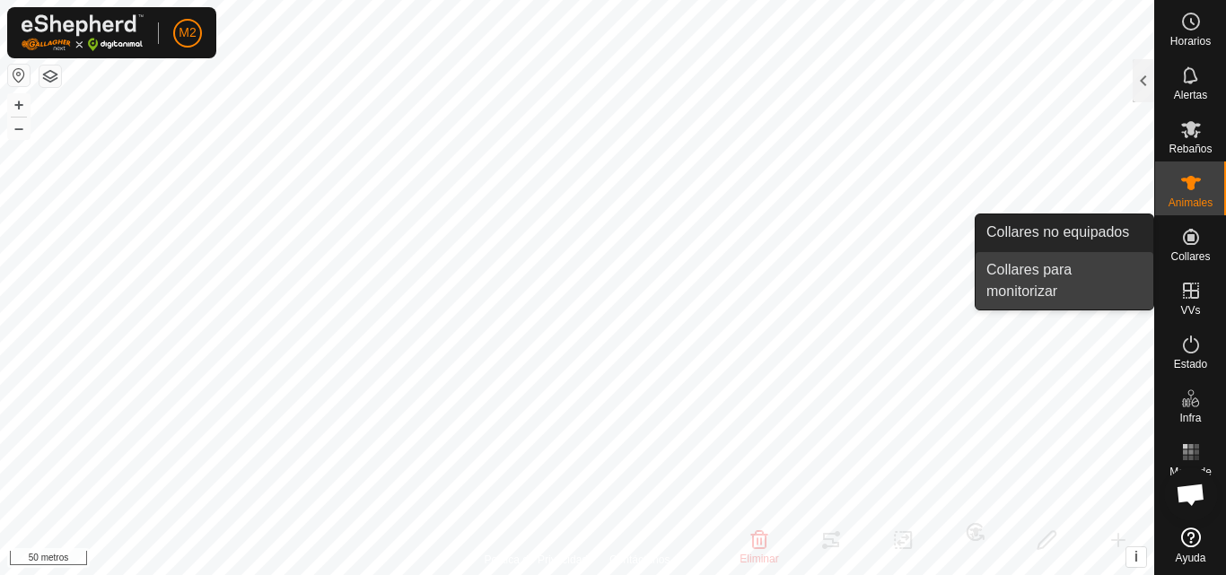
drag, startPoint x: 1088, startPoint y: 277, endPoint x: 1078, endPoint y: 267, distance: 14.0
click at [1078, 267] on link "Collares para monitorizar" at bounding box center [1065, 280] width 178 height 57
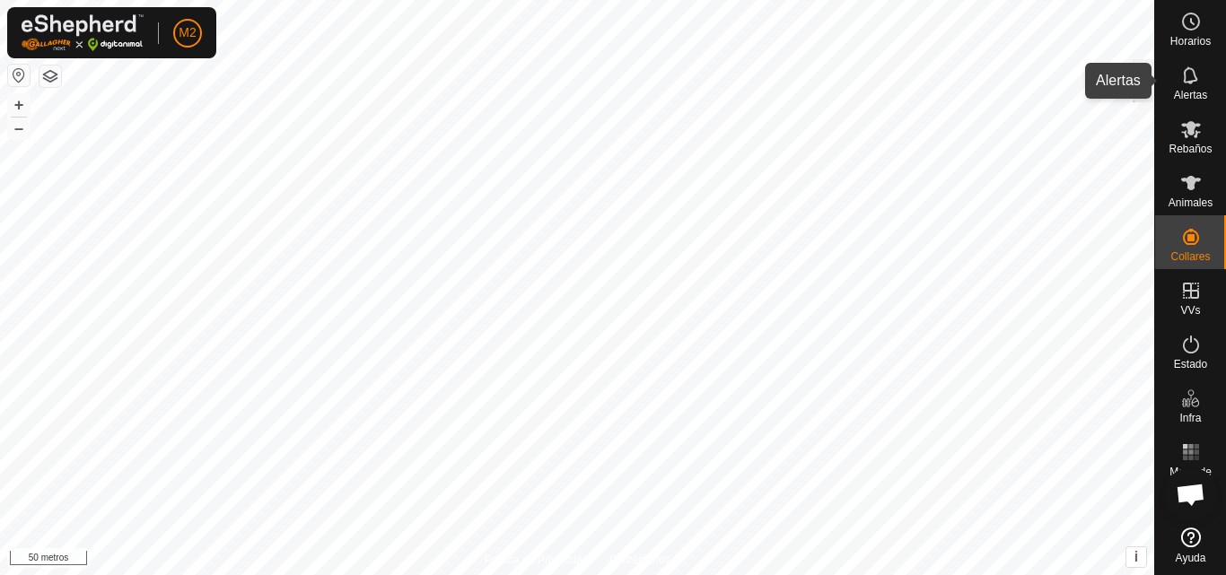
drag, startPoint x: 1200, startPoint y: 93, endPoint x: 1175, endPoint y: 80, distance: 28.5
click at [1175, 80] on es-notification-svg-icon at bounding box center [1191, 75] width 32 height 29
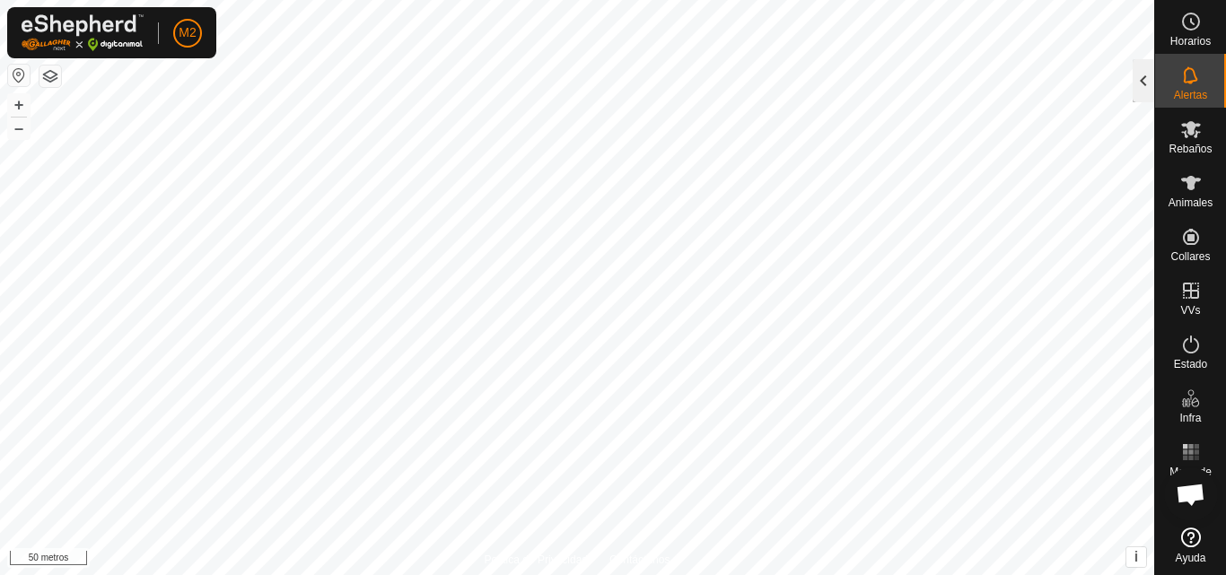
click at [1151, 75] on div at bounding box center [1144, 80] width 22 height 43
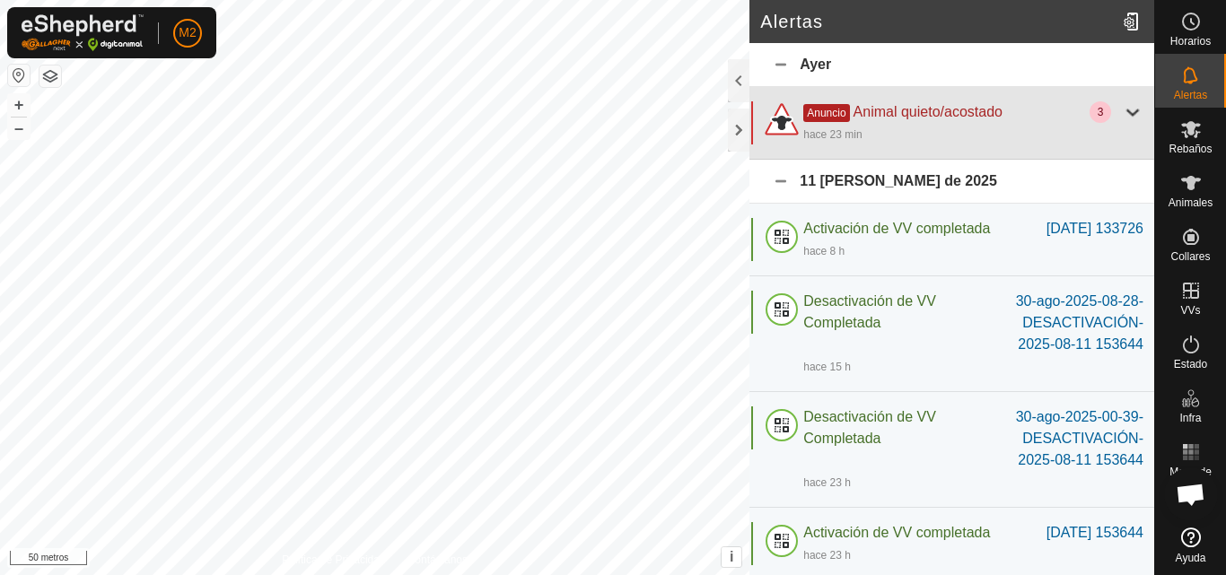
click at [1124, 110] on div at bounding box center [1133, 112] width 22 height 22
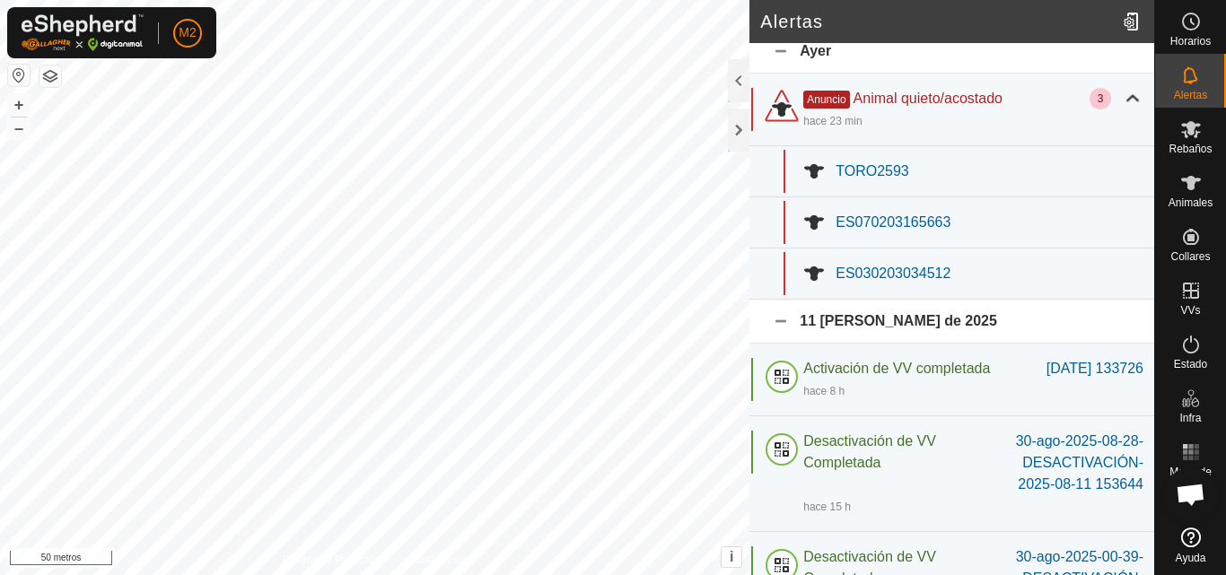
scroll to position [1, 0]
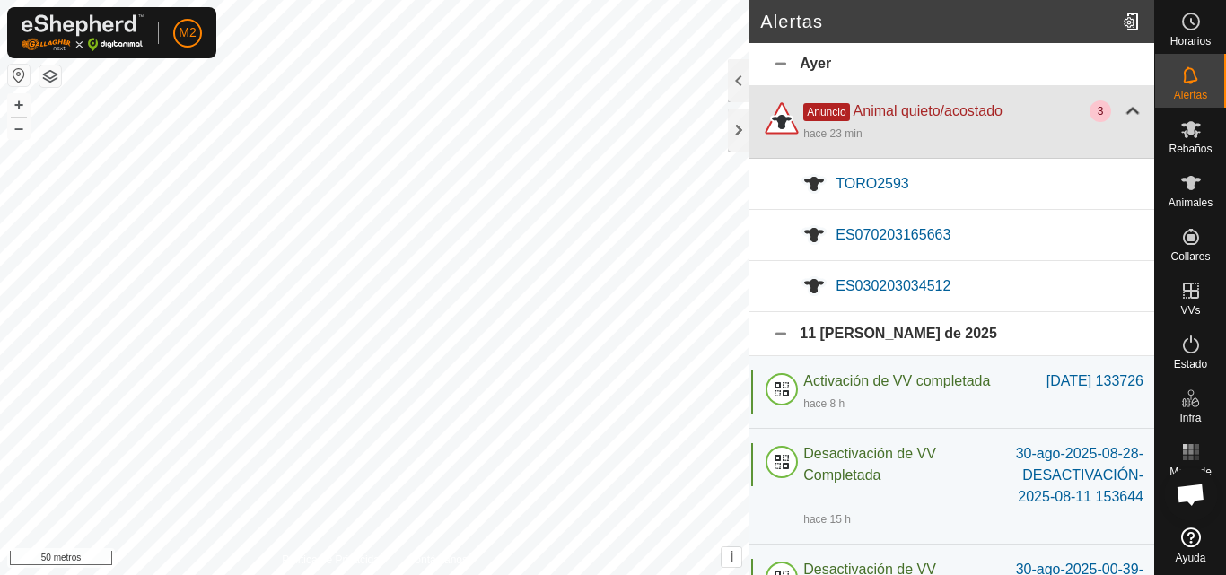
click at [1124, 110] on div at bounding box center [1133, 112] width 22 height 22
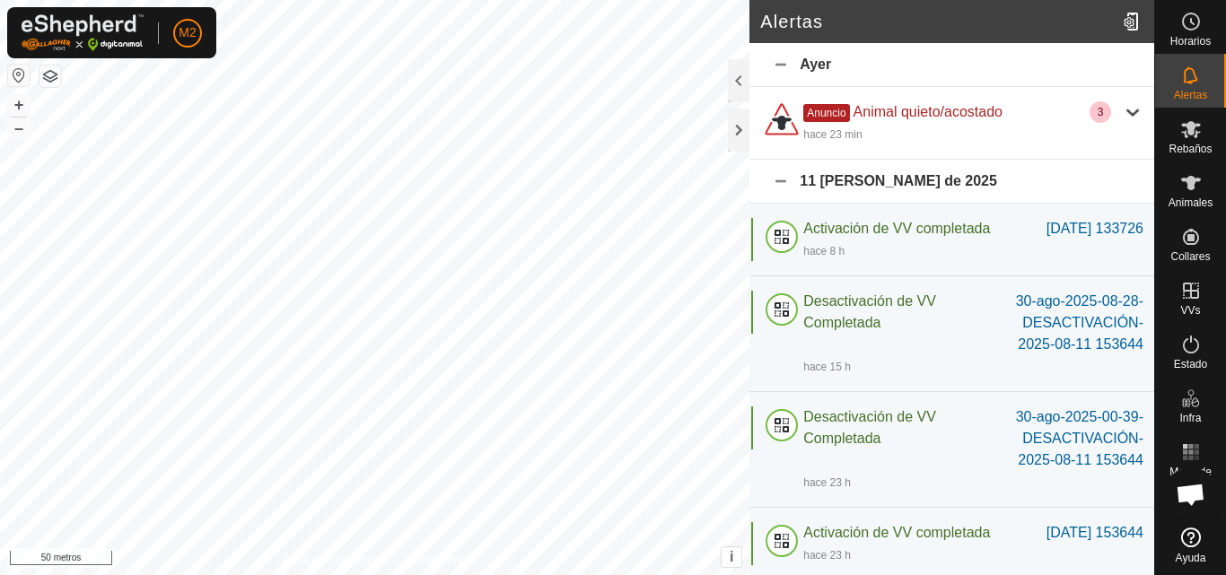
scroll to position [49, 0]
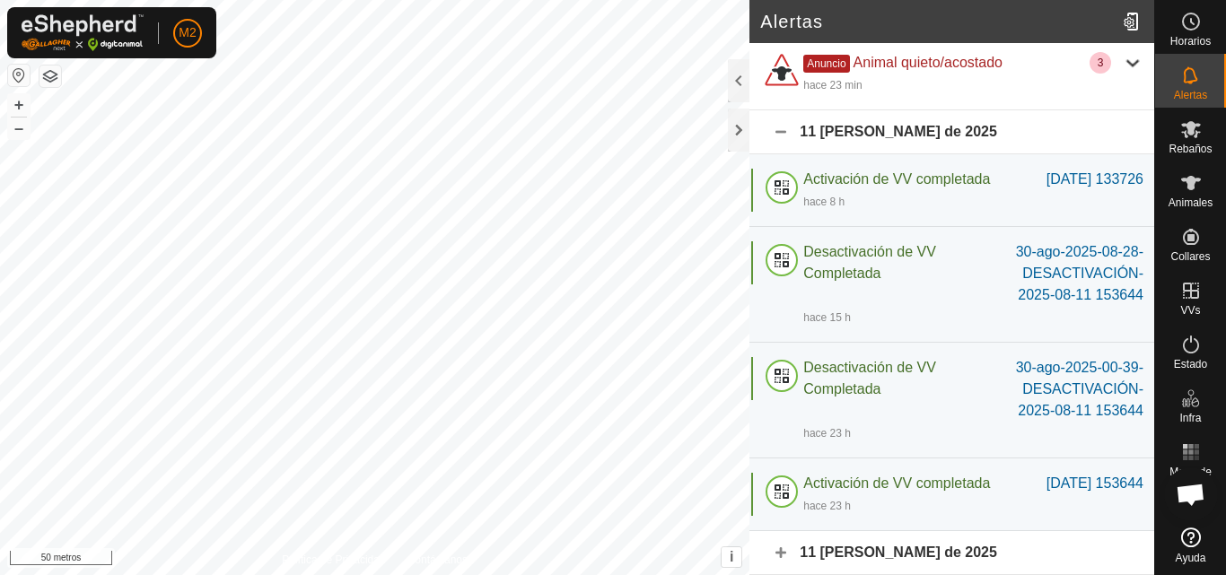
click at [781, 549] on div "11 [PERSON_NAME] de 2025" at bounding box center [951, 553] width 405 height 44
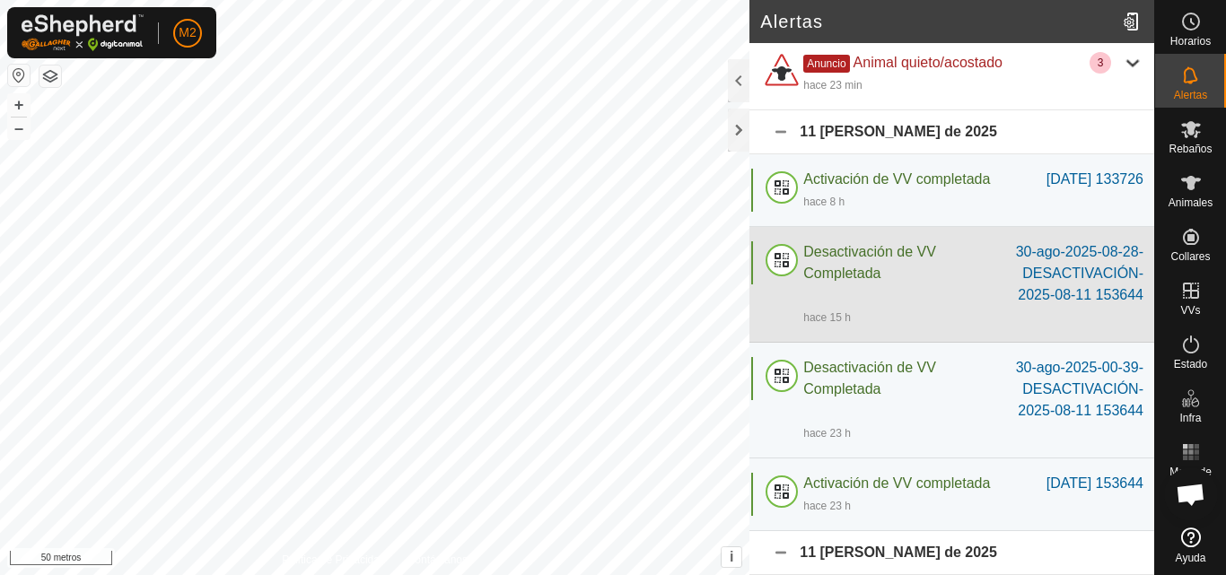
click at [1026, 273] on font "30-ago-2025-08-28-DESACTIVACIÓN-2025-08-11 153644" at bounding box center [1079, 273] width 127 height 58
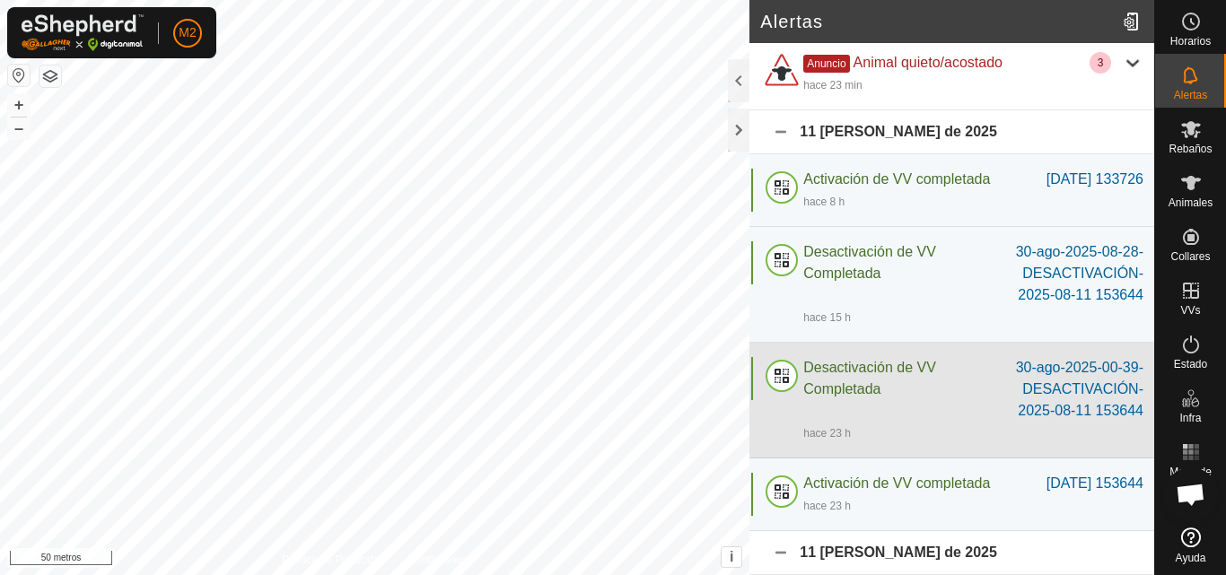
click at [892, 405] on div "Desactivación de VV Completada" at bounding box center [905, 389] width 204 height 65
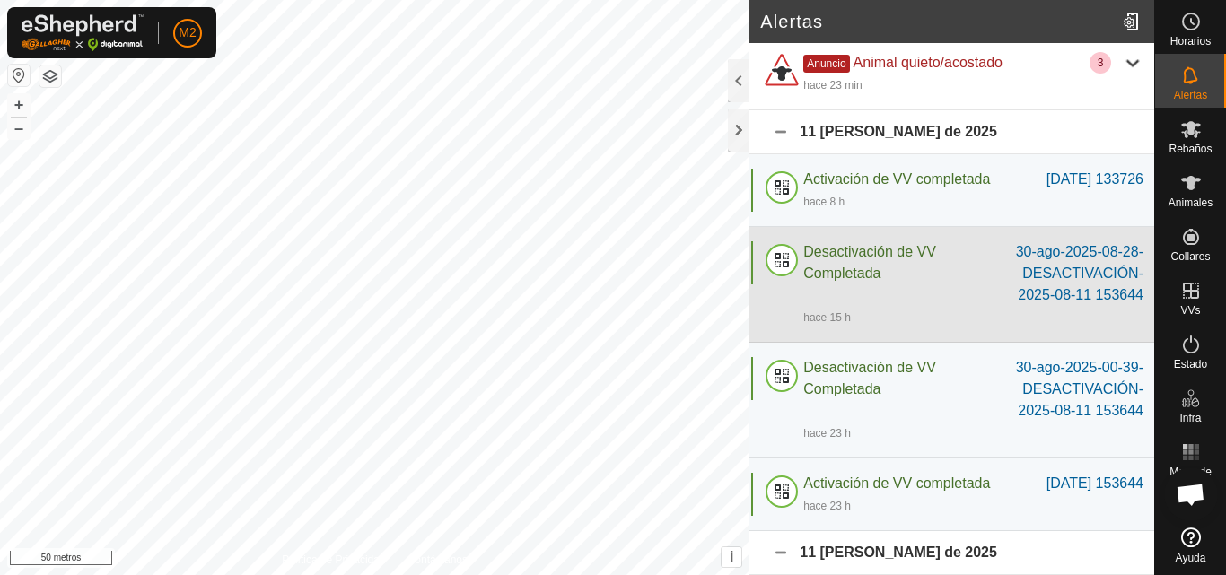
click at [951, 271] on div "Desactivación de VV Completada" at bounding box center [905, 273] width 204 height 65
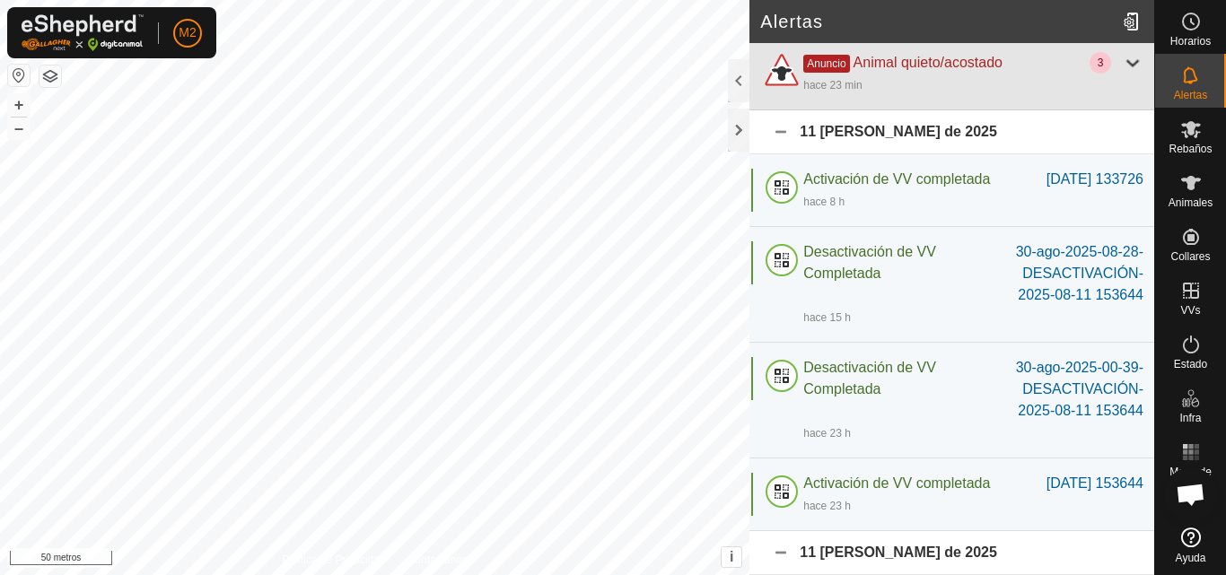
click at [1122, 71] on div at bounding box center [1133, 63] width 22 height 22
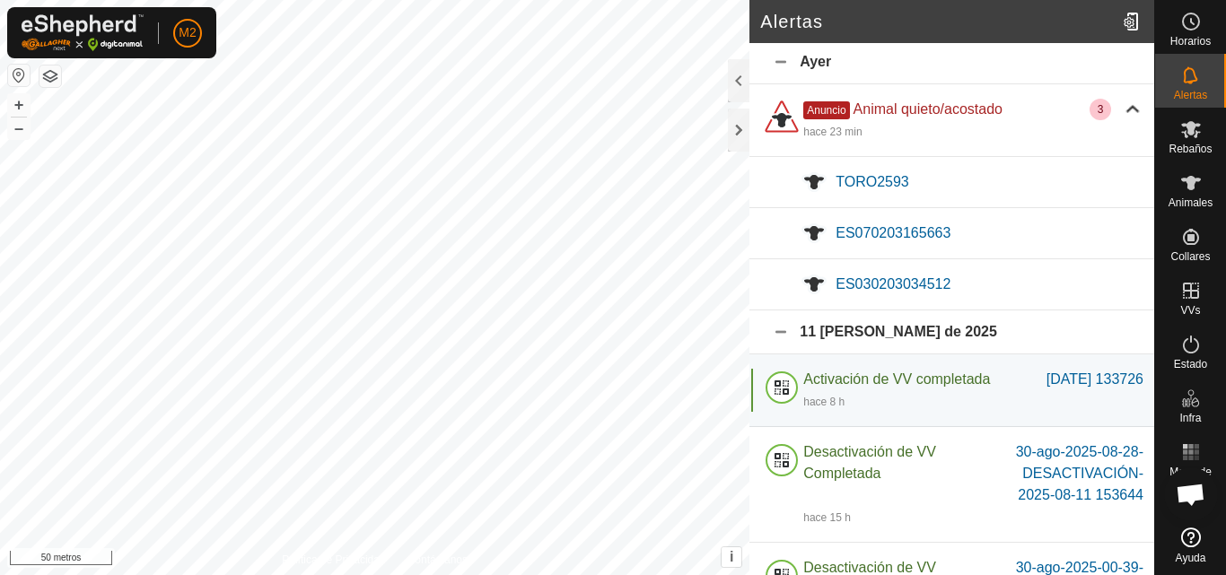
scroll to position [0, 0]
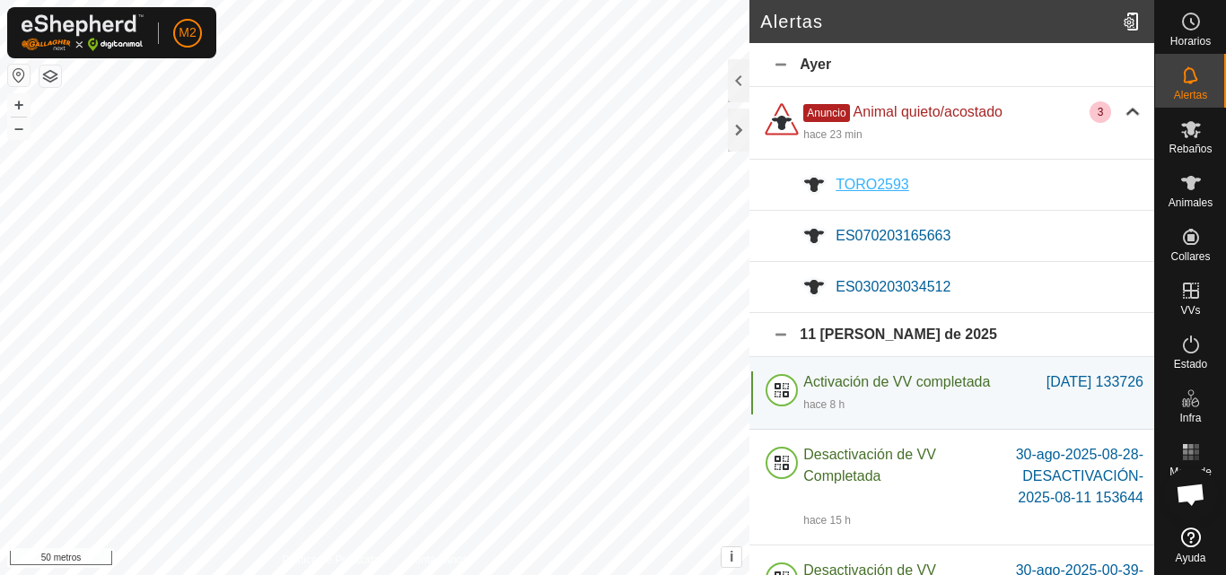
click at [891, 181] on font "TORO2593" at bounding box center [873, 184] width 74 height 15
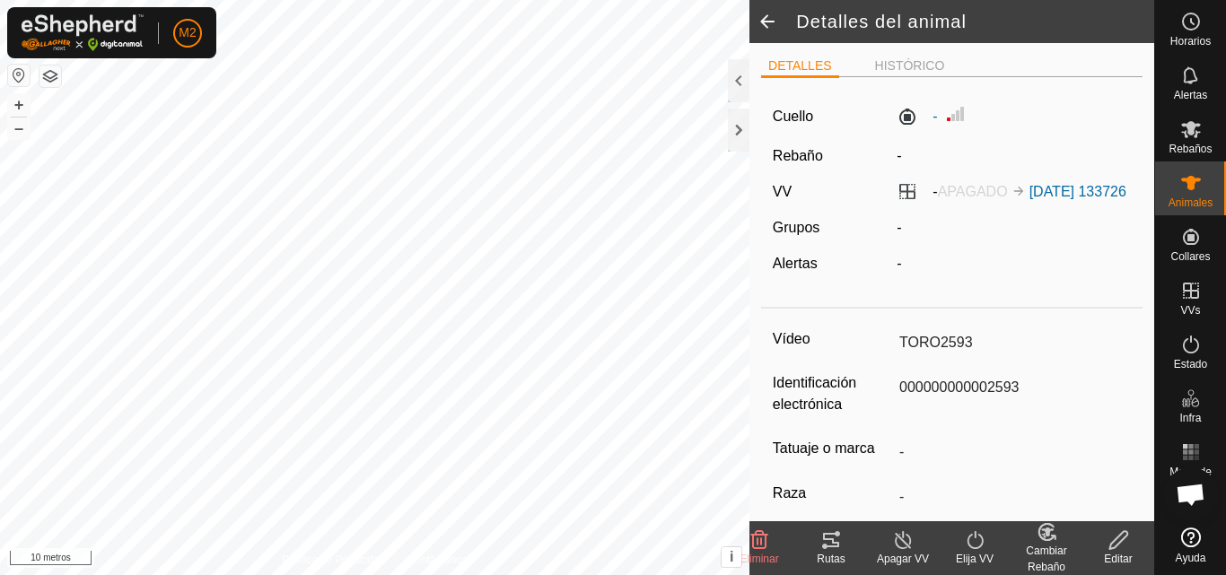
click at [804, 153] on font "Rebaño" at bounding box center [798, 155] width 50 height 15
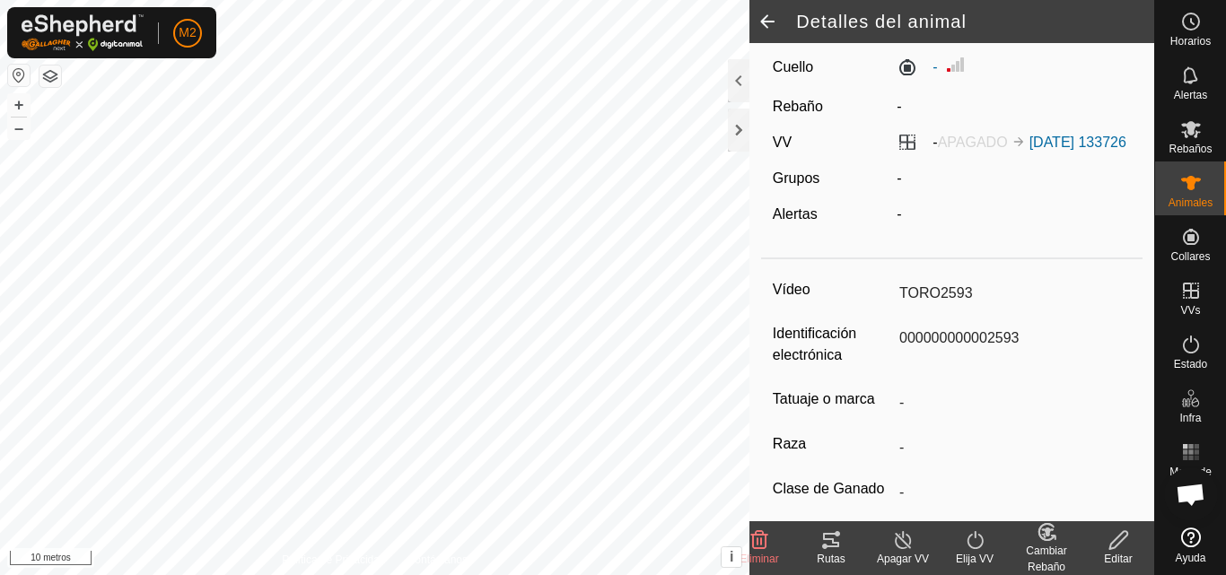
scroll to position [2, 0]
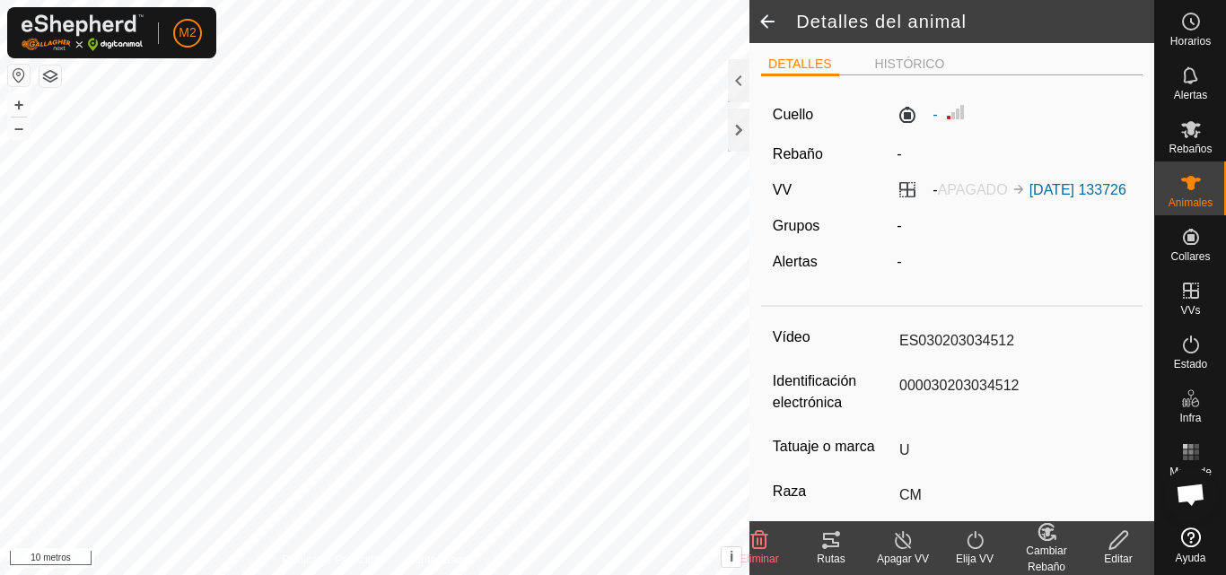
click at [936, 115] on div "-" at bounding box center [1013, 115] width 249 height 28
click at [994, 175] on div "[PERSON_NAME] - VV - APAGADO [DATE] 133726 Grupos - Alertas -" at bounding box center [951, 194] width 381 height 209
click at [1010, 188] on span "[DATE] 133726" at bounding box center [1067, 189] width 118 height 15
click at [845, 532] on div "Detalles del animal DETALLES HISTÓRICO [PERSON_NAME] - VV - APAGADO [DATE] 1337…" at bounding box center [577, 287] width 1154 height 575
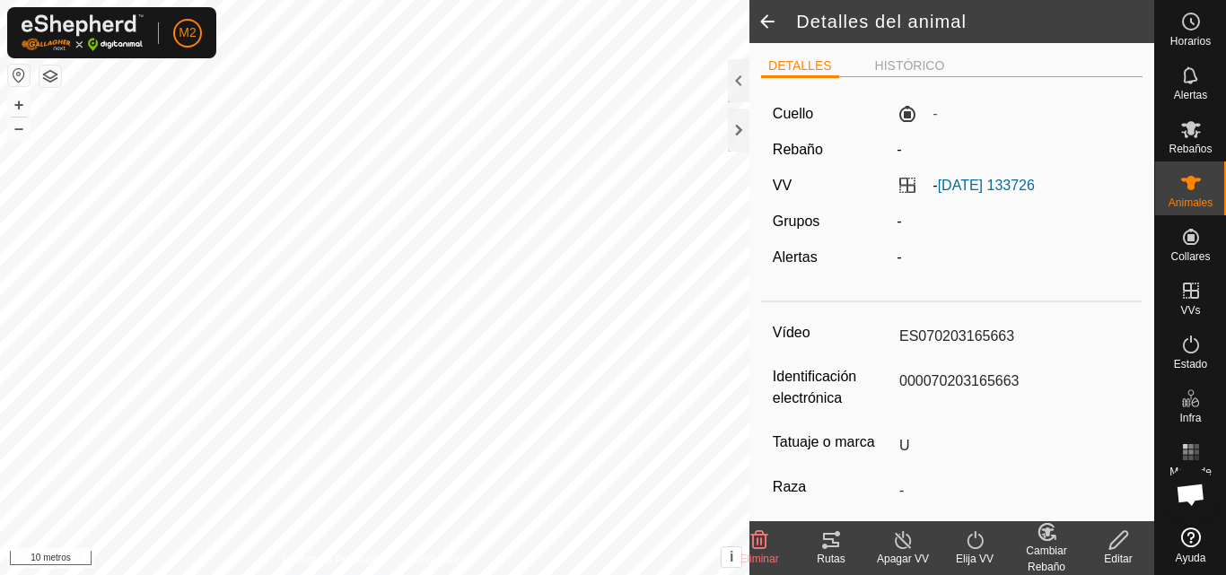
click at [215, 26] on div "M2 Horarios Alertas Rebaños Animales Collares VVs Estado Infra Mapa de calor Ay…" at bounding box center [613, 287] width 1226 height 575
click at [471, 574] on html "M2 Horarios Alertas Rebaños Animales Collares VVs Estado Infra Mapa de calor Ay…" at bounding box center [613, 287] width 1226 height 575
click at [895, 62] on font "HISTÓRICO" at bounding box center [910, 65] width 70 height 14
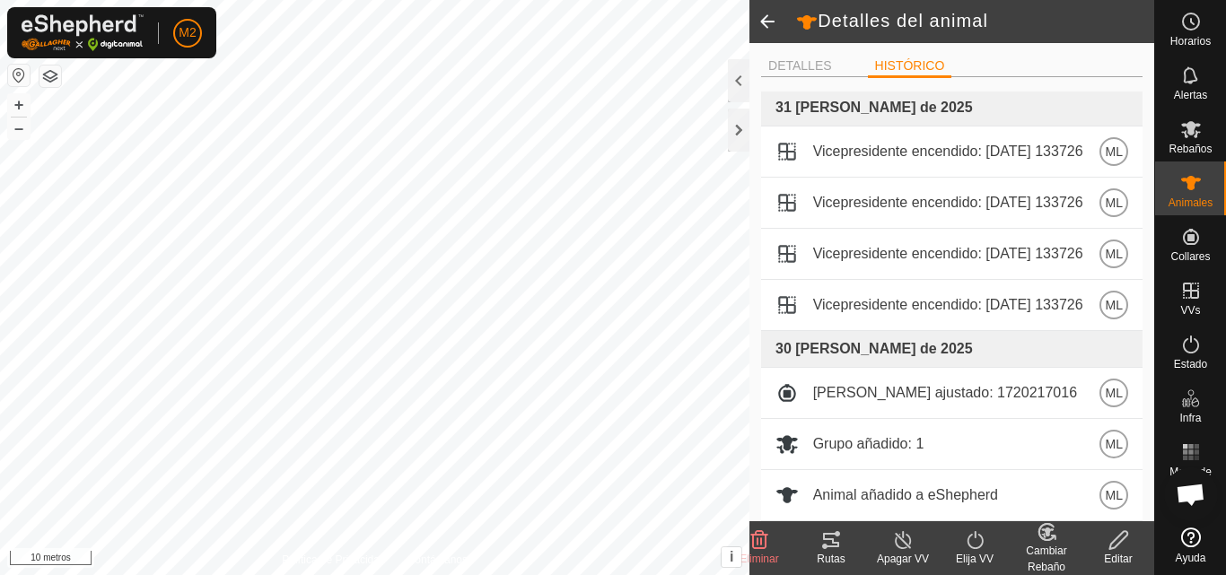
scroll to position [59, 0]
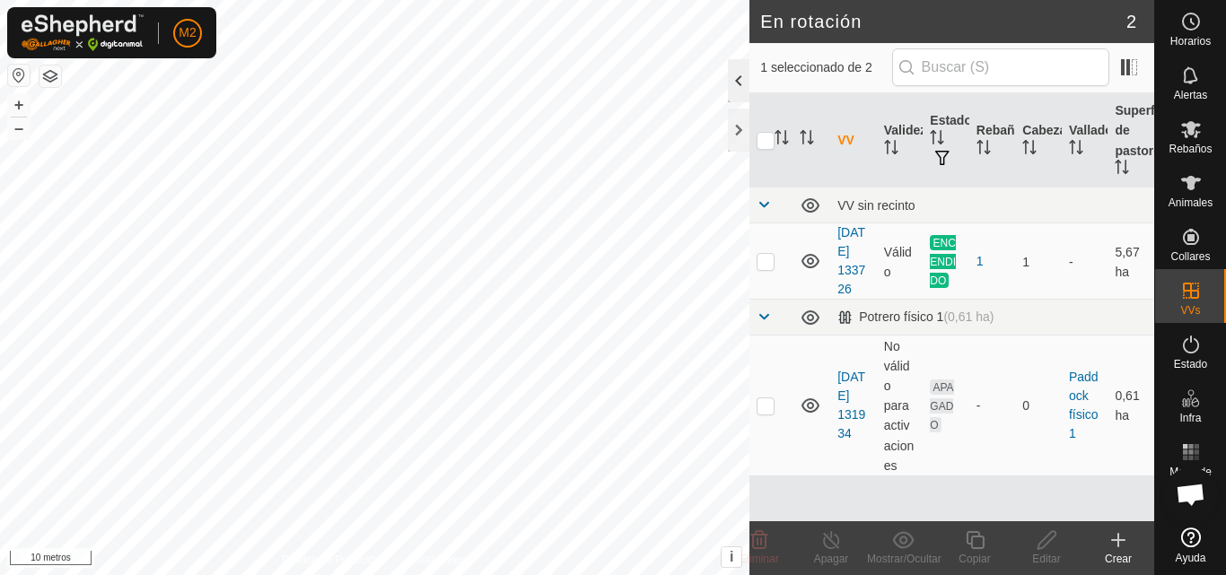
click at [739, 86] on div at bounding box center [739, 80] width 22 height 43
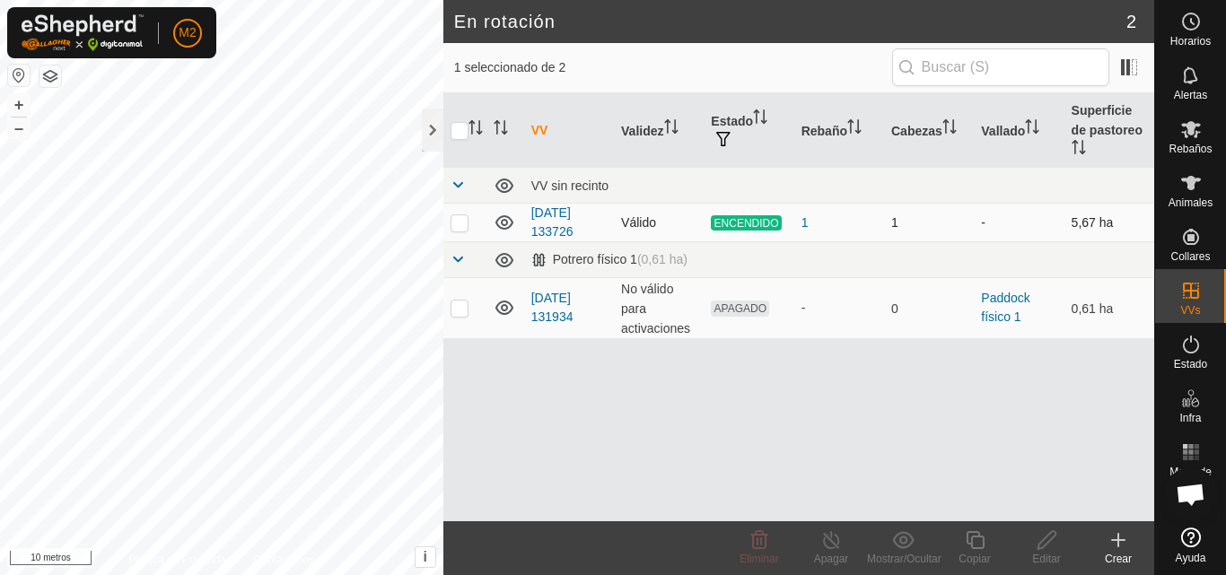
click at [717, 212] on td "ENCENDIDO" at bounding box center [749, 223] width 90 height 39
click at [456, 183] on span at bounding box center [458, 185] width 14 height 14
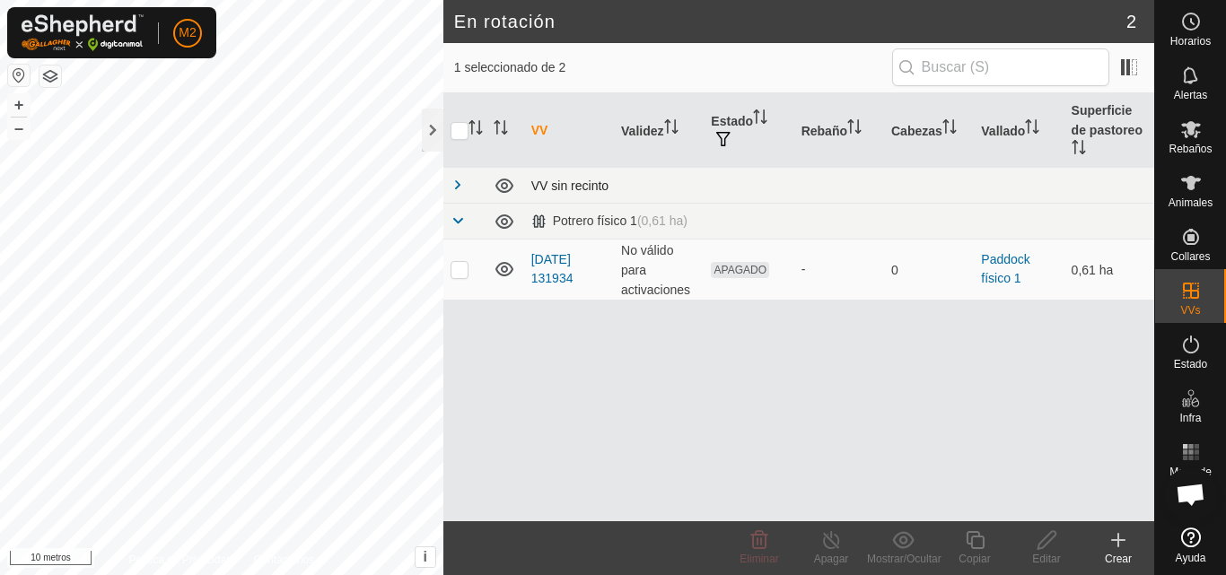
click at [456, 188] on span at bounding box center [458, 185] width 14 height 14
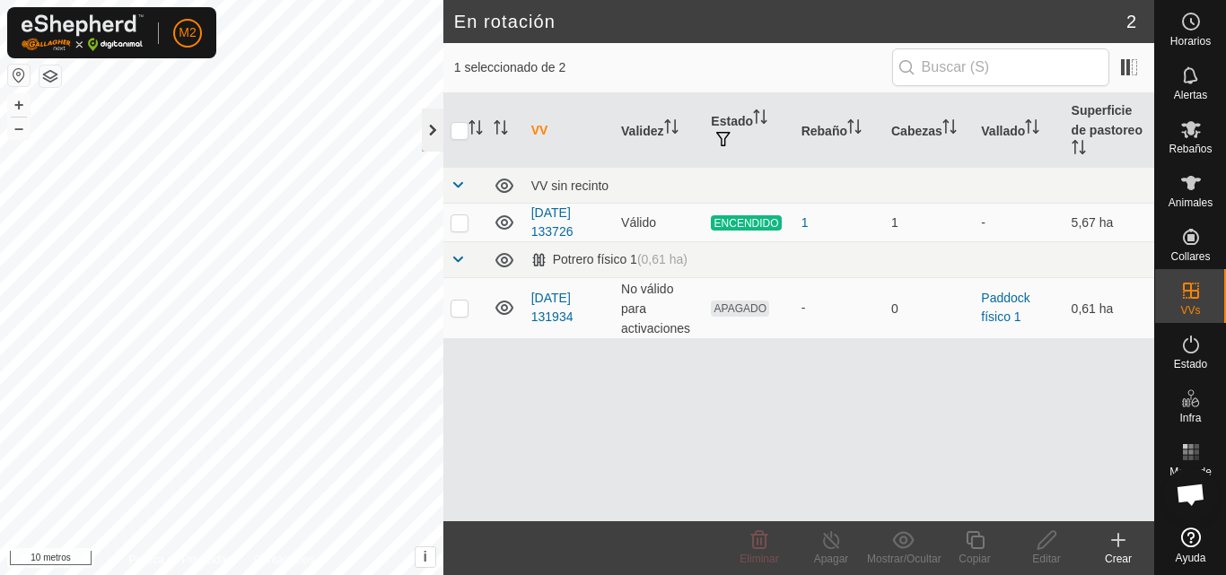
click at [435, 132] on div at bounding box center [433, 130] width 22 height 43
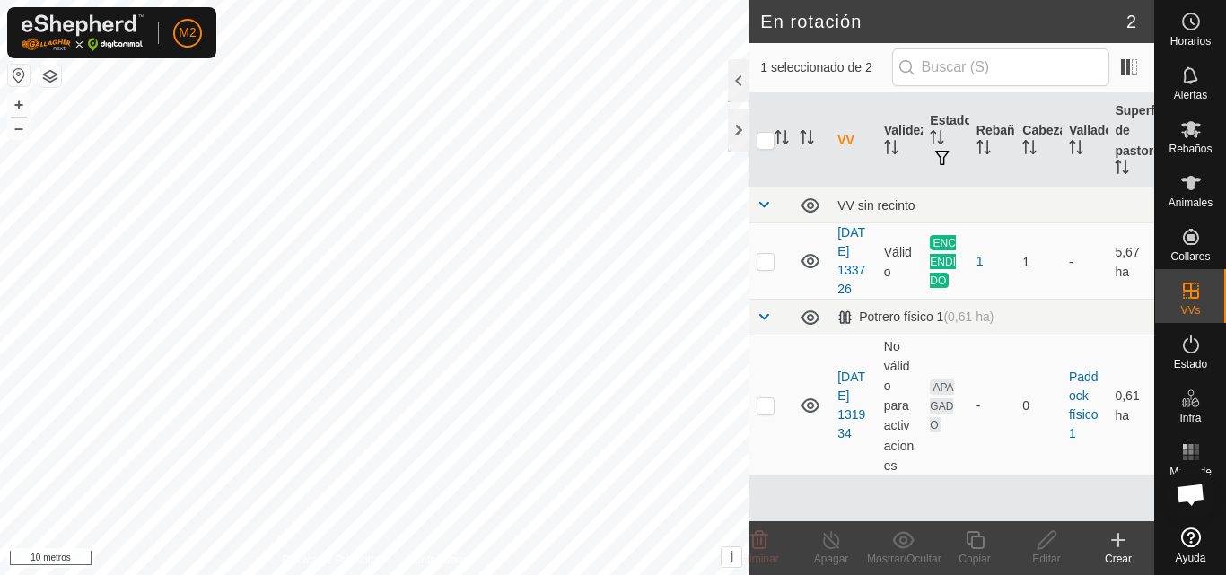
click at [757, 564] on div "En rotación 2 1 seleccionado de 2 VV Validez Estado Rebaño [PERSON_NAME] Superf…" at bounding box center [577, 287] width 1154 height 575
click at [747, 128] on div at bounding box center [739, 130] width 22 height 43
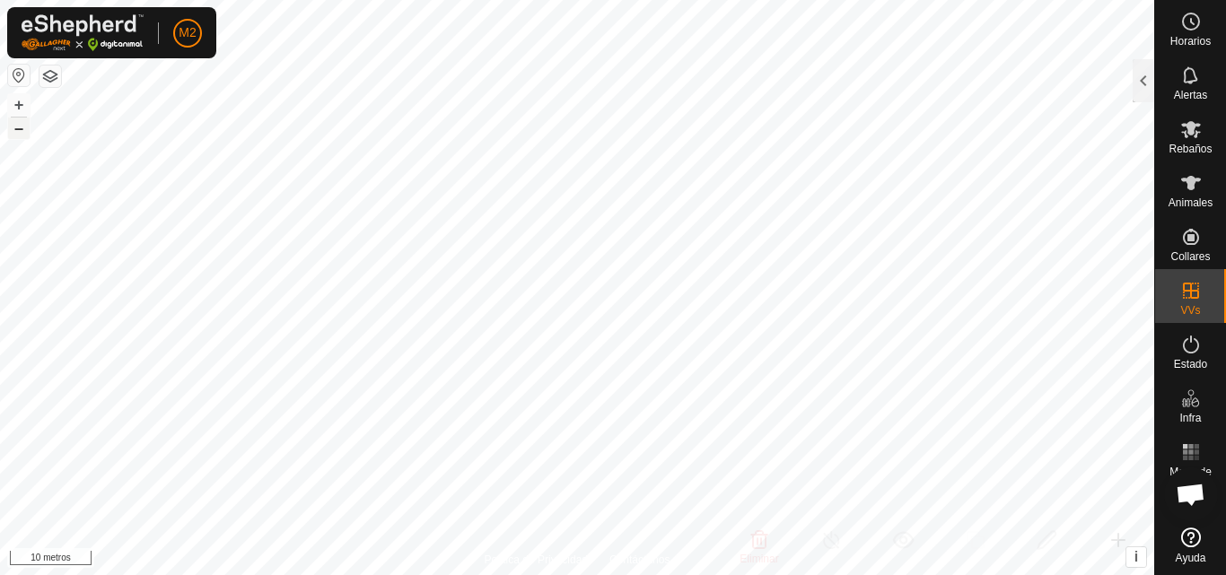
click at [27, 125] on button "–" at bounding box center [19, 129] width 22 height 22
click at [1197, 98] on font "Alertas" at bounding box center [1190, 95] width 33 height 13
click at [1195, 88] on es-notification-svg-icon at bounding box center [1191, 75] width 32 height 29
click at [1149, 70] on div at bounding box center [1144, 80] width 22 height 43
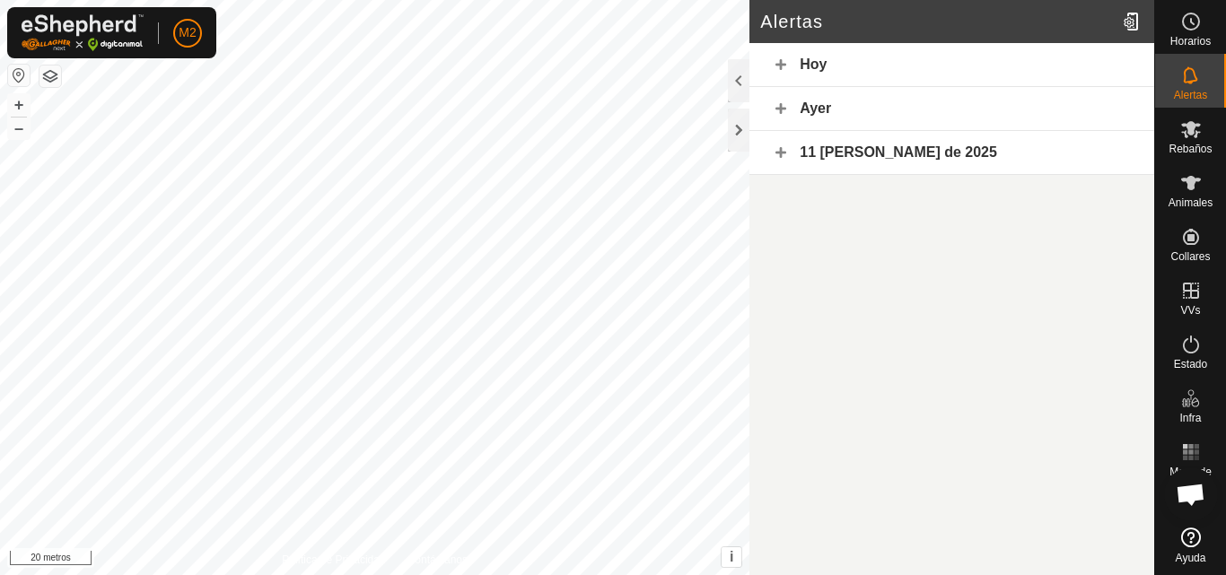
click at [896, 59] on div "Hoy" at bounding box center [951, 65] width 405 height 44
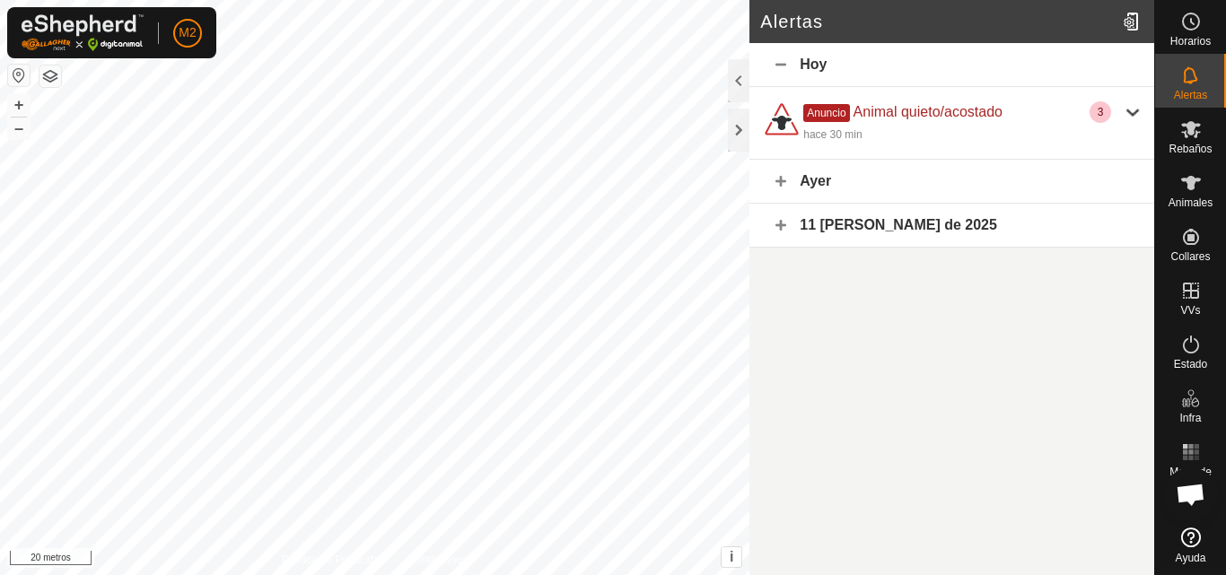
click at [792, 170] on div "Ayer" at bounding box center [951, 182] width 405 height 44
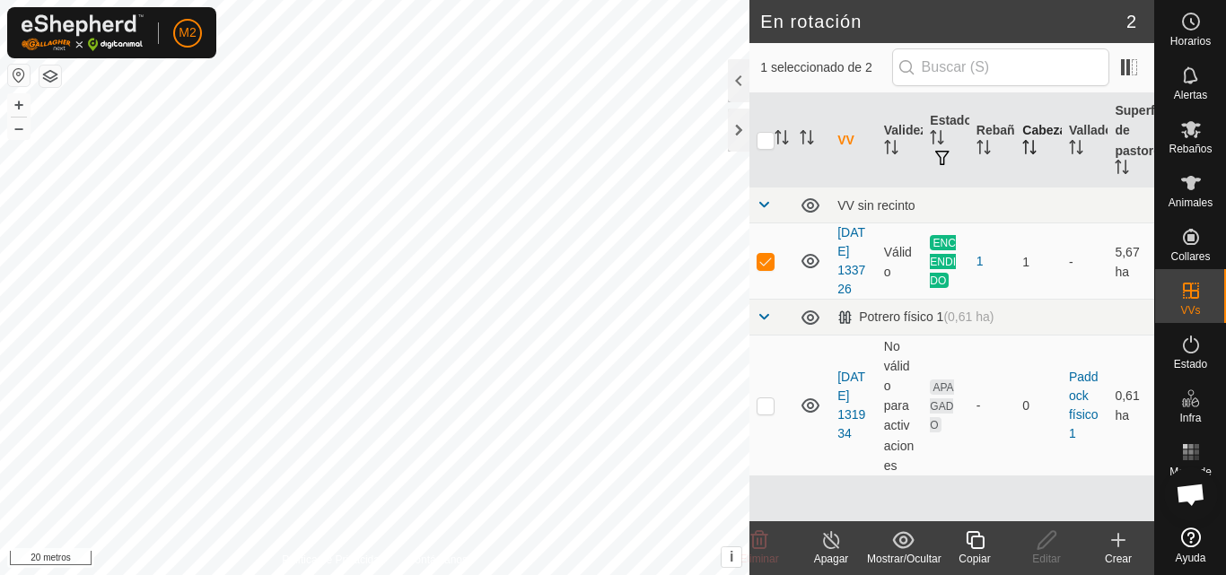
click at [1028, 143] on icon "Activar para ordenar" at bounding box center [1026, 142] width 6 height 4
click at [741, 124] on div at bounding box center [739, 130] width 22 height 43
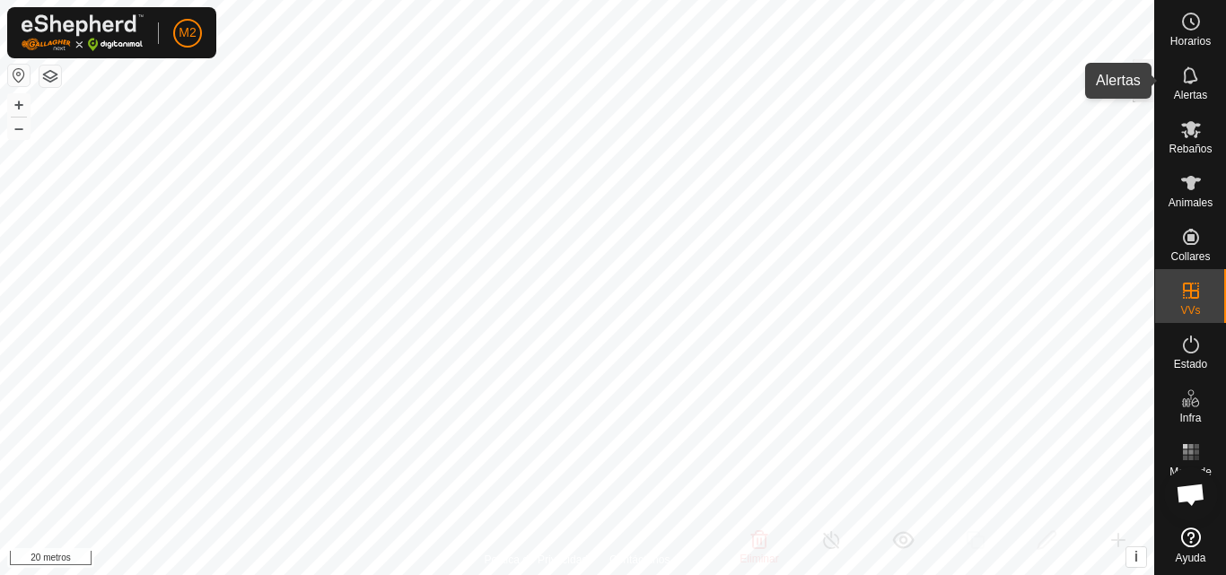
click at [1197, 93] on font "Alertas" at bounding box center [1190, 95] width 33 height 13
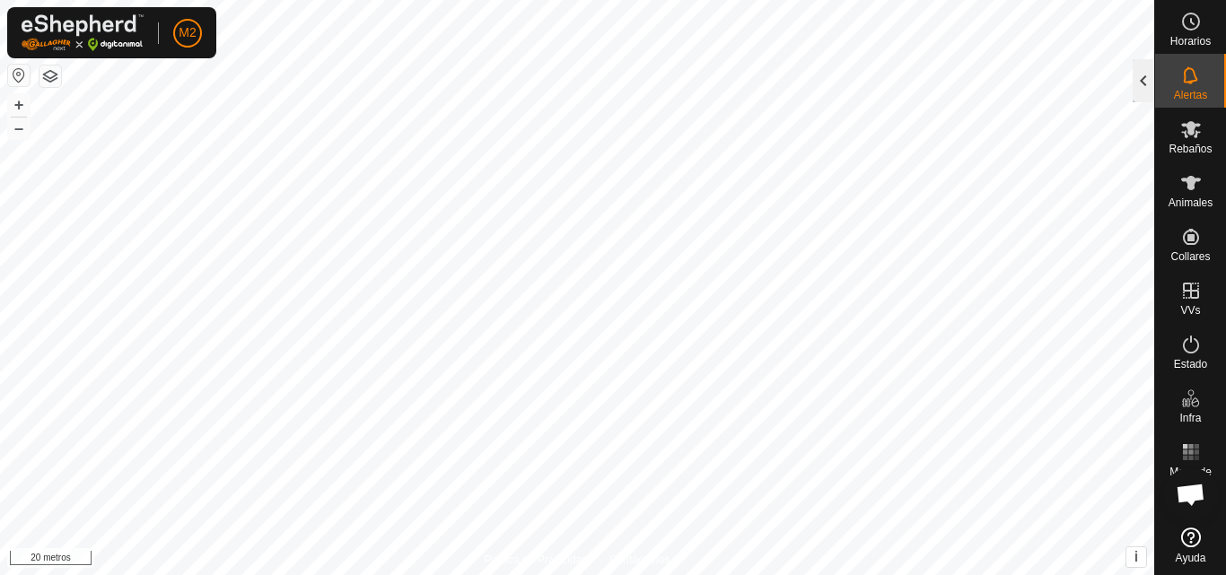
click at [1144, 82] on div at bounding box center [1144, 80] width 22 height 43
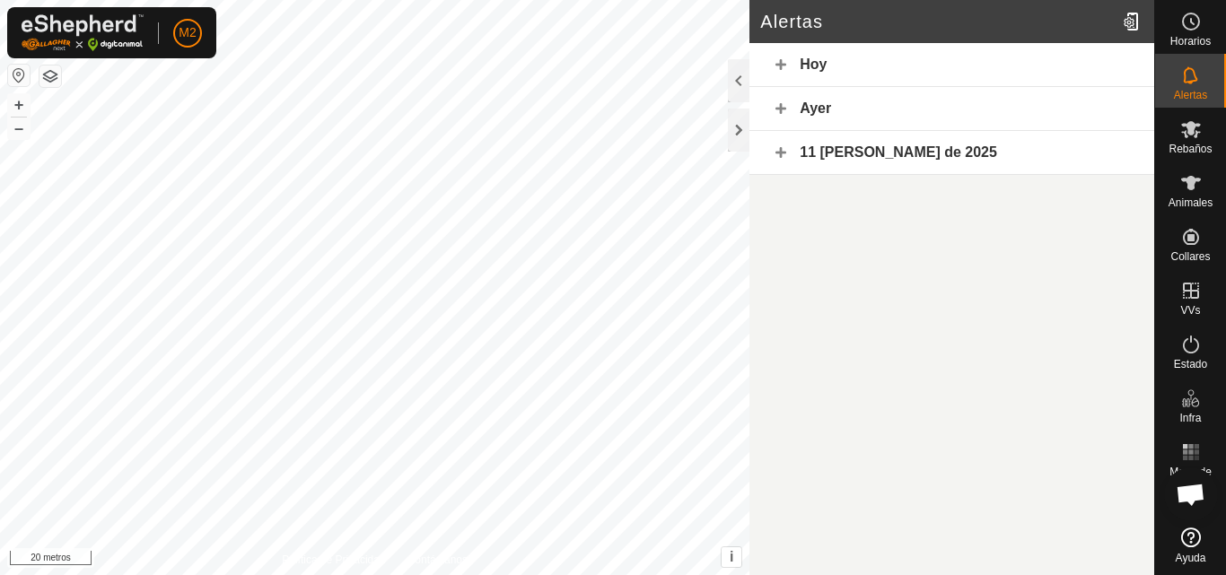
click at [800, 105] on font "Ayer" at bounding box center [815, 108] width 31 height 15
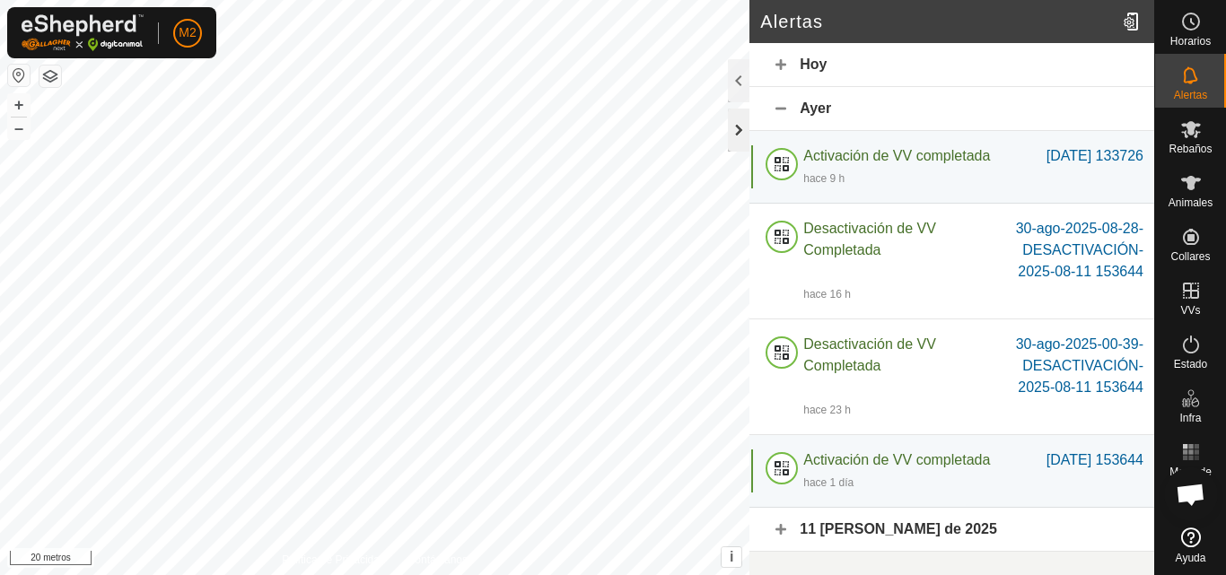
click at [741, 130] on div at bounding box center [739, 130] width 22 height 43
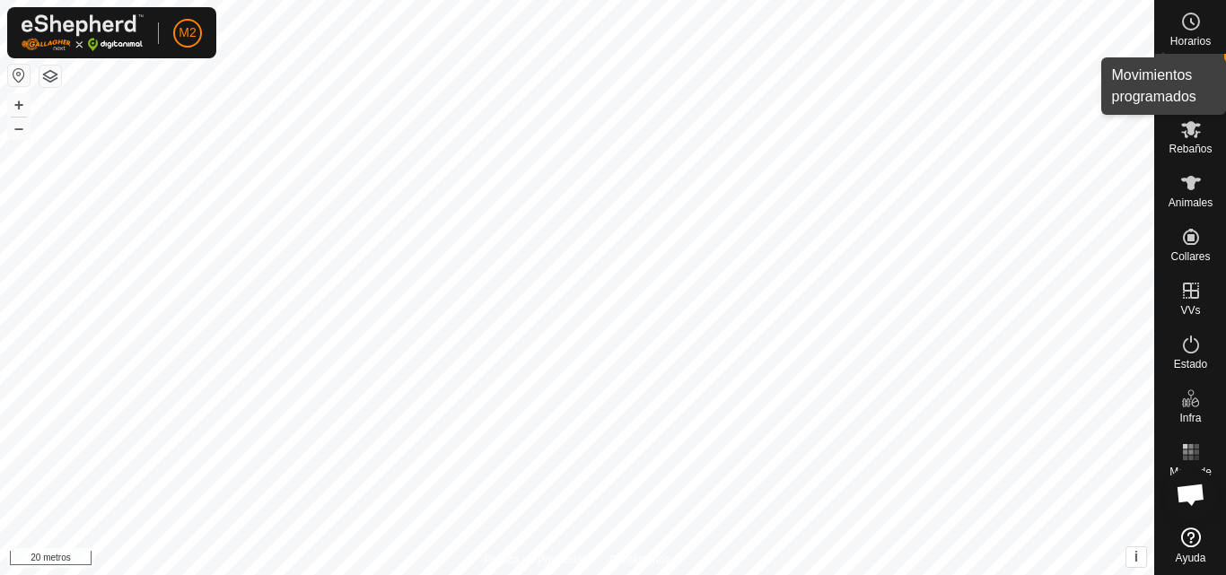
click at [1199, 18] on icon at bounding box center [1191, 22] width 22 height 22
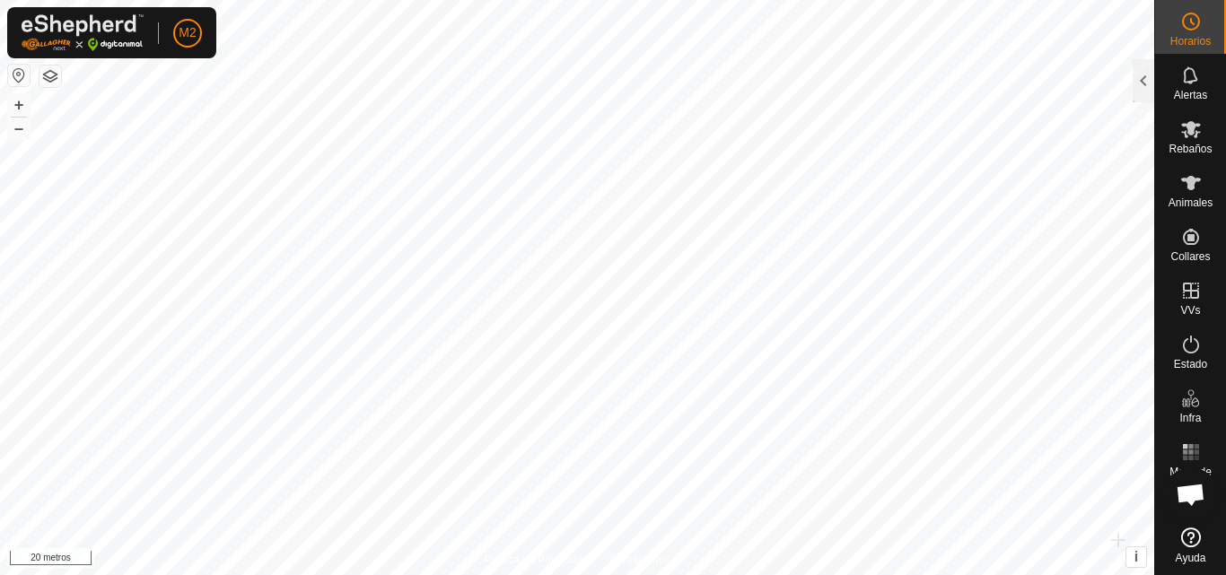
click at [1199, 27] on icon at bounding box center [1191, 22] width 22 height 22
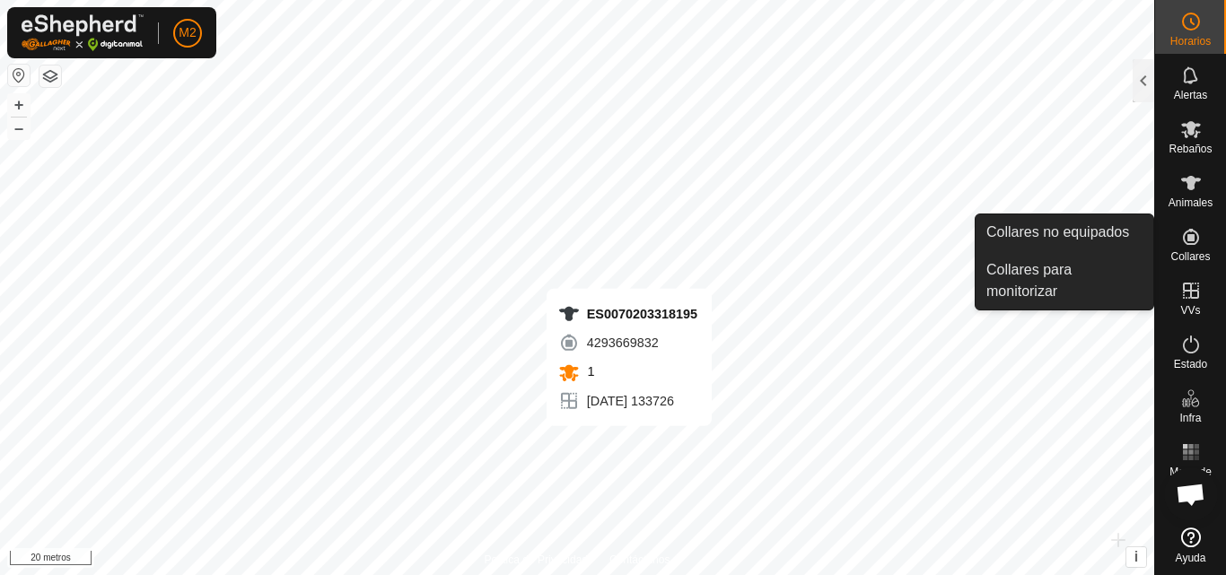
drag, startPoint x: 1175, startPoint y: 345, endPoint x: 1194, endPoint y: 235, distance: 111.1
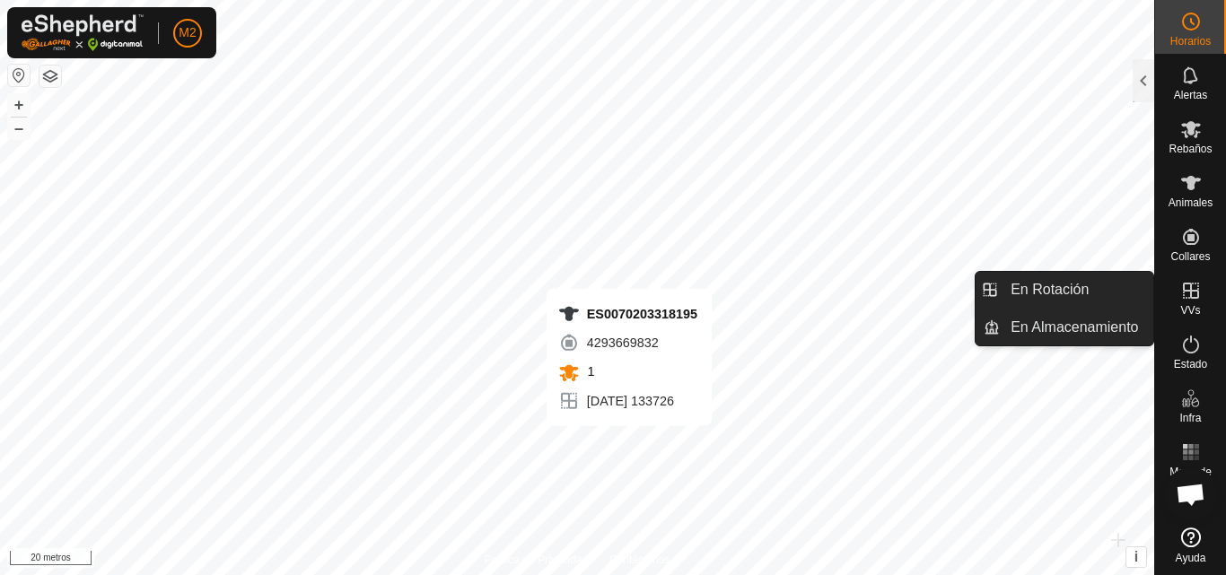
drag, startPoint x: 1194, startPoint y: 235, endPoint x: 1220, endPoint y: 276, distance: 48.8
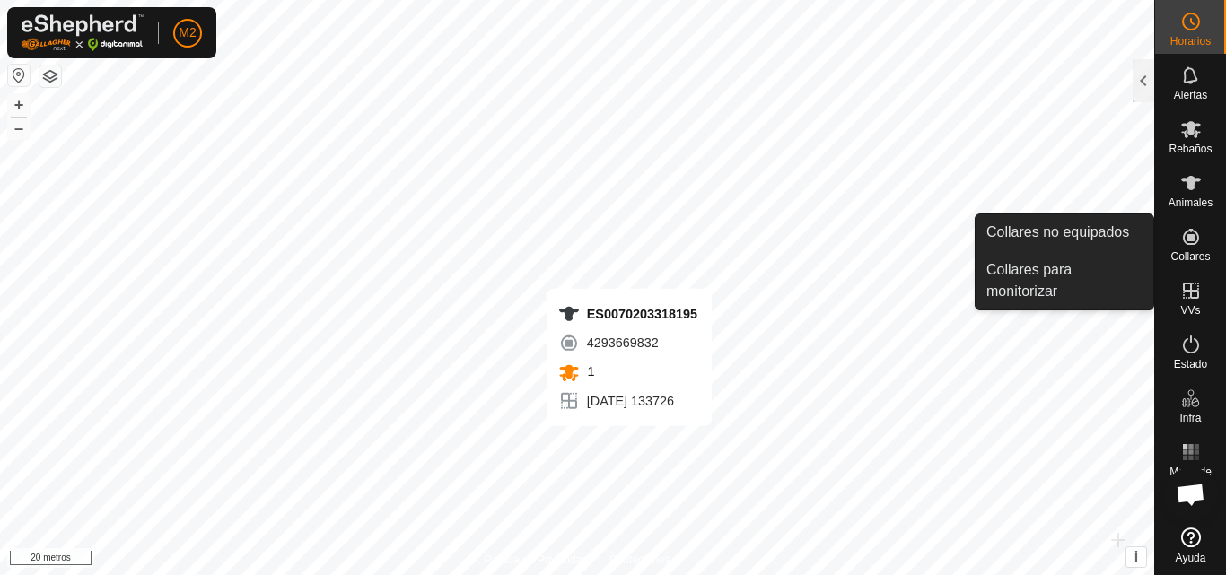
drag, startPoint x: 1220, startPoint y: 276, endPoint x: 1194, endPoint y: 227, distance: 55.8
click at [1194, 227] on icon at bounding box center [1191, 237] width 22 height 22
click at [1082, 266] on link "Collares para monitorizar" at bounding box center [1065, 280] width 178 height 57
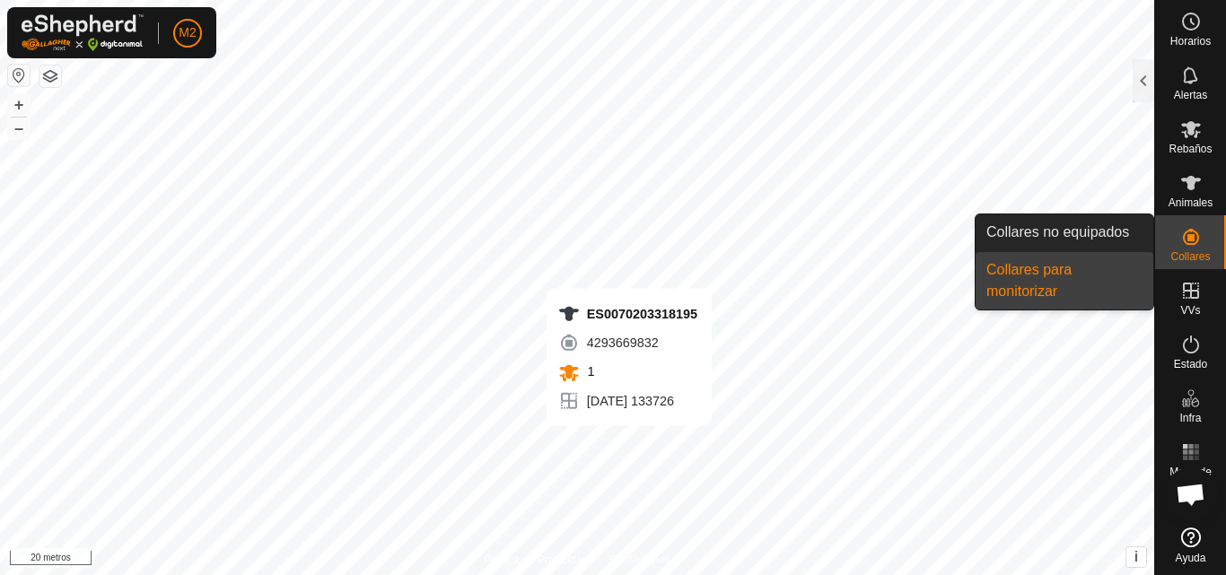
click at [1064, 276] on link "Collares para monitorizar" at bounding box center [1065, 280] width 178 height 57
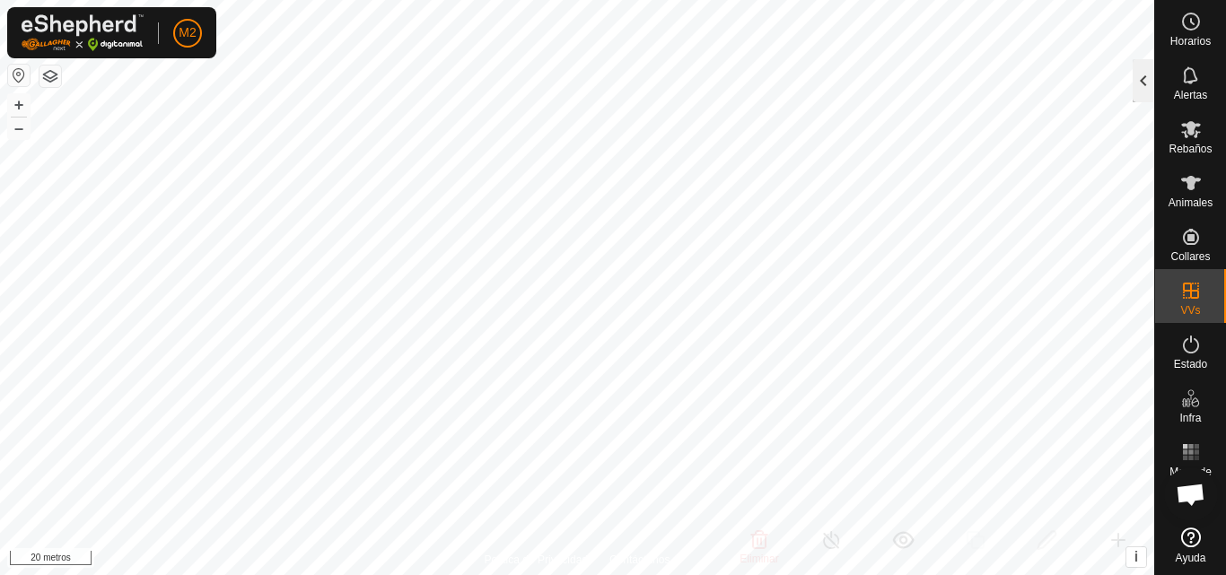
click at [1135, 84] on div at bounding box center [1144, 80] width 22 height 43
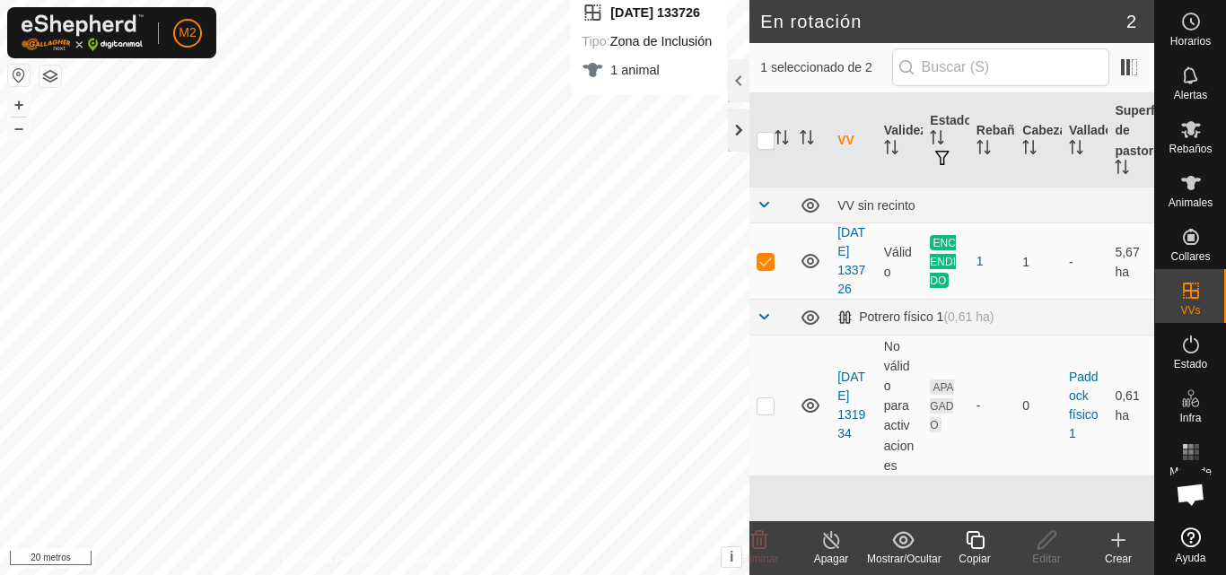
click at [742, 124] on div at bounding box center [739, 130] width 22 height 43
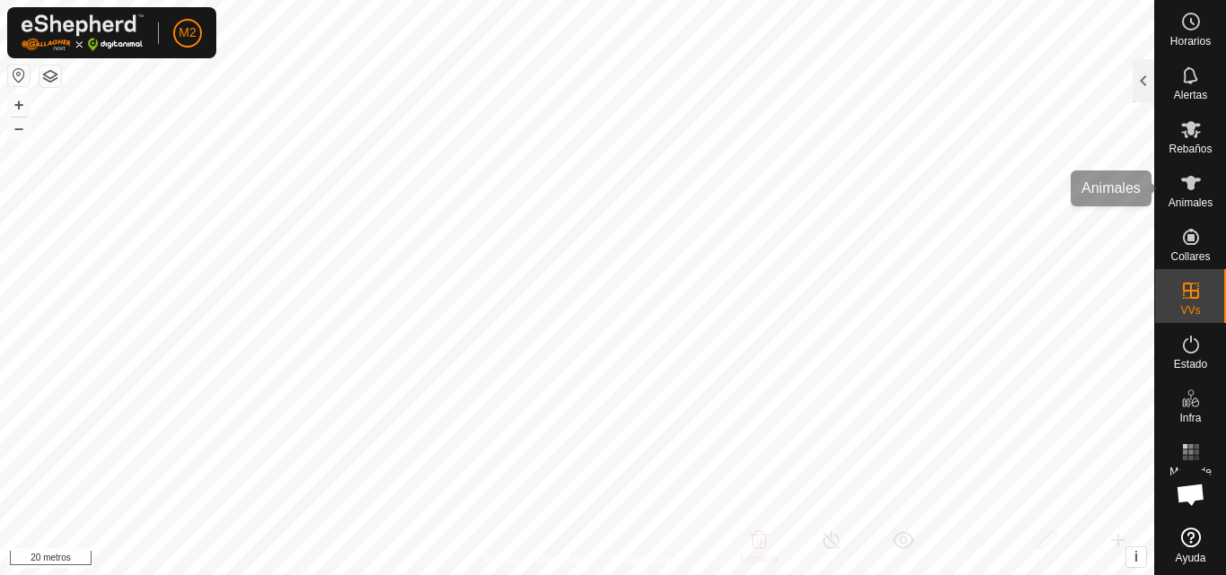
click at [1197, 184] on icon at bounding box center [1191, 183] width 22 height 22
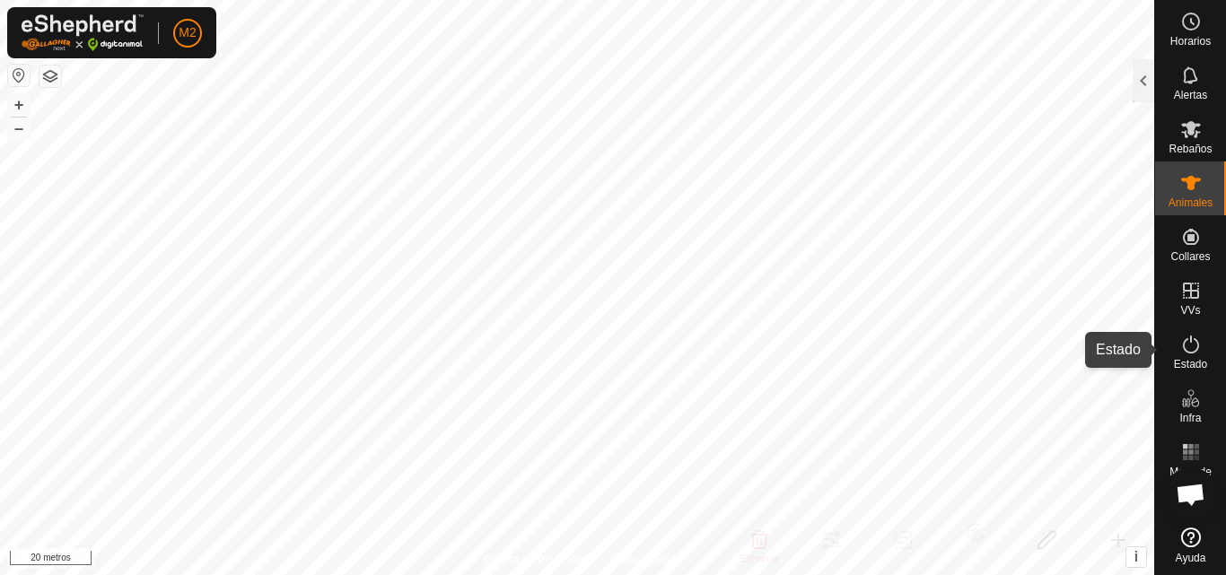
click at [1209, 345] on div "Estado" at bounding box center [1190, 350] width 71 height 54
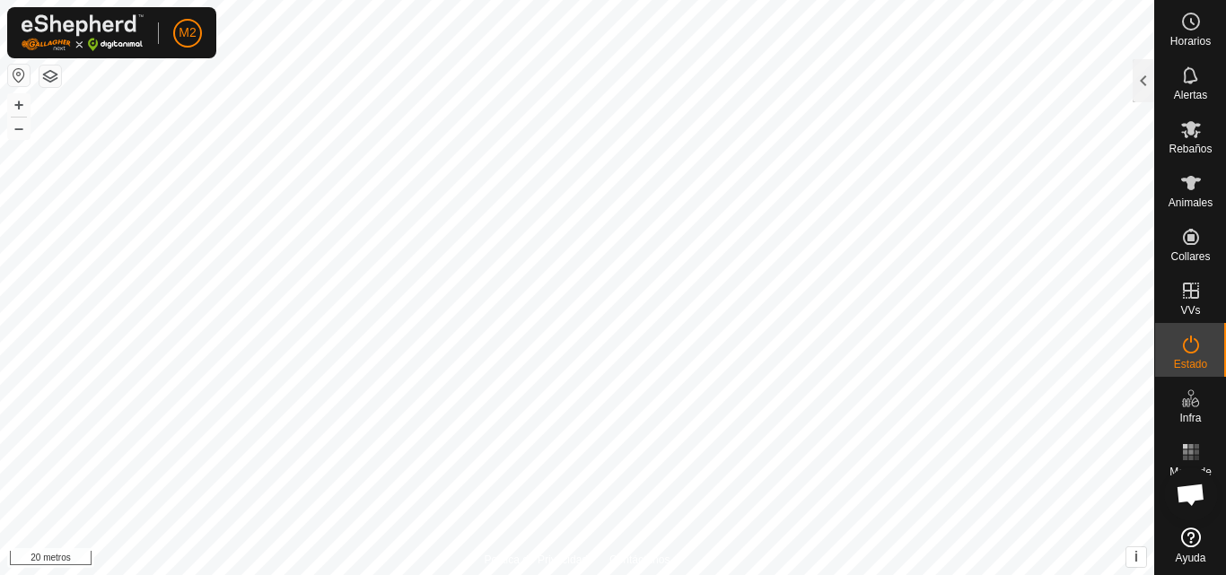
drag, startPoint x: 1209, startPoint y: 345, endPoint x: 1196, endPoint y: 346, distance: 13.6
click at [1196, 346] on icon at bounding box center [1191, 345] width 22 height 22
click at [16, 127] on font "–" at bounding box center [18, 127] width 9 height 19
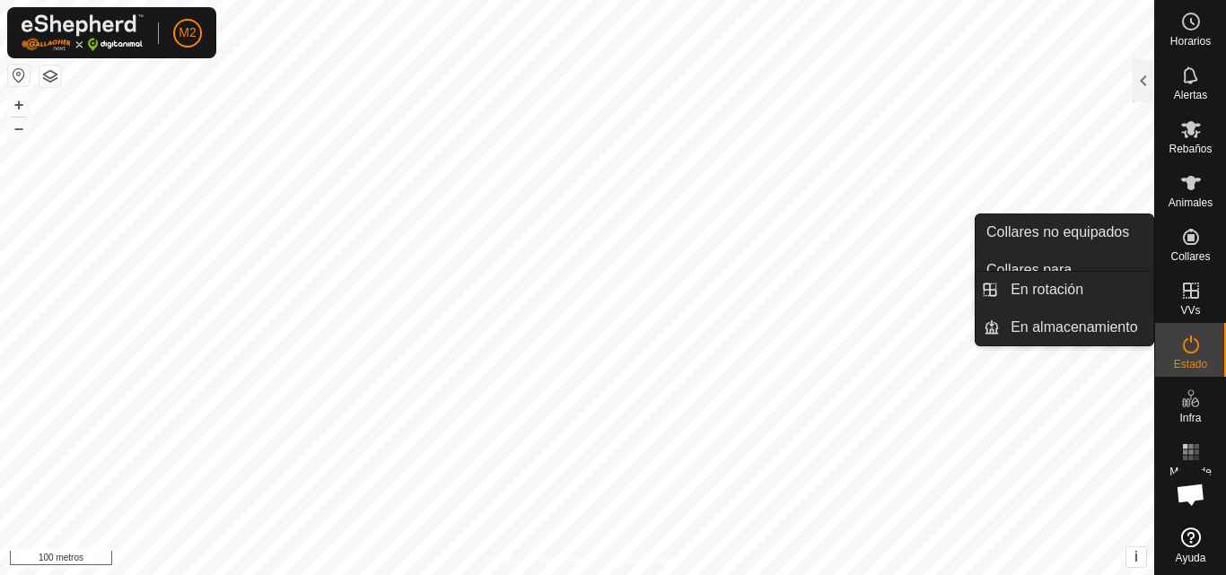
click at [1197, 296] on icon at bounding box center [1191, 291] width 16 height 16
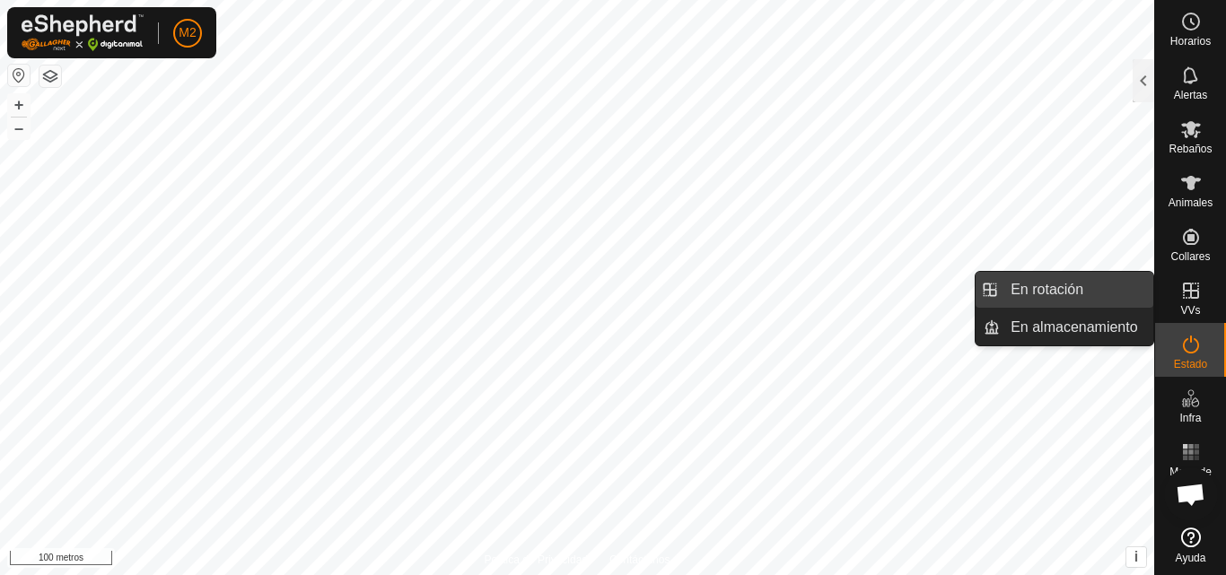
click at [1100, 299] on link "En rotación" at bounding box center [1076, 290] width 153 height 36
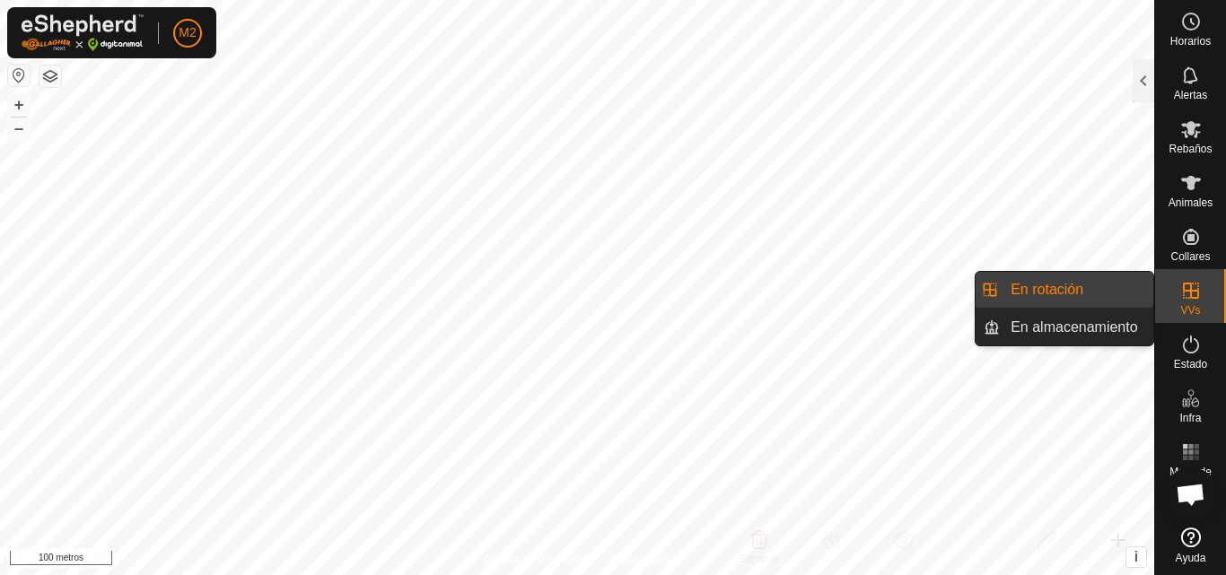
click at [1082, 296] on link "En rotación" at bounding box center [1076, 290] width 153 height 36
click at [1054, 290] on link "En rotación" at bounding box center [1076, 290] width 153 height 36
click at [1060, 296] on link "En rotación" at bounding box center [1076, 290] width 153 height 36
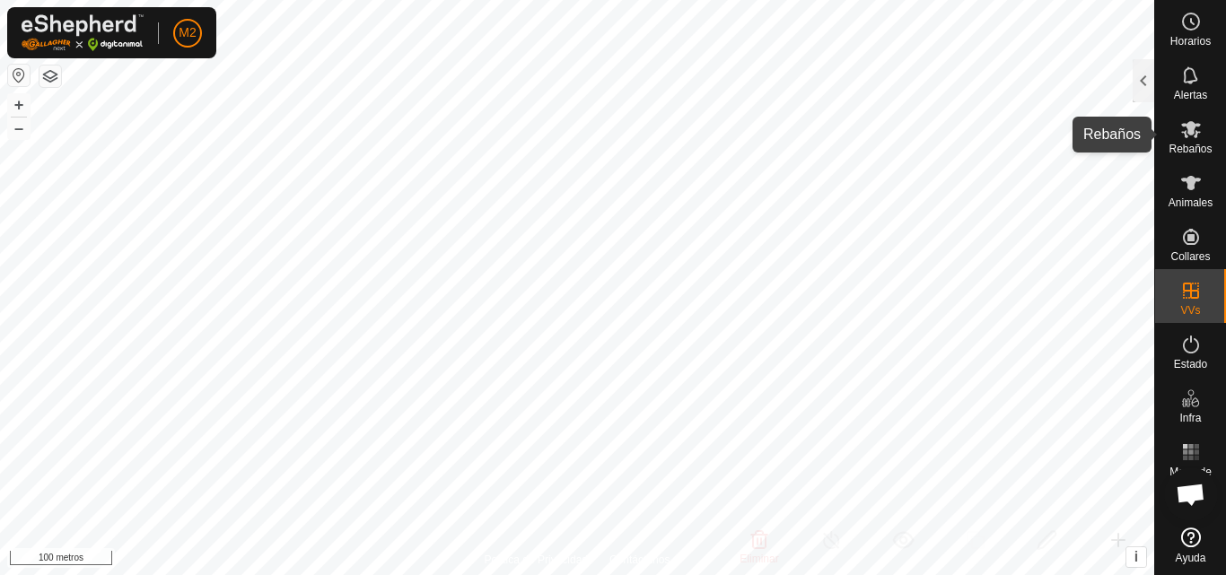
click at [1191, 154] on font "Rebaños" at bounding box center [1190, 149] width 43 height 13
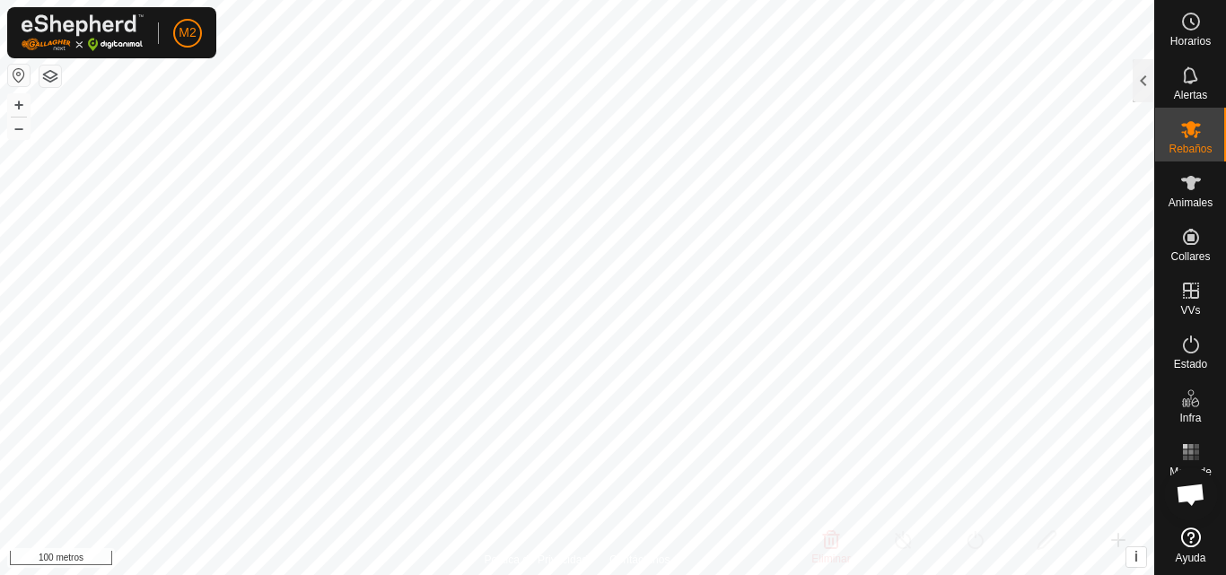
click at [1191, 154] on font "Rebaños" at bounding box center [1190, 149] width 43 height 13
click at [1190, 145] on font "Rebaños" at bounding box center [1190, 149] width 43 height 13
click at [1186, 132] on icon at bounding box center [1191, 129] width 20 height 17
click at [1145, 88] on div at bounding box center [1144, 80] width 22 height 43
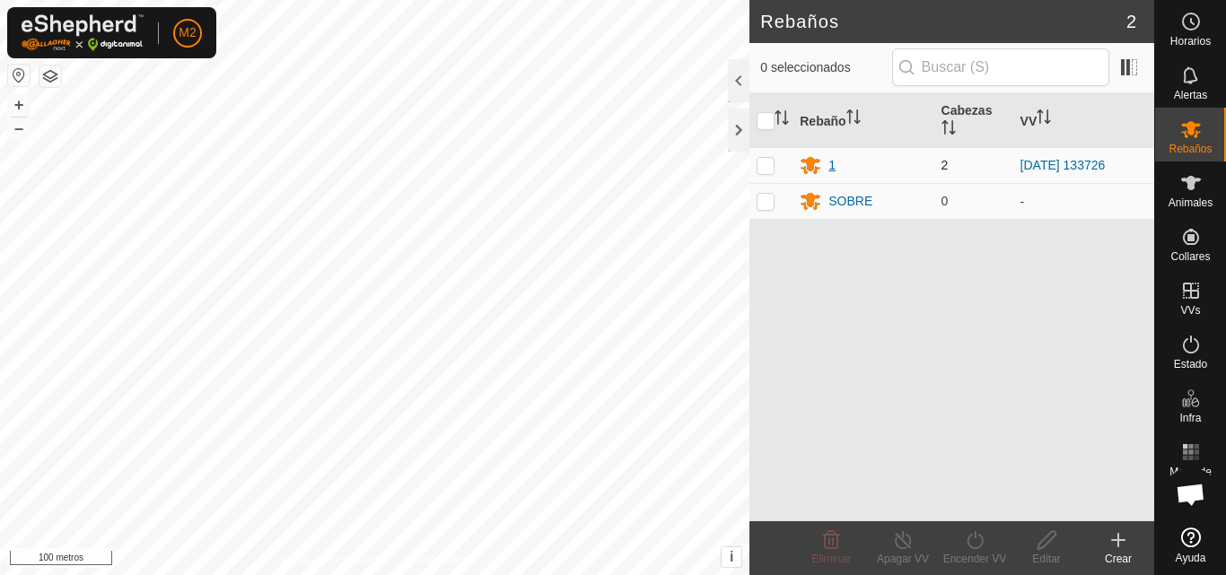
click at [885, 172] on div "1" at bounding box center [863, 165] width 127 height 22
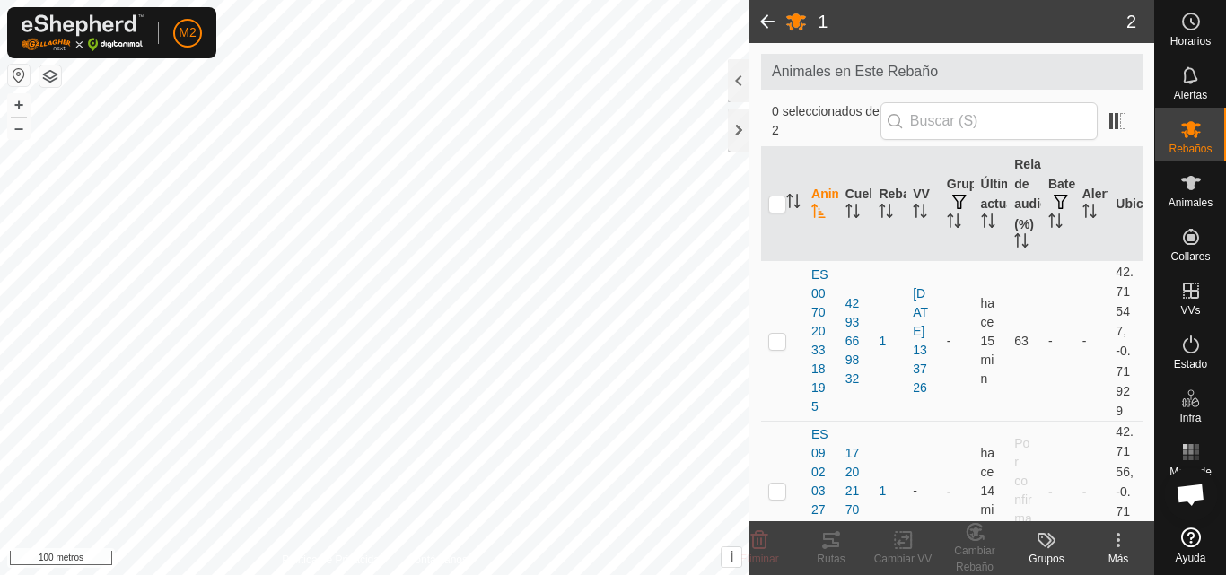
scroll to position [77, 0]
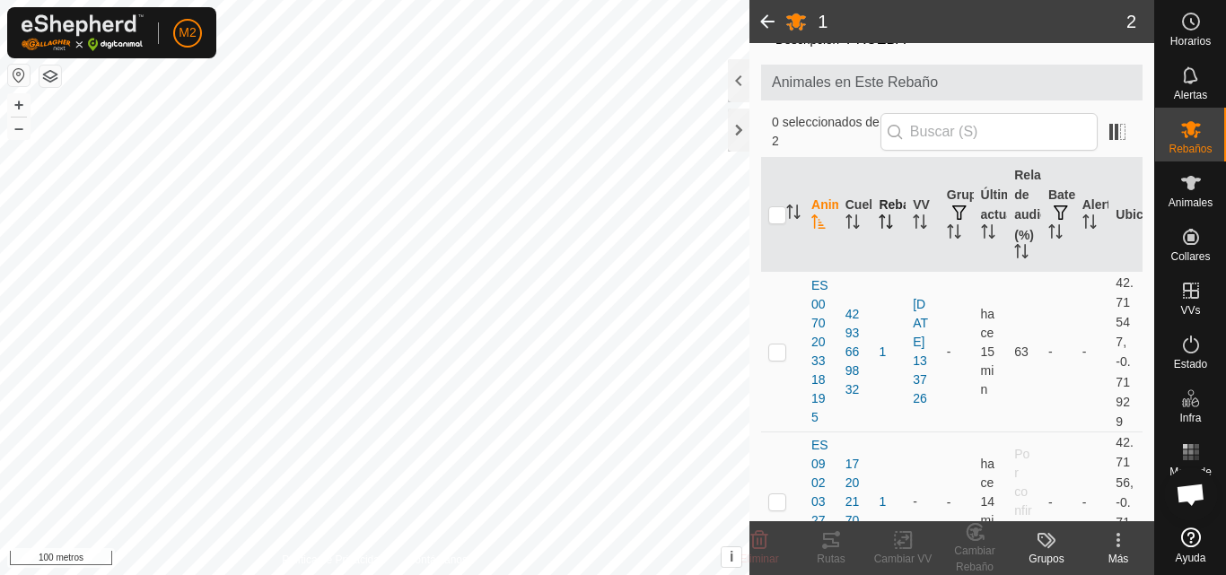
click at [883, 227] on icon "Activar para ordenar" at bounding box center [886, 222] width 14 height 14
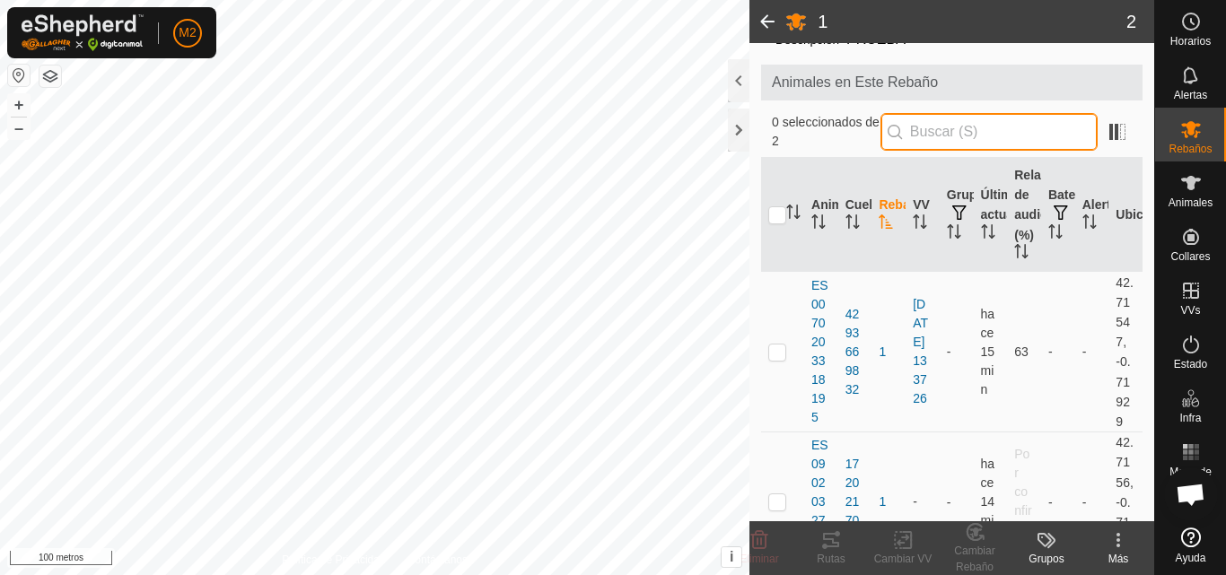
click at [952, 133] on input "text" at bounding box center [989, 132] width 217 height 38
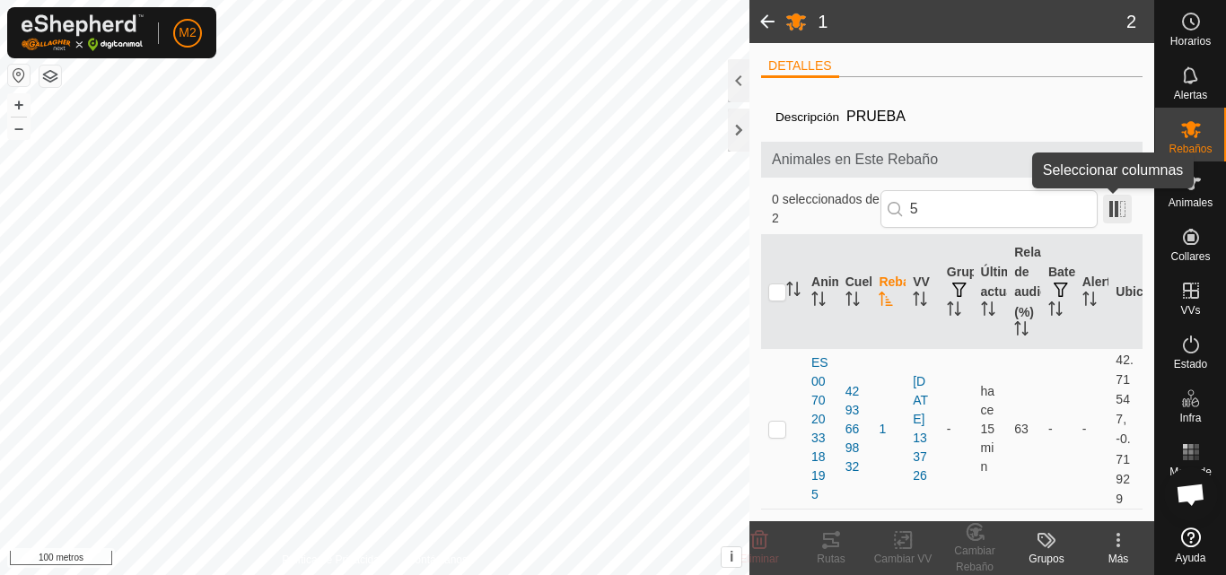
click at [1122, 208] on span at bounding box center [1117, 209] width 29 height 29
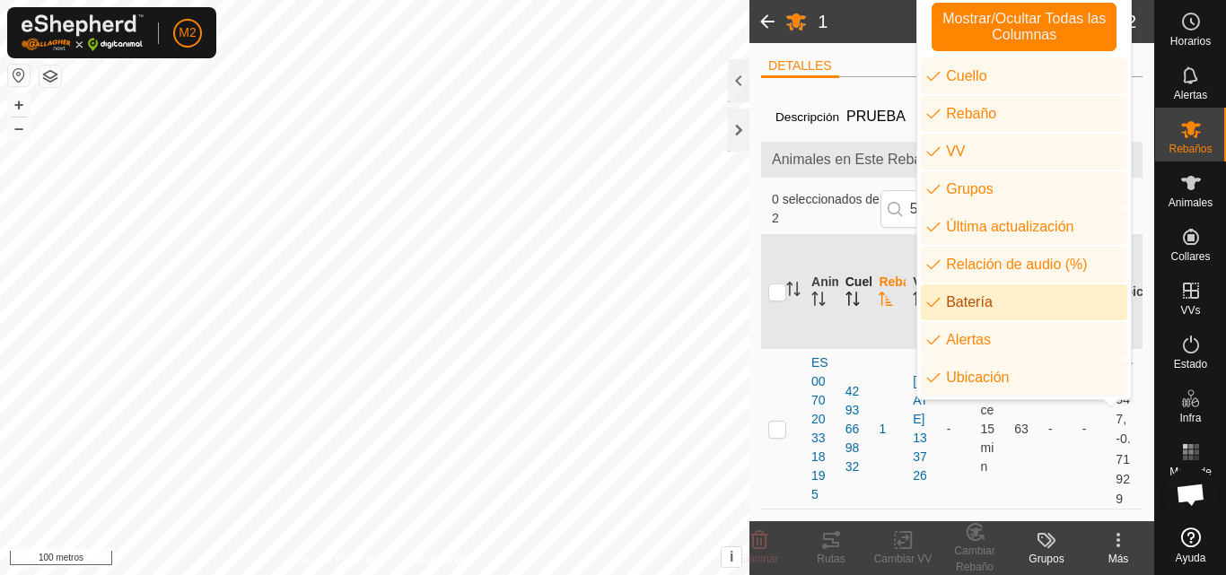
click at [871, 239] on th "Cuello" at bounding box center [855, 292] width 34 height 114
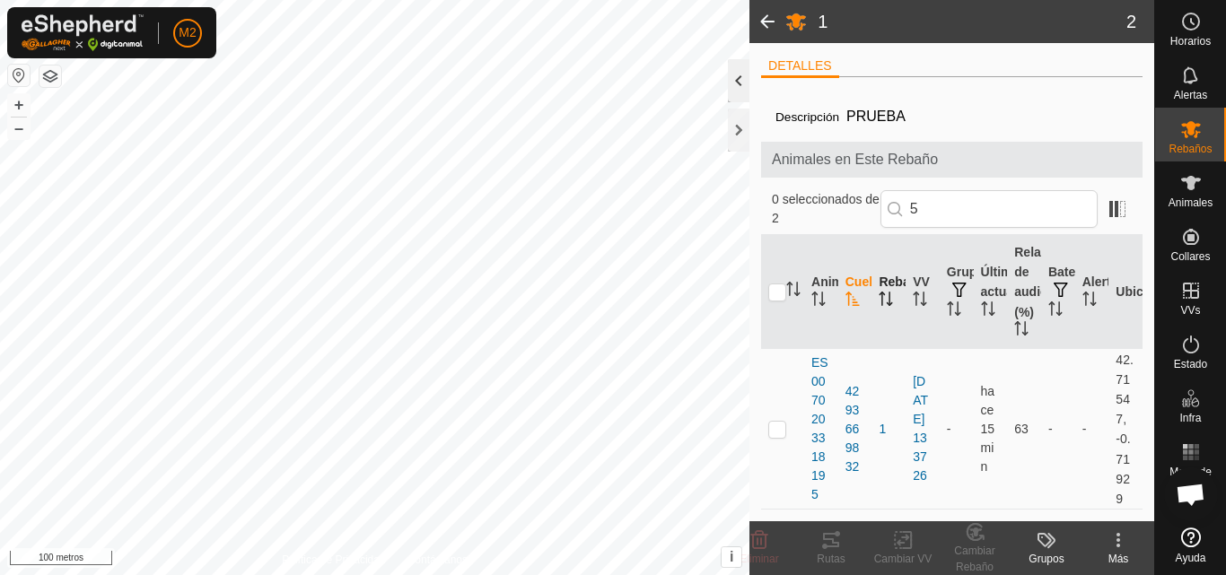
click at [741, 83] on div at bounding box center [739, 80] width 22 height 43
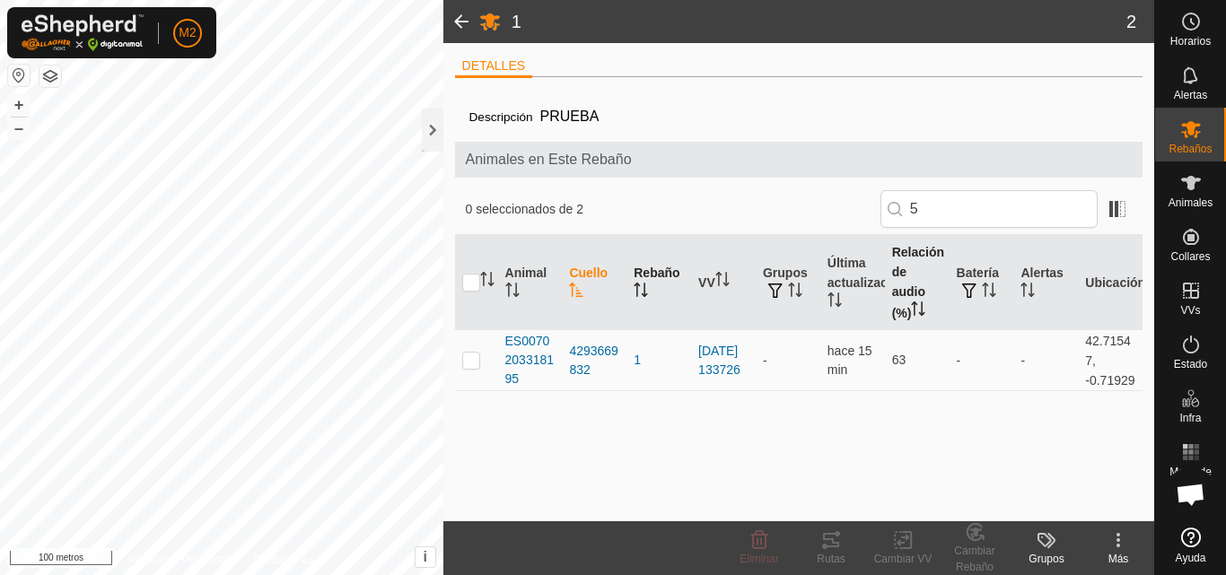
click at [917, 270] on th "Relación de audio (%)" at bounding box center [917, 282] width 65 height 95
click at [907, 265] on th "Relación de audio (%)" at bounding box center [917, 282] width 65 height 95
click at [964, 278] on font "Batería" at bounding box center [978, 273] width 42 height 14
click at [793, 296] on icon "Activar para ordenar" at bounding box center [795, 290] width 14 height 14
click at [471, 355] on p-checkbox at bounding box center [471, 360] width 18 height 14
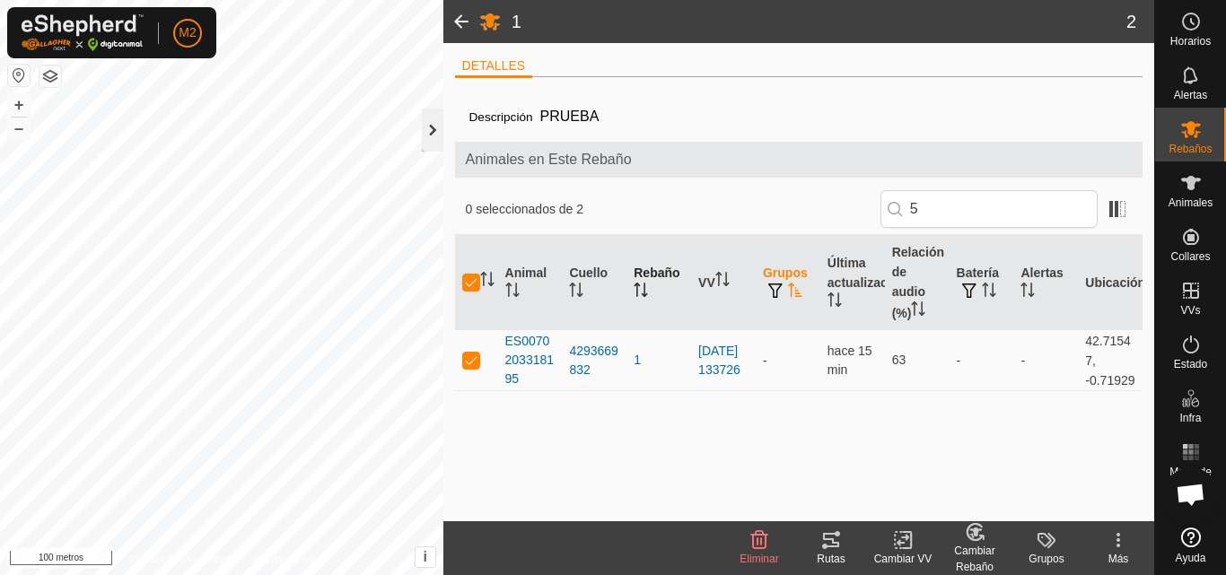
click at [431, 128] on div at bounding box center [433, 130] width 22 height 43
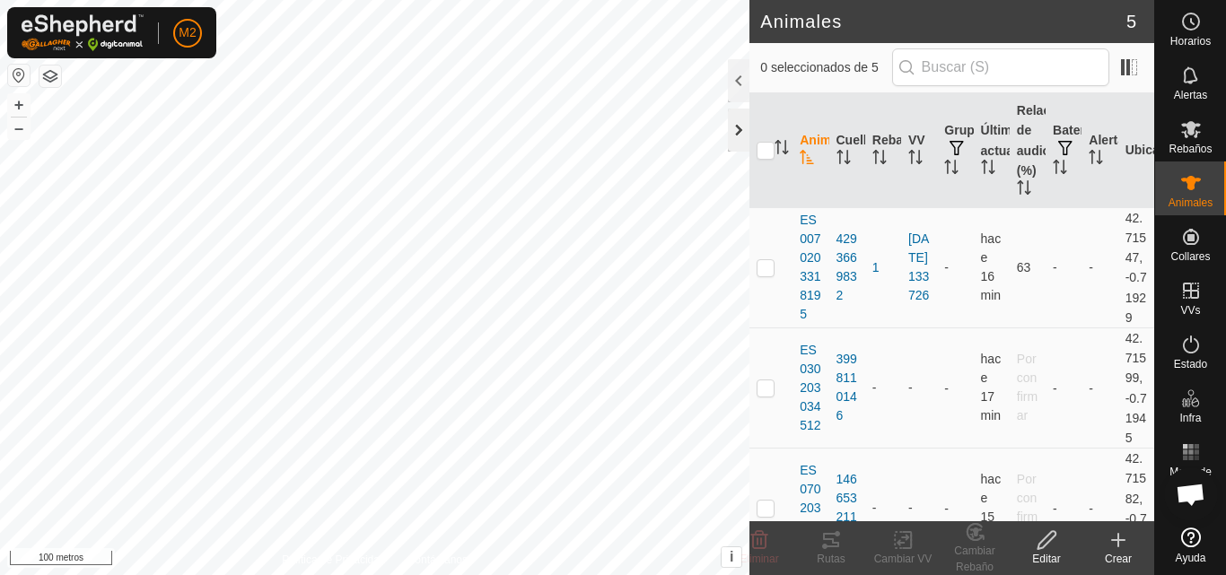
click at [729, 118] on div at bounding box center [739, 130] width 22 height 43
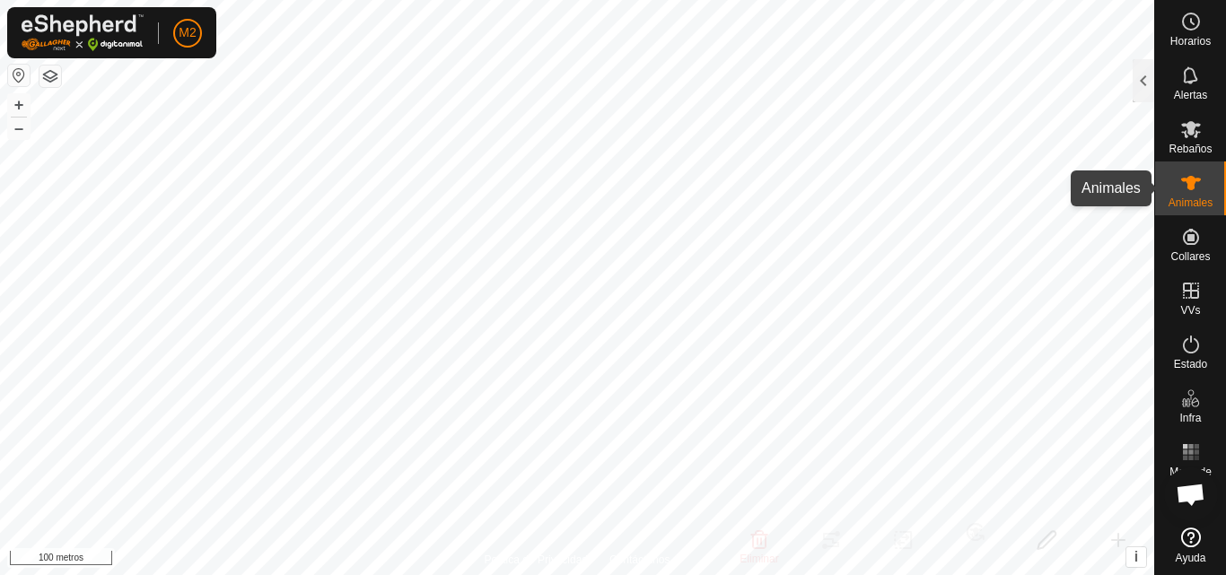
click at [1184, 190] on icon at bounding box center [1191, 183] width 22 height 22
click at [1215, 184] on div "Animales" at bounding box center [1190, 189] width 71 height 54
click at [1190, 202] on font "Animales" at bounding box center [1191, 203] width 44 height 13
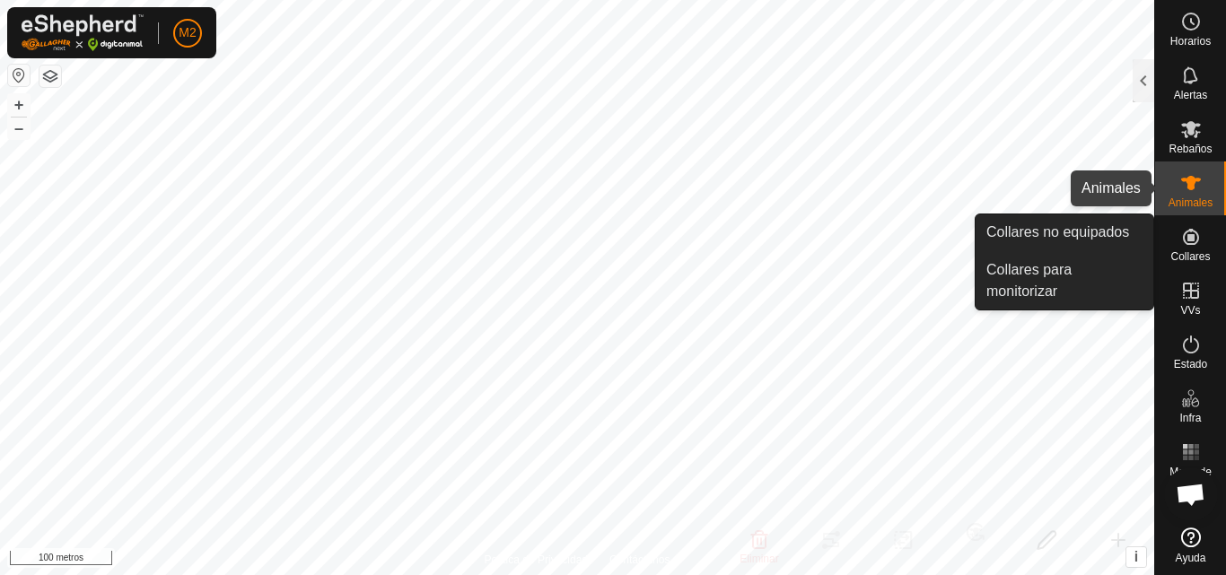
click at [1193, 196] on es-animals-svg-icon at bounding box center [1191, 183] width 32 height 29
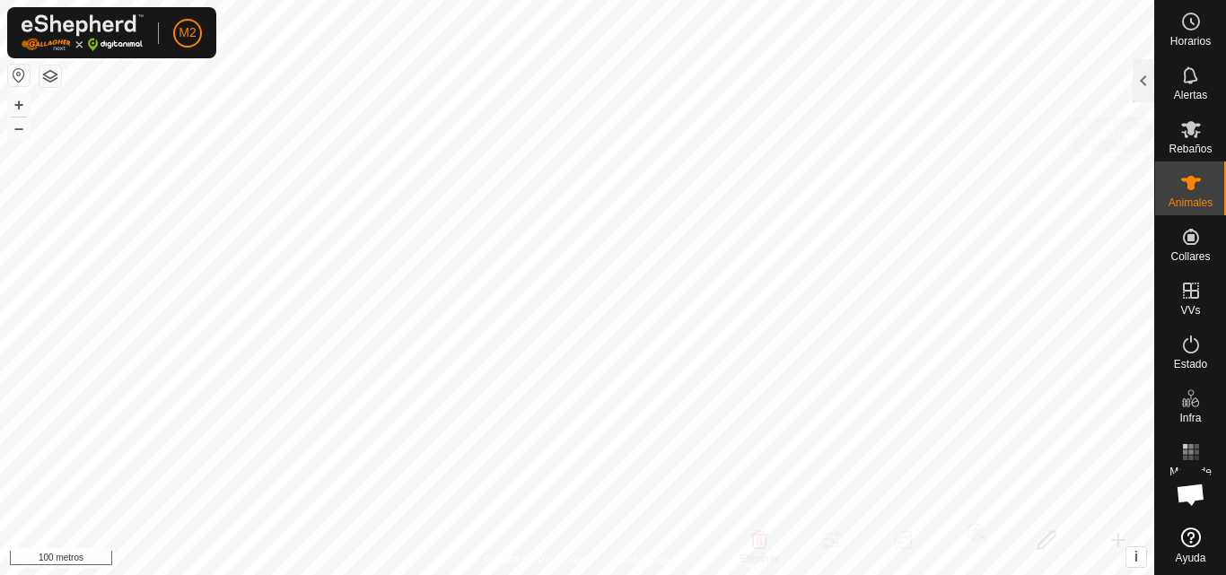
click at [1185, 160] on div "Rebaños" at bounding box center [1190, 135] width 71 height 54
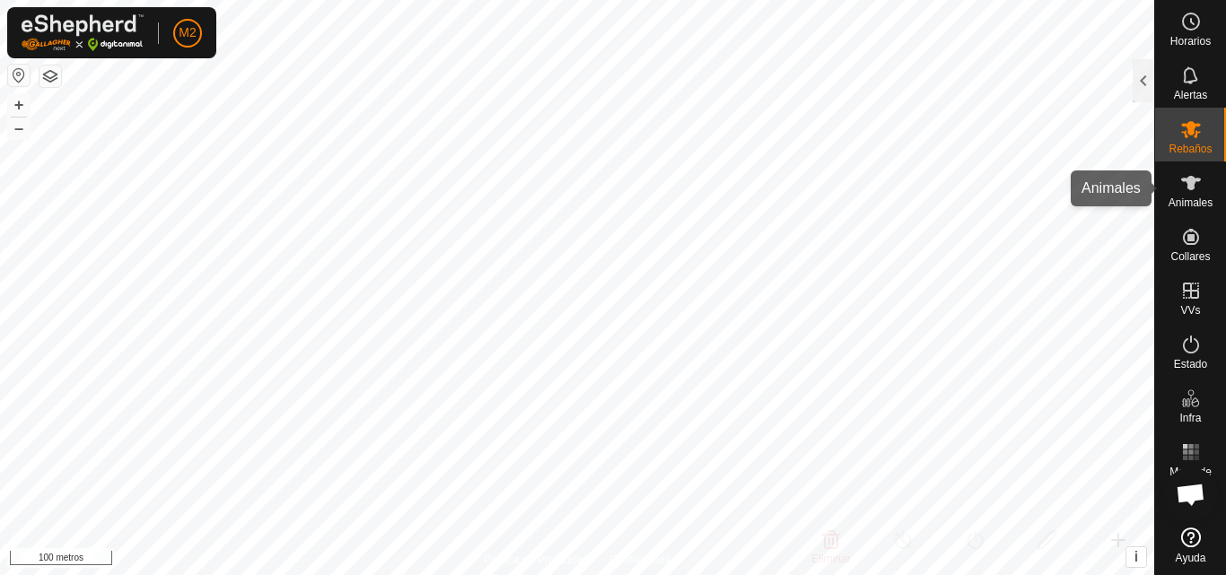
click at [1185, 171] on es-animals-svg-icon at bounding box center [1191, 183] width 32 height 29
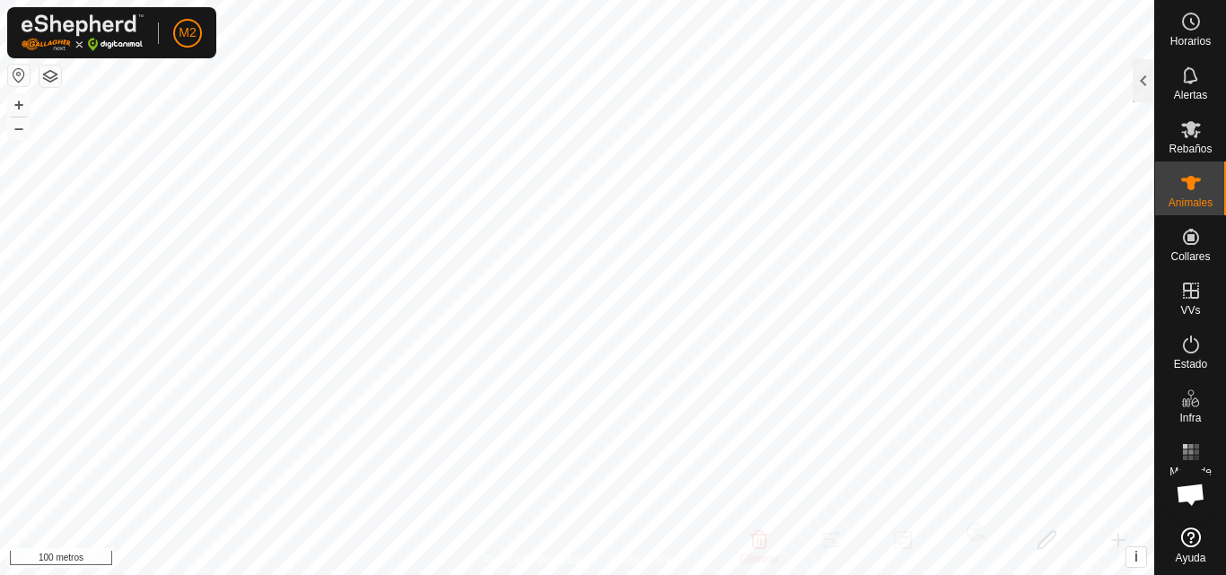
click at [1182, 186] on icon at bounding box center [1191, 183] width 22 height 22
click at [1141, 83] on div at bounding box center [1144, 80] width 22 height 43
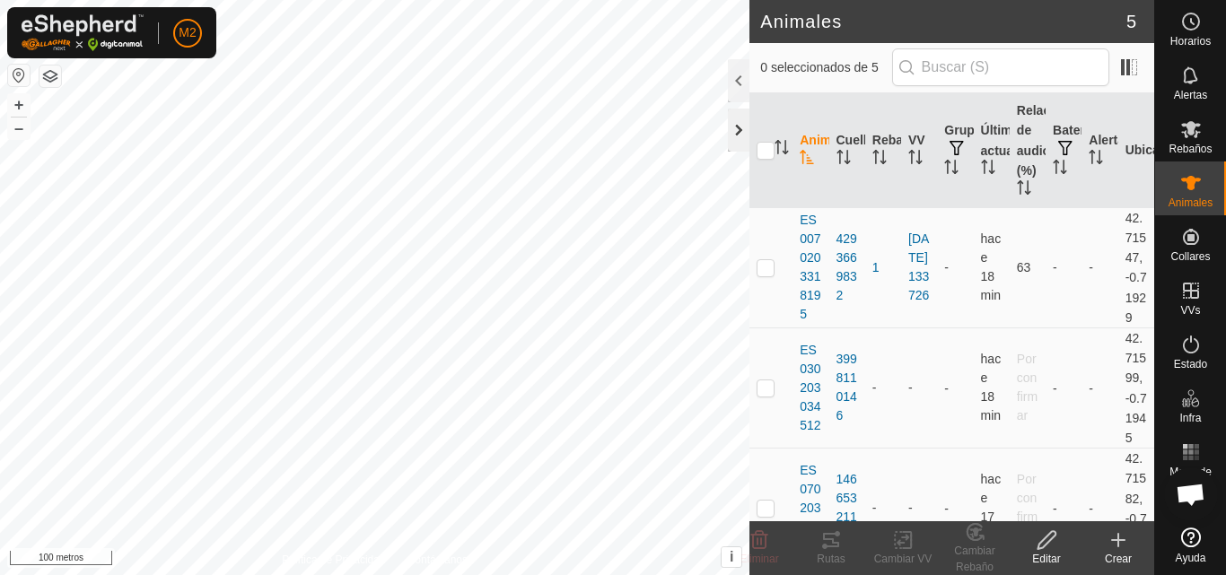
click at [735, 138] on div at bounding box center [739, 130] width 22 height 43
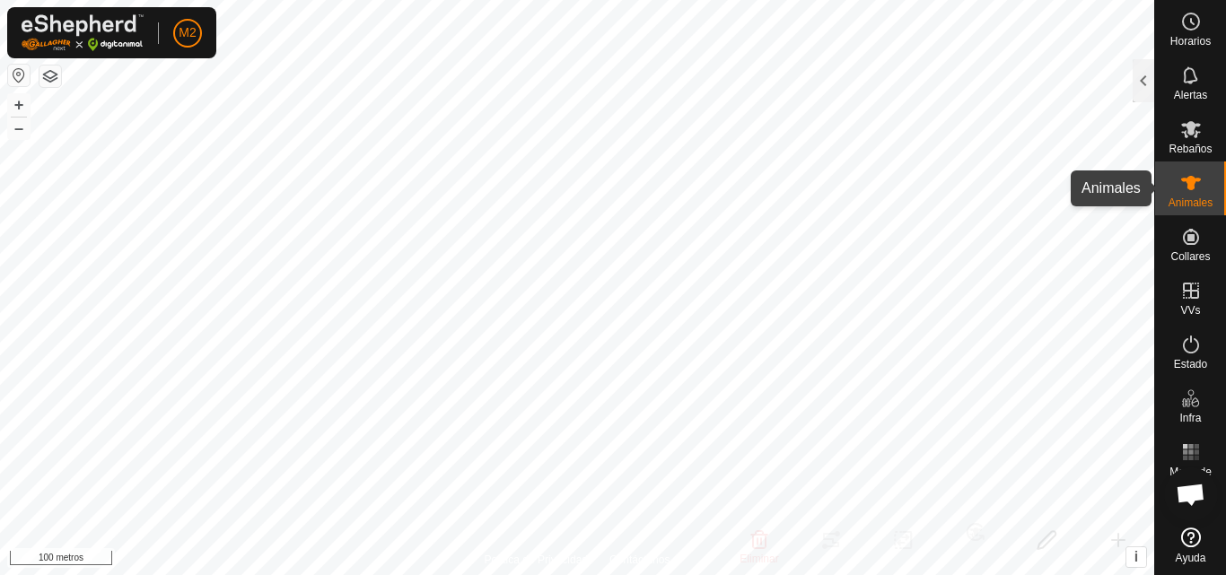
click at [1187, 182] on icon at bounding box center [1191, 183] width 20 height 14
click at [1181, 175] on icon at bounding box center [1191, 183] width 22 height 22
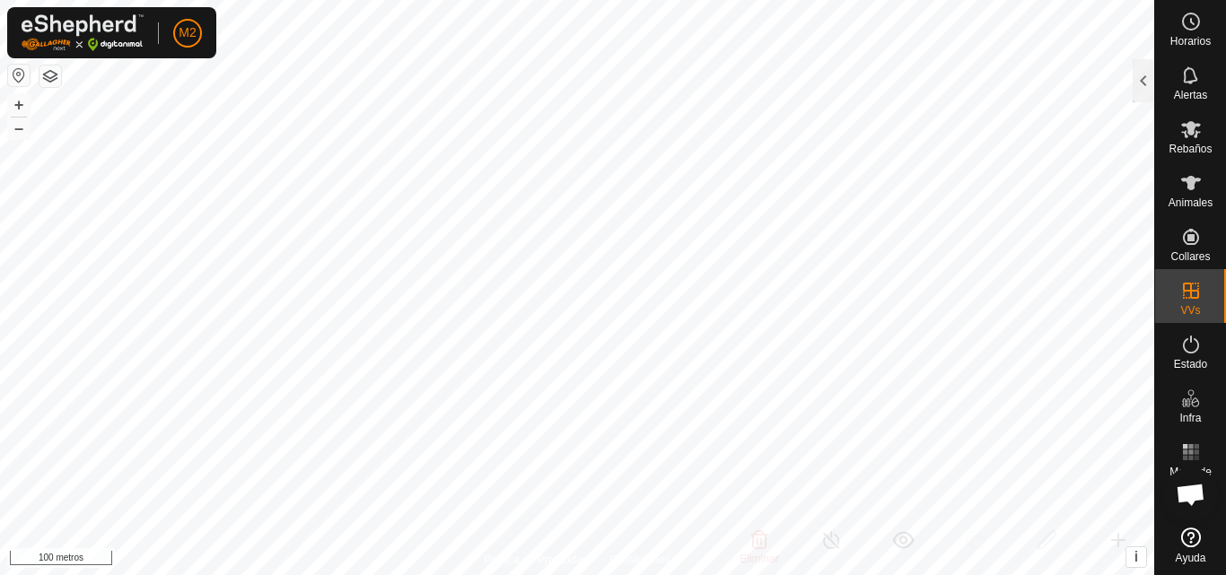
click at [56, 72] on button "button" at bounding box center [50, 77] width 22 height 22
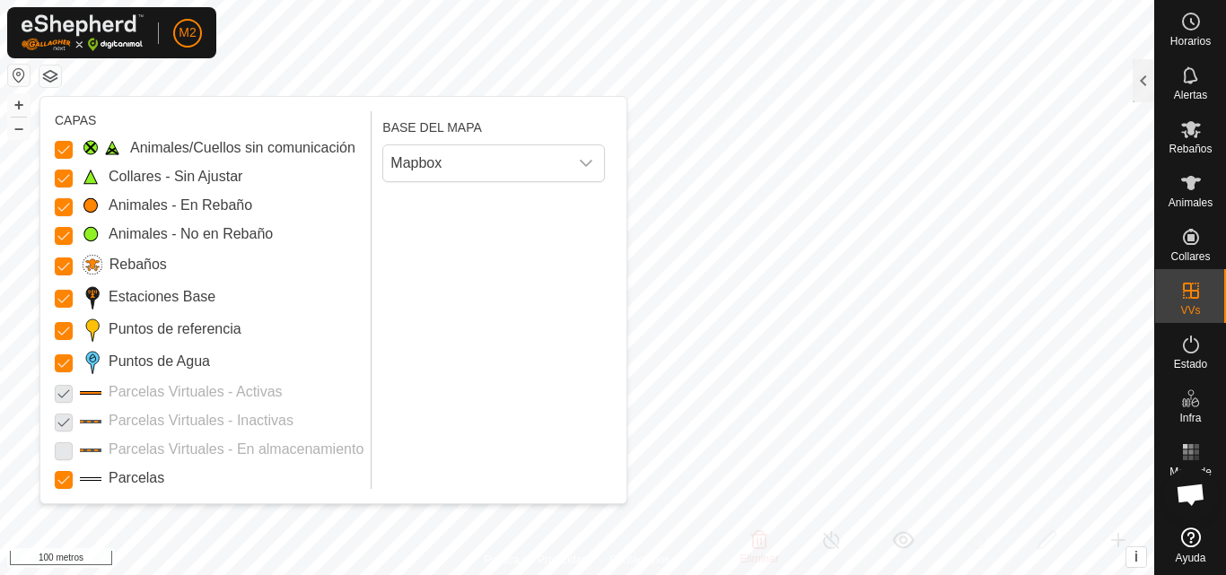
click at [61, 456] on p-checkbox at bounding box center [64, 450] width 18 height 22
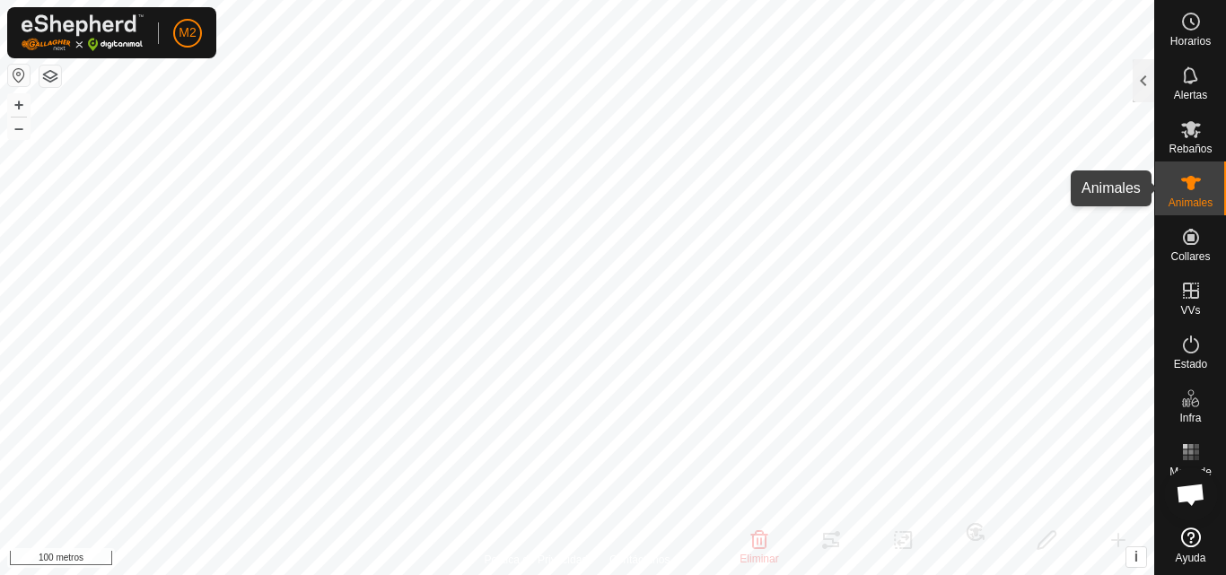
click at [1183, 170] on es-animals-svg-icon at bounding box center [1191, 183] width 32 height 29
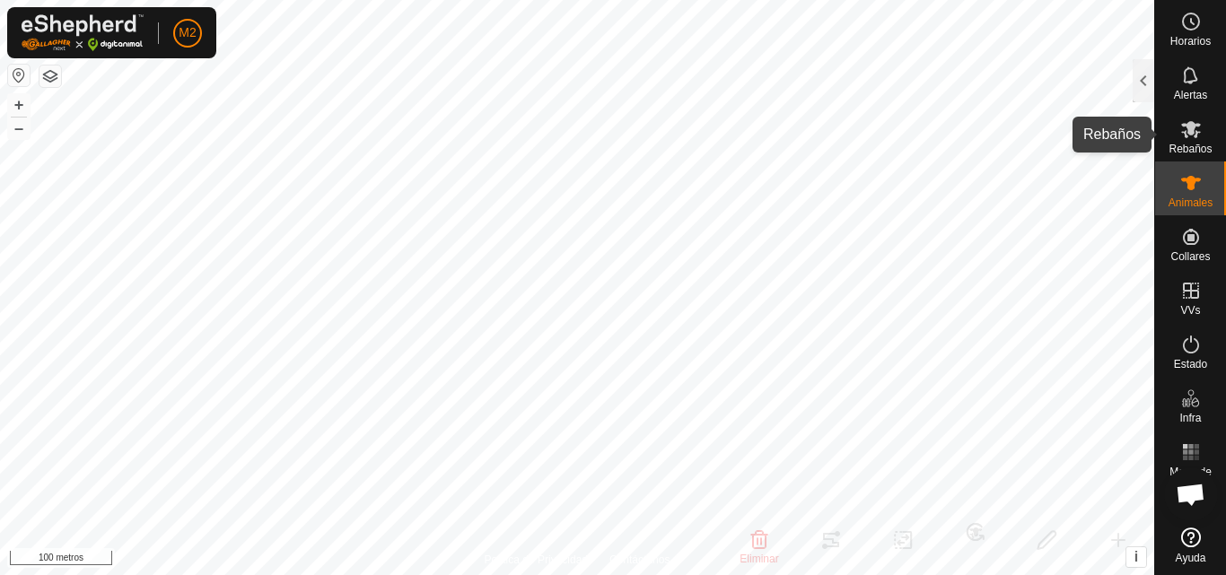
click at [1192, 145] on font "Rebaños" at bounding box center [1190, 149] width 43 height 13
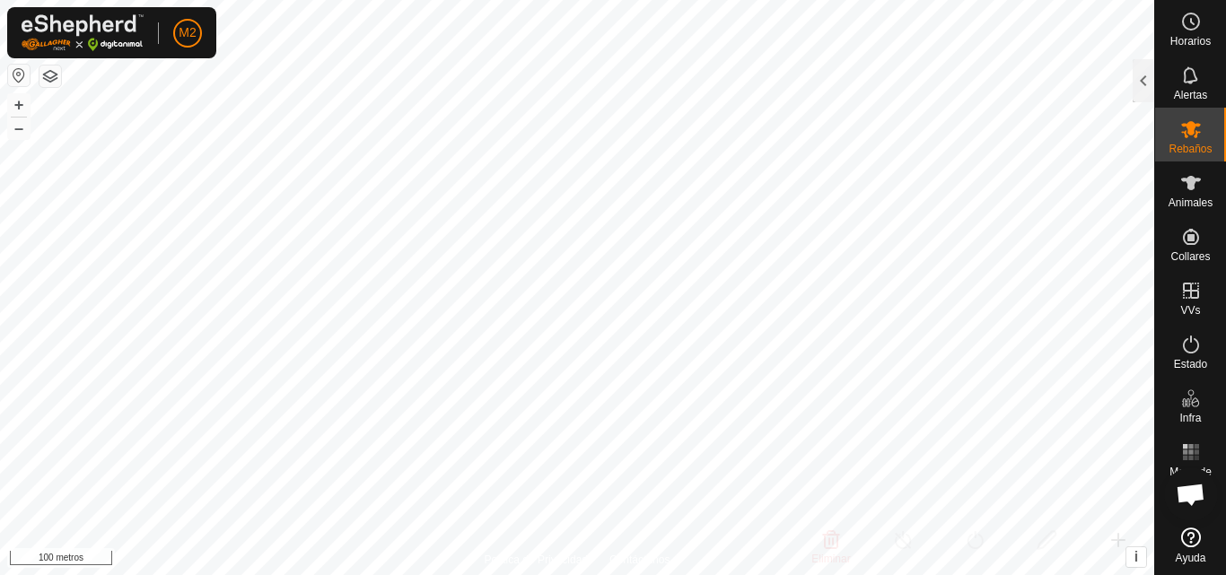
click at [1192, 141] on es-mob-svg-icon at bounding box center [1191, 129] width 32 height 29
